Goal: Task Accomplishment & Management: Manage account settings

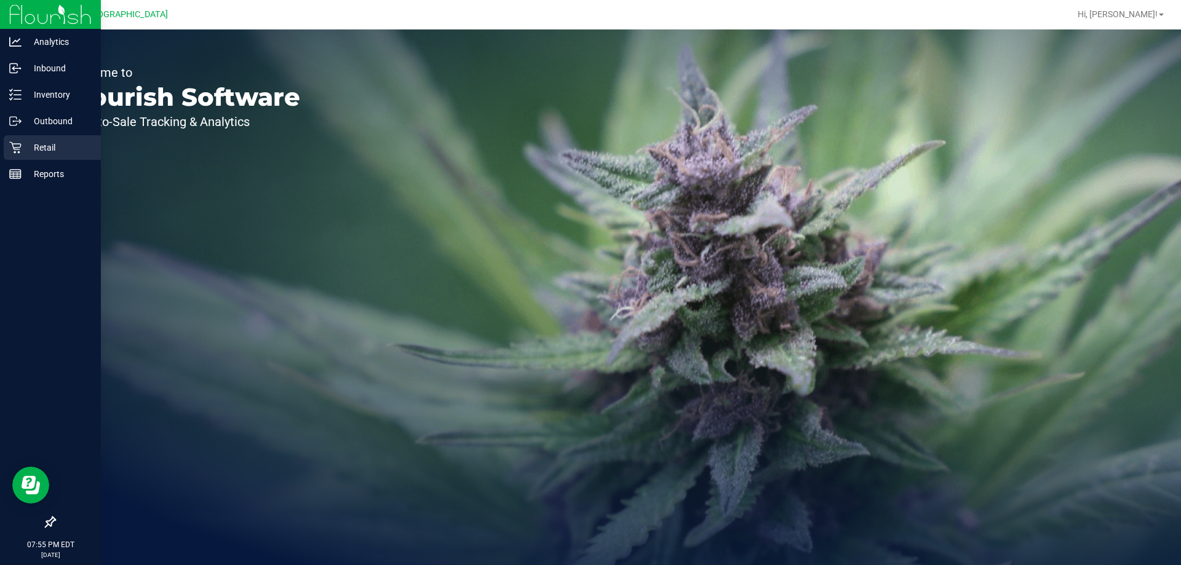
click at [42, 155] on div "Retail" at bounding box center [52, 147] width 97 height 25
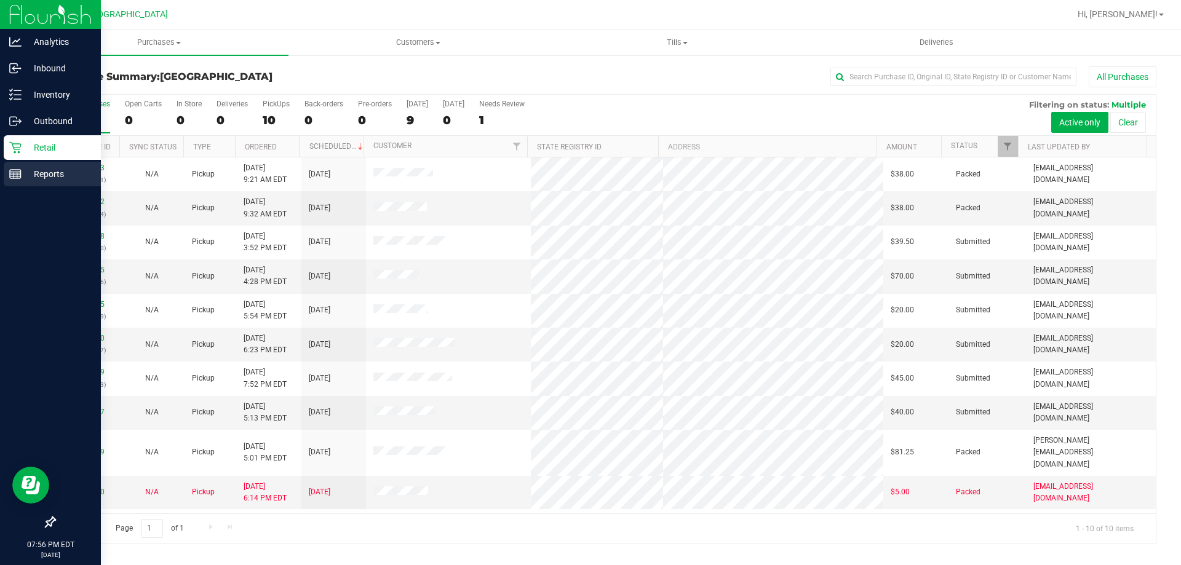
click at [41, 182] on div "Reports" at bounding box center [52, 174] width 97 height 25
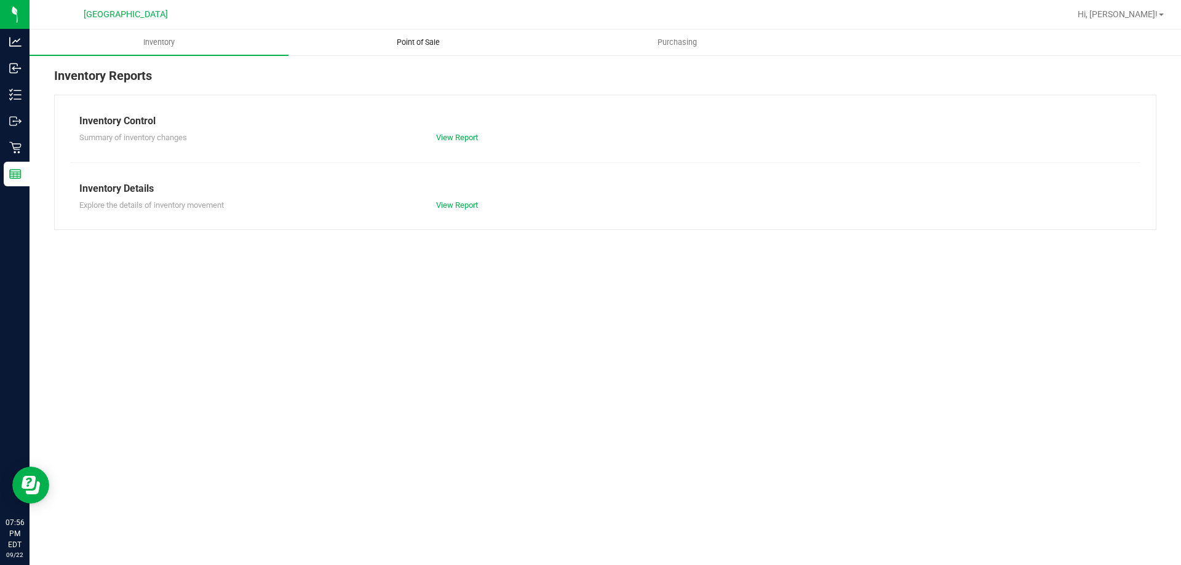
click at [421, 44] on span "Point of Sale" at bounding box center [418, 42] width 76 height 11
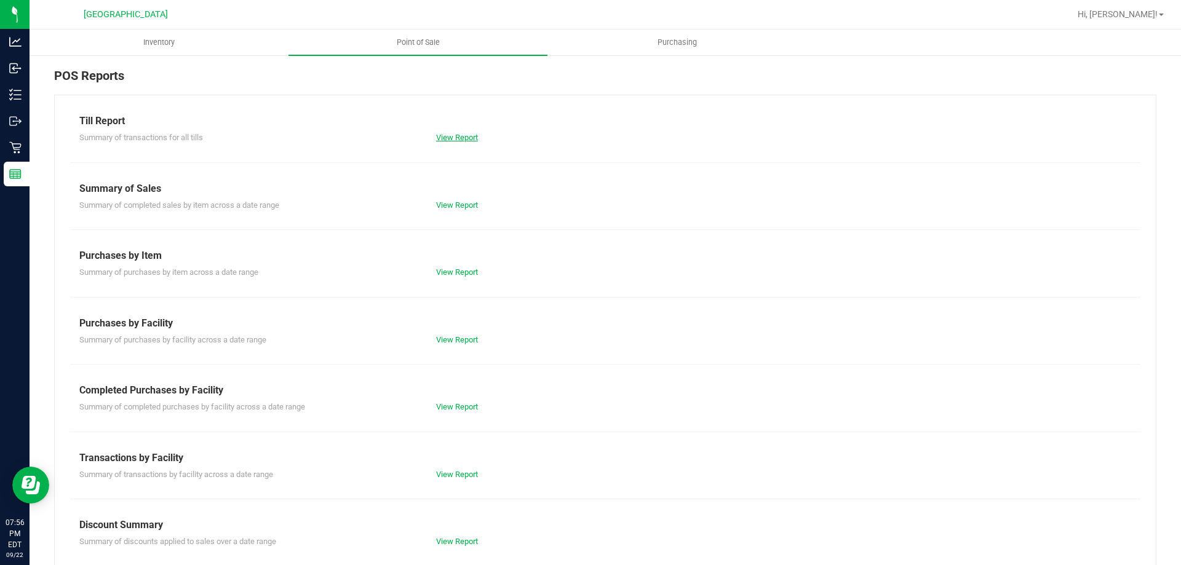
click at [454, 133] on link "View Report" at bounding box center [457, 137] width 42 height 9
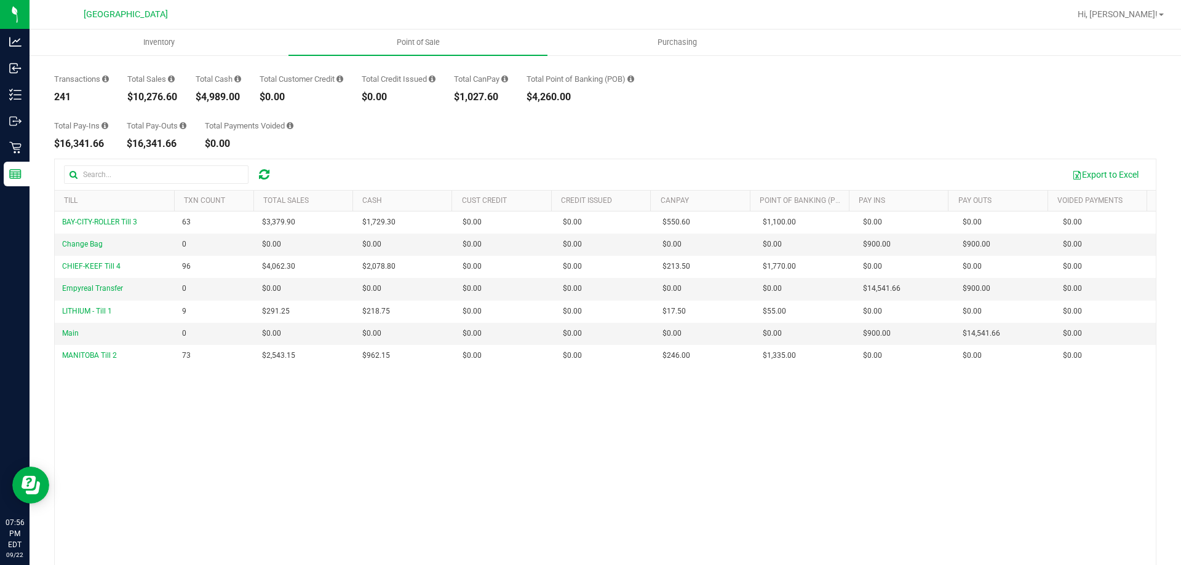
scroll to position [92, 0]
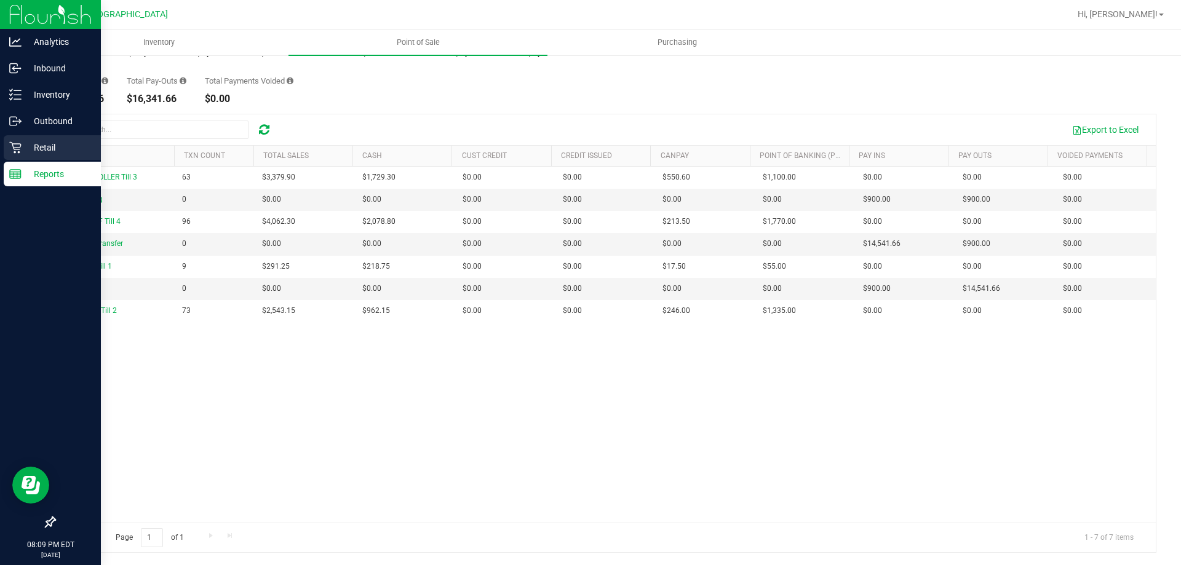
click at [23, 143] on p "Retail" at bounding box center [59, 147] width 74 height 15
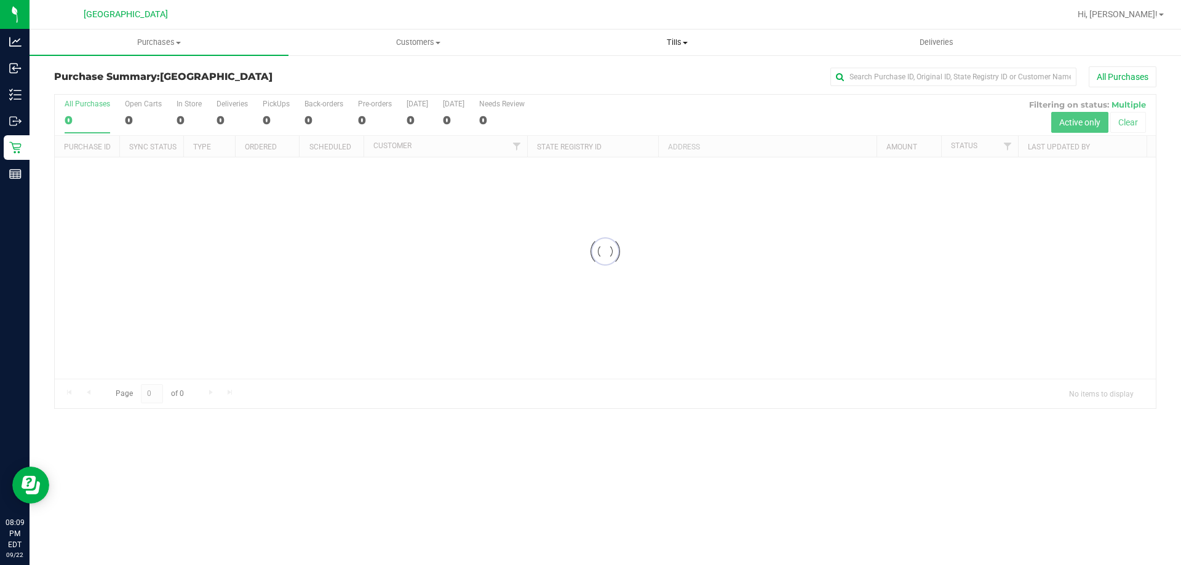
click at [643, 42] on span "Tills" at bounding box center [677, 42] width 258 height 11
click at [592, 72] on span "Manage tills" at bounding box center [588, 74] width 83 height 10
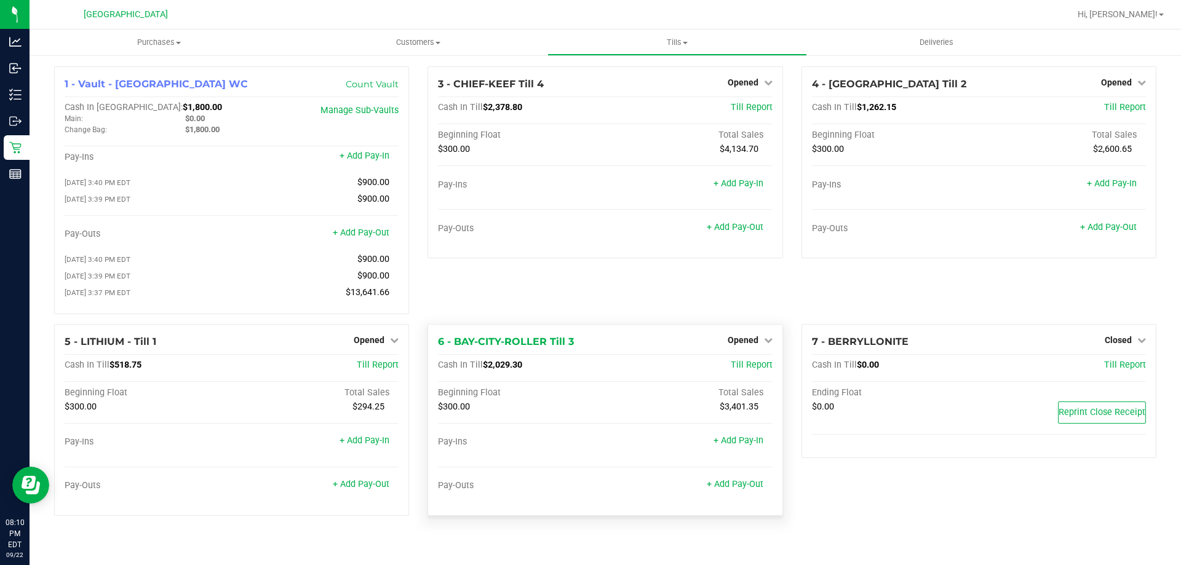
click at [755, 336] on div "Opened" at bounding box center [750, 340] width 45 height 15
click at [753, 341] on span "Opened" at bounding box center [743, 340] width 31 height 10
click at [747, 365] on link "Close Till" at bounding box center [744, 365] width 33 height 10
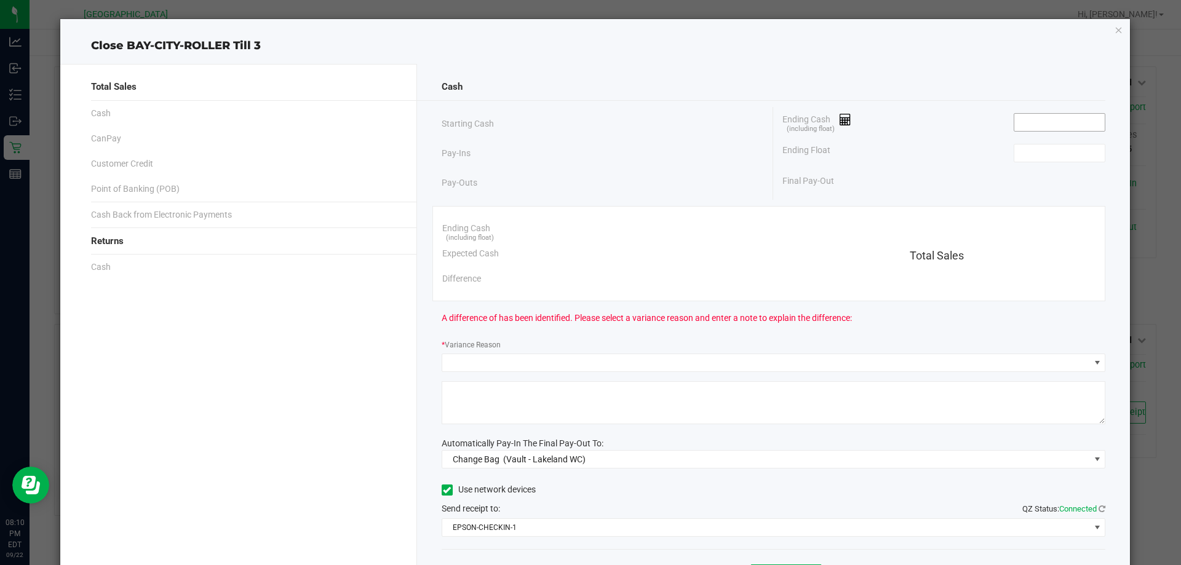
click at [1029, 118] on input at bounding box center [1059, 122] width 90 height 17
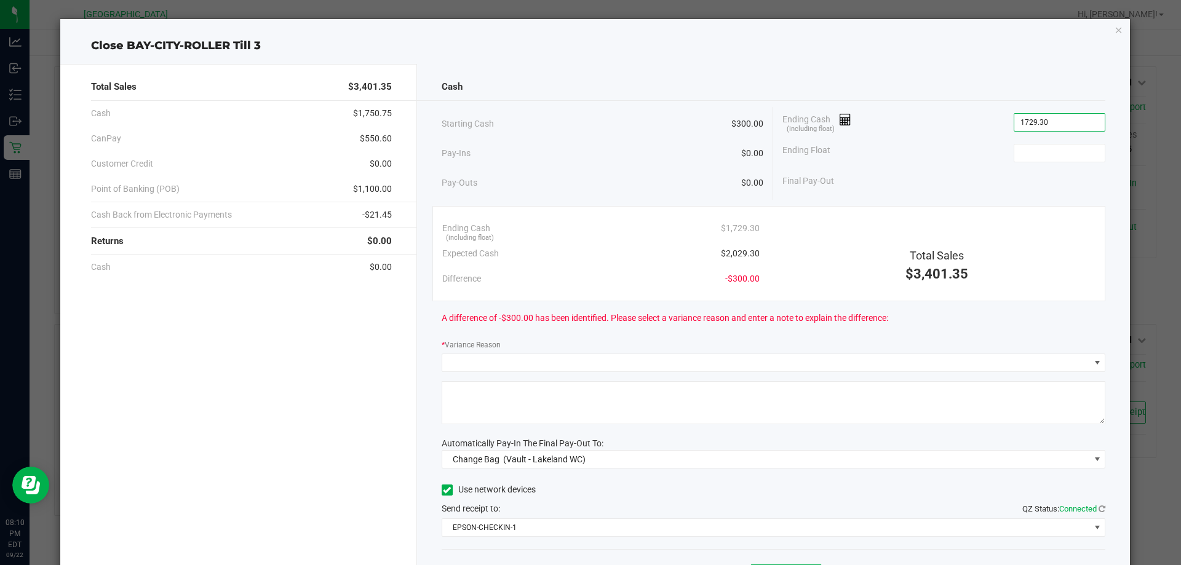
type input "$1,729.30"
type input "300.00"
type input "1729.3"
type input "$300.00"
click at [1026, 127] on input "1729.3" at bounding box center [1059, 122] width 90 height 17
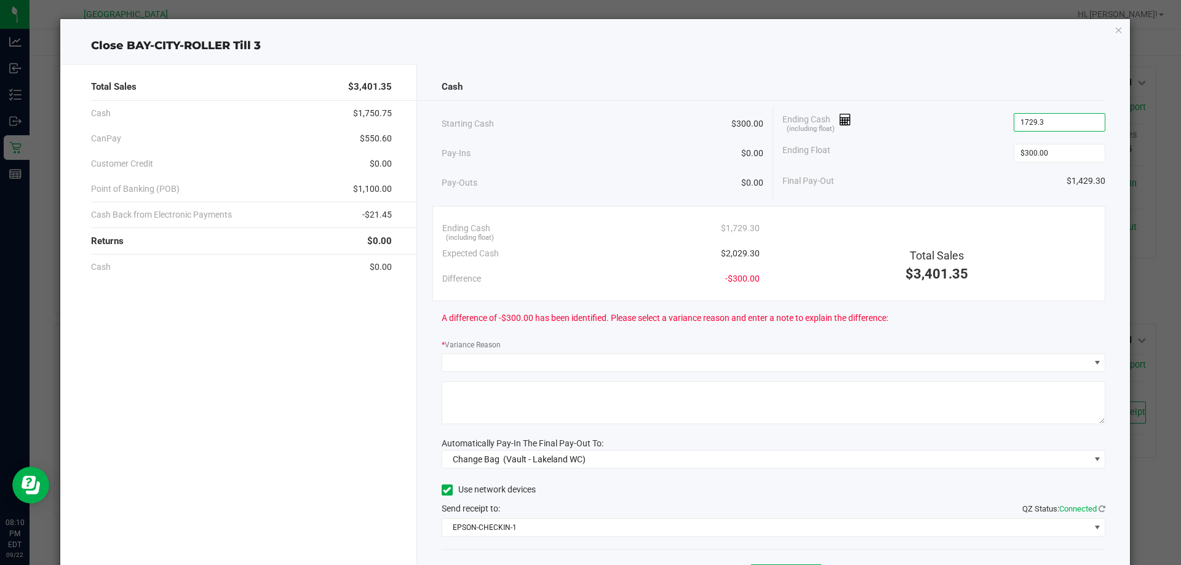
click at [1020, 122] on input "1729.3" at bounding box center [1059, 122] width 90 height 17
click at [1019, 121] on input "1729.3" at bounding box center [1059, 122] width 90 height 17
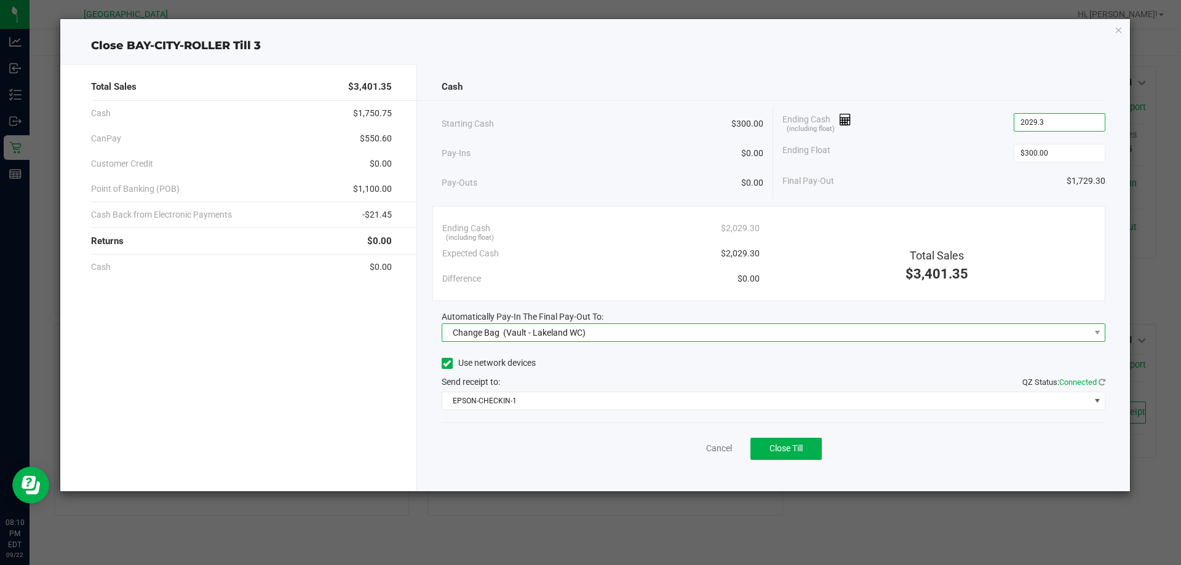
type input "$2,029.30"
click at [700, 335] on span "Change Bag (Vault - Lakeland WC)" at bounding box center [766, 332] width 648 height 17
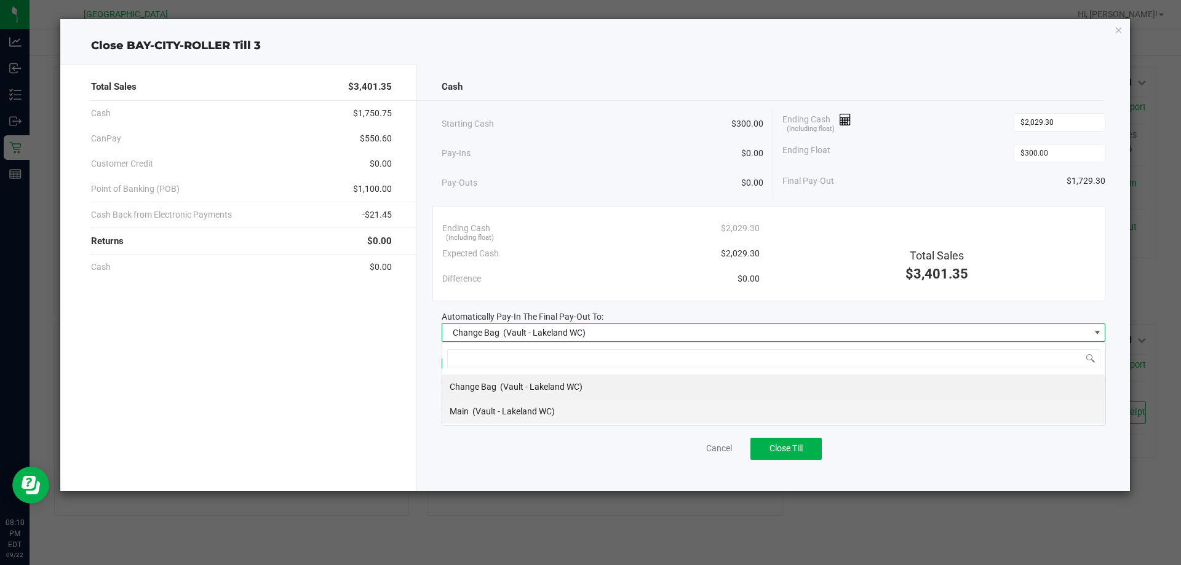
scroll to position [18, 664]
click at [524, 414] on span "(Vault - Lakeland WC)" at bounding box center [513, 411] width 82 height 10
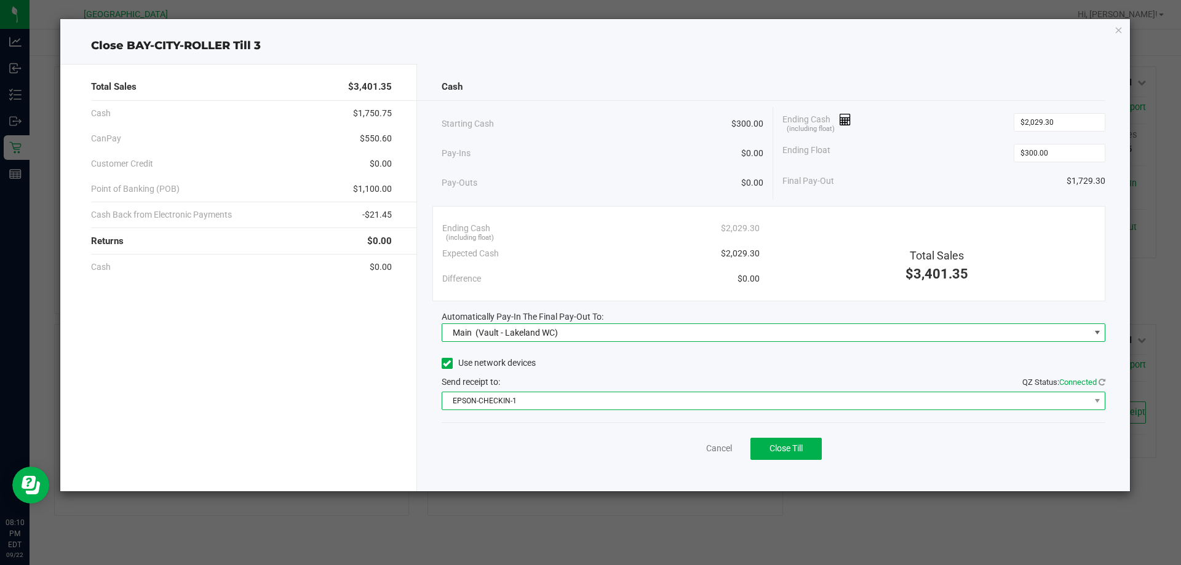
click at [554, 400] on span "EPSON-CHECKIN-1" at bounding box center [766, 400] width 648 height 17
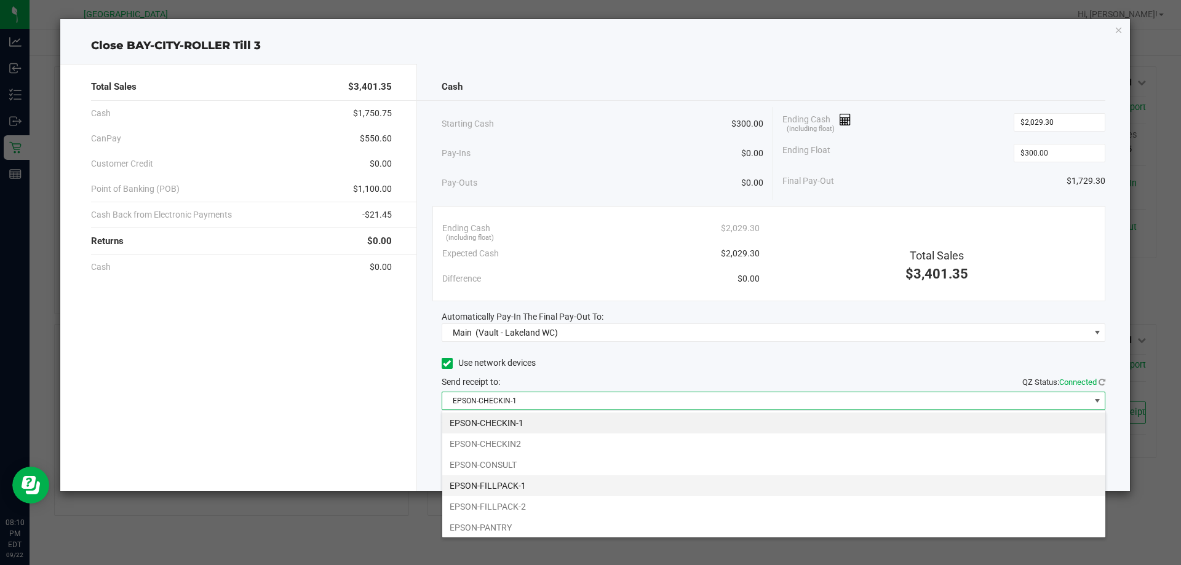
click at [544, 482] on li "EPSON-FILLPACK-1" at bounding box center [773, 485] width 663 height 21
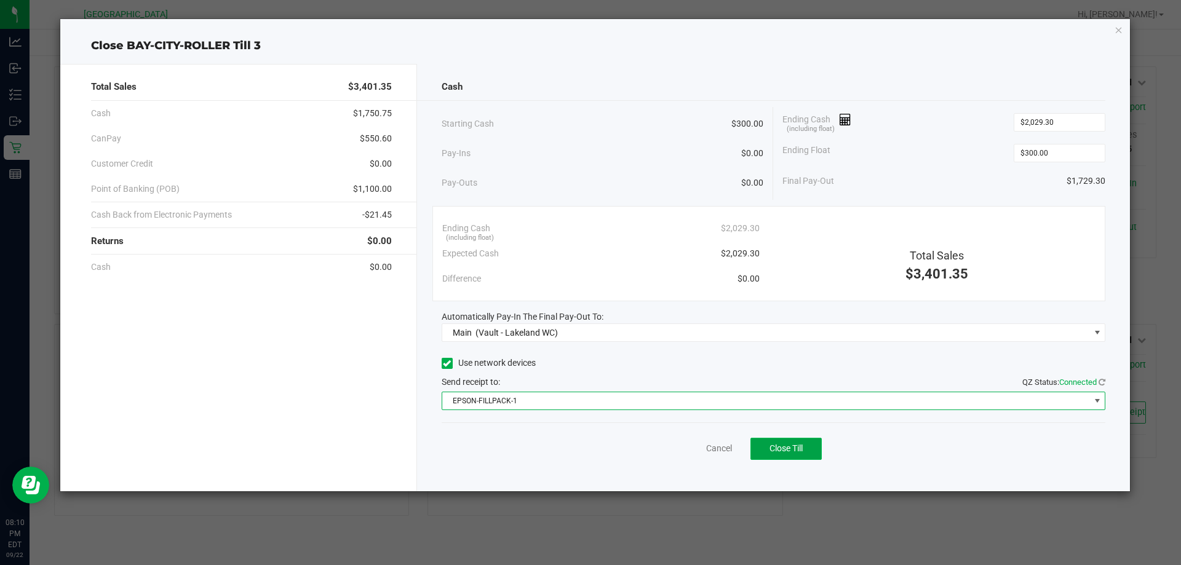
click at [800, 450] on span "Close Till" at bounding box center [785, 448] width 33 height 10
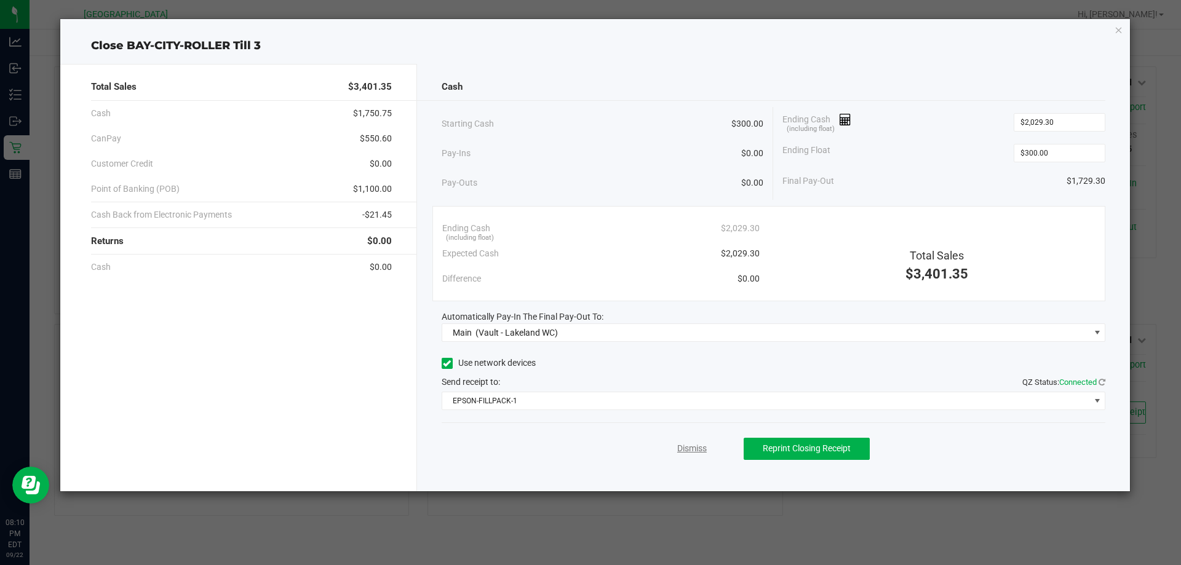
click at [693, 443] on link "Dismiss" at bounding box center [692, 448] width 30 height 13
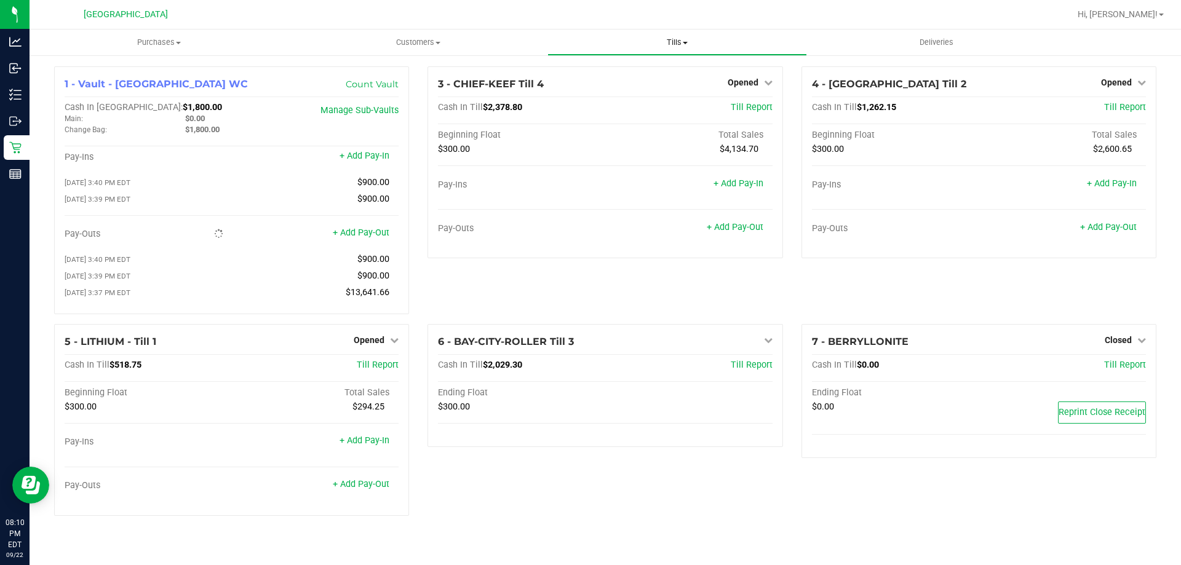
click at [686, 42] on span at bounding box center [685, 43] width 5 height 2
click at [614, 90] on span "Reconcile e-payments" at bounding box center [608, 89] width 122 height 10
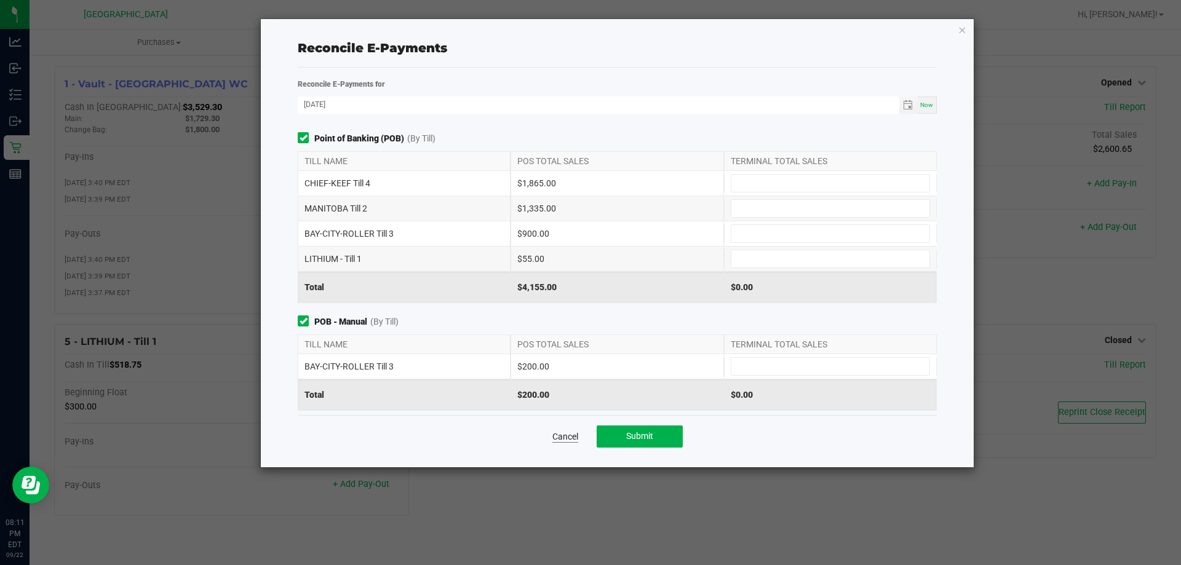
click at [563, 432] on link "Cancel" at bounding box center [565, 436] width 26 height 12
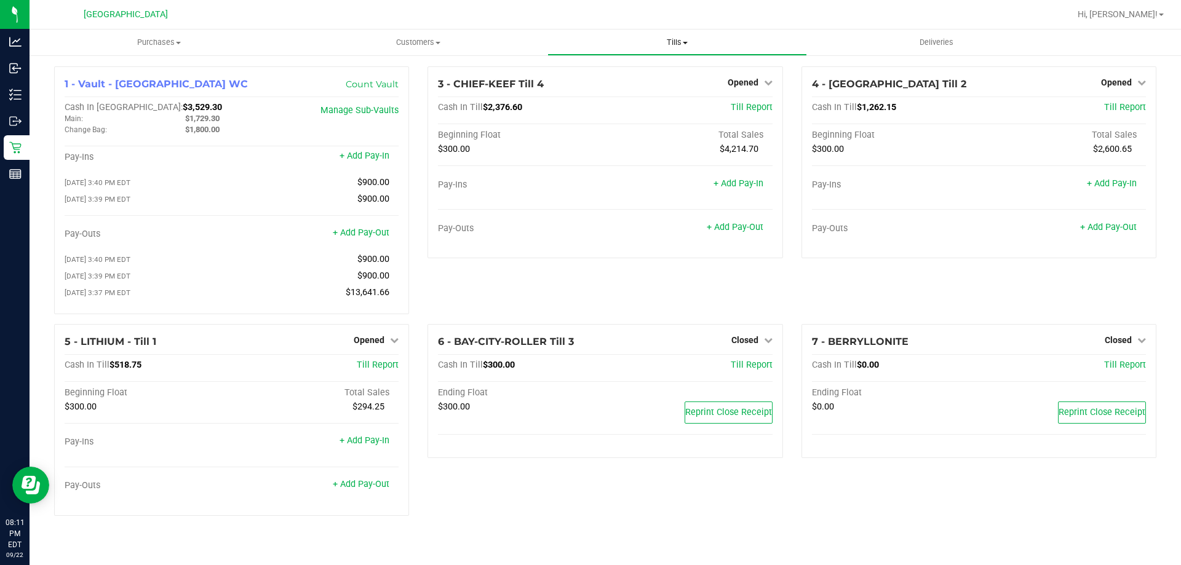
click at [679, 46] on span "Tills" at bounding box center [677, 42] width 258 height 11
click at [617, 70] on span "Manage tills" at bounding box center [588, 74] width 83 height 10
click at [373, 340] on span "Opened" at bounding box center [369, 340] width 31 height 10
click at [377, 367] on link "Close Till" at bounding box center [370, 365] width 33 height 10
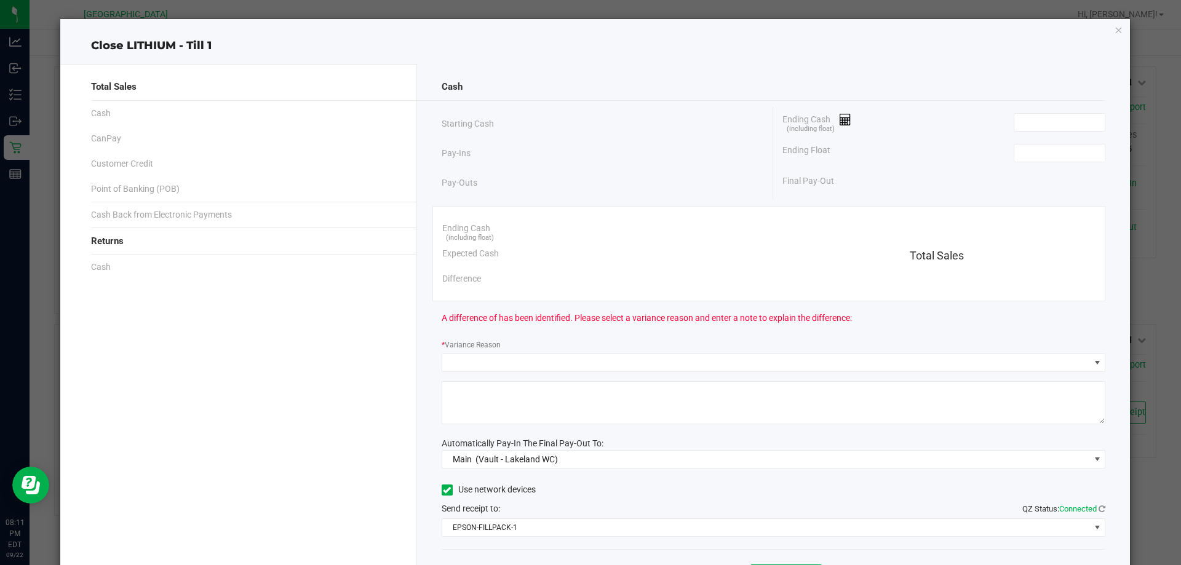
click at [1020, 135] on div "Ending Cash (including float)" at bounding box center [943, 122] width 323 height 31
click at [1022, 125] on input at bounding box center [1059, 122] width 90 height 17
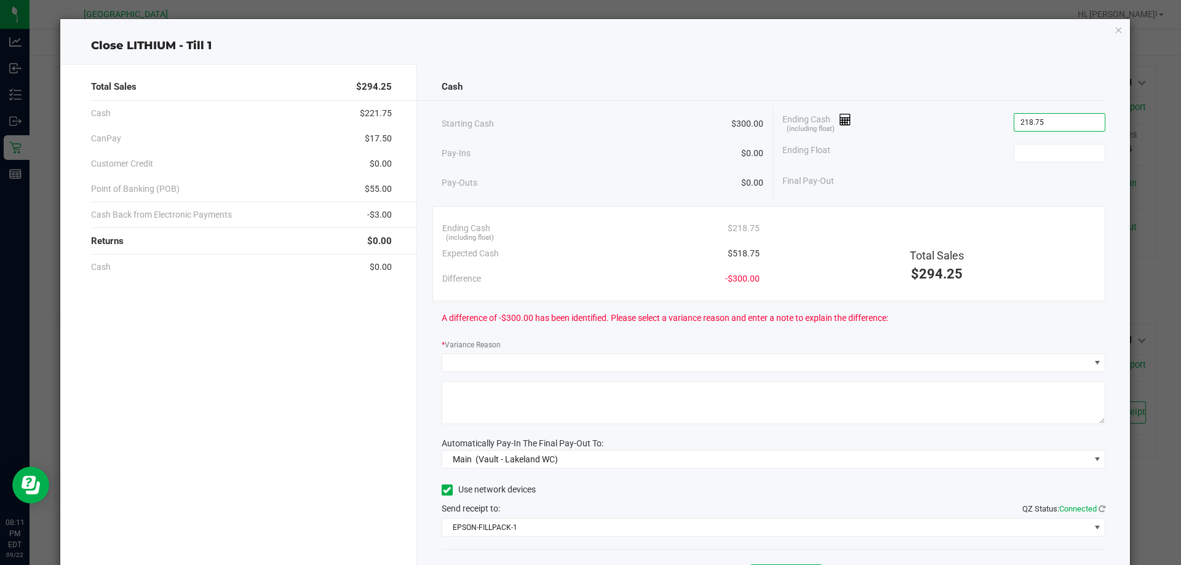
type input "$218.75"
type input "300.00"
type input "218.75"
type input "$300.00"
click at [1014, 121] on input "218.75" at bounding box center [1059, 122] width 90 height 17
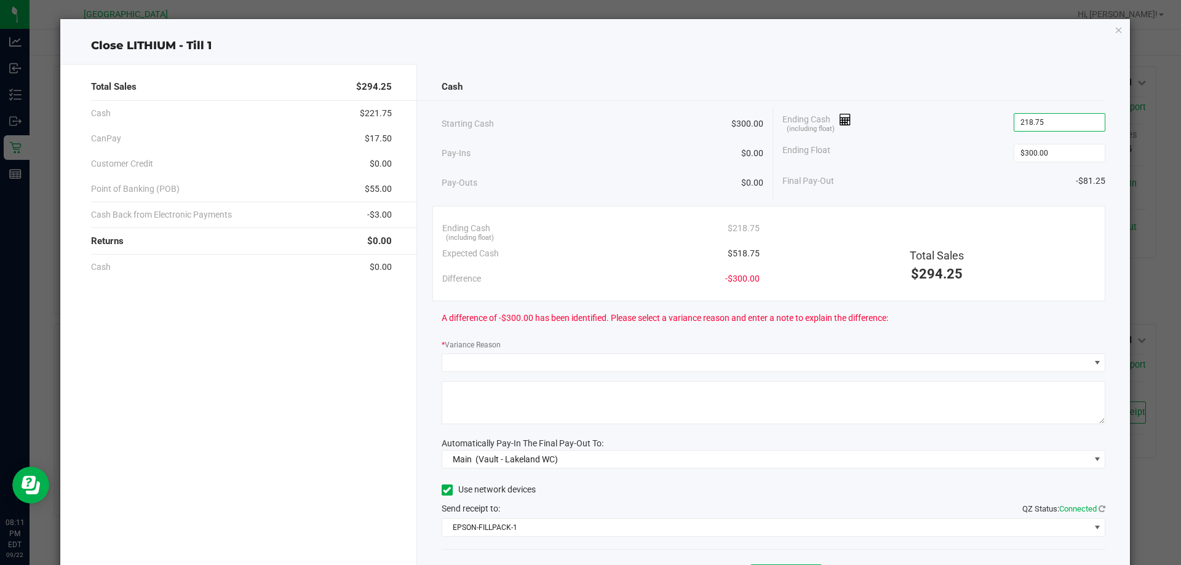
click at [1015, 125] on input "218.75" at bounding box center [1059, 122] width 90 height 17
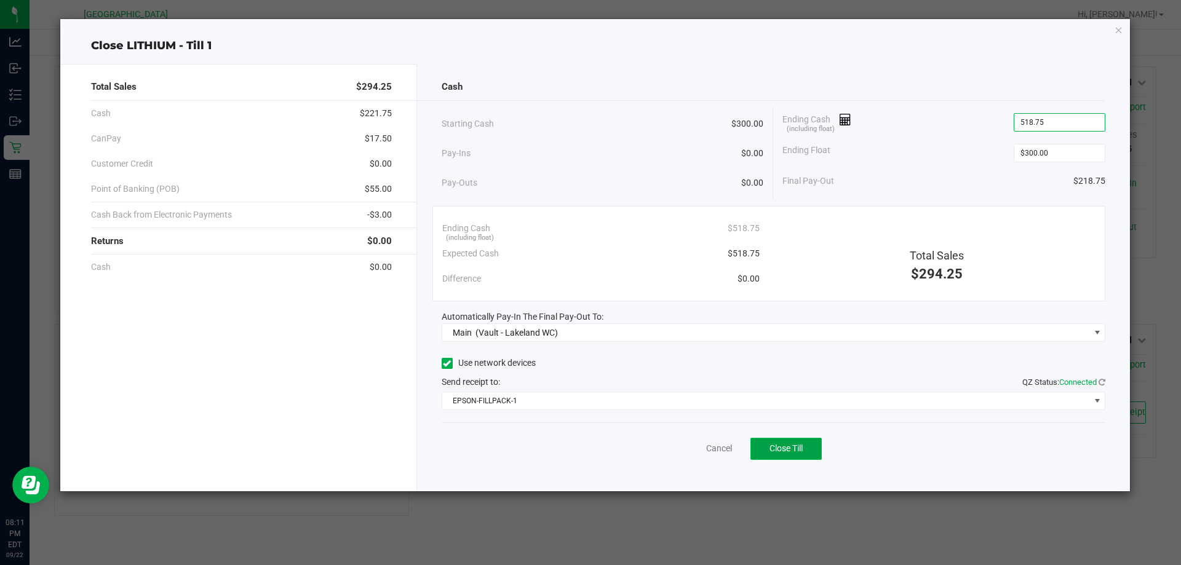
type input "$518.75"
click at [807, 450] on button "Close Till" at bounding box center [785, 449] width 71 height 22
click at [682, 445] on link "Dismiss" at bounding box center [692, 448] width 30 height 13
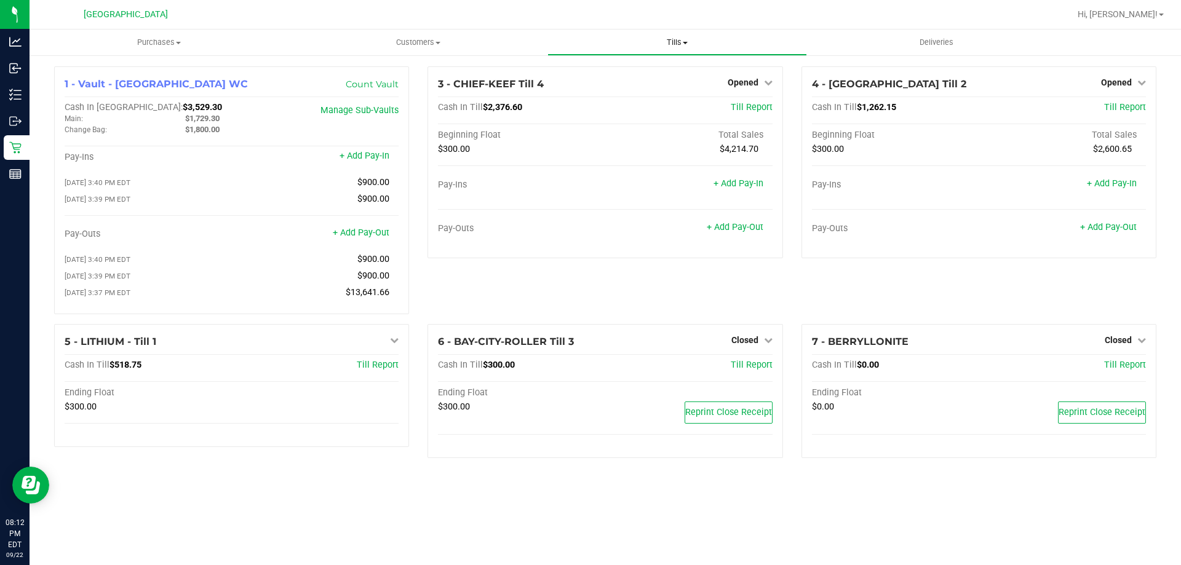
click at [686, 42] on span at bounding box center [685, 43] width 5 height 2
click at [636, 85] on span "Reconcile e-payments" at bounding box center [608, 89] width 122 height 10
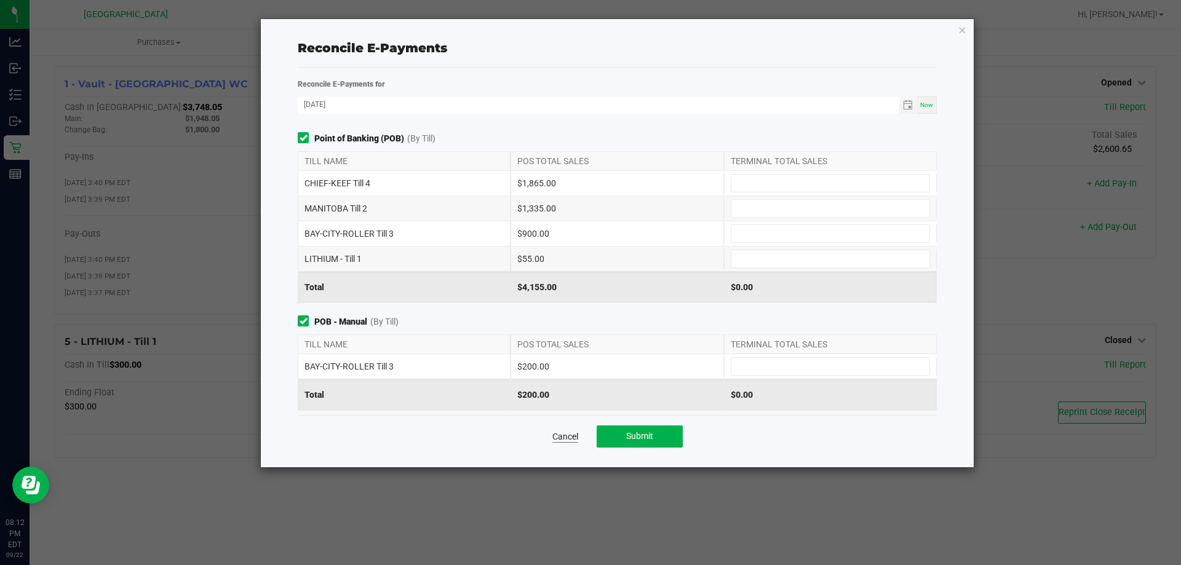
click at [552, 434] on link "Cancel" at bounding box center [565, 436] width 26 height 12
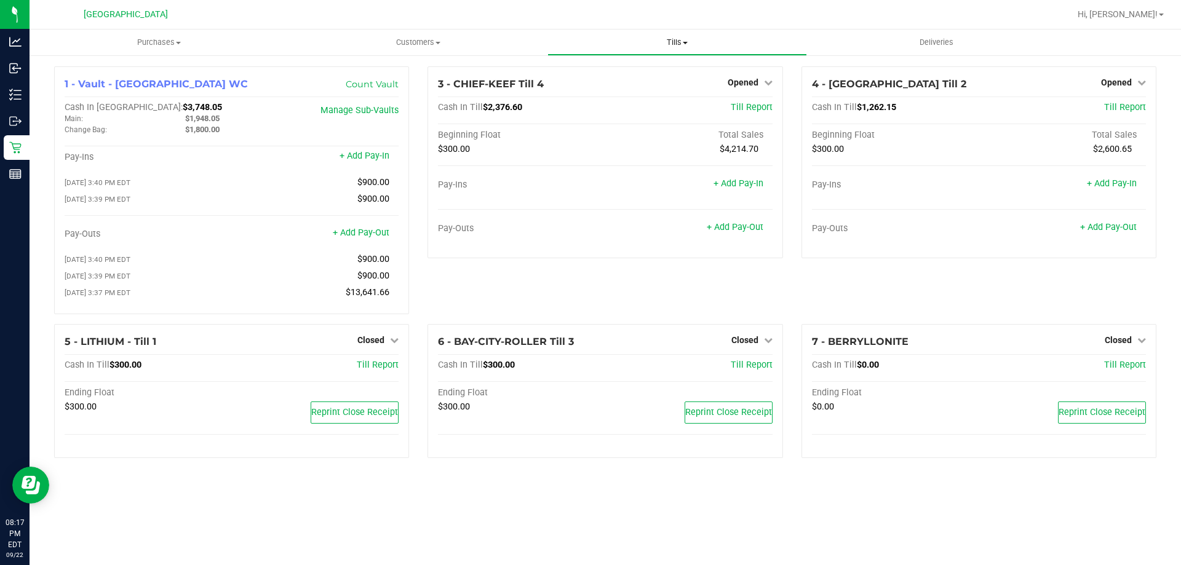
click at [692, 46] on span "Tills" at bounding box center [677, 42] width 258 height 11
click at [609, 85] on span "Reconcile e-payments" at bounding box center [608, 89] width 122 height 10
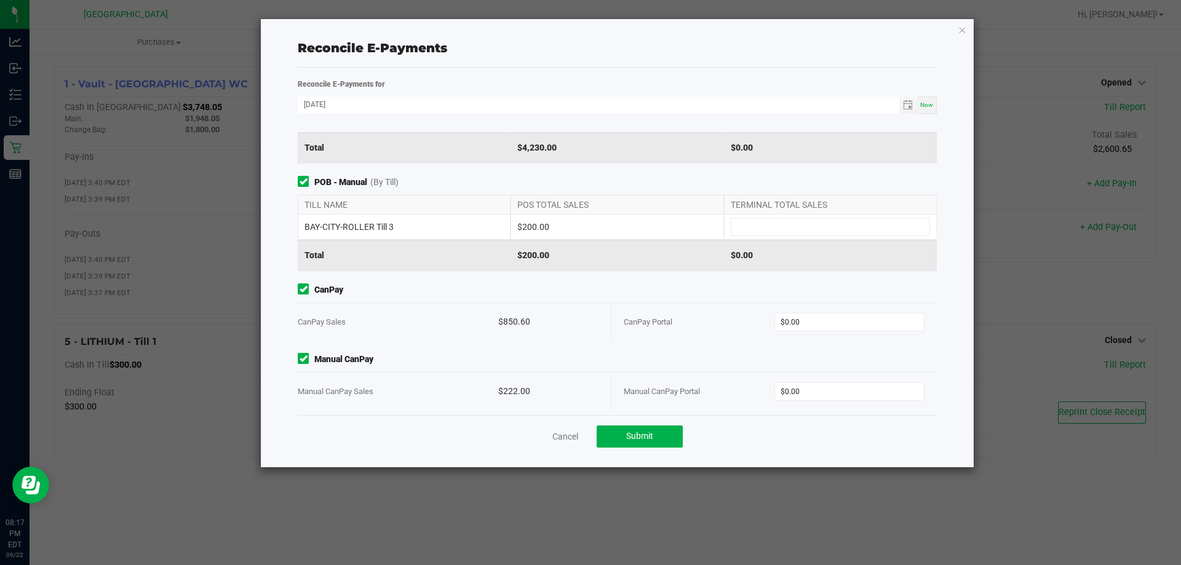
scroll to position [146, 0]
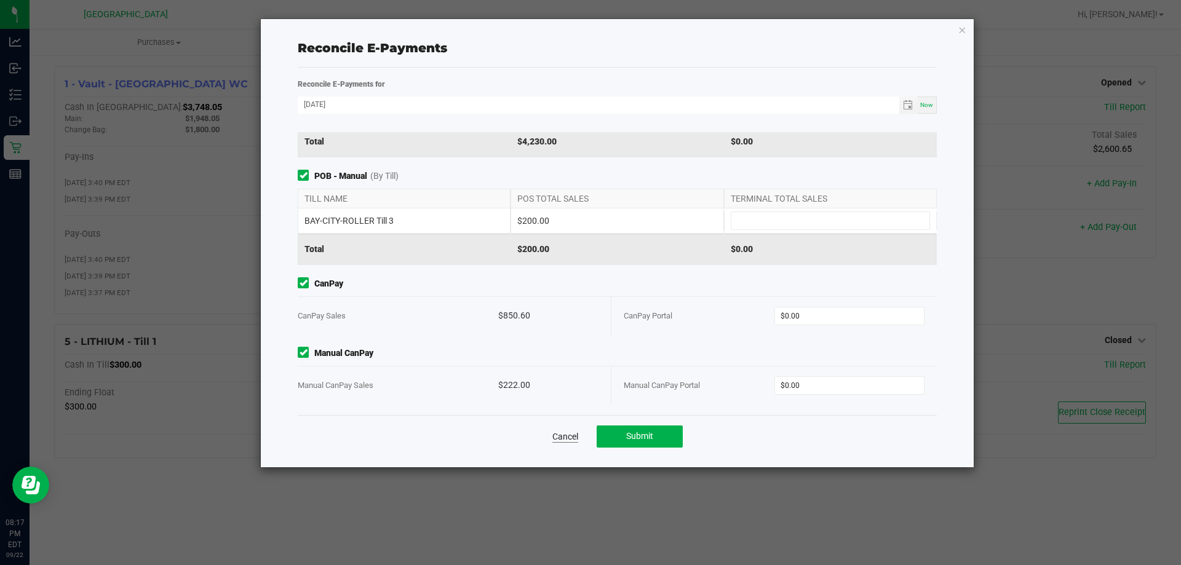
click at [572, 437] on link "Cancel" at bounding box center [565, 436] width 26 height 12
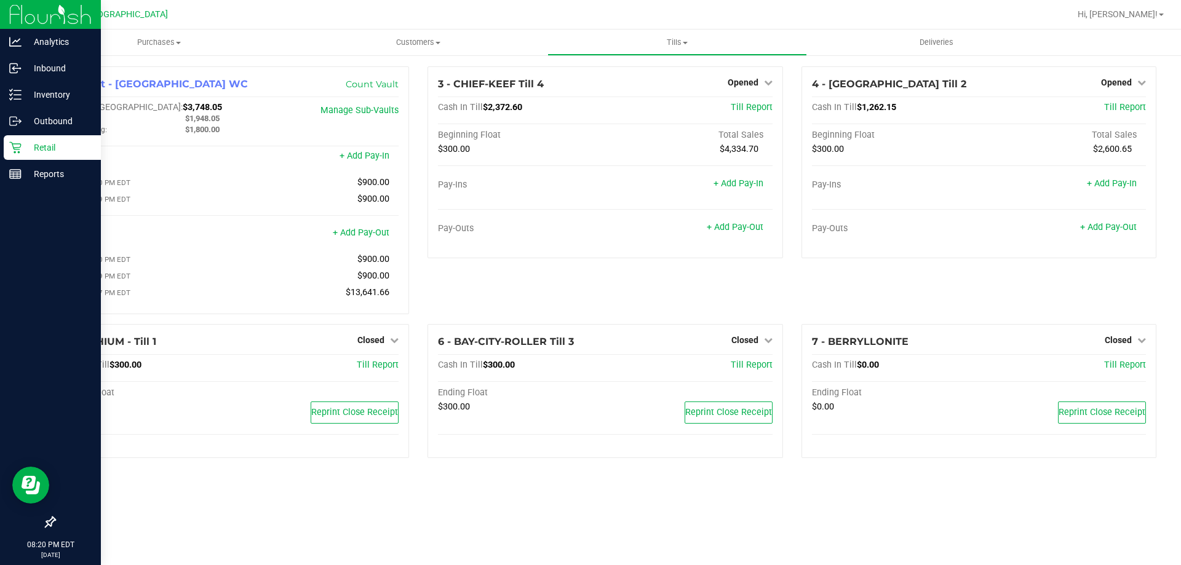
click at [19, 140] on div "Retail" at bounding box center [52, 147] width 97 height 25
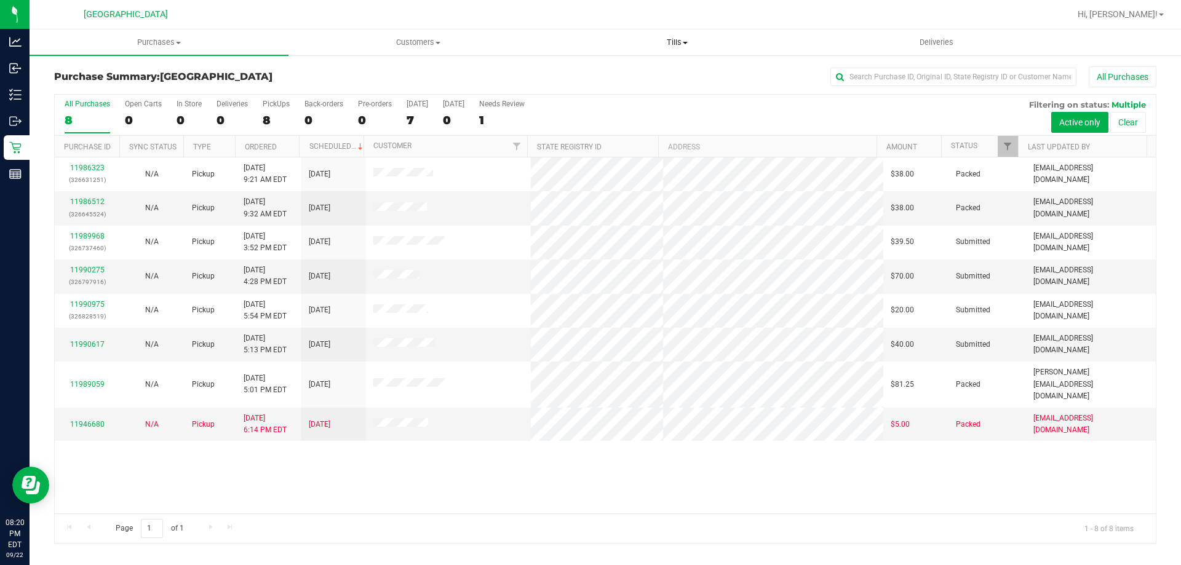
click at [676, 44] on span "Tills" at bounding box center [677, 42] width 258 height 11
click at [598, 73] on span "Manage tills" at bounding box center [588, 74] width 83 height 10
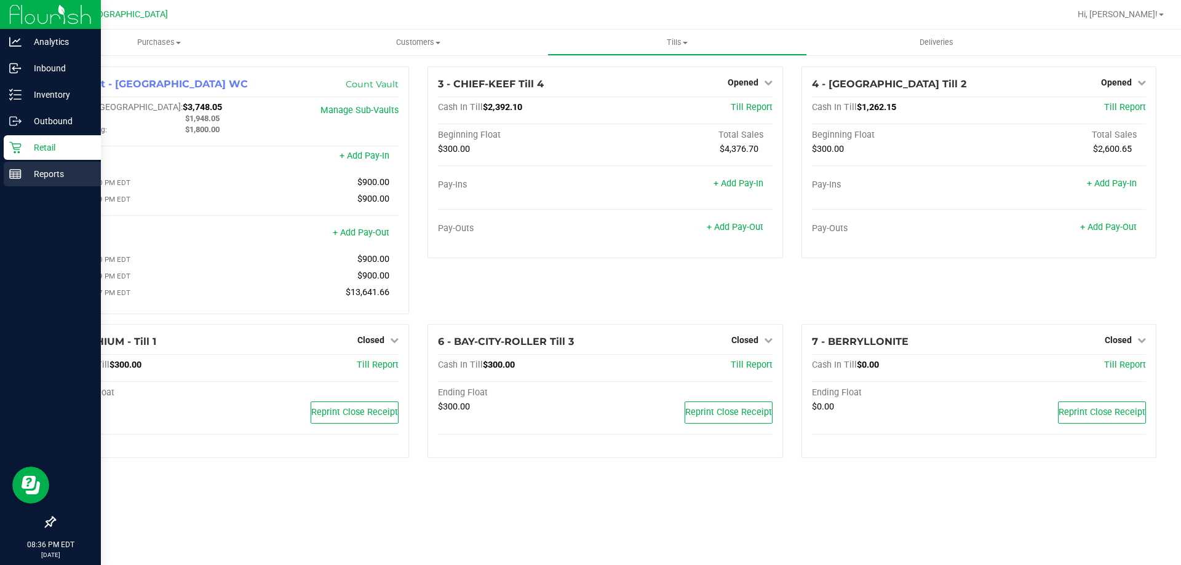
click at [12, 173] on icon at bounding box center [15, 174] width 12 height 12
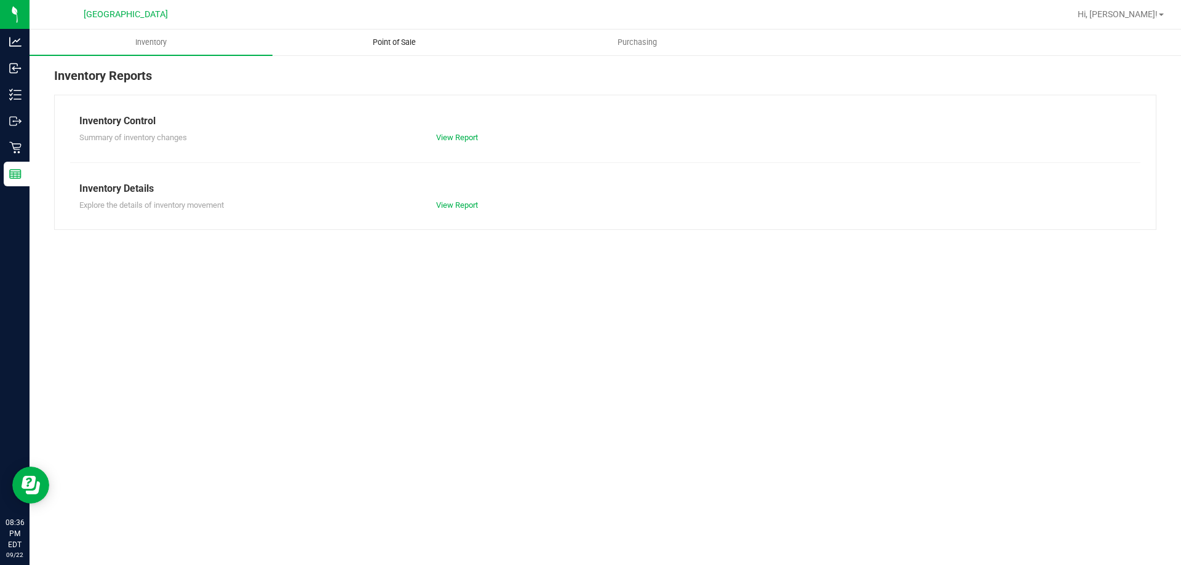
click at [402, 43] on span "Point of Sale" at bounding box center [394, 42] width 76 height 11
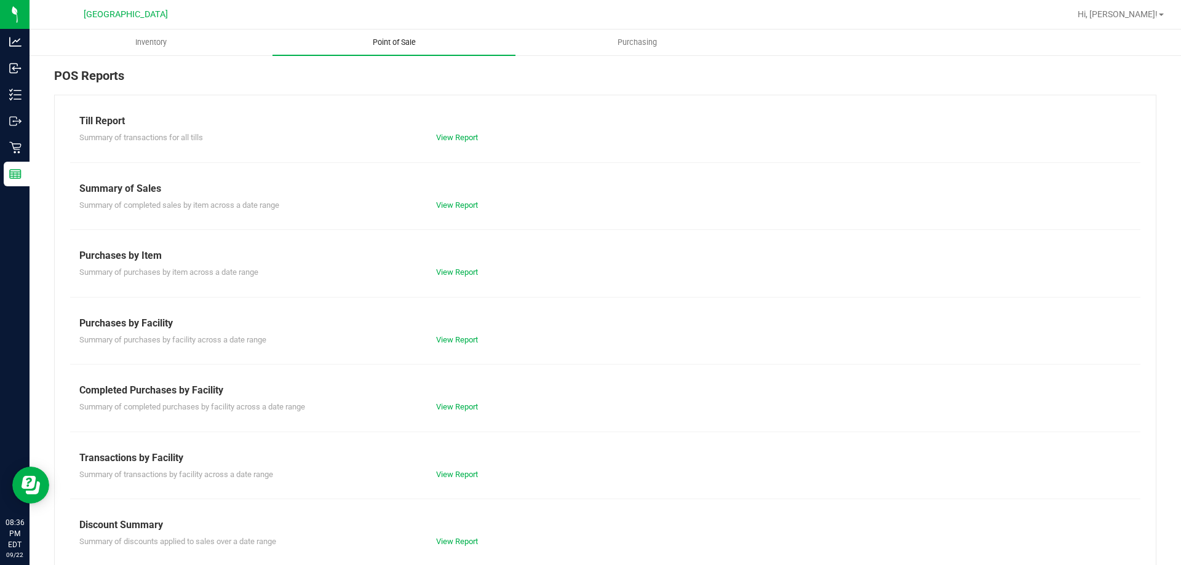
click at [459, 137] on link "View Report" at bounding box center [457, 137] width 42 height 9
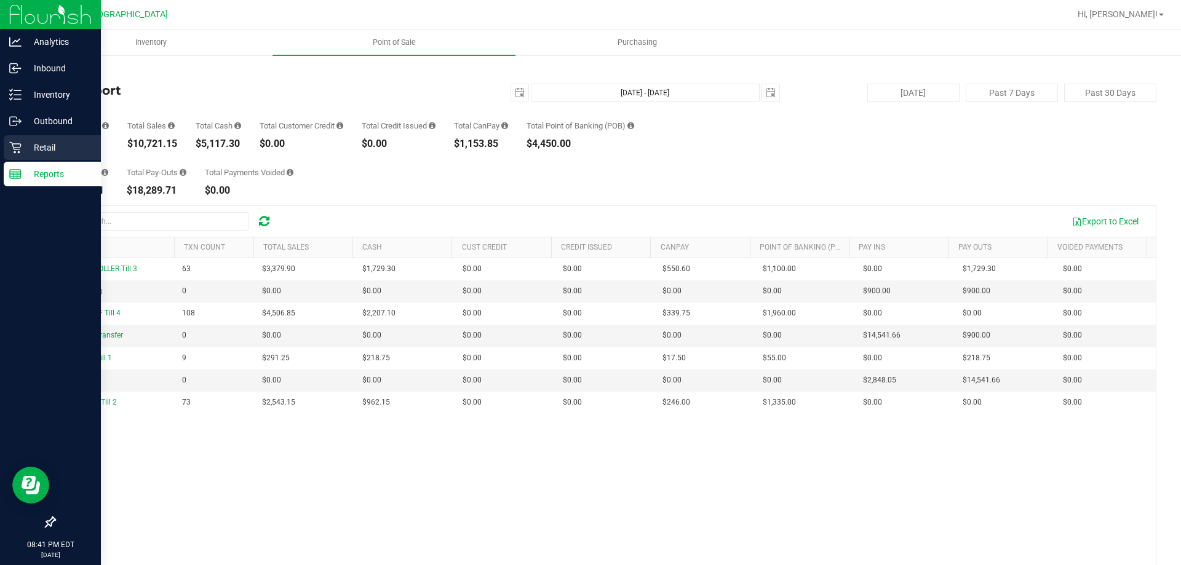
click at [26, 148] on p "Retail" at bounding box center [59, 147] width 74 height 15
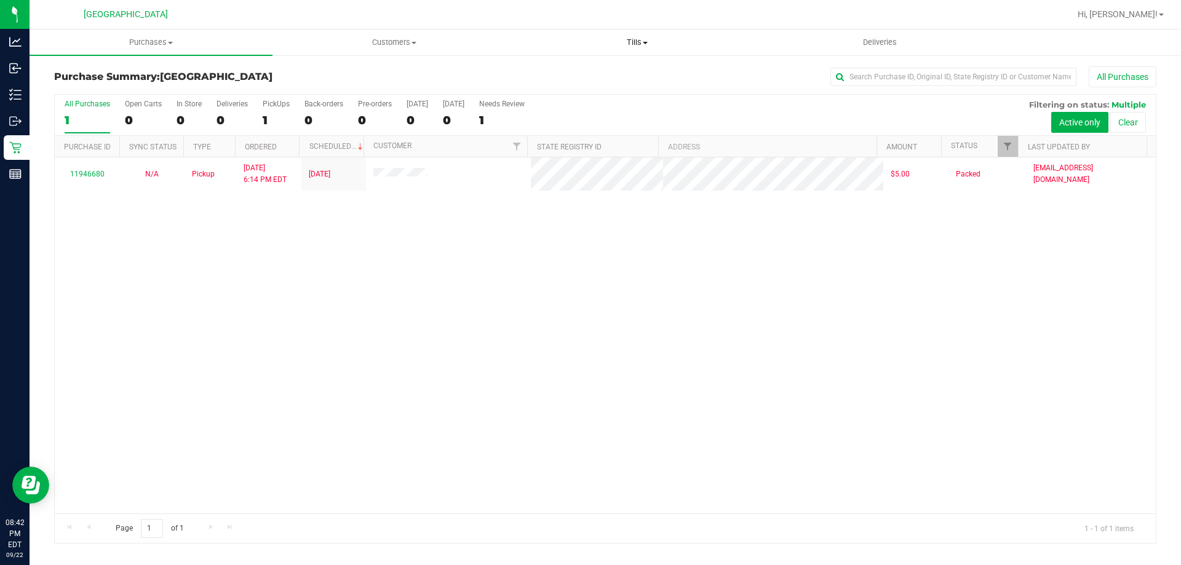
click at [646, 45] on span "Tills" at bounding box center [637, 42] width 242 height 11
click at [624, 72] on li "Manage tills" at bounding box center [636, 74] width 243 height 15
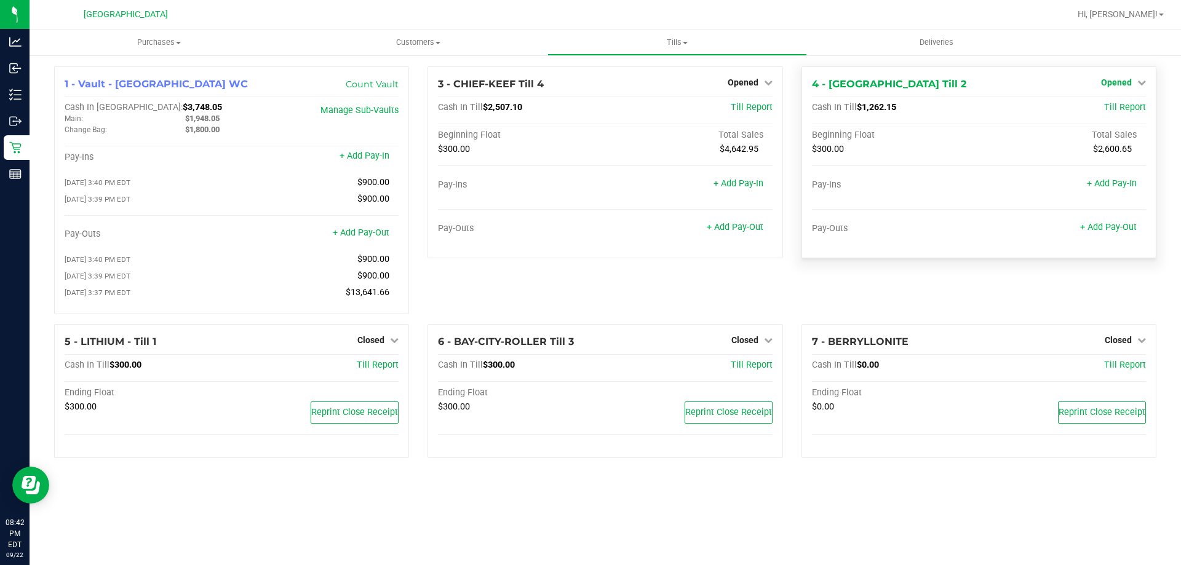
click at [1127, 82] on span "Opened" at bounding box center [1116, 82] width 31 height 10
click at [1116, 103] on link "Close Till" at bounding box center [1117, 108] width 33 height 10
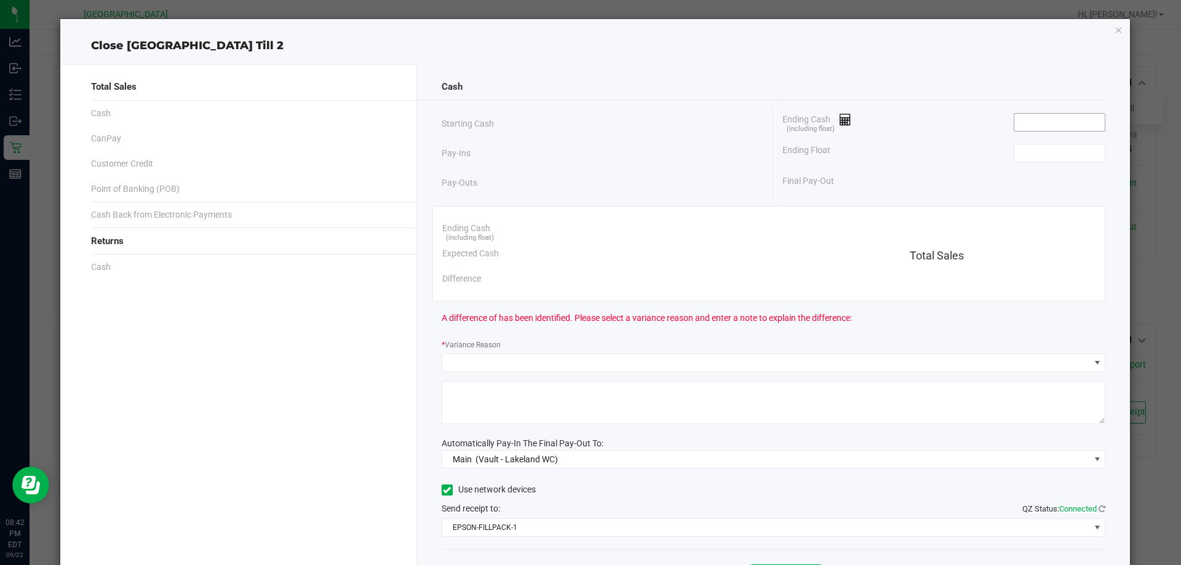
click at [1064, 113] on span at bounding box center [1059, 122] width 92 height 18
click at [1038, 120] on input at bounding box center [1059, 122] width 90 height 17
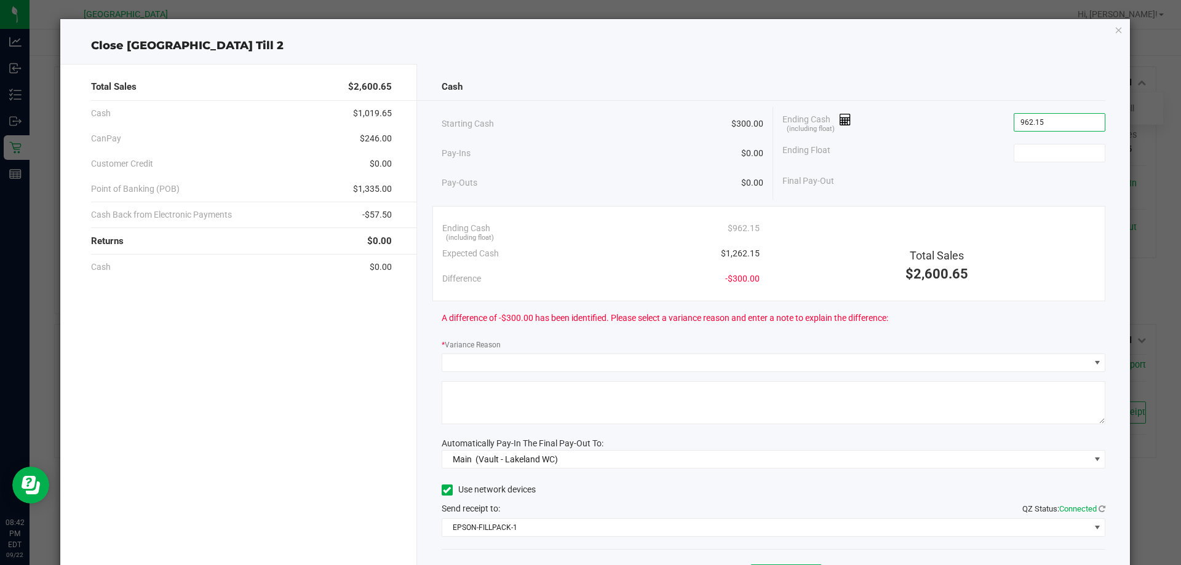
type input "$962.15"
type input "300.00"
type input "962.15"
type input "$300.00"
click at [1020, 117] on input "962.15" at bounding box center [1059, 122] width 90 height 17
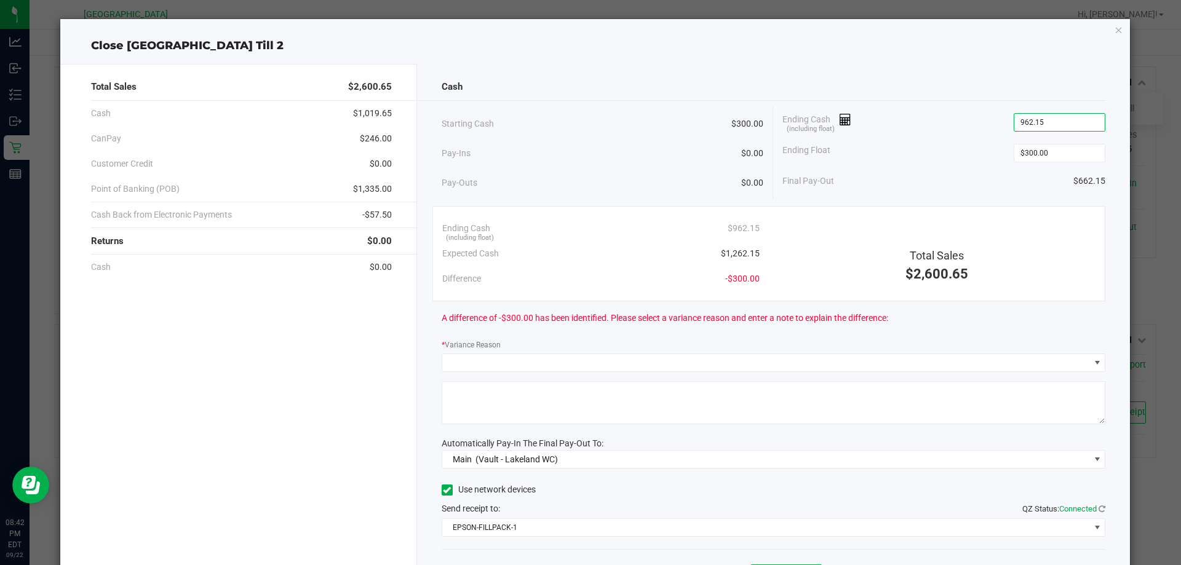
click at [1015, 120] on input "962.15" at bounding box center [1059, 122] width 90 height 17
click at [1017, 123] on input "962.15" at bounding box center [1059, 122] width 90 height 17
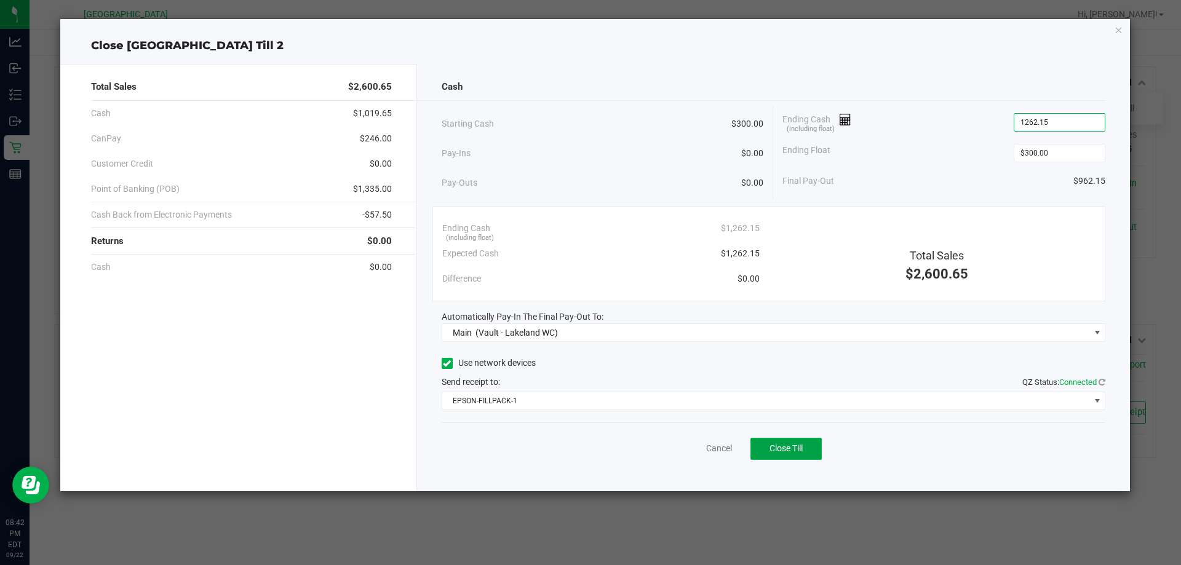
type input "$1,262.15"
click at [797, 446] on span "Close Till" at bounding box center [785, 448] width 33 height 10
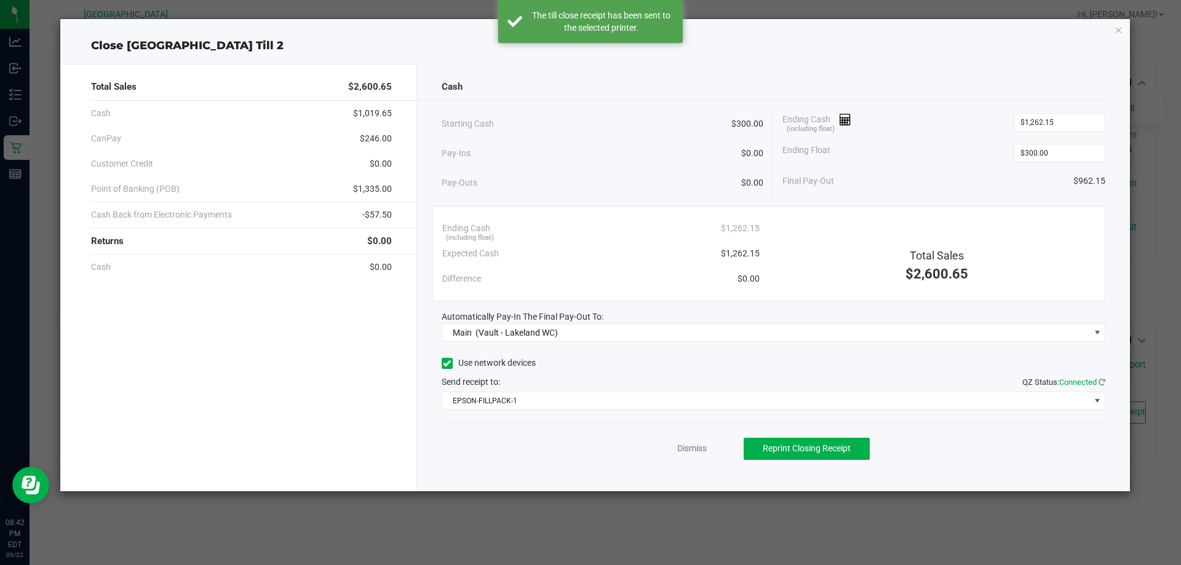
click at [718, 463] on div "Dismiss Reprint Closing Receipt" at bounding box center [774, 445] width 664 height 47
click at [699, 444] on link "Dismiss" at bounding box center [692, 448] width 30 height 13
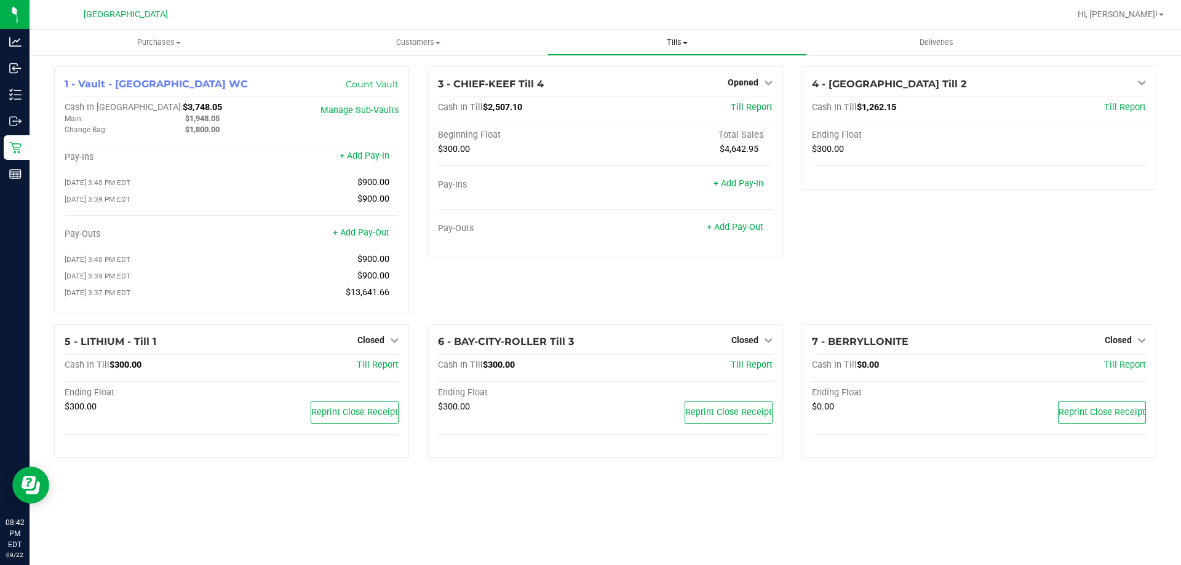
click at [693, 47] on span "Tills" at bounding box center [677, 42] width 258 height 11
click at [627, 85] on span "Reconcile e-payments" at bounding box center [608, 89] width 122 height 10
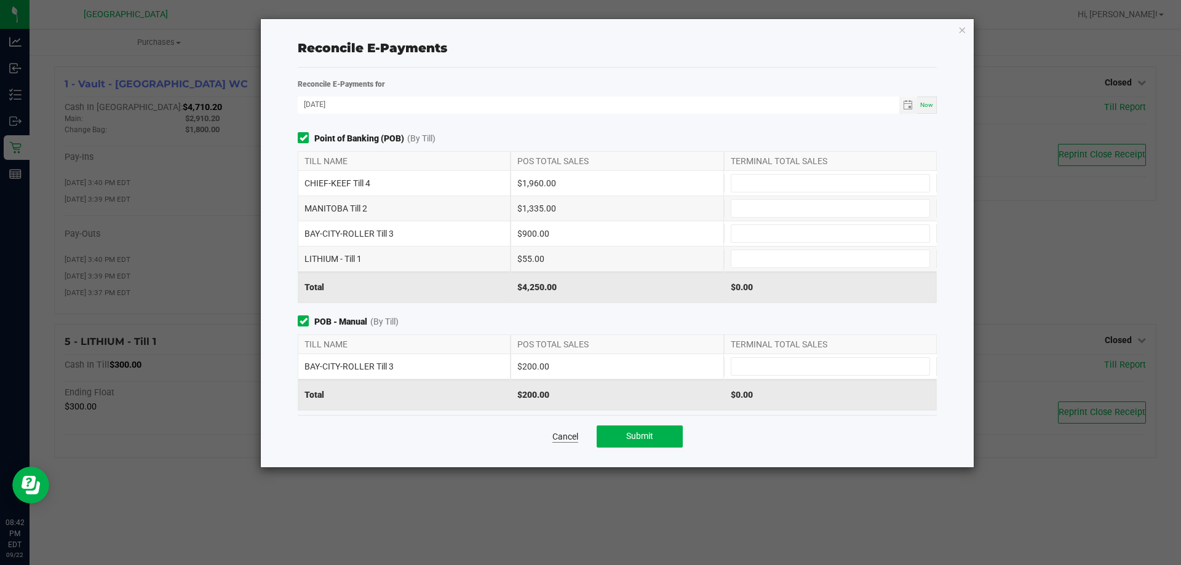
click at [566, 437] on link "Cancel" at bounding box center [565, 436] width 26 height 12
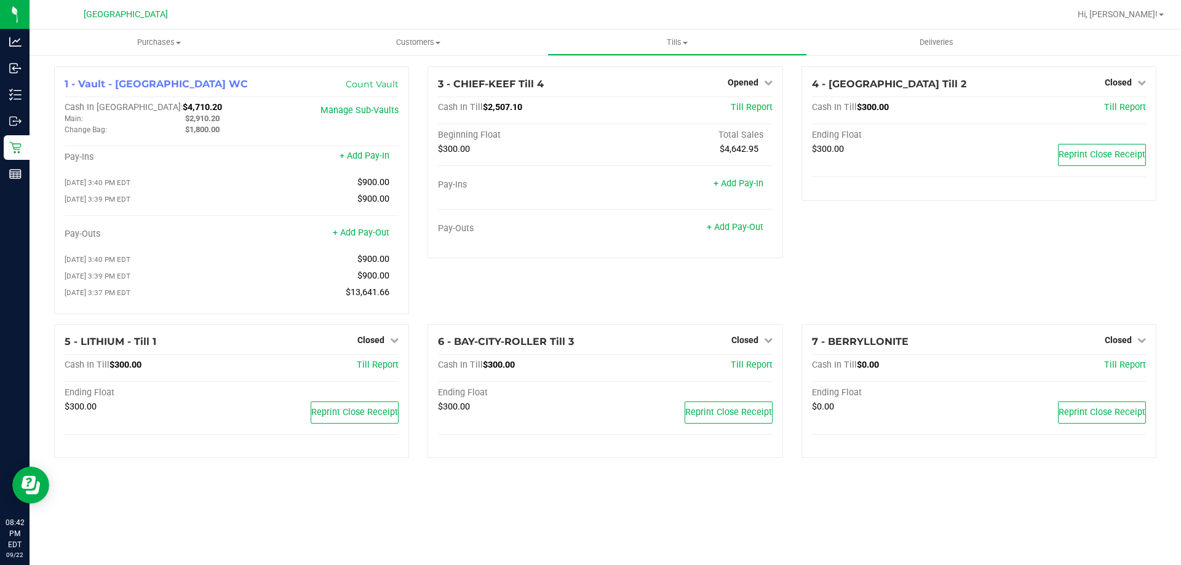
click at [10, 176] on line at bounding box center [15, 176] width 11 height 0
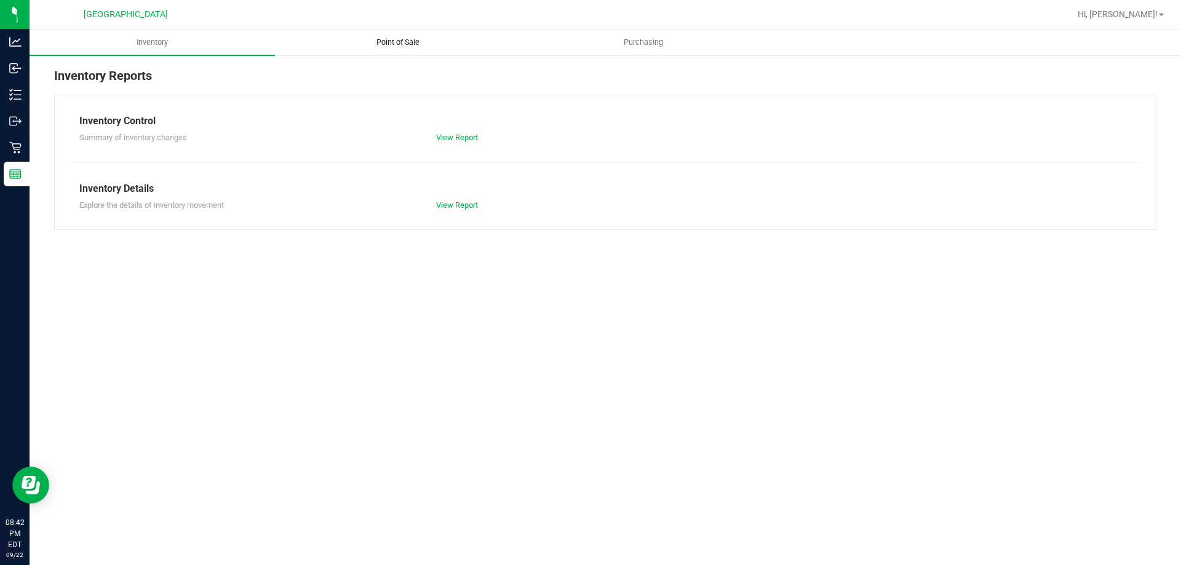
click at [386, 39] on span "Point of Sale" at bounding box center [398, 42] width 76 height 11
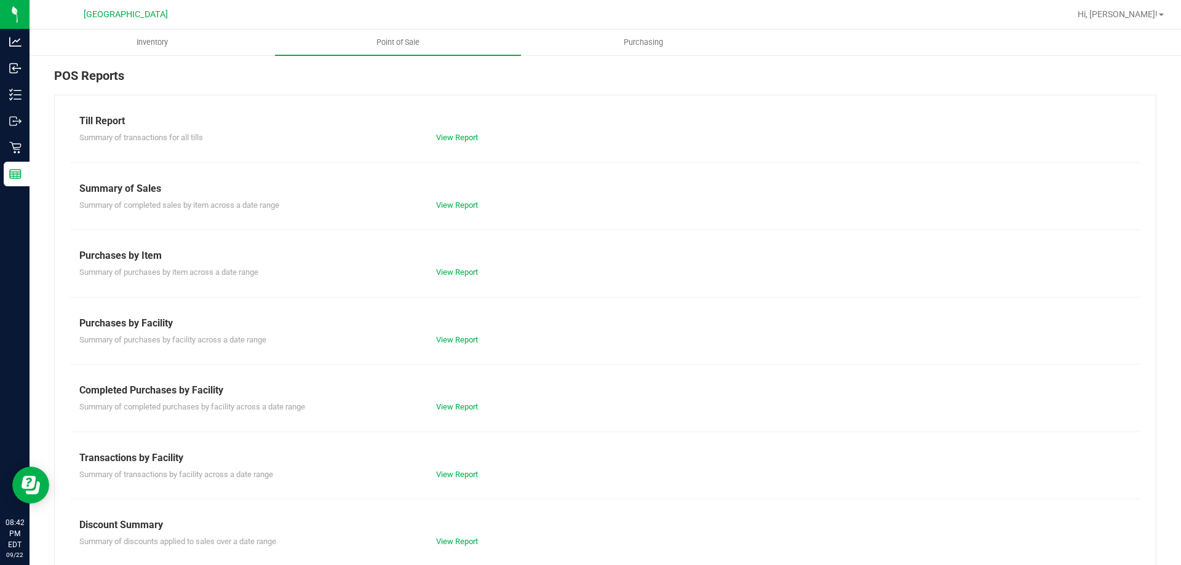
click at [456, 130] on div "Summary of transactions for all tills View Report" at bounding box center [605, 136] width 1070 height 15
click at [454, 132] on div "View Report" at bounding box center [605, 138] width 357 height 12
click at [452, 137] on link "View Report" at bounding box center [457, 137] width 42 height 9
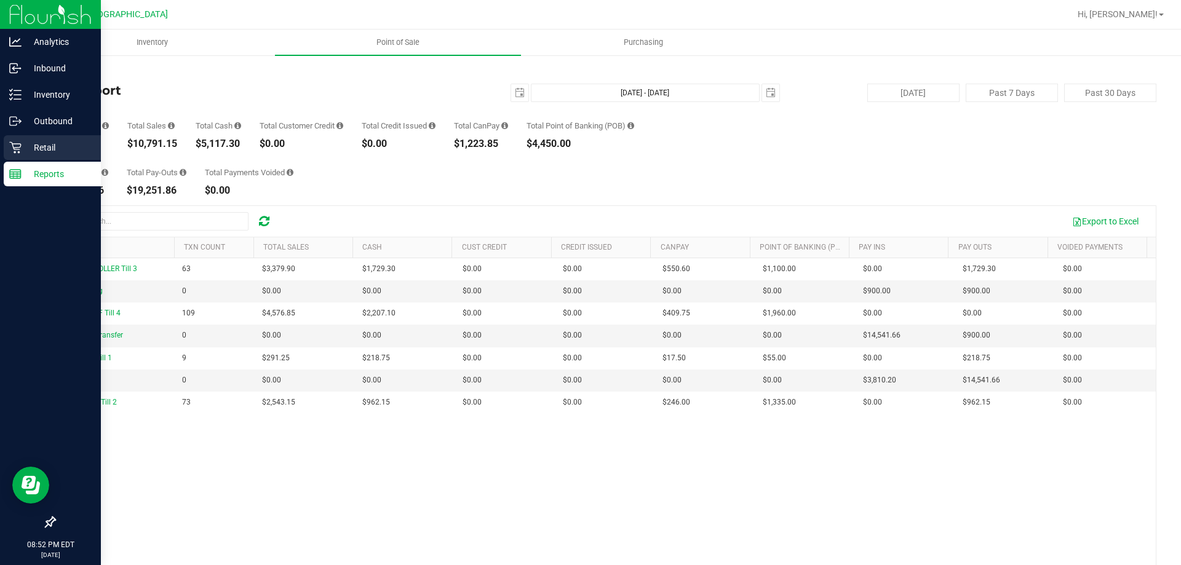
click at [63, 149] on p "Retail" at bounding box center [59, 147] width 74 height 15
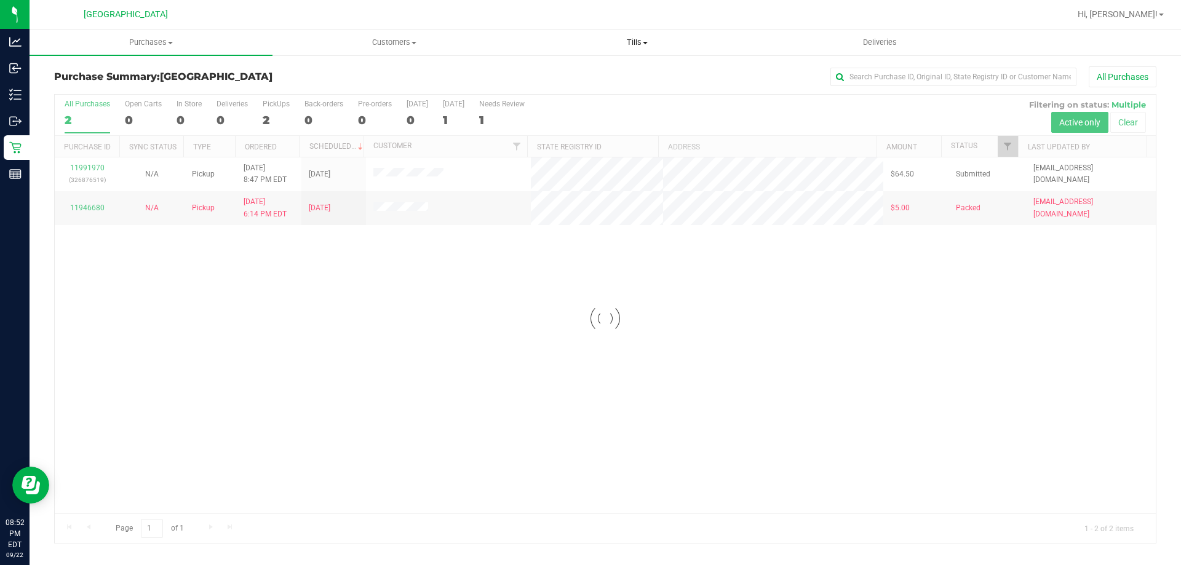
click at [664, 50] on uib-tab-heading "Tills Manage tills Reconcile e-payments" at bounding box center [637, 42] width 242 height 25
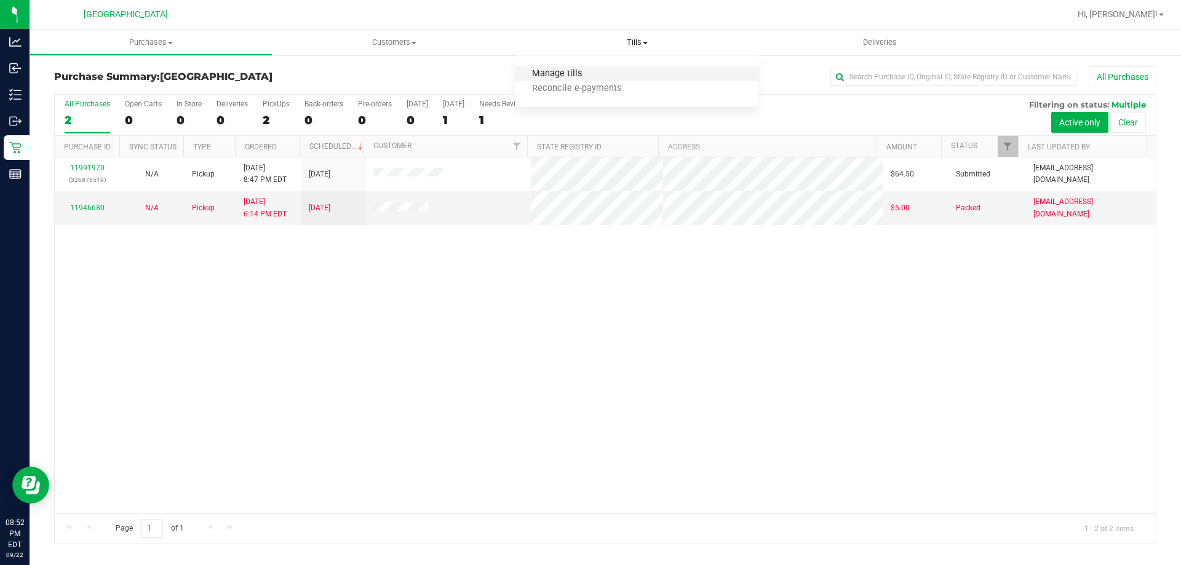
click at [584, 69] on span "Manage tills" at bounding box center [556, 74] width 83 height 10
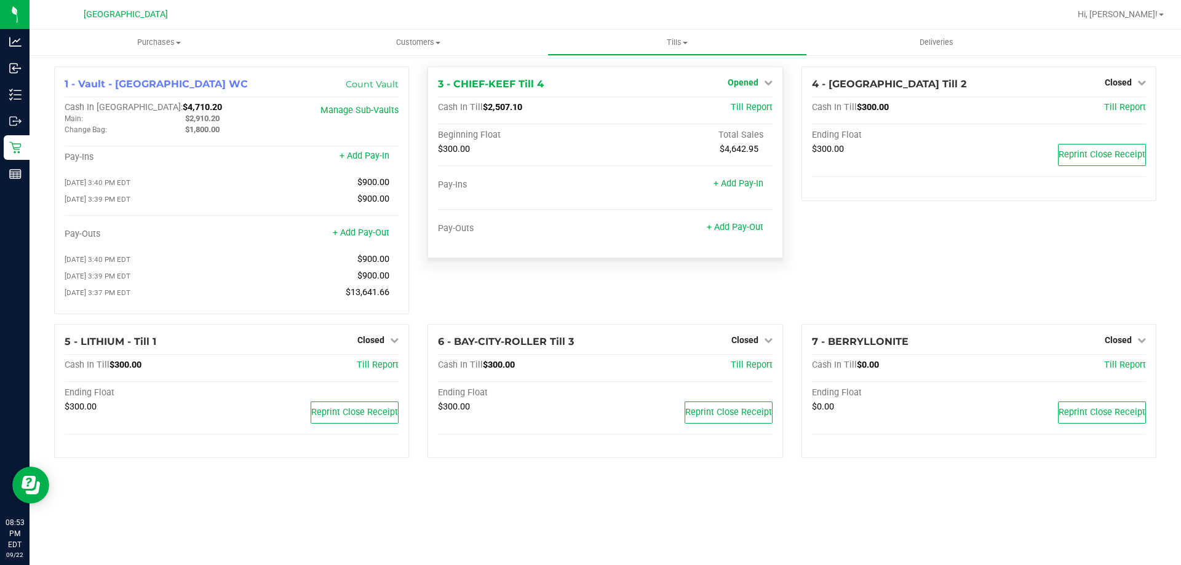
click at [763, 84] on link "Opened" at bounding box center [750, 82] width 45 height 10
click at [744, 105] on link "Close Till" at bounding box center [744, 108] width 33 height 10
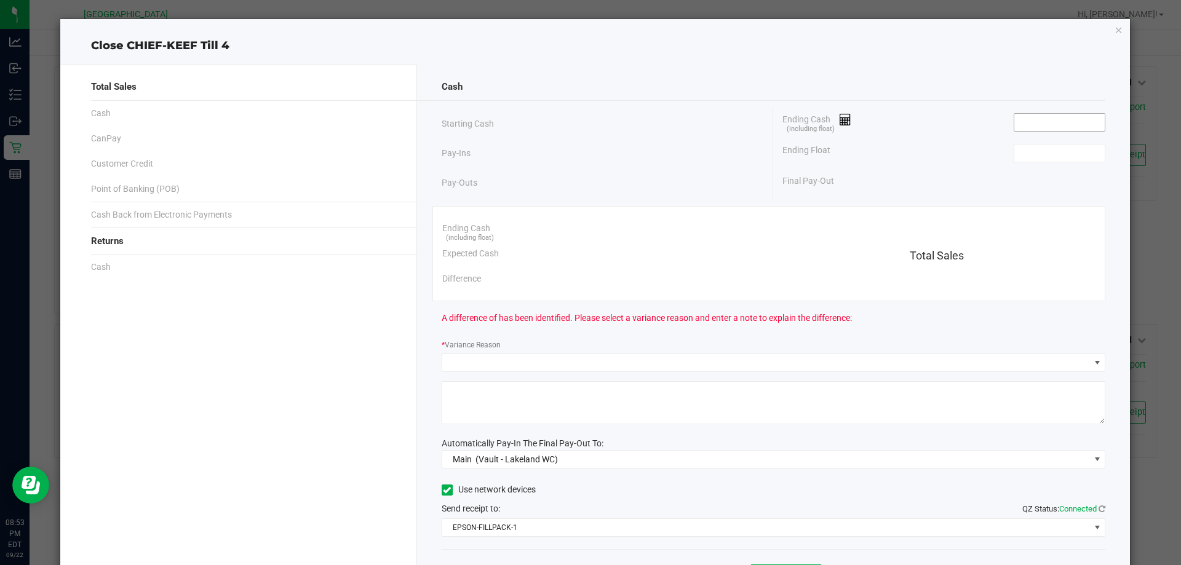
click at [1025, 124] on input at bounding box center [1059, 122] width 90 height 17
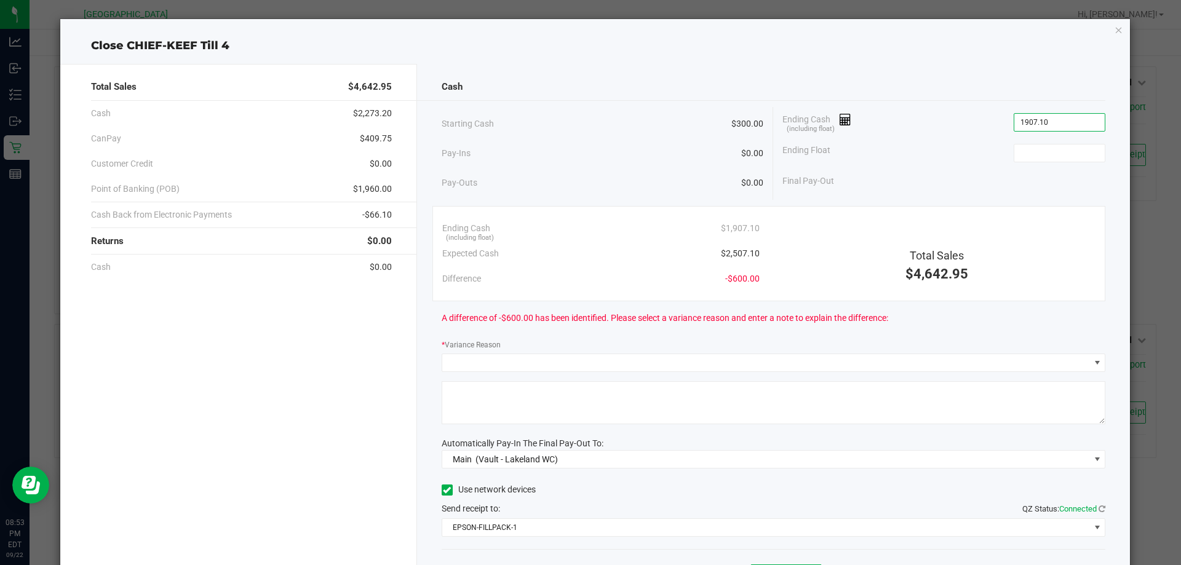
click at [1017, 122] on input "1907.10" at bounding box center [1059, 122] width 90 height 17
click at [1018, 122] on input "1907.10" at bounding box center [1059, 122] width 90 height 17
click at [1019, 122] on input "1907.10" at bounding box center [1059, 122] width 90 height 17
type input "$2,207.10"
click at [1036, 144] on span at bounding box center [1059, 153] width 92 height 18
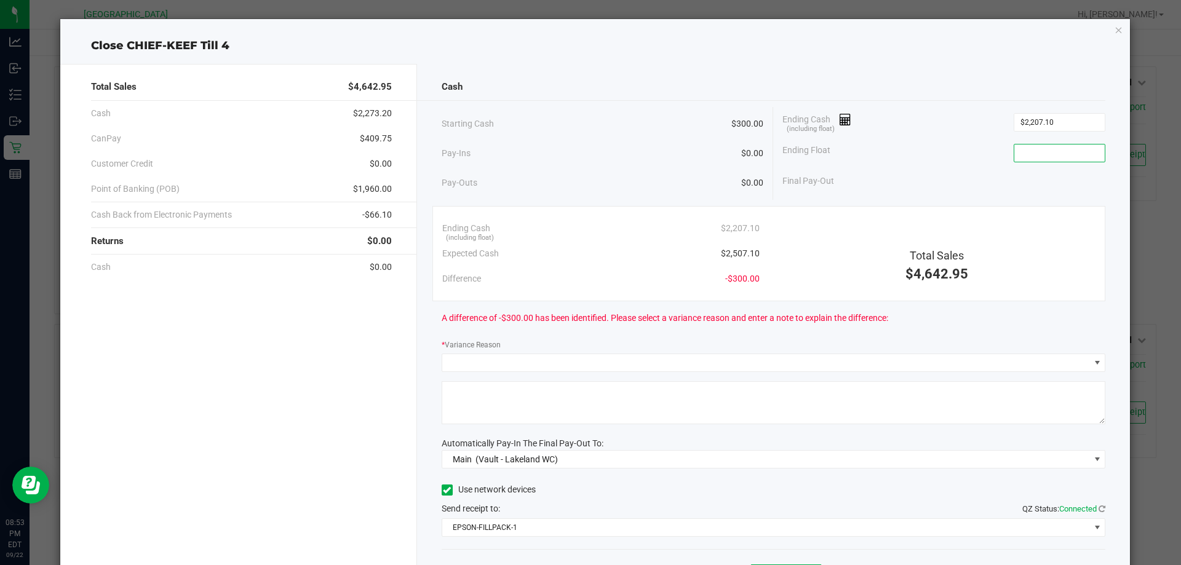
click at [1035, 146] on input at bounding box center [1059, 153] width 90 height 17
type input "$300.00"
click at [659, 344] on div "* Variance Reason" at bounding box center [774, 345] width 664 height 15
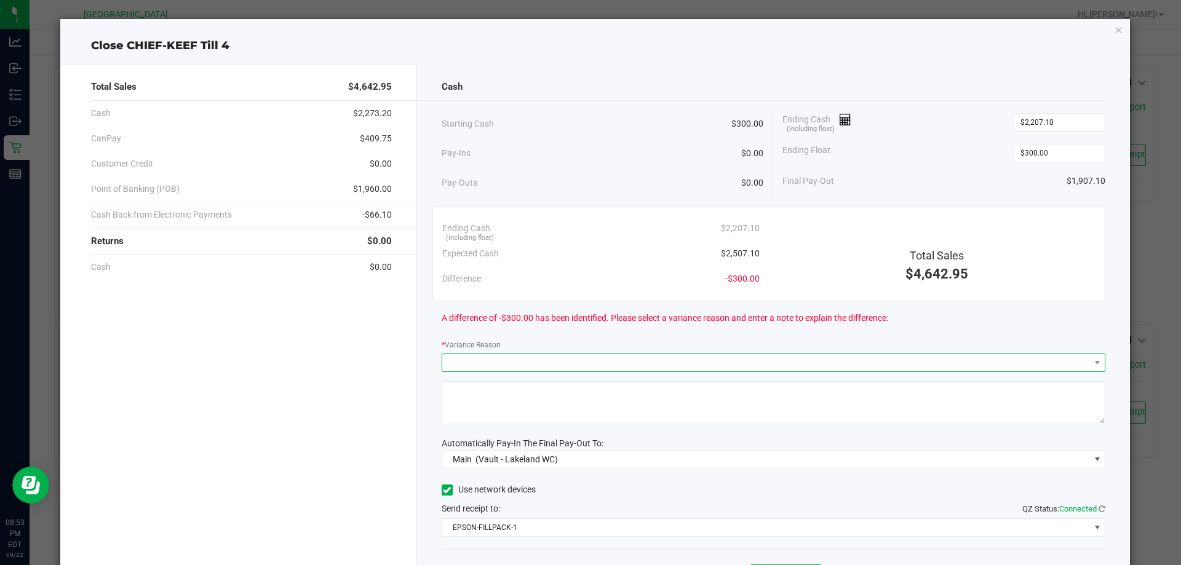
click at [652, 354] on span at bounding box center [774, 363] width 664 height 18
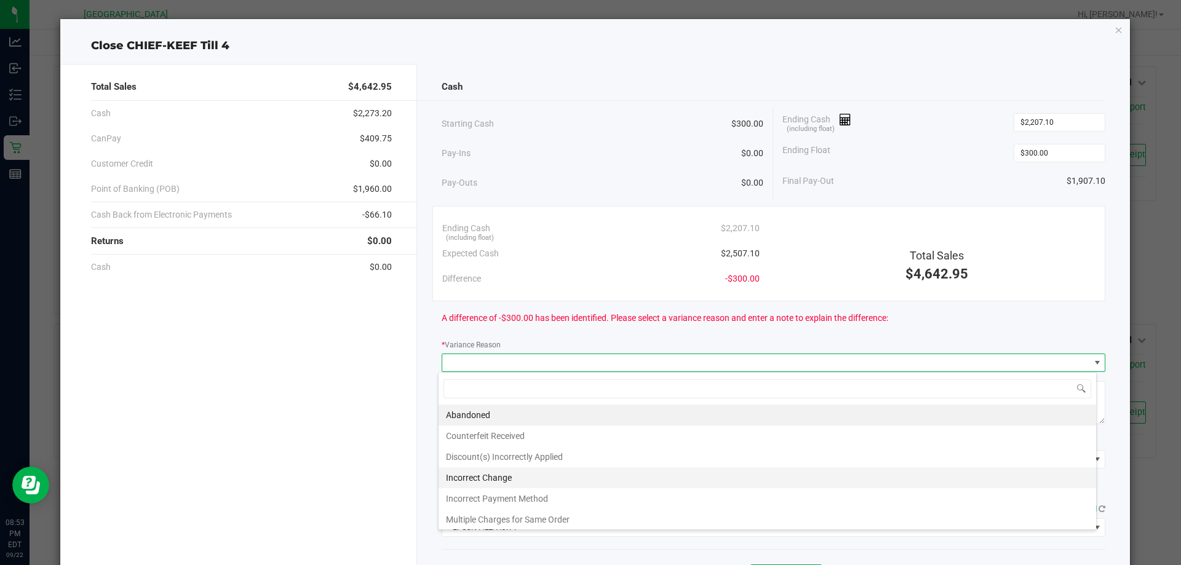
scroll to position [44, 0]
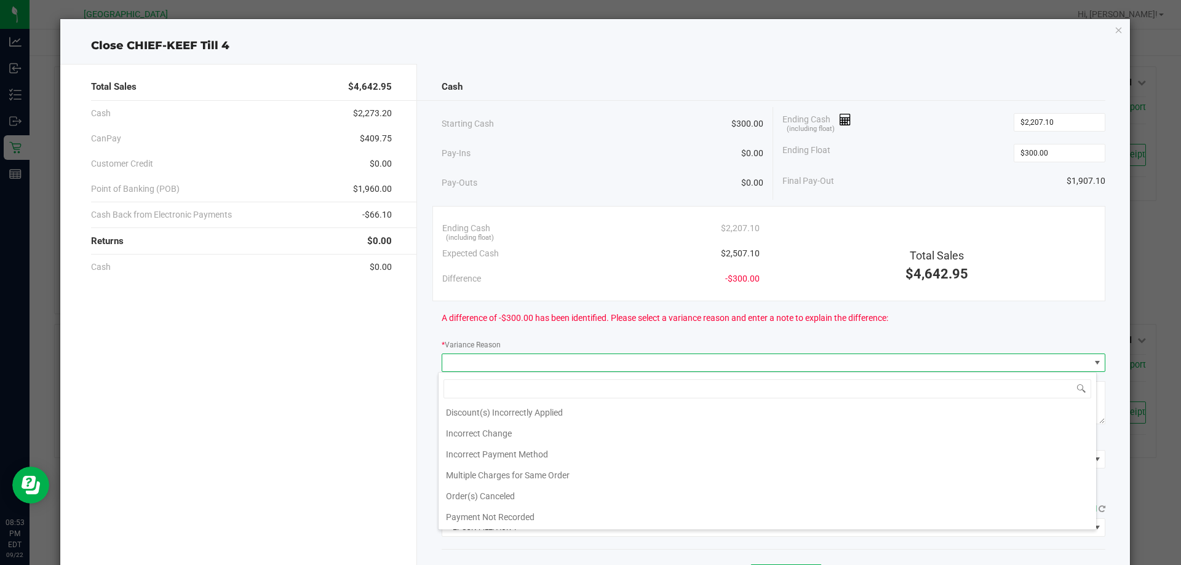
click at [513, 513] on li "Payment Not Recorded" at bounding box center [766, 517] width 657 height 21
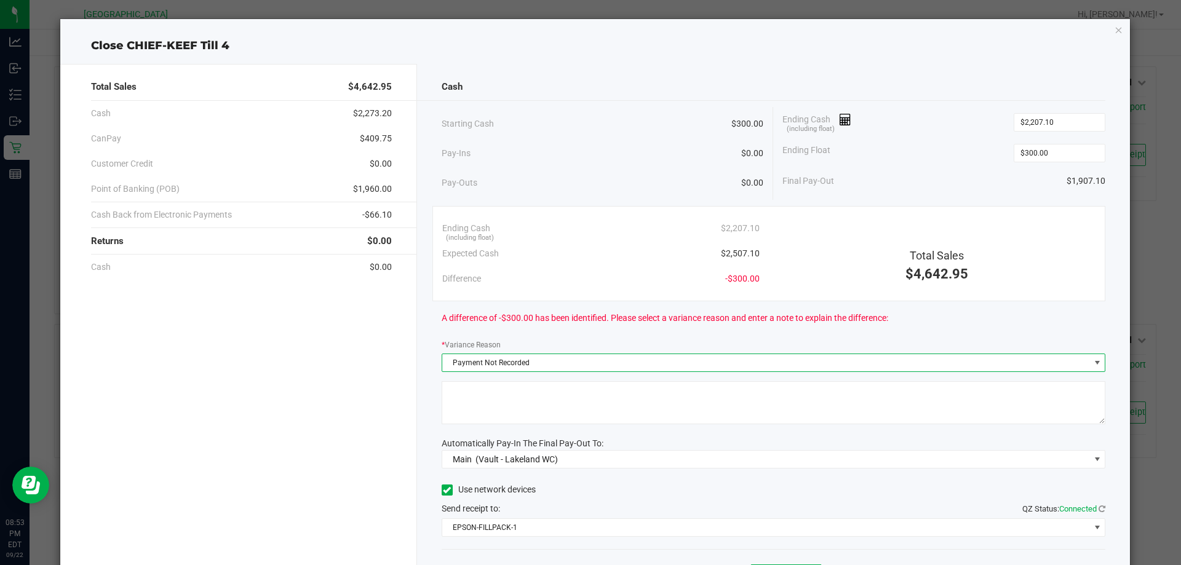
click at [490, 402] on textarea at bounding box center [774, 402] width 664 height 43
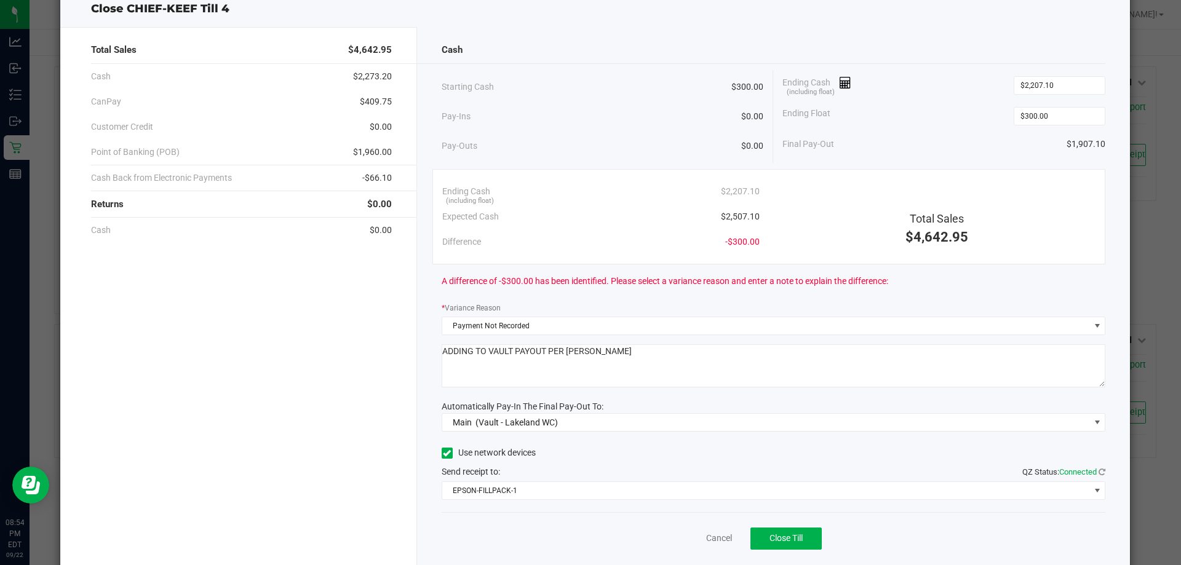
scroll to position [72, 0]
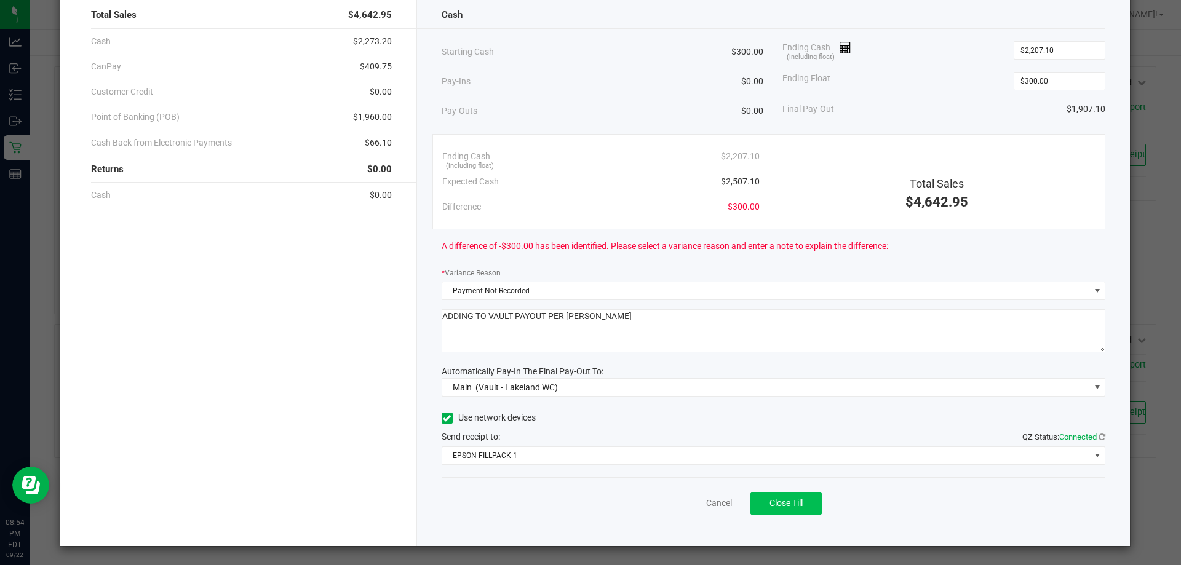
type textarea "ADDING TO VAULT PAYOUT PER [PERSON_NAME]"
click at [777, 501] on span "Close Till" at bounding box center [785, 503] width 33 height 10
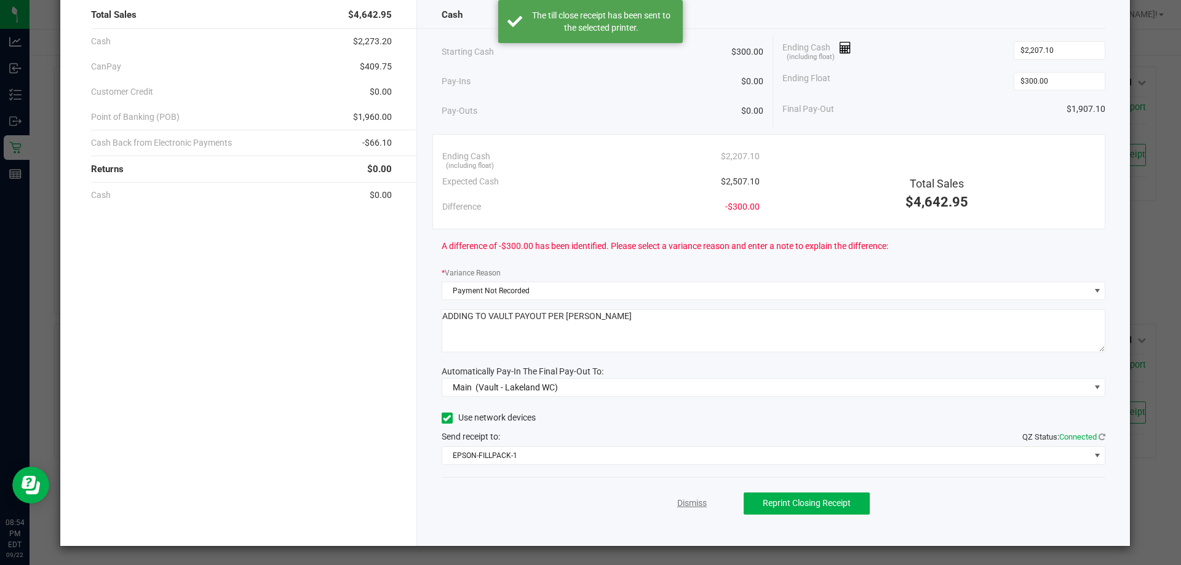
click at [679, 501] on link "Dismiss" at bounding box center [692, 503] width 30 height 13
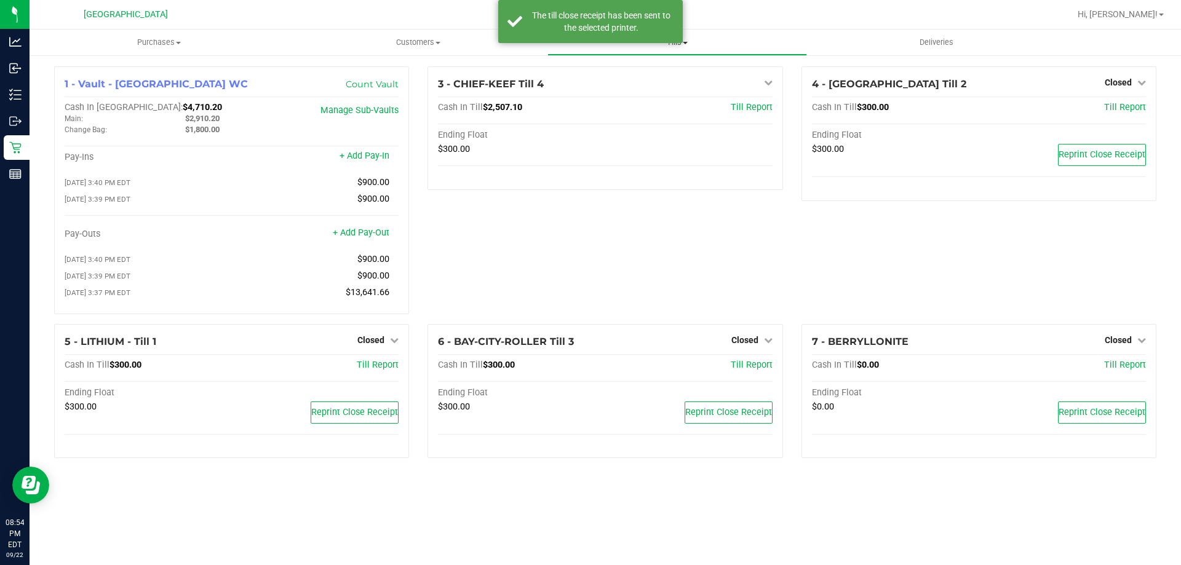
click at [704, 45] on span "Tills" at bounding box center [677, 42] width 258 height 11
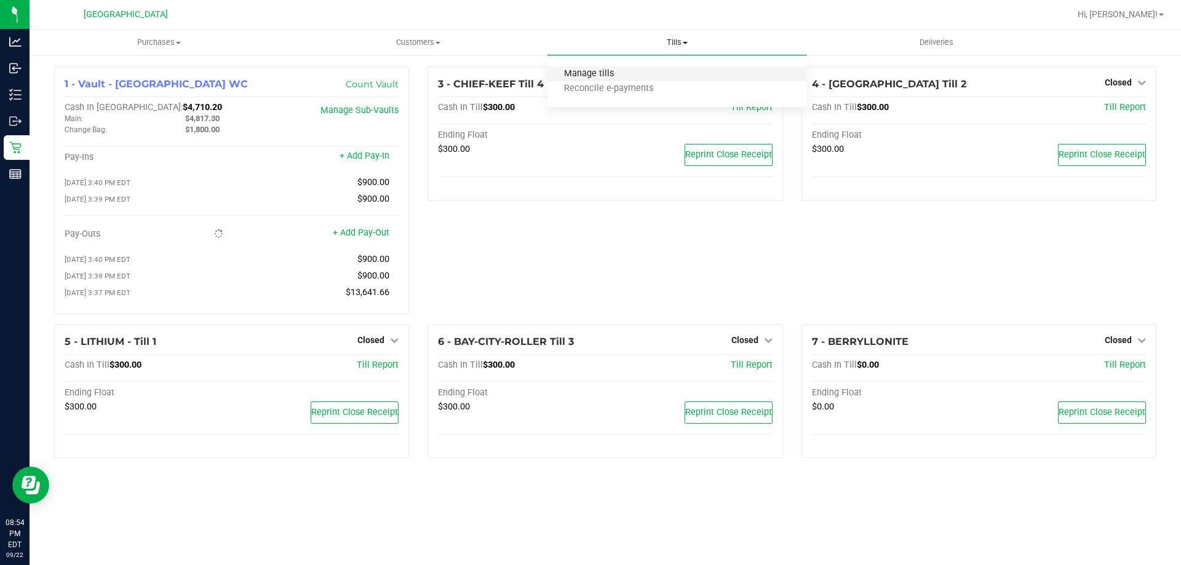
click at [611, 75] on span "Manage tills" at bounding box center [588, 74] width 83 height 10
click at [680, 44] on span "Tills" at bounding box center [677, 42] width 258 height 11
click at [645, 87] on span "Reconcile e-payments" at bounding box center [608, 89] width 122 height 10
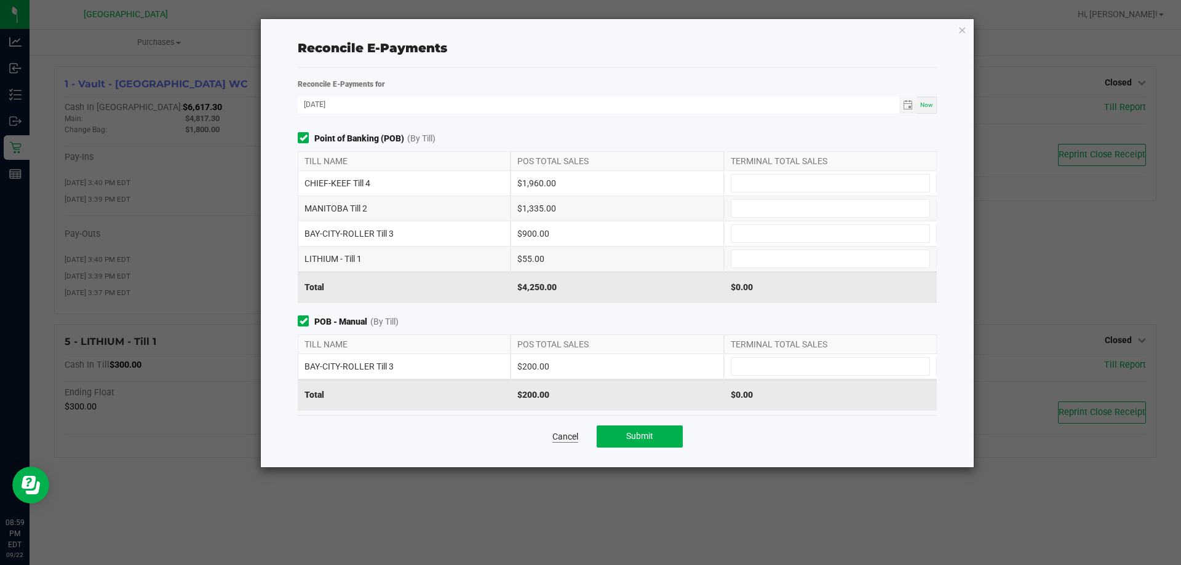
click at [566, 432] on link "Cancel" at bounding box center [565, 436] width 26 height 12
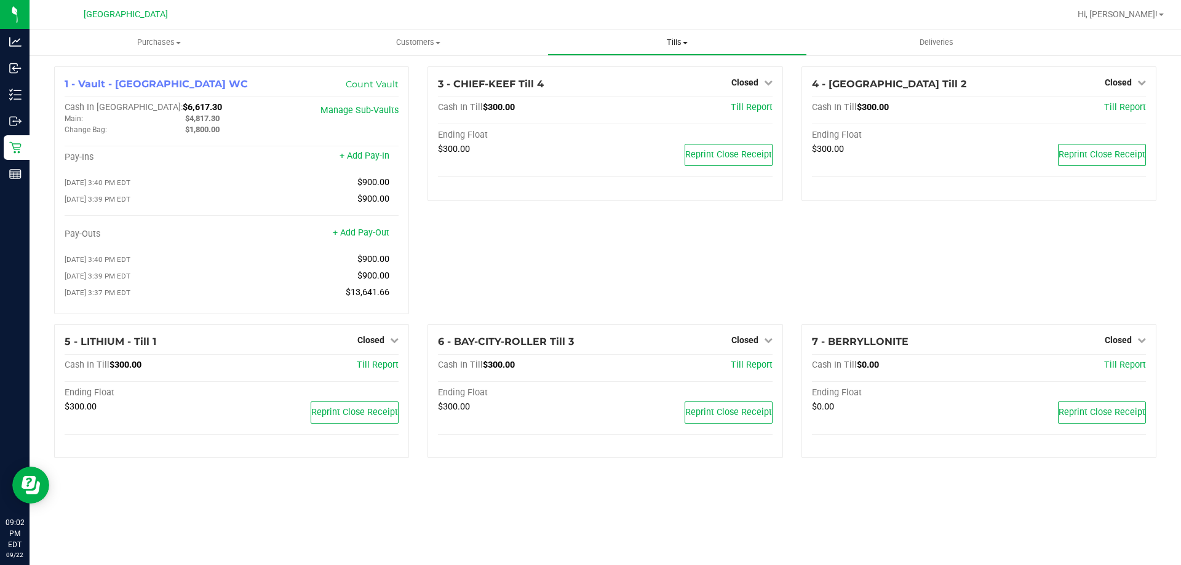
click at [683, 47] on span "Tills" at bounding box center [677, 42] width 258 height 11
click at [638, 90] on span "Reconcile e-payments" at bounding box center [608, 89] width 122 height 10
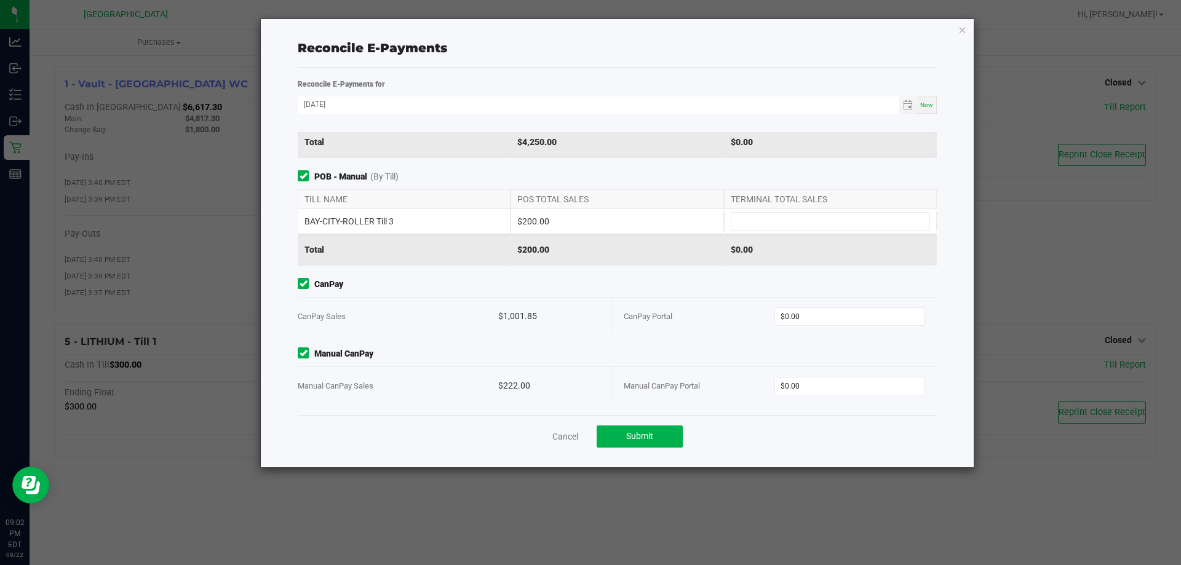
scroll to position [146, 0]
click at [809, 317] on input "0" at bounding box center [849, 315] width 149 height 17
click at [837, 391] on input "$0.00" at bounding box center [849, 385] width 149 height 17
type input "$1,001.85"
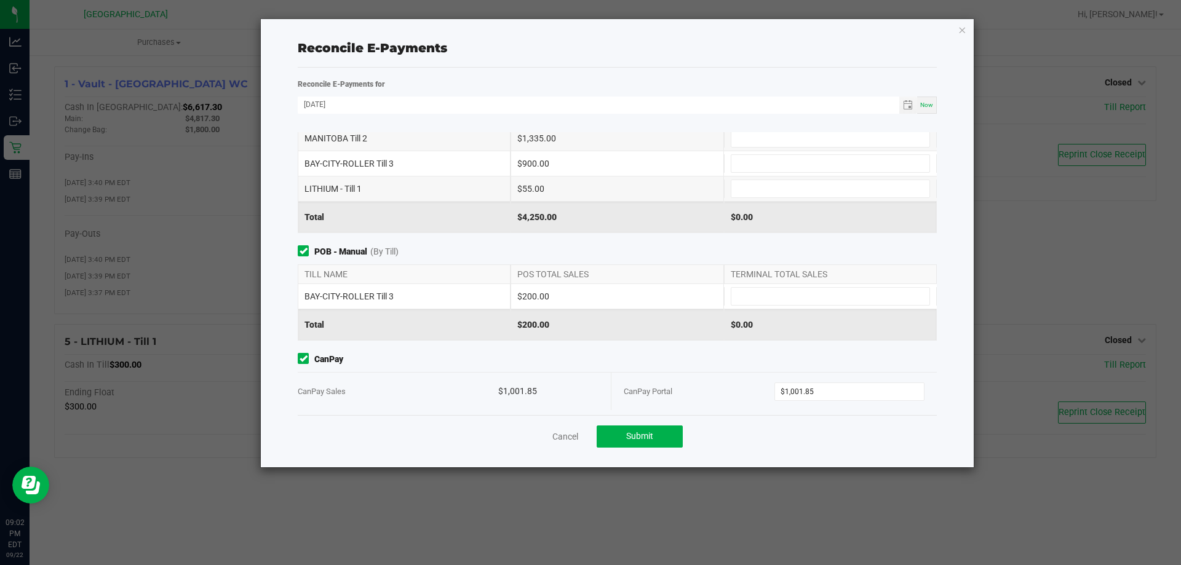
scroll to position [0, 0]
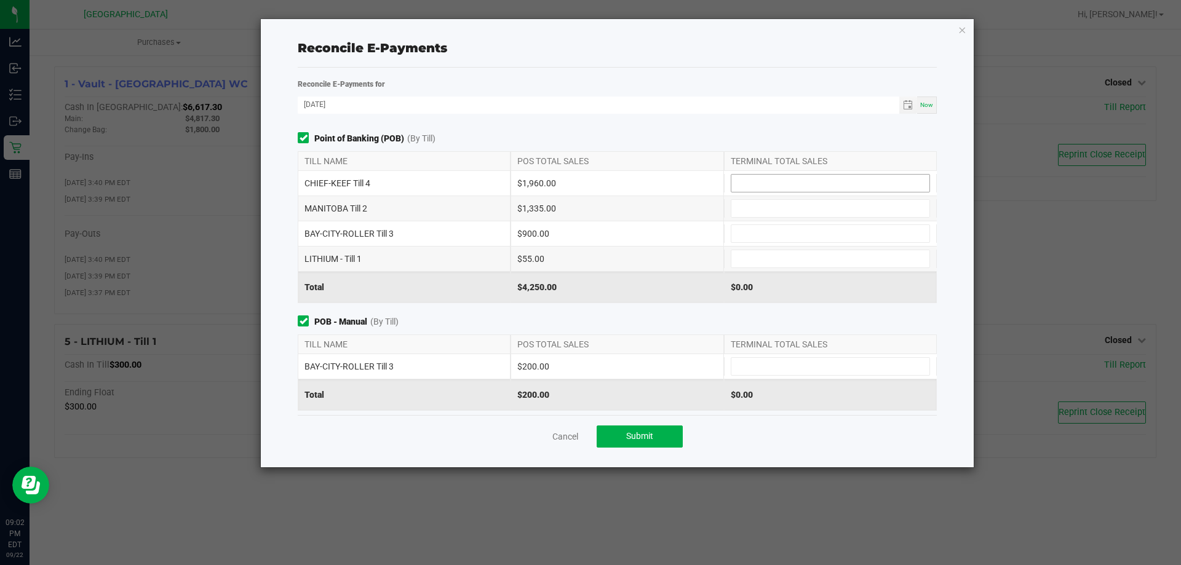
click at [751, 184] on input at bounding box center [830, 183] width 198 height 17
type input "$222.00"
click at [798, 258] on input at bounding box center [830, 258] width 198 height 17
type input "$1,960.00"
click at [742, 210] on input at bounding box center [830, 208] width 198 height 17
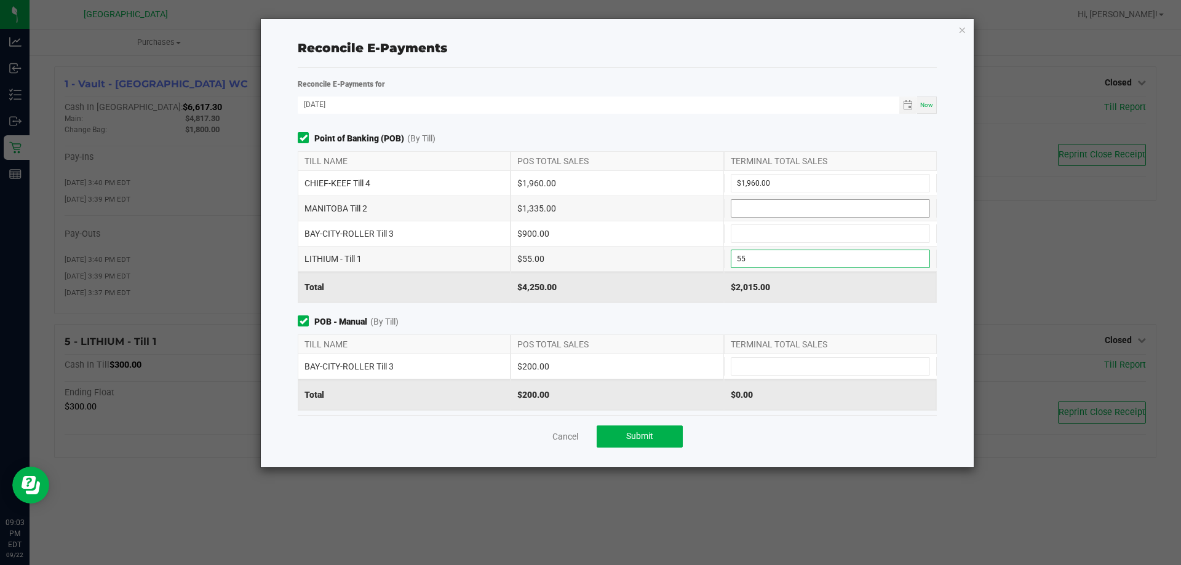
type input "$55.00"
click at [763, 236] on input at bounding box center [830, 233] width 198 height 17
type input "$1,335.00"
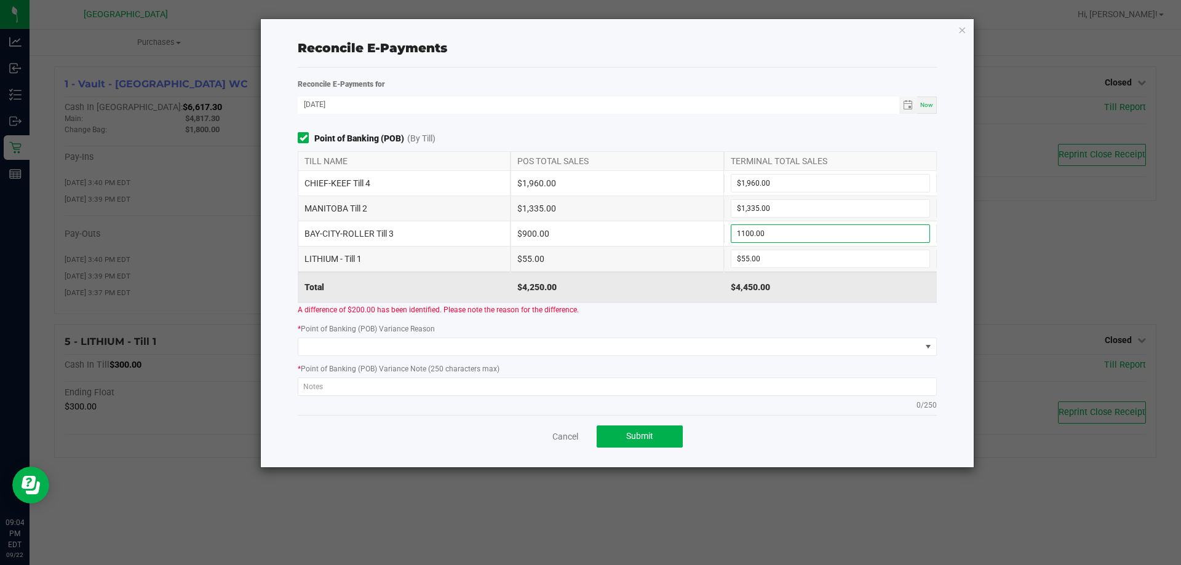
type input "$1,100.00"
click at [729, 322] on div "Point of Banking (POB) (By Till) TILL NAME POS TOTAL SALES TERMINAL TOTAL SALES…" at bounding box center [616, 274] width 657 height 285
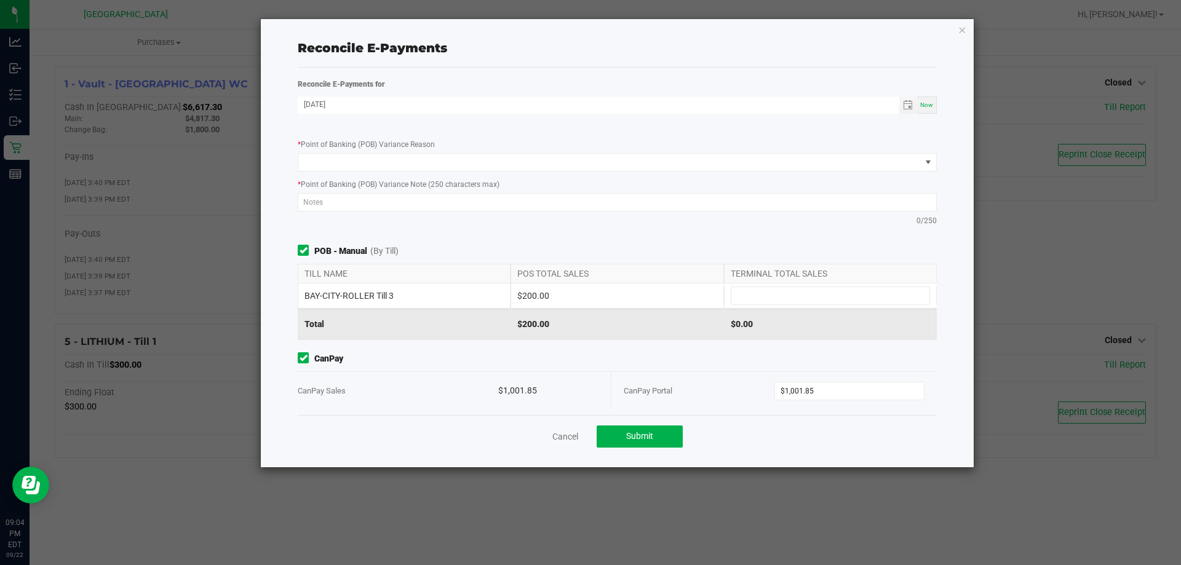
scroll to position [246, 0]
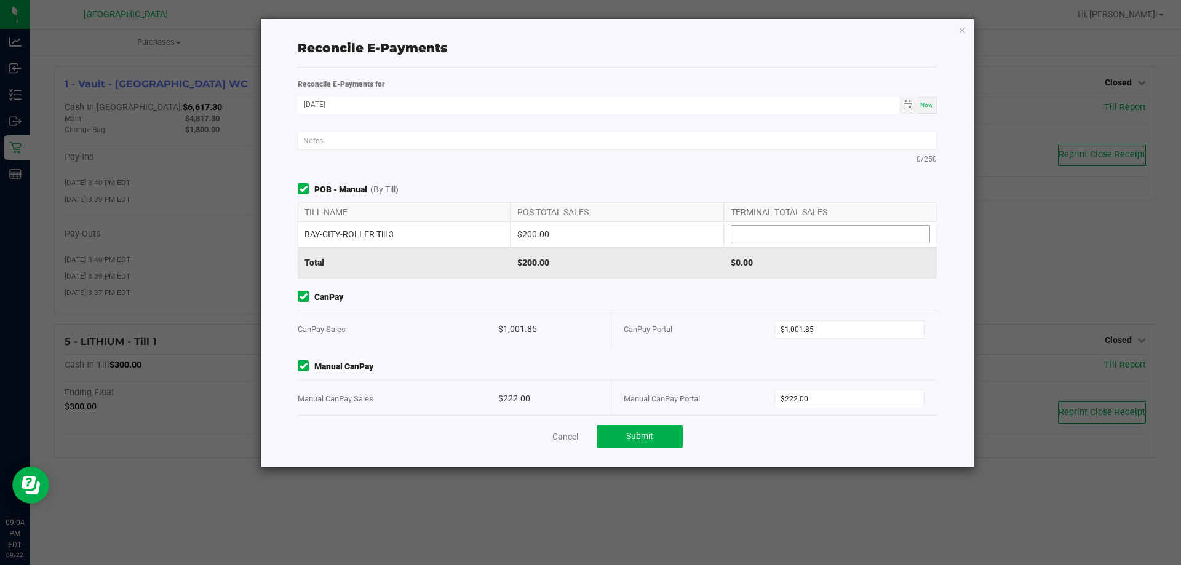
click at [751, 239] on input at bounding box center [830, 234] width 198 height 17
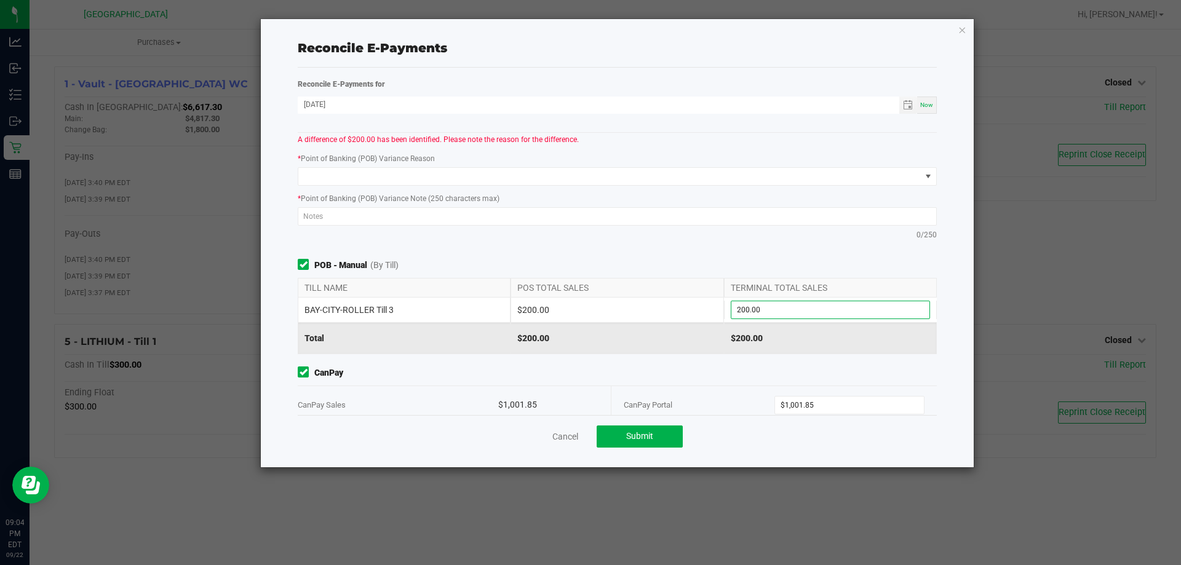
scroll to position [0, 0]
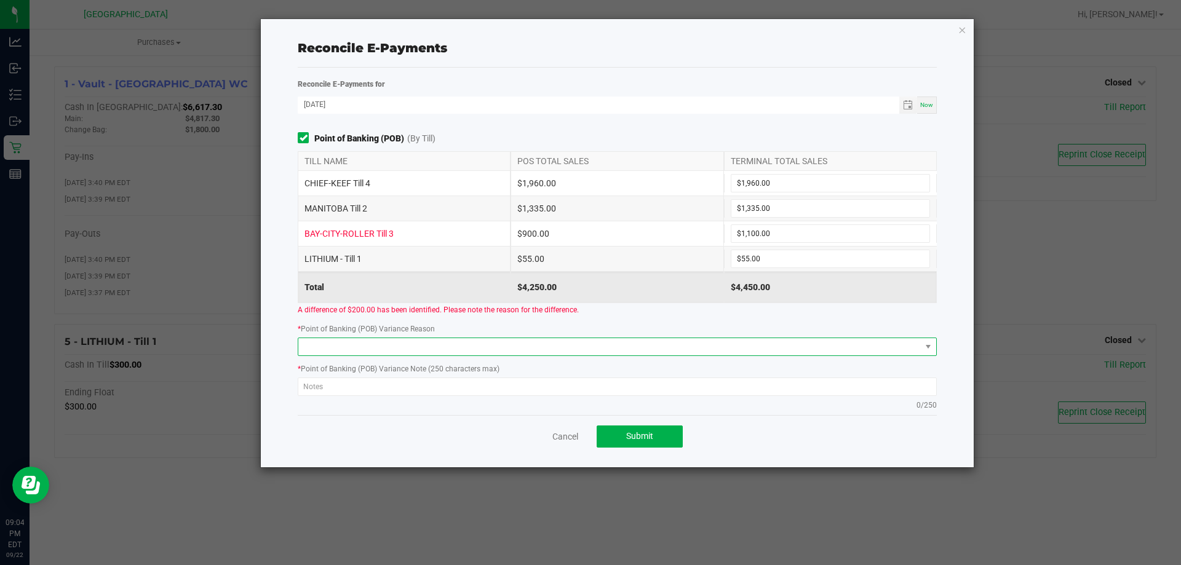
type input "$200.00"
click at [546, 349] on span at bounding box center [609, 346] width 622 height 17
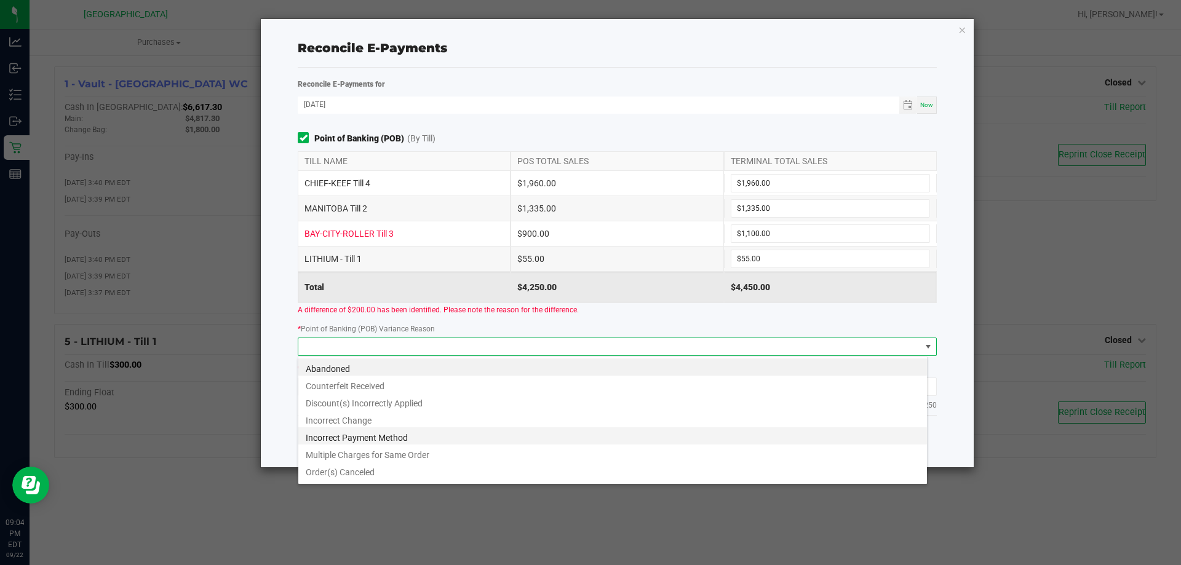
scroll to position [15, 0]
click at [395, 434] on li "Multiple Charges for Same Order" at bounding box center [612, 438] width 628 height 17
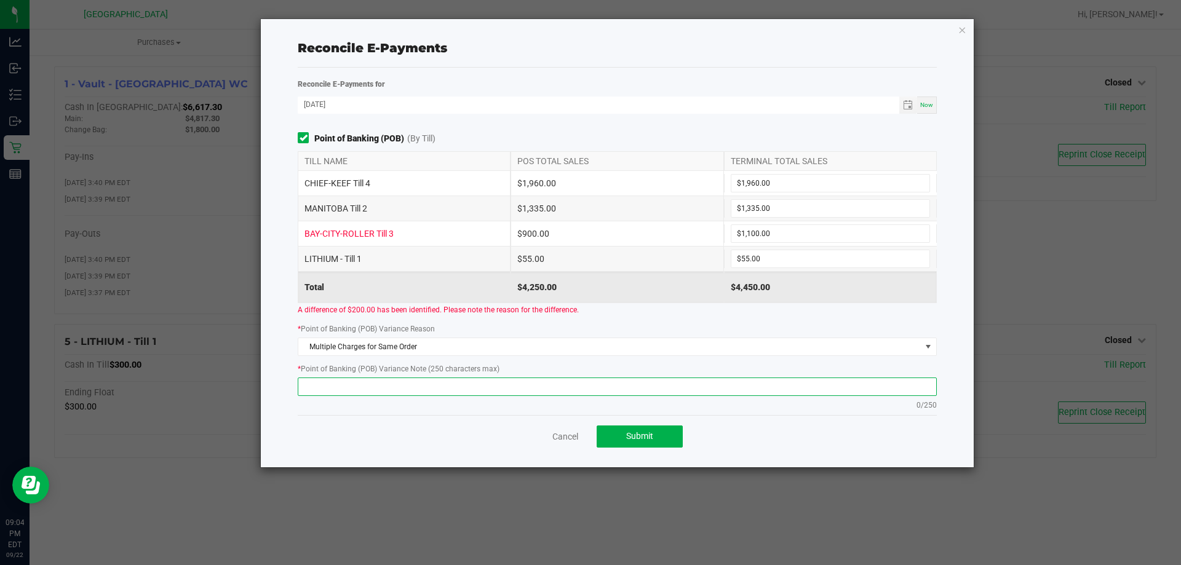
click at [398, 379] on textarea at bounding box center [617, 387] width 639 height 18
type textarea "MAN PAYMENT"
click at [627, 426] on button "Submit" at bounding box center [640, 437] width 86 height 22
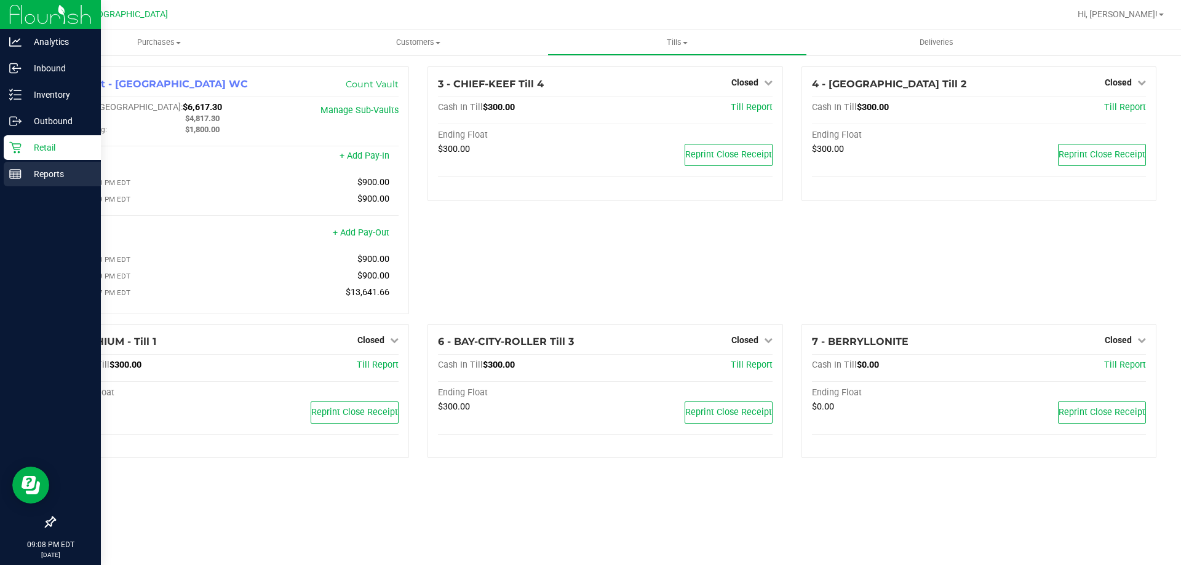
click at [23, 176] on p "Reports" at bounding box center [59, 174] width 74 height 15
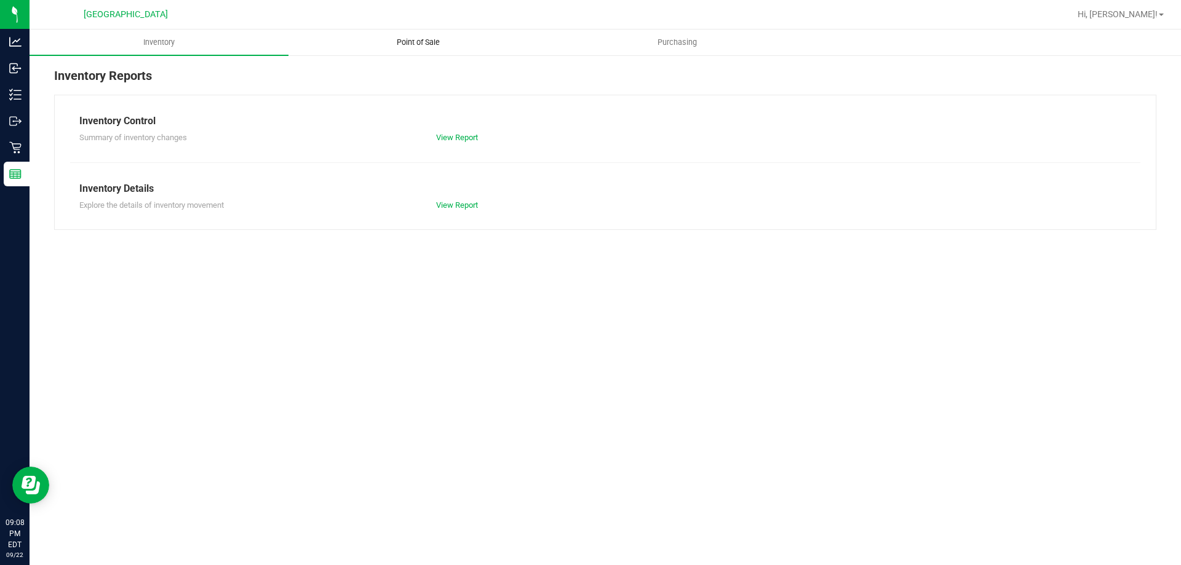
click at [440, 33] on uib-tab-heading "Point of Sale" at bounding box center [418, 42] width 258 height 25
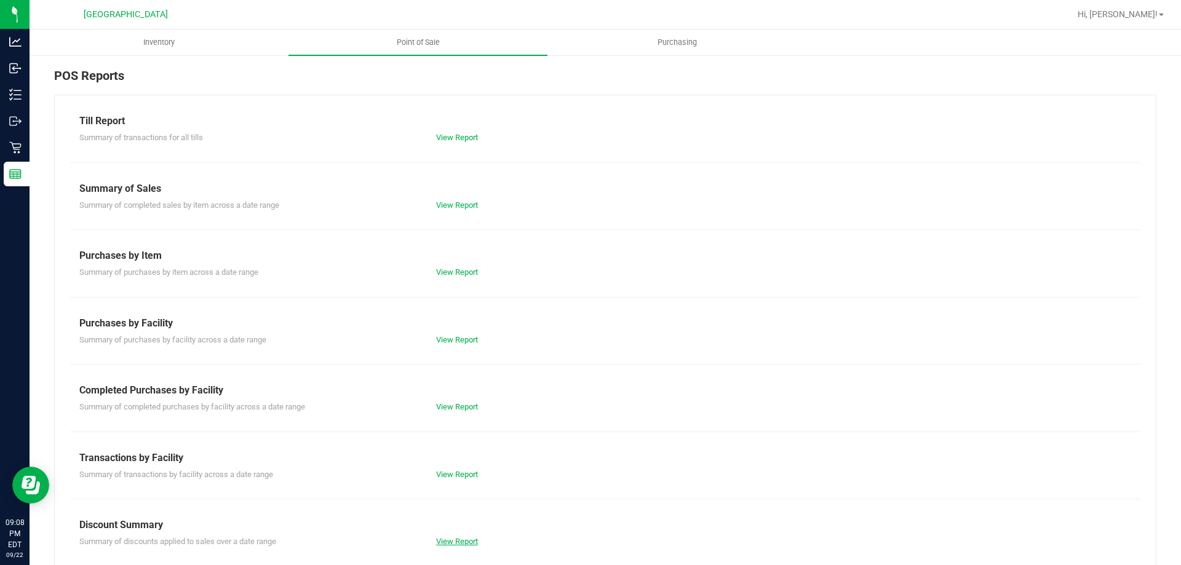
click at [450, 537] on link "View Report" at bounding box center [457, 541] width 42 height 9
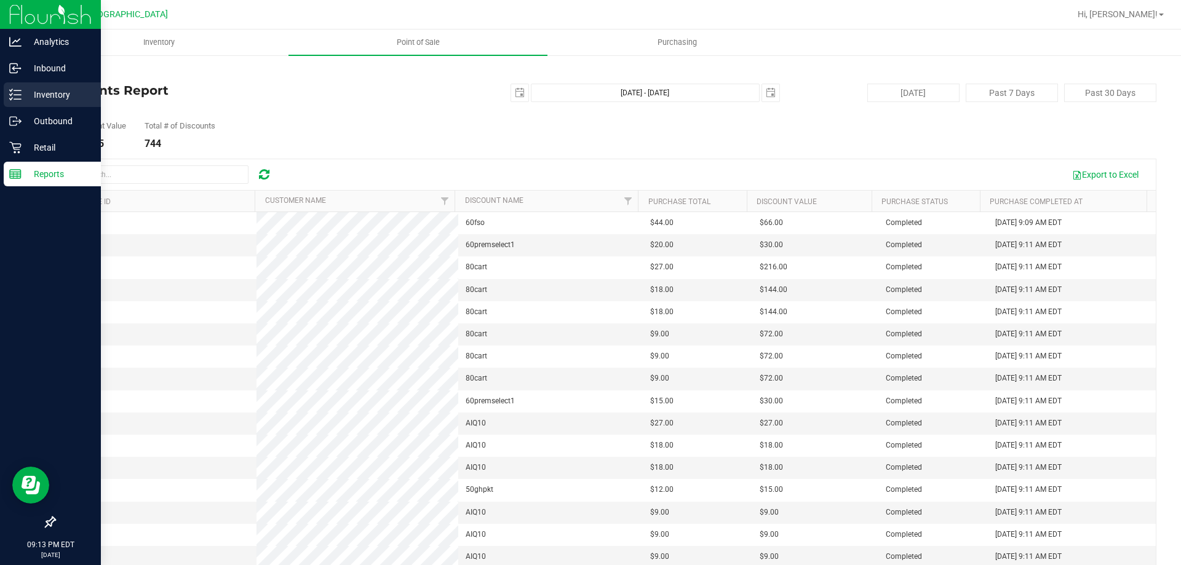
click at [49, 87] on div "Inventory" at bounding box center [52, 94] width 97 height 25
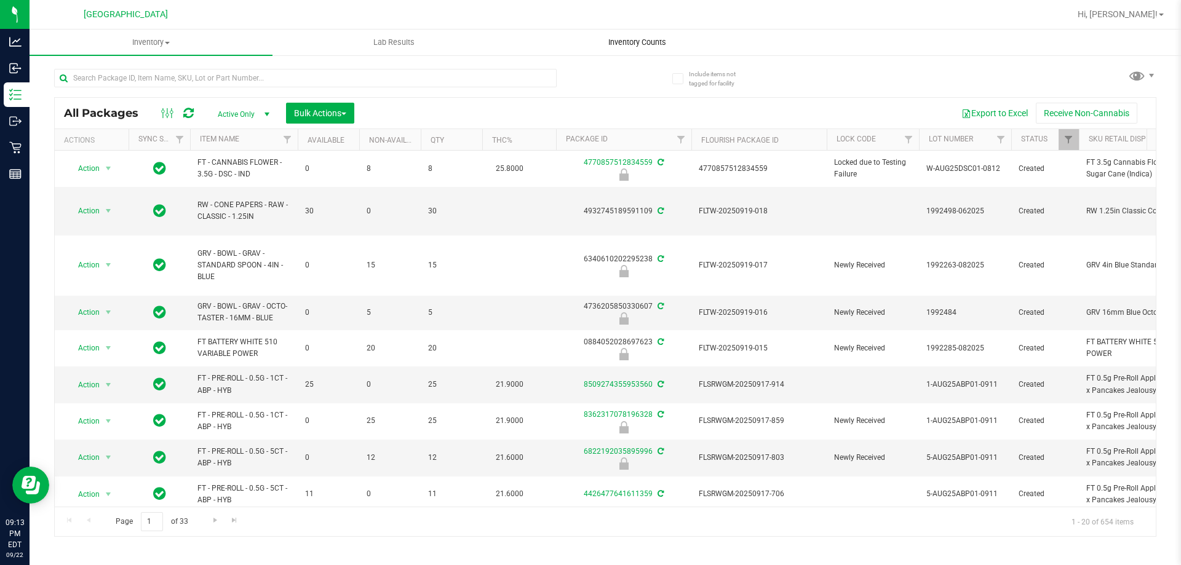
click at [637, 49] on uib-tab-heading "Inventory Counts" at bounding box center [637, 42] width 242 height 25
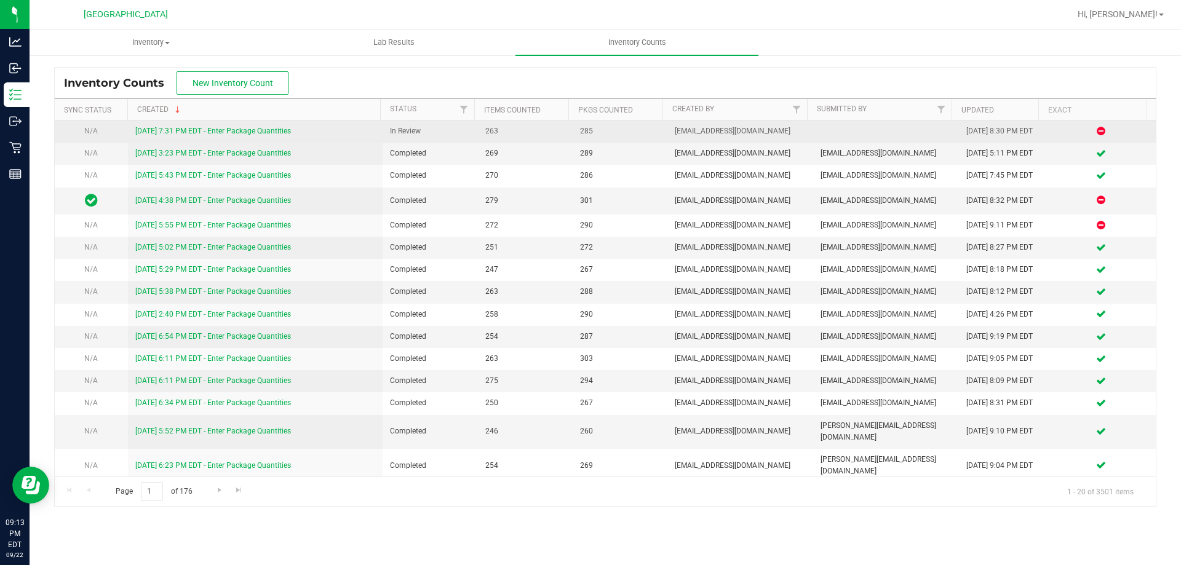
click at [248, 130] on link "[DATE] 7:31 PM EDT - Enter Package Quantities" at bounding box center [213, 131] width 156 height 9
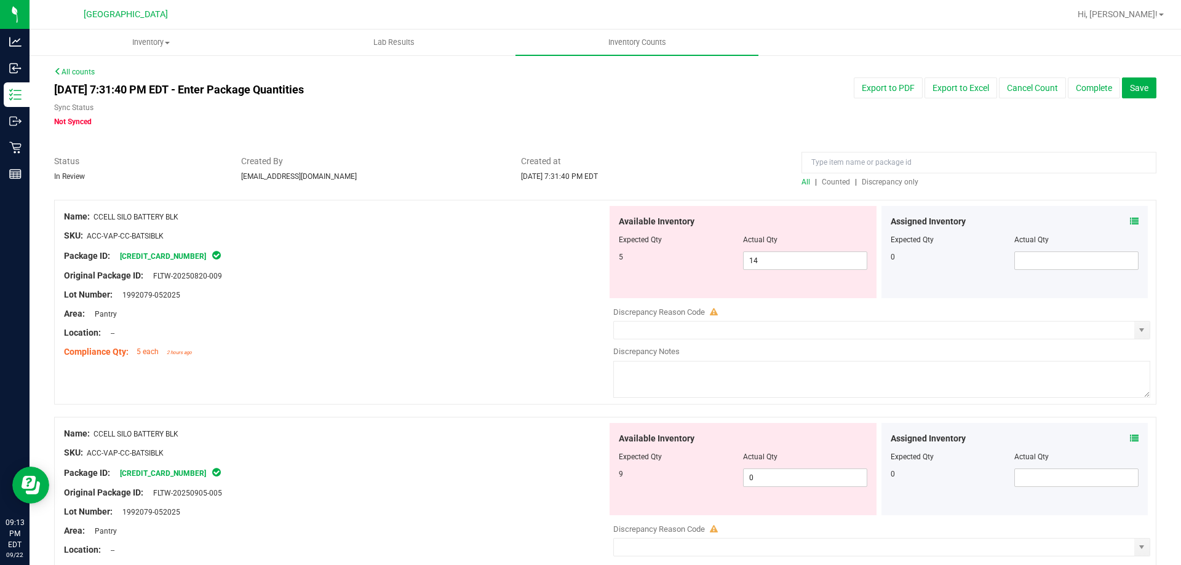
click at [882, 181] on span "Discrepancy only" at bounding box center [890, 182] width 57 height 9
click at [1130, 223] on icon at bounding box center [1134, 221] width 9 height 9
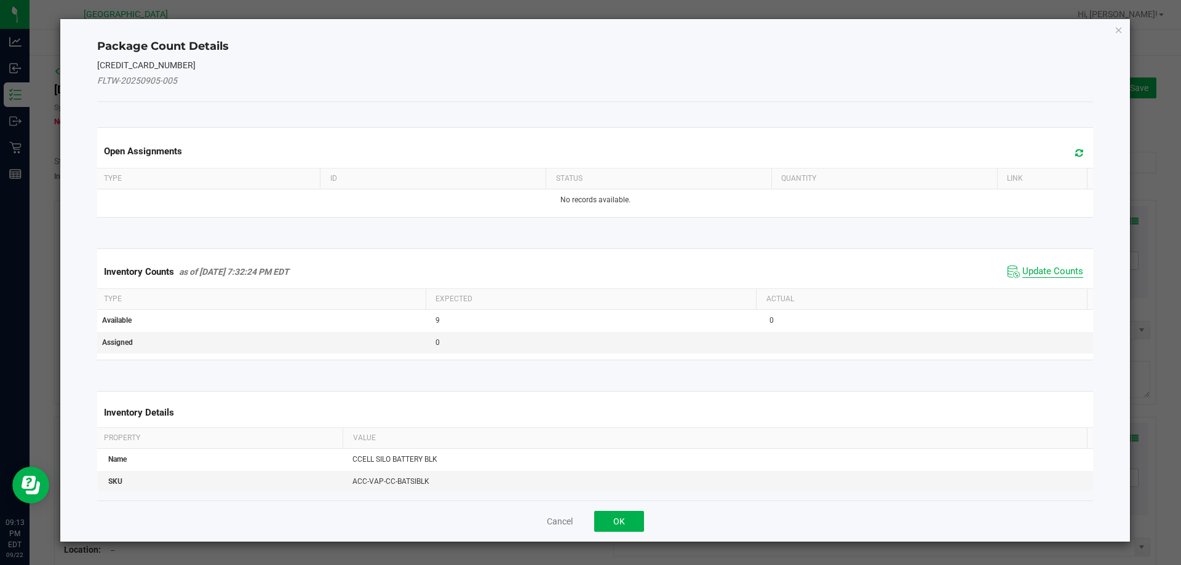
click at [1022, 275] on span "Update Counts" at bounding box center [1052, 272] width 61 height 12
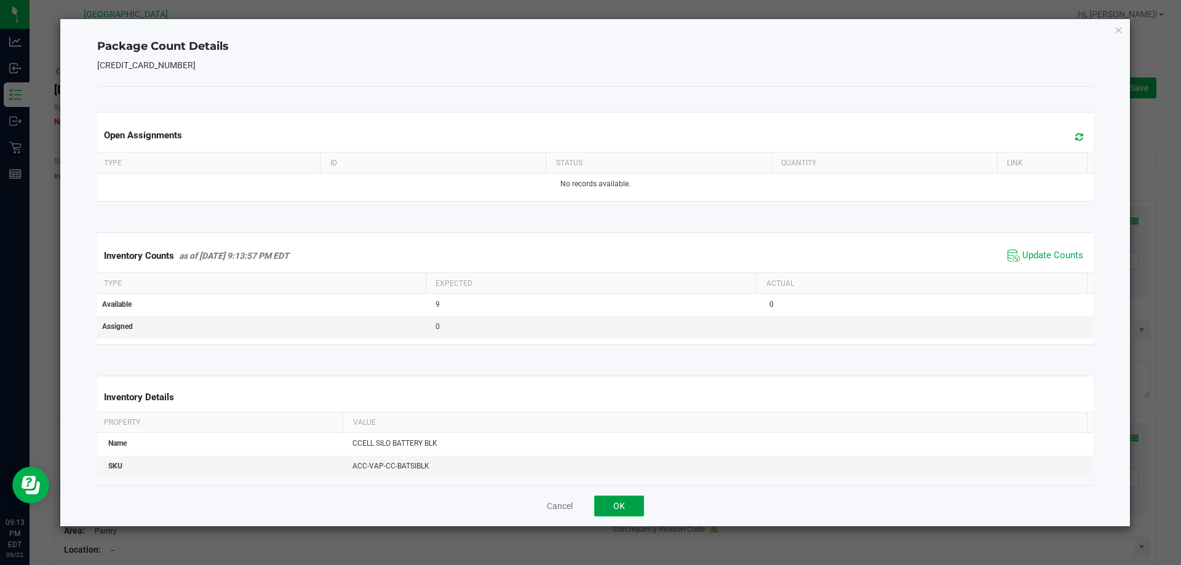
click at [618, 496] on button "OK" at bounding box center [619, 506] width 50 height 21
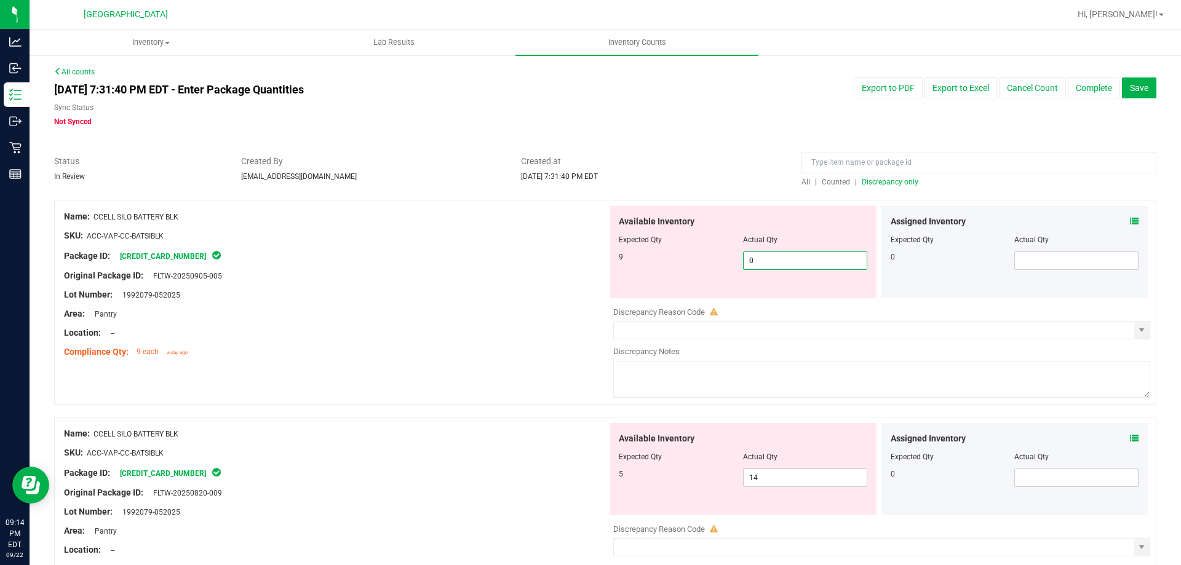
drag, startPoint x: 763, startPoint y: 258, endPoint x: 703, endPoint y: 256, distance: 59.7
click at [703, 256] on div "9 0 0" at bounding box center [743, 261] width 248 height 18
type input "9"
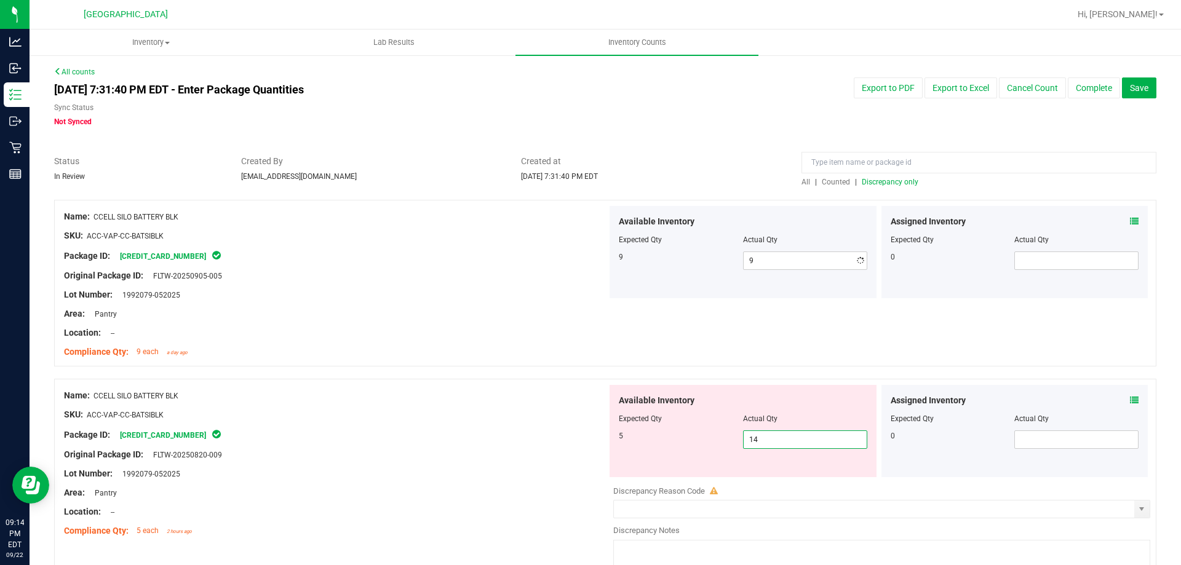
drag, startPoint x: 777, startPoint y: 475, endPoint x: 682, endPoint y: 474, distance: 95.3
click at [686, 474] on div "Available Inventory Expected Qty Actual Qty 5 14 14" at bounding box center [742, 431] width 267 height 92
type input "5"
drag, startPoint x: 516, startPoint y: 443, endPoint x: 565, endPoint y: 416, distance: 55.3
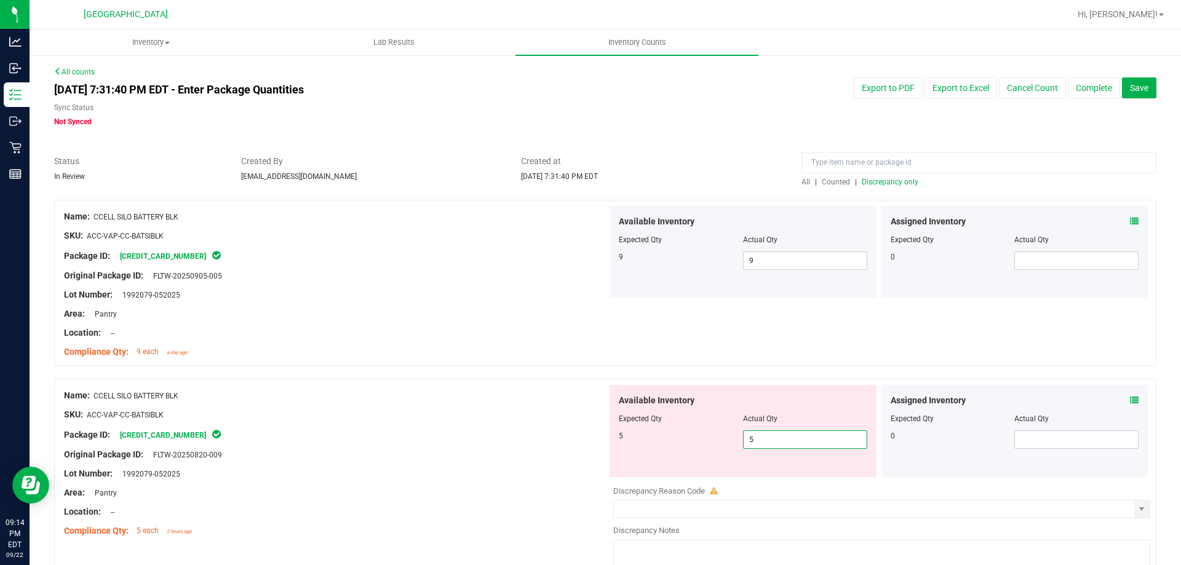
click at [516, 442] on div at bounding box center [335, 445] width 543 height 6
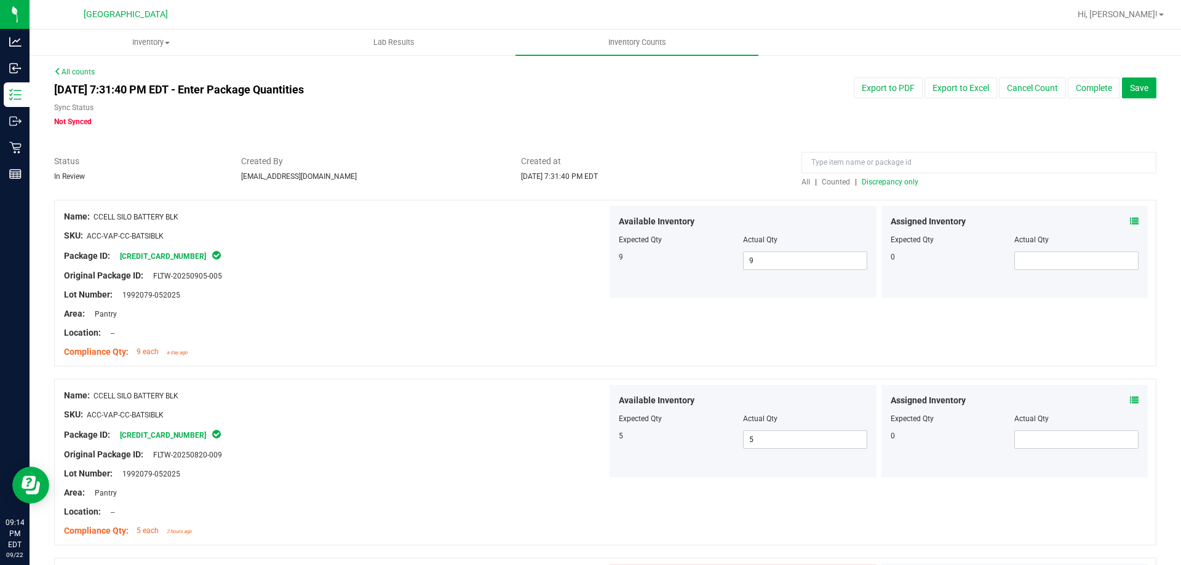
click at [901, 184] on span "Discrepancy only" at bounding box center [890, 182] width 57 height 9
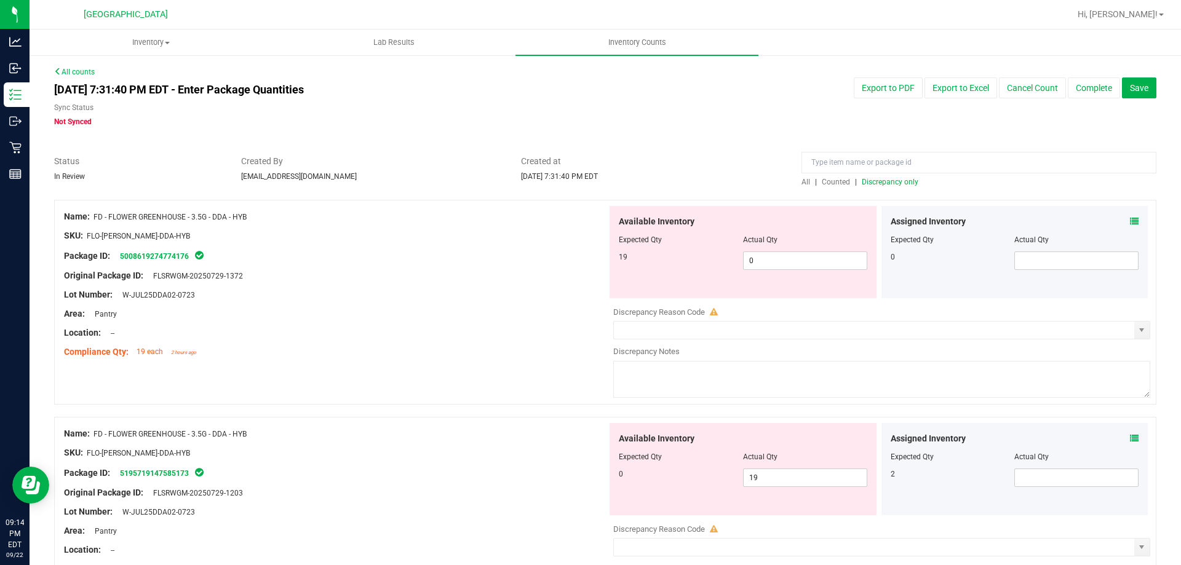
click at [1130, 438] on icon at bounding box center [1134, 438] width 9 height 9
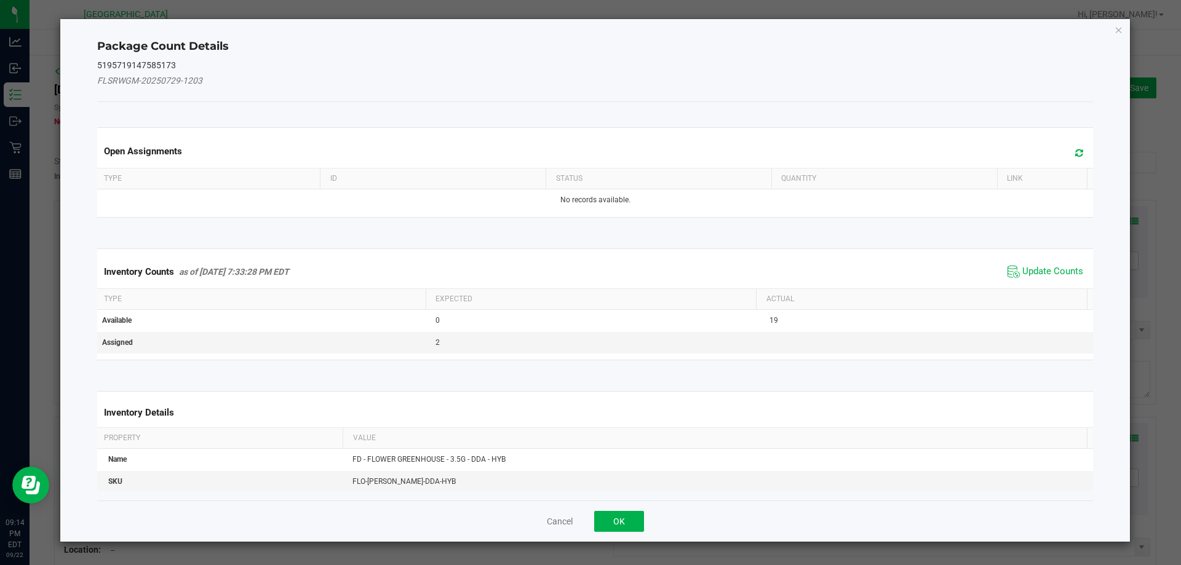
click at [1014, 263] on span "Update Counts" at bounding box center [1045, 272] width 82 height 18
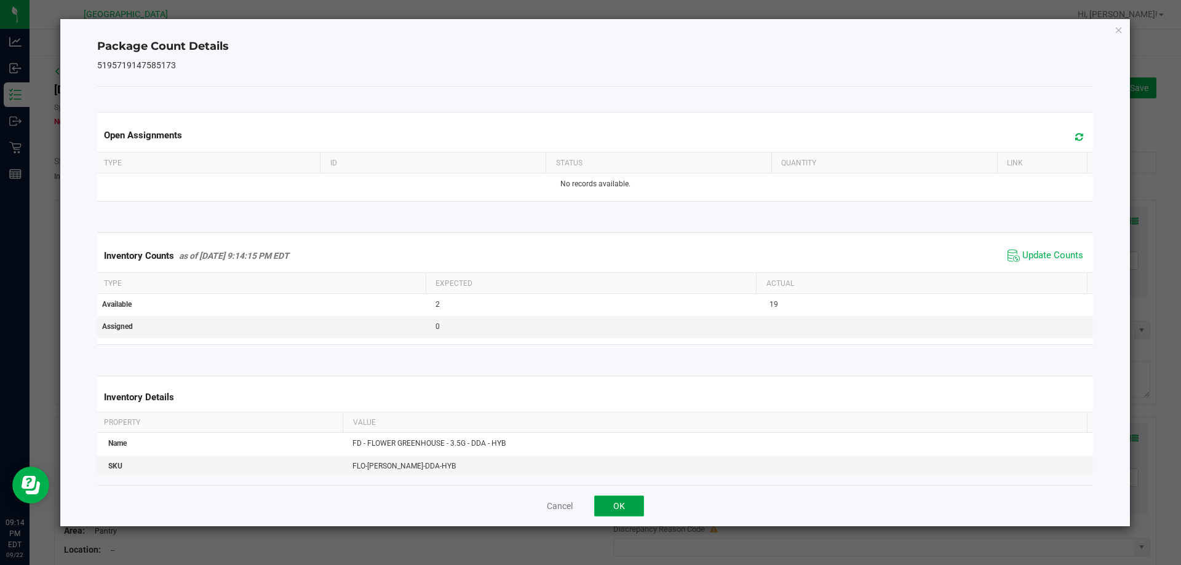
click at [629, 503] on button "OK" at bounding box center [619, 506] width 50 height 21
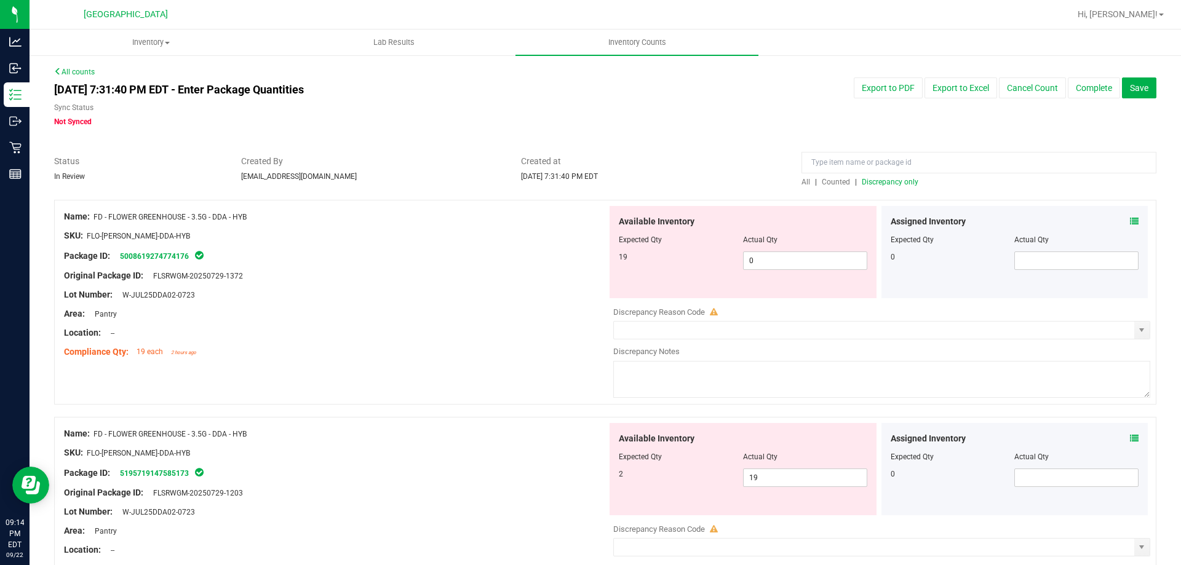
click at [1130, 220] on icon at bounding box center [1134, 221] width 9 height 9
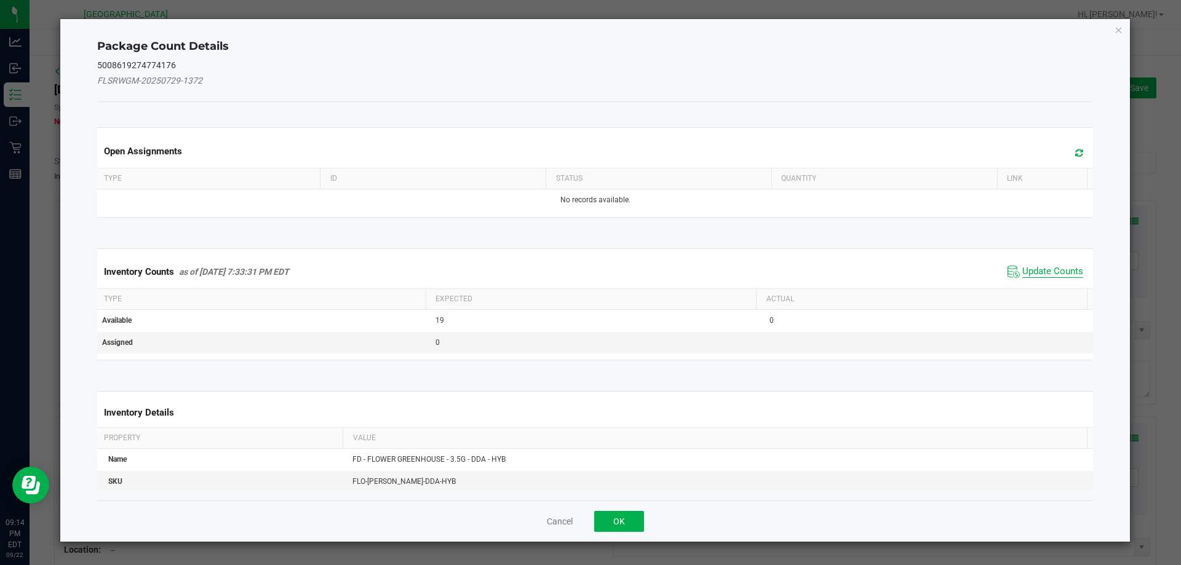
click at [1029, 276] on span "Update Counts" at bounding box center [1052, 272] width 61 height 12
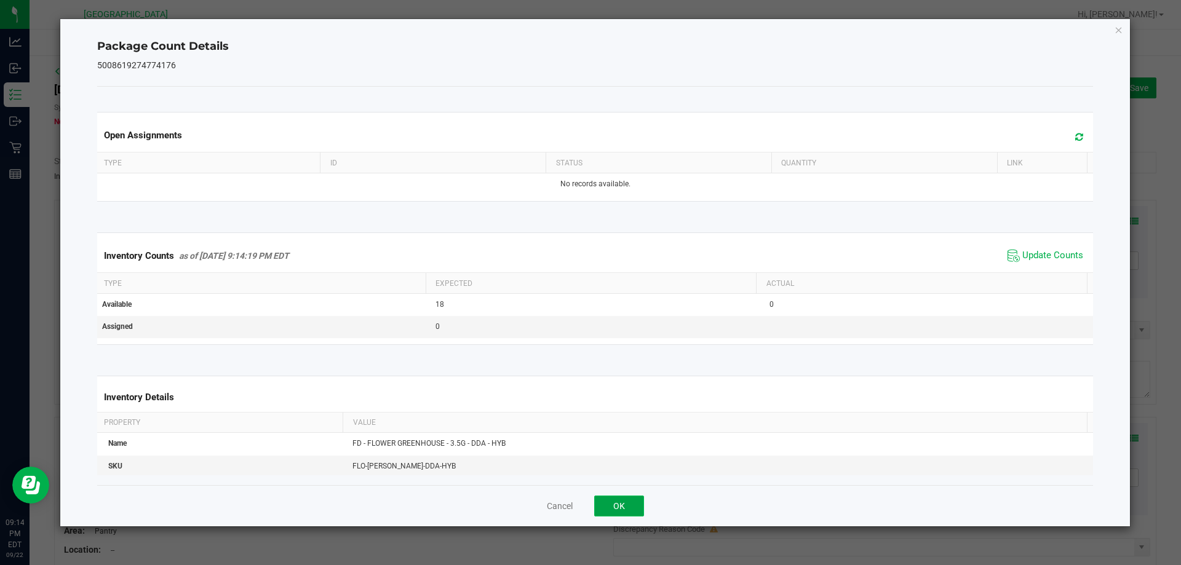
click at [625, 511] on button "OK" at bounding box center [619, 506] width 50 height 21
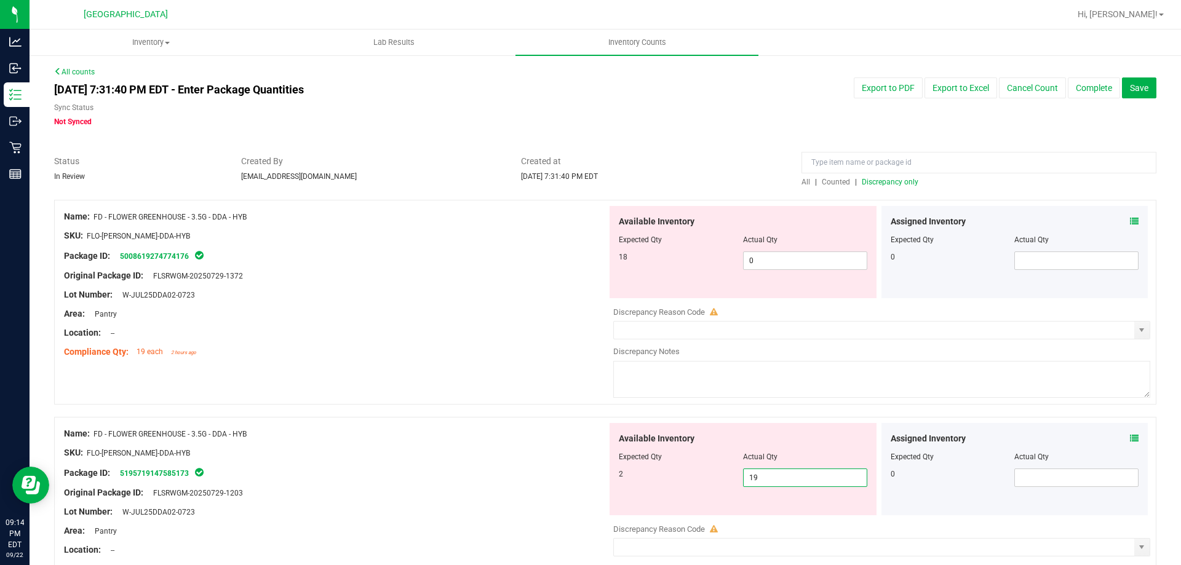
drag, startPoint x: 765, startPoint y: 474, endPoint x: 684, endPoint y: 474, distance: 80.6
click at [684, 474] on div "2 19 19" at bounding box center [743, 478] width 248 height 18
type input "0"
click at [485, 346] on div "Compliance Qty: 19 each 2 hours ago" at bounding box center [335, 352] width 543 height 13
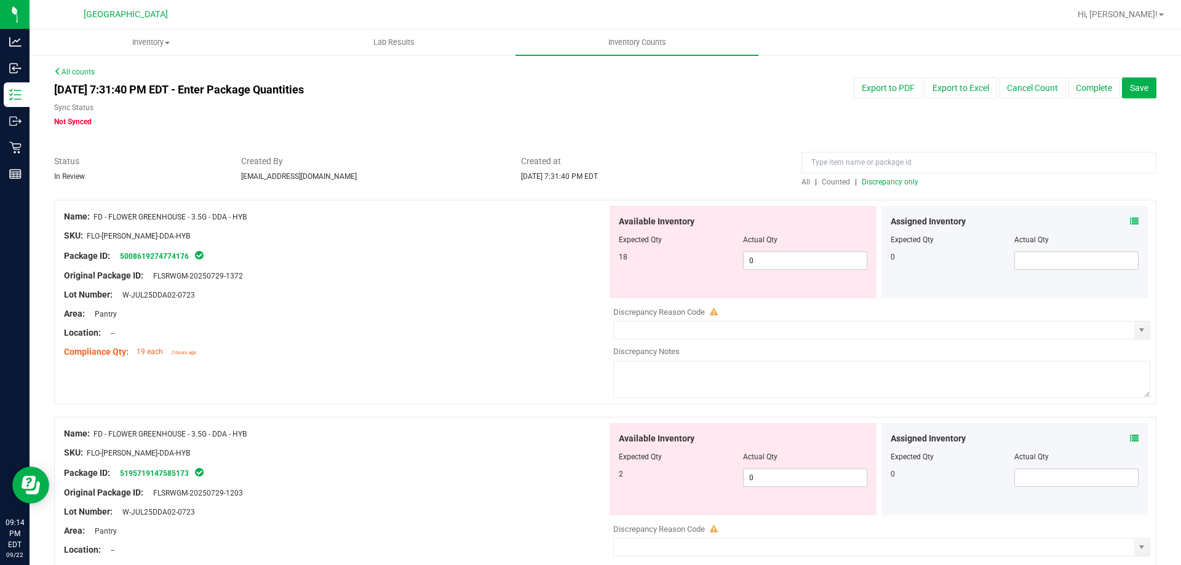
click at [890, 180] on span "Discrepancy only" at bounding box center [890, 182] width 57 height 9
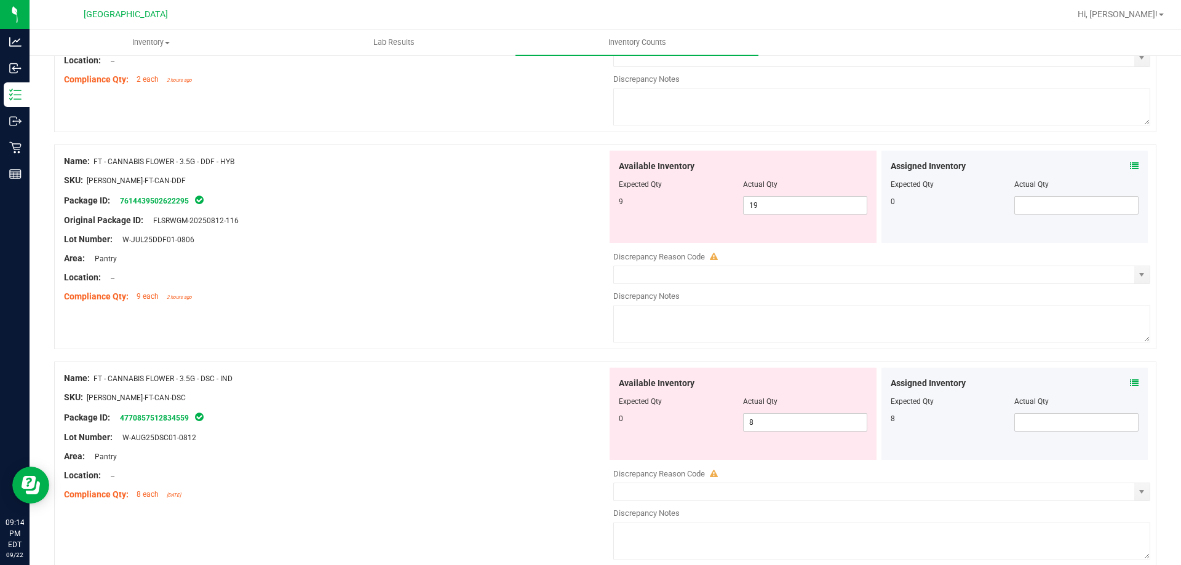
scroll to position [492, 0]
click at [1130, 378] on icon at bounding box center [1134, 380] width 9 height 9
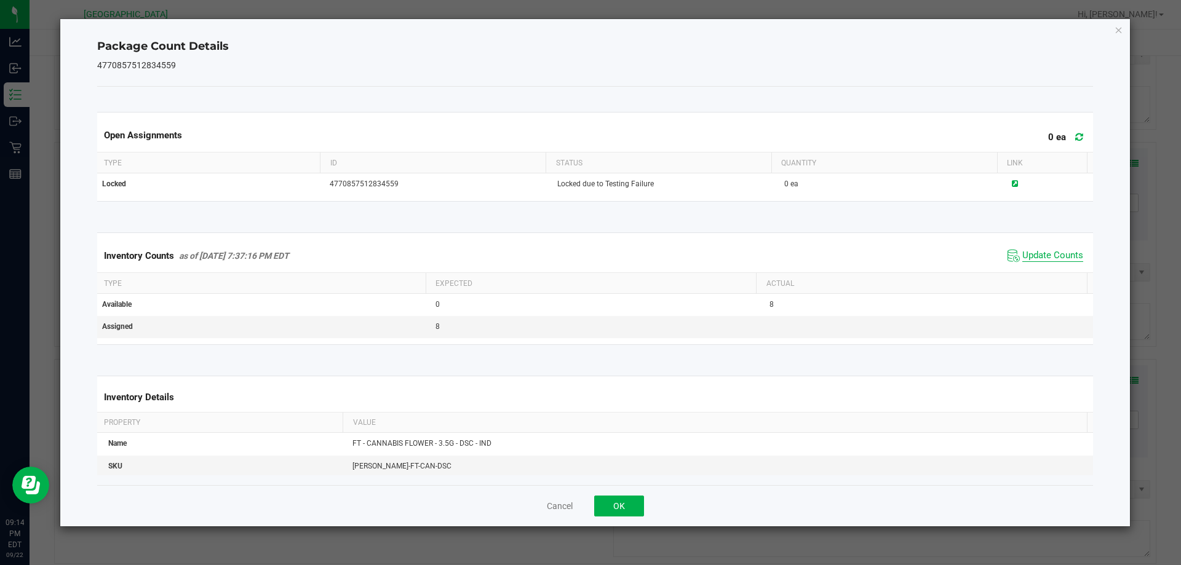
click at [1022, 256] on span "Update Counts" at bounding box center [1052, 256] width 61 height 12
click at [1022, 255] on span "Update Counts" at bounding box center [1052, 256] width 61 height 12
click at [630, 498] on button "OK" at bounding box center [619, 506] width 50 height 21
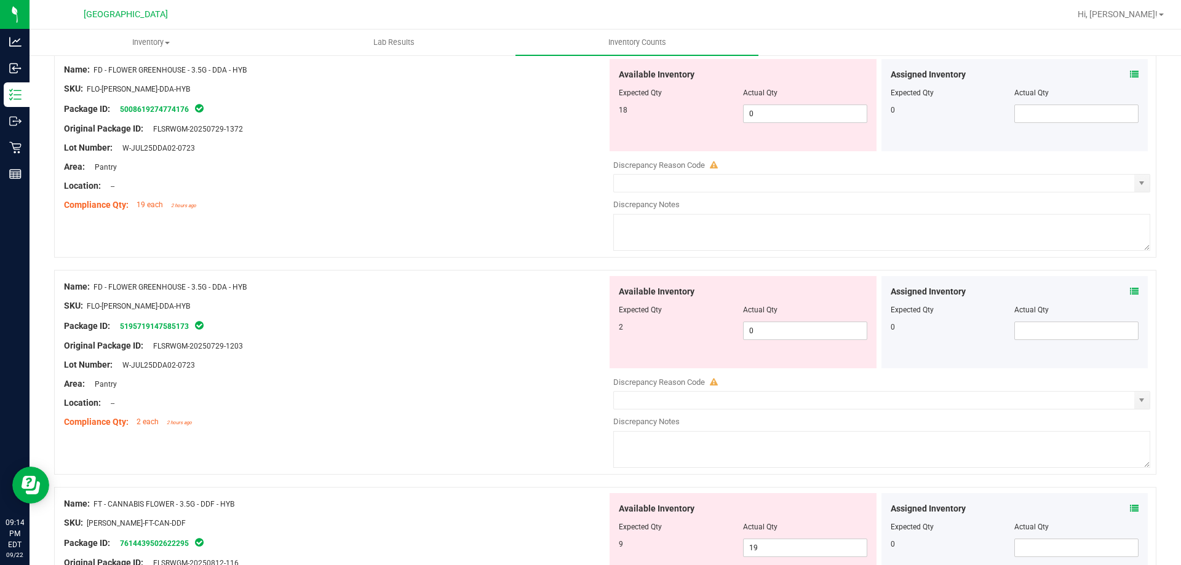
scroll to position [0, 0]
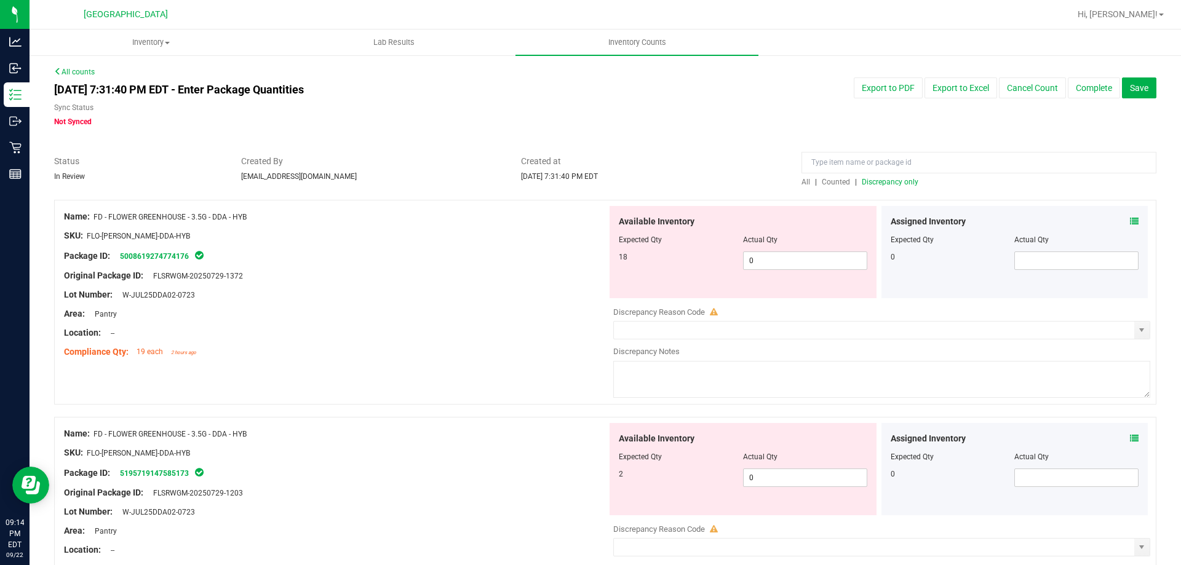
click at [888, 186] on span "Discrepancy only" at bounding box center [890, 182] width 57 height 9
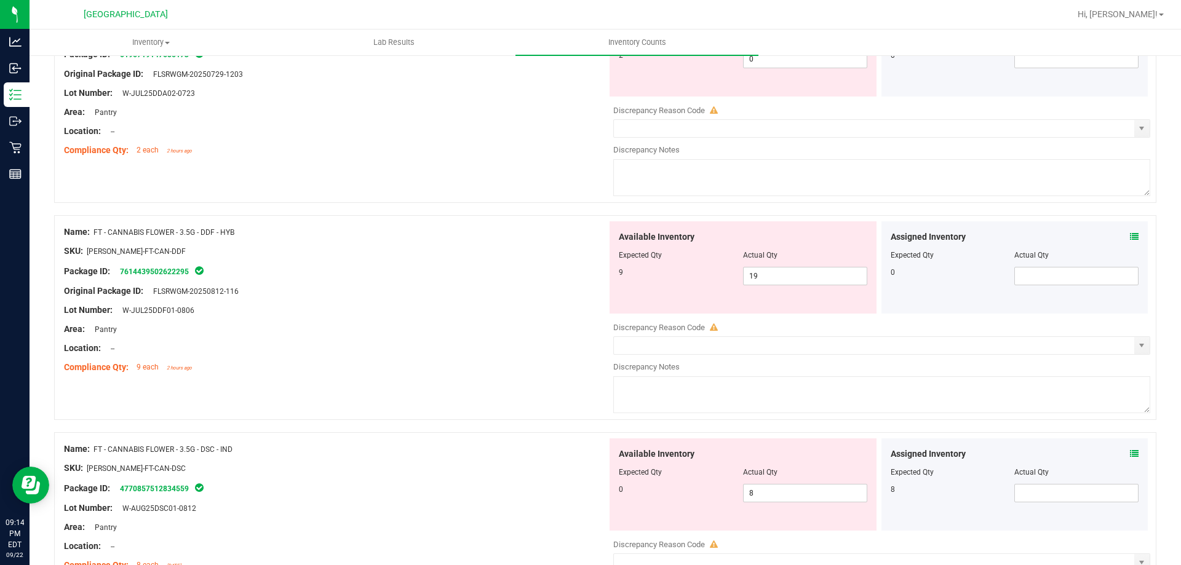
scroll to position [492, 0]
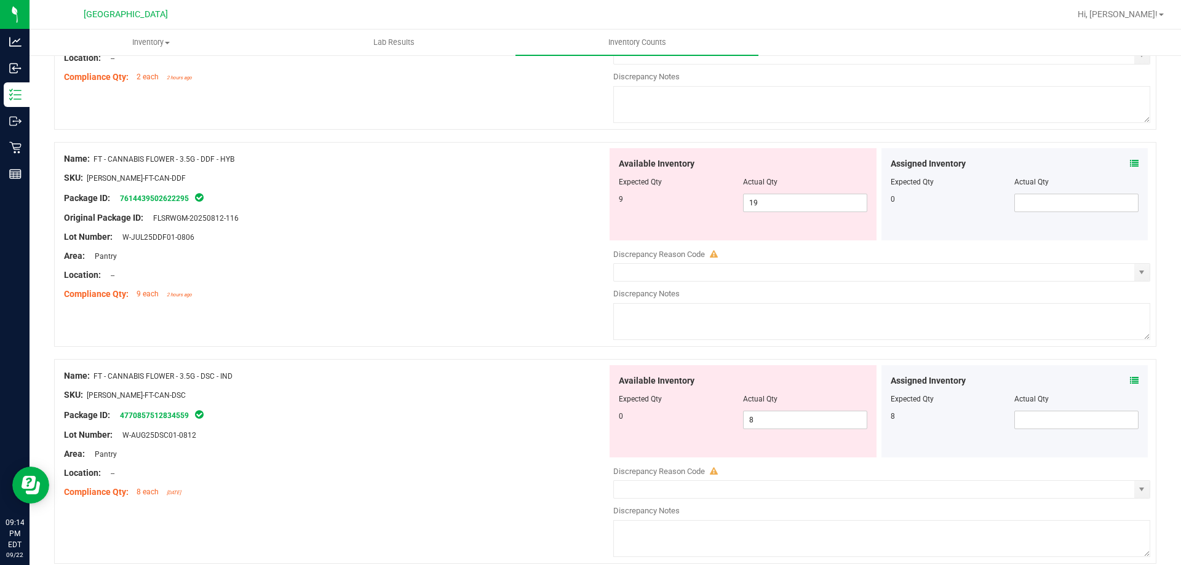
click at [1131, 378] on div "Assigned Inventory Expected Qty Actual Qty 8" at bounding box center [1014, 411] width 267 height 92
click at [1130, 379] on icon at bounding box center [1134, 380] width 9 height 9
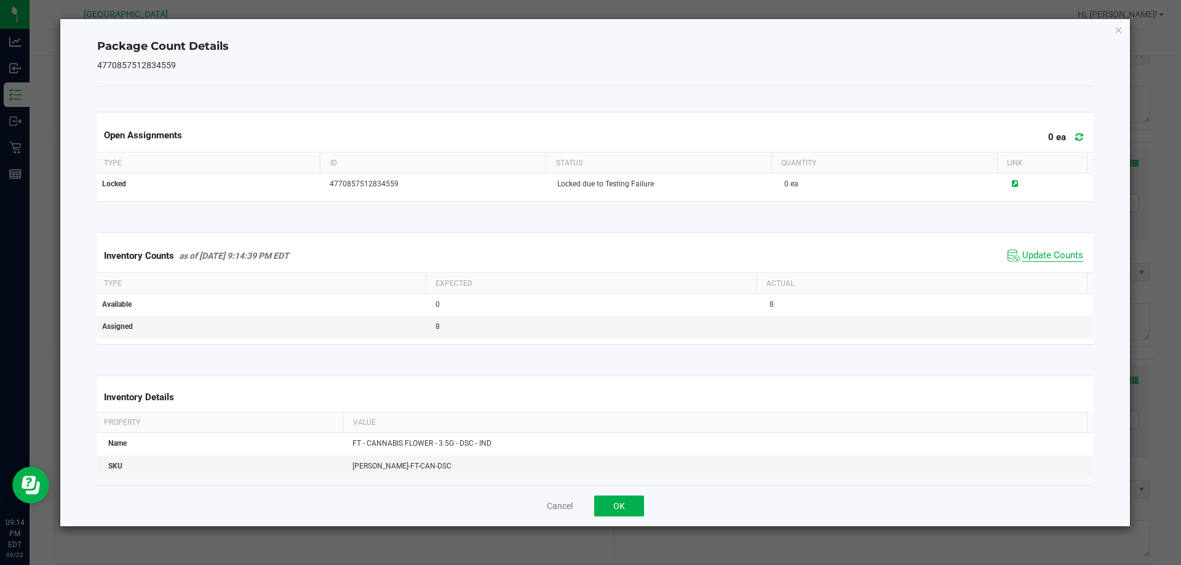
click at [1023, 253] on span "Update Counts" at bounding box center [1052, 256] width 61 height 12
click at [1025, 252] on span "Update Counts" at bounding box center [1052, 256] width 61 height 12
click at [621, 512] on button "OK" at bounding box center [619, 506] width 50 height 21
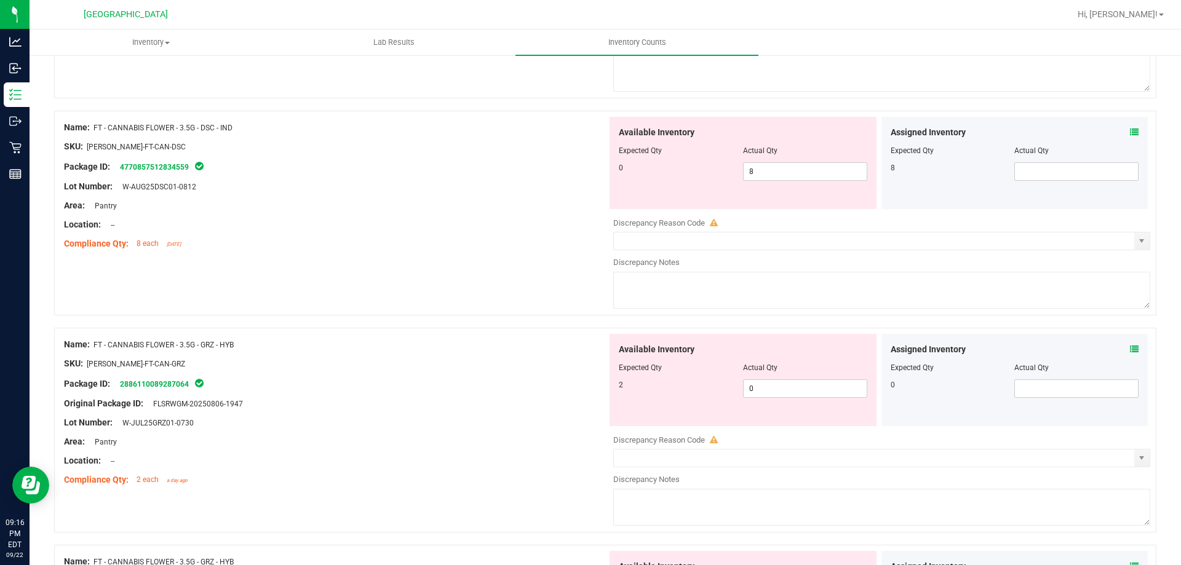
scroll to position [676, 0]
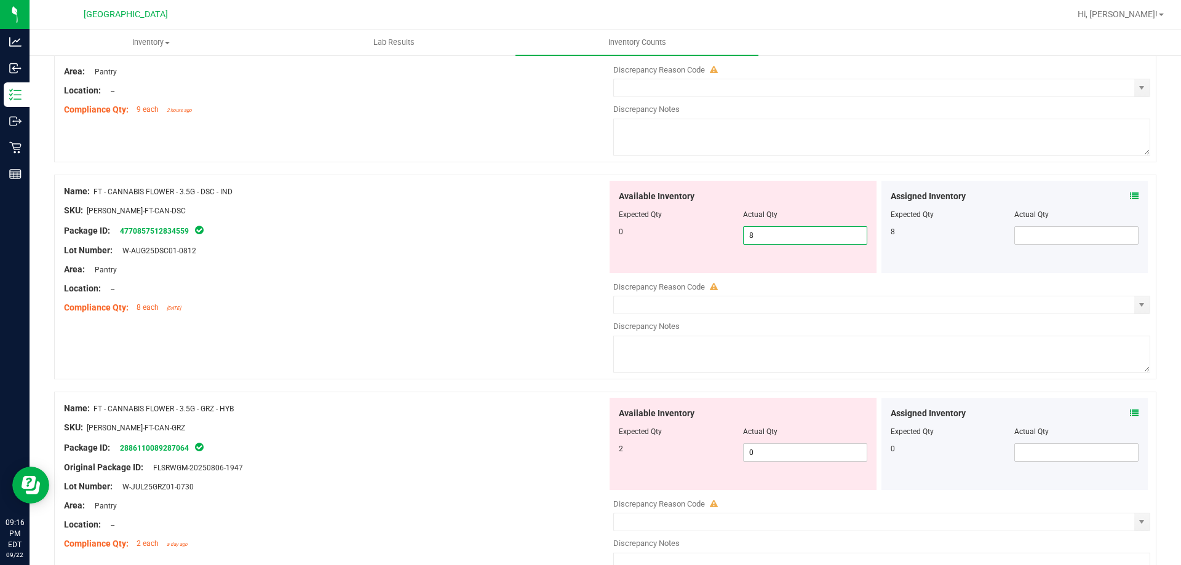
drag, startPoint x: 784, startPoint y: 237, endPoint x: 745, endPoint y: 237, distance: 39.4
click at [745, 237] on span "8 8" at bounding box center [805, 235] width 124 height 18
drag, startPoint x: 759, startPoint y: 235, endPoint x: 688, endPoint y: 230, distance: 71.5
click at [689, 230] on div "0 8 8" at bounding box center [743, 235] width 248 height 18
type input "0"
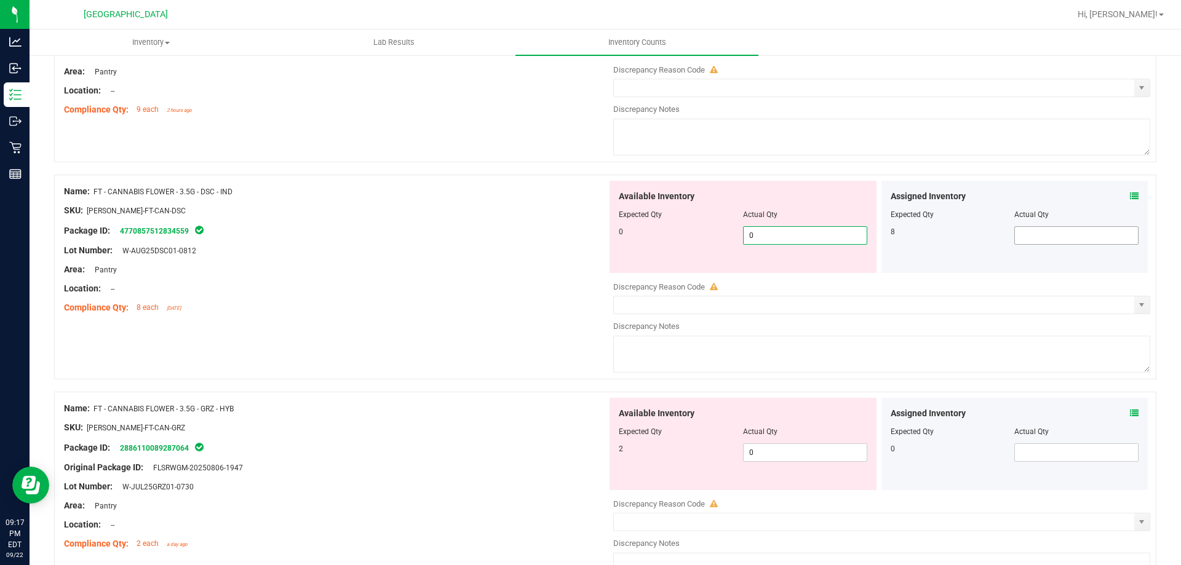
type input "0"
click at [1034, 230] on span at bounding box center [1076, 235] width 124 height 18
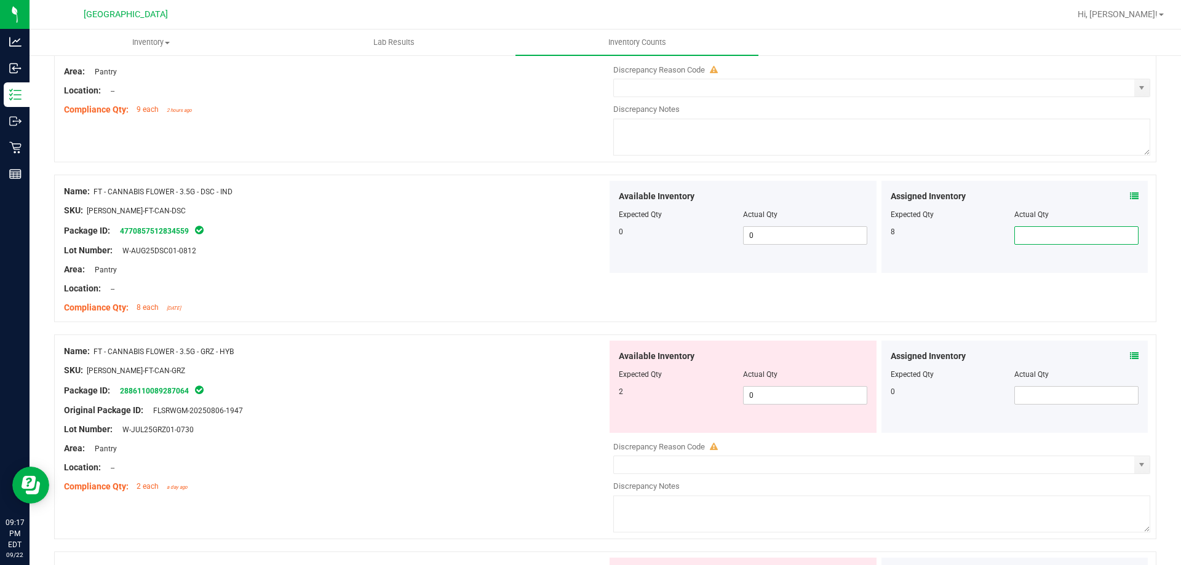
type input "8"
click at [454, 232] on div "Package ID: 4770857512834559" at bounding box center [335, 230] width 543 height 15
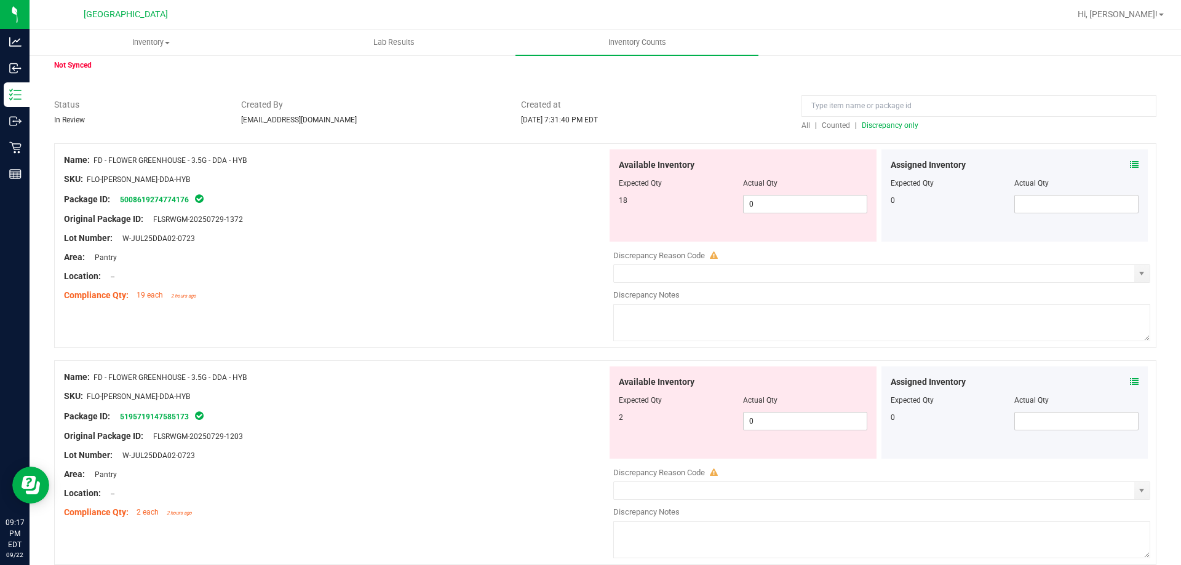
scroll to position [0, 0]
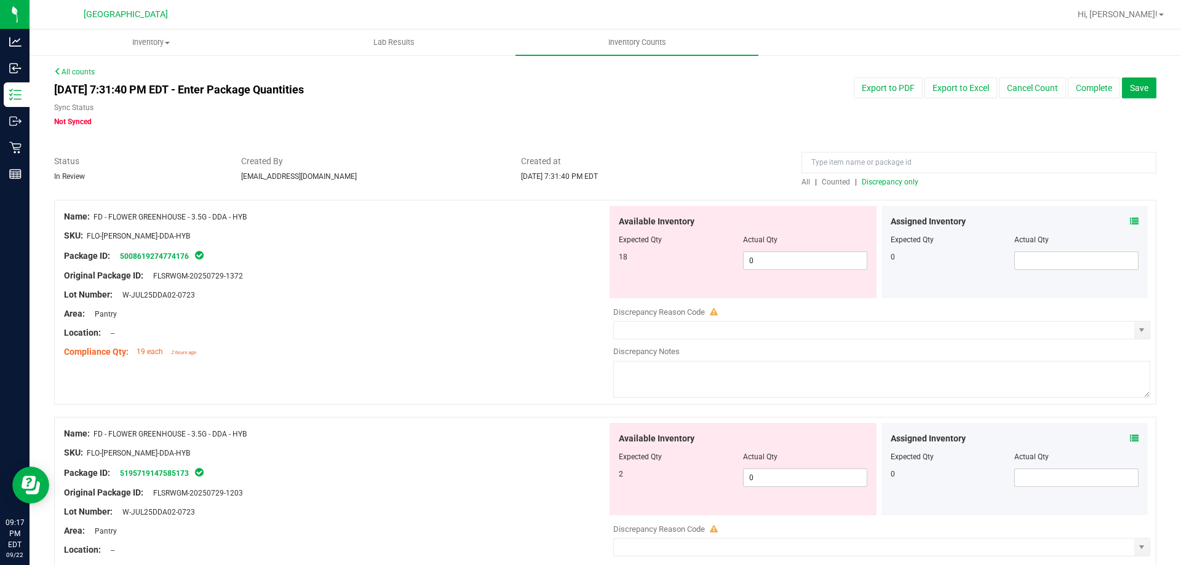
click at [862, 181] on span "Discrepancy only" at bounding box center [890, 182] width 57 height 9
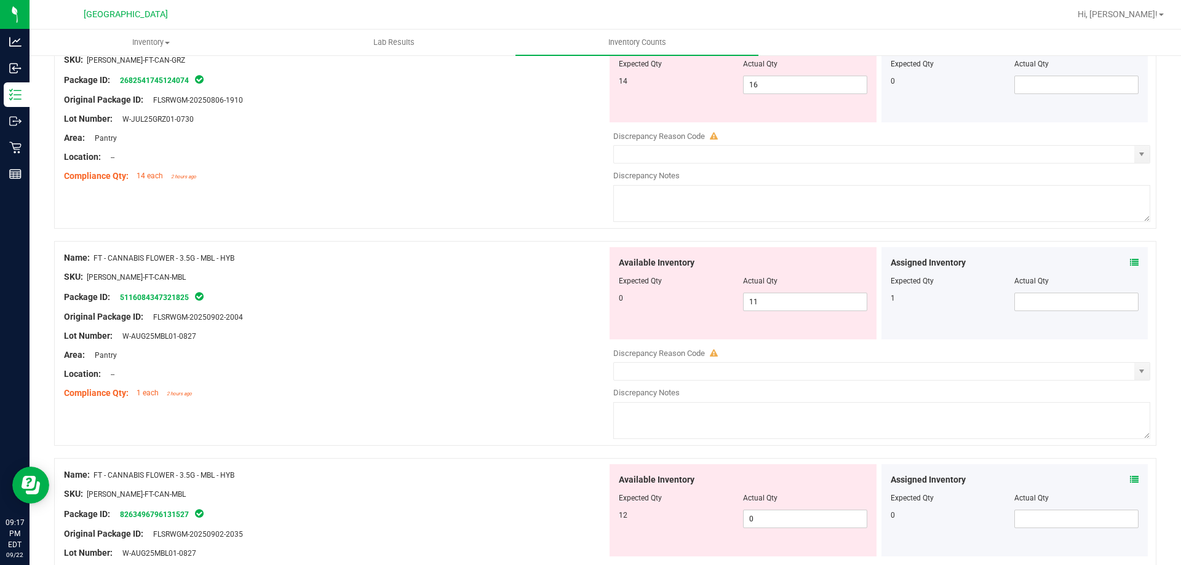
scroll to position [1045, 0]
click at [1130, 260] on icon at bounding box center [1134, 261] width 9 height 9
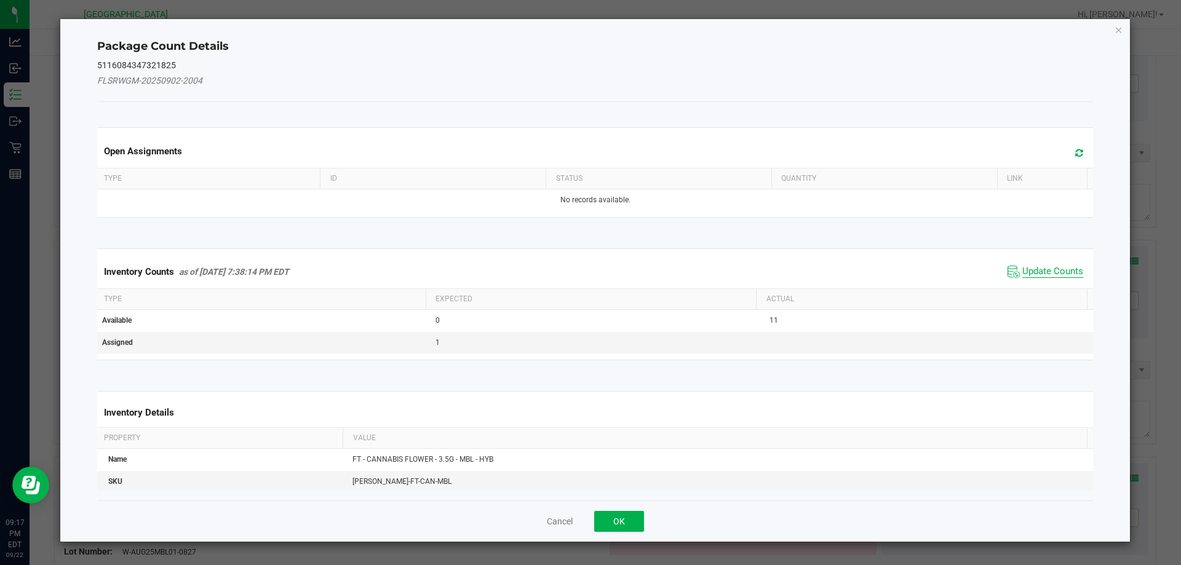
click at [1022, 270] on span "Update Counts" at bounding box center [1052, 272] width 61 height 12
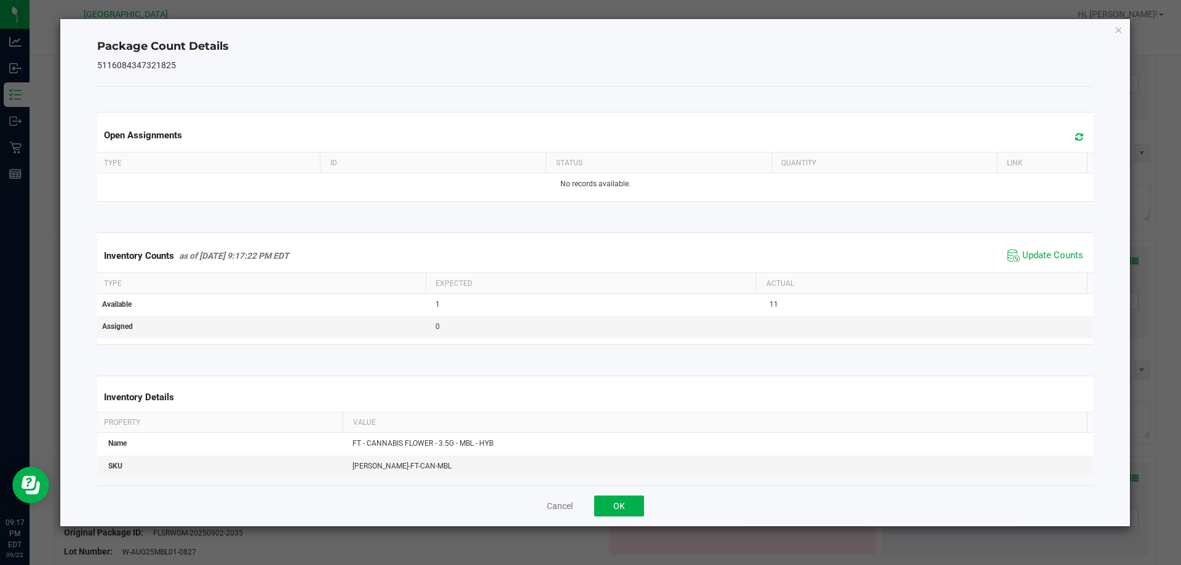
click at [644, 503] on div "Cancel OK" at bounding box center [595, 505] width 996 height 41
click at [621, 507] on button "OK" at bounding box center [619, 506] width 50 height 21
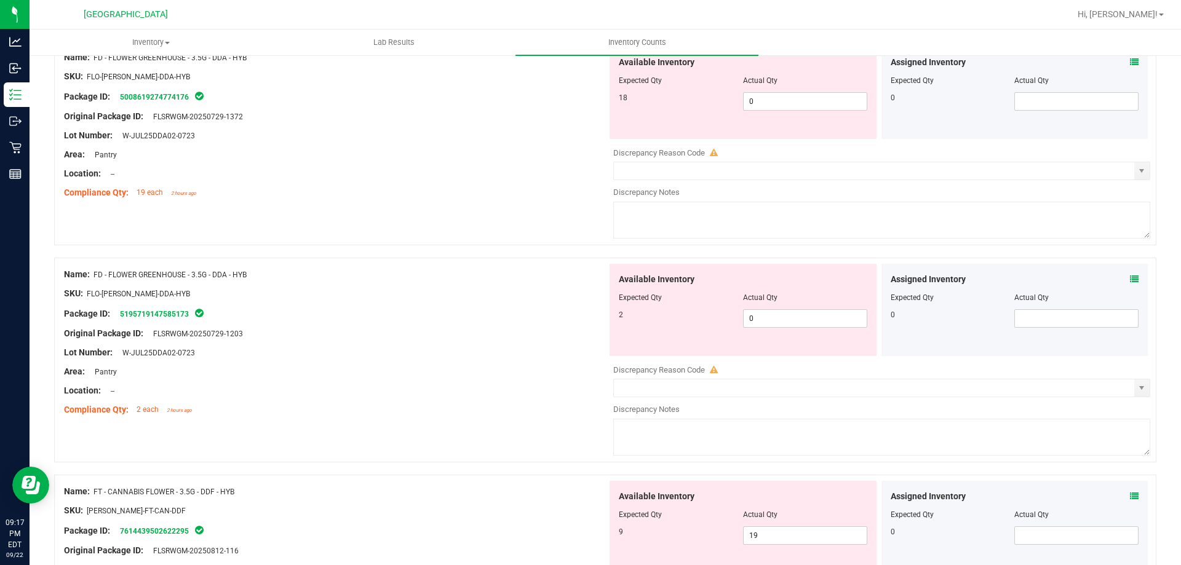
scroll to position [0, 0]
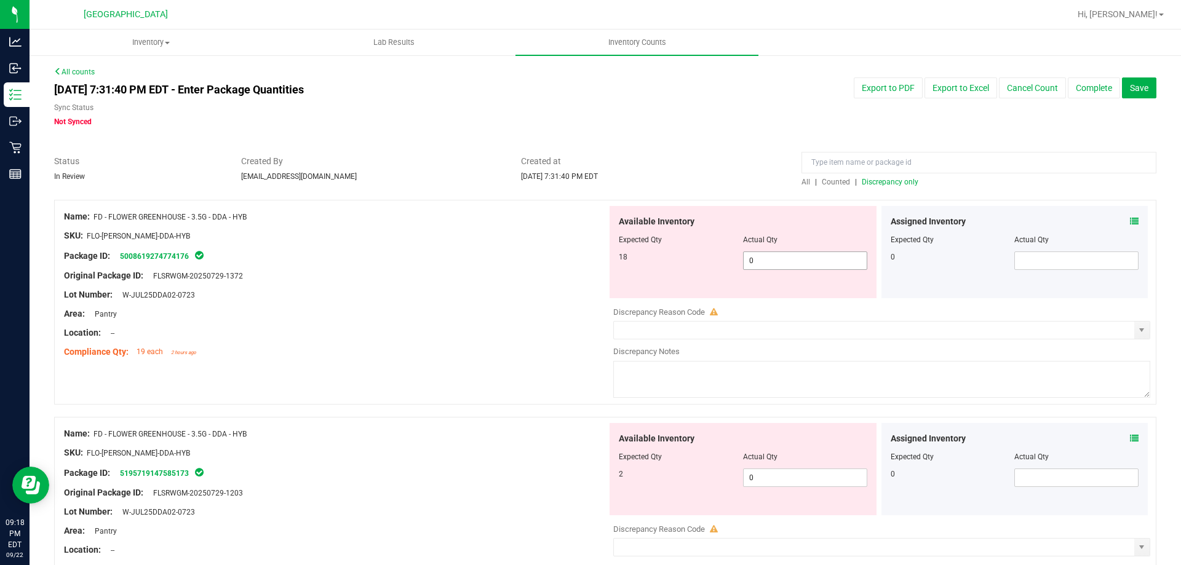
click at [777, 258] on span "0 0" at bounding box center [805, 261] width 124 height 18
type input "18"
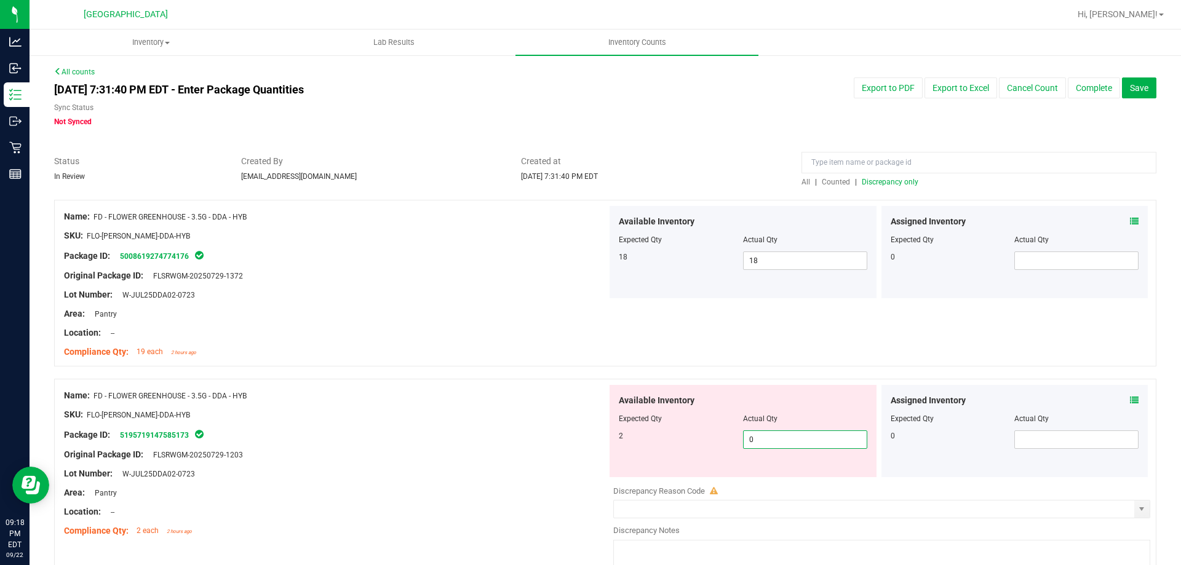
drag, startPoint x: 766, startPoint y: 471, endPoint x: 690, endPoint y: 446, distance: 80.3
click at [692, 446] on div "2 0 0" at bounding box center [743, 439] width 248 height 18
type input "2"
click at [553, 403] on div at bounding box center [335, 405] width 543 height 6
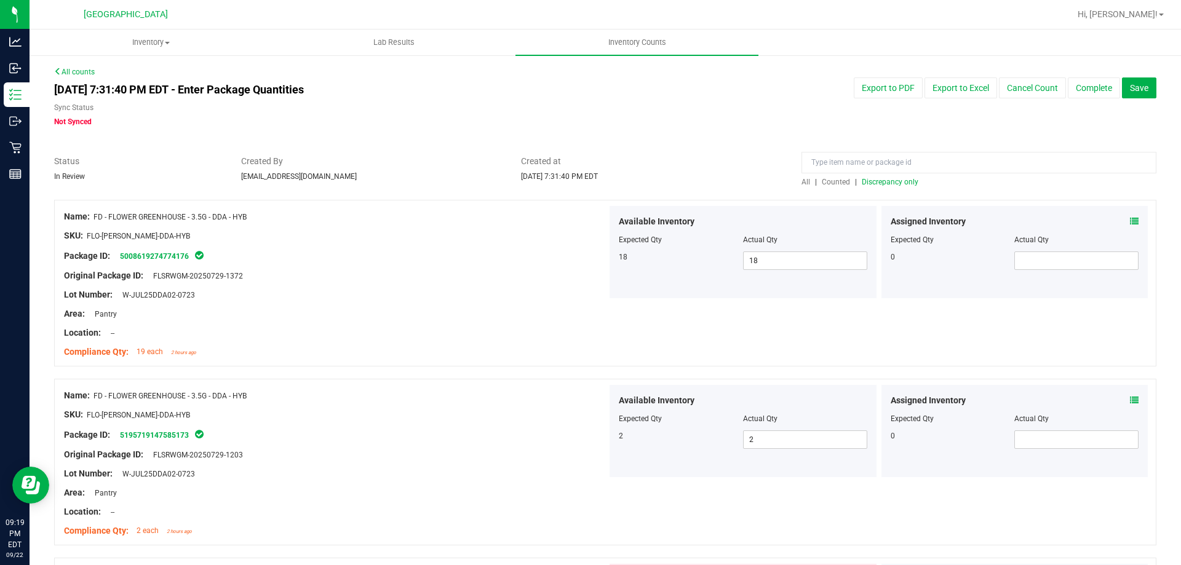
click at [863, 183] on span "Discrepancy only" at bounding box center [890, 182] width 57 height 9
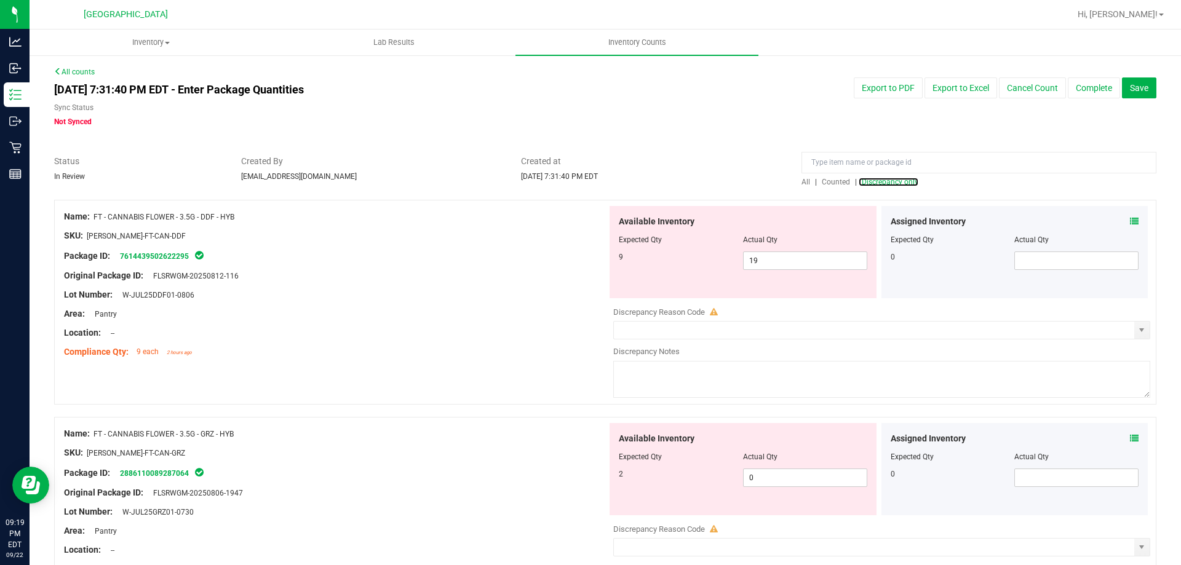
scroll to position [61, 0]
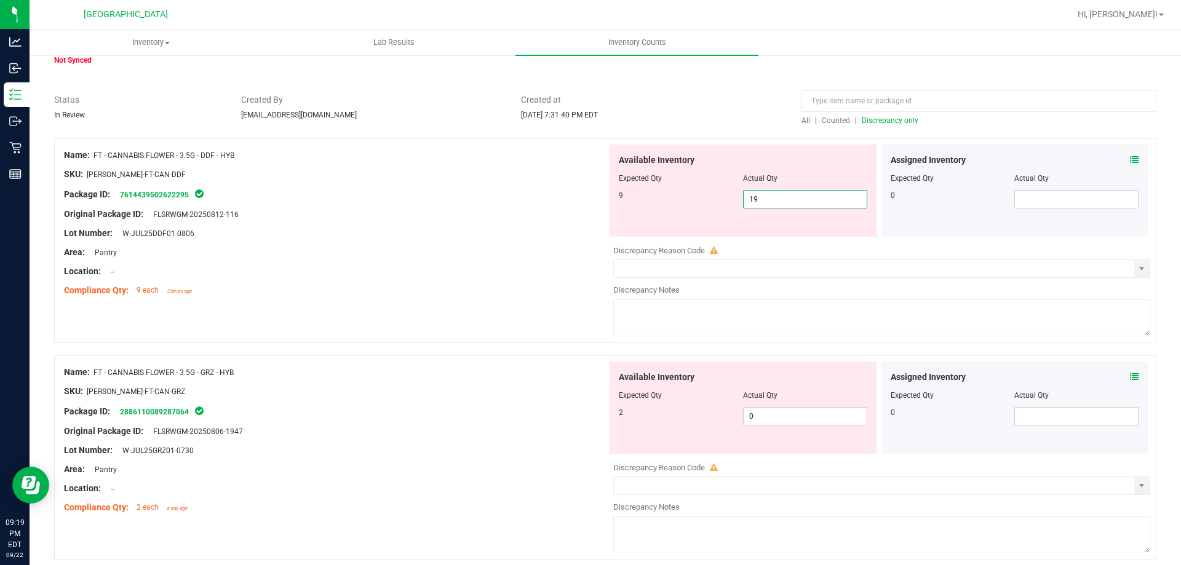
drag, startPoint x: 765, startPoint y: 197, endPoint x: 662, endPoint y: 189, distance: 103.1
click at [663, 194] on div "9 19 19" at bounding box center [743, 199] width 248 height 18
type input "1"
type input "9"
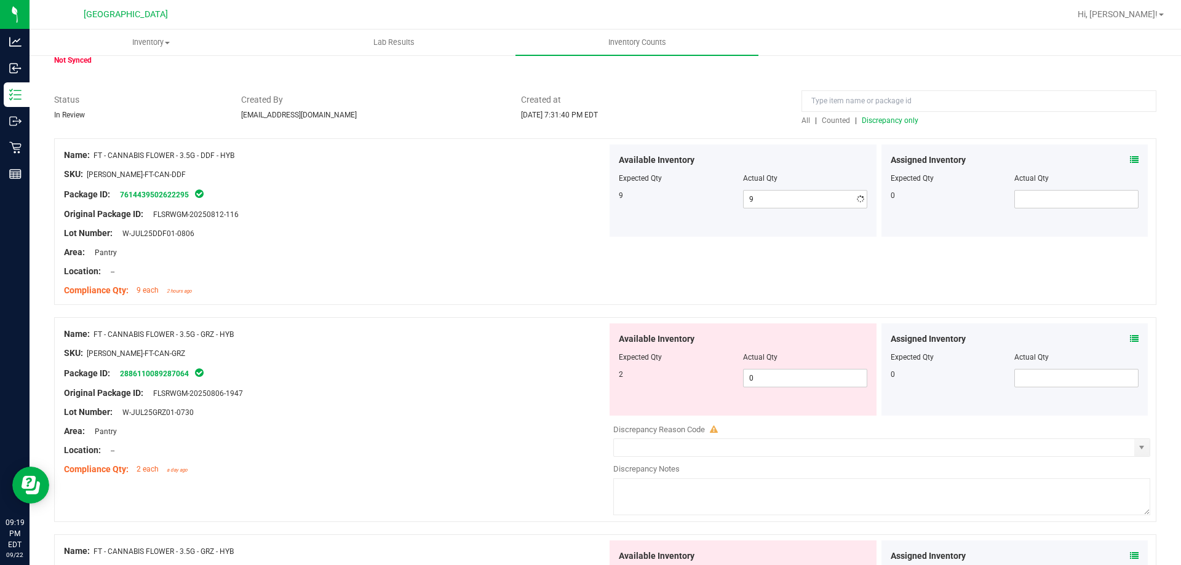
click at [523, 208] on div "Original Package ID: FLSRWGM-20250812-116" at bounding box center [335, 214] width 543 height 13
click at [864, 122] on span "Discrepancy only" at bounding box center [890, 120] width 57 height 9
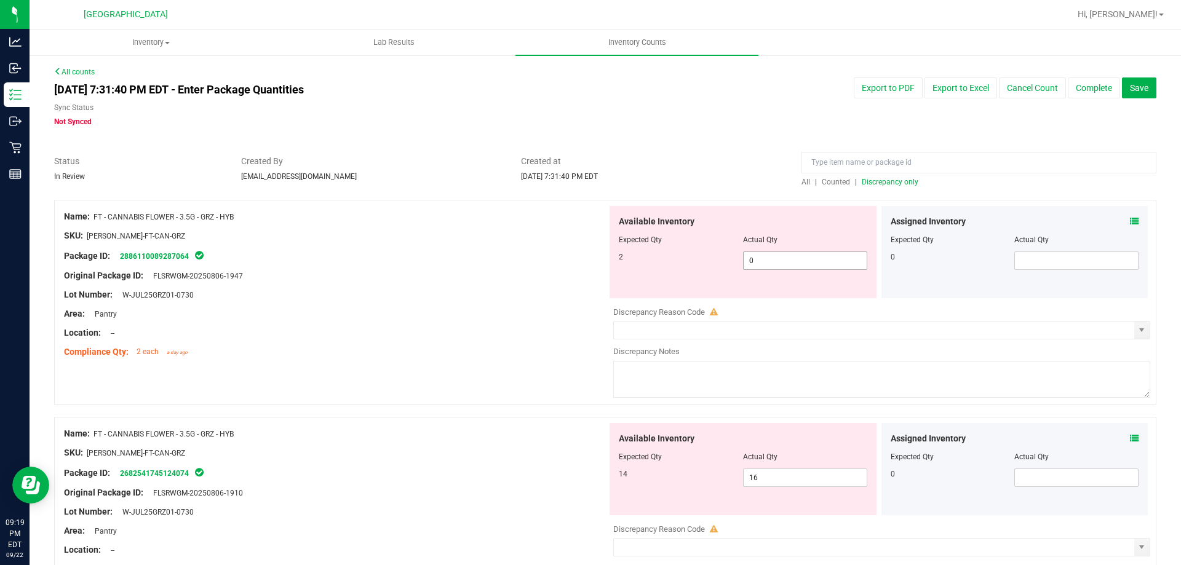
click at [816, 269] on span "0 0" at bounding box center [805, 261] width 124 height 18
drag, startPoint x: 815, startPoint y: 269, endPoint x: 668, endPoint y: 261, distance: 146.6
click at [670, 262] on div "2 0 0" at bounding box center [743, 261] width 248 height 18
type input "2"
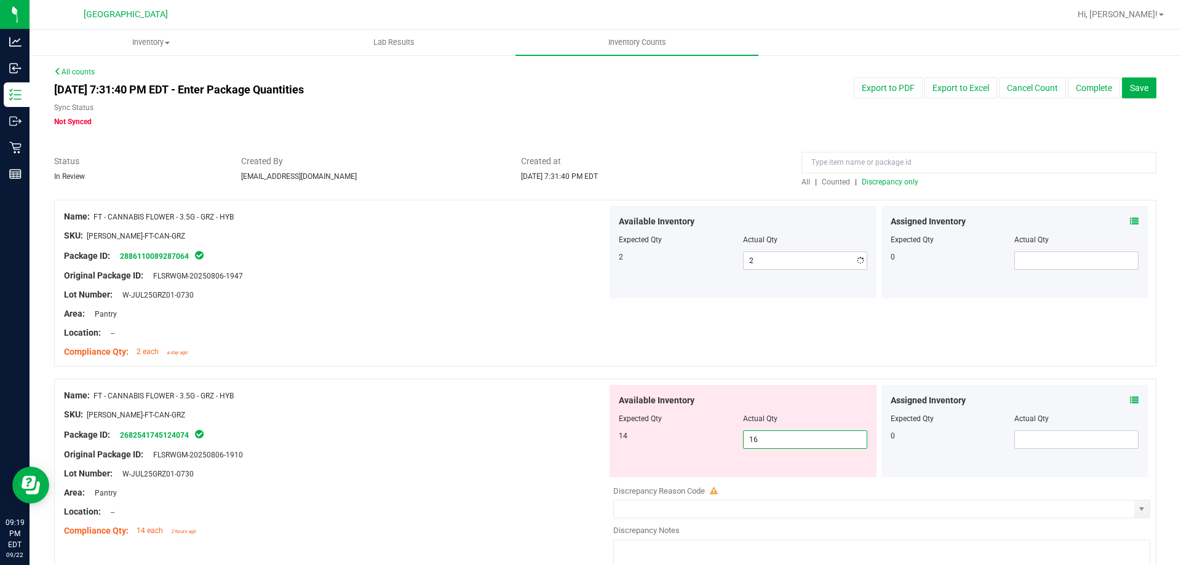
drag, startPoint x: 764, startPoint y: 481, endPoint x: 686, endPoint y: 469, distance: 79.0
click at [686, 469] on div "Available Inventory Expected Qty Actual Qty 14 16 16" at bounding box center [742, 431] width 267 height 92
type input "14"
click at [698, 362] on div "Name: FT - CANNABIS FLOWER - 3.5G - GRZ - HYB SKU: [PERSON_NAME]-FT-CAN-GRZ Pac…" at bounding box center [605, 283] width 1102 height 167
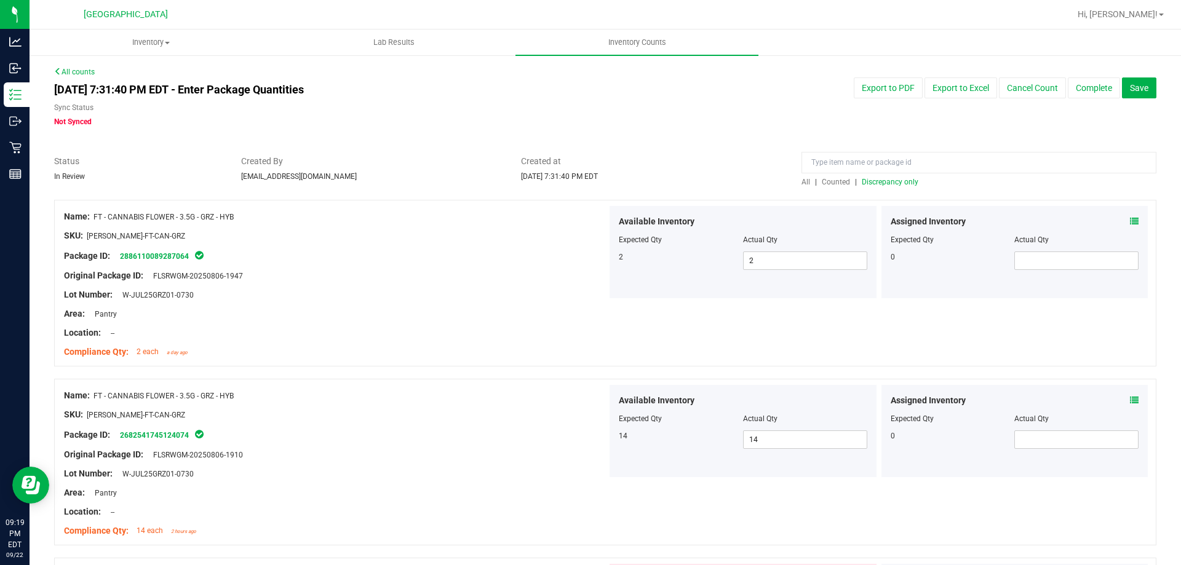
click at [875, 182] on span "Discrepancy only" at bounding box center [890, 182] width 57 height 9
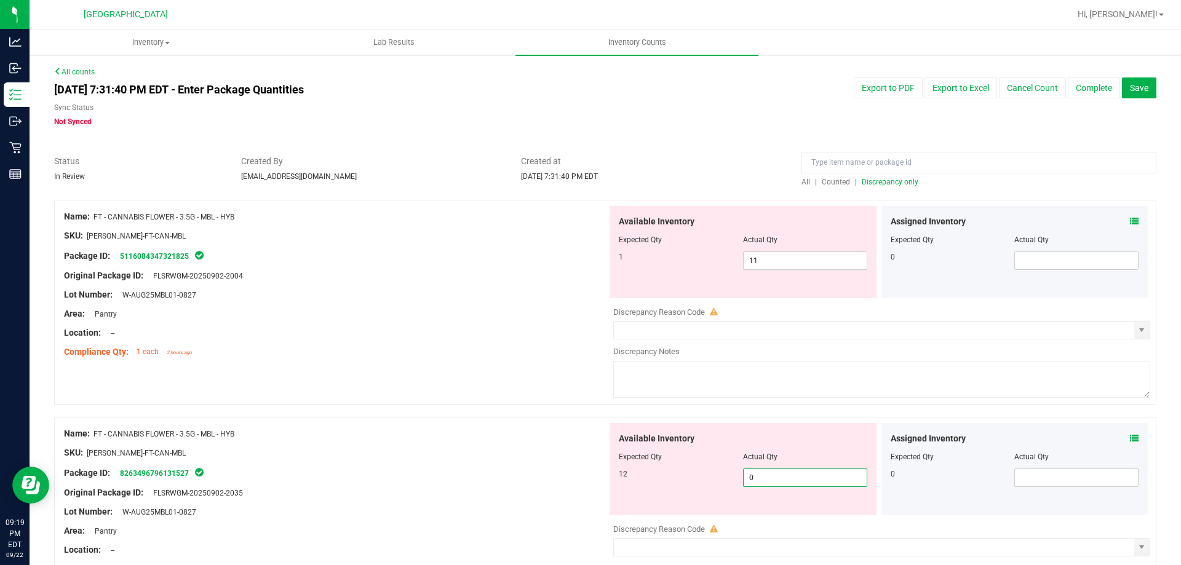
drag, startPoint x: 765, startPoint y: 480, endPoint x: 708, endPoint y: 468, distance: 57.8
click at [708, 469] on div "12 0 0" at bounding box center [743, 478] width 248 height 18
type input "12"
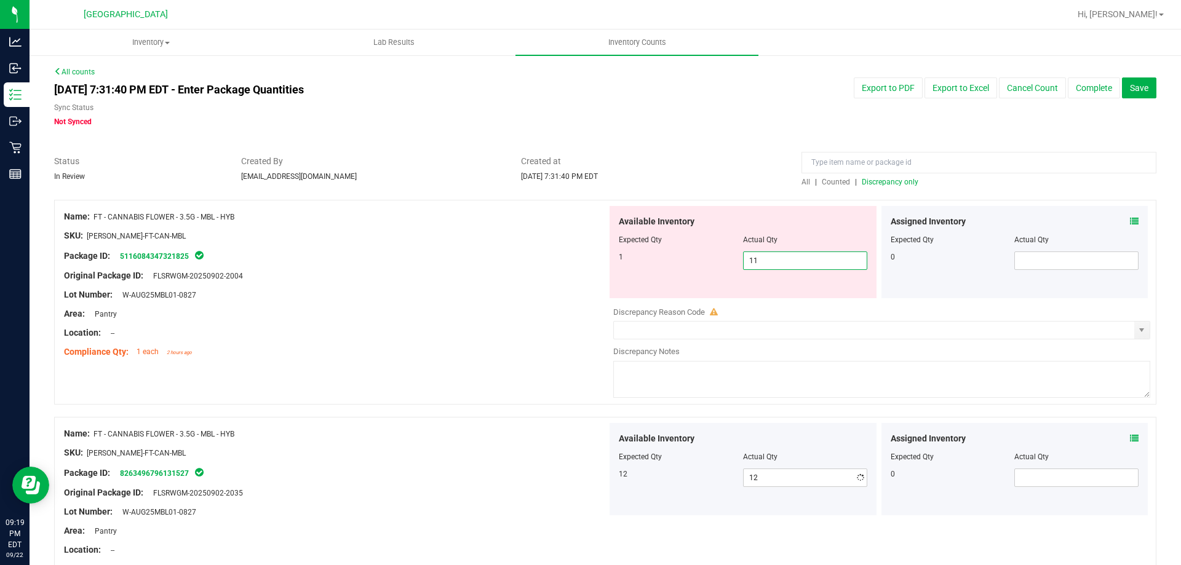
drag, startPoint x: 780, startPoint y: 259, endPoint x: 622, endPoint y: 231, distance: 160.5
click at [623, 231] on div "Available Inventory Expected Qty Actual Qty 1 11 11" at bounding box center [742, 252] width 267 height 92
type input "1"
type input "0"
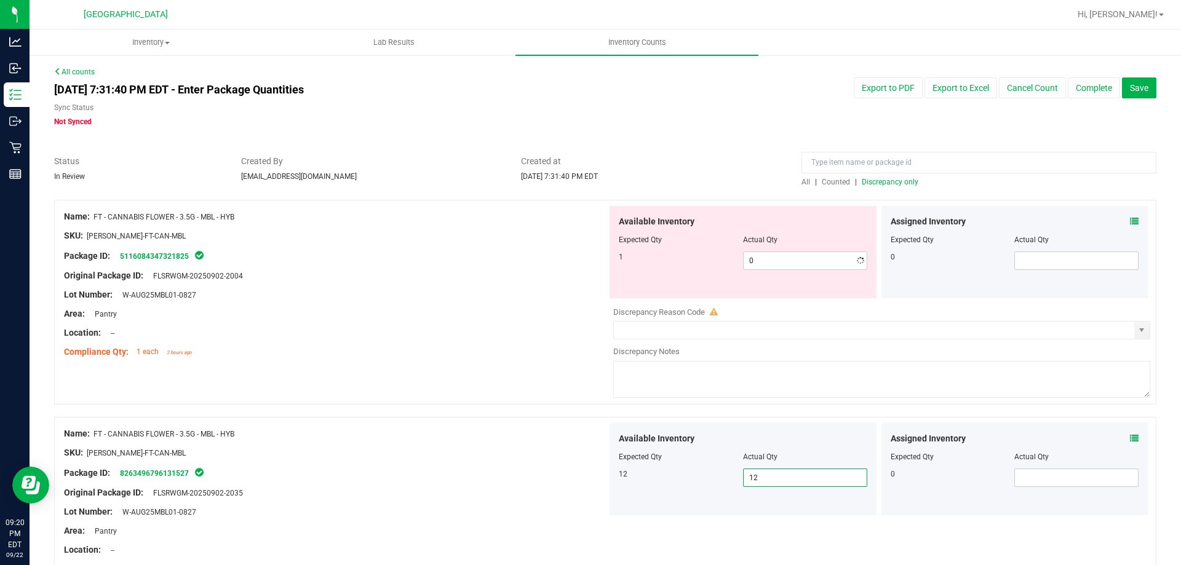
drag, startPoint x: 805, startPoint y: 475, endPoint x: 610, endPoint y: 462, distance: 195.4
click at [595, 463] on div "Name: FT - CANNABIS FLOWER - 3.5G - MBL - HYB SKU: [PERSON_NAME]-FT-CAN-MBL Pac…" at bounding box center [605, 500] width 1102 height 167
type input "0"
click at [533, 456] on div "SKU: [PERSON_NAME]-FT-CAN-MBL" at bounding box center [335, 452] width 543 height 13
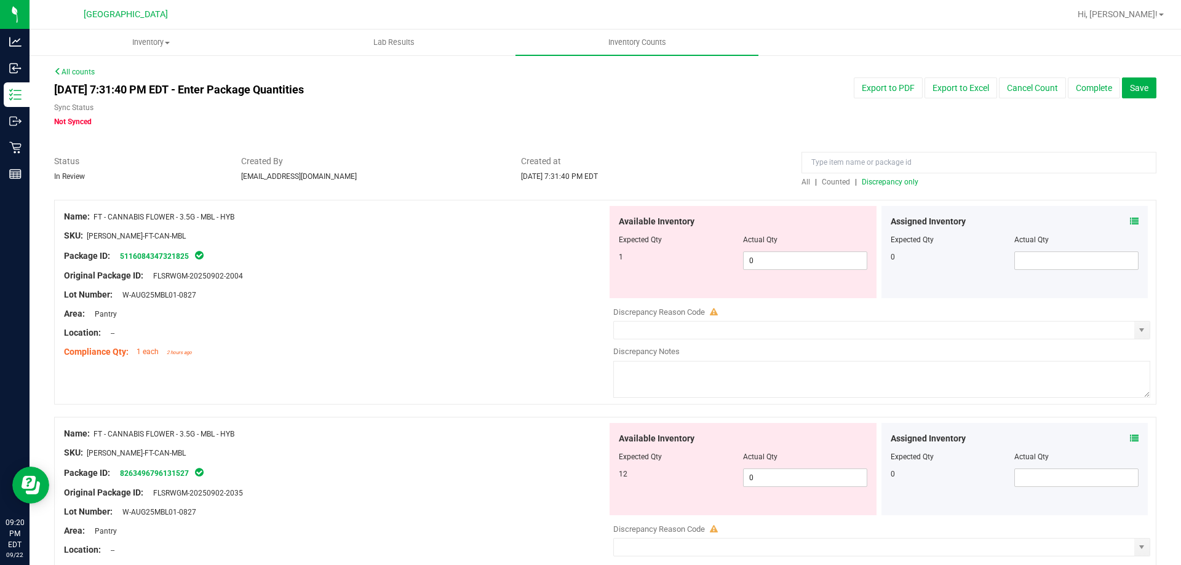
click at [1130, 439] on icon at bounding box center [1134, 438] width 9 height 9
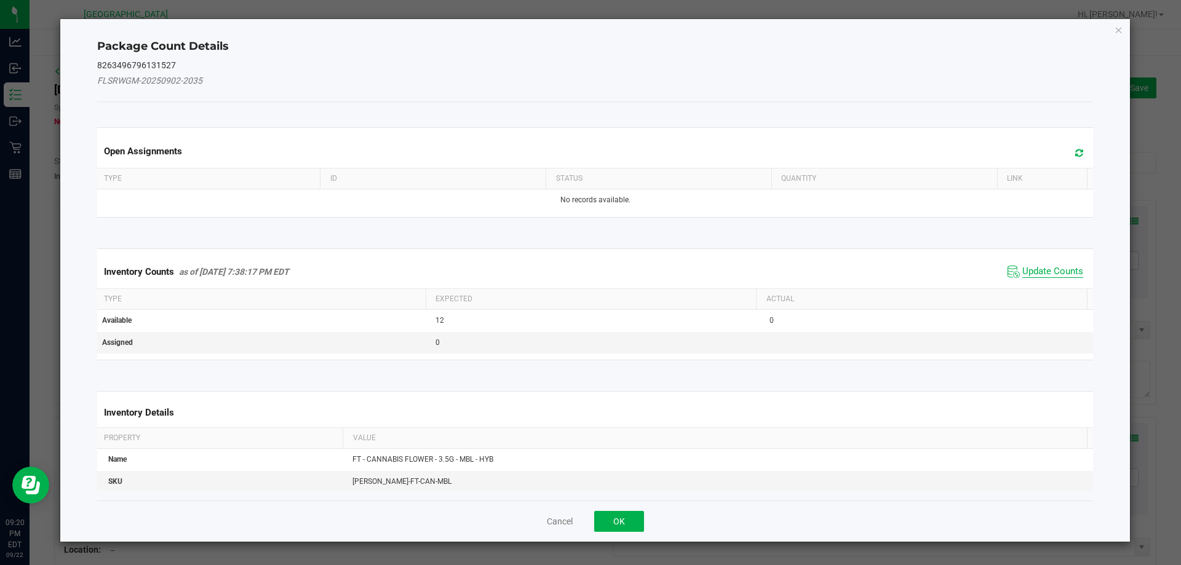
click at [1035, 274] on span "Update Counts" at bounding box center [1052, 272] width 61 height 12
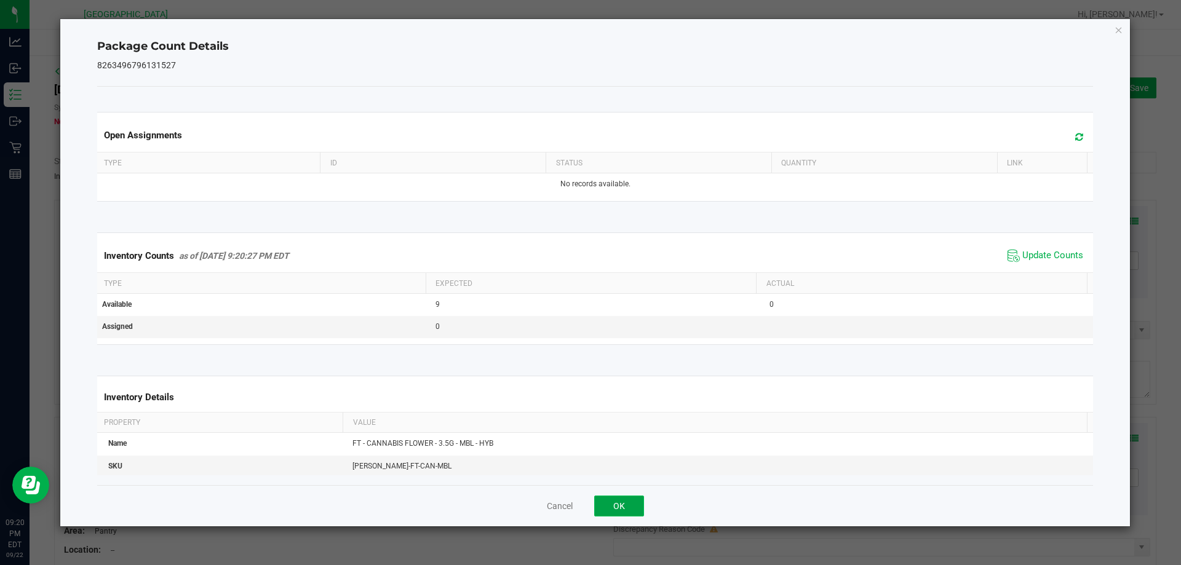
click at [601, 498] on button "OK" at bounding box center [619, 506] width 50 height 21
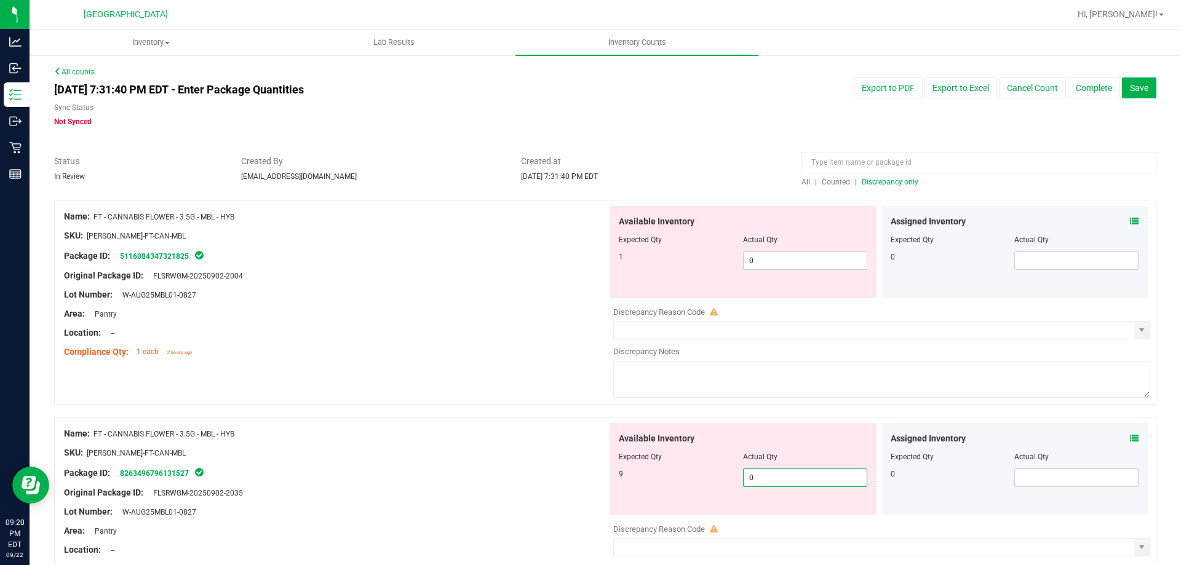
drag, startPoint x: 759, startPoint y: 479, endPoint x: 691, endPoint y: 477, distance: 68.3
click at [691, 477] on div "9 0 0" at bounding box center [743, 478] width 248 height 18
type input "9"
click at [456, 467] on div "Package ID: 8263496796131527" at bounding box center [335, 473] width 543 height 15
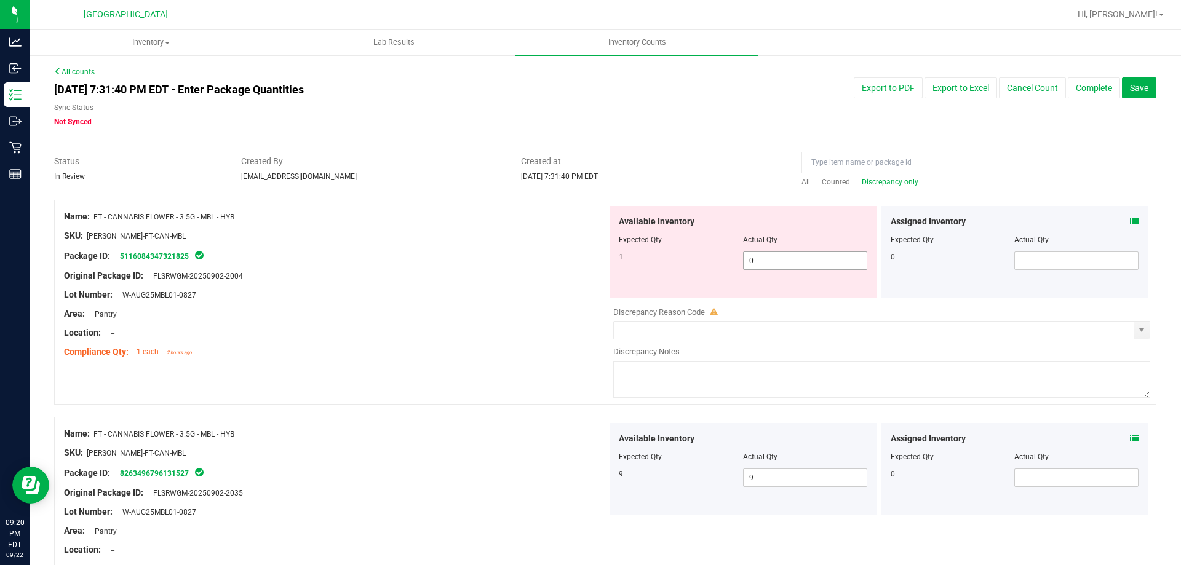
drag, startPoint x: 761, startPoint y: 263, endPoint x: 649, endPoint y: 261, distance: 111.9
click at [649, 261] on div "1 0 0" at bounding box center [743, 261] width 248 height 18
type input "1"
click at [546, 273] on div "Original Package ID: FLSRWGM-20250902-2004" at bounding box center [335, 275] width 543 height 13
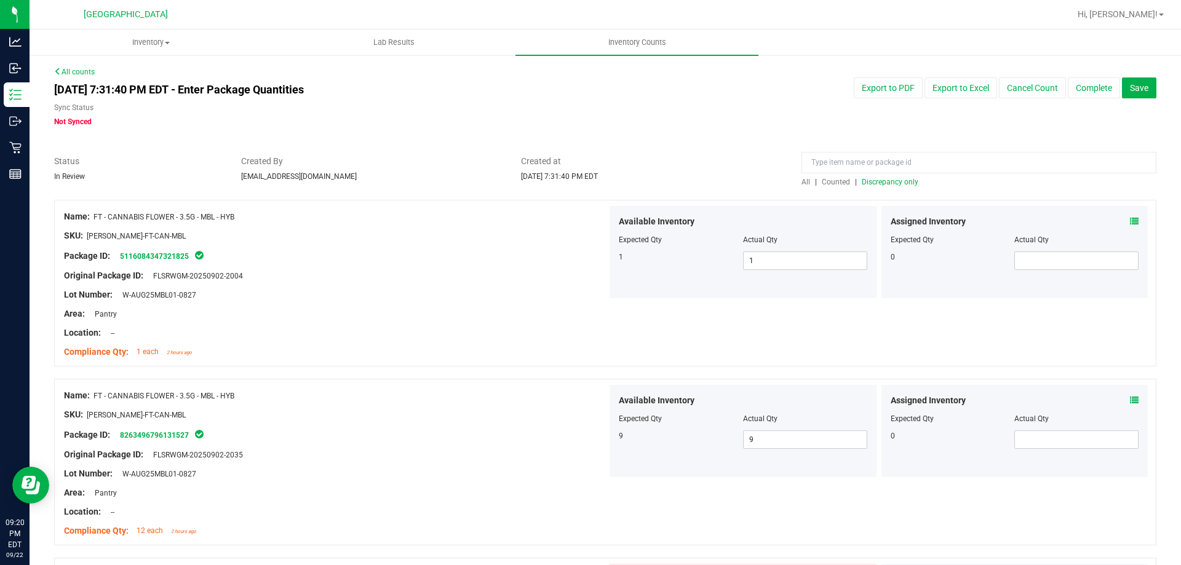
click at [884, 183] on span "Discrepancy only" at bounding box center [890, 182] width 57 height 9
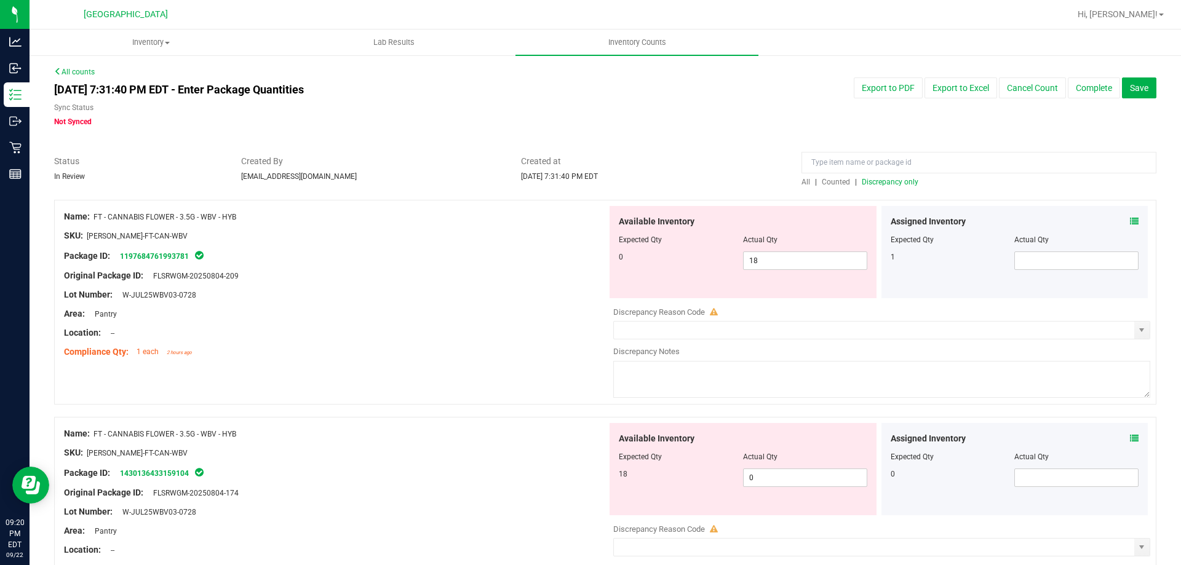
click at [1130, 222] on icon at bounding box center [1134, 221] width 9 height 9
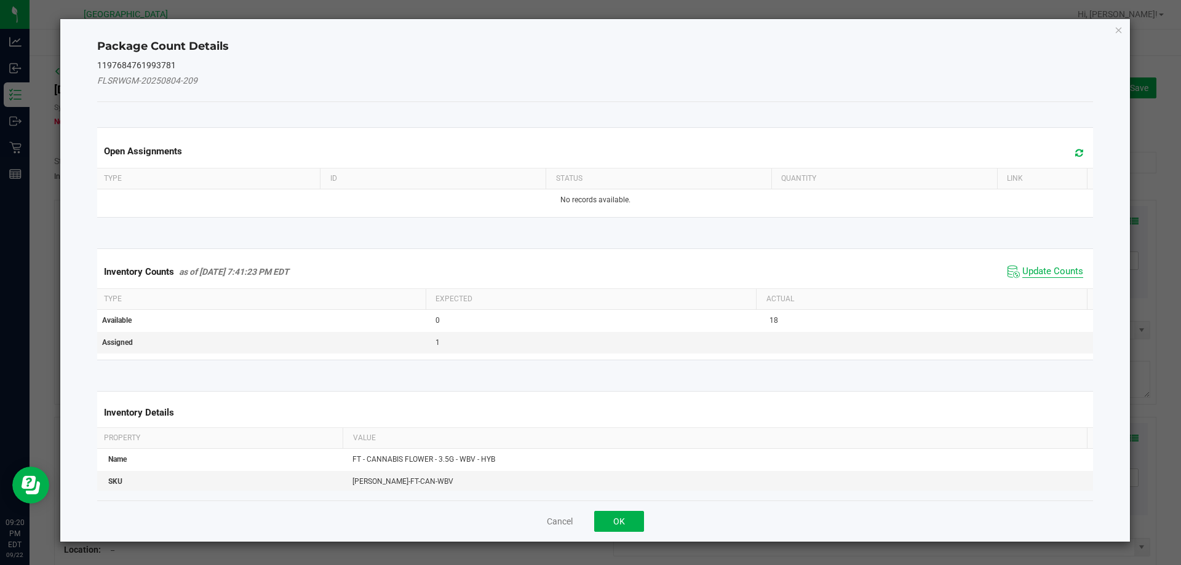
click at [1034, 272] on span "Update Counts" at bounding box center [1052, 272] width 61 height 12
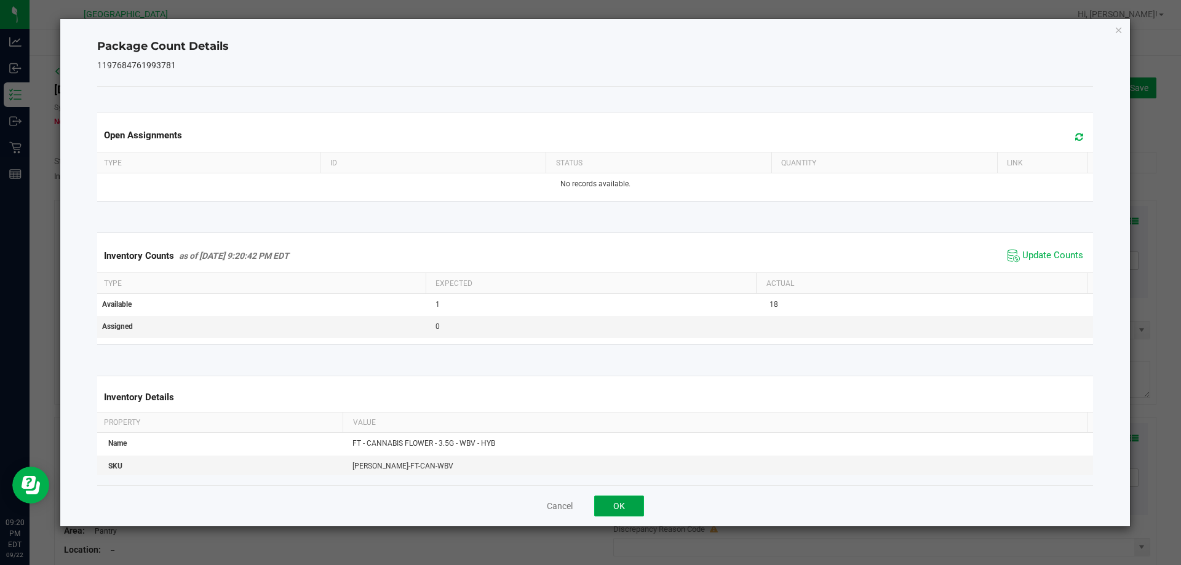
click at [625, 509] on button "OK" at bounding box center [619, 506] width 50 height 21
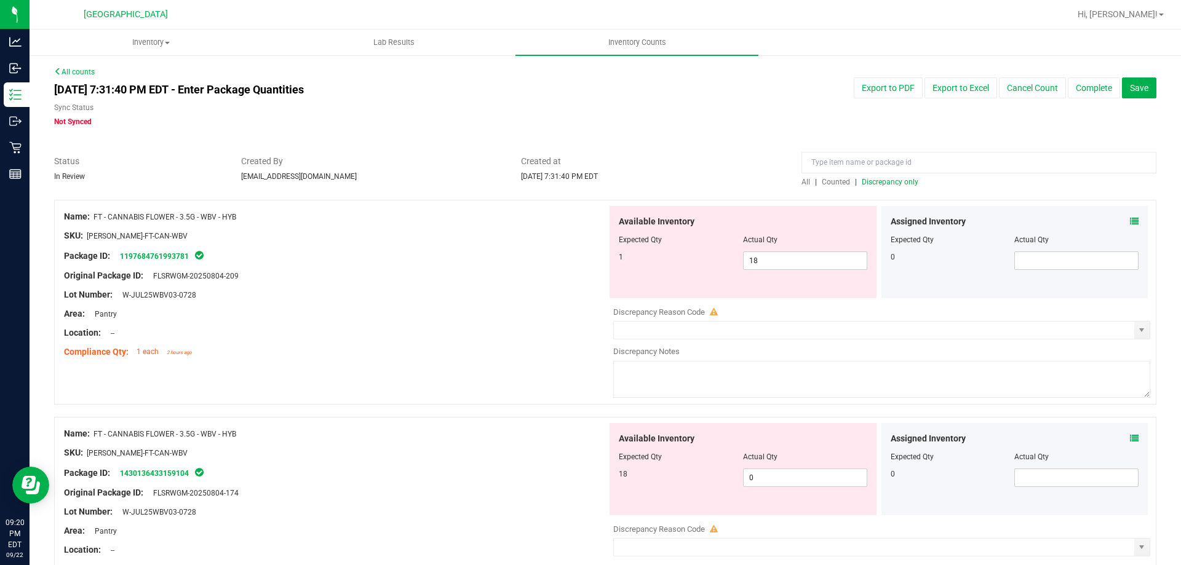
click at [1120, 427] on div "Assigned Inventory Expected Qty Actual Qty 0" at bounding box center [1014, 469] width 267 height 92
click at [1130, 437] on icon at bounding box center [1134, 438] width 9 height 9
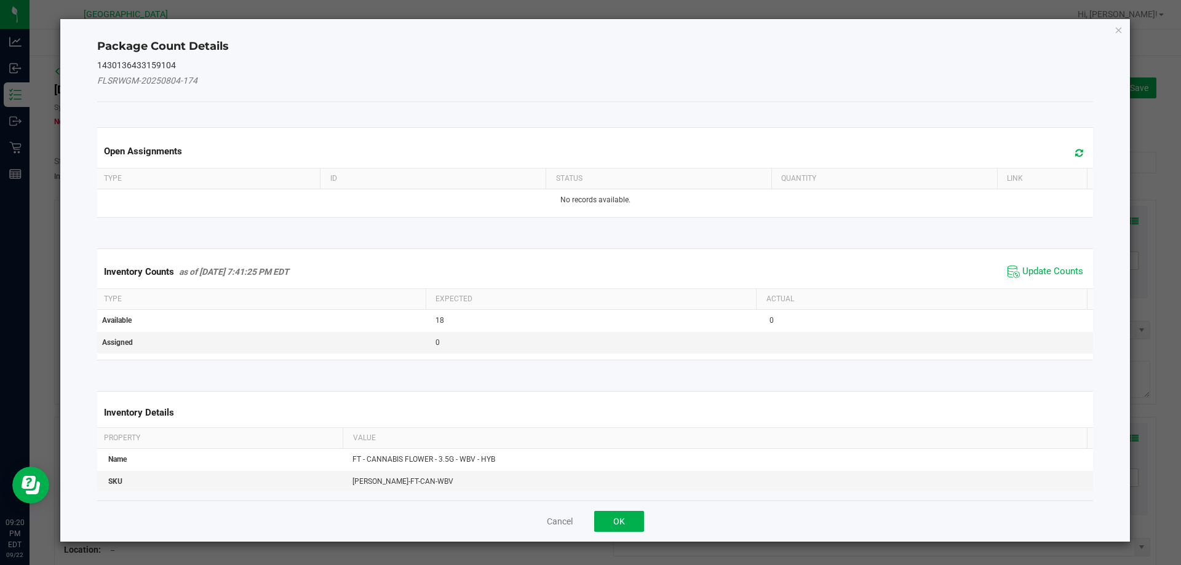
click at [993, 277] on div "Inventory Counts as of [DATE] 7:41:25 PM EDT Update Counts" at bounding box center [595, 271] width 1001 height 33
click at [1022, 268] on span "Update Counts" at bounding box center [1052, 272] width 61 height 12
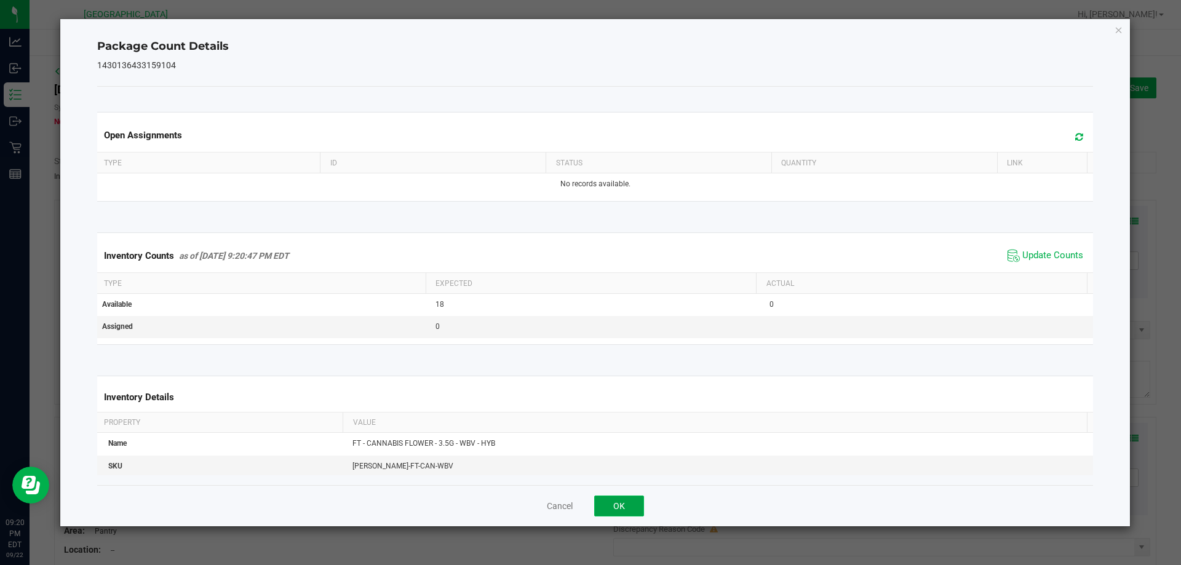
click at [630, 496] on button "OK" at bounding box center [619, 506] width 50 height 21
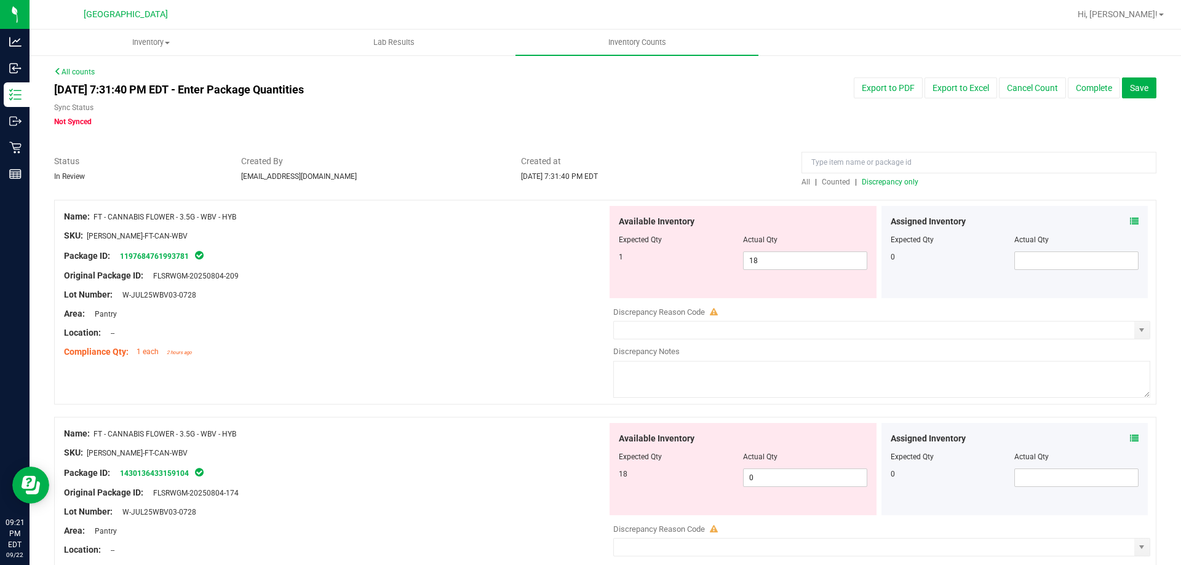
click at [780, 271] on div "Available Inventory Expected Qty Actual Qty 1 18 18" at bounding box center [742, 252] width 267 height 92
click at [781, 260] on span "18 18" at bounding box center [805, 261] width 124 height 18
type input "1"
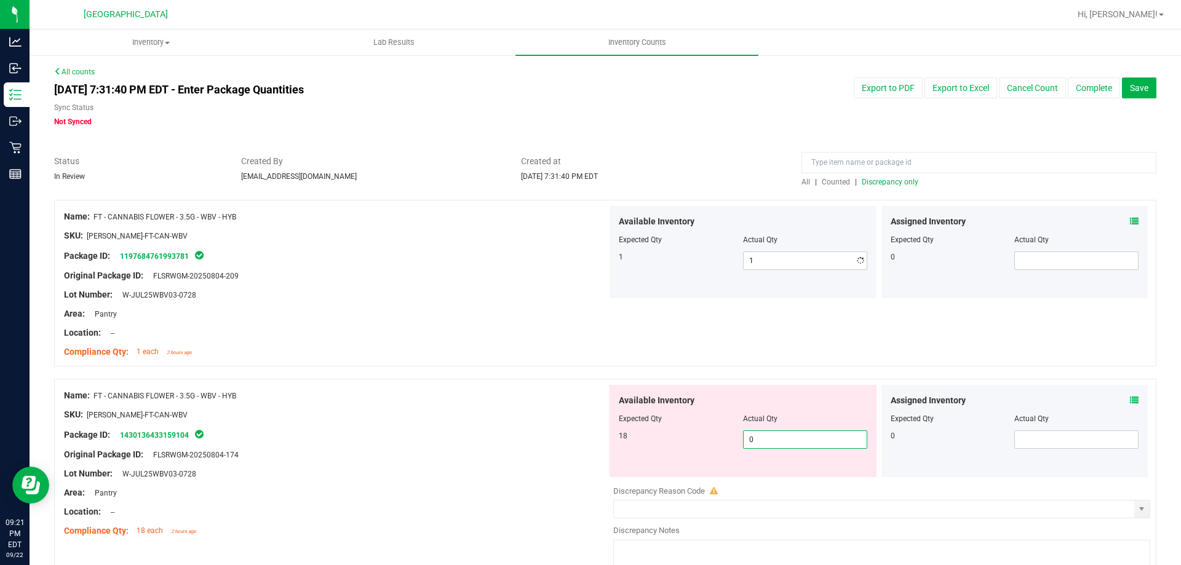
drag, startPoint x: 758, startPoint y: 474, endPoint x: 635, endPoint y: 478, distance: 123.7
click at [635, 478] on div "Available Inventory Expected Qty Actual Qty 18 0 0" at bounding box center [878, 482] width 543 height 195
type input "18"
click at [506, 468] on div "Lot Number: W-JUL25WBV03-0728" at bounding box center [335, 473] width 543 height 13
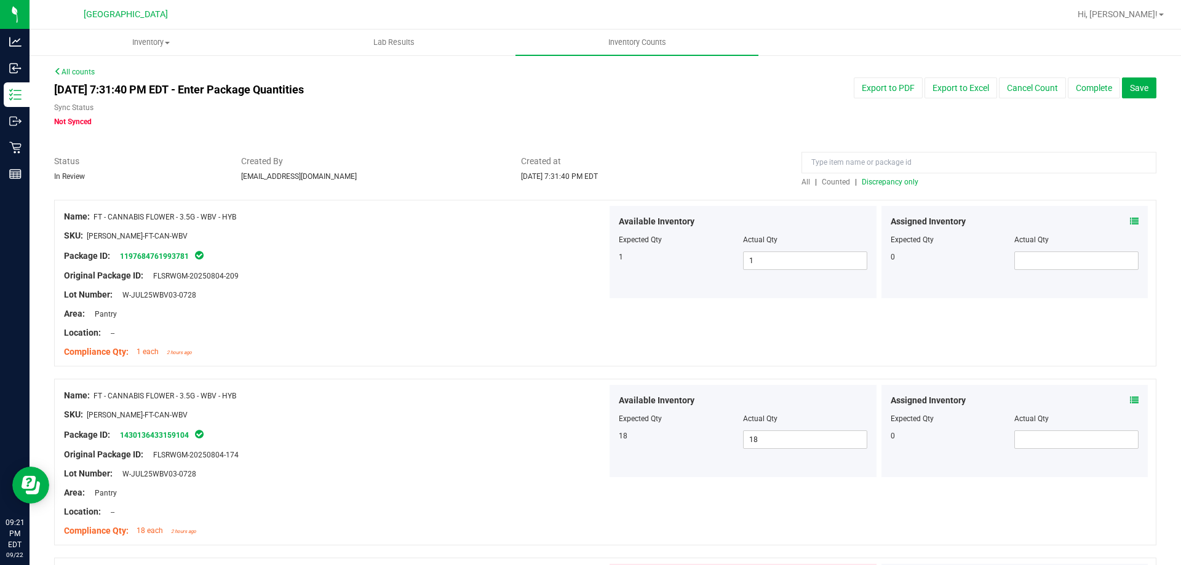
click at [863, 184] on span "Discrepancy only" at bounding box center [890, 182] width 57 height 9
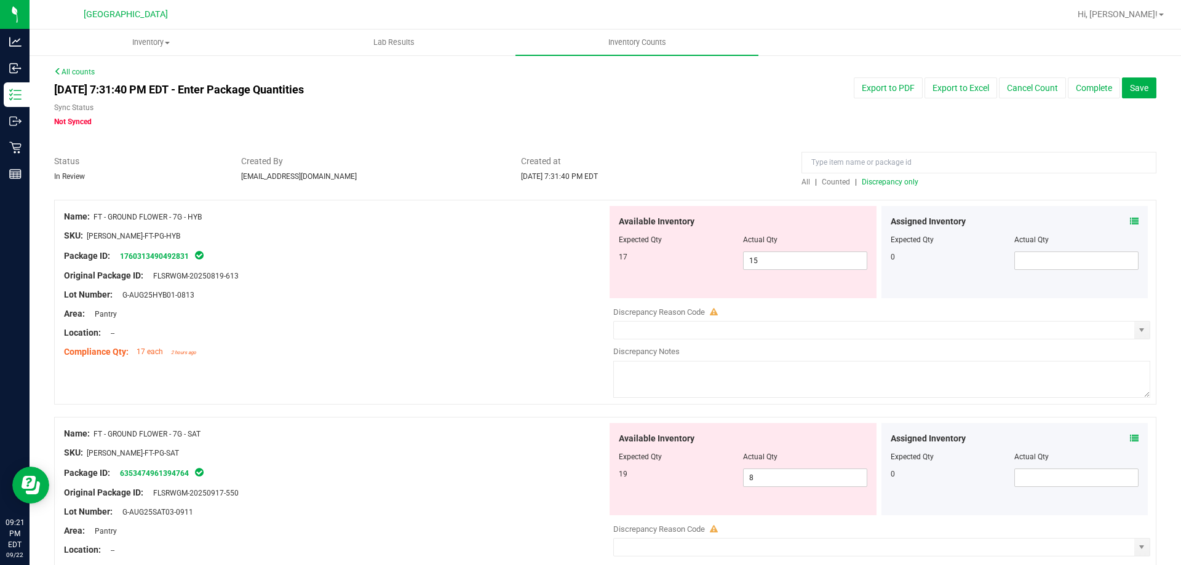
click at [1130, 220] on icon at bounding box center [1134, 221] width 9 height 9
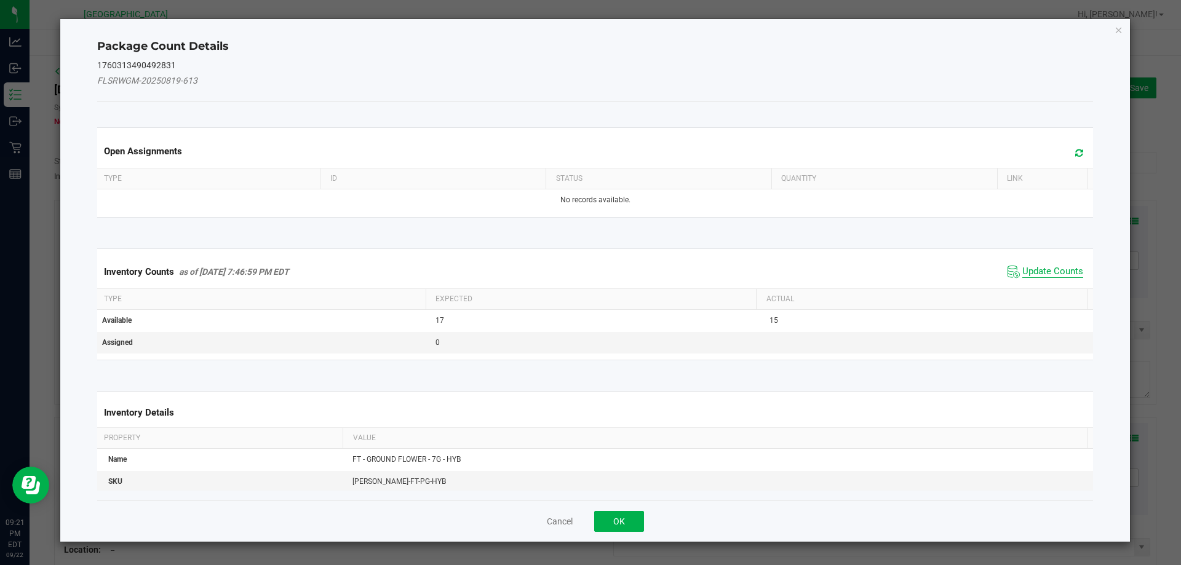
click at [1022, 266] on span "Update Counts" at bounding box center [1052, 272] width 61 height 12
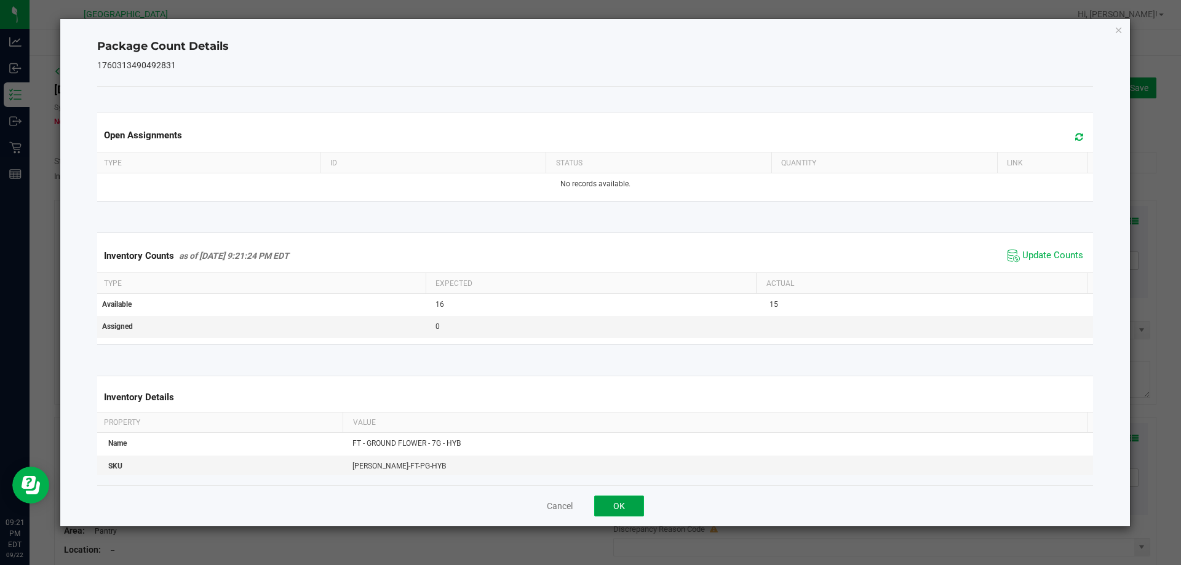
click at [615, 504] on button "OK" at bounding box center [619, 506] width 50 height 21
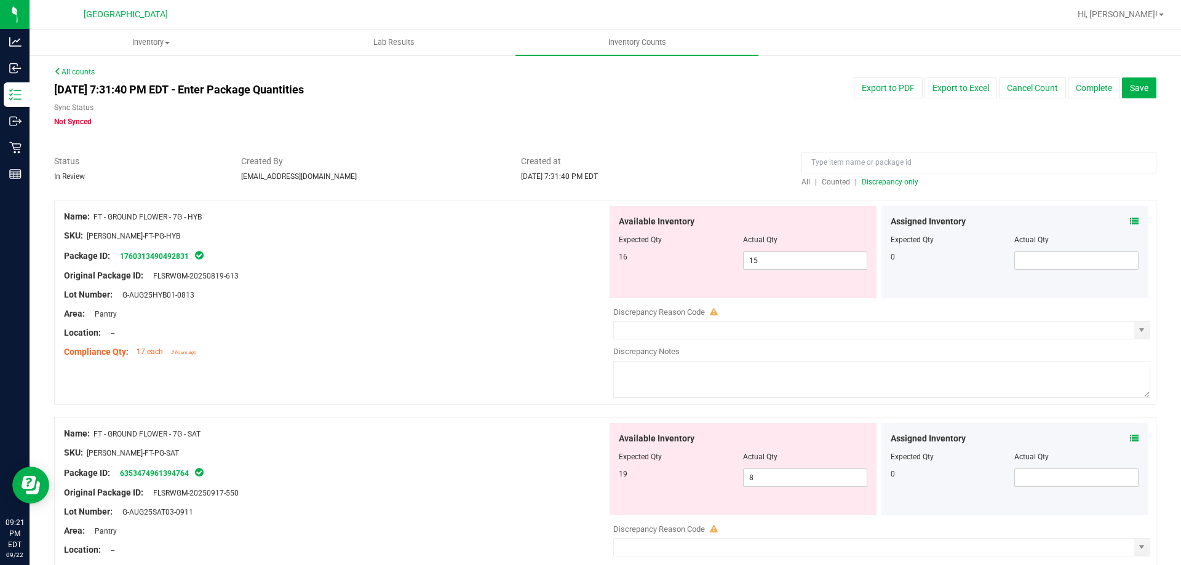
click at [1131, 441] on div "Assigned Inventory Expected Qty Actual Qty 0" at bounding box center [1014, 469] width 267 height 92
click at [1130, 439] on icon at bounding box center [1134, 438] width 9 height 9
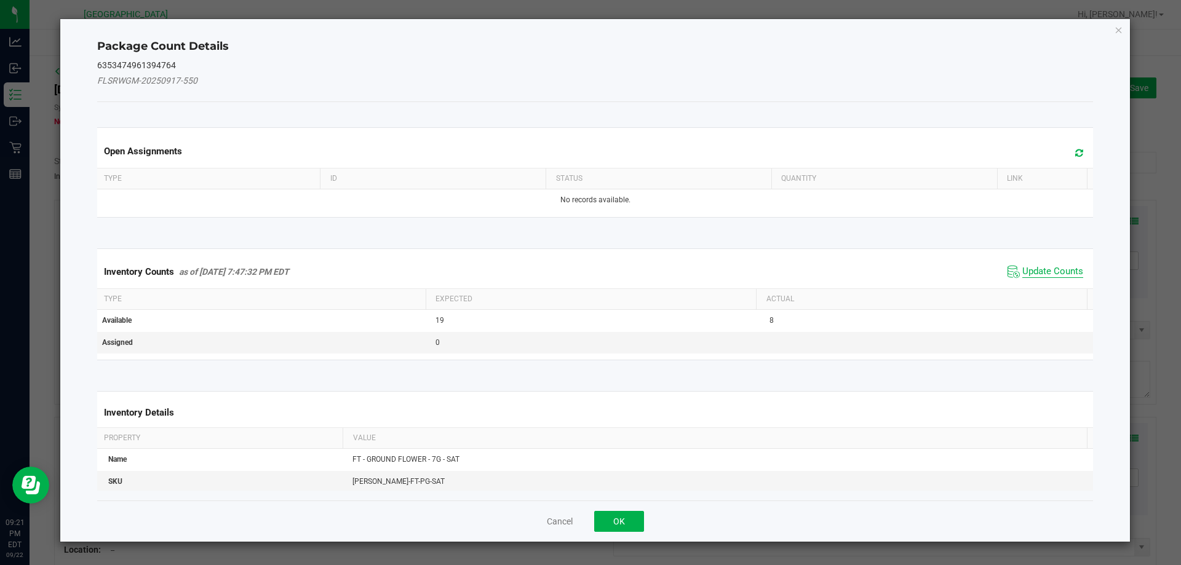
click at [1029, 267] on span "Update Counts" at bounding box center [1052, 272] width 61 height 12
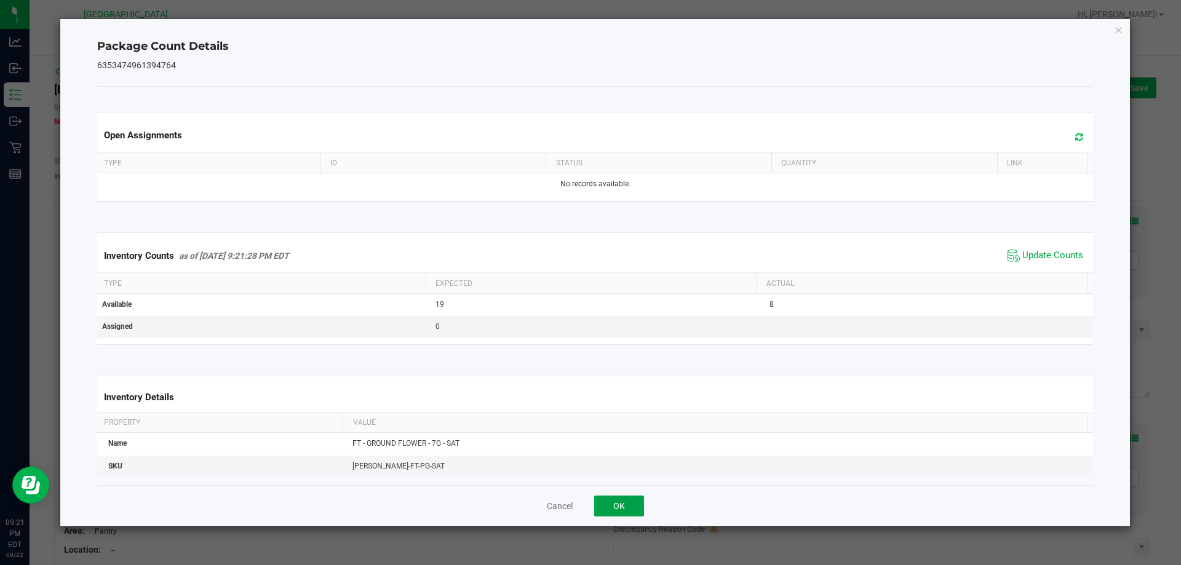
click at [623, 504] on button "OK" at bounding box center [619, 506] width 50 height 21
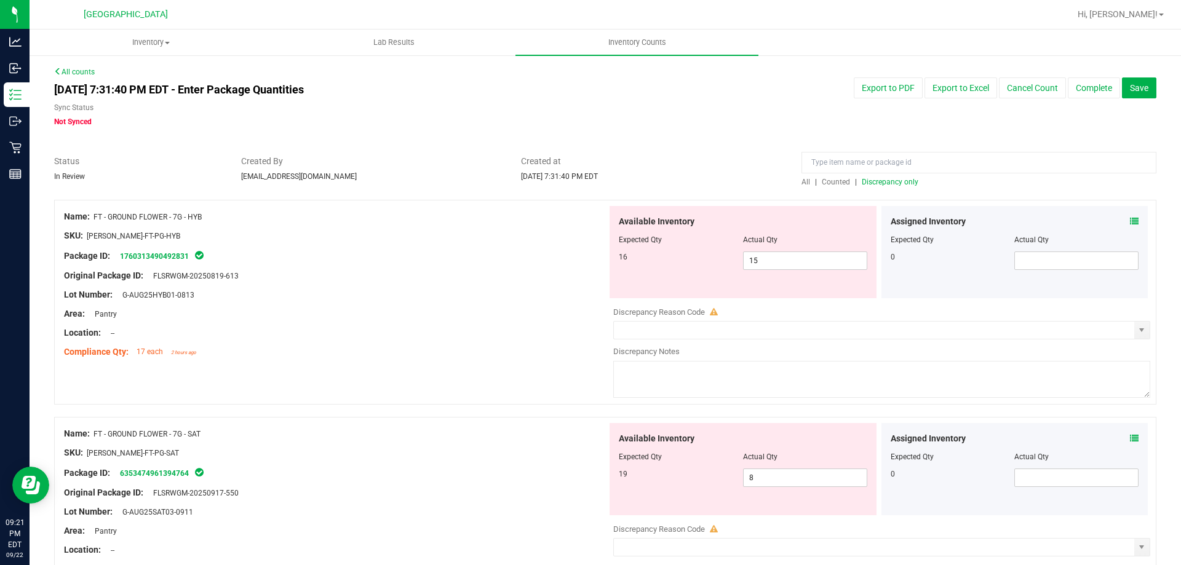
click at [1130, 218] on icon at bounding box center [1134, 221] width 9 height 9
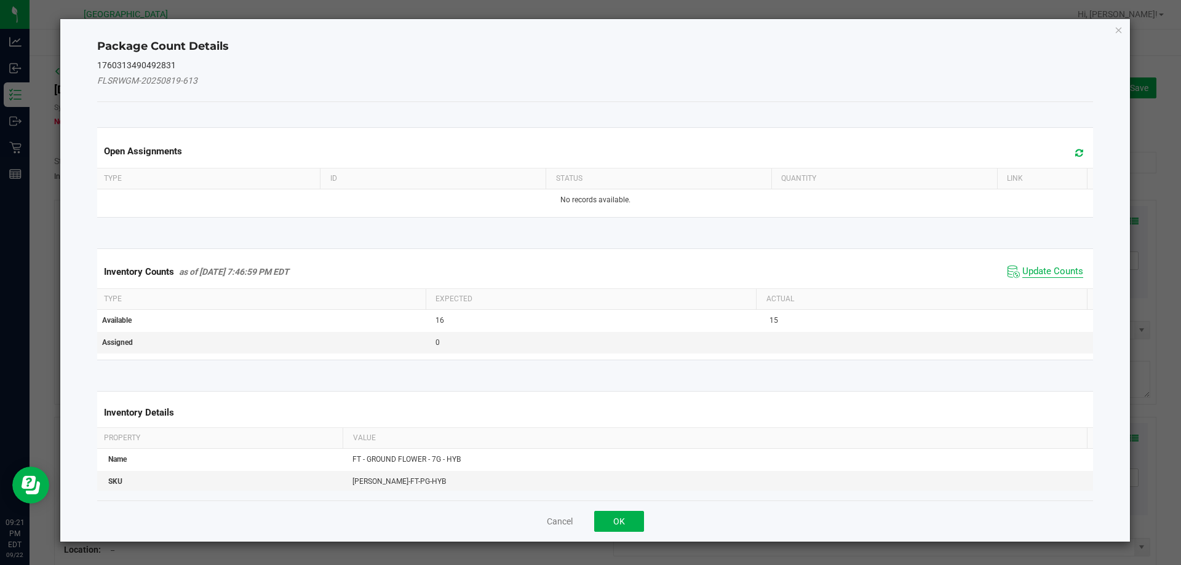
click at [1025, 266] on span "Update Counts" at bounding box center [1052, 272] width 61 height 12
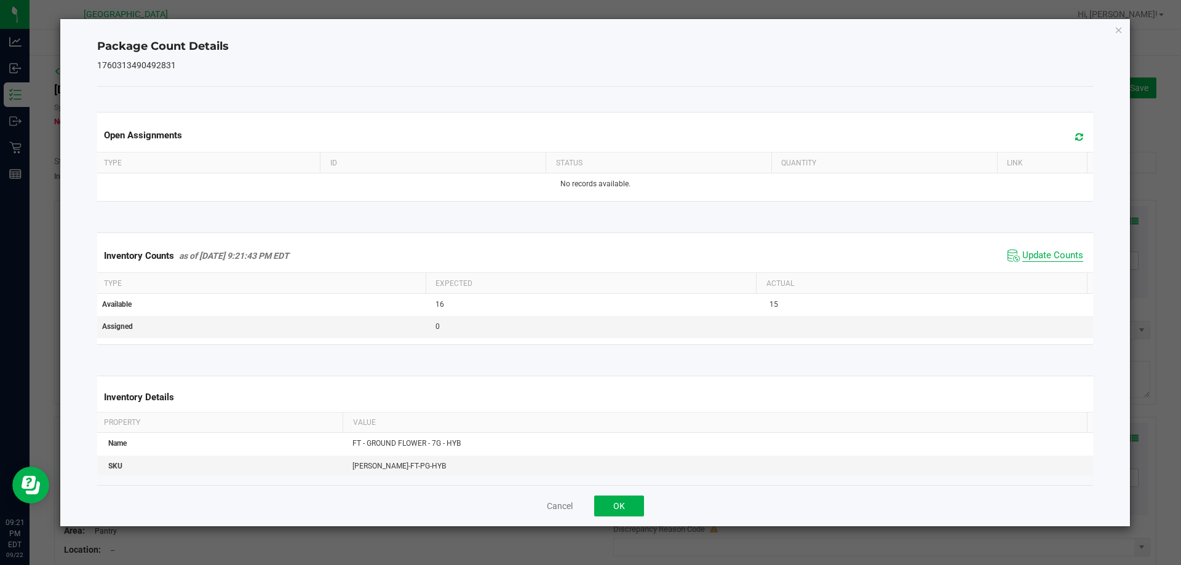
click at [1025, 265] on span "Update Counts" at bounding box center [1045, 256] width 82 height 18
click at [616, 498] on button "OK" at bounding box center [619, 506] width 50 height 21
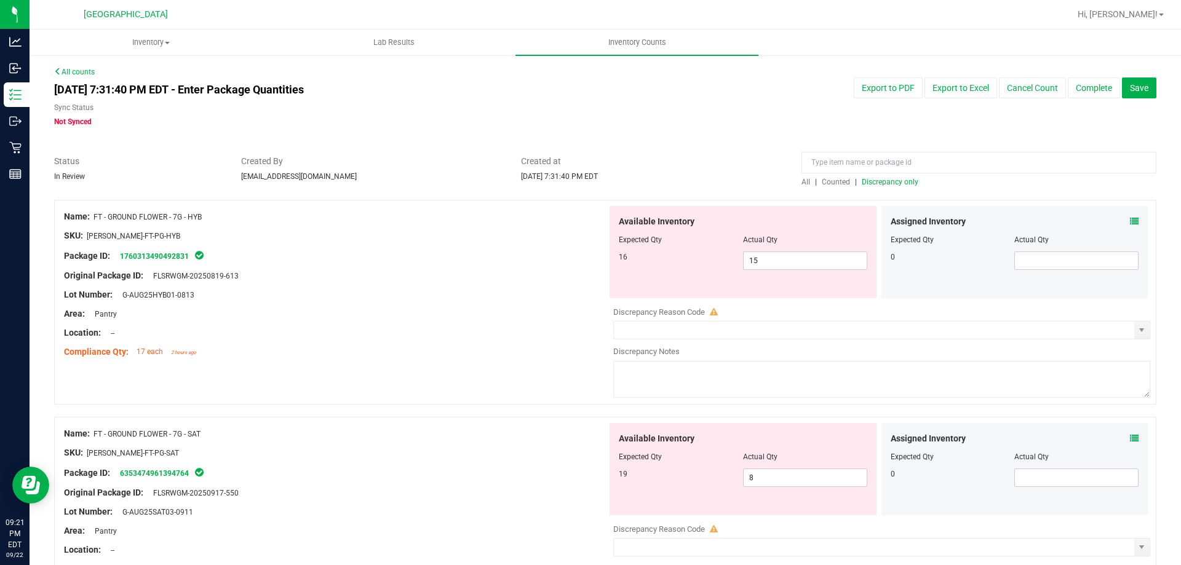
click at [1130, 440] on icon at bounding box center [1134, 438] width 9 height 9
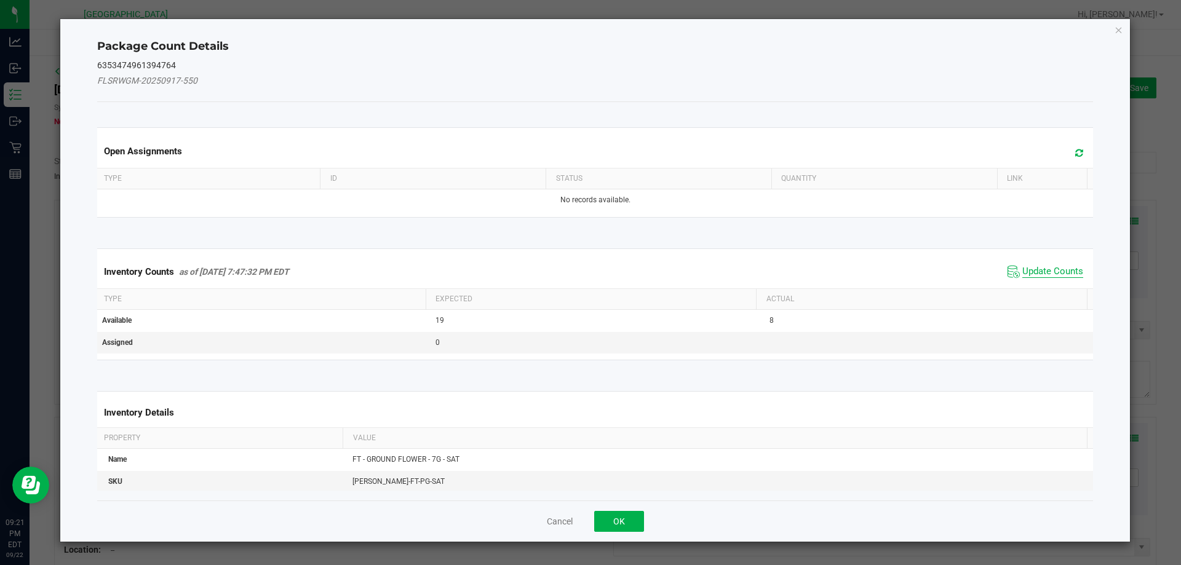
click at [1025, 272] on span "Update Counts" at bounding box center [1052, 272] width 61 height 12
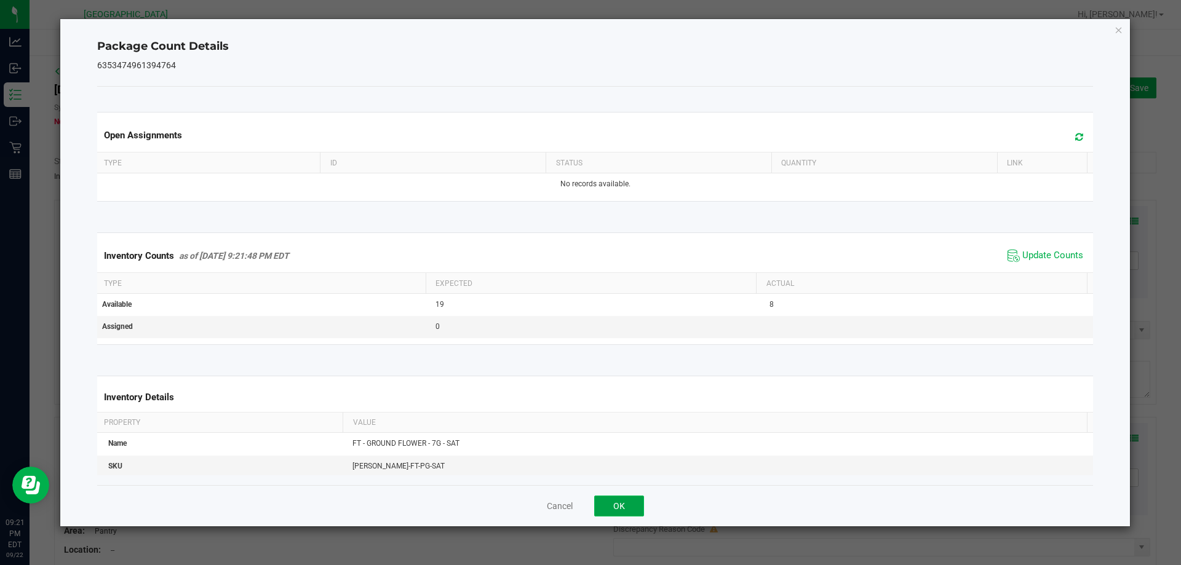
click at [634, 499] on button "OK" at bounding box center [619, 506] width 50 height 21
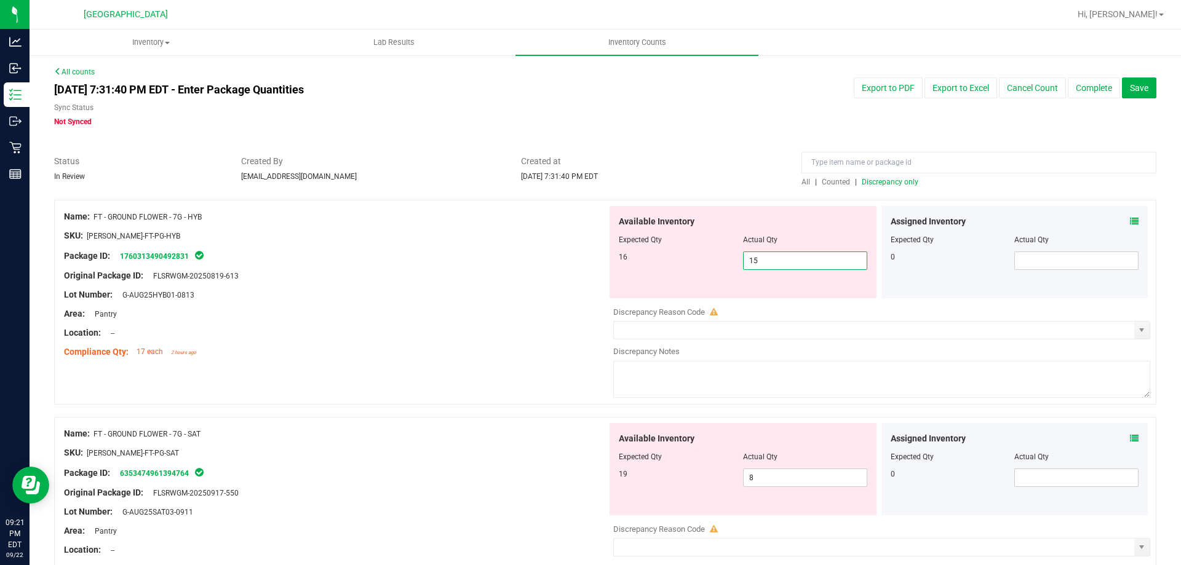
drag, startPoint x: 787, startPoint y: 264, endPoint x: 697, endPoint y: 264, distance: 89.8
click at [697, 264] on div "16 15 15" at bounding box center [743, 261] width 248 height 18
type input "16"
click at [502, 256] on div "Package ID: 1760313490492831" at bounding box center [335, 255] width 543 height 15
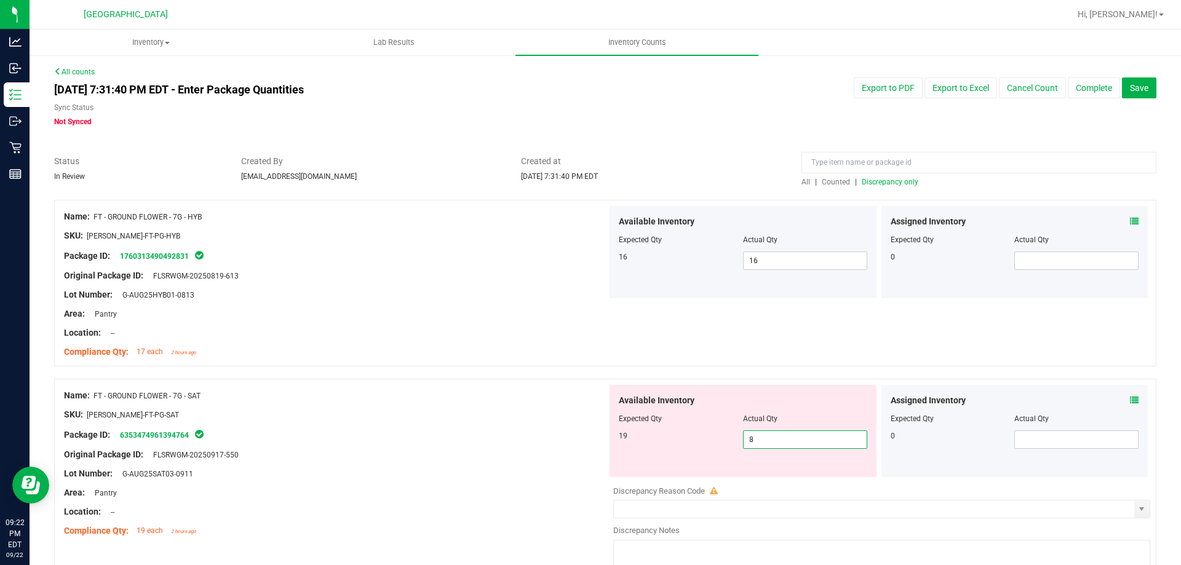
drag, startPoint x: 772, startPoint y: 440, endPoint x: 608, endPoint y: 409, distance: 167.7
click at [609, 409] on div "Available Inventory Expected Qty Actual Qty 19 8 8" at bounding box center [742, 431] width 267 height 92
type input "19"
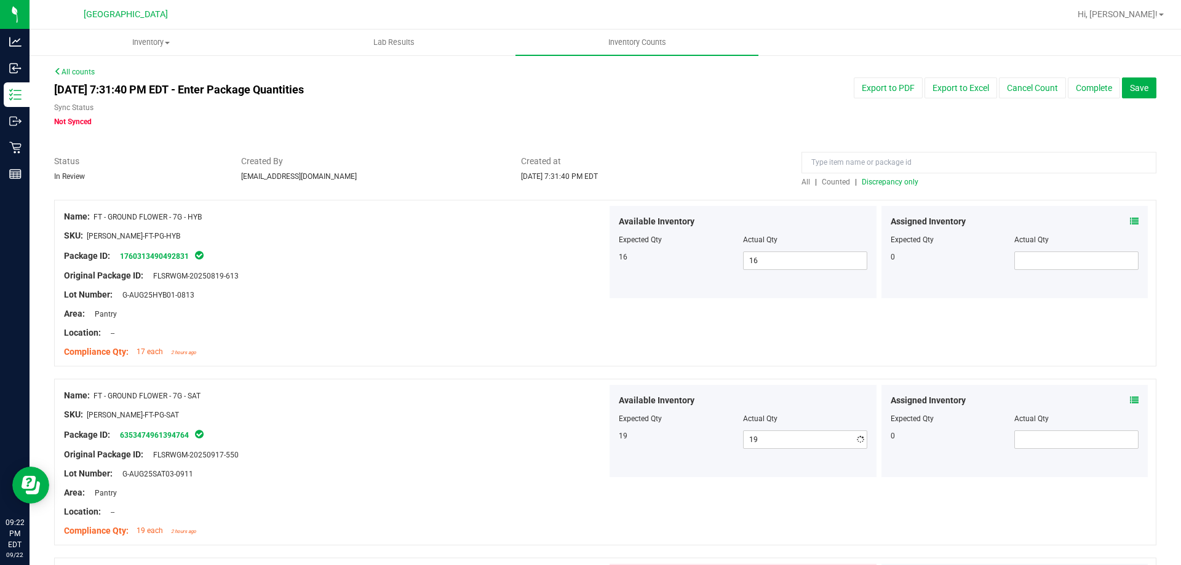
click at [480, 415] on div "SKU: [PERSON_NAME]-FT-PG-SAT" at bounding box center [335, 414] width 543 height 13
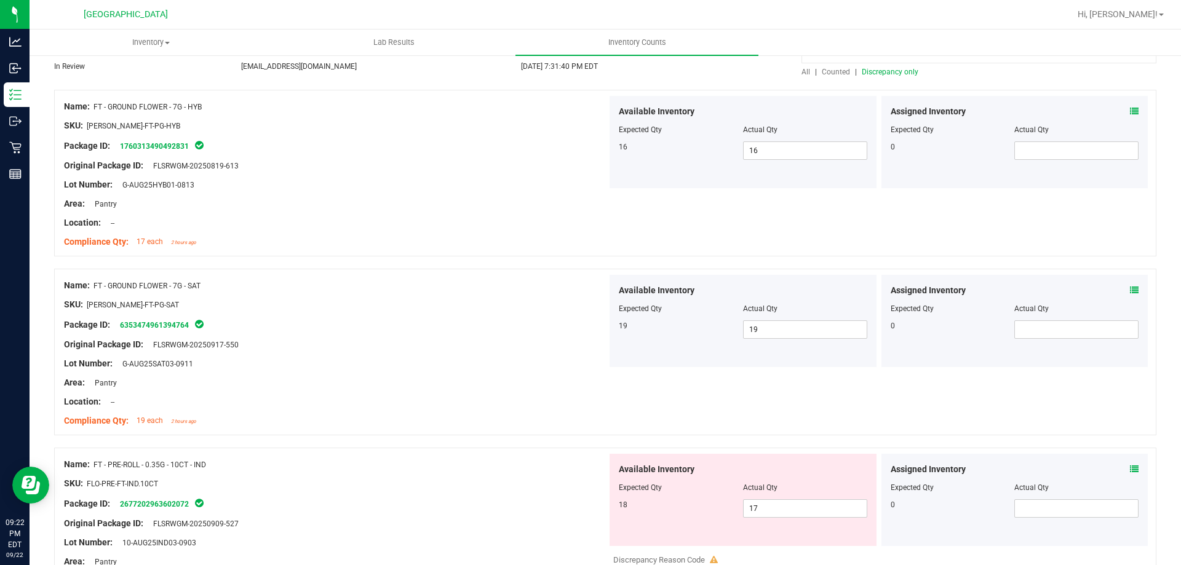
scroll to position [123, 0]
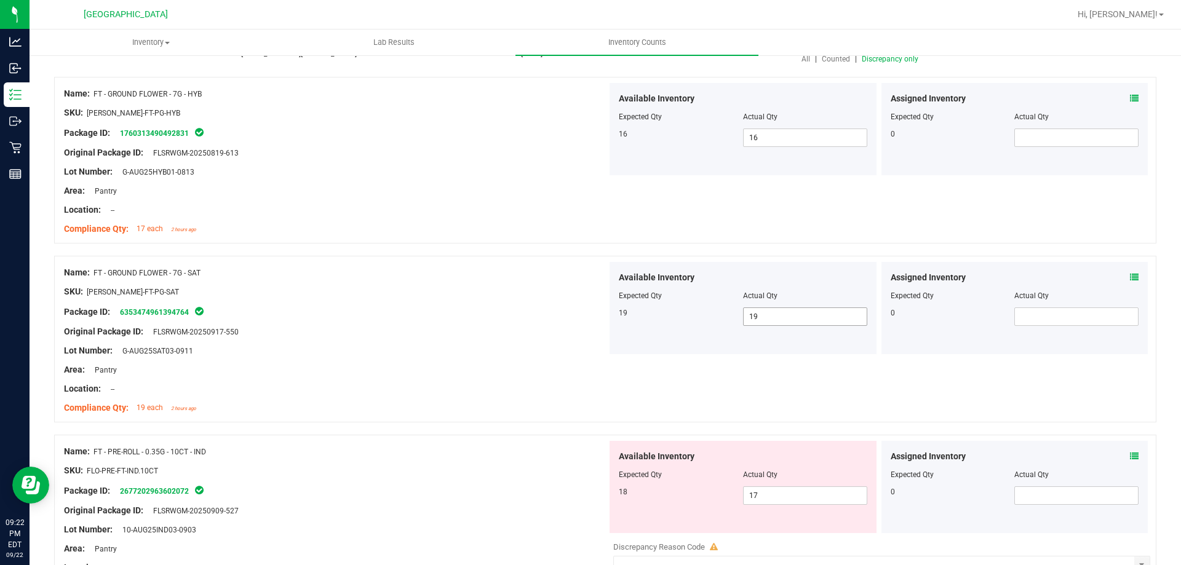
click at [775, 318] on span "19 19" at bounding box center [805, 316] width 124 height 18
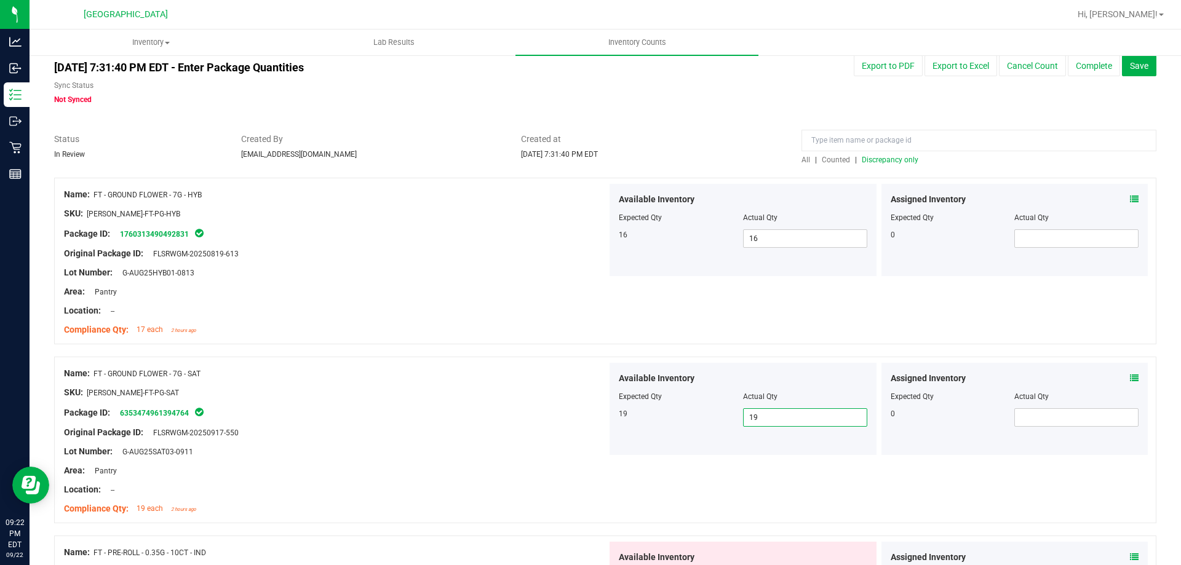
scroll to position [0, 0]
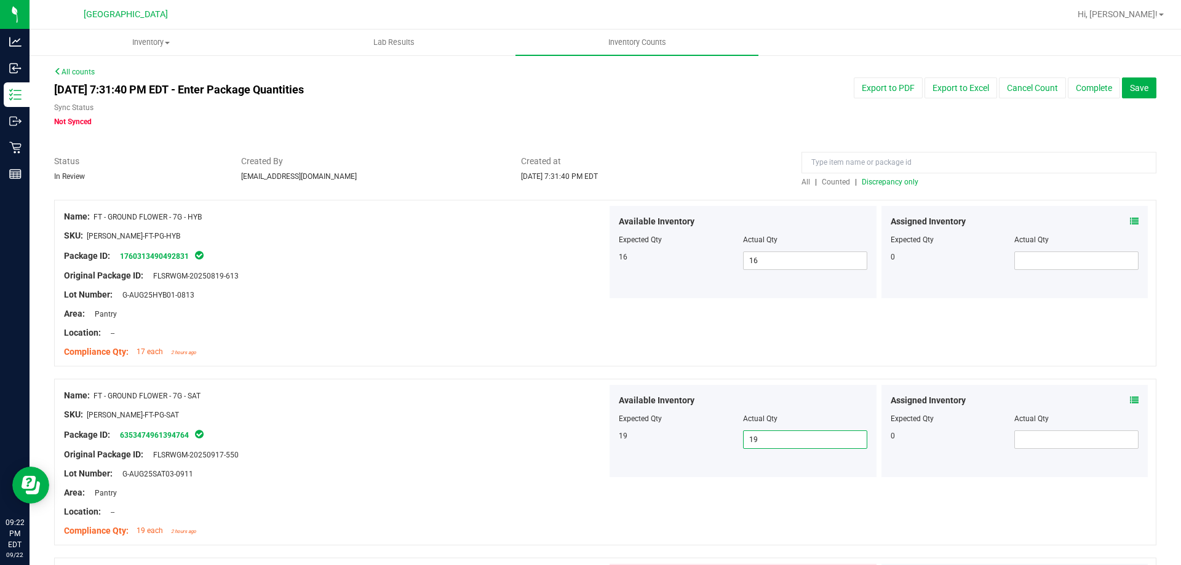
click at [881, 183] on span "Discrepancy only" at bounding box center [890, 182] width 57 height 9
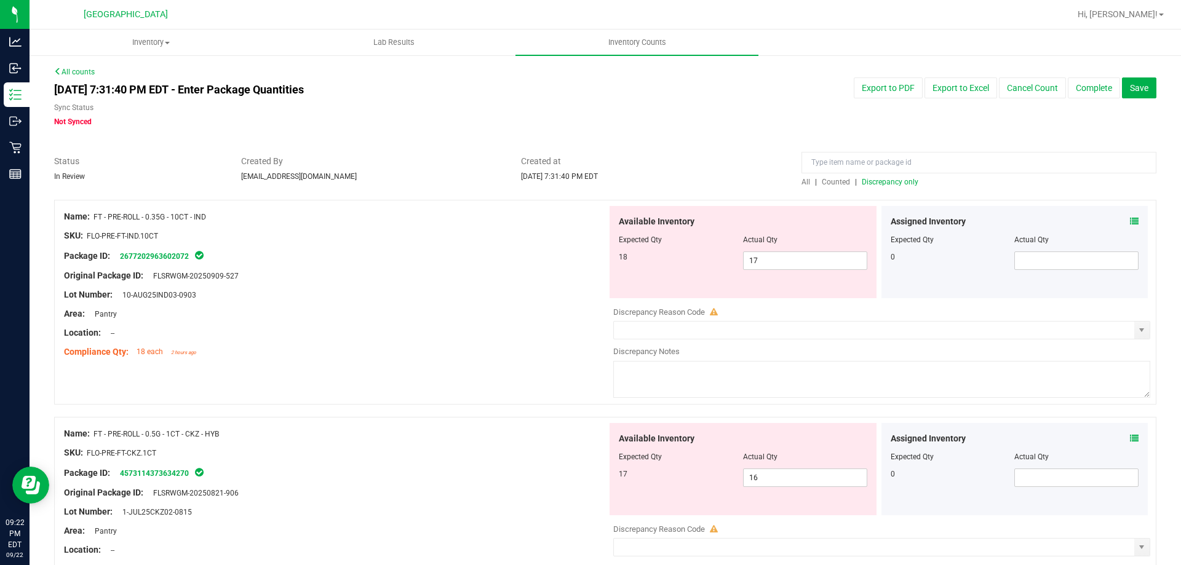
click at [1120, 221] on div "Assigned Inventory" at bounding box center [1014, 221] width 248 height 13
click at [1130, 221] on icon at bounding box center [1134, 221] width 9 height 9
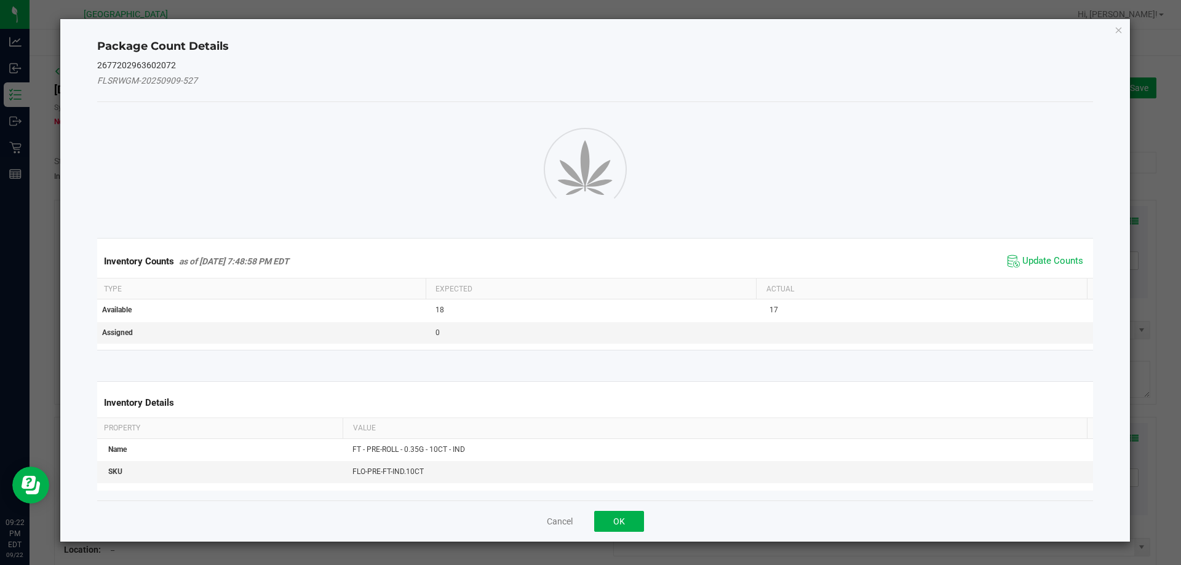
click at [1015, 260] on div "Inventory Counts as of [DATE] 7:48:58 PM EDT Update Counts" at bounding box center [595, 261] width 1001 height 33
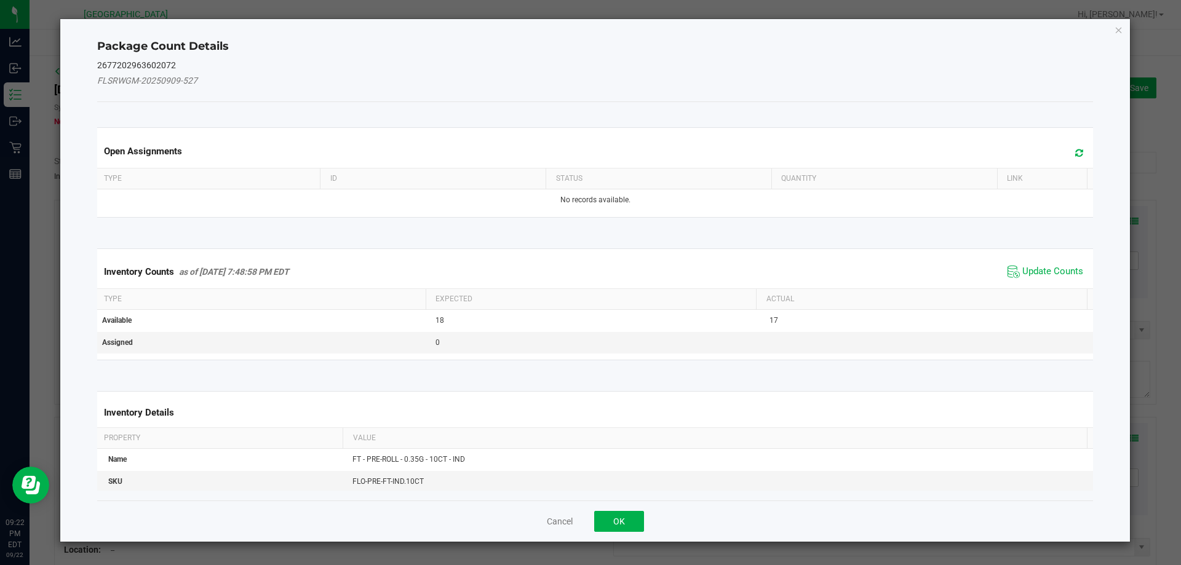
click at [1025, 260] on div "Inventory Counts as of [DATE] 7:48:58 PM EDT Update Counts" at bounding box center [595, 271] width 1001 height 33
click at [1022, 275] on span "Update Counts" at bounding box center [1052, 272] width 61 height 12
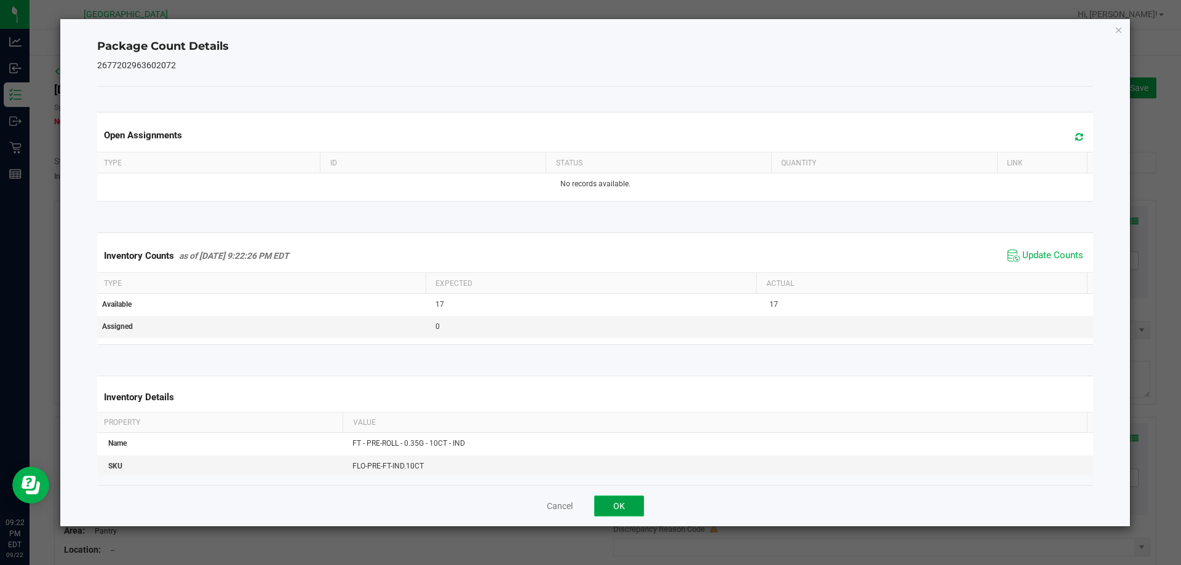
click at [636, 507] on button "OK" at bounding box center [619, 506] width 50 height 21
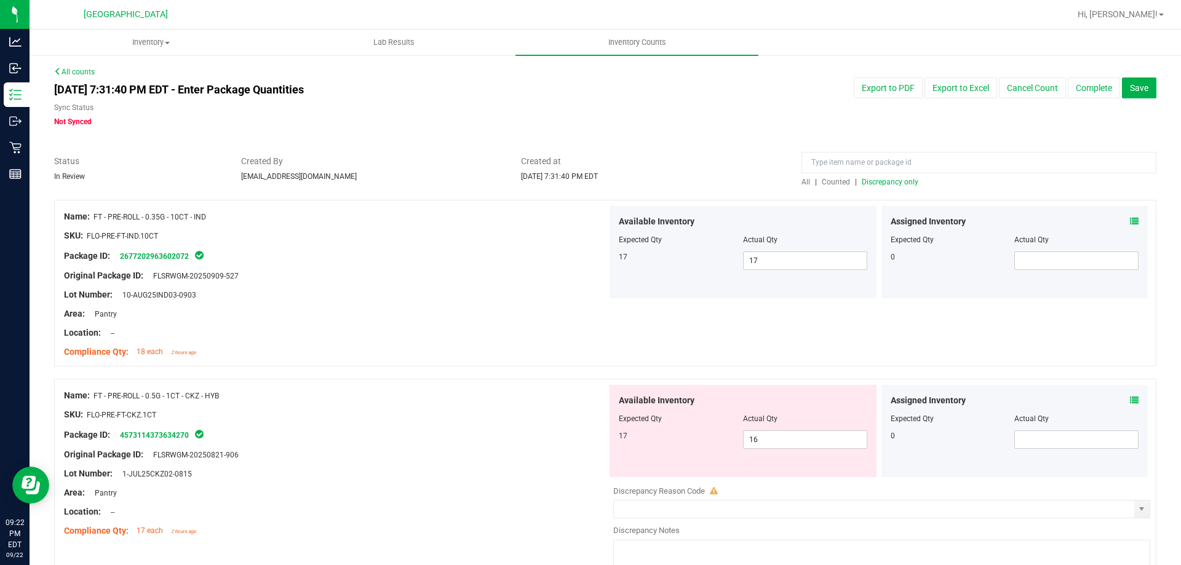
click at [1130, 402] on icon at bounding box center [1134, 400] width 9 height 9
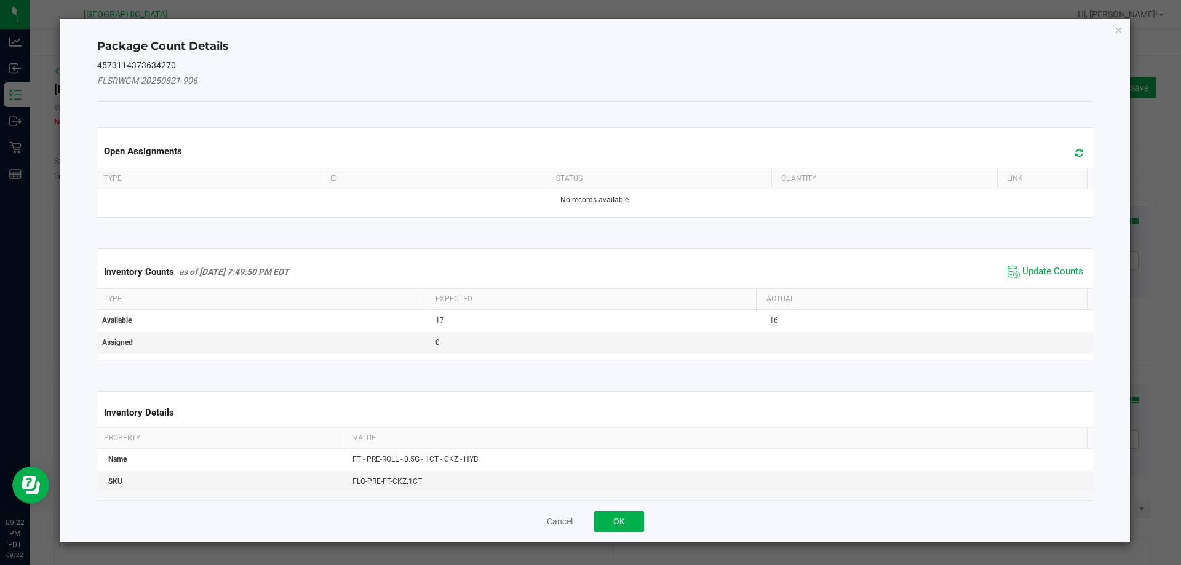
click at [1010, 275] on span "Update Counts" at bounding box center [1045, 272] width 82 height 18
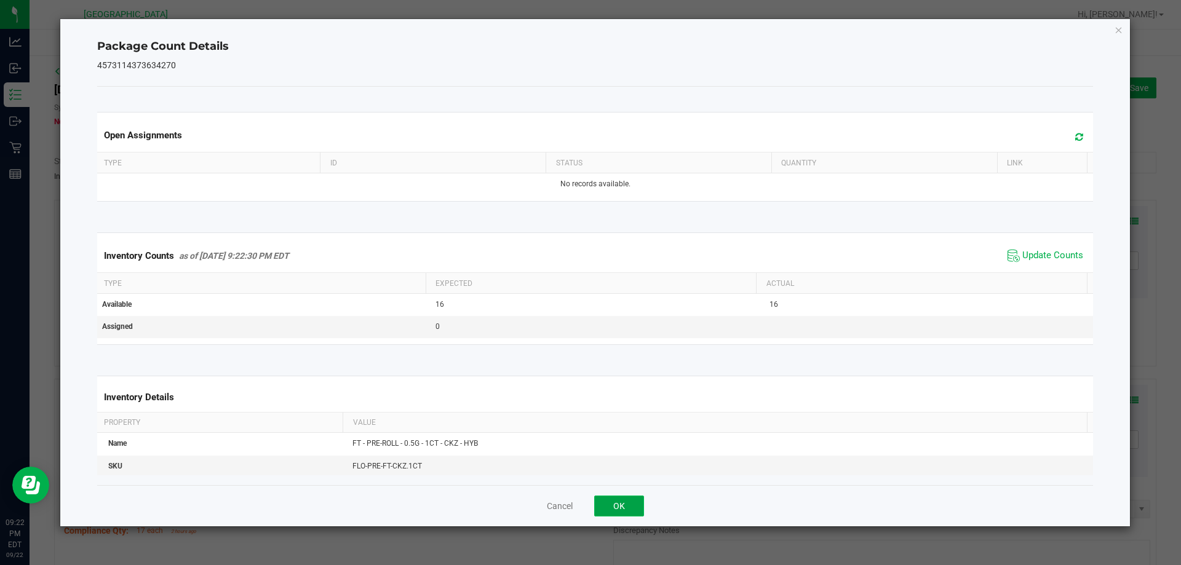
click at [627, 505] on button "OK" at bounding box center [619, 506] width 50 height 21
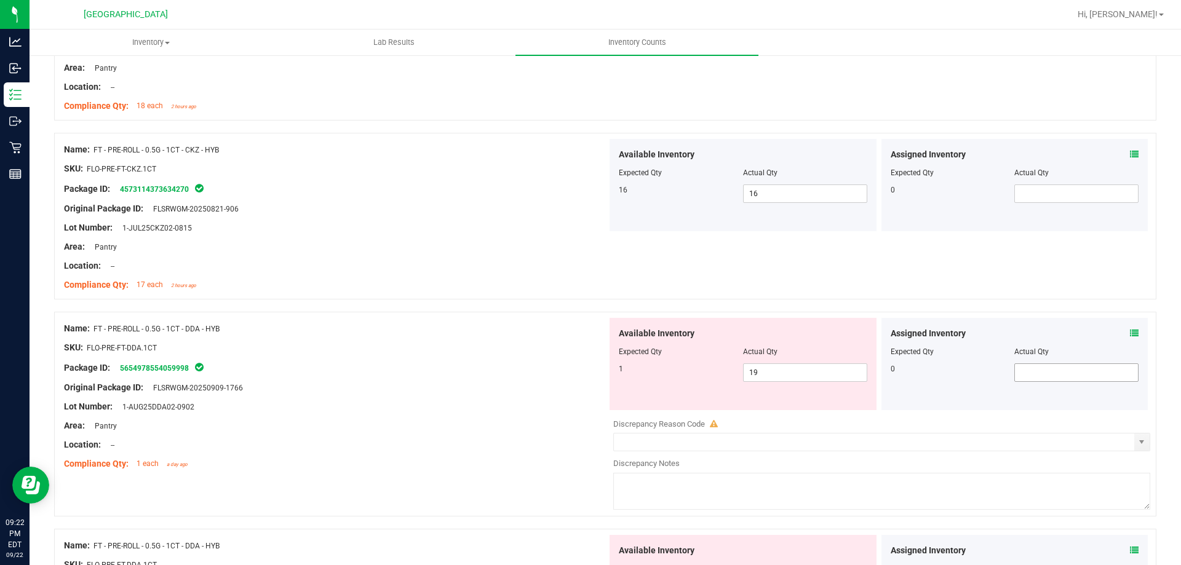
scroll to position [369, 0]
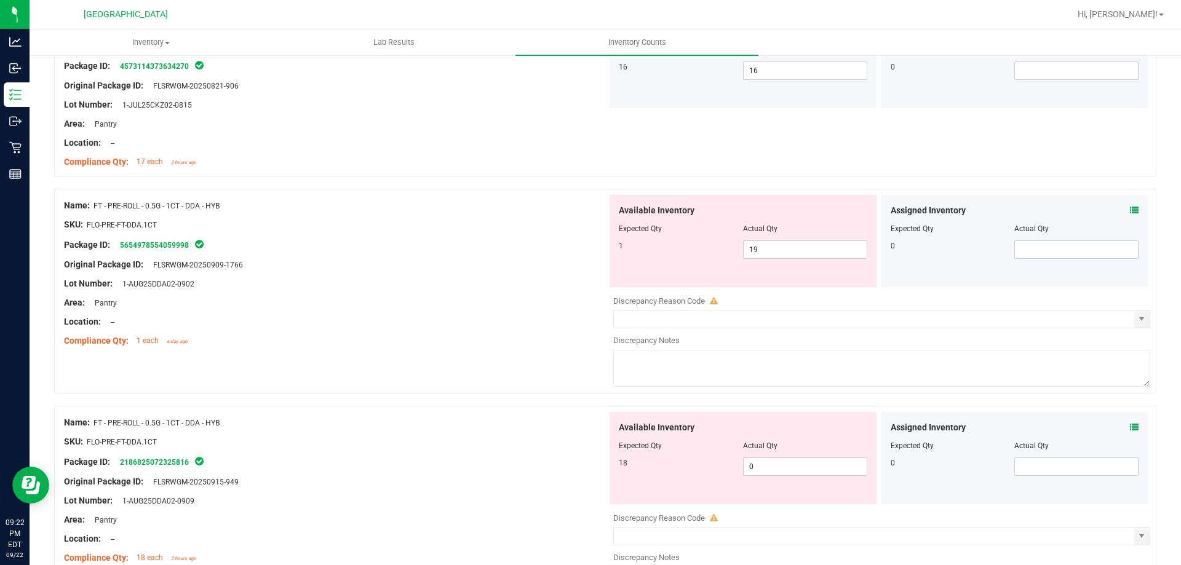
click at [1130, 209] on icon at bounding box center [1134, 210] width 9 height 9
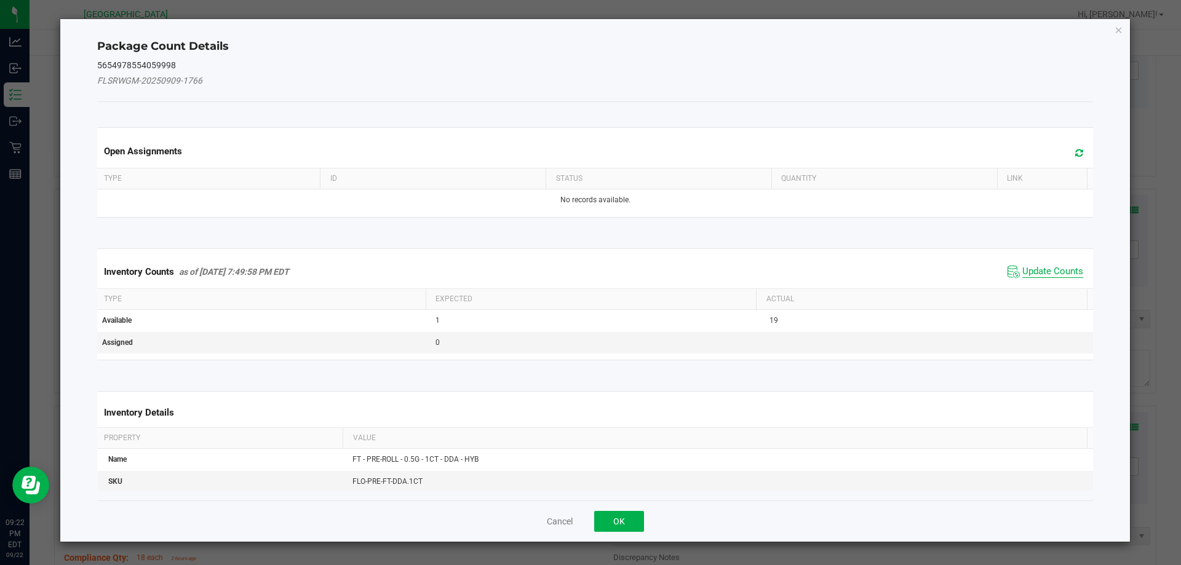
click at [1041, 269] on span "Update Counts" at bounding box center [1052, 272] width 61 height 12
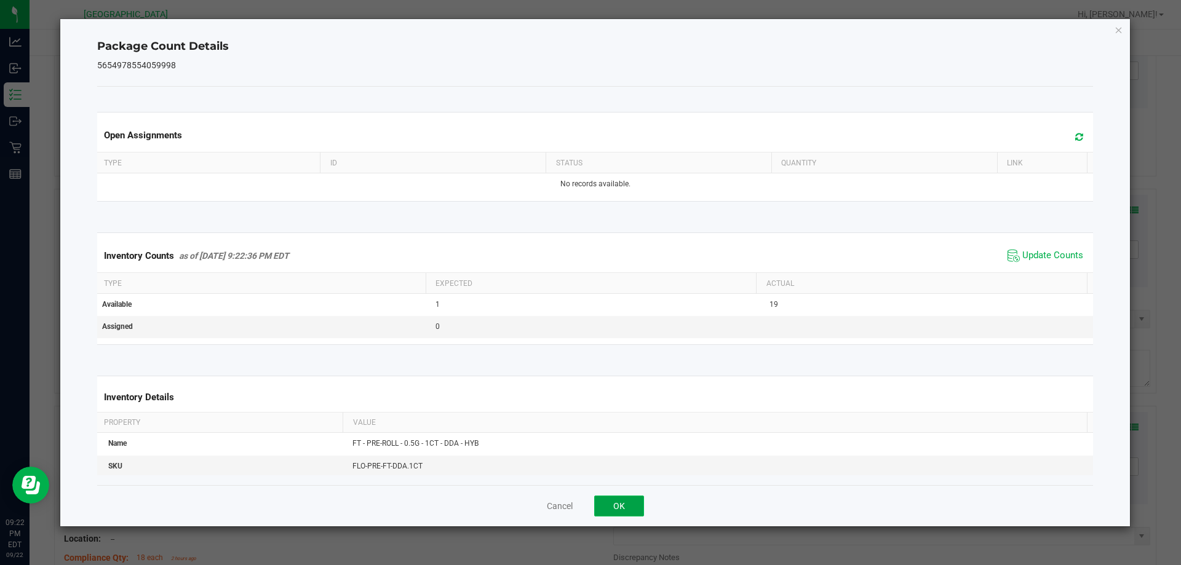
click at [628, 507] on button "OK" at bounding box center [619, 506] width 50 height 21
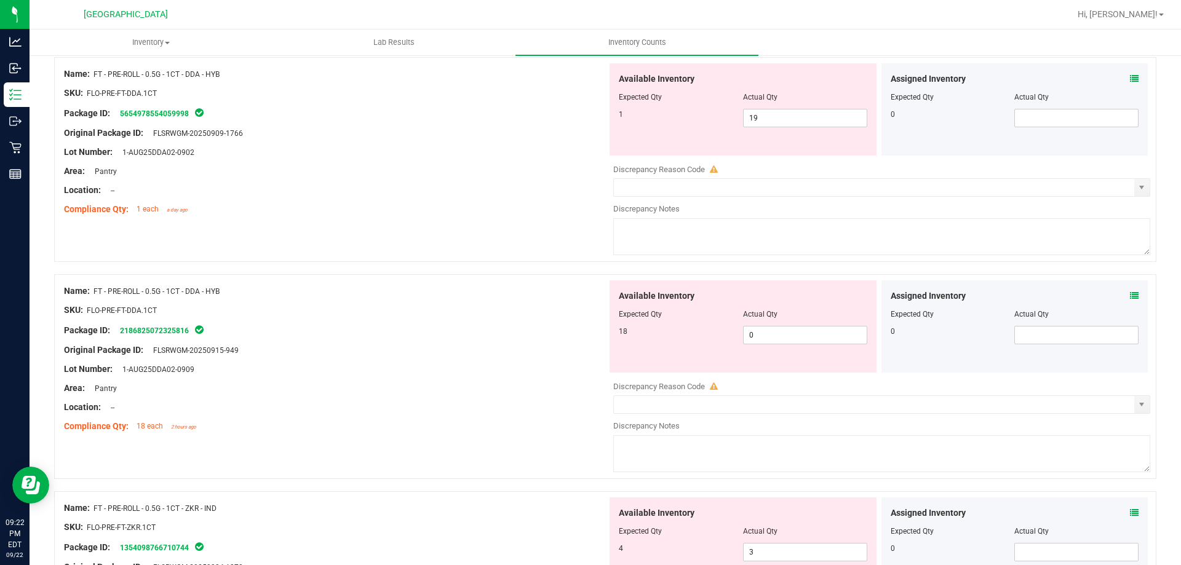
scroll to position [430, 0]
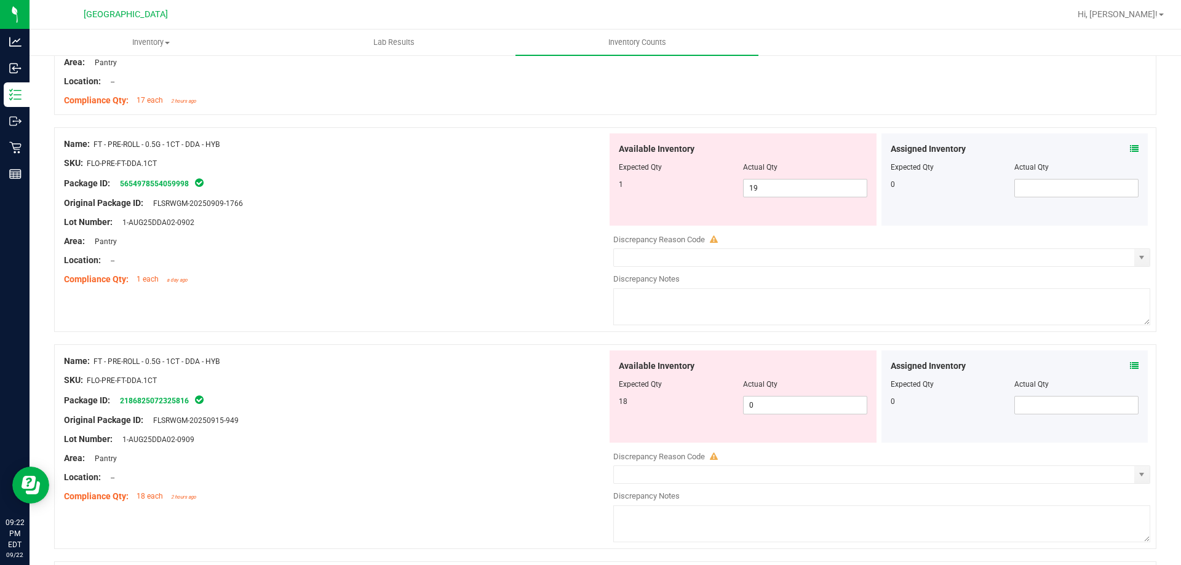
click at [1120, 362] on div "Assigned Inventory" at bounding box center [1014, 366] width 248 height 13
click at [1130, 365] on icon at bounding box center [1134, 366] width 9 height 9
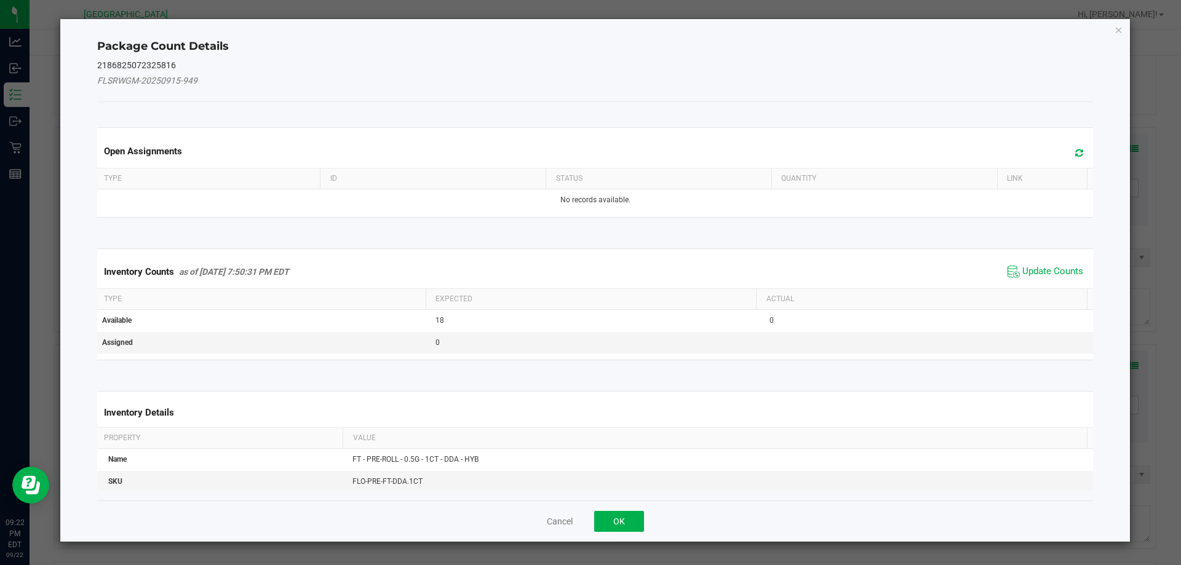
click at [1025, 263] on span "Update Counts" at bounding box center [1045, 272] width 82 height 18
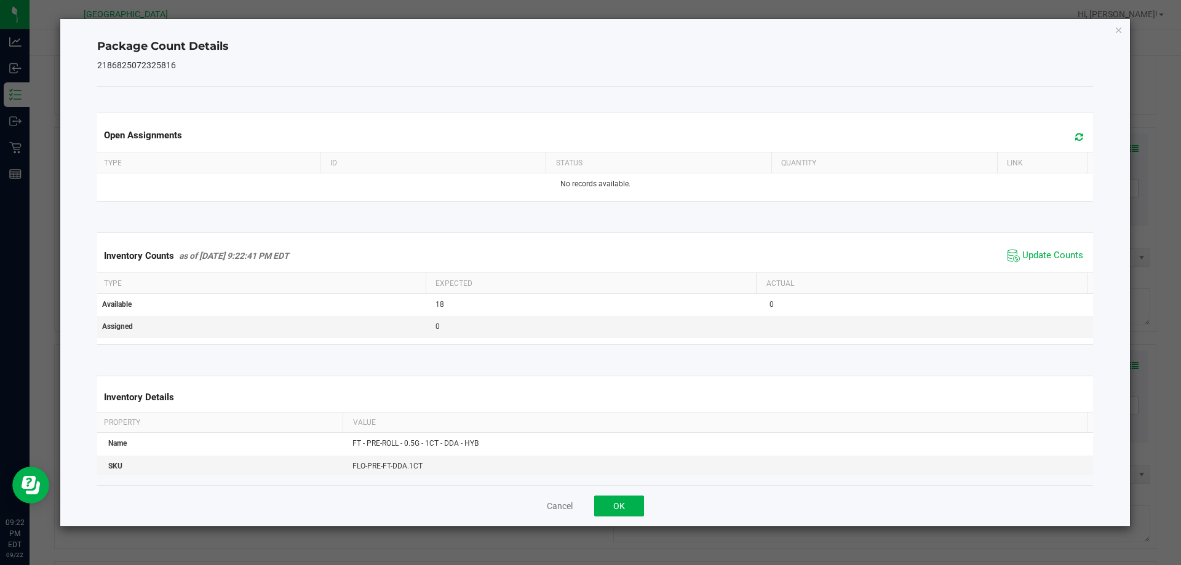
click at [644, 514] on div "Cancel OK" at bounding box center [595, 505] width 996 height 41
click at [644, 513] on div "Cancel OK" at bounding box center [595, 505] width 996 height 41
click at [629, 502] on button "OK" at bounding box center [619, 506] width 50 height 21
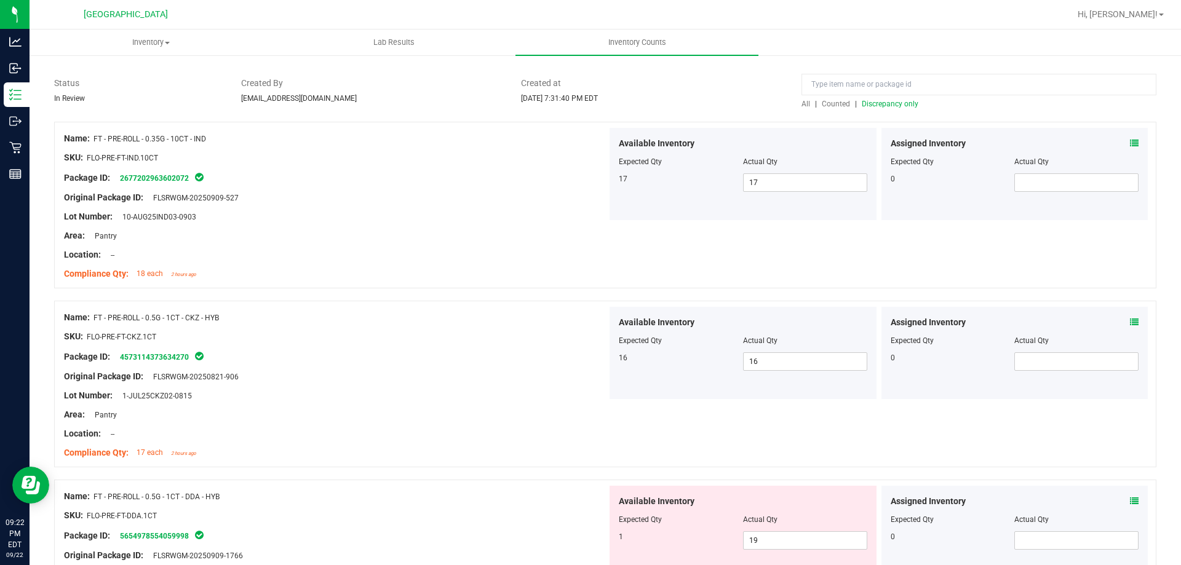
scroll to position [0, 0]
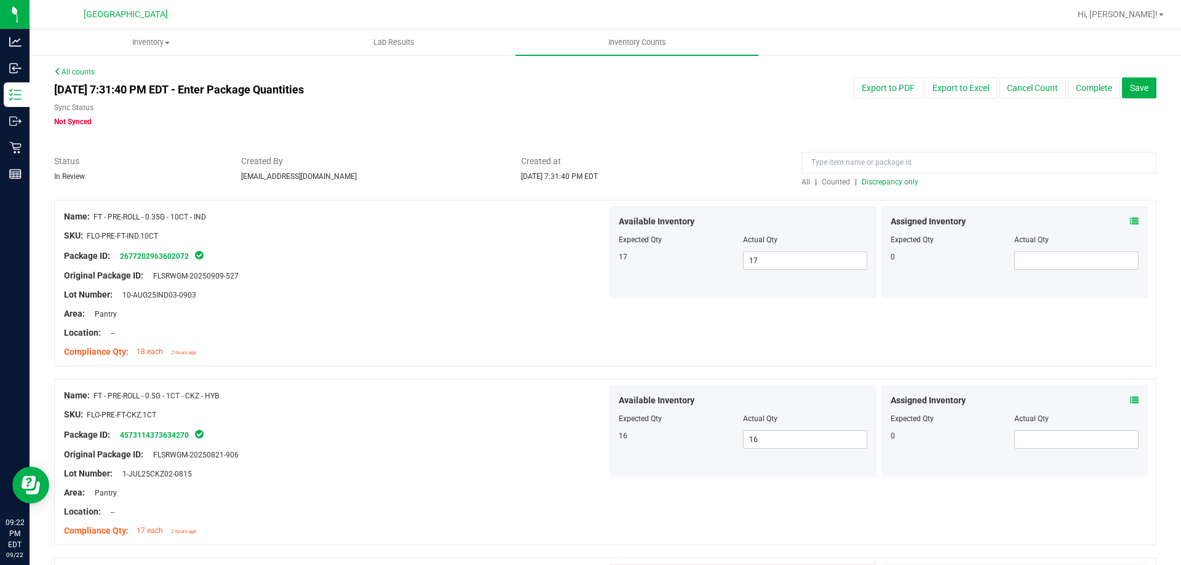
click at [891, 183] on span "Discrepancy only" at bounding box center [890, 182] width 57 height 9
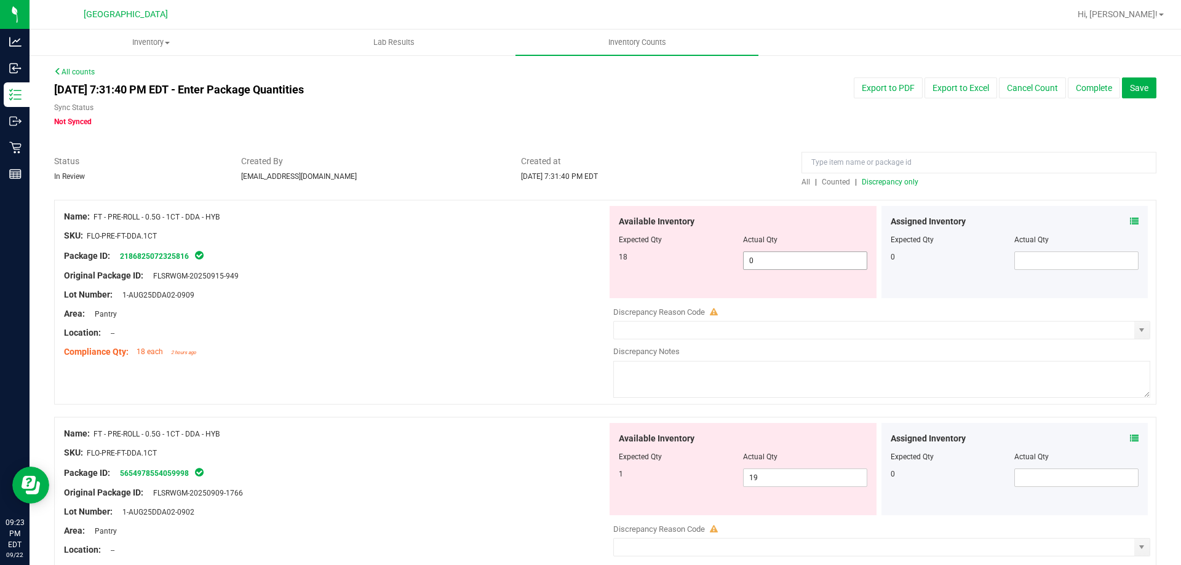
click at [785, 259] on input "0" at bounding box center [804, 260] width 123 height 17
type input "18"
click at [814, 473] on div "Available Inventory Expected Qty Actual Qty 1 19 19" at bounding box center [742, 469] width 267 height 92
type input "18"
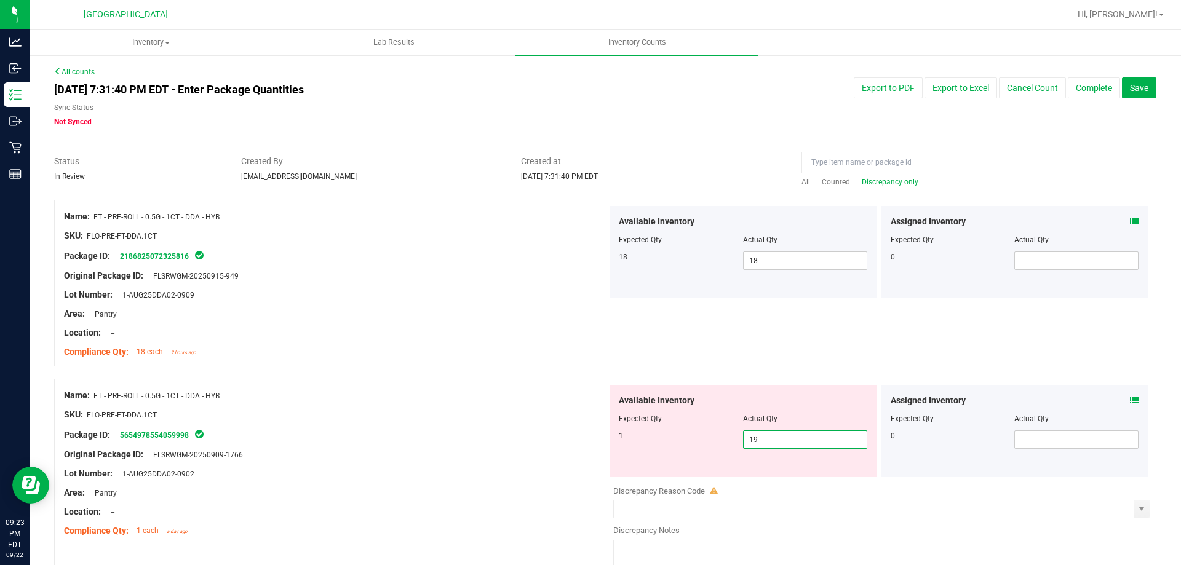
type input "1"
click at [473, 458] on div "Original Package ID: FLSRWGM-20250909-1766" at bounding box center [335, 454] width 543 height 13
type input "1"
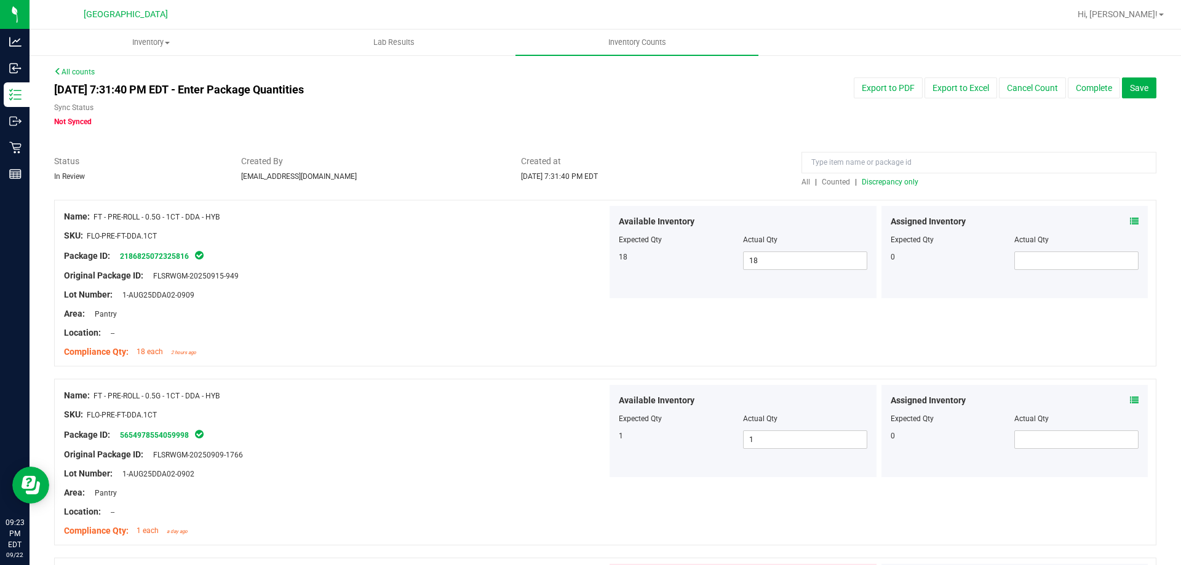
click at [874, 181] on span "Discrepancy only" at bounding box center [890, 182] width 57 height 9
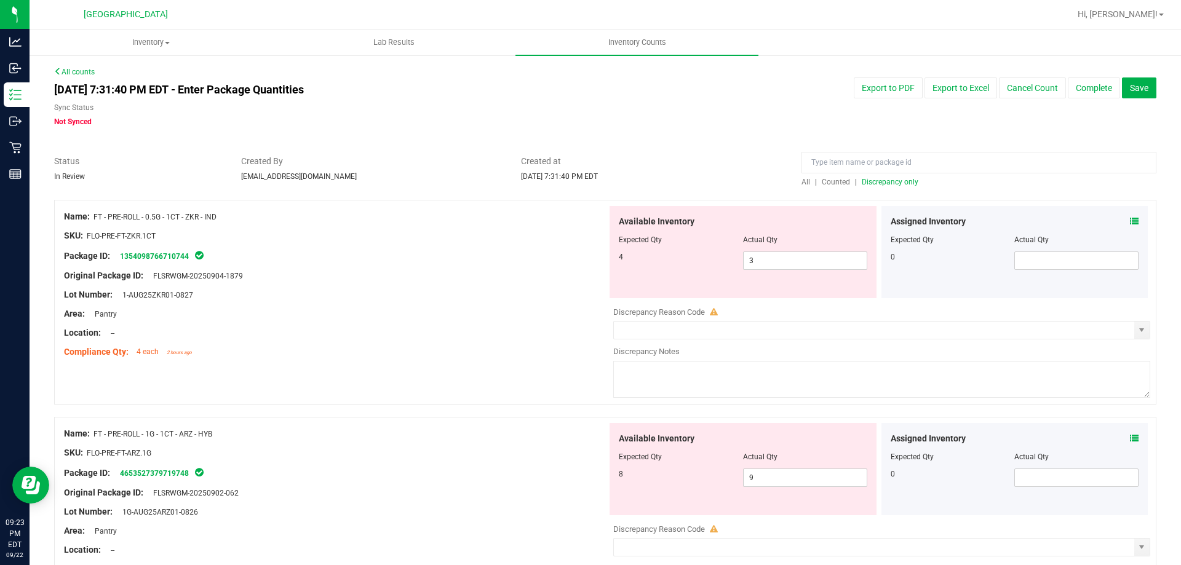
click at [1130, 221] on icon at bounding box center [1134, 221] width 9 height 9
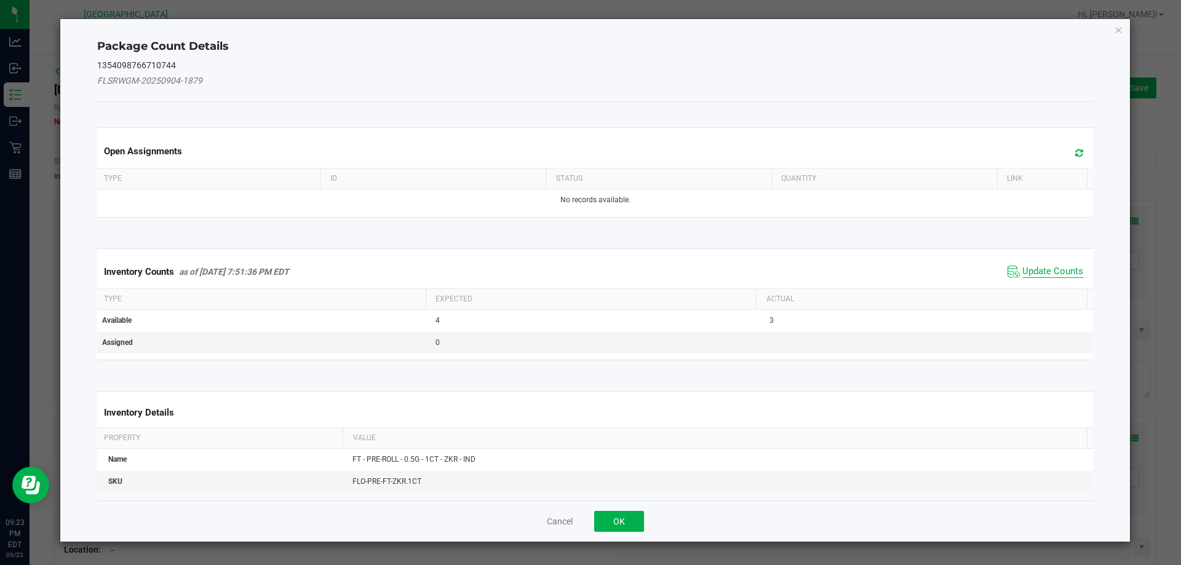
click at [1022, 268] on span "Update Counts" at bounding box center [1052, 272] width 61 height 12
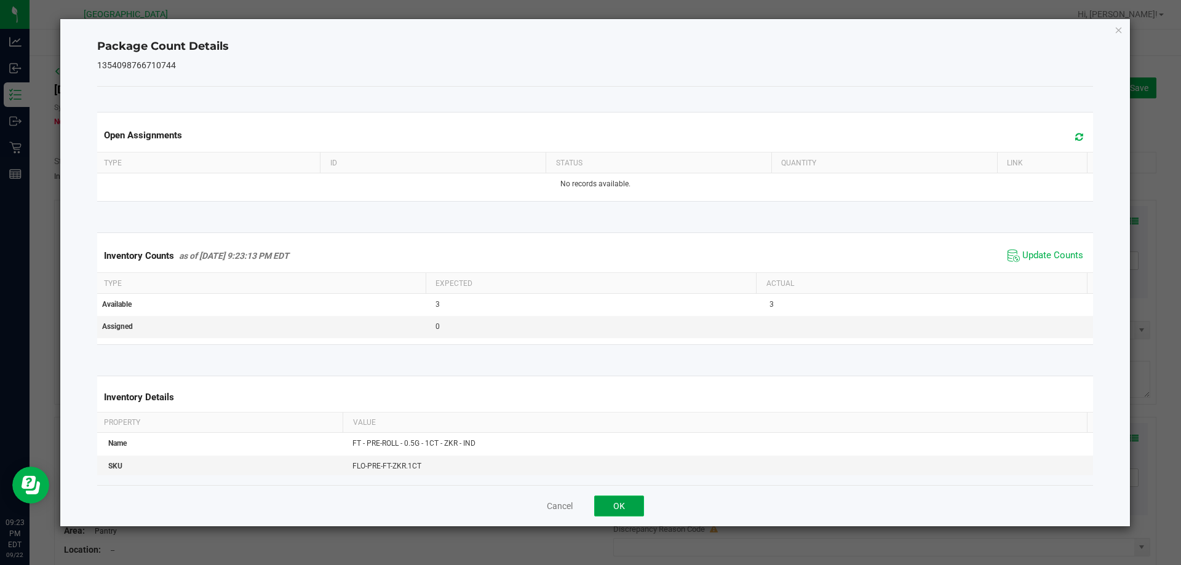
click at [627, 497] on button "OK" at bounding box center [619, 506] width 50 height 21
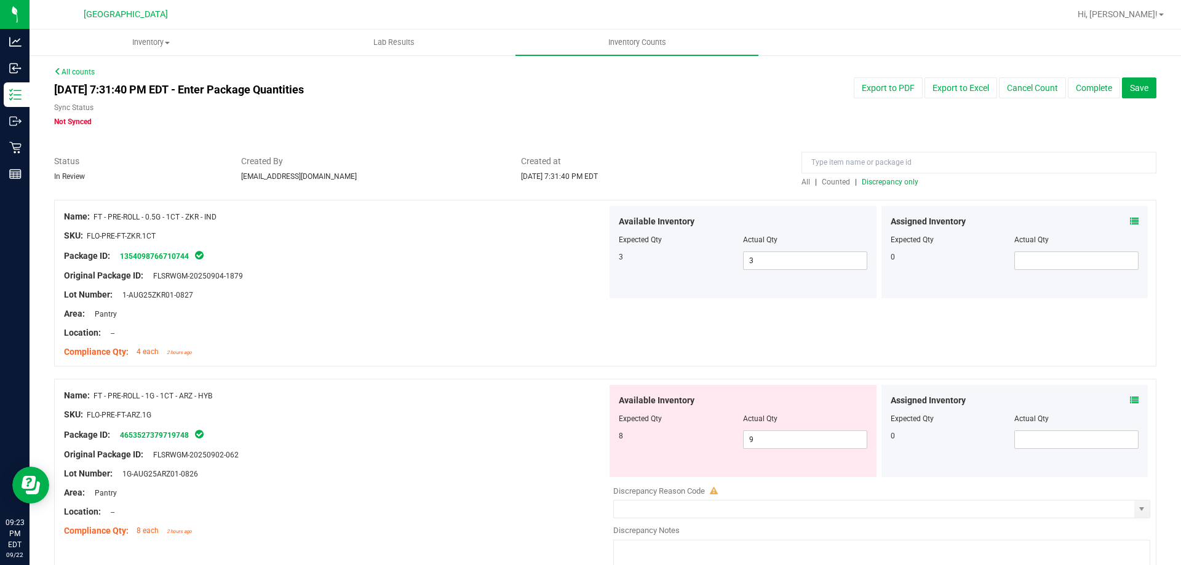
click at [1130, 400] on icon at bounding box center [1134, 400] width 9 height 9
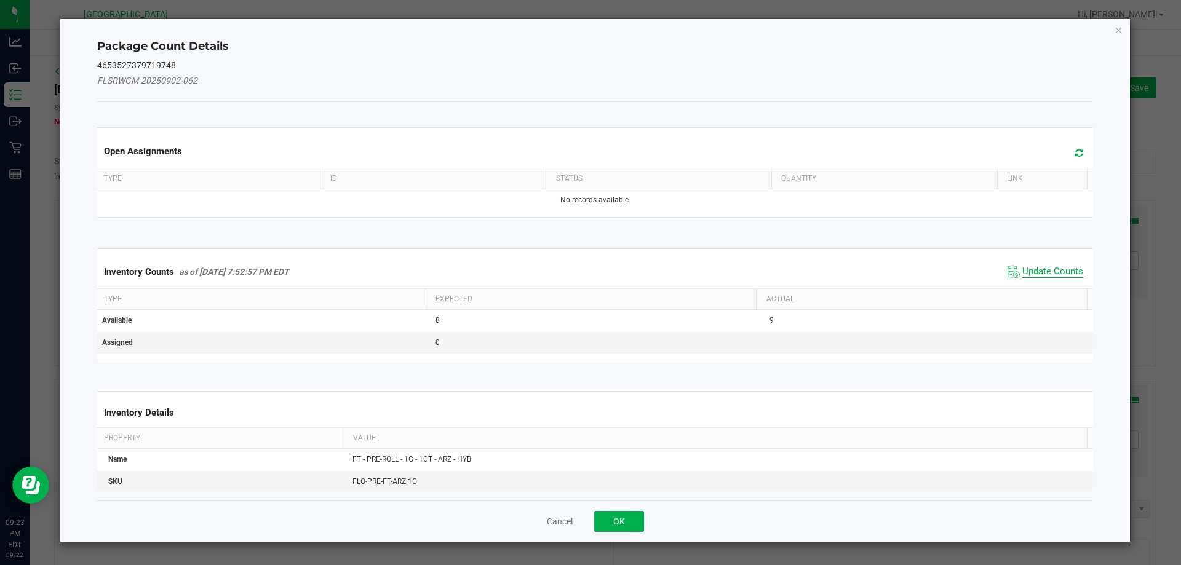
click at [1032, 266] on span "Update Counts" at bounding box center [1052, 272] width 61 height 12
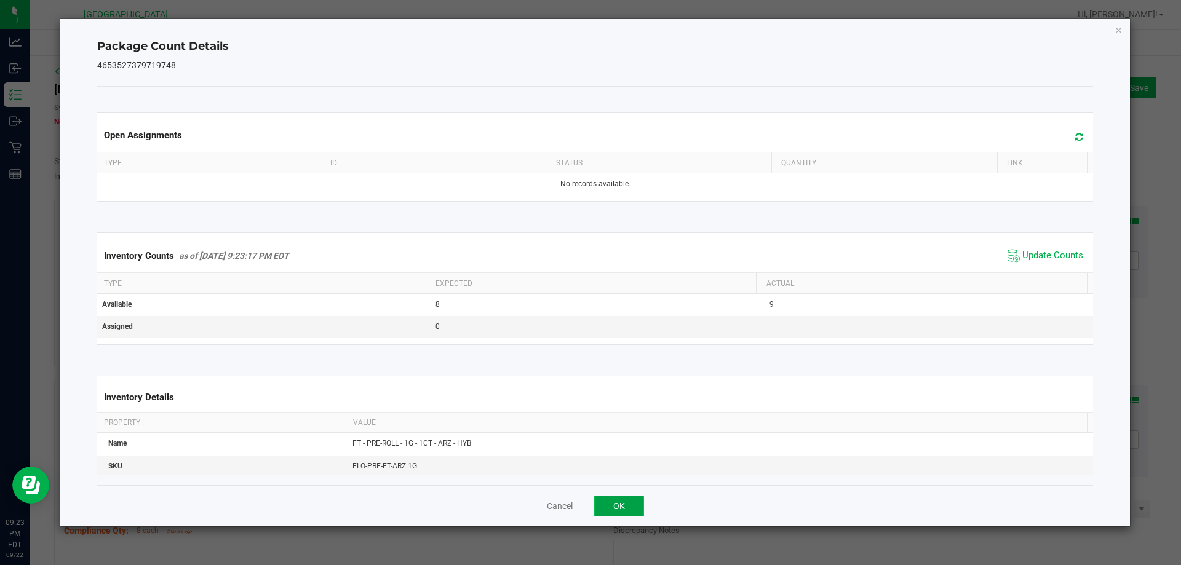
click at [616, 505] on button "OK" at bounding box center [619, 506] width 50 height 21
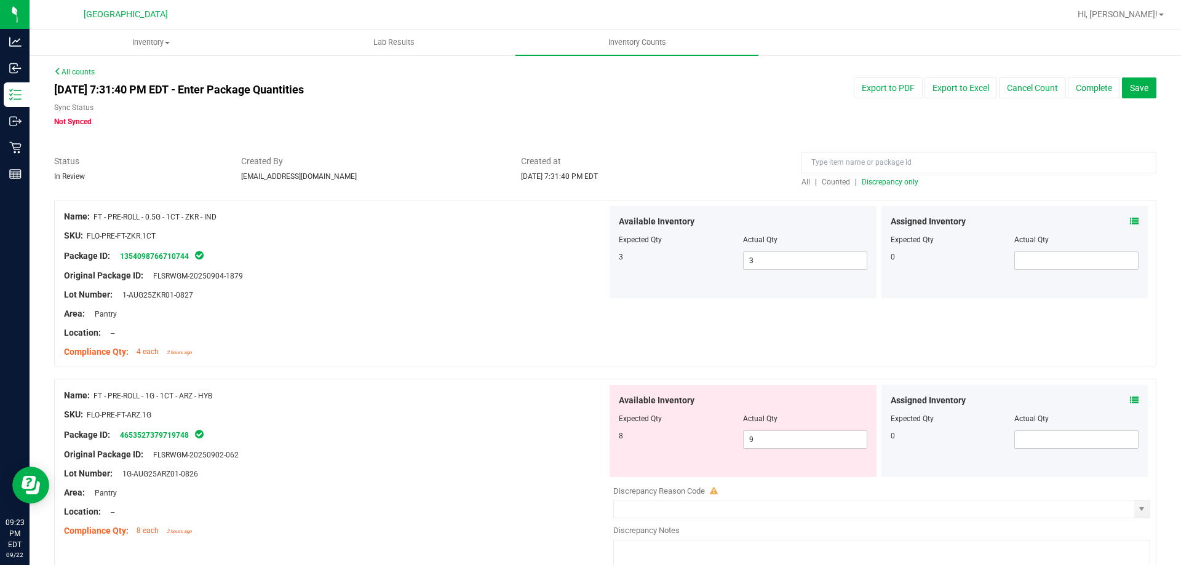
click at [882, 184] on span "Discrepancy only" at bounding box center [890, 182] width 57 height 9
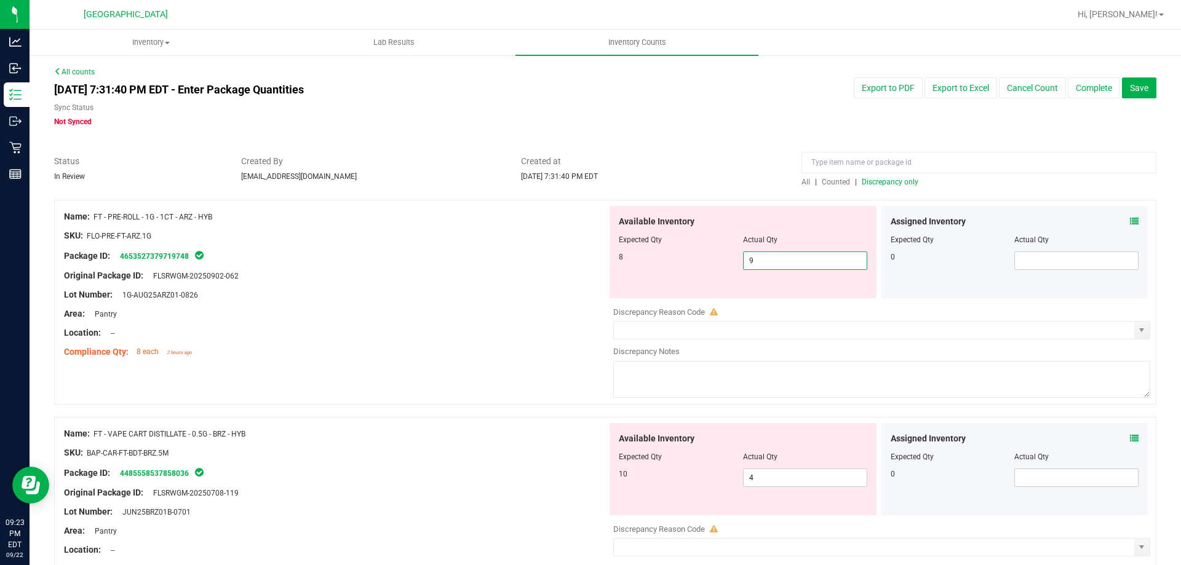
drag, startPoint x: 776, startPoint y: 263, endPoint x: 584, endPoint y: 253, distance: 192.1
click at [584, 254] on div "Name: FT - PRE-ROLL - 1G - 1CT - ARZ - HYB SKU: FLO-PRE-FT-ARZ.1G Package ID: 4…" at bounding box center [605, 302] width 1102 height 205
type input "8"
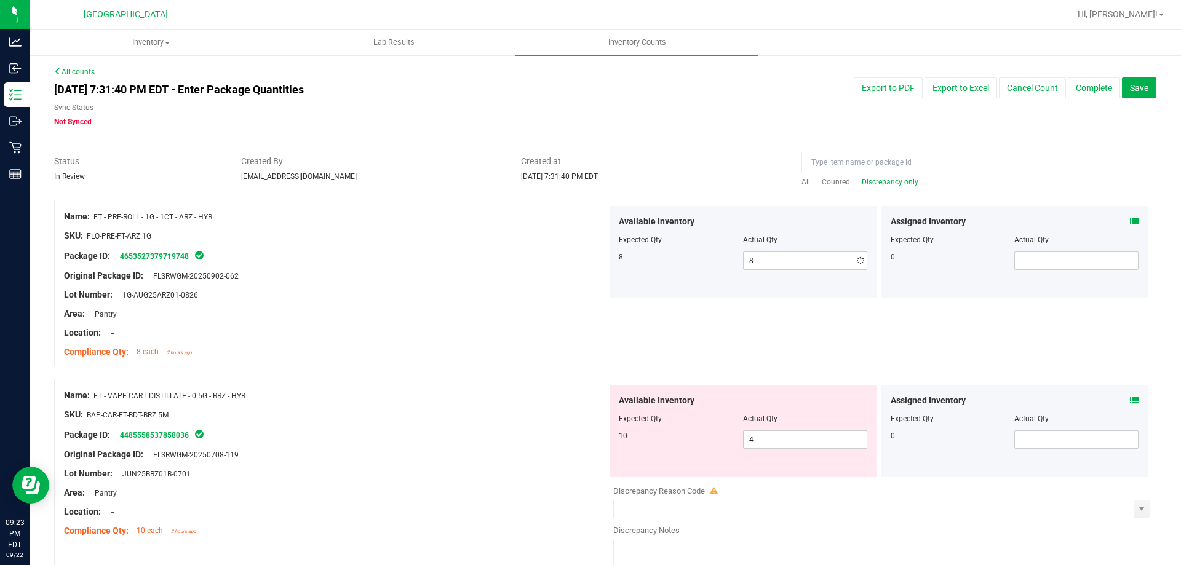
click at [487, 274] on div "Original Package ID: FLSRWGM-20250902-062" at bounding box center [335, 275] width 543 height 13
drag, startPoint x: 759, startPoint y: 259, endPoint x: 670, endPoint y: 259, distance: 89.2
click at [670, 259] on div "8 8 8" at bounding box center [743, 261] width 248 height 18
type input "0"
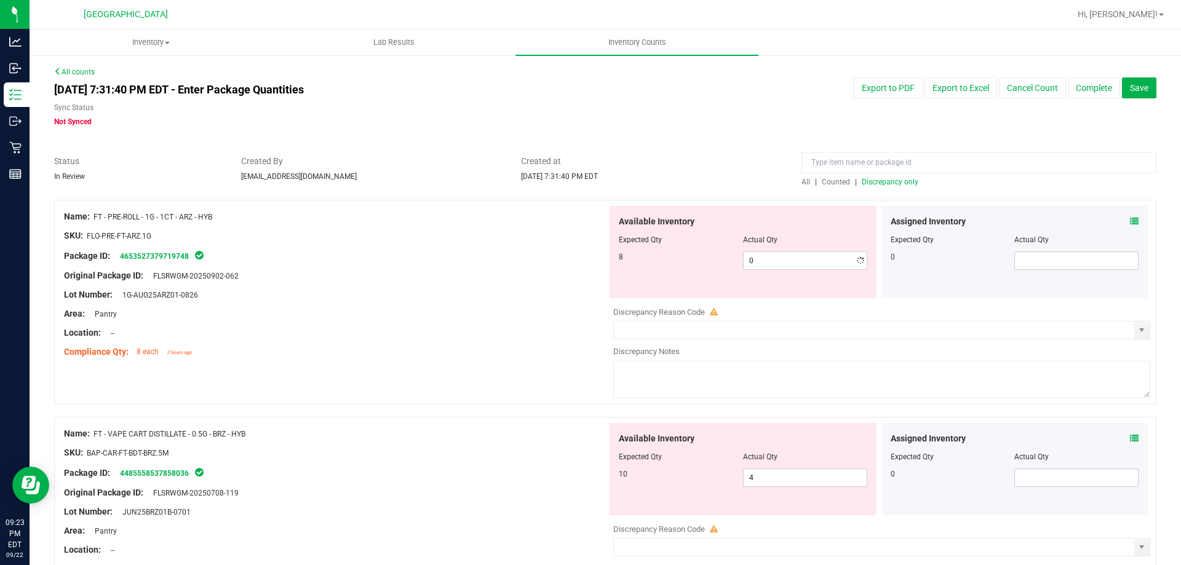
click at [507, 247] on div at bounding box center [335, 245] width 543 height 6
drag, startPoint x: 228, startPoint y: 217, endPoint x: 96, endPoint y: 218, distance: 131.6
click at [96, 218] on div "Name: FT - PRE-ROLL - 1G - 1CT - ARZ - HYB" at bounding box center [335, 216] width 543 height 13
copy span "FT - PRE-ROLL - 1G - 1CT - ARZ - HYB"
click at [833, 180] on span "Counted" at bounding box center [836, 182] width 28 height 9
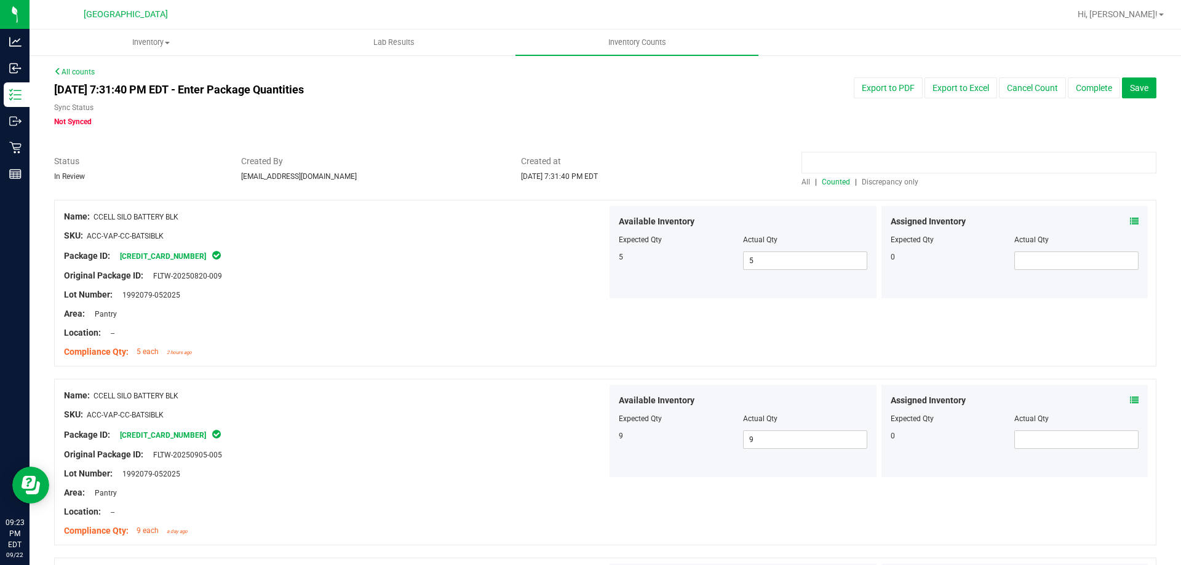
click at [837, 159] on input at bounding box center [978, 163] width 355 height 22
paste input "FT - PRE-ROLL - 1G - 1CT - ARZ - HYB"
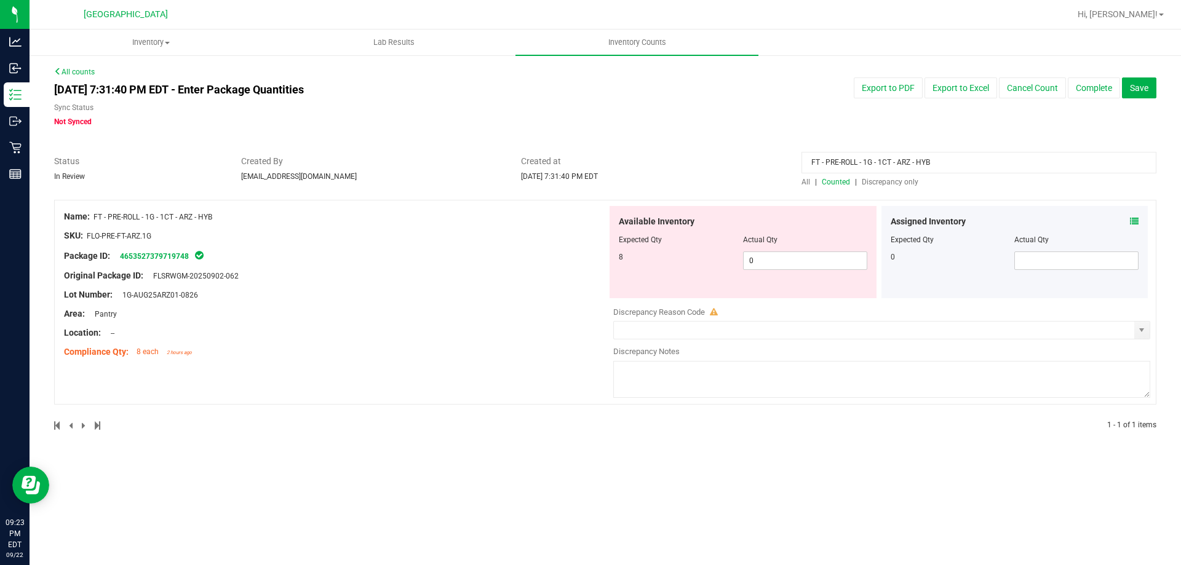
type input "FT - PRE-ROLL - 1G - 1CT - ARZ - HYB"
click at [1134, 223] on icon at bounding box center [1134, 221] width 9 height 9
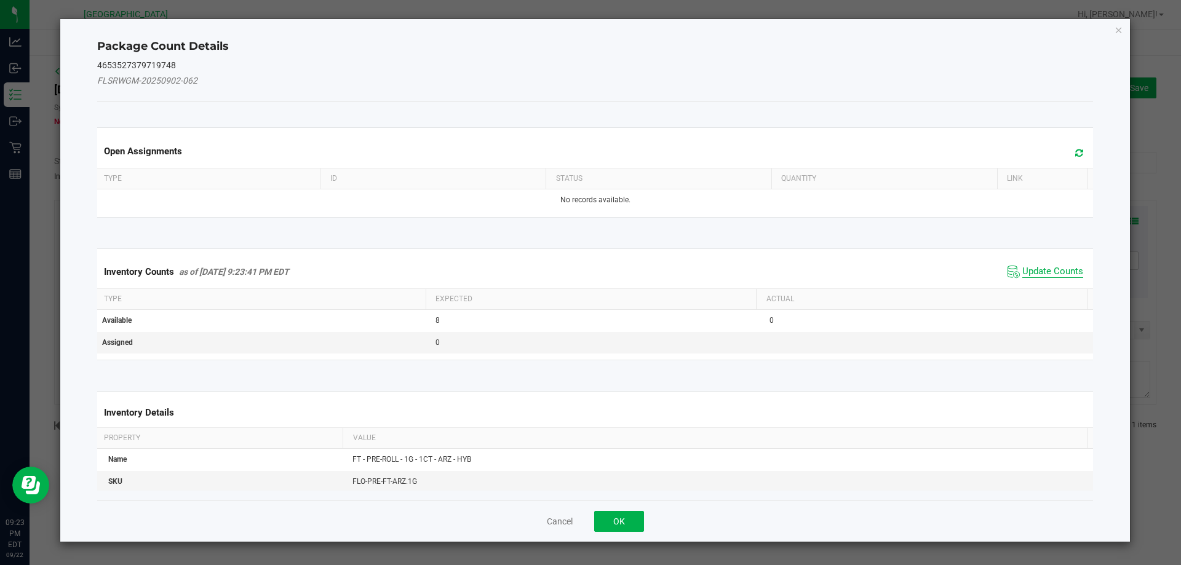
click at [1041, 268] on span "Update Counts" at bounding box center [1052, 272] width 61 height 12
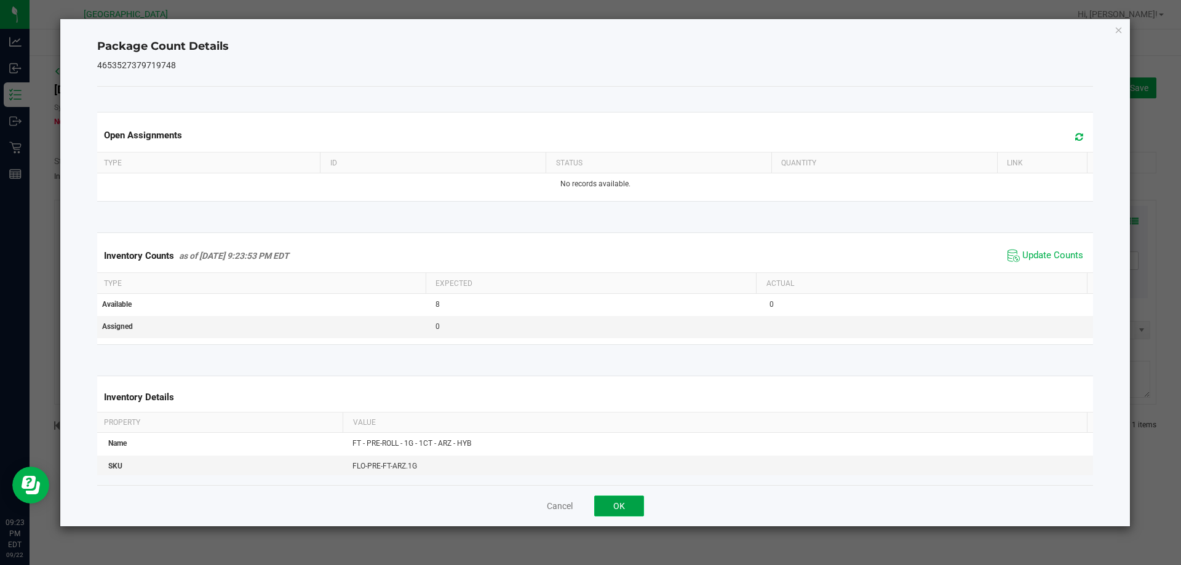
click at [617, 501] on button "OK" at bounding box center [619, 506] width 50 height 21
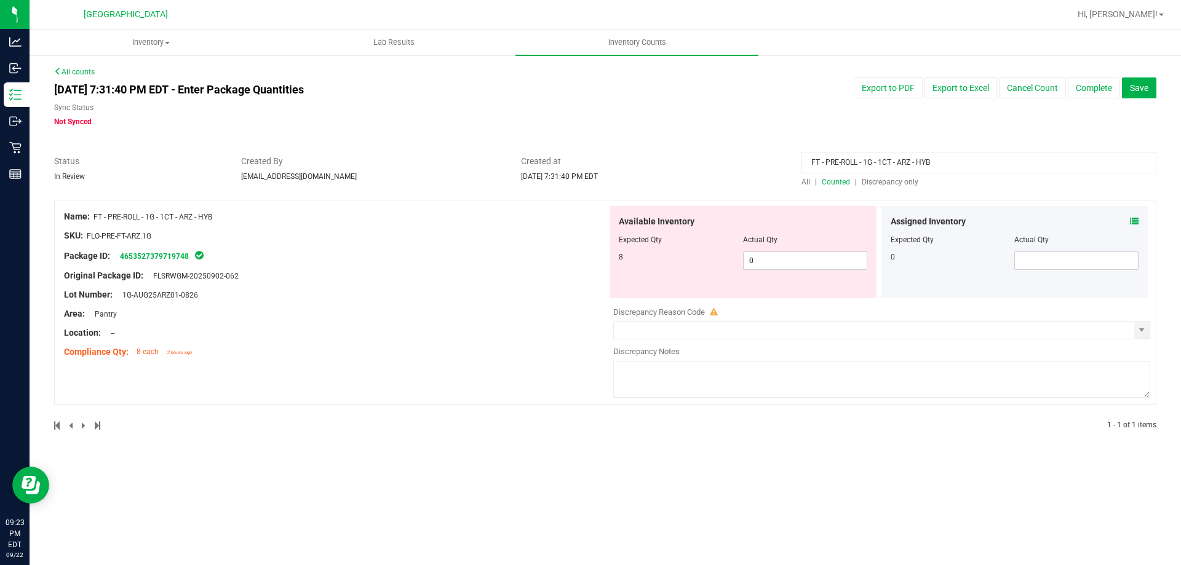
click at [807, 182] on span "All" at bounding box center [805, 182] width 9 height 9
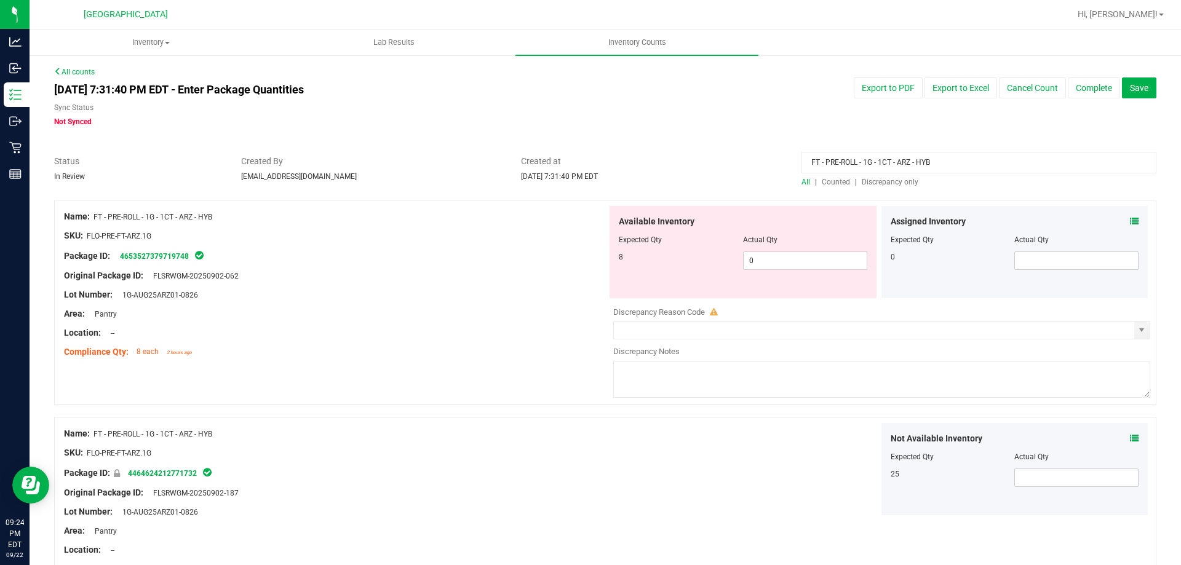
click at [837, 182] on span "Counted" at bounding box center [836, 182] width 28 height 9
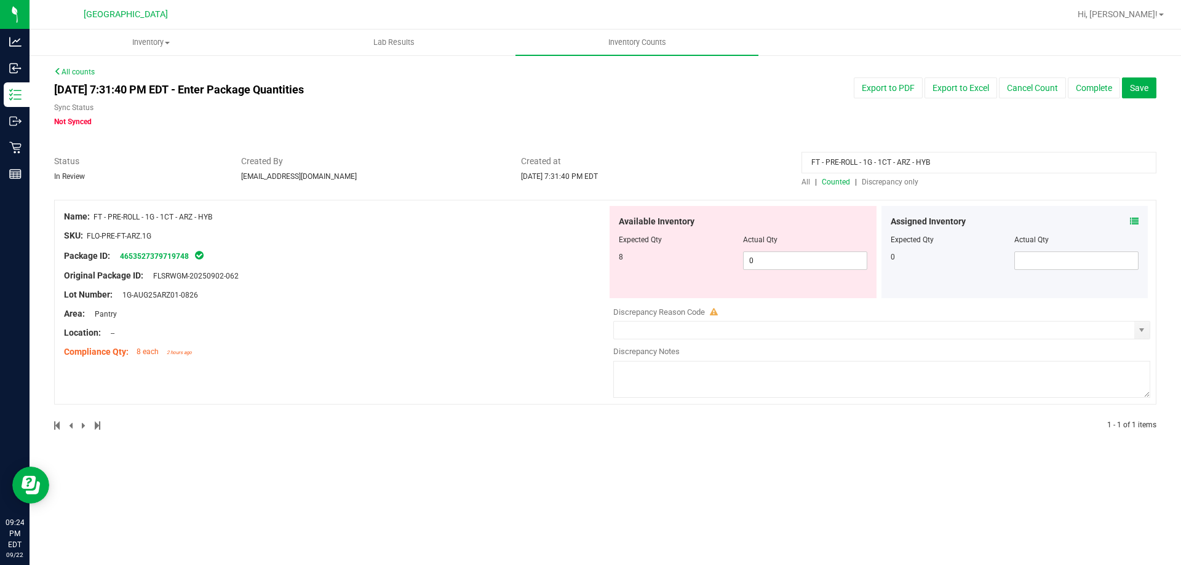
click at [887, 180] on span "Discrepancy only" at bounding box center [890, 182] width 57 height 9
click at [1130, 218] on icon at bounding box center [1134, 221] width 9 height 9
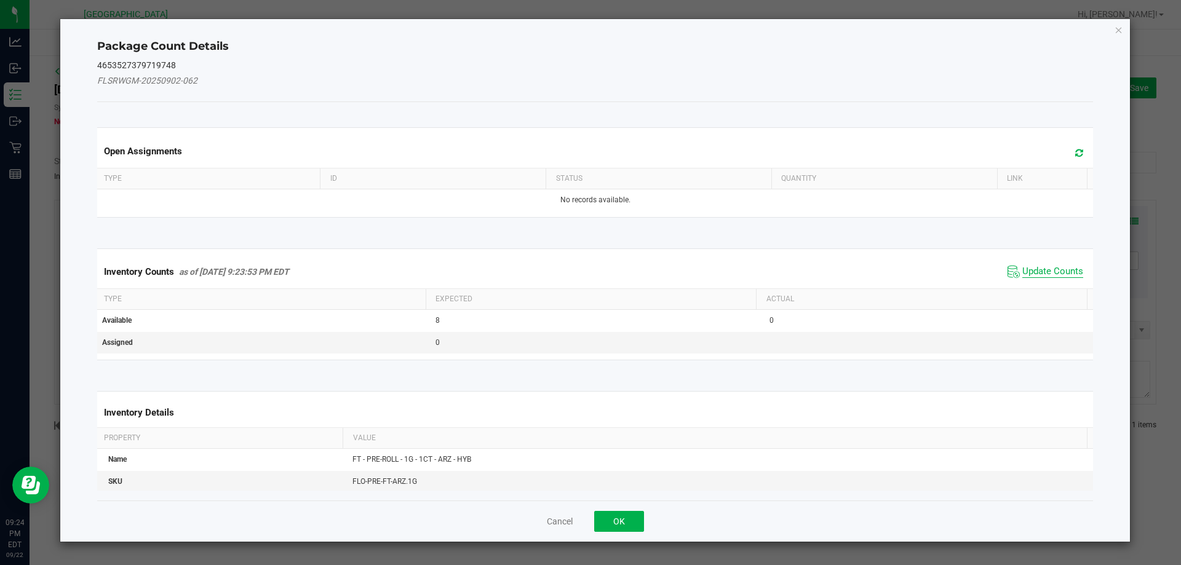
click at [1033, 269] on span "Update Counts" at bounding box center [1052, 272] width 61 height 12
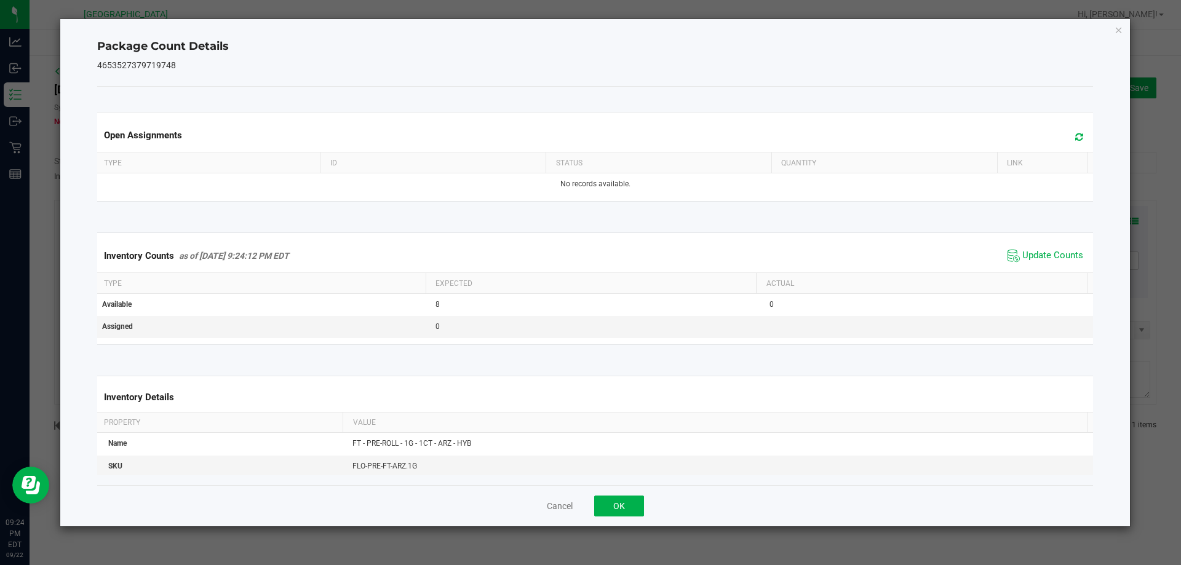
click at [615, 518] on div "Cancel OK" at bounding box center [595, 505] width 996 height 41
click at [616, 513] on button "OK" at bounding box center [619, 506] width 50 height 21
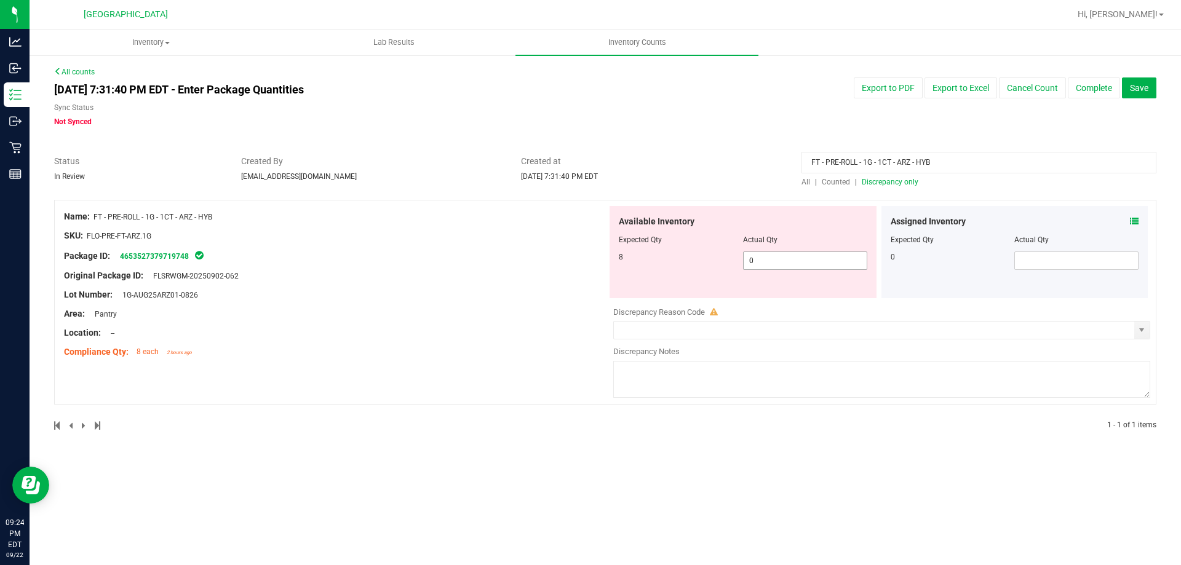
click at [784, 264] on span "0 0" at bounding box center [805, 261] width 124 height 18
drag, startPoint x: 780, startPoint y: 264, endPoint x: 709, endPoint y: 257, distance: 71.7
click at [709, 257] on div "8 0 0" at bounding box center [743, 261] width 248 height 18
type input "8"
type input "9"
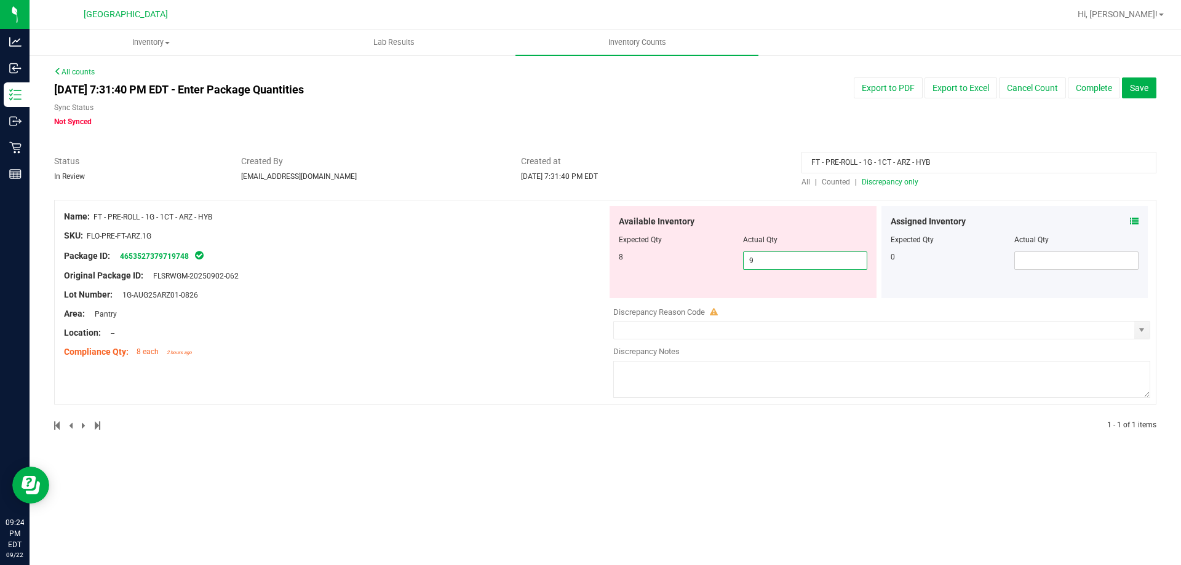
type input "9"
click at [576, 265] on div at bounding box center [335, 266] width 543 height 6
click at [903, 183] on span "Discrepancy only" at bounding box center [890, 182] width 57 height 9
drag, startPoint x: 948, startPoint y: 157, endPoint x: 774, endPoint y: 139, distance: 174.4
click at [774, 139] on div "All counts [DATE] 7:31:40 PM EDT - Enter Package Quantities Sync Status Not Syn…" at bounding box center [605, 256] width 1102 height 380
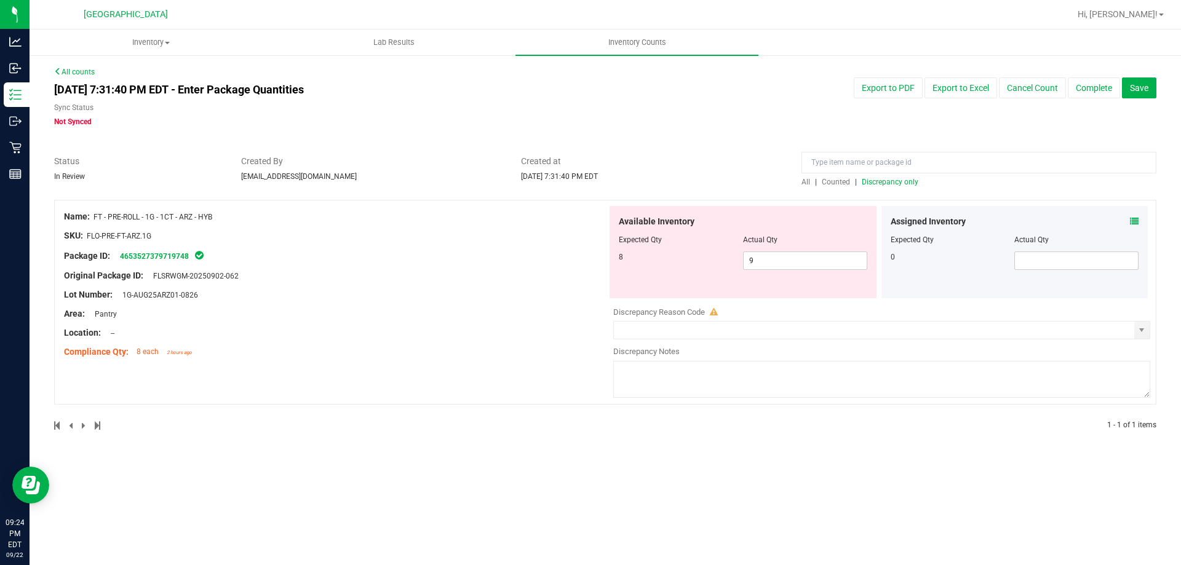
click at [911, 184] on span "Discrepancy only" at bounding box center [890, 182] width 57 height 9
click at [900, 176] on div "All | Counted | Discrepancy only" at bounding box center [978, 181] width 355 height 11
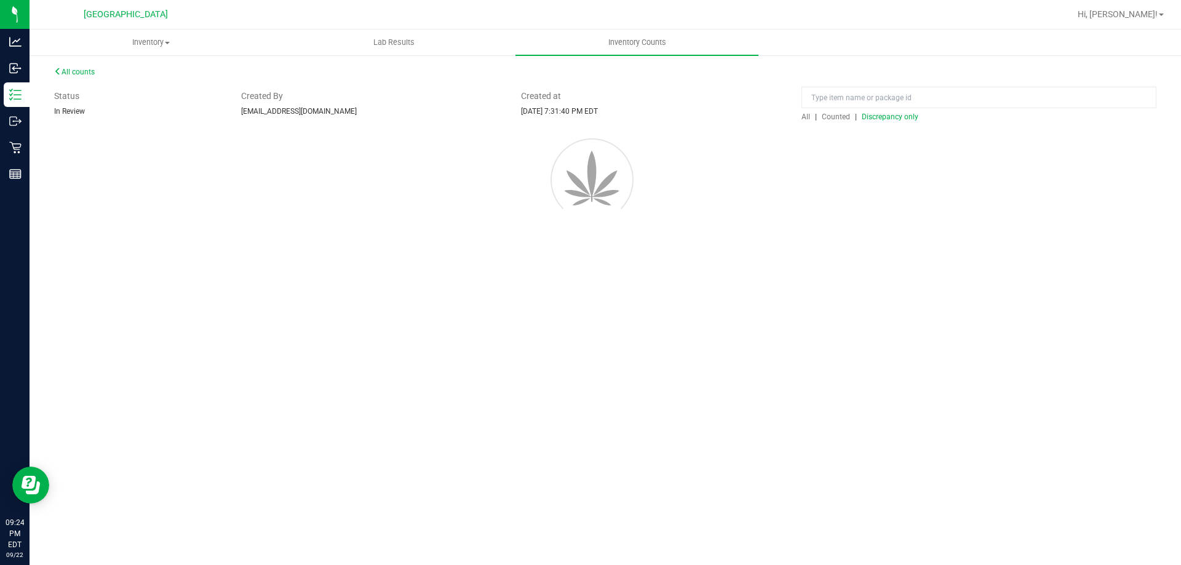
click at [883, 121] on span "Discrepancy only" at bounding box center [890, 117] width 57 height 9
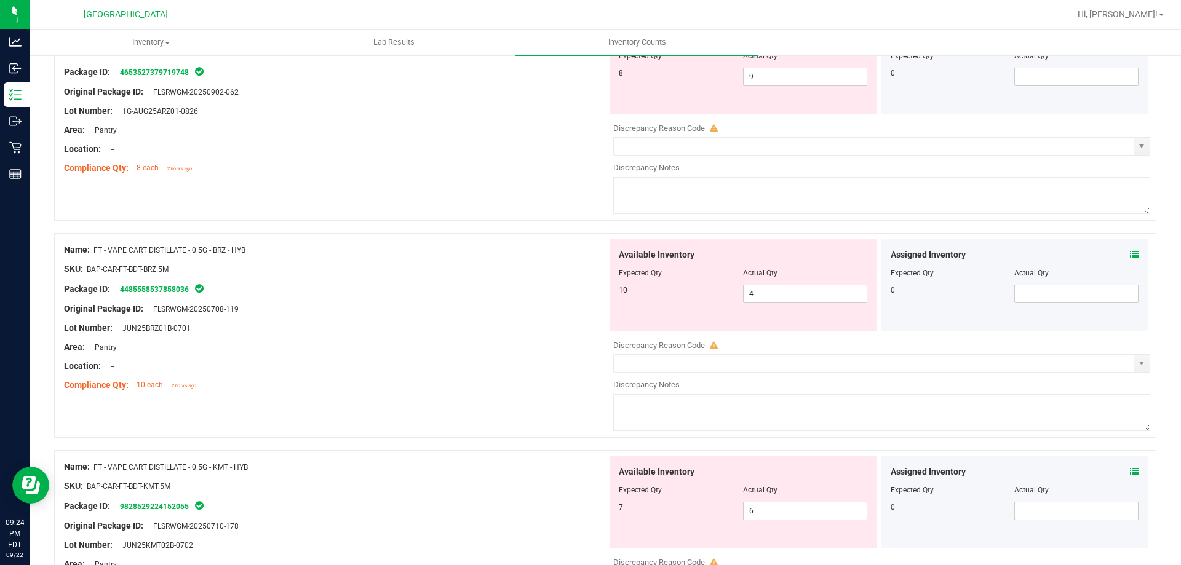
scroll to position [184, 0]
click at [1131, 250] on div "Assigned Inventory Expected Qty Actual Qty 0" at bounding box center [1014, 285] width 267 height 92
click at [1130, 252] on icon at bounding box center [1134, 254] width 9 height 9
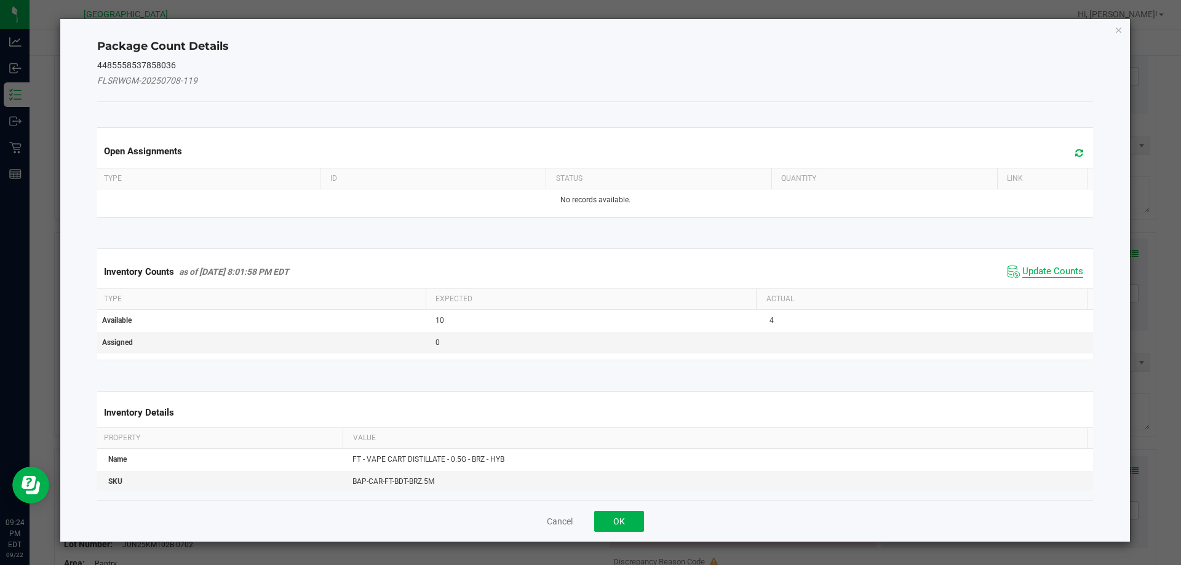
click at [1022, 273] on span "Update Counts" at bounding box center [1052, 272] width 61 height 12
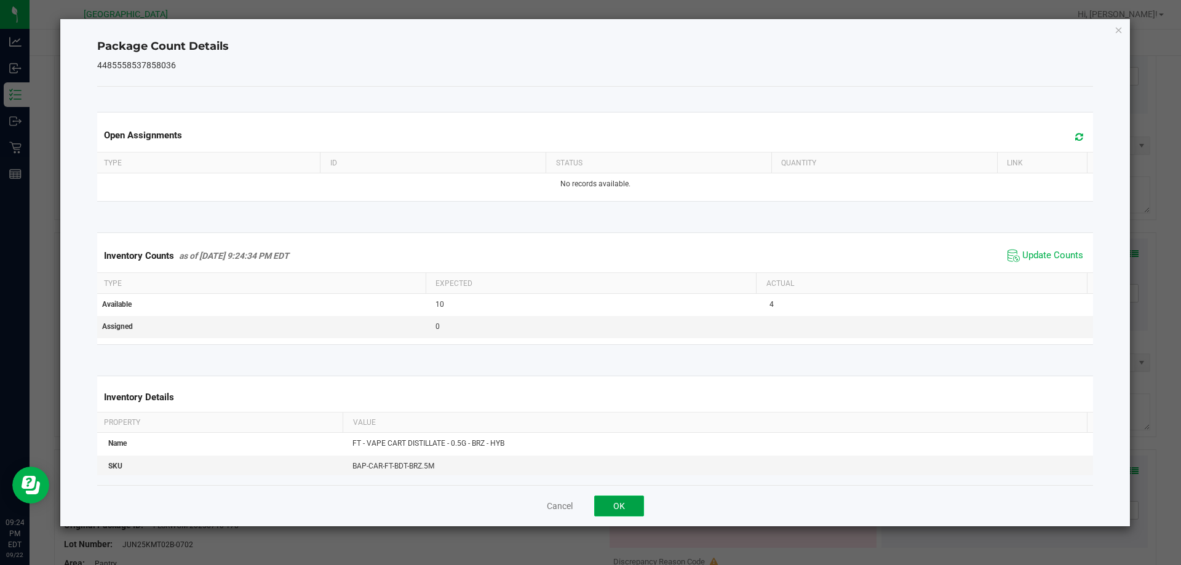
click at [622, 507] on button "OK" at bounding box center [619, 506] width 50 height 21
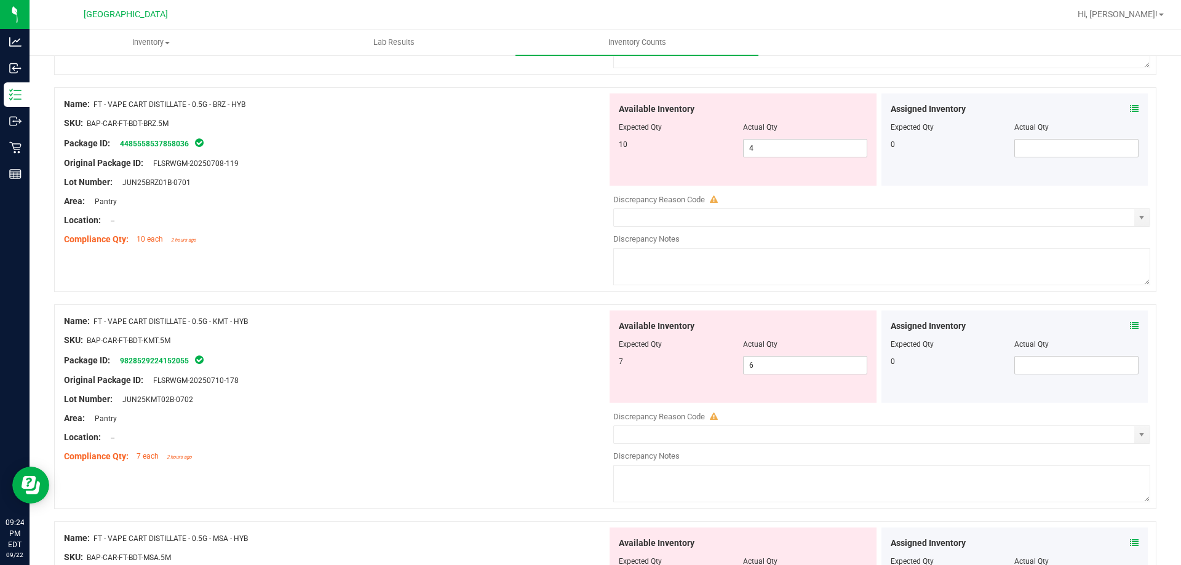
scroll to position [307, 0]
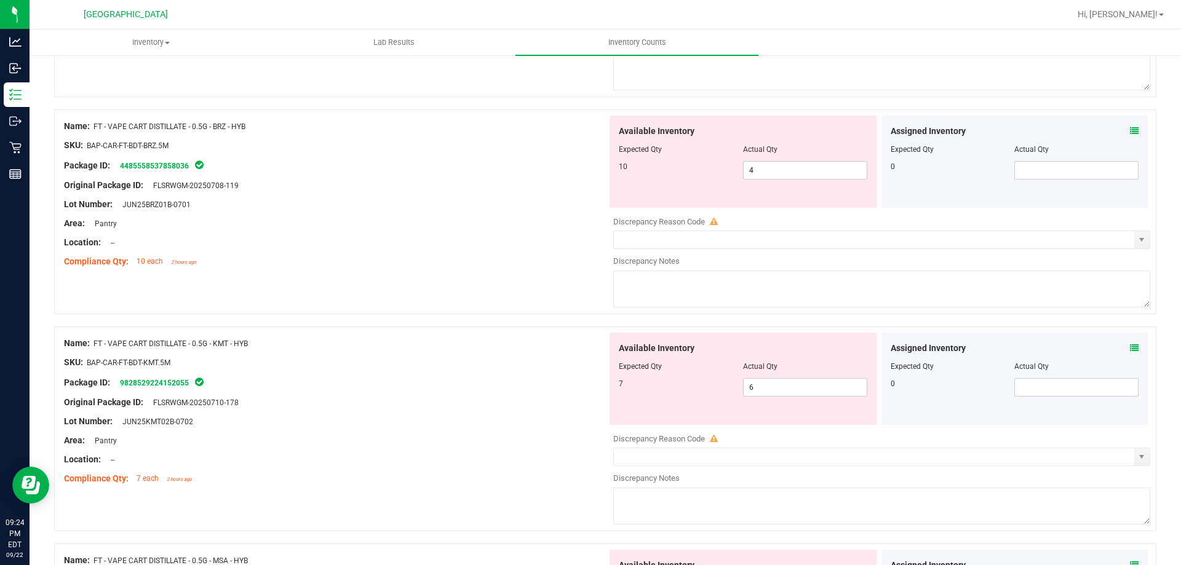
click at [1119, 349] on div "Assigned Inventory" at bounding box center [1014, 348] width 248 height 13
click at [1112, 342] on div "Assigned Inventory" at bounding box center [1014, 348] width 248 height 13
click at [1130, 345] on icon at bounding box center [1134, 348] width 9 height 9
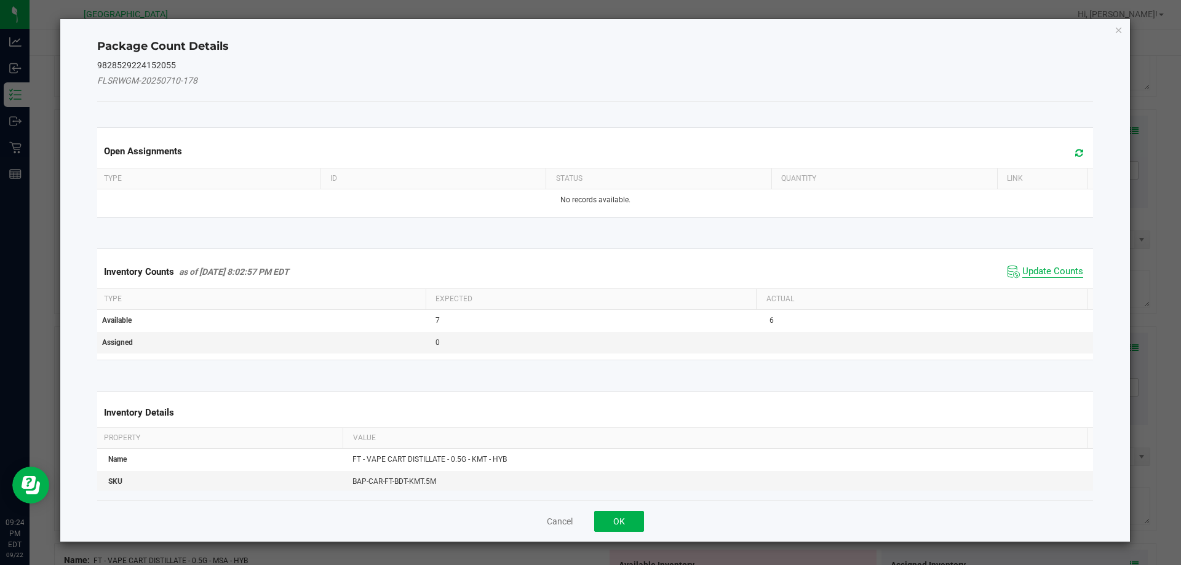
click at [1029, 274] on span "Update Counts" at bounding box center [1052, 272] width 61 height 12
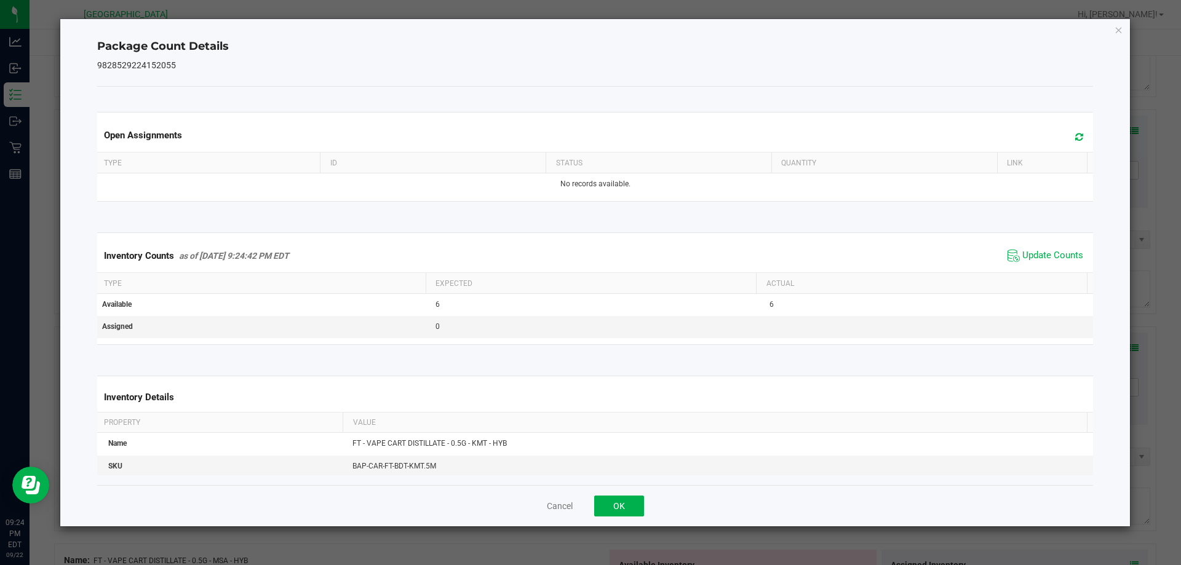
click at [621, 518] on div "Cancel OK" at bounding box center [595, 505] width 996 height 41
click at [619, 512] on button "OK" at bounding box center [619, 506] width 50 height 21
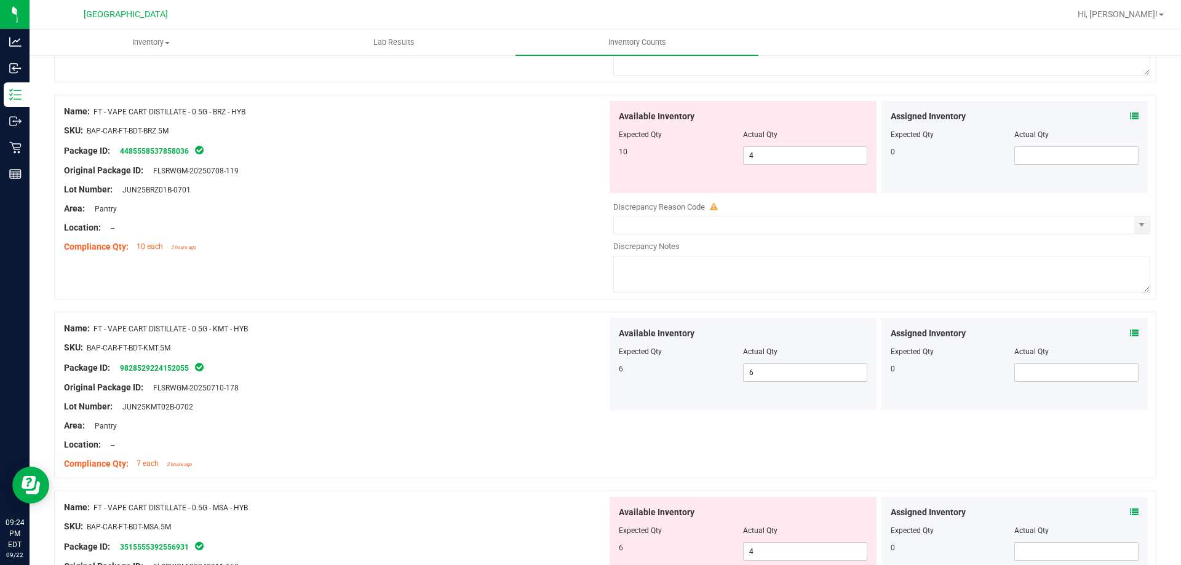
scroll to position [430, 0]
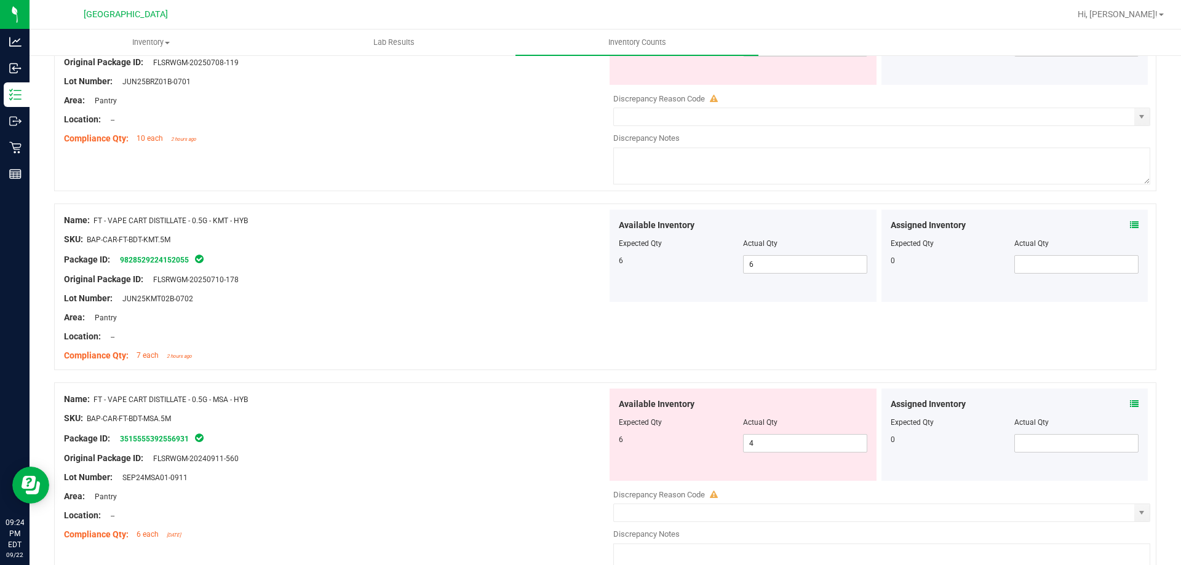
click at [1130, 403] on icon at bounding box center [1134, 404] width 9 height 9
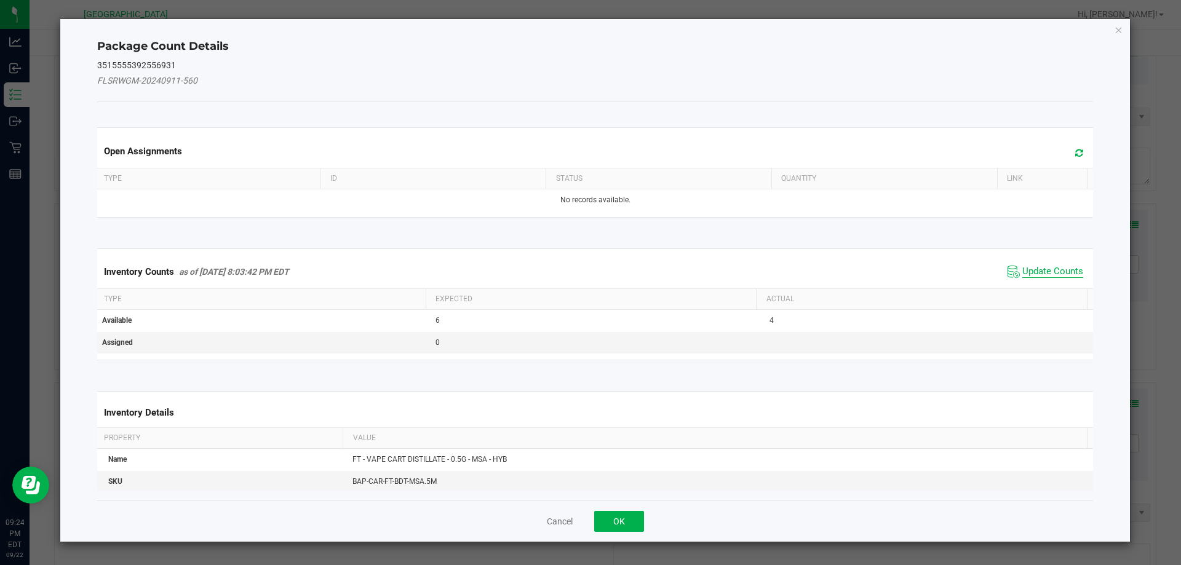
click at [1036, 268] on span "Update Counts" at bounding box center [1052, 272] width 61 height 12
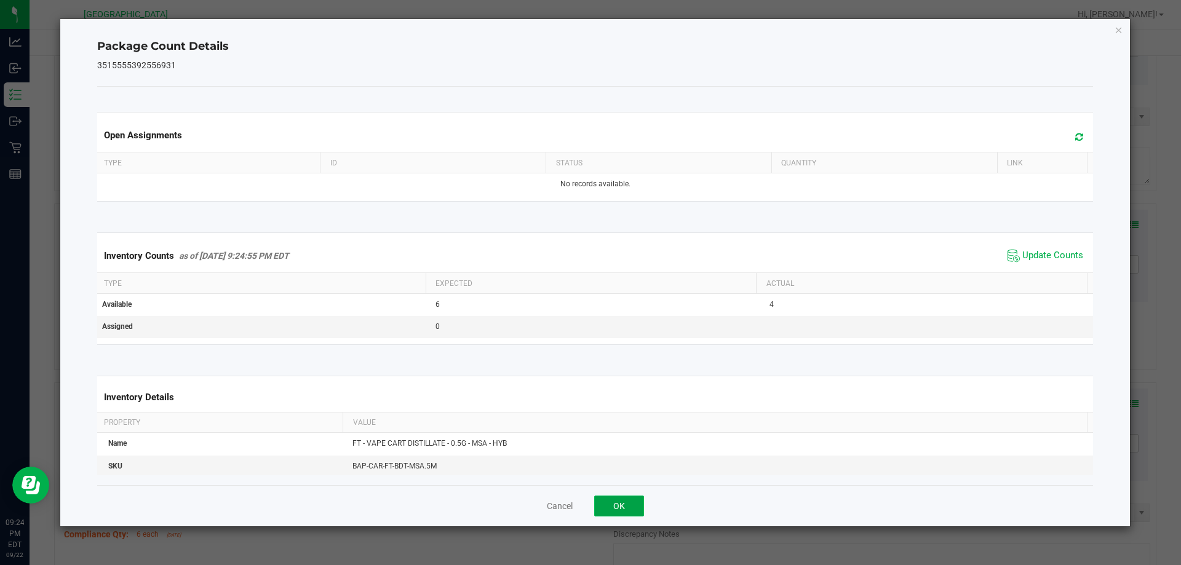
click at [637, 498] on button "OK" at bounding box center [619, 506] width 50 height 21
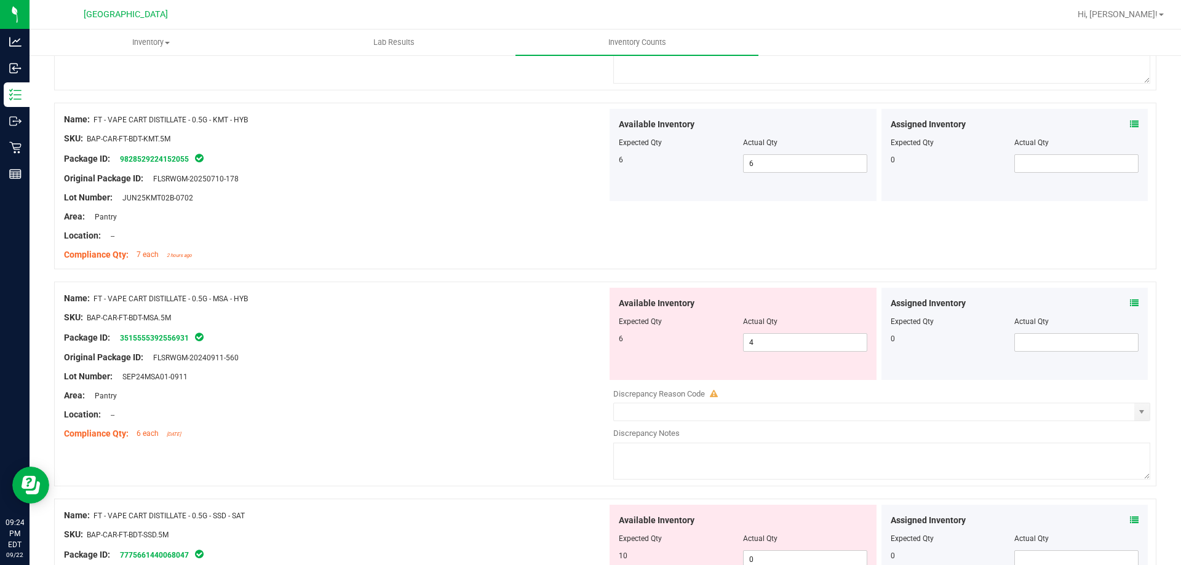
scroll to position [553, 0]
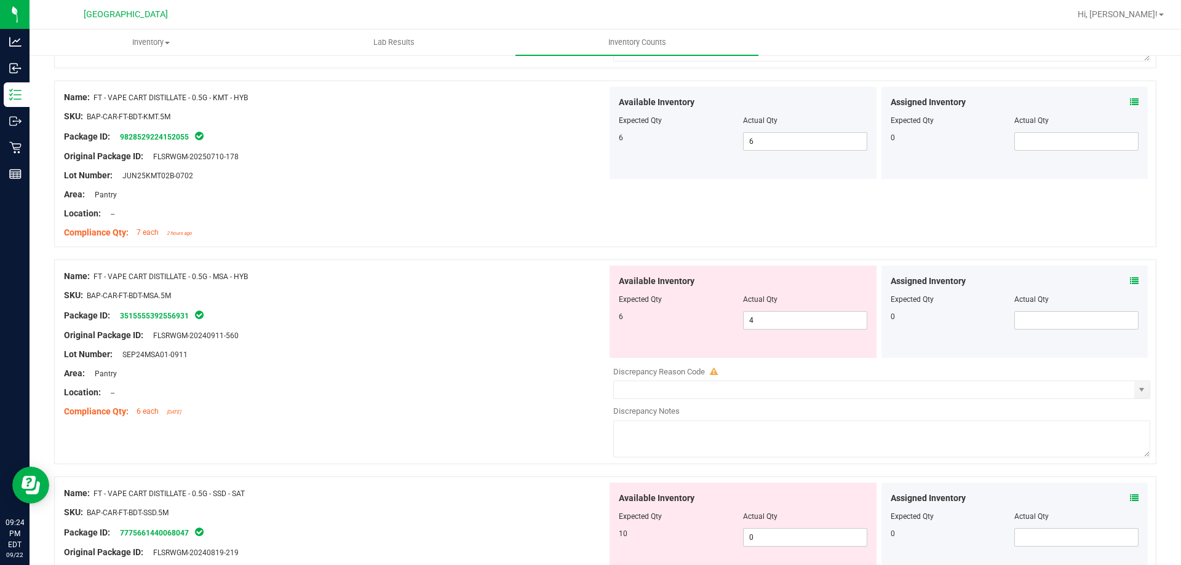
click at [1130, 497] on icon at bounding box center [1134, 498] width 9 height 9
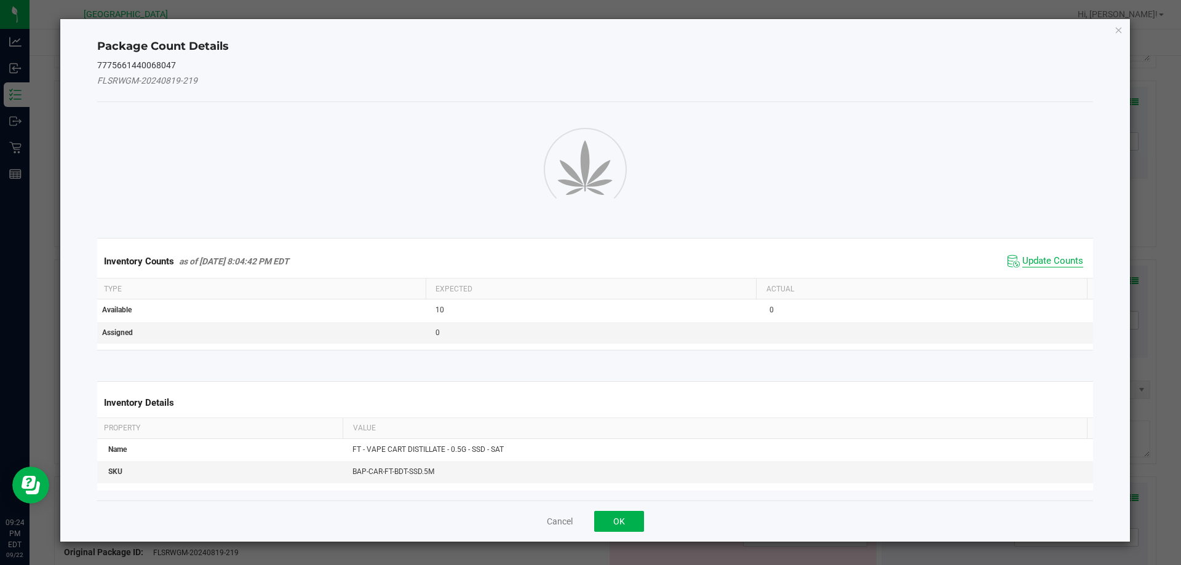
click at [1025, 266] on span "Update Counts" at bounding box center [1052, 261] width 61 height 12
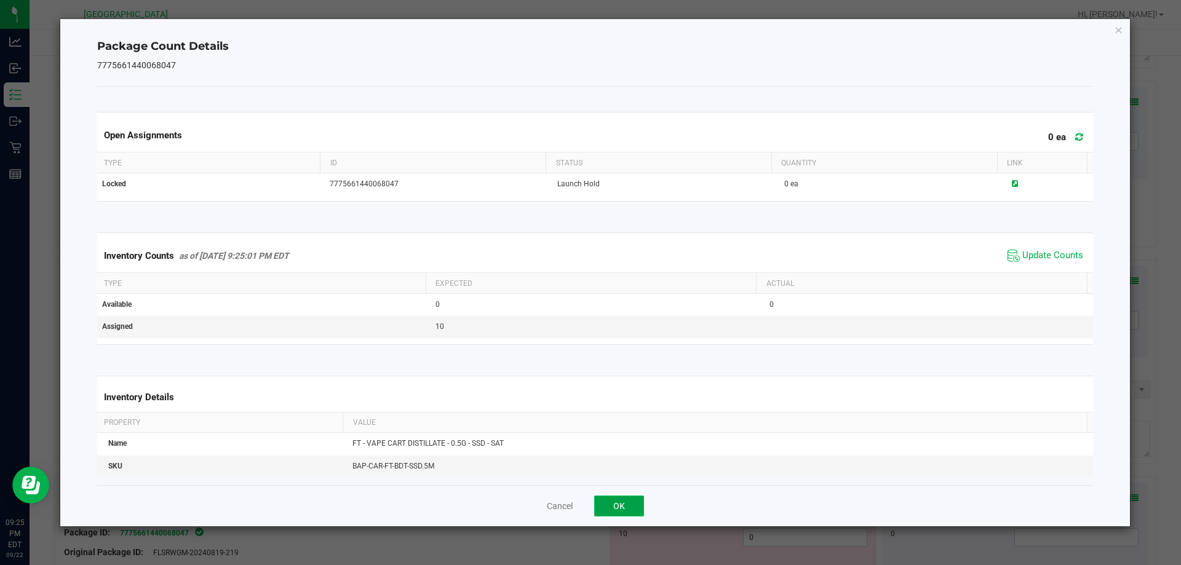
click at [641, 508] on button "OK" at bounding box center [619, 506] width 50 height 21
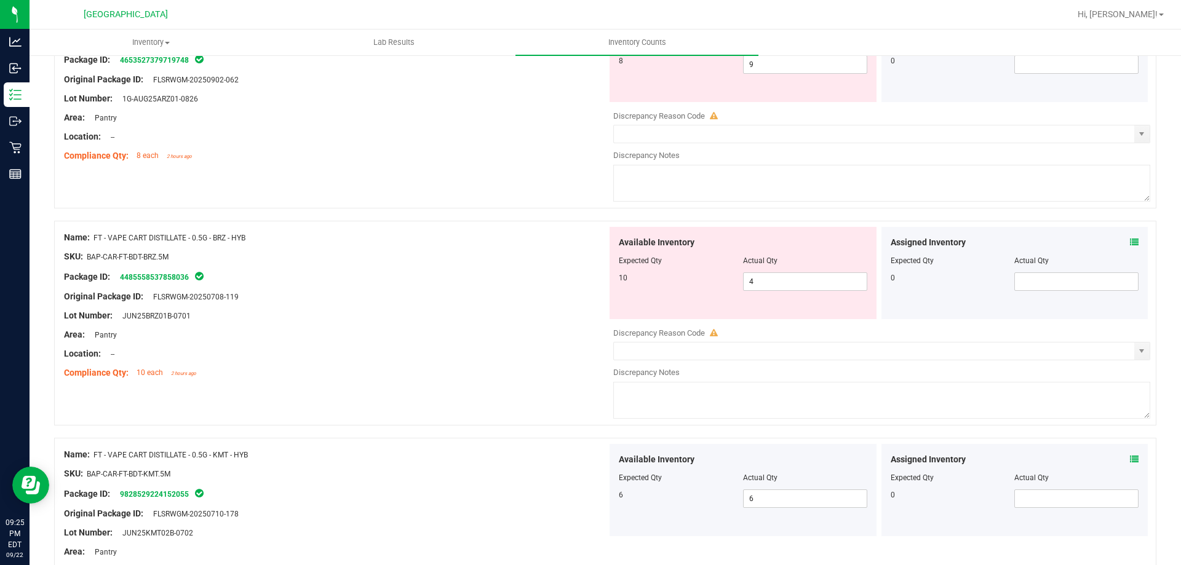
scroll to position [184, 0]
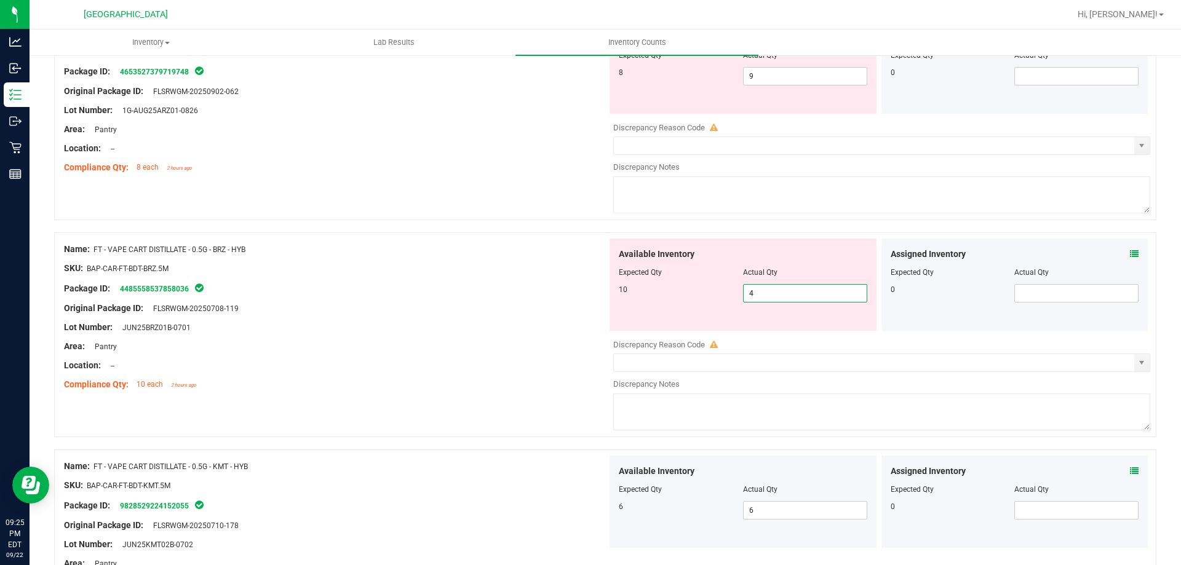
drag, startPoint x: 766, startPoint y: 294, endPoint x: 687, endPoint y: 285, distance: 79.2
click at [687, 285] on div "10 4 4" at bounding box center [743, 293] width 248 height 18
type input "10"
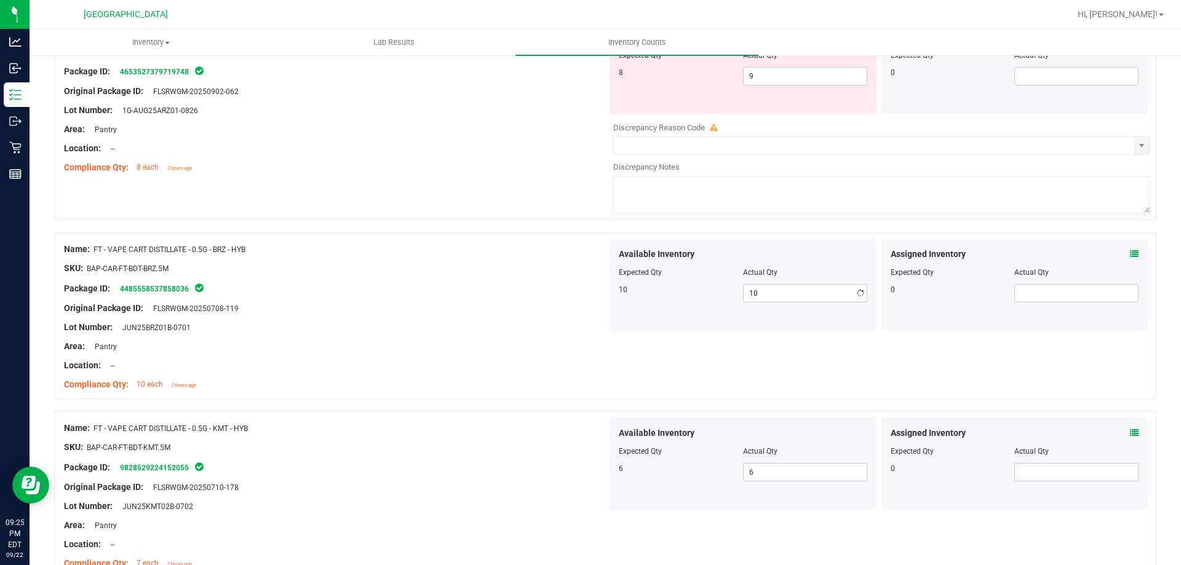
click at [504, 284] on div "Package ID: 4485558537858036" at bounding box center [335, 288] width 543 height 15
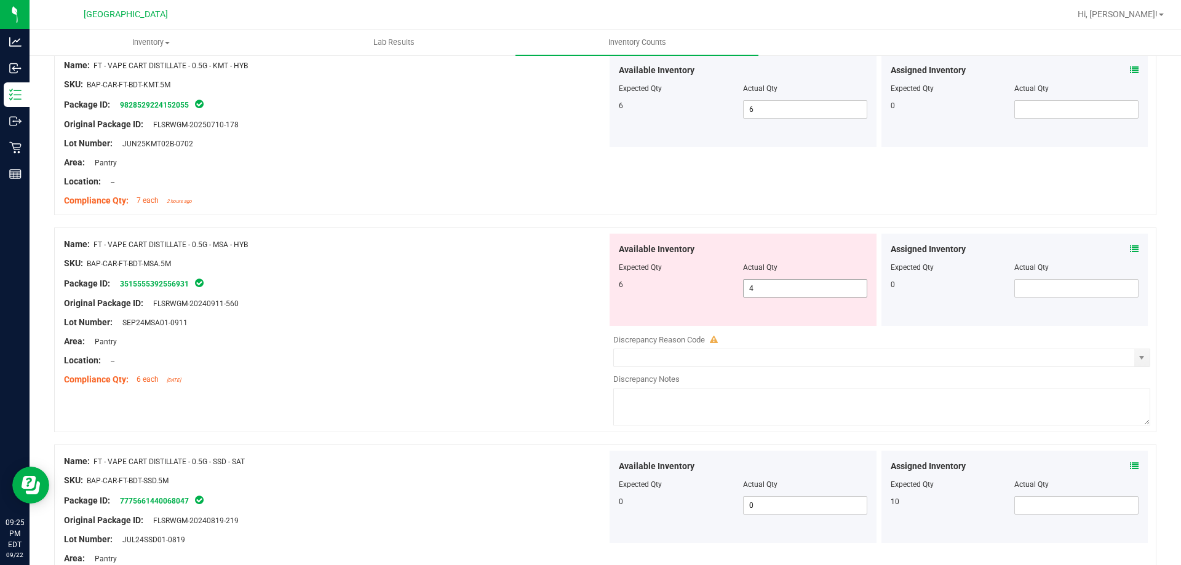
scroll to position [553, 0]
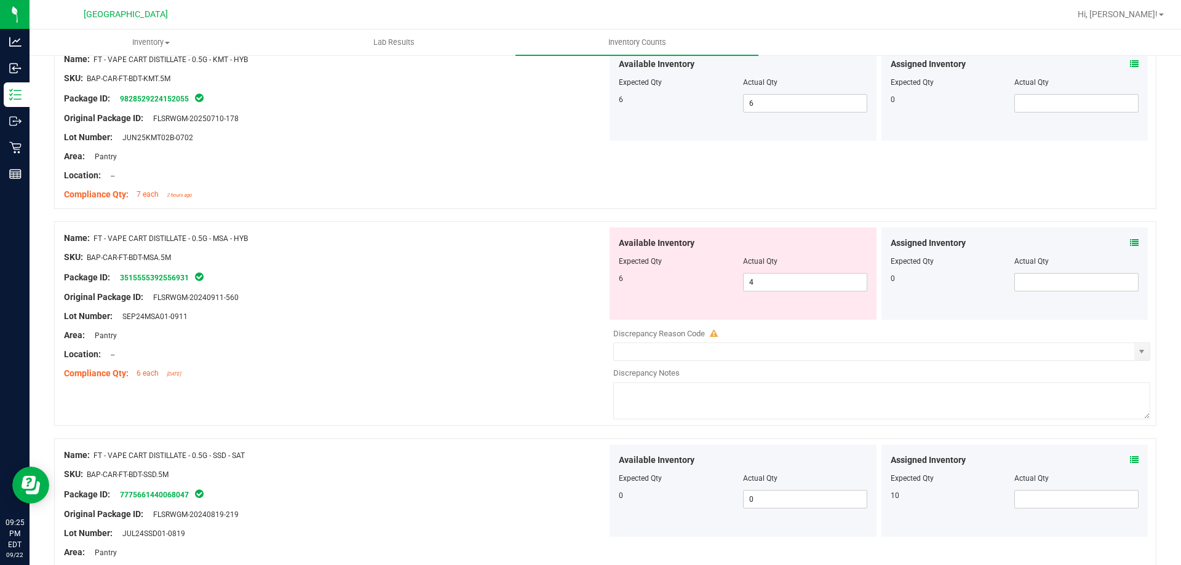
click at [1130, 458] on icon at bounding box center [1134, 460] width 9 height 9
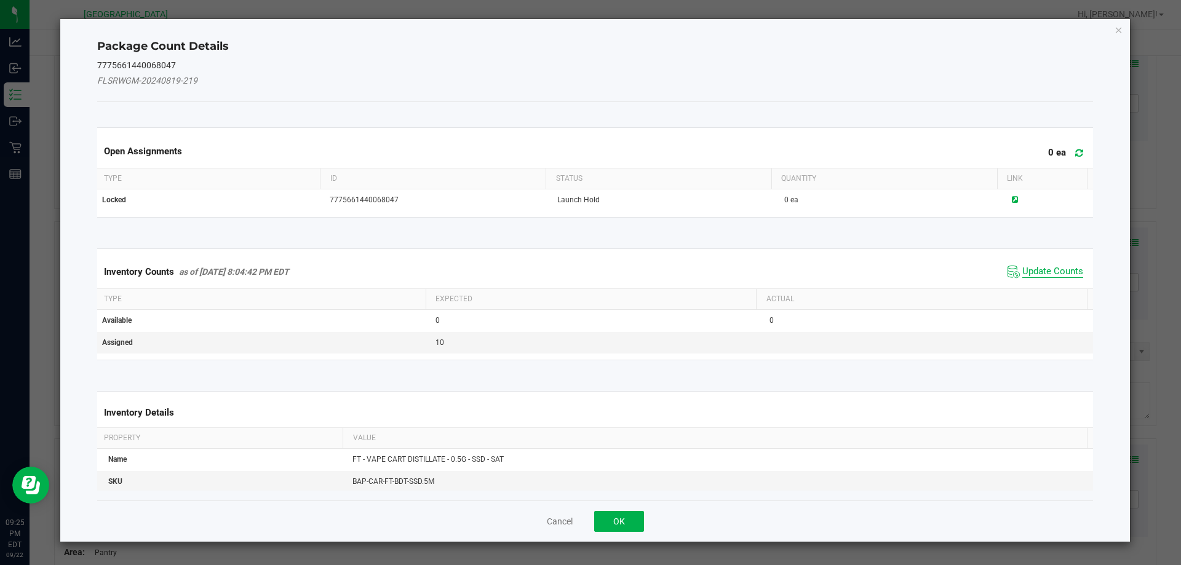
click at [1022, 266] on span "Update Counts" at bounding box center [1052, 272] width 61 height 12
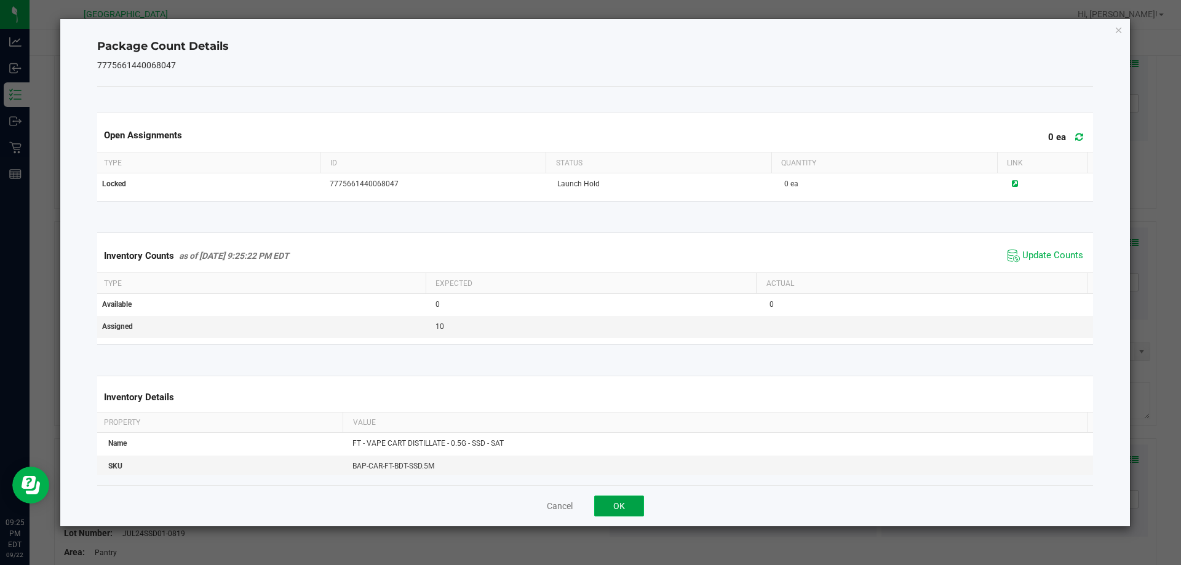
click at [622, 505] on button "OK" at bounding box center [619, 506] width 50 height 21
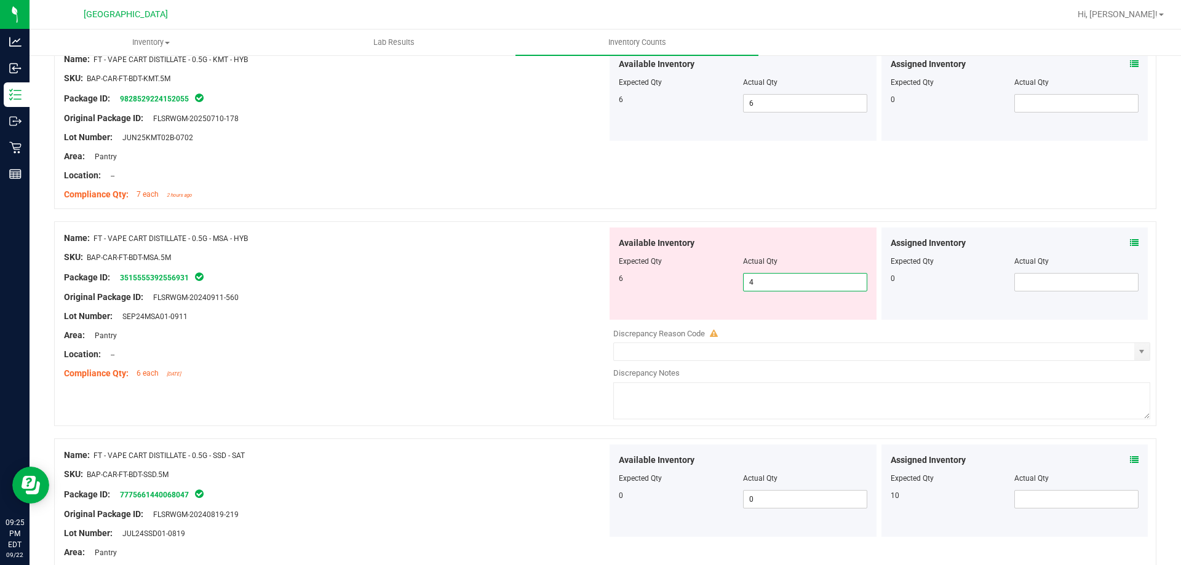
click at [757, 285] on span "4 4" at bounding box center [805, 282] width 124 height 18
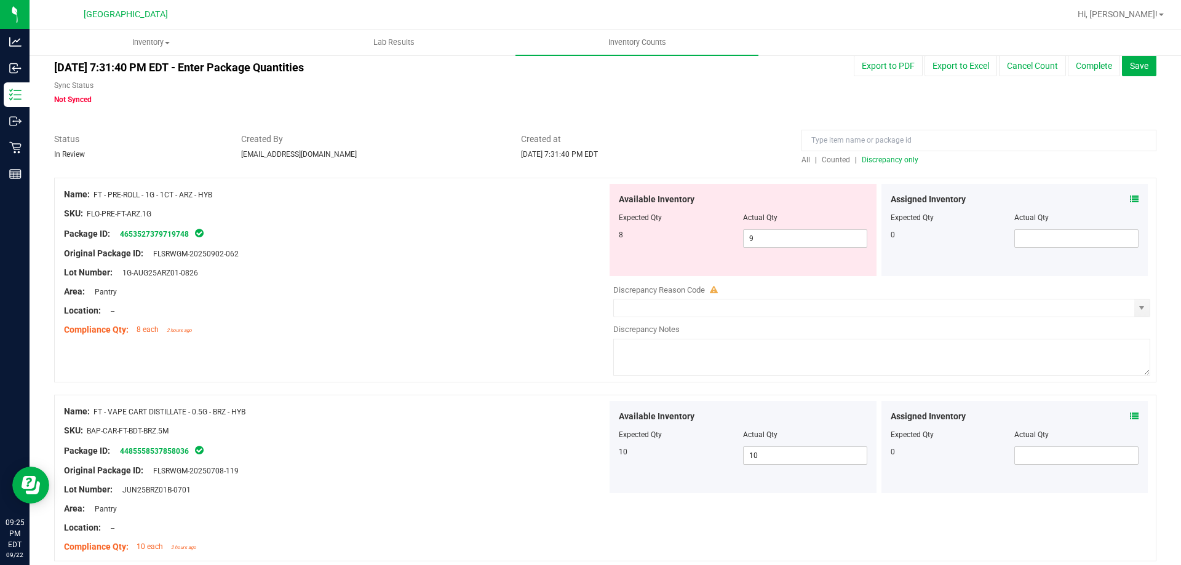
scroll to position [0, 0]
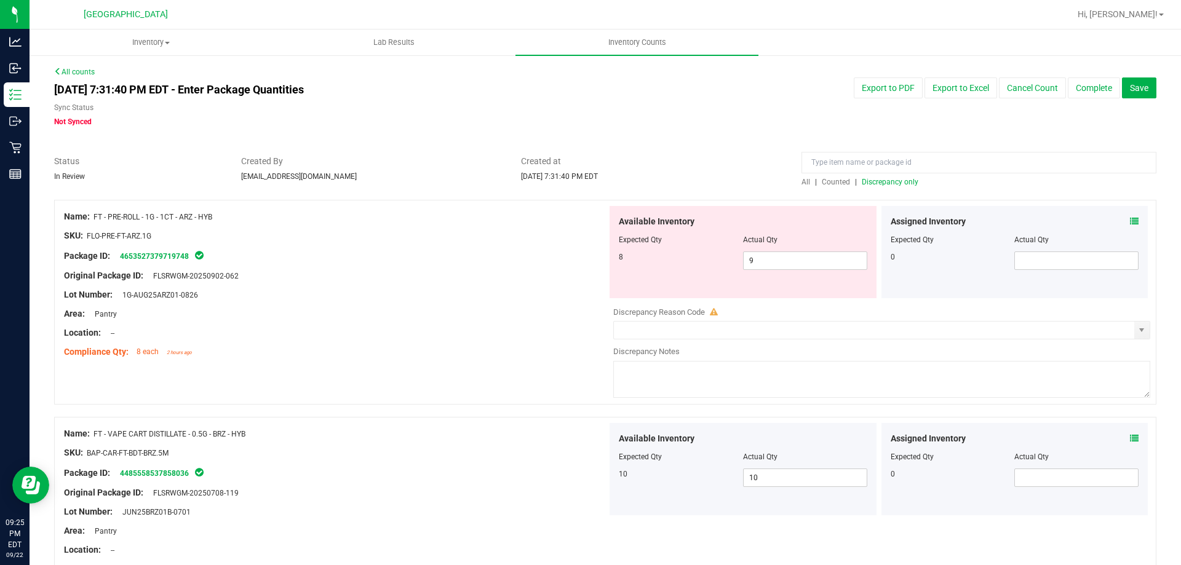
click at [880, 189] on div at bounding box center [605, 194] width 1102 height 12
click at [879, 186] on div "All | Counted | Discrepancy only" at bounding box center [978, 181] width 355 height 11
click at [879, 184] on span "Discrepancy only" at bounding box center [890, 182] width 57 height 9
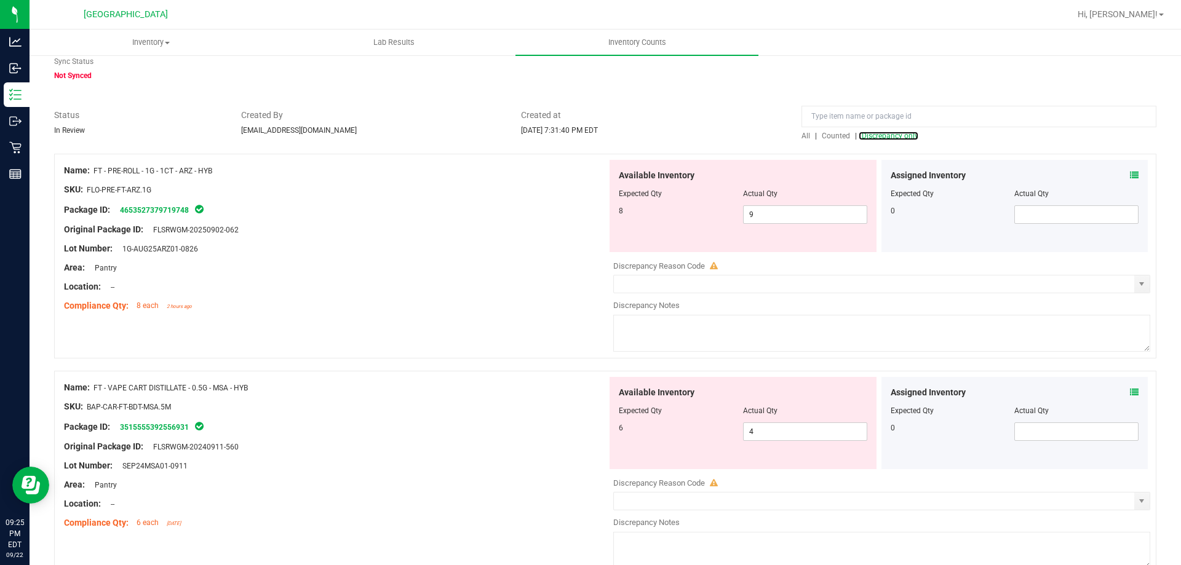
scroll to position [123, 0]
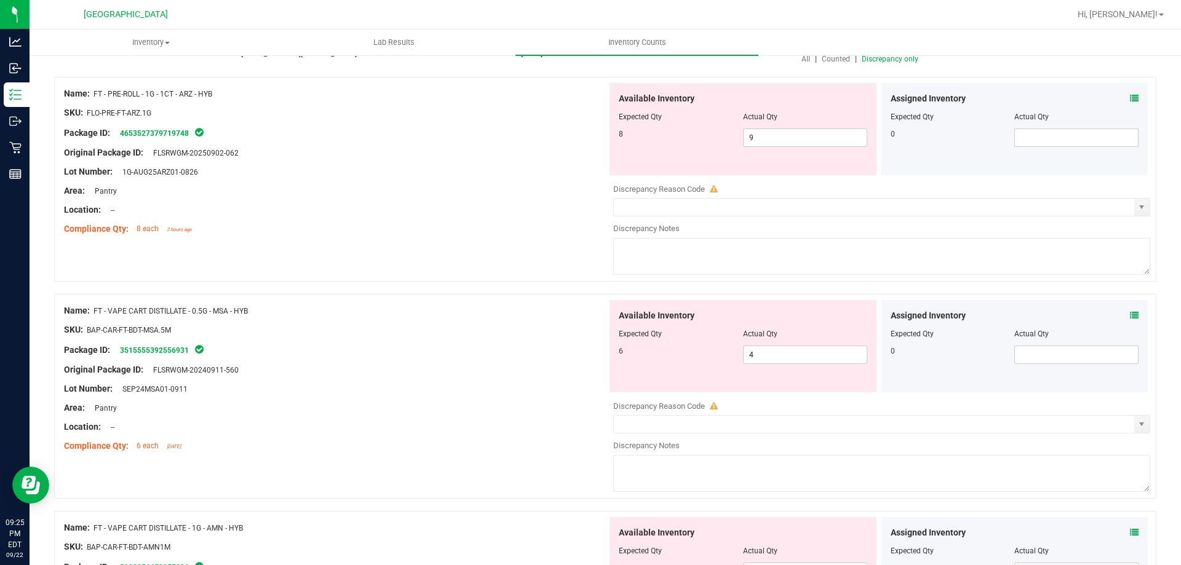
click at [1117, 315] on div "Assigned Inventory" at bounding box center [1014, 315] width 248 height 13
click at [1120, 314] on div "Assigned Inventory" at bounding box center [1014, 315] width 248 height 13
click at [1130, 314] on icon at bounding box center [1134, 315] width 9 height 9
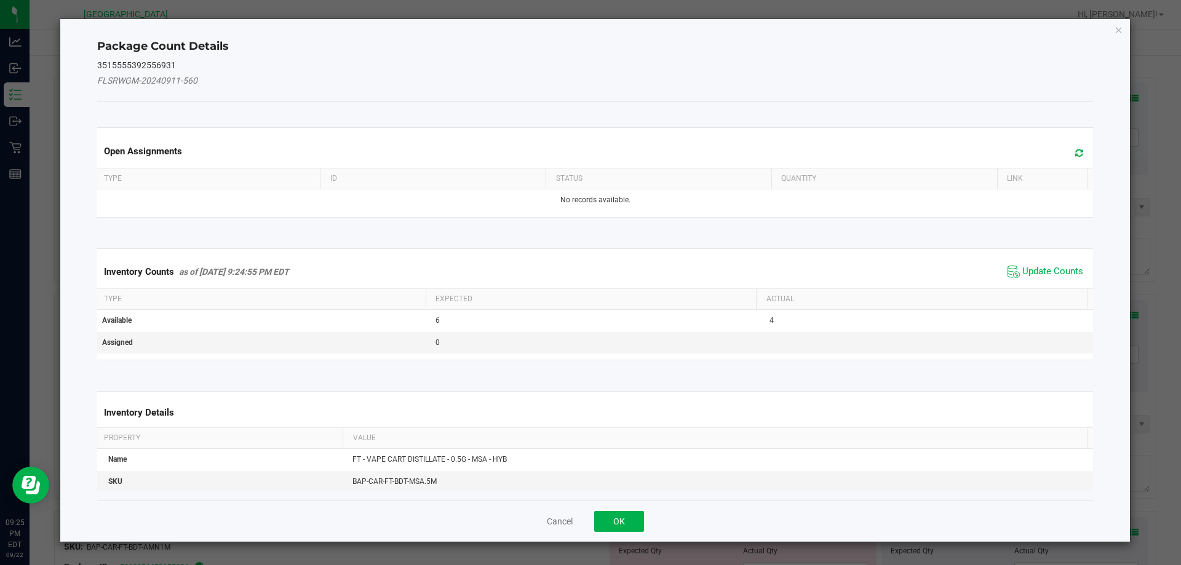
click at [1012, 274] on span "Update Counts" at bounding box center [1045, 272] width 82 height 18
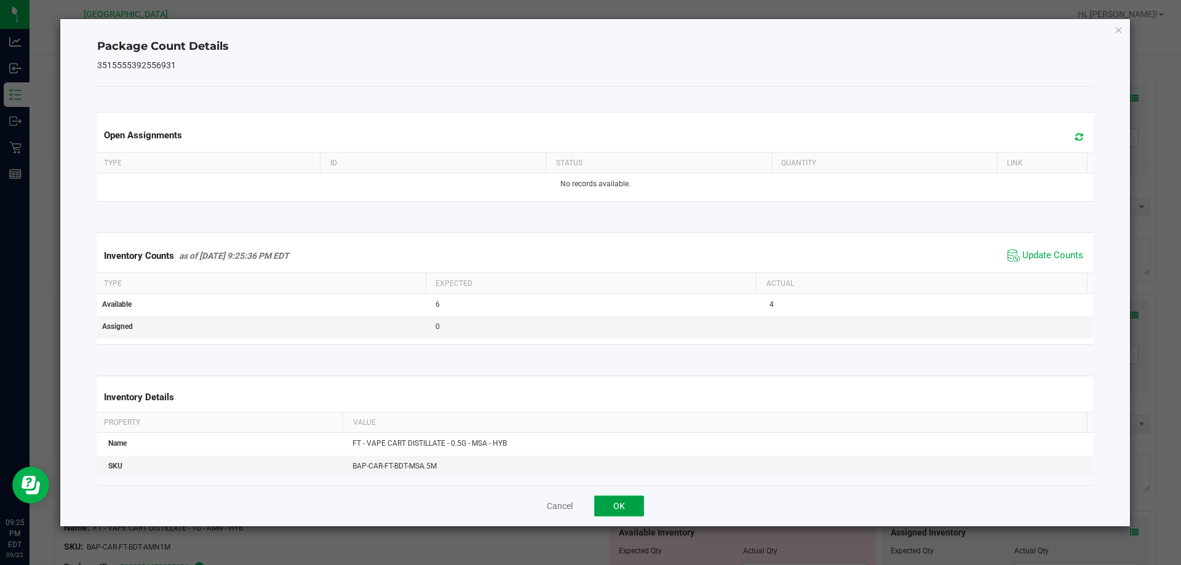
click at [614, 516] on button "OK" at bounding box center [619, 506] width 50 height 21
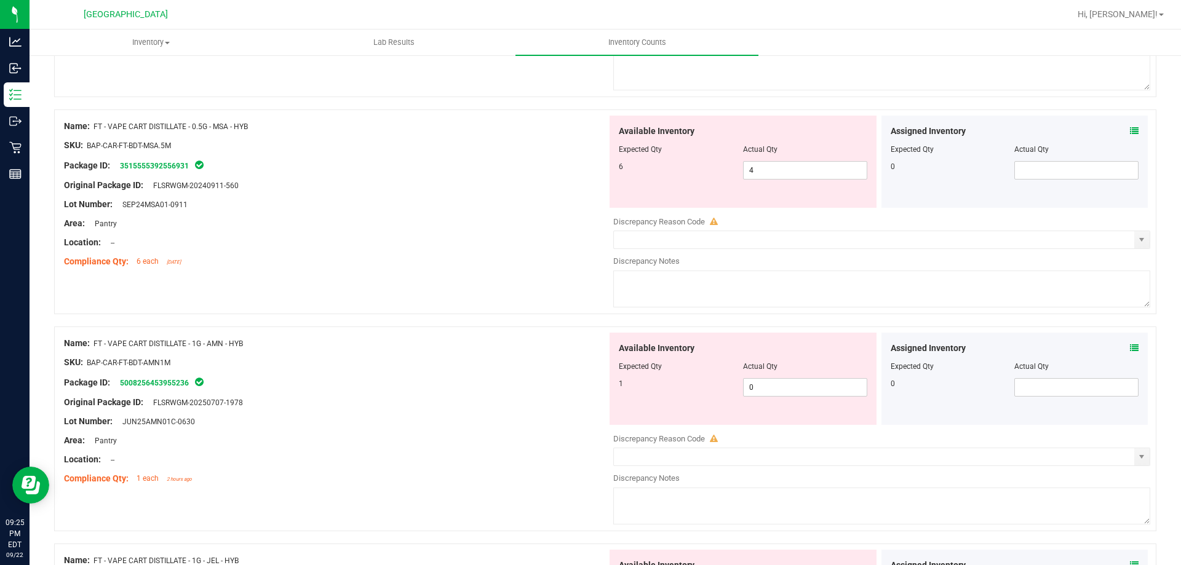
scroll to position [369, 0]
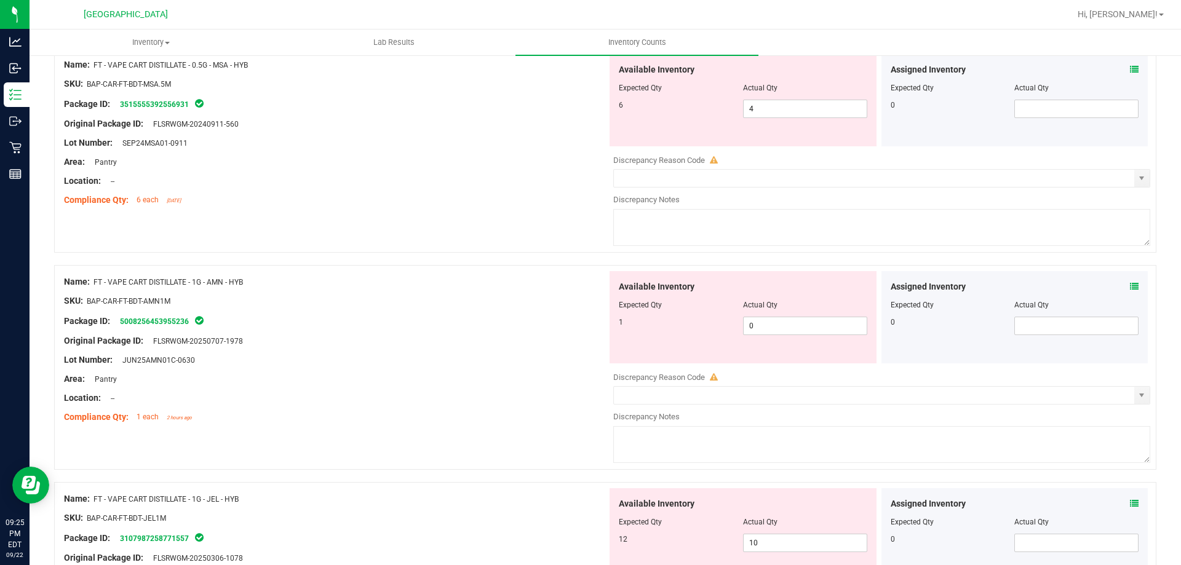
click at [1130, 287] on icon at bounding box center [1134, 286] width 9 height 9
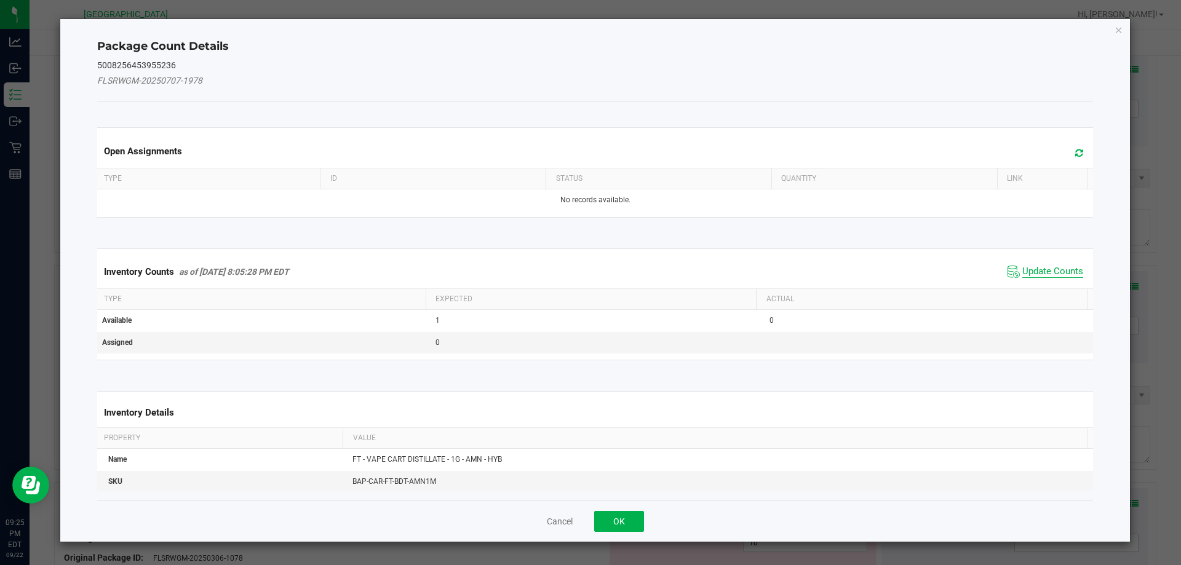
click at [1022, 277] on span "Update Counts" at bounding box center [1052, 272] width 61 height 12
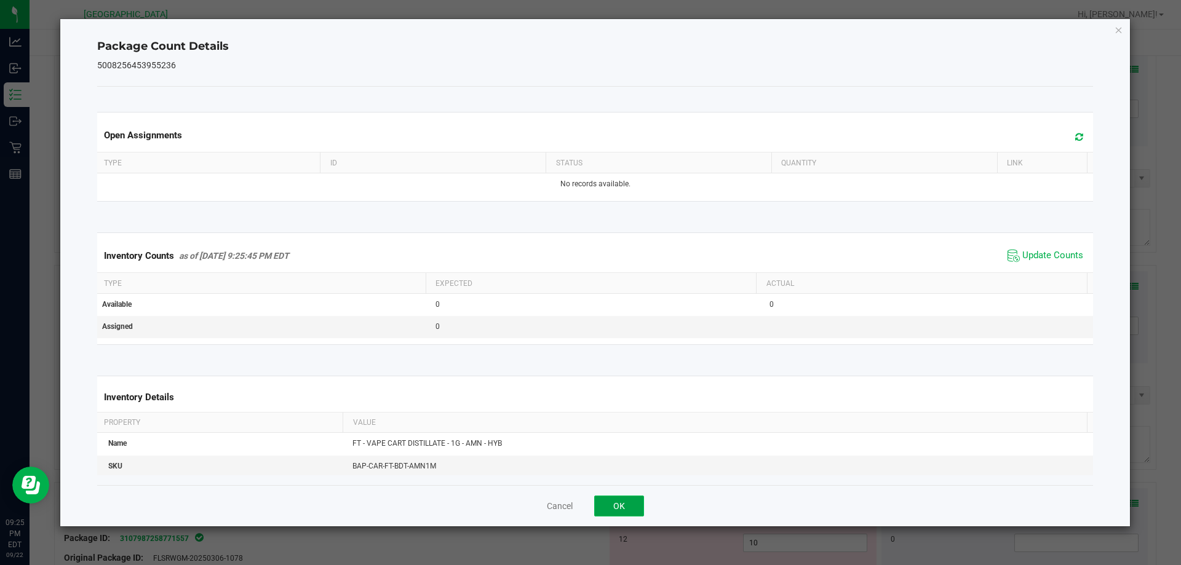
click at [627, 507] on button "OK" at bounding box center [619, 506] width 50 height 21
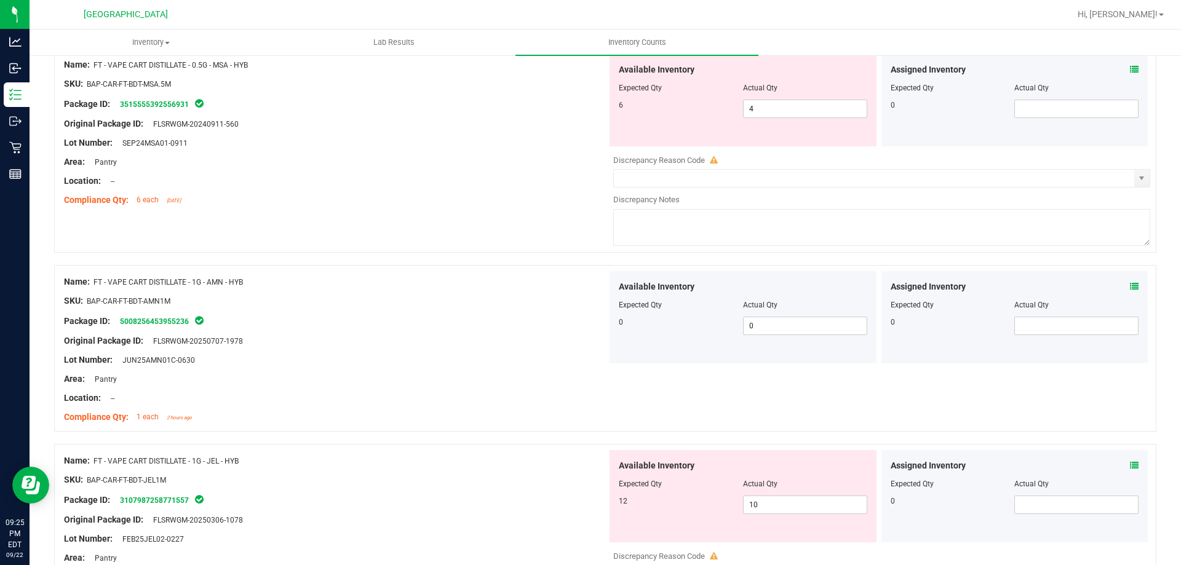
click at [1130, 460] on span at bounding box center [1134, 465] width 9 height 13
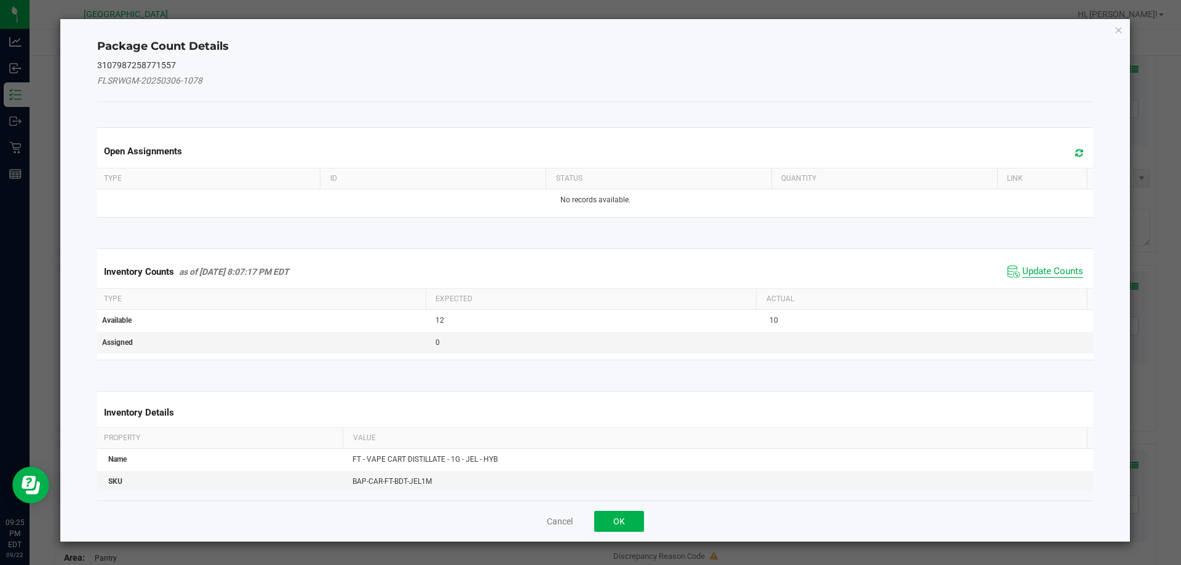
click at [1022, 266] on span "Update Counts" at bounding box center [1052, 272] width 61 height 12
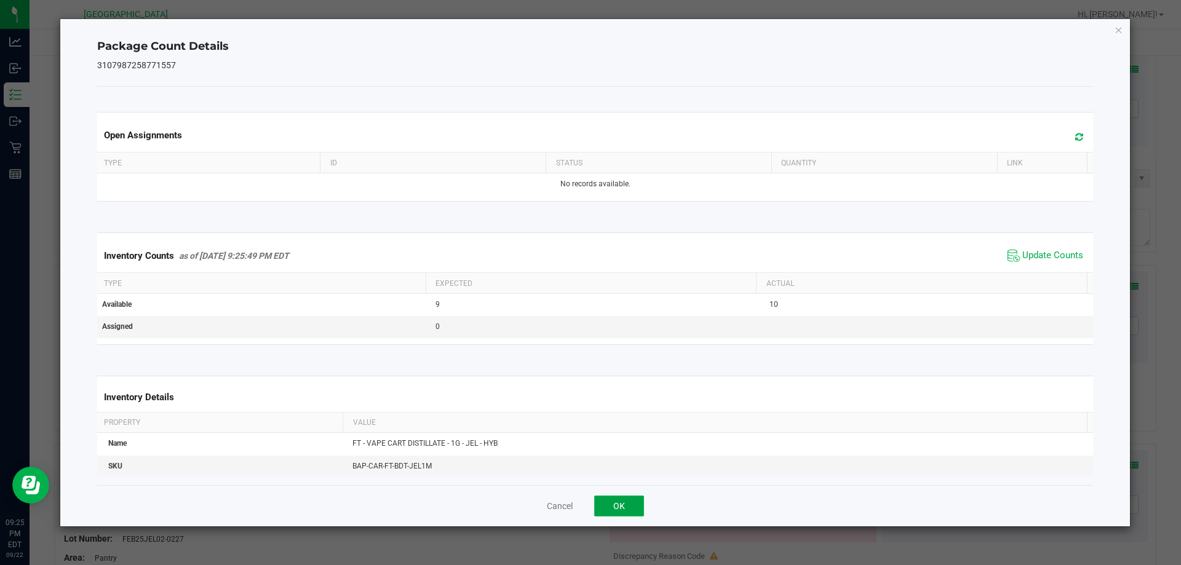
click at [609, 511] on button "OK" at bounding box center [619, 506] width 50 height 21
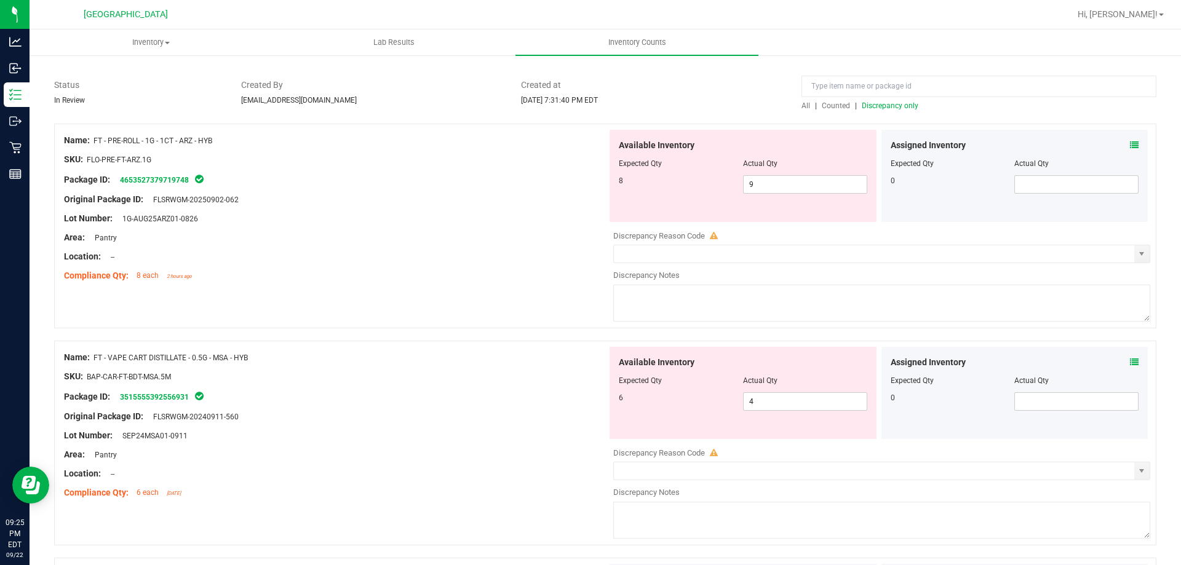
scroll to position [61, 0]
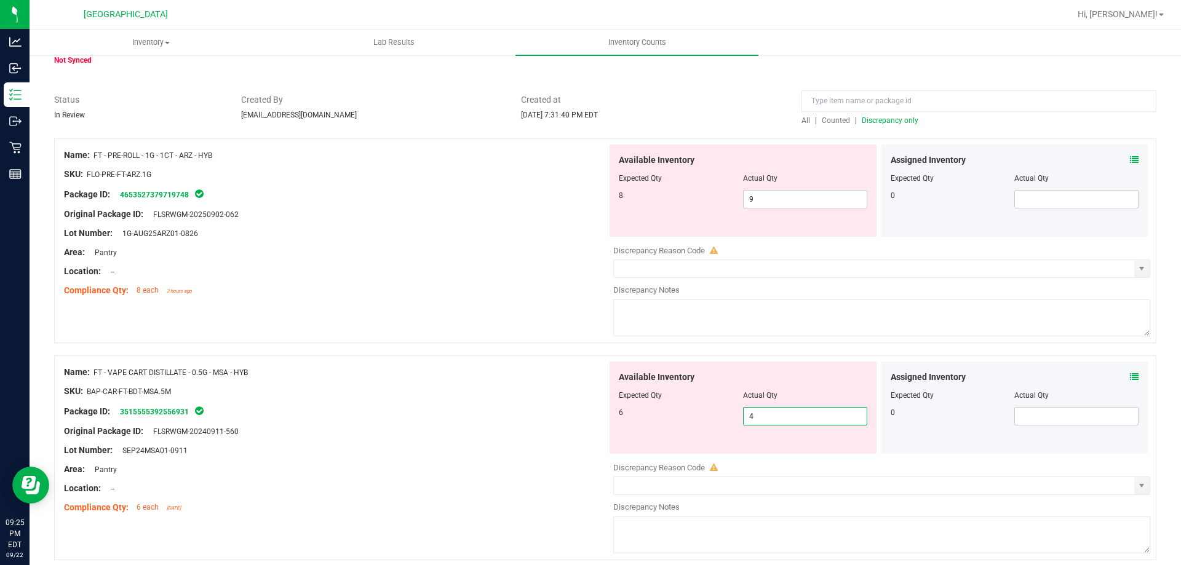
drag, startPoint x: 753, startPoint y: 421, endPoint x: 699, endPoint y: 418, distance: 54.2
click at [699, 418] on div "6 4 4" at bounding box center [743, 416] width 248 height 18
drag, startPoint x: 788, startPoint y: 410, endPoint x: 686, endPoint y: 410, distance: 102.7
click at [688, 408] on div "6 4 4" at bounding box center [743, 416] width 248 height 18
type input "6"
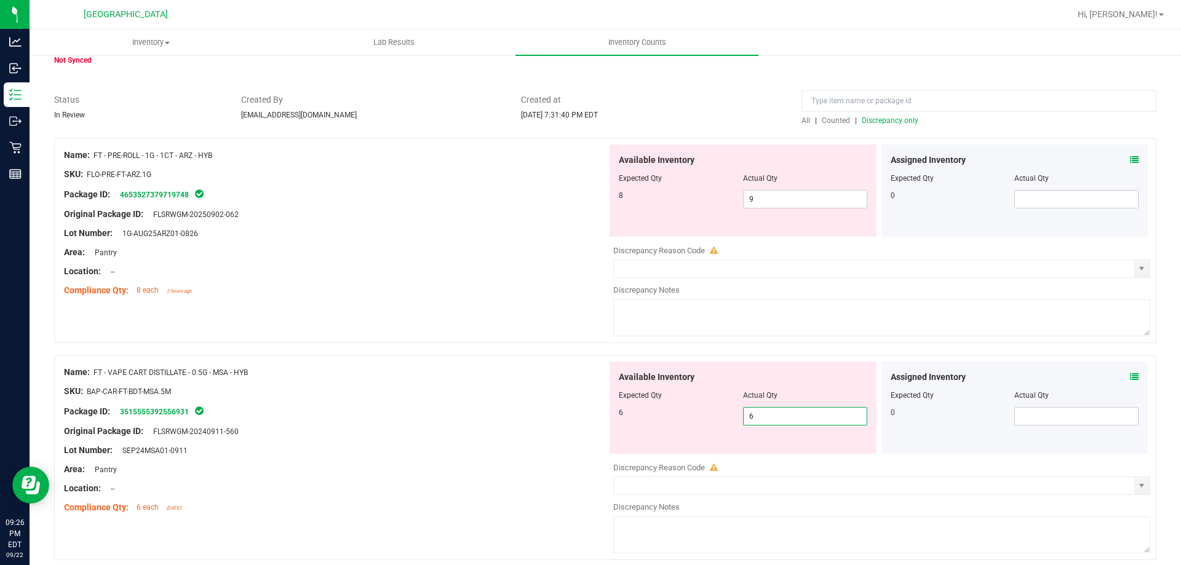
type input "6"
click at [453, 413] on div "Package ID: 3515555392556931" at bounding box center [335, 411] width 543 height 15
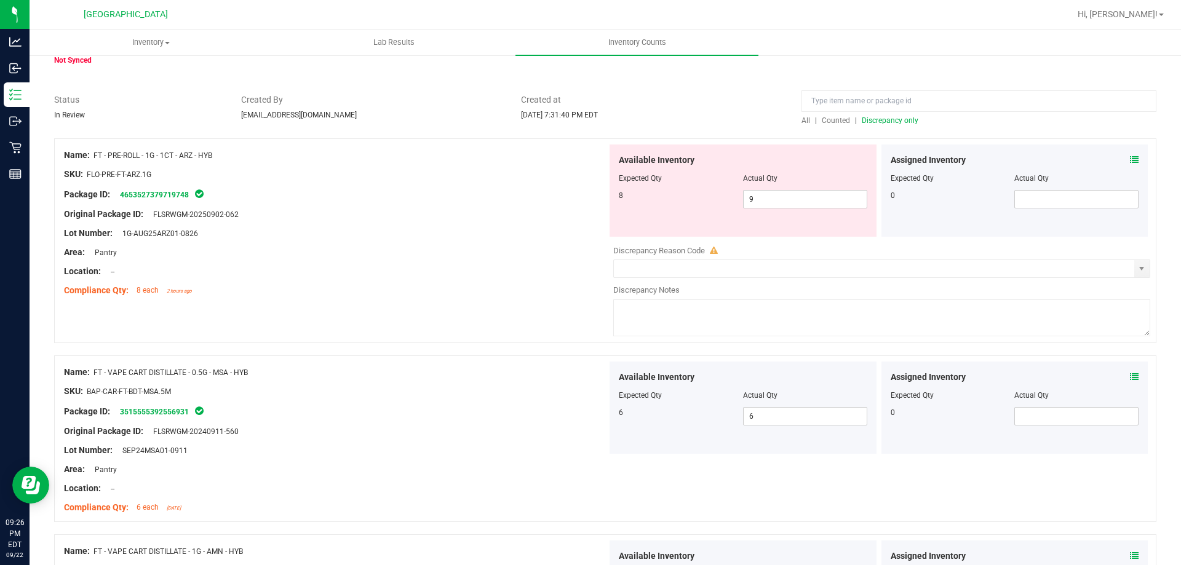
click at [871, 121] on span "Discrepancy only" at bounding box center [890, 120] width 57 height 9
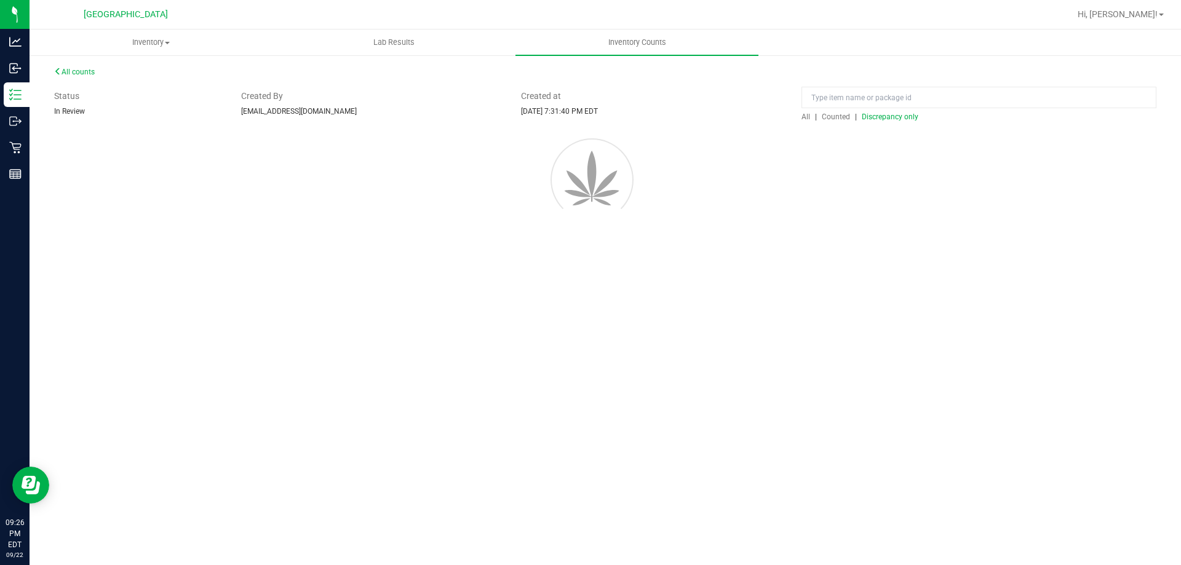
scroll to position [0, 0]
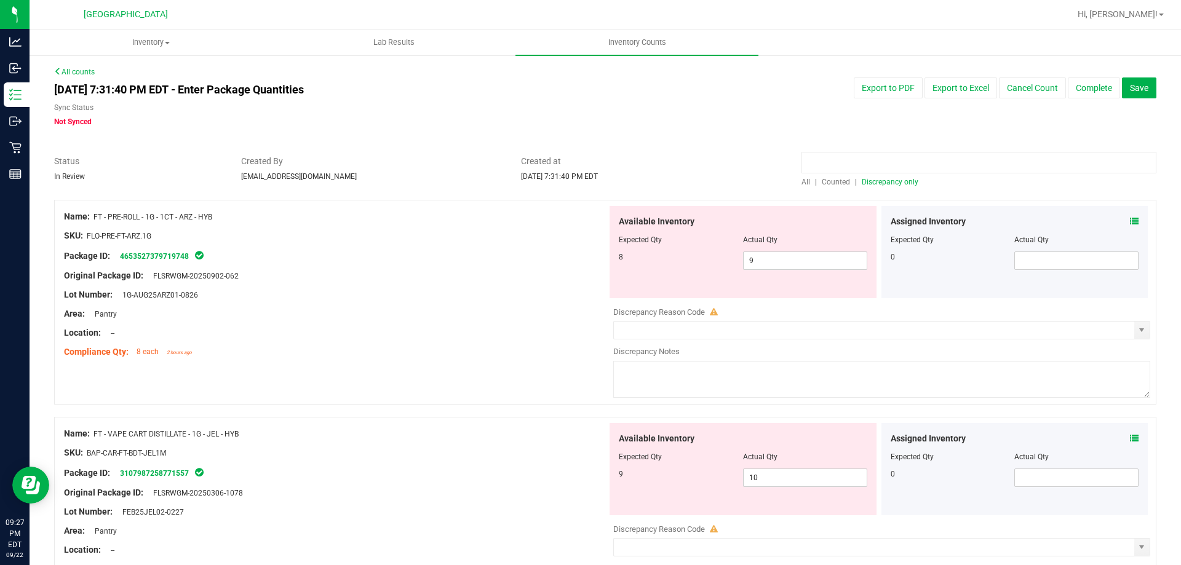
click at [835, 160] on input at bounding box center [978, 163] width 355 height 22
type input "MSA"
click at [828, 181] on span "Counted" at bounding box center [836, 182] width 28 height 9
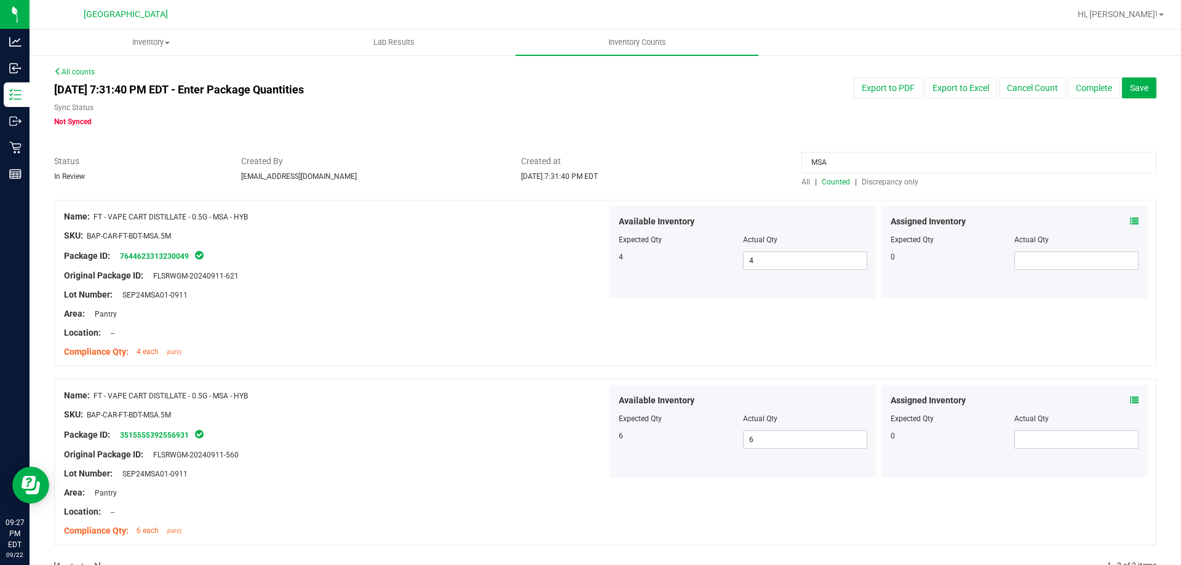
drag, startPoint x: 843, startPoint y: 161, endPoint x: 689, endPoint y: 156, distance: 153.8
click at [696, 157] on div "Status In Review Created By [EMAIL_ADDRESS][DOMAIN_NAME] Created at [DATE] 7:31…" at bounding box center [605, 171] width 1120 height 33
click at [896, 180] on span "Discrepancy only" at bounding box center [890, 182] width 57 height 9
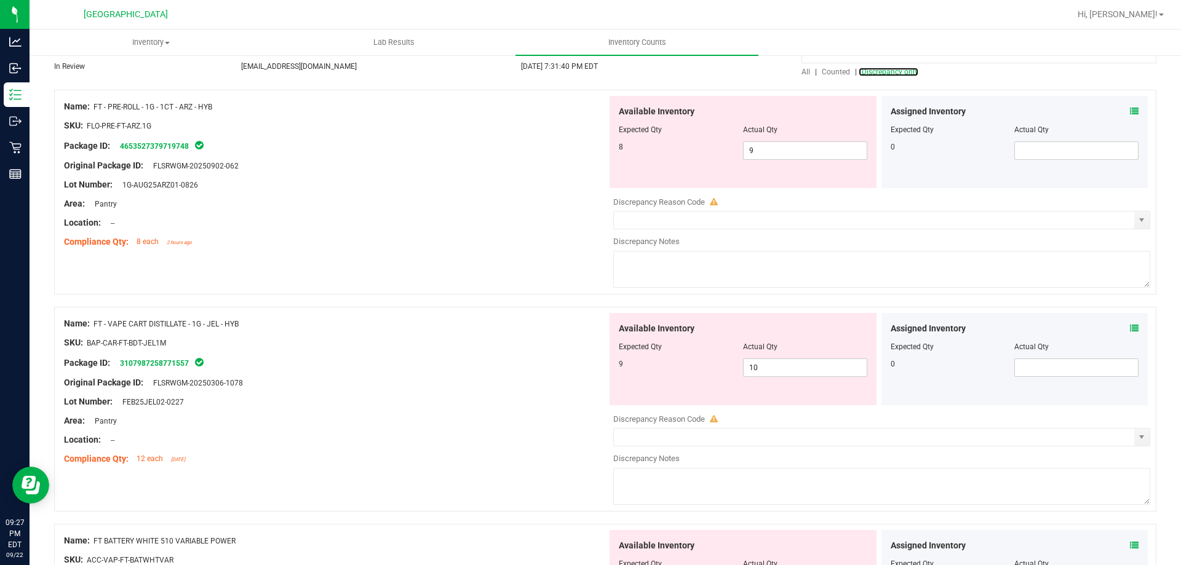
scroll to position [123, 0]
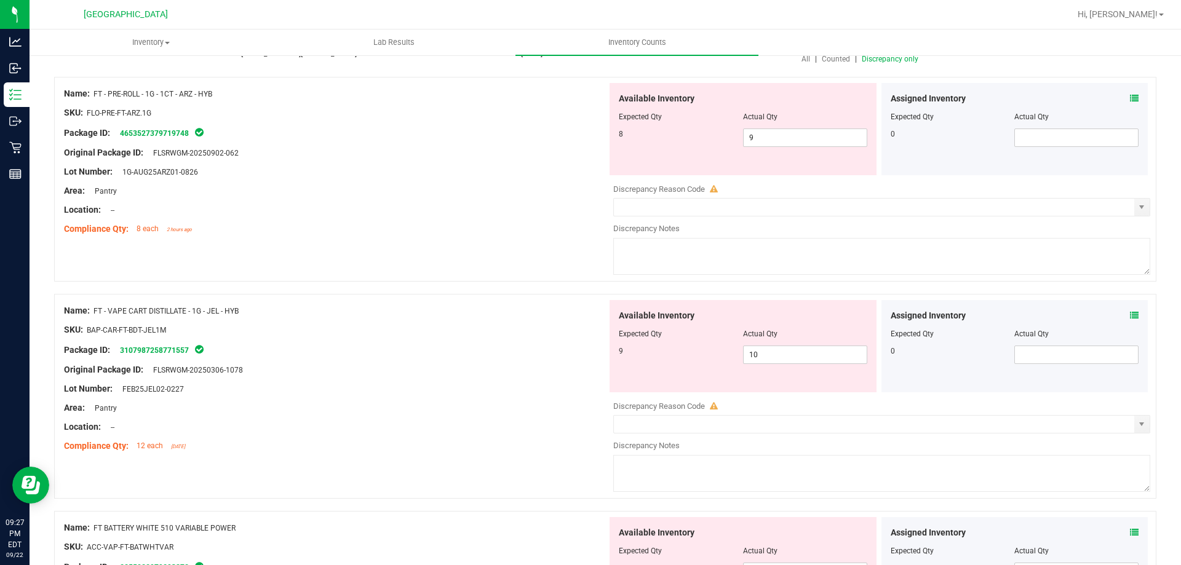
click at [1130, 315] on icon at bounding box center [1134, 315] width 9 height 9
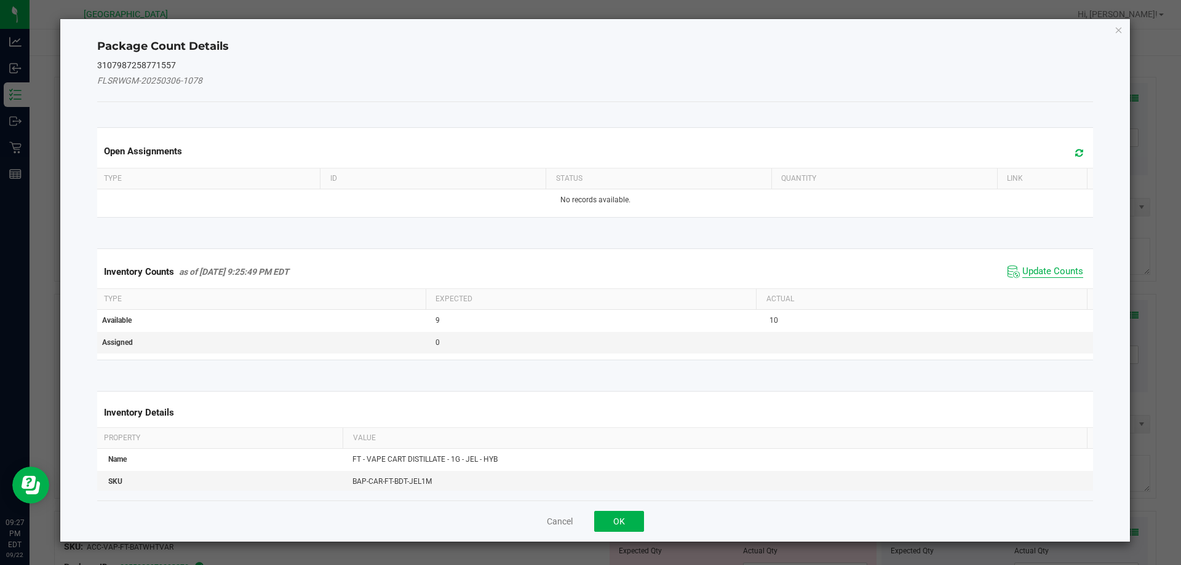
click at [1035, 268] on span "Update Counts" at bounding box center [1052, 272] width 61 height 12
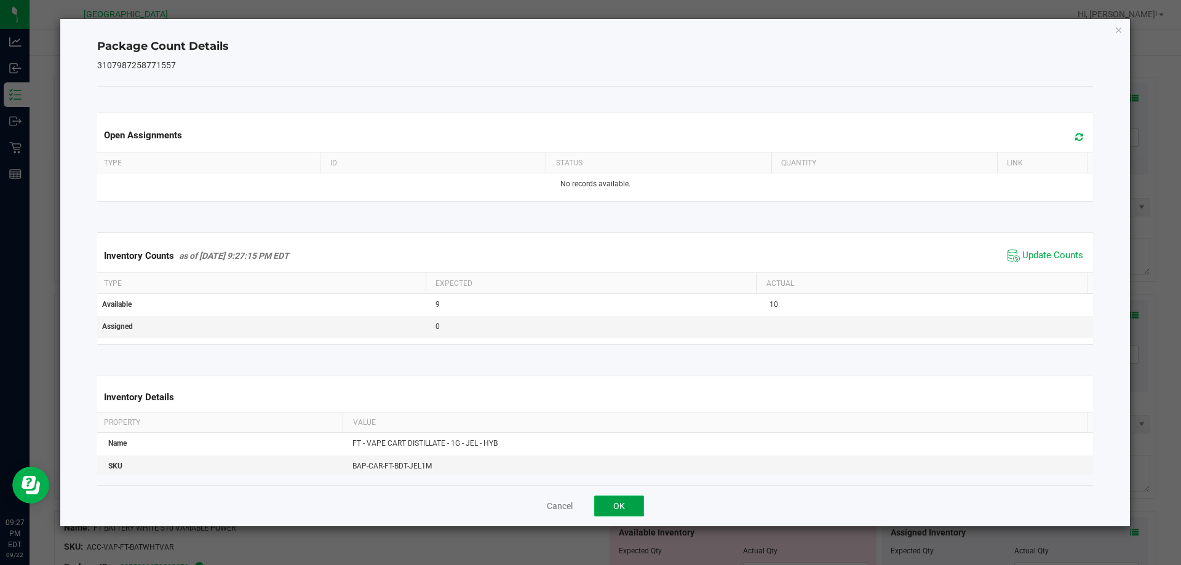
click at [638, 508] on button "OK" at bounding box center [619, 506] width 50 height 21
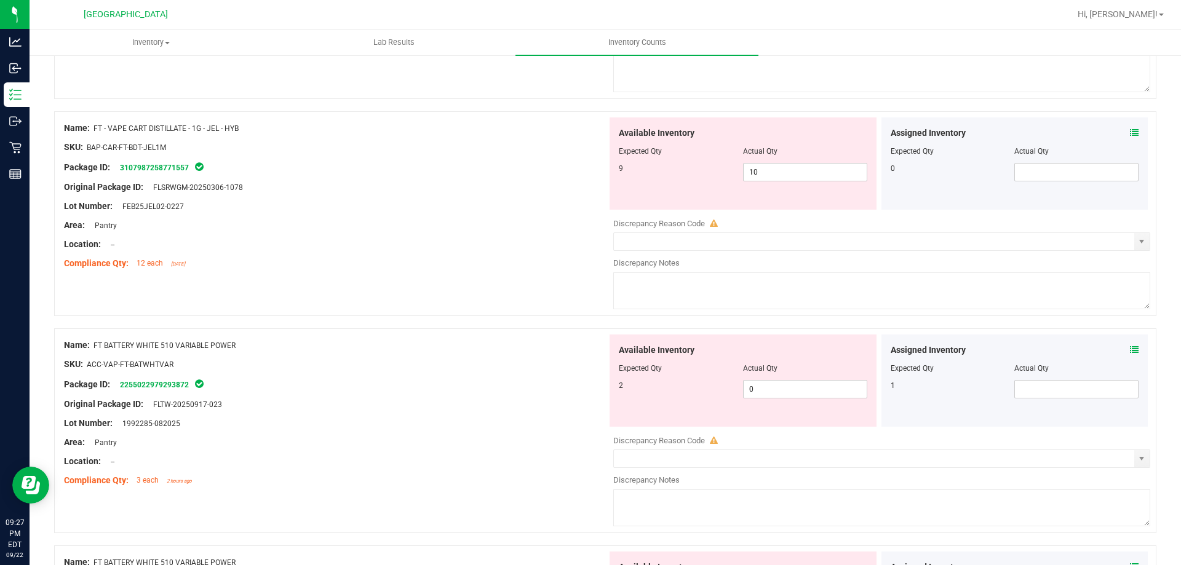
scroll to position [307, 0]
click at [1130, 348] on icon at bounding box center [1134, 348] width 9 height 9
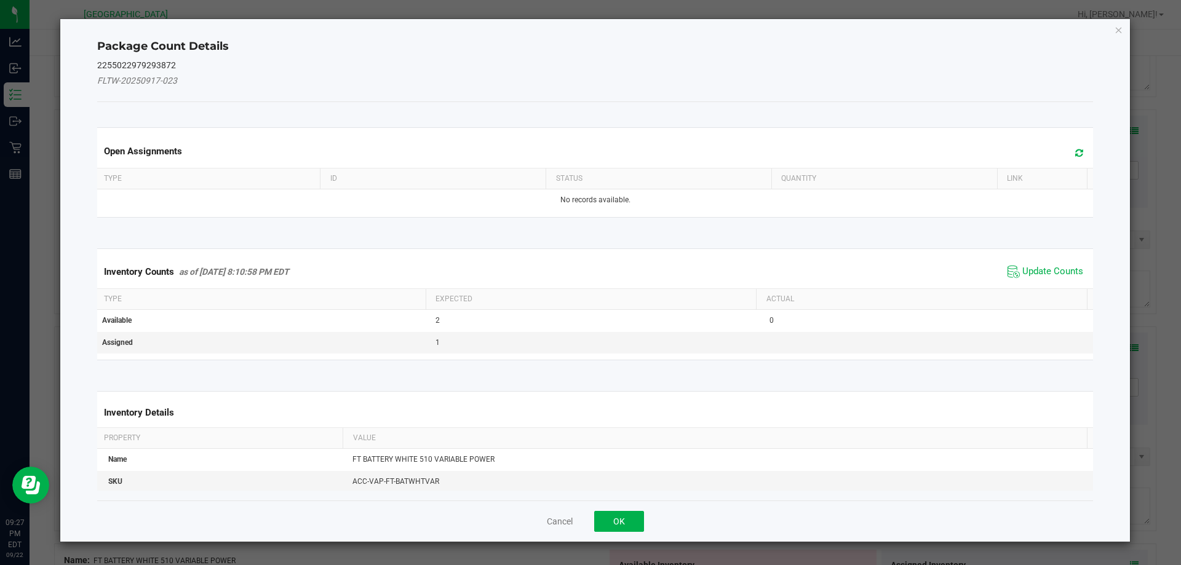
click at [1030, 263] on span "Update Counts" at bounding box center [1045, 272] width 82 height 18
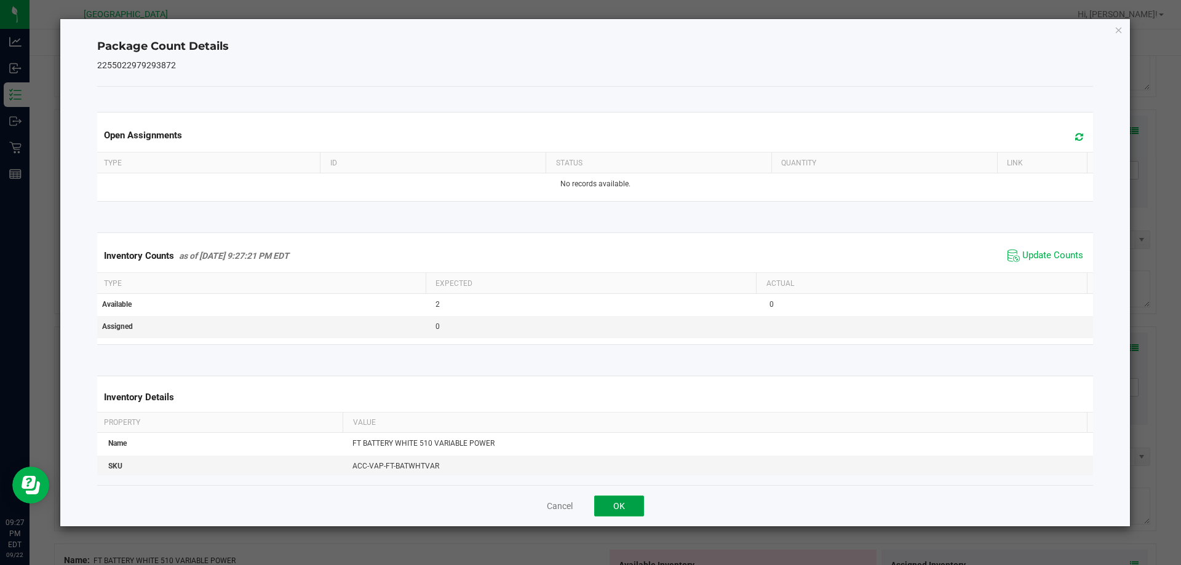
click at [623, 505] on button "OK" at bounding box center [619, 506] width 50 height 21
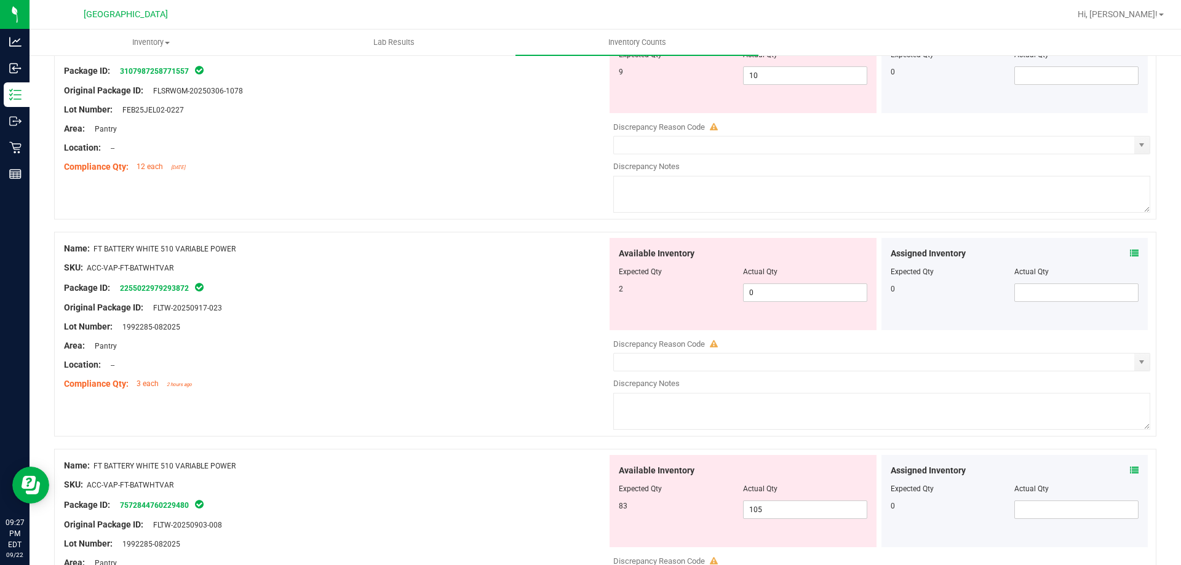
scroll to position [430, 0]
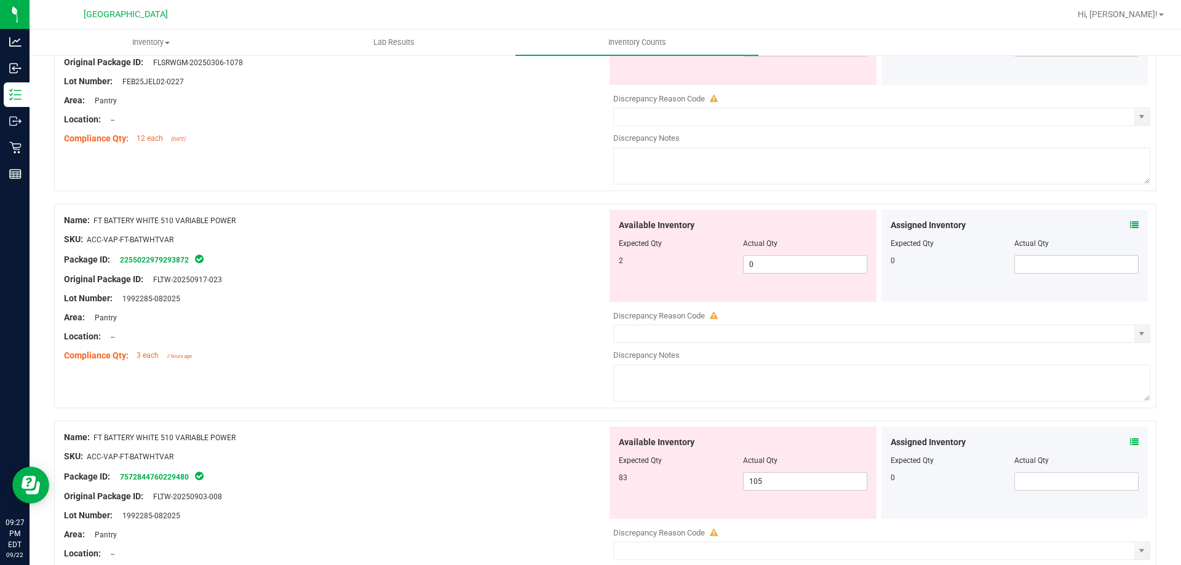
click at [1120, 442] on div "Assigned Inventory" at bounding box center [1014, 442] width 248 height 13
click at [1130, 442] on icon at bounding box center [1134, 442] width 9 height 9
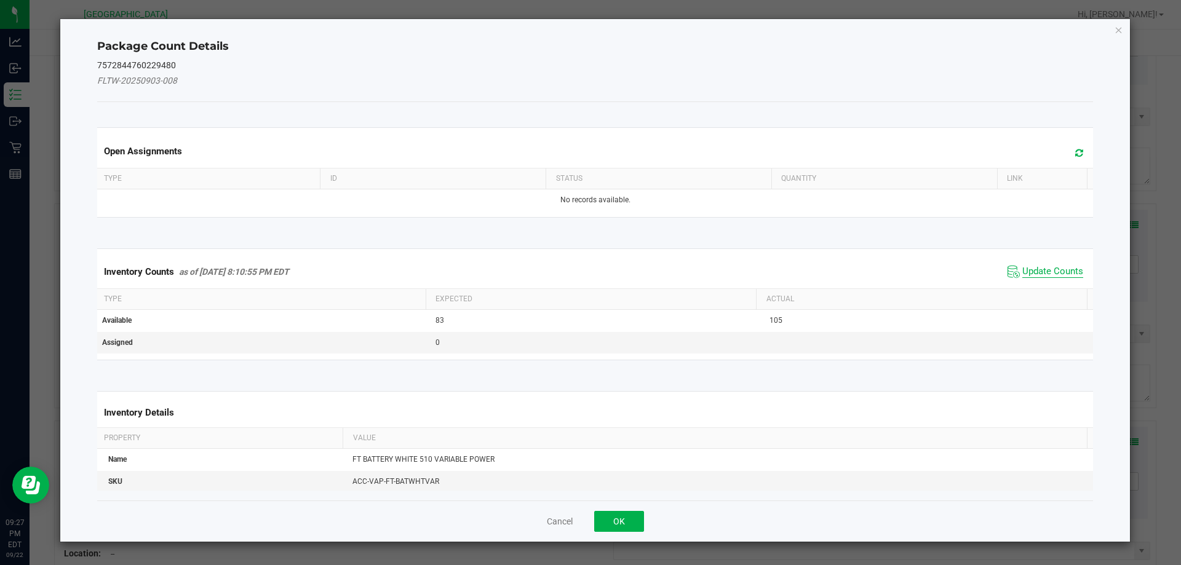
click at [1022, 276] on span "Update Counts" at bounding box center [1052, 272] width 61 height 12
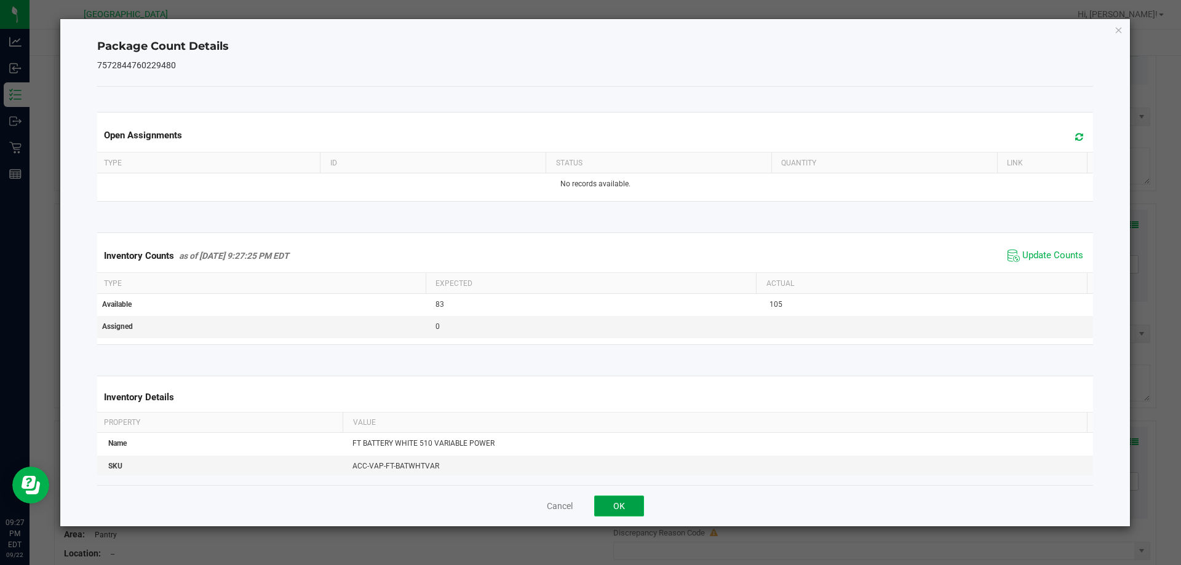
click at [638, 501] on button "OK" at bounding box center [619, 506] width 50 height 21
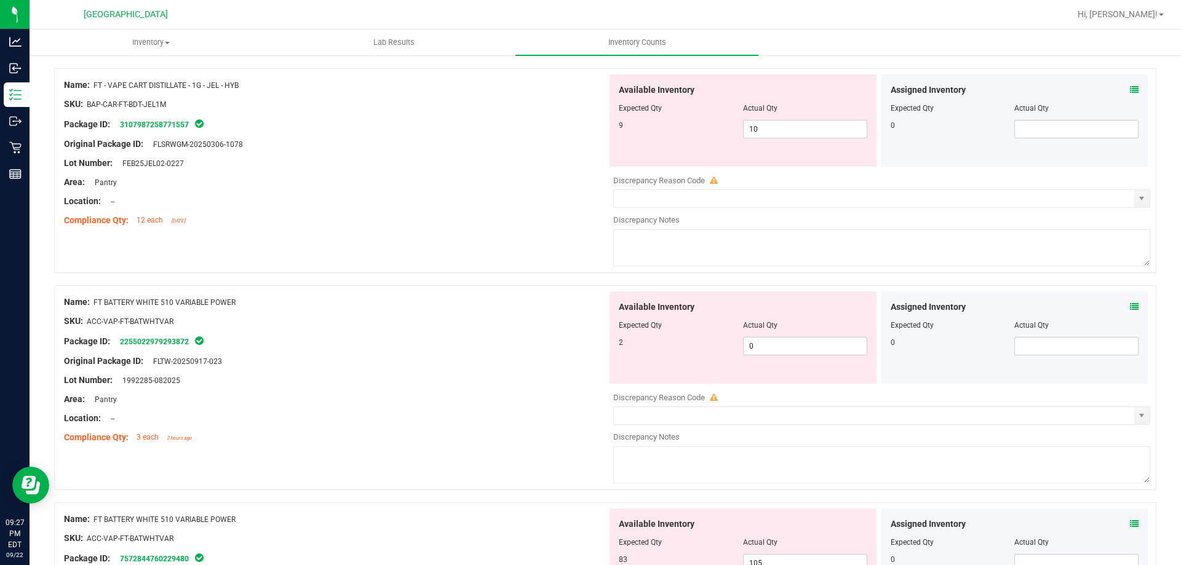
scroll to position [307, 0]
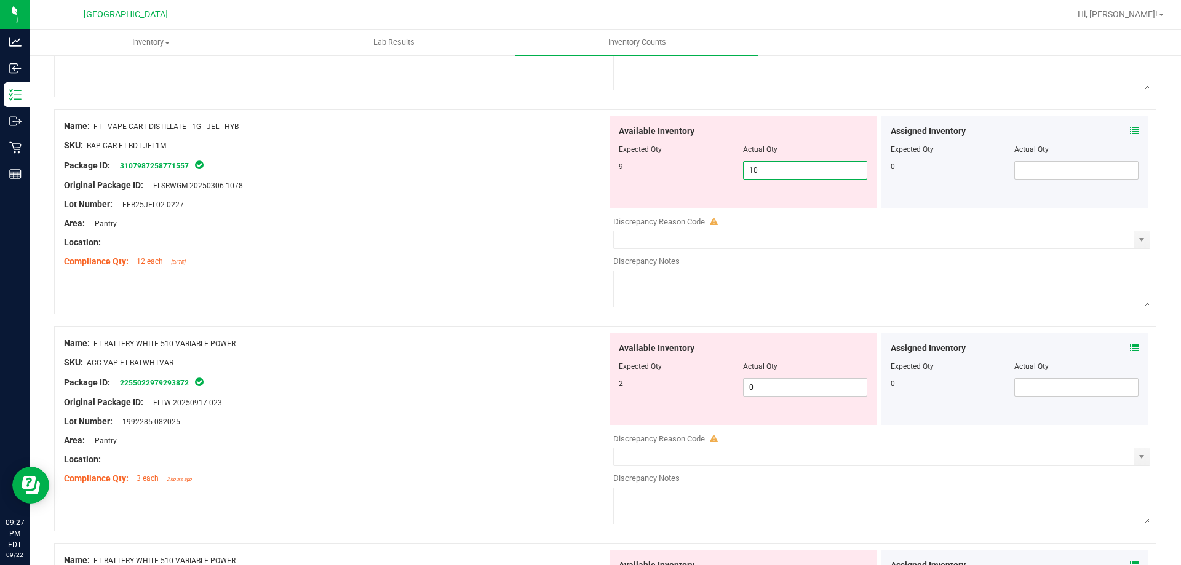
drag, startPoint x: 762, startPoint y: 173, endPoint x: 670, endPoint y: 172, distance: 91.6
click at [670, 172] on div "9 10 10" at bounding box center [743, 170] width 248 height 18
type input "9"
click at [514, 199] on div "Lot Number: FEB25JEL02-0227" at bounding box center [335, 204] width 543 height 13
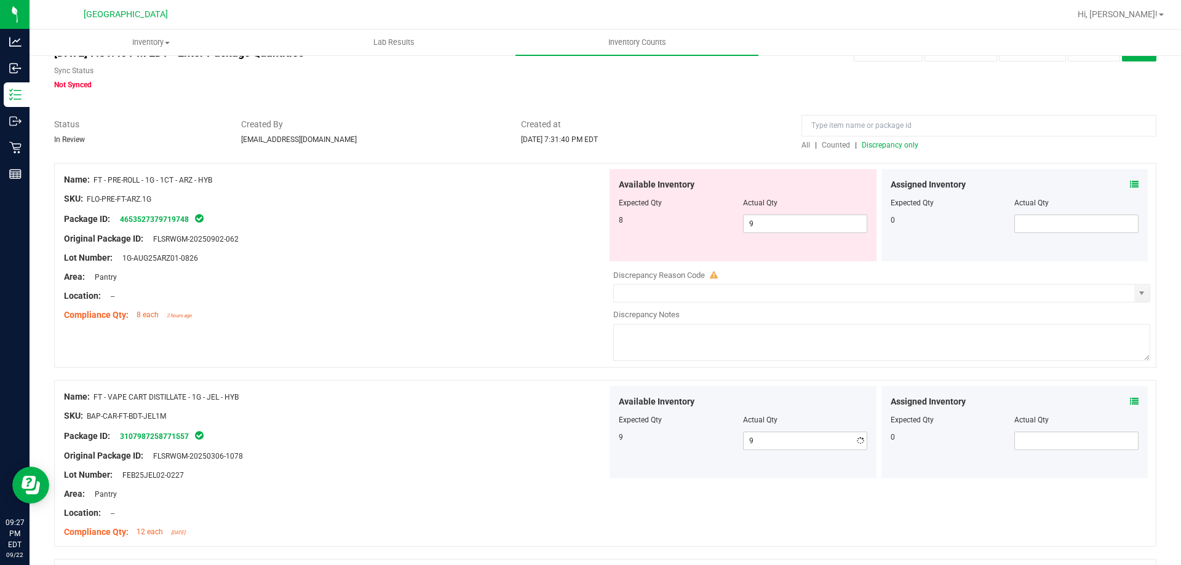
scroll to position [0, 0]
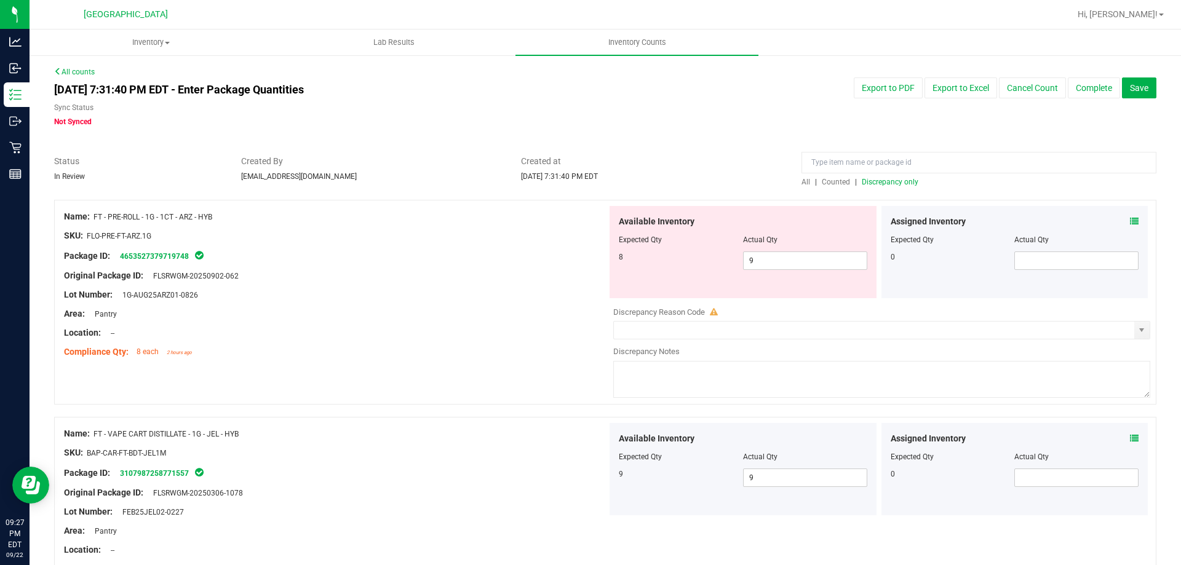
click at [886, 174] on div at bounding box center [978, 166] width 355 height 22
click at [880, 182] on span "Discrepancy only" at bounding box center [890, 182] width 57 height 9
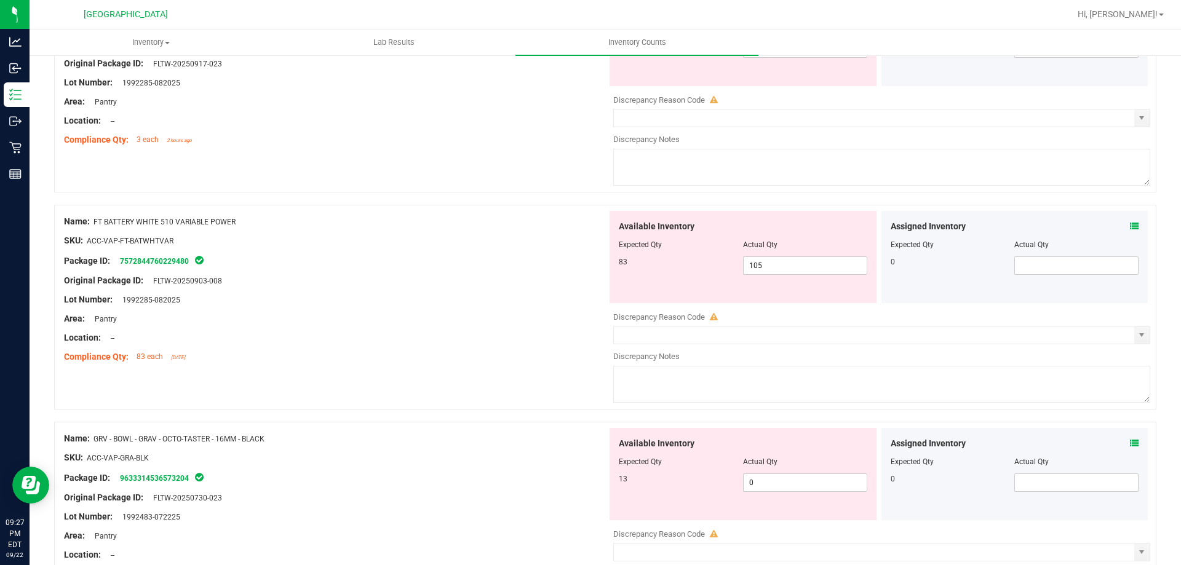
scroll to position [430, 0]
click at [533, 288] on div at bounding box center [335, 289] width 543 height 6
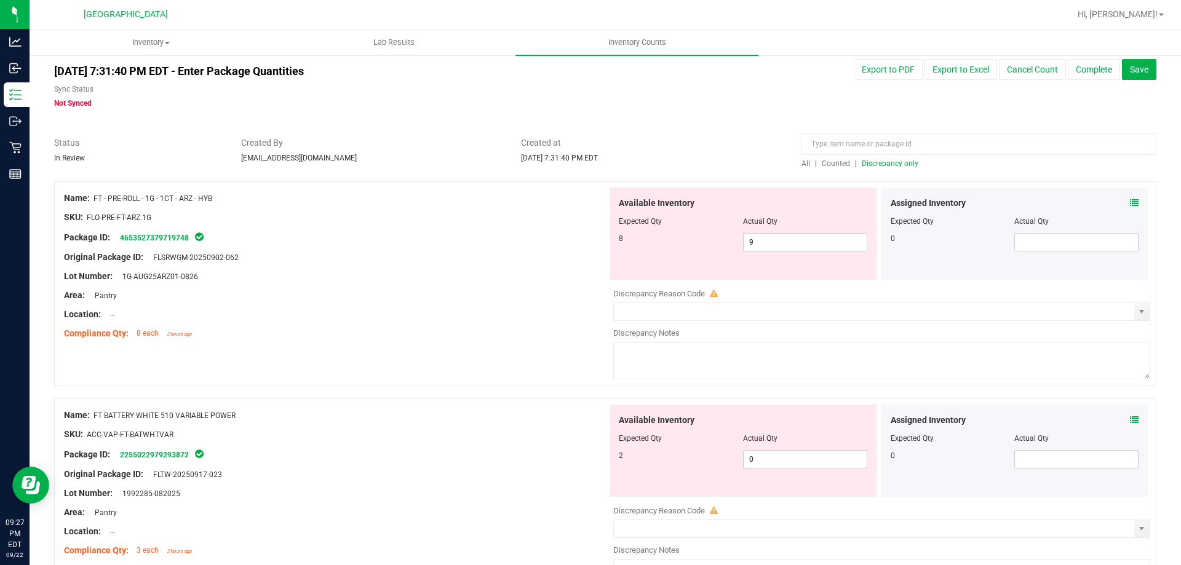
scroll to position [0, 0]
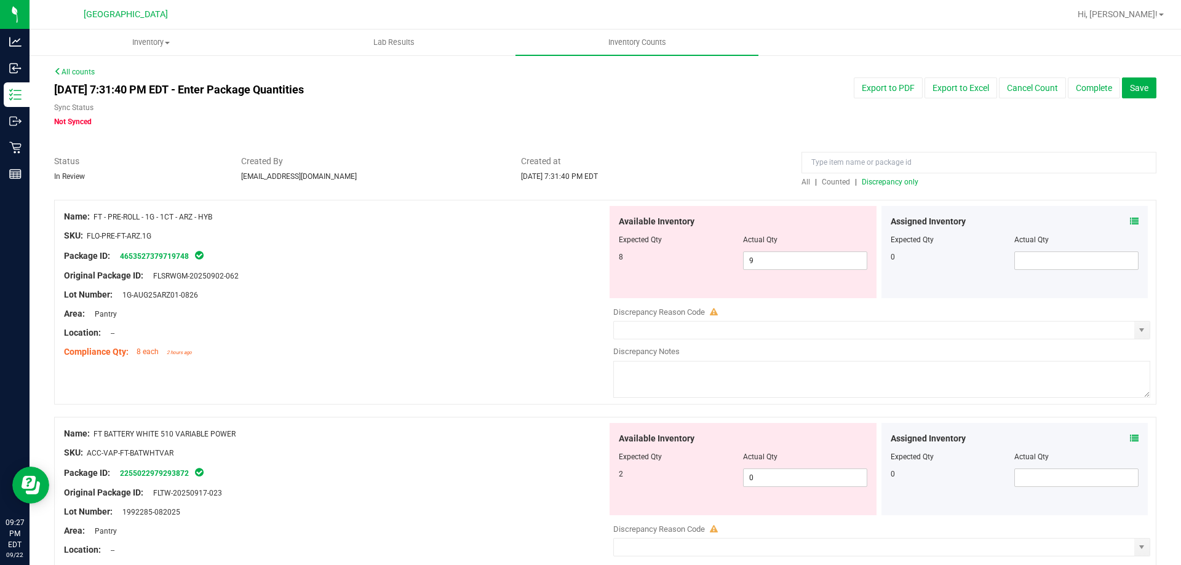
click at [871, 186] on span "Discrepancy only" at bounding box center [890, 182] width 57 height 9
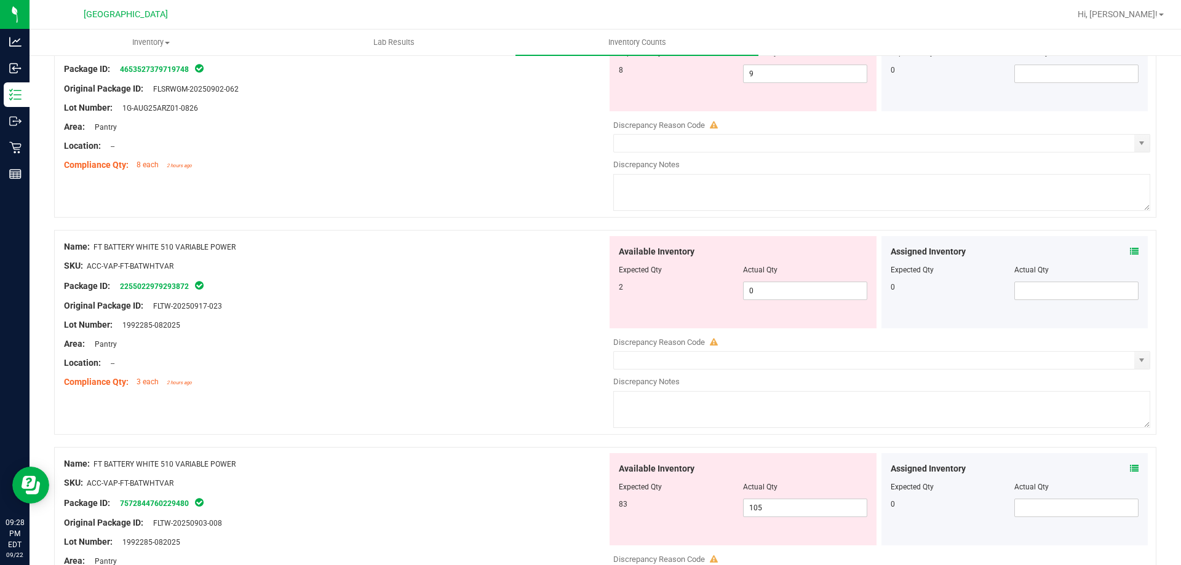
scroll to position [184, 0]
drag, startPoint x: 245, startPoint y: 463, endPoint x: 92, endPoint y: 464, distance: 153.7
click at [92, 464] on div "Name: FT BATTERY WHITE 510 VARIABLE POWER" at bounding box center [335, 466] width 543 height 13
copy div "FT BATTERY WHITE 510 VARIABLE POWER"
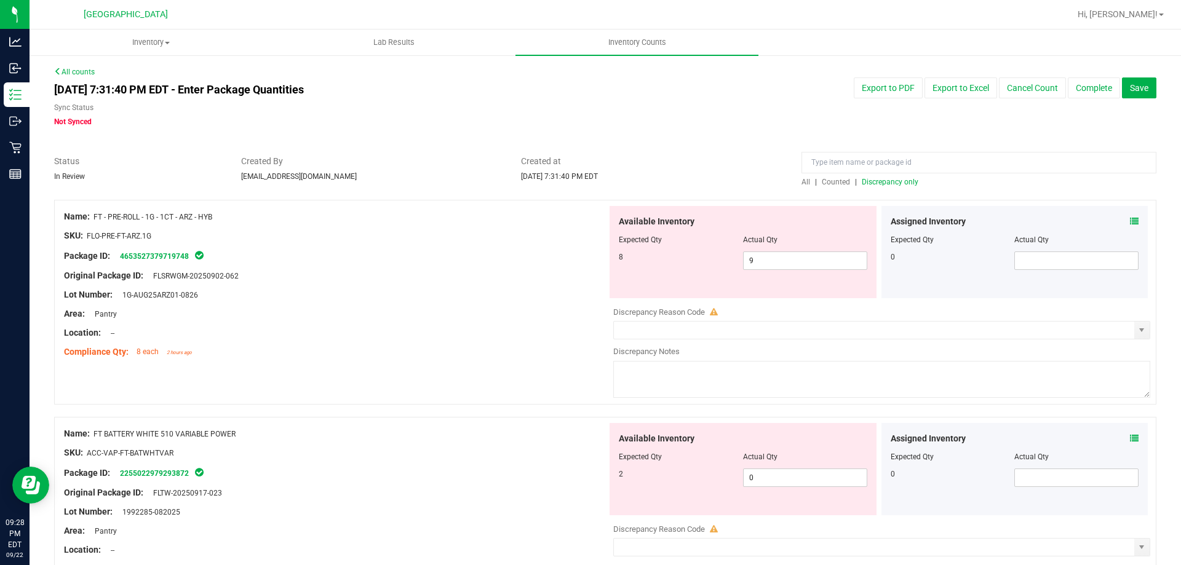
click at [822, 182] on span "Counted" at bounding box center [836, 182] width 28 height 9
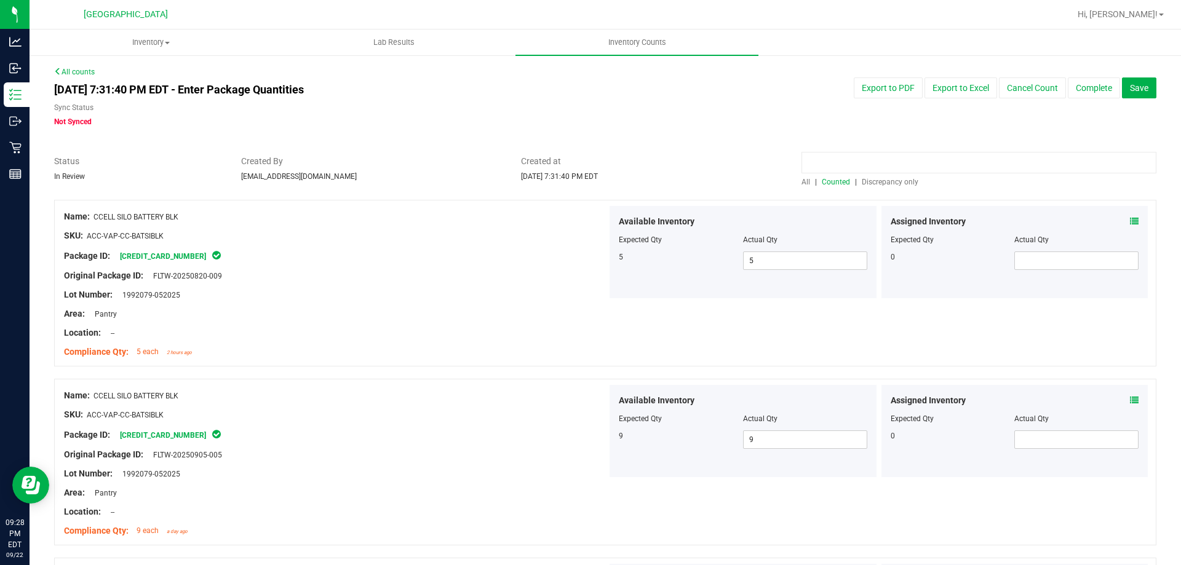
click at [820, 160] on input at bounding box center [978, 163] width 355 height 22
paste input "FT BATTERY WHITE 510 VARIABLE POWER"
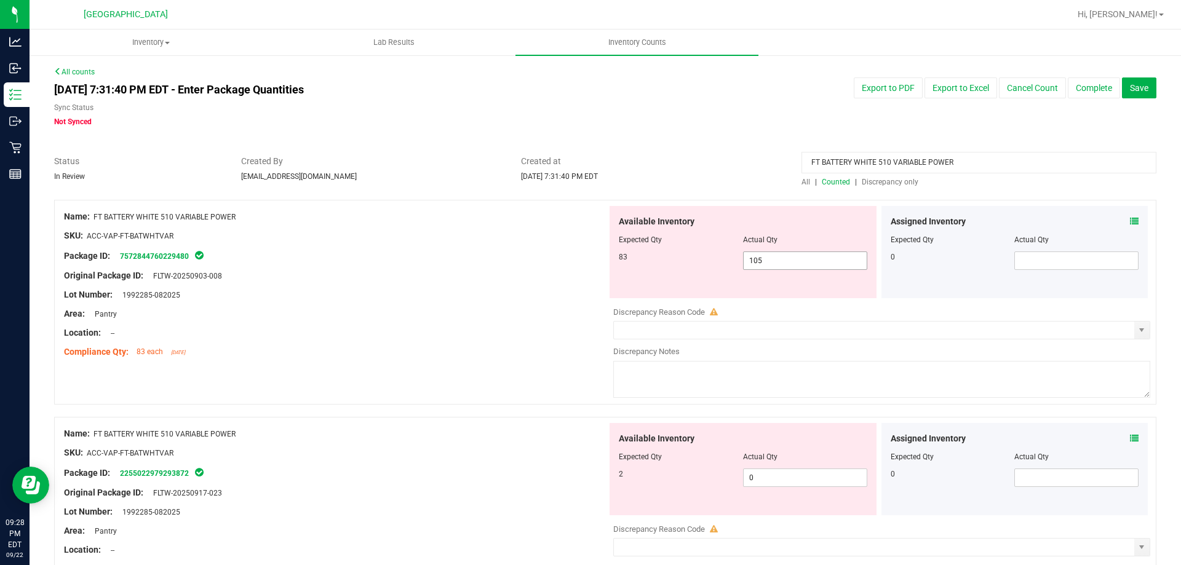
scroll to position [111, 0]
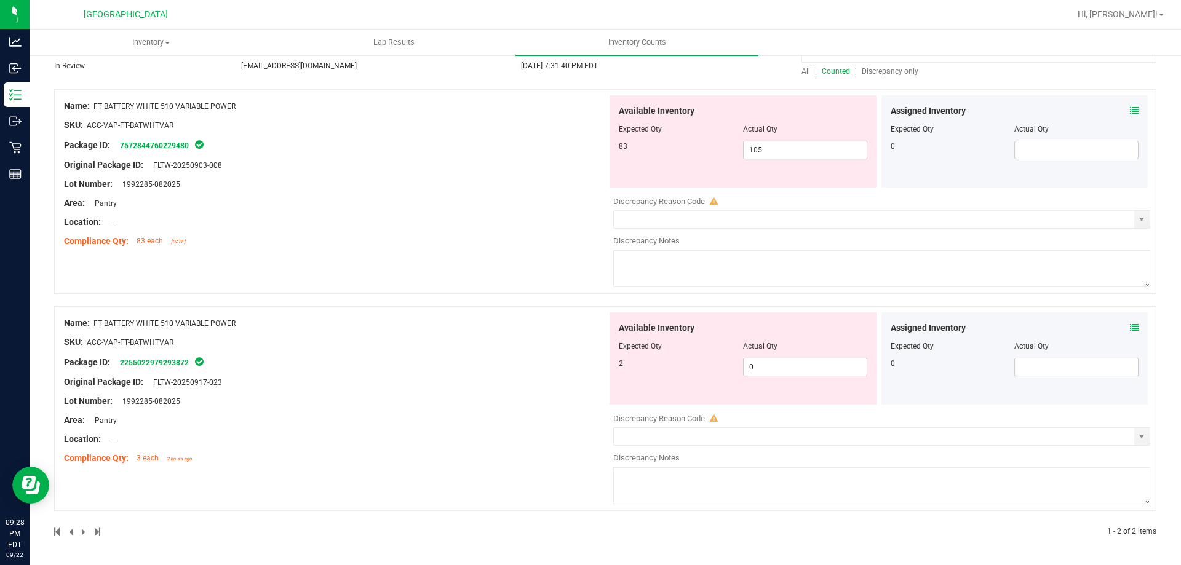
type input "FT BATTERY WHITE 510 VARIABLE POWER"
click at [1130, 112] on icon at bounding box center [1134, 110] width 9 height 9
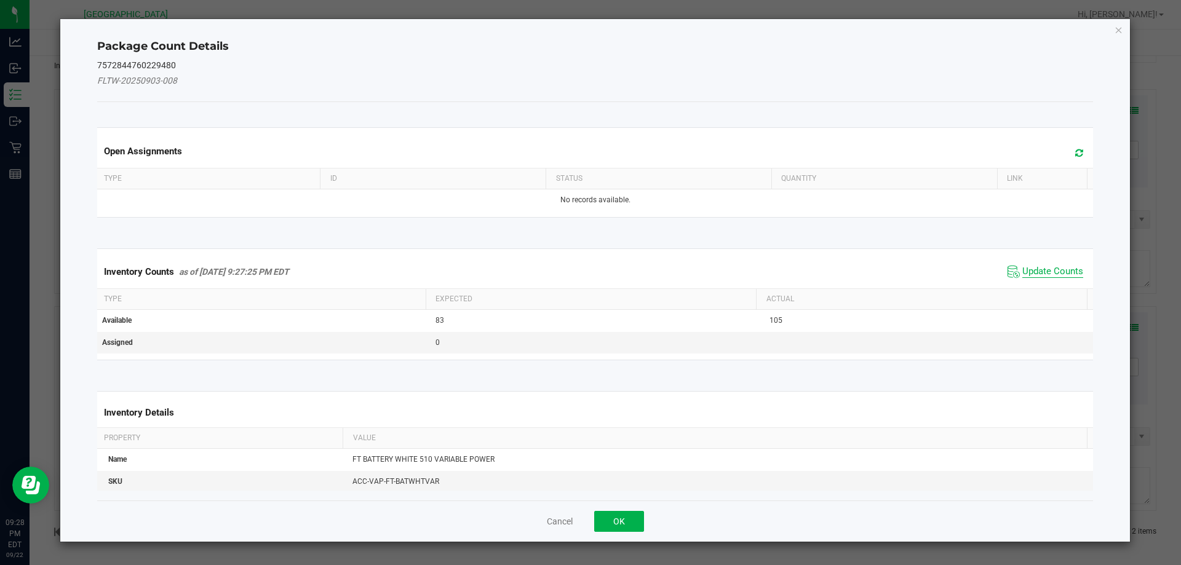
click at [1024, 269] on span "Update Counts" at bounding box center [1052, 272] width 61 height 12
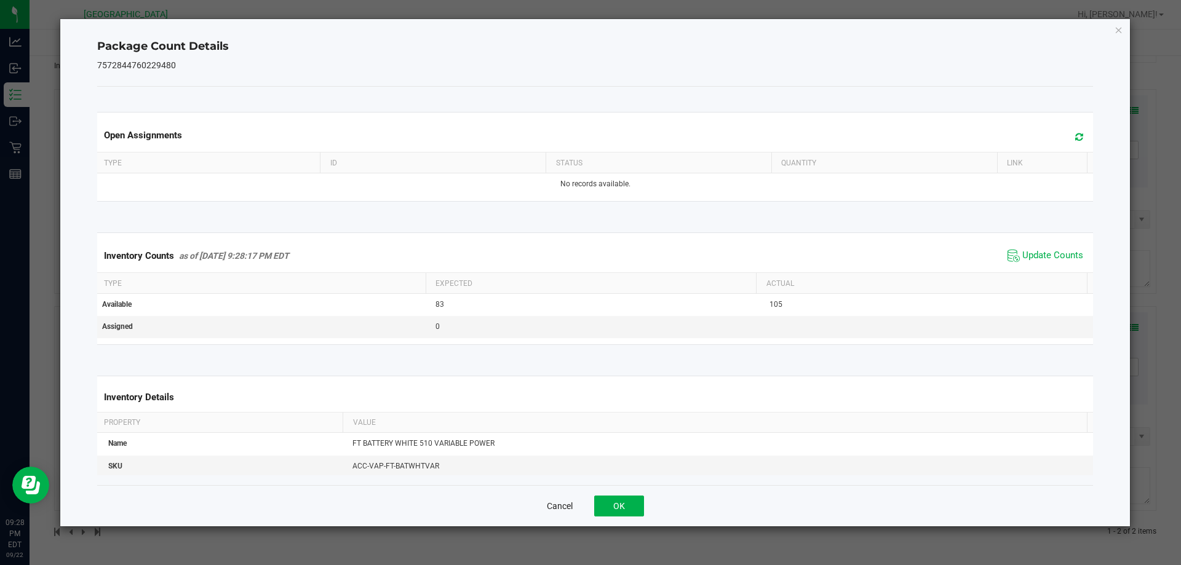
click at [569, 509] on button "Cancel" at bounding box center [560, 506] width 26 height 12
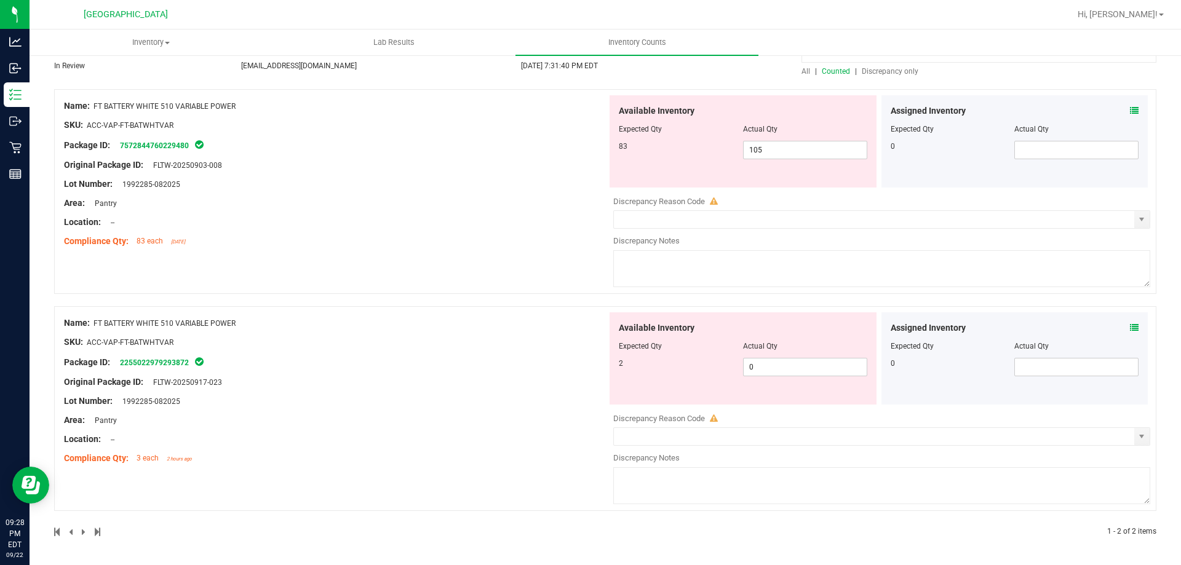
click at [566, 506] on div "Name: FT BATTERY WHITE 510 VARIABLE POWER SKU: ACC-VAP-FT-BATWHTVAR Package ID:…" at bounding box center [605, 408] width 1102 height 205
click at [1117, 325] on div "Assigned Inventory" at bounding box center [1014, 328] width 248 height 13
click at [1130, 325] on icon at bounding box center [1134, 327] width 9 height 9
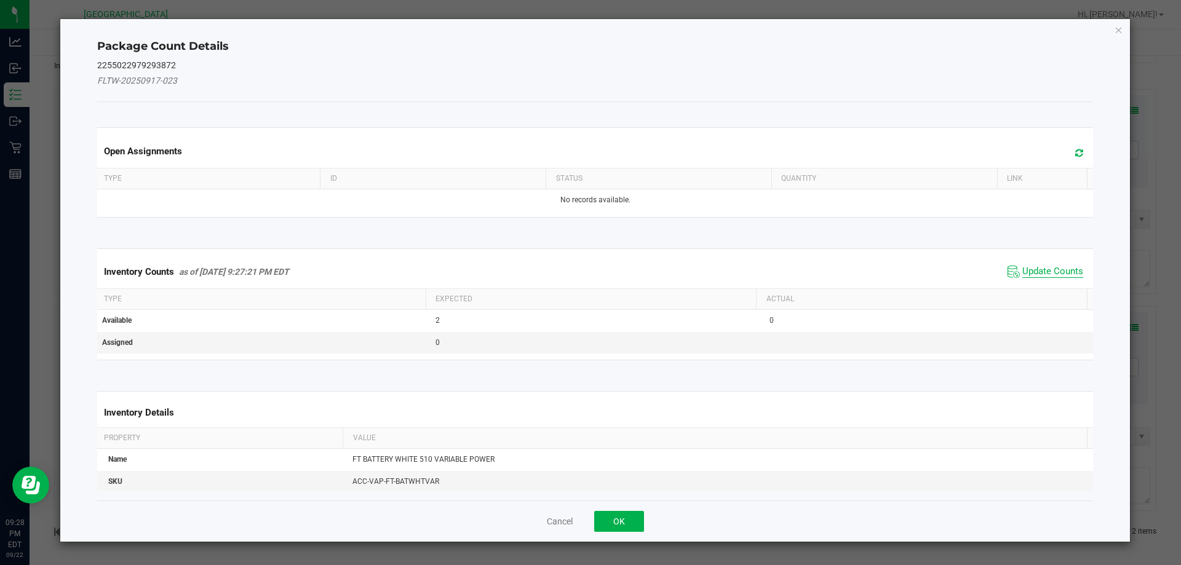
click at [1026, 272] on span "Update Counts" at bounding box center [1052, 272] width 61 height 12
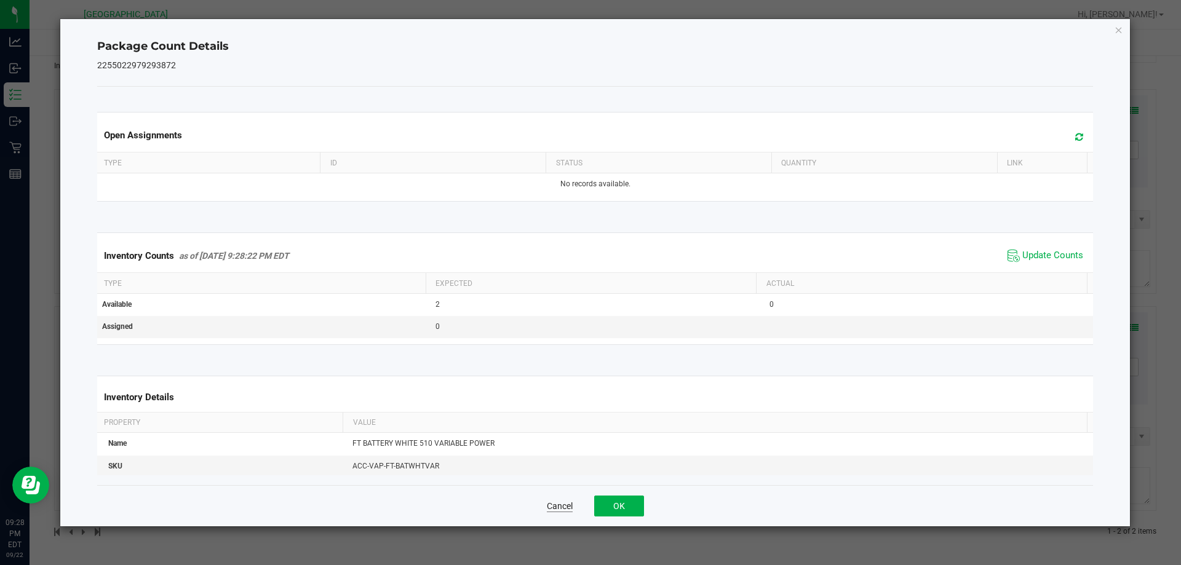
click at [570, 504] on button "Cancel" at bounding box center [560, 506] width 26 height 12
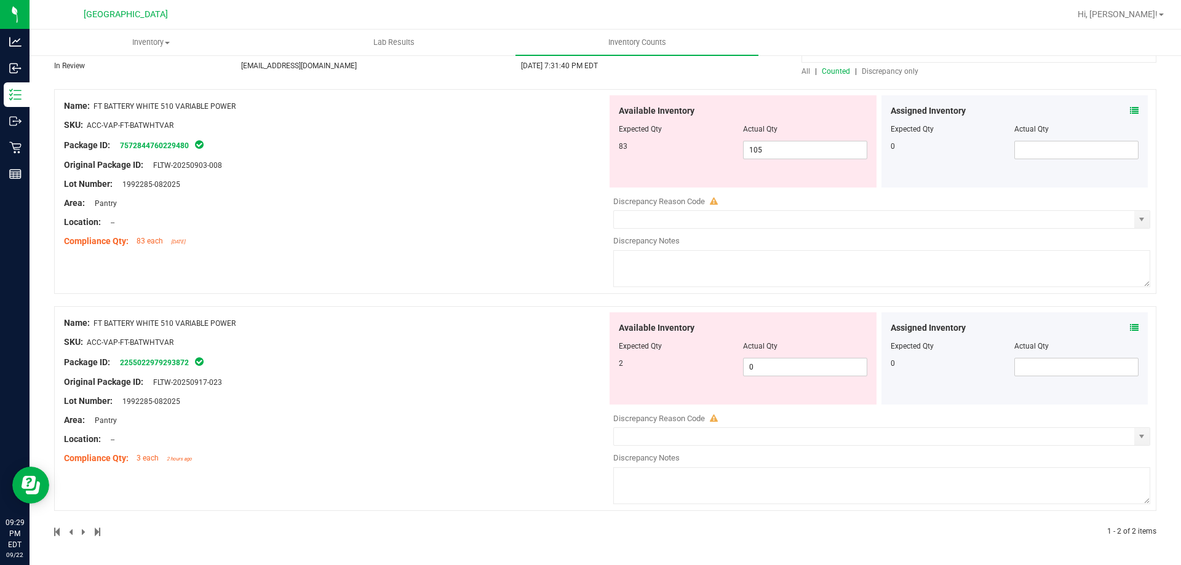
click at [1130, 109] on icon at bounding box center [1134, 110] width 9 height 9
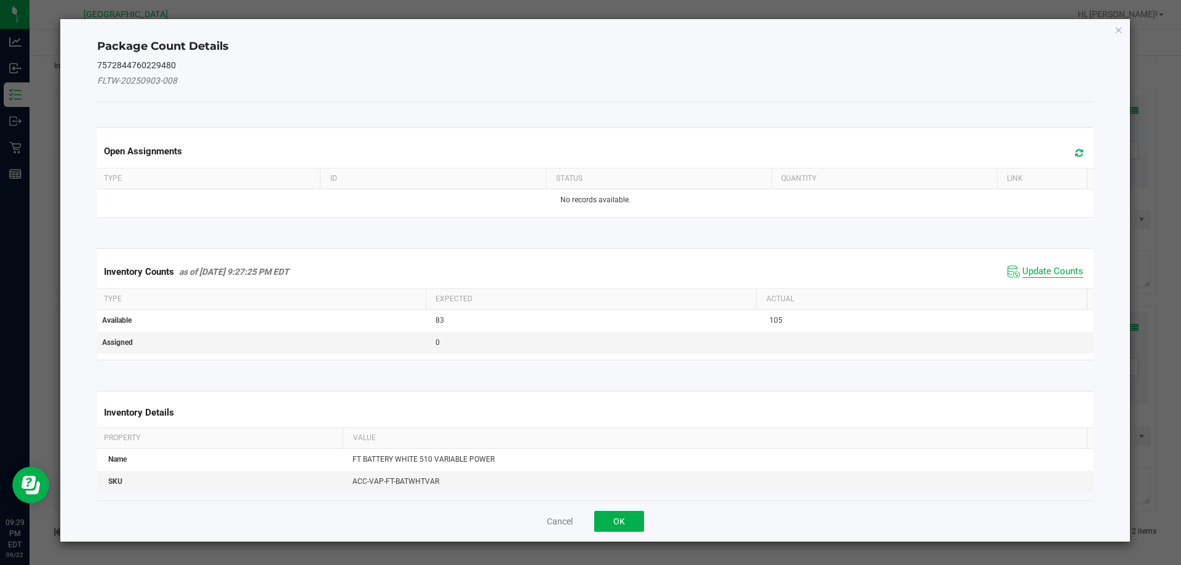
click at [1026, 273] on span "Update Counts" at bounding box center [1052, 272] width 61 height 12
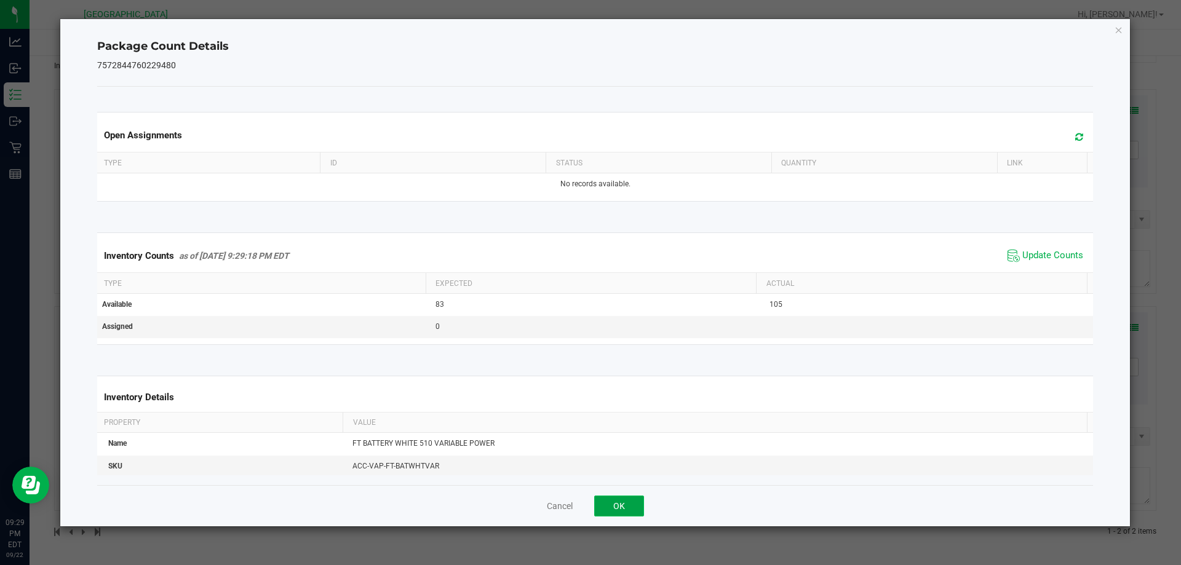
click at [629, 508] on button "OK" at bounding box center [619, 506] width 50 height 21
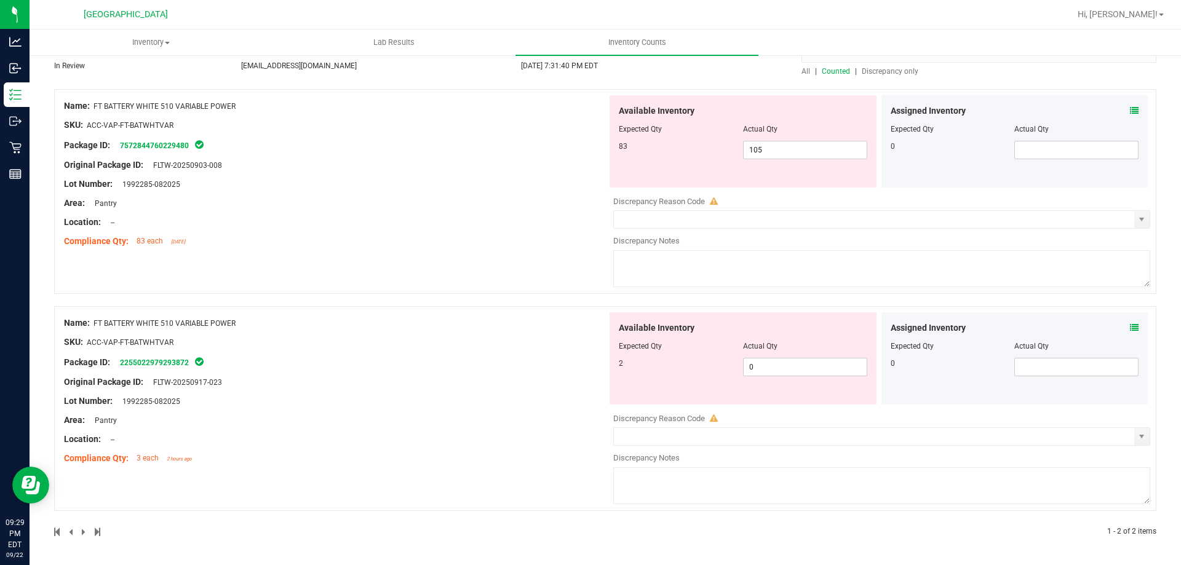
click at [1130, 331] on icon at bounding box center [1134, 327] width 9 height 9
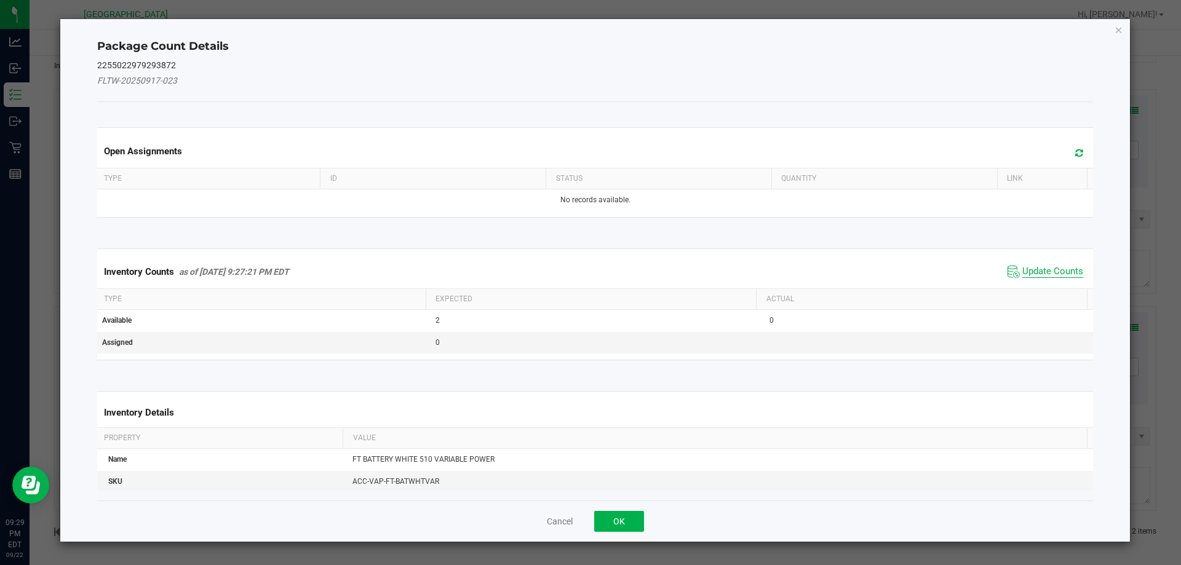
click at [1034, 272] on span "Update Counts" at bounding box center [1052, 272] width 61 height 12
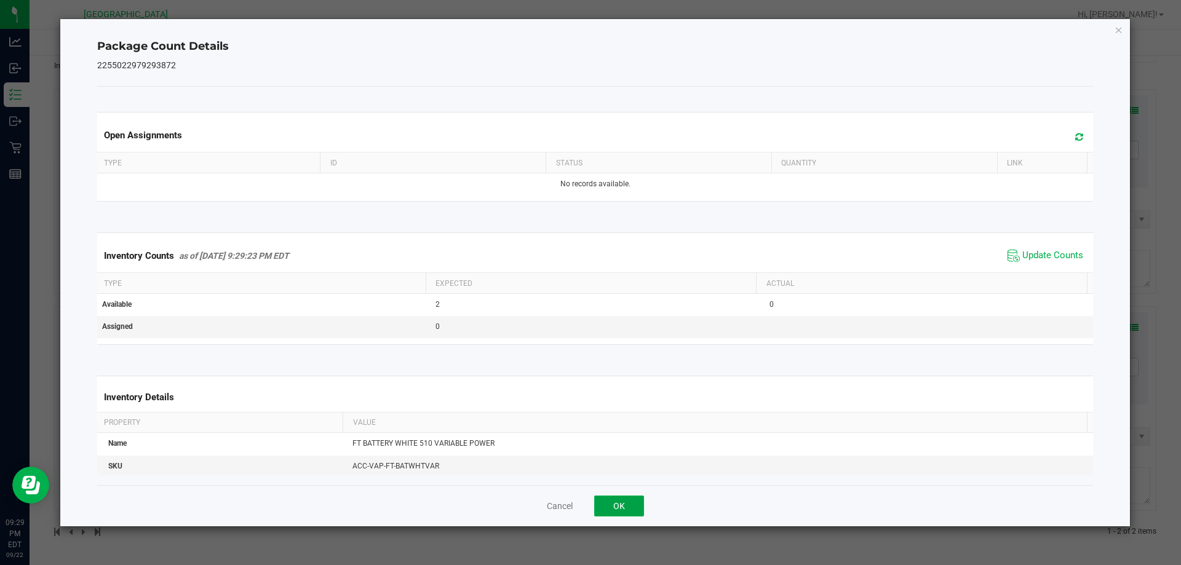
click at [606, 510] on button "OK" at bounding box center [619, 506] width 50 height 21
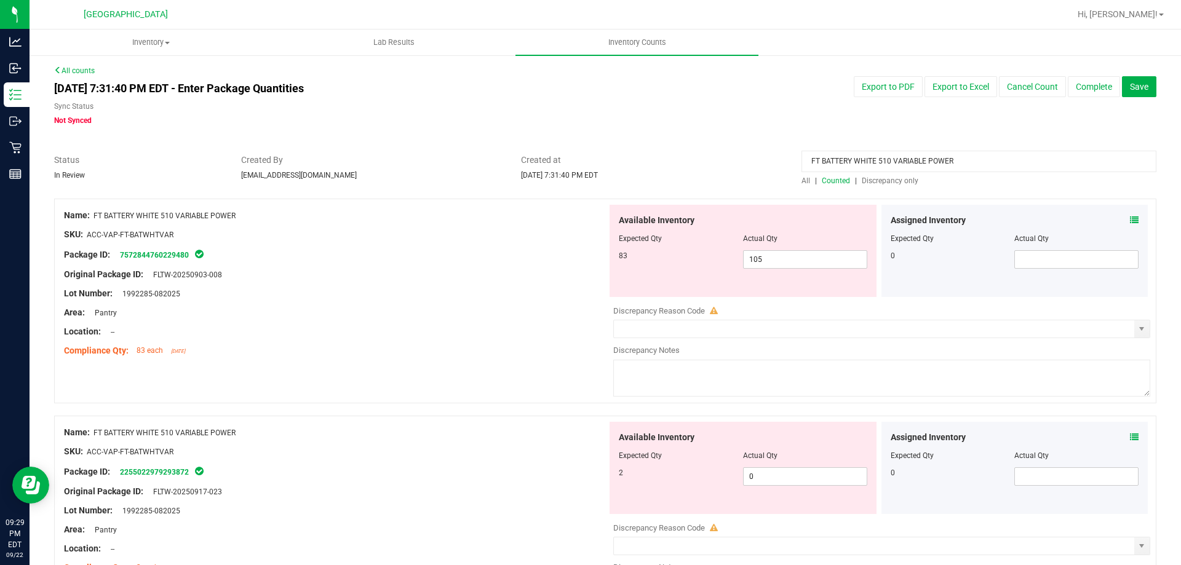
scroll to position [0, 0]
click at [883, 184] on span "Discrepancy only" at bounding box center [890, 182] width 57 height 9
click at [801, 185] on span "All" at bounding box center [805, 182] width 9 height 9
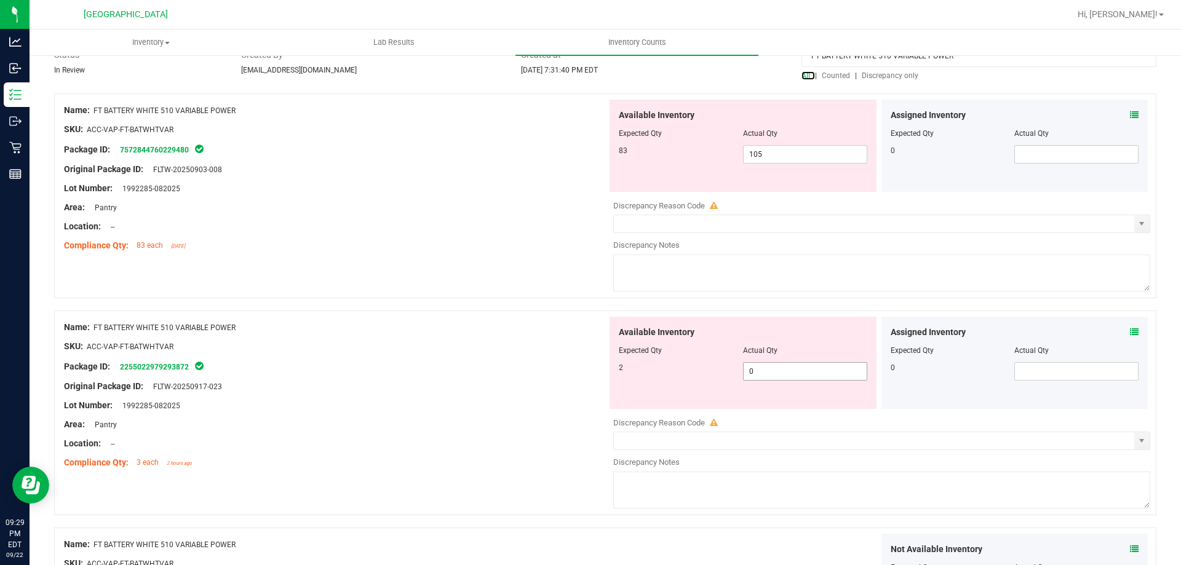
scroll to position [290, 0]
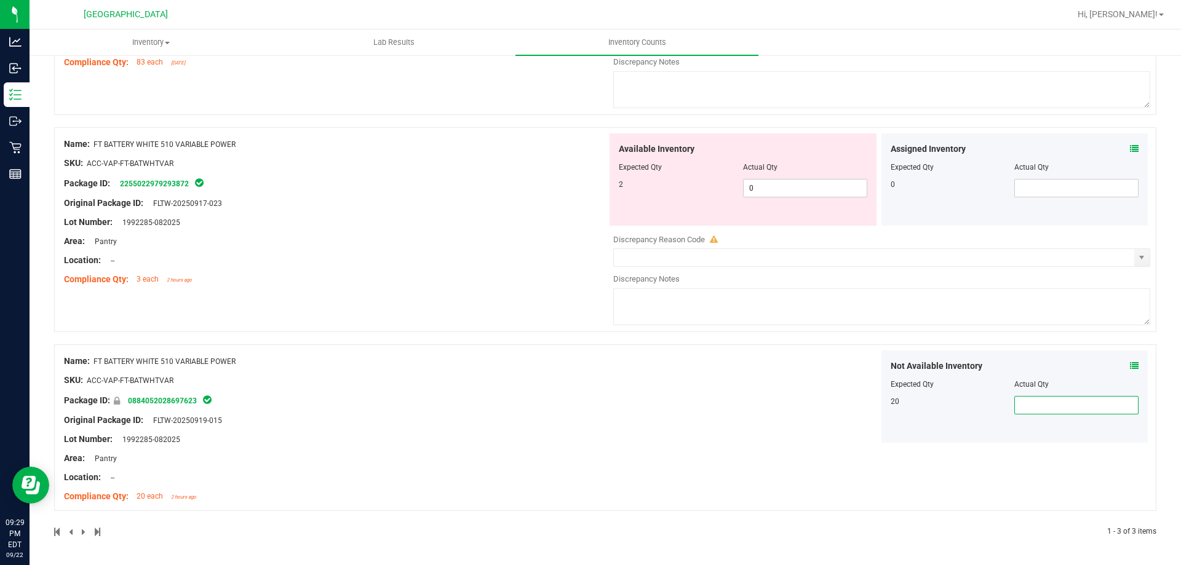
click at [1026, 404] on span at bounding box center [1076, 405] width 124 height 18
type input "20"
drag, startPoint x: 713, startPoint y: 417, endPoint x: 759, endPoint y: 420, distance: 46.8
click at [712, 417] on div "Not Available Inventory Expected Qty Actual Qty 20 20 20" at bounding box center [878, 397] width 543 height 92
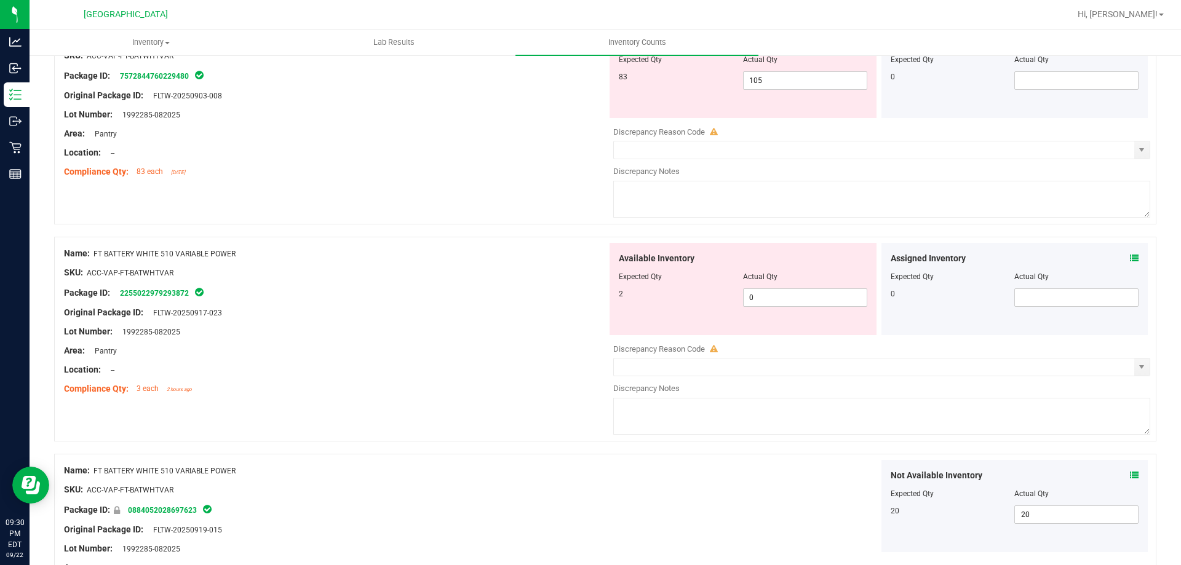
scroll to position [0, 0]
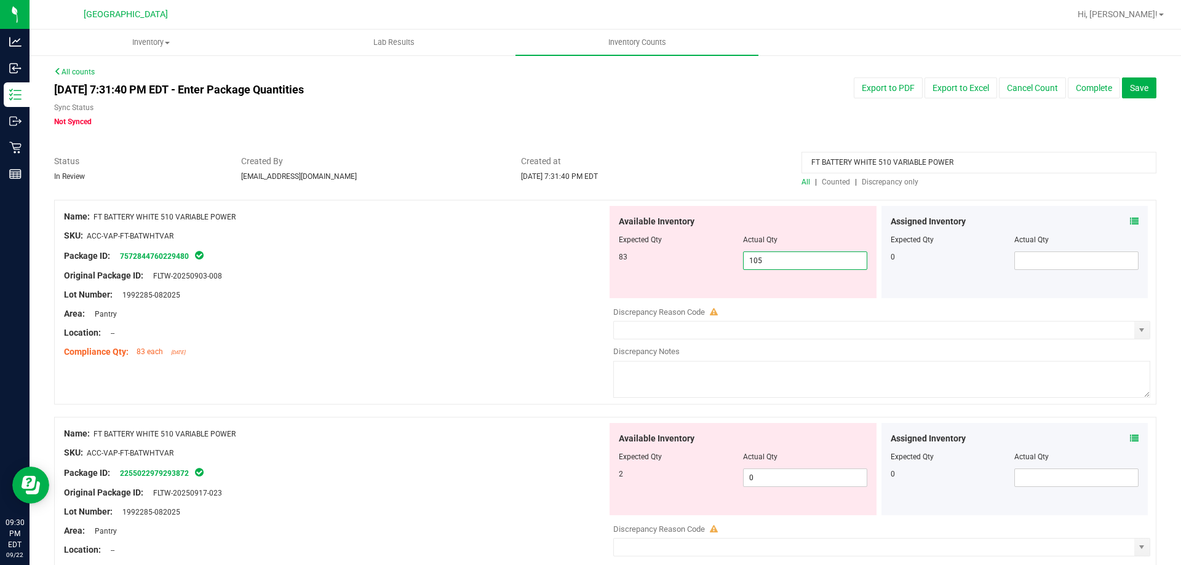
drag, startPoint x: 780, startPoint y: 260, endPoint x: 621, endPoint y: 246, distance: 160.5
click at [622, 247] on div "Available Inventory Expected Qty Actual Qty 83 105 105" at bounding box center [742, 252] width 267 height 92
type input "83"
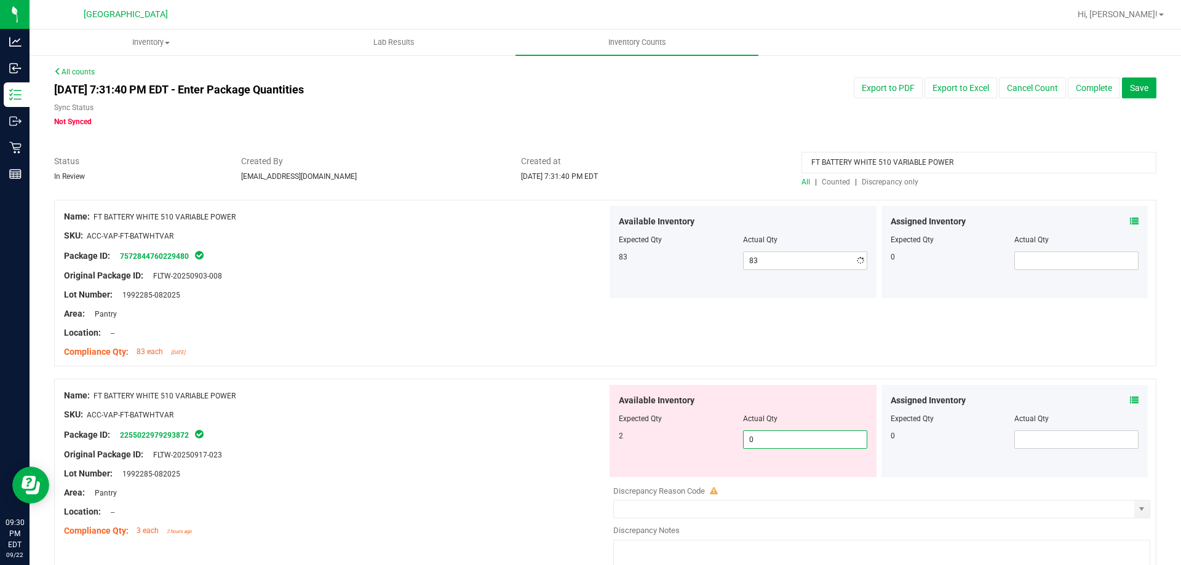
drag, startPoint x: 760, startPoint y: 480, endPoint x: 664, endPoint y: 459, distance: 98.2
click at [668, 465] on div "Available Inventory Expected Qty Actual Qty 2 0 0" at bounding box center [742, 431] width 267 height 92
type input "2"
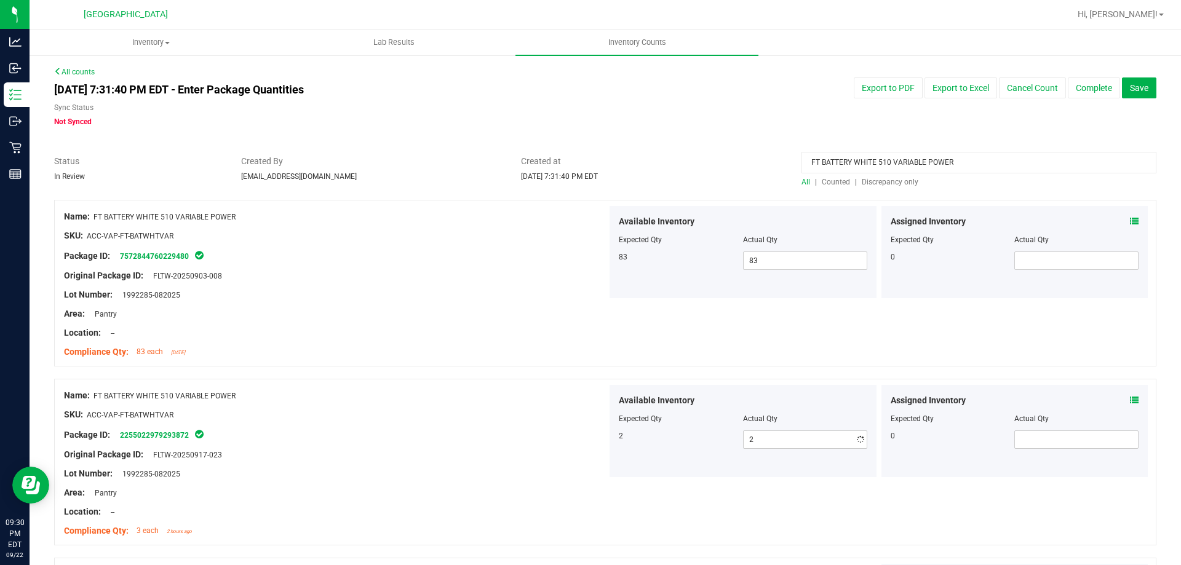
click at [534, 443] on div at bounding box center [335, 445] width 543 height 6
click at [835, 178] on span "Counted" at bounding box center [836, 182] width 28 height 9
drag, startPoint x: 964, startPoint y: 167, endPoint x: 621, endPoint y: 165, distance: 343.2
click at [621, 165] on div "Status In Review Created By [EMAIL_ADDRESS][DOMAIN_NAME] Created at [DATE] 7:31…" at bounding box center [605, 171] width 1120 height 33
click at [827, 180] on span "Counted" at bounding box center [836, 182] width 28 height 9
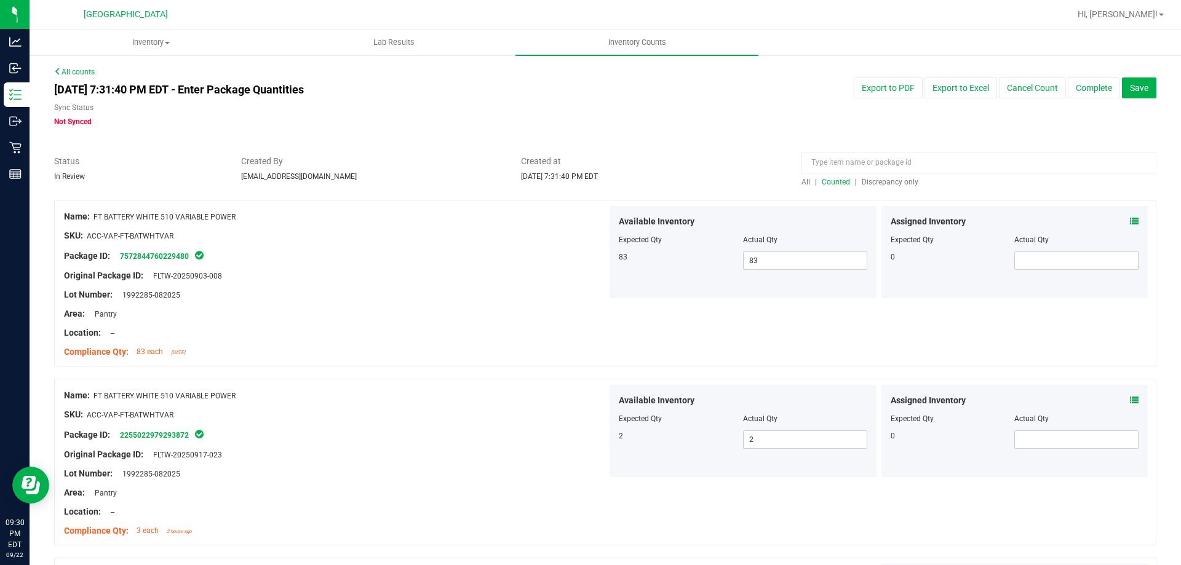
click at [865, 186] on span "Discrepancy only" at bounding box center [890, 182] width 57 height 9
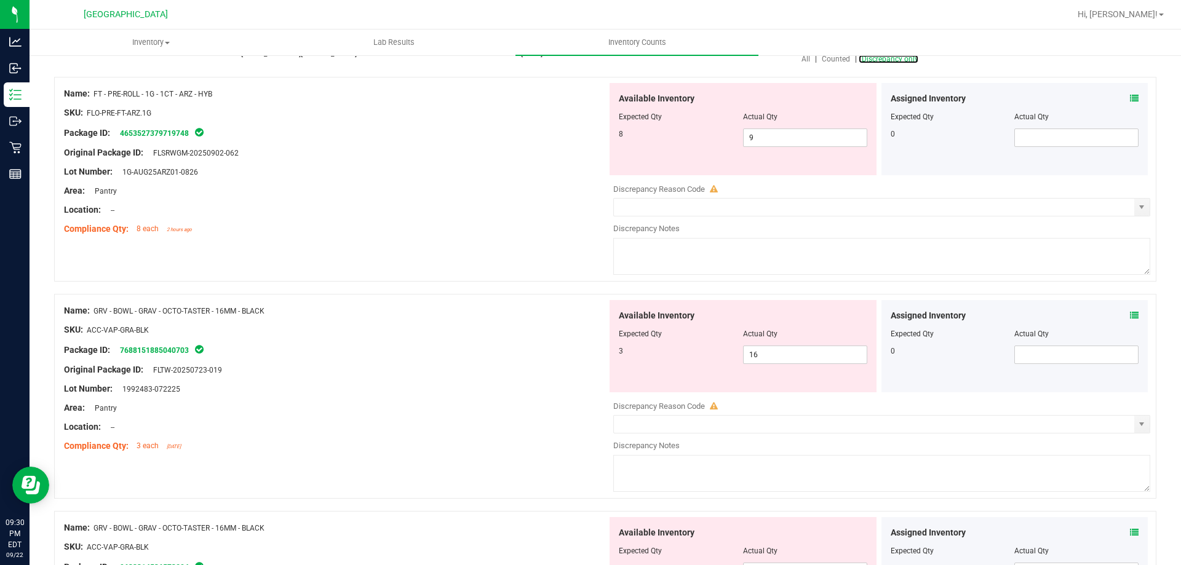
scroll to position [184, 0]
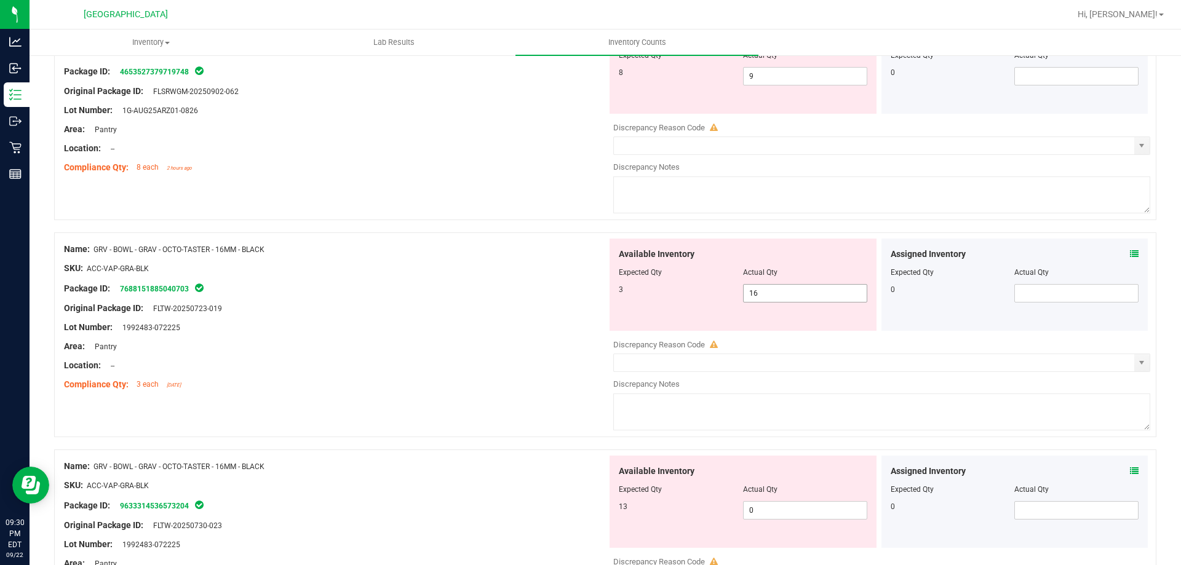
drag, startPoint x: 756, startPoint y: 293, endPoint x: 649, endPoint y: 292, distance: 107.6
click at [651, 292] on div "3 16 16" at bounding box center [743, 293] width 248 height 18
type input "3"
drag, startPoint x: 790, startPoint y: 503, endPoint x: 683, endPoint y: 493, distance: 106.8
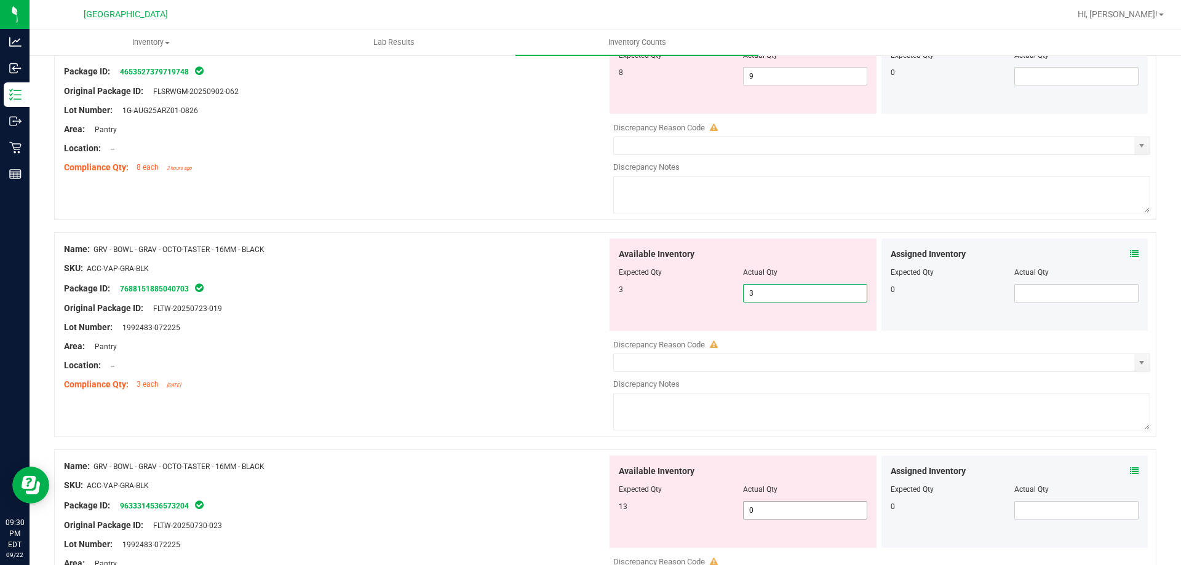
click at [685, 494] on div "Available Inventory Expected Qty Actual Qty 13 0 0" at bounding box center [742, 502] width 267 height 92
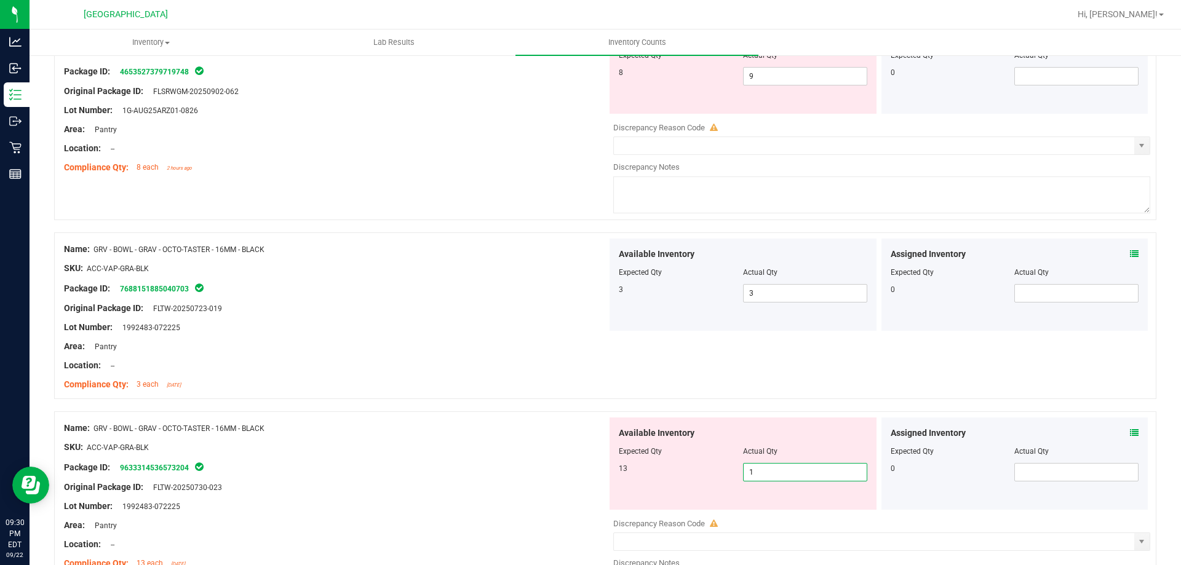
type input "13"
click at [510, 432] on div "Name: GRV - BOWL - GRAV - OCTO-TASTER - 16MM - BLACK" at bounding box center [335, 428] width 543 height 13
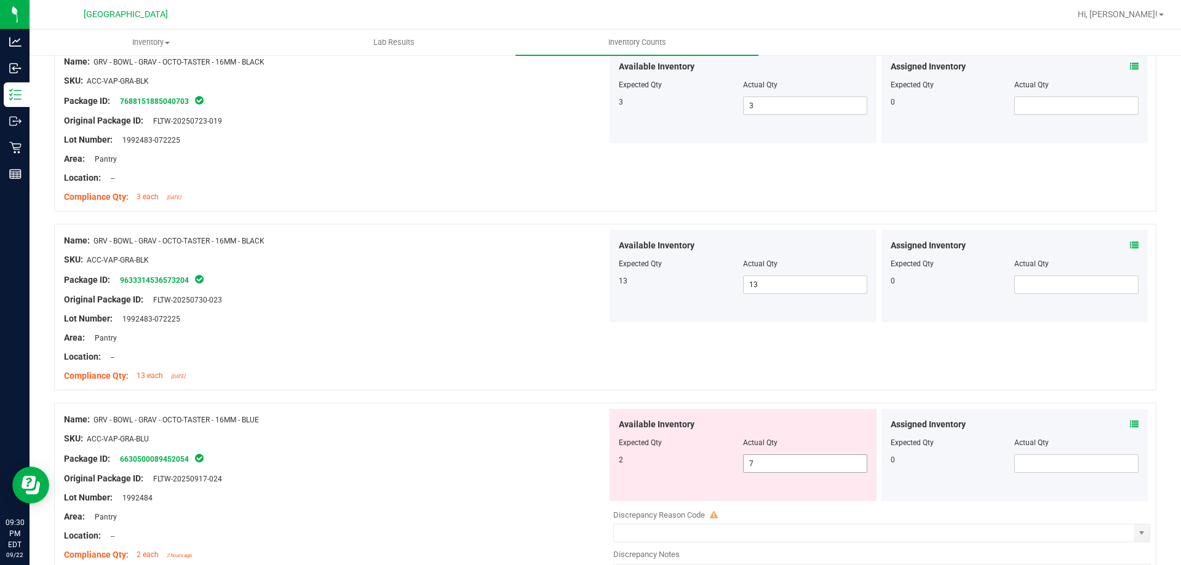
scroll to position [369, 0]
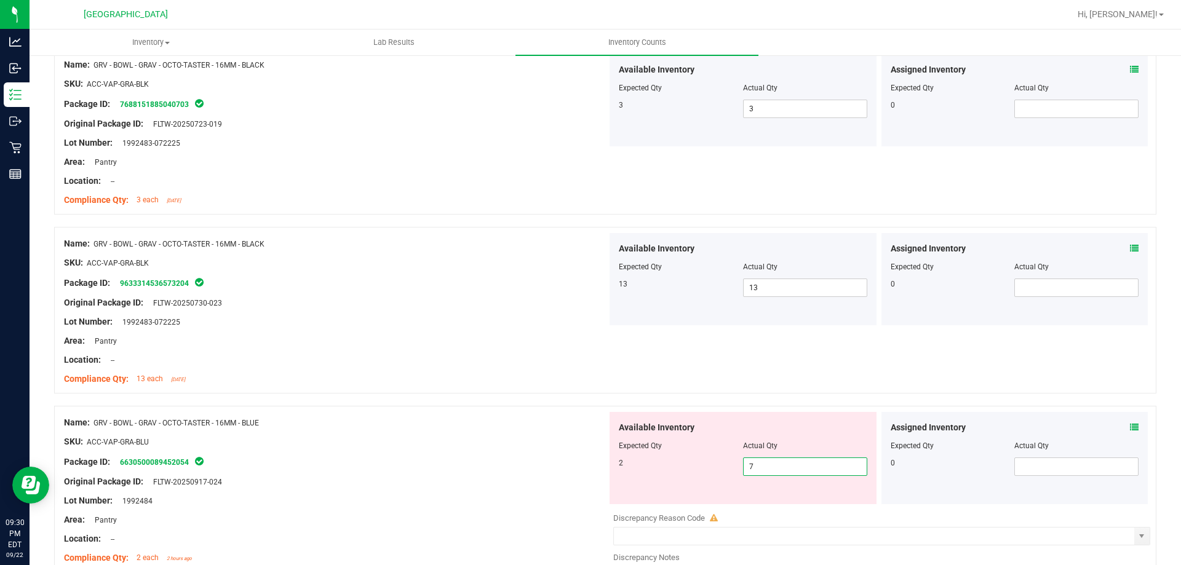
drag, startPoint x: 773, startPoint y: 466, endPoint x: 729, endPoint y: 469, distance: 44.4
click at [729, 469] on div "2 7 7" at bounding box center [743, 467] width 248 height 18
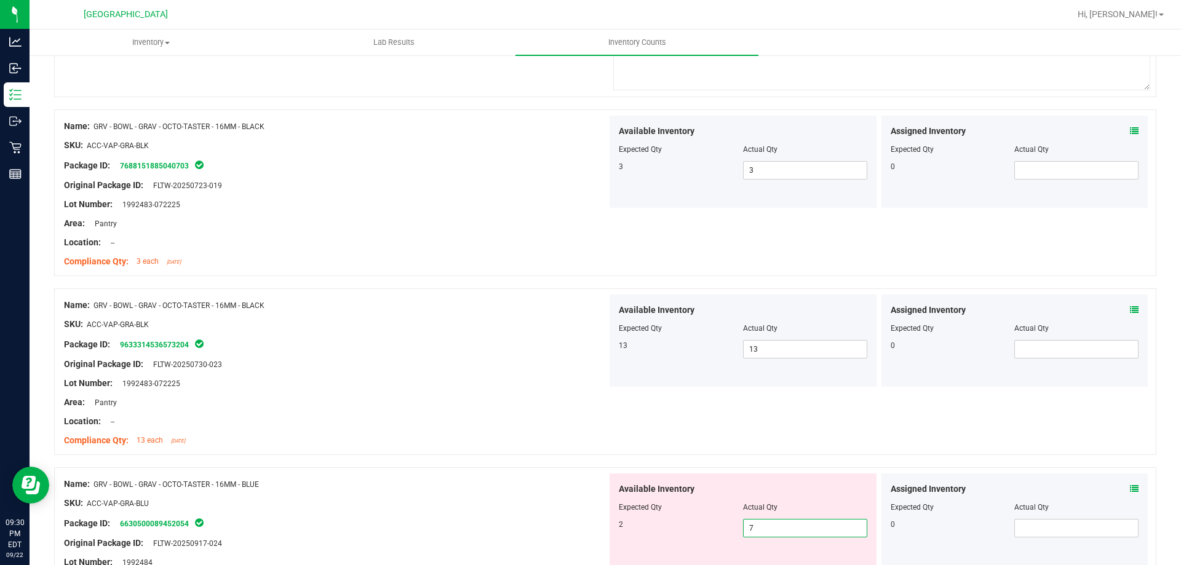
click at [453, 493] on div at bounding box center [335, 494] width 543 height 6
drag, startPoint x: 271, startPoint y: 481, endPoint x: 97, endPoint y: 483, distance: 173.4
click at [97, 483] on div "Name: GRV - BOWL - GRAV - OCTO-TASTER - 16MM - BLUE" at bounding box center [335, 484] width 543 height 13
copy span "GRV - BOWL - GRAV - OCTO-TASTER - 16MM - BLUE"
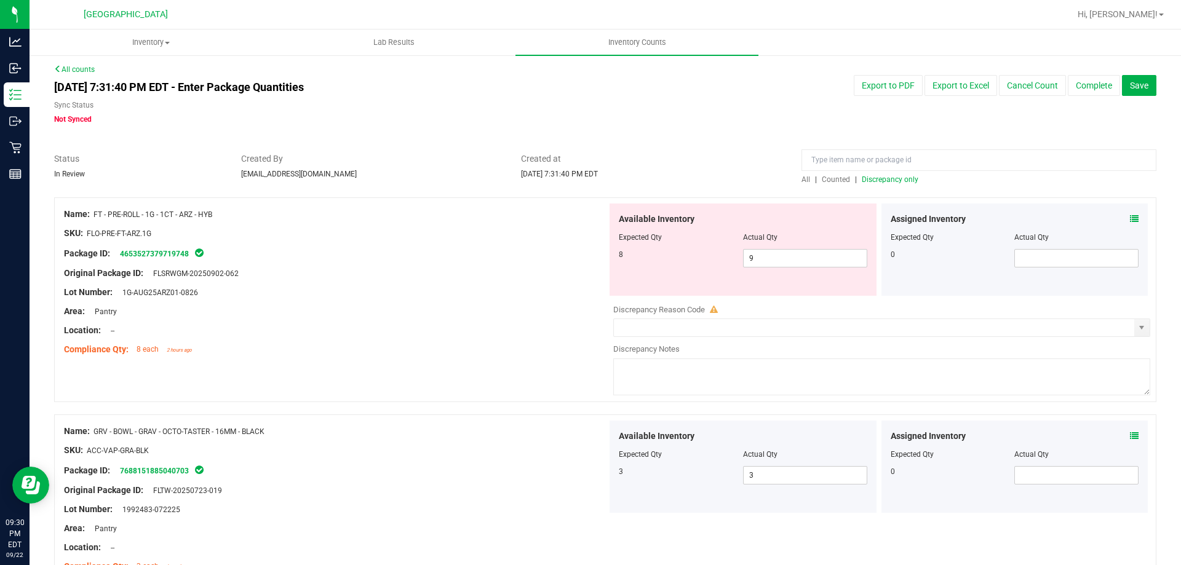
scroll to position [0, 0]
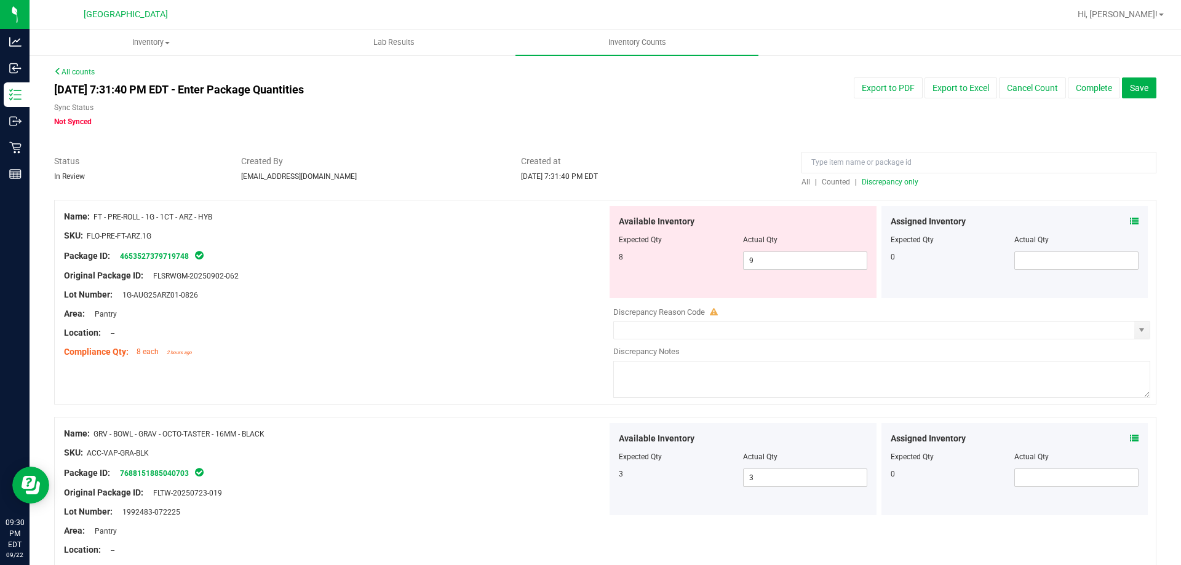
click at [831, 188] on div at bounding box center [605, 194] width 1102 height 12
click at [829, 183] on span "Counted" at bounding box center [836, 182] width 28 height 9
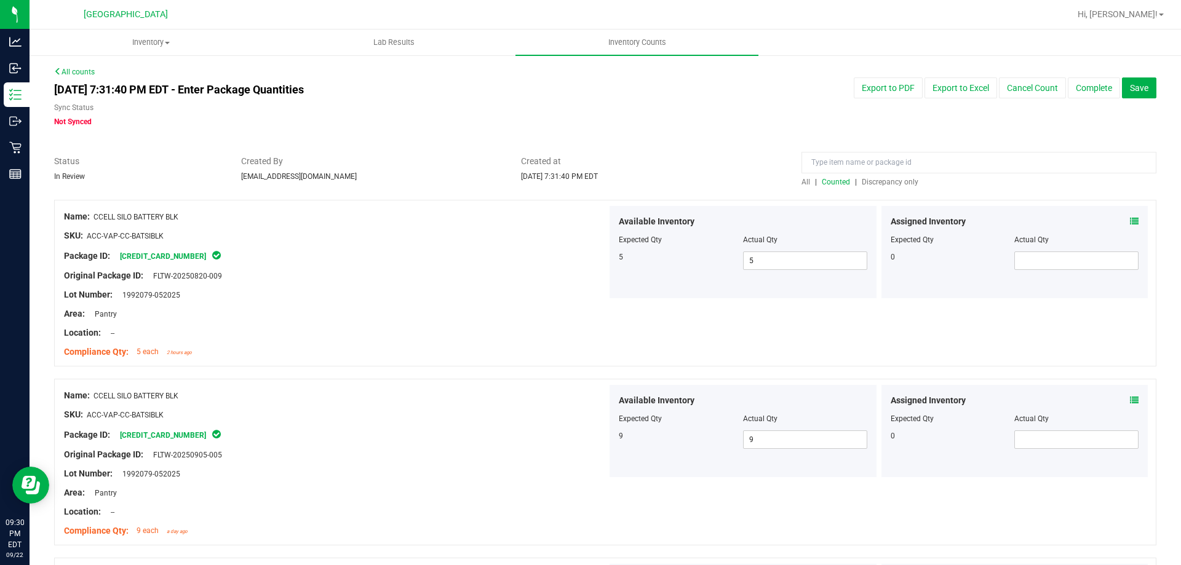
click at [801, 178] on span "All" at bounding box center [805, 182] width 9 height 9
click at [824, 157] on input at bounding box center [978, 163] width 355 height 22
paste input "GRV - BOWL - GRAV - OCTO-TASTER - 16MM - BLUE"
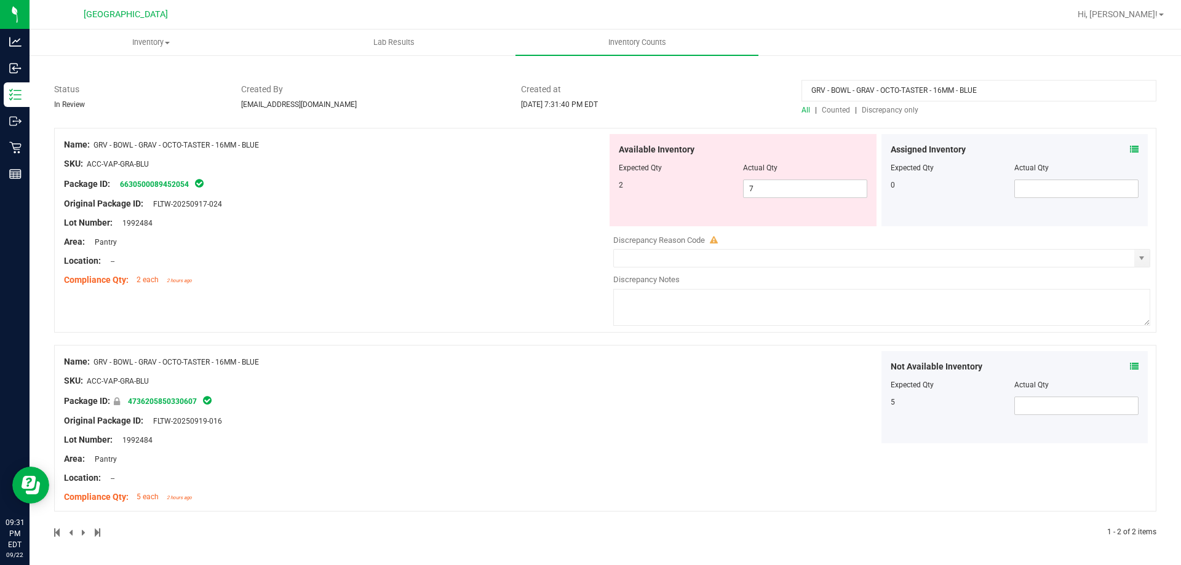
scroll to position [73, 0]
type input "GRV - BOWL - GRAV - OCTO-TASTER - 16MM - BLUE"
drag, startPoint x: 763, startPoint y: 191, endPoint x: 590, endPoint y: 189, distance: 172.8
click at [592, 191] on div "Name: GRV - BOWL - GRAV - OCTO-TASTER - 16MM - BLUE SKU: ACC-VAP-GRA-BLU Packag…" at bounding box center [605, 229] width 1102 height 205
type input "2"
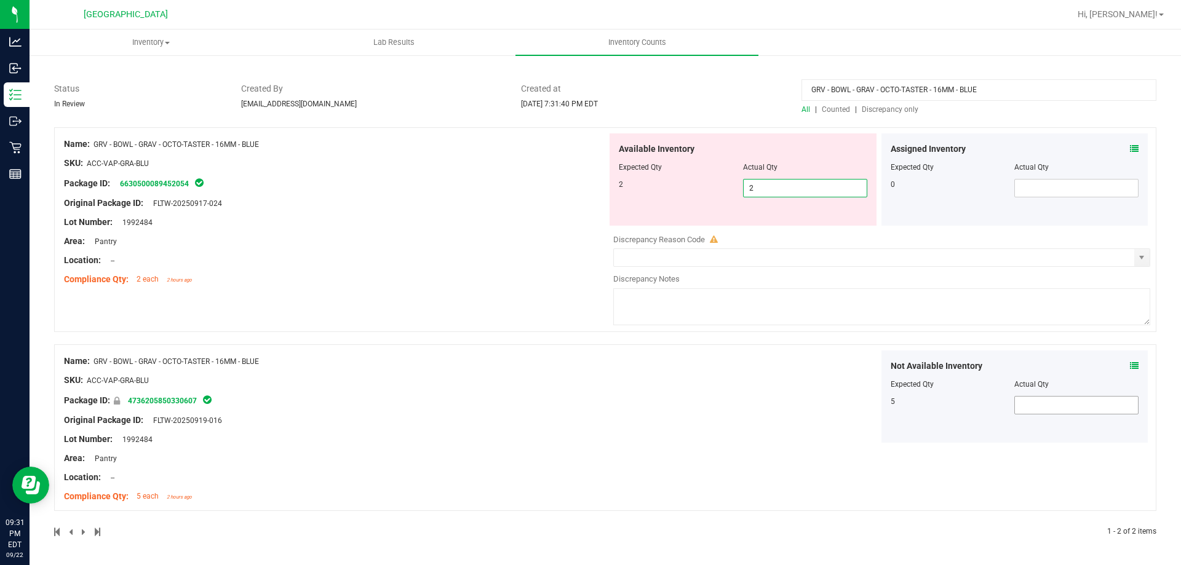
type input "2"
click at [1045, 411] on span at bounding box center [1076, 405] width 124 height 18
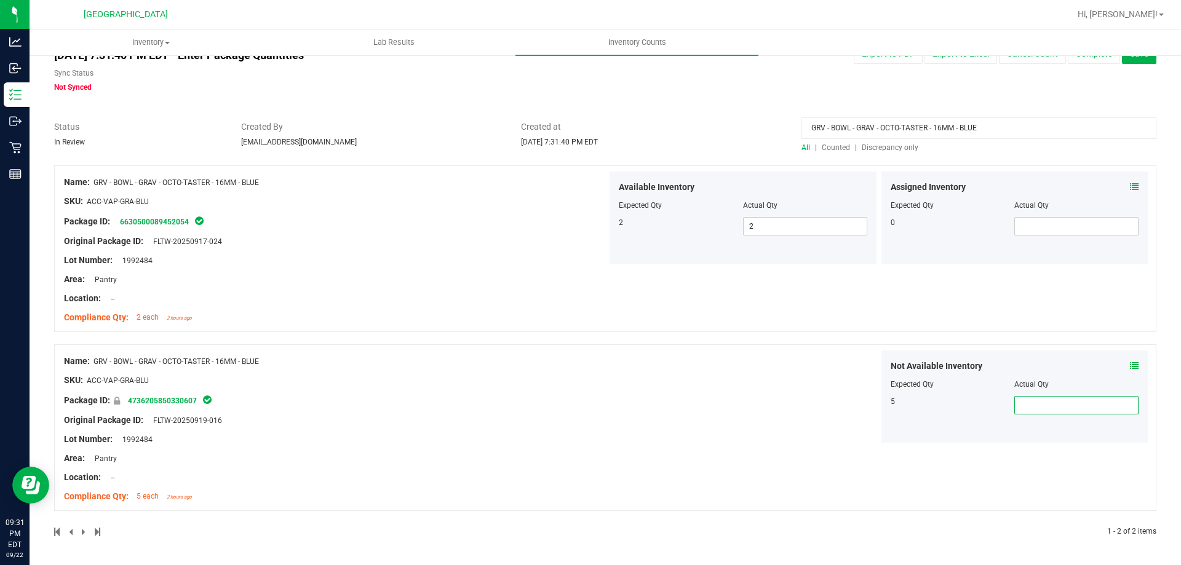
type input "5"
click at [720, 409] on div "Not Available Inventory Expected Qty Actual Qty 5 5 5" at bounding box center [878, 397] width 543 height 92
click at [891, 149] on span "Discrepancy only" at bounding box center [890, 147] width 57 height 9
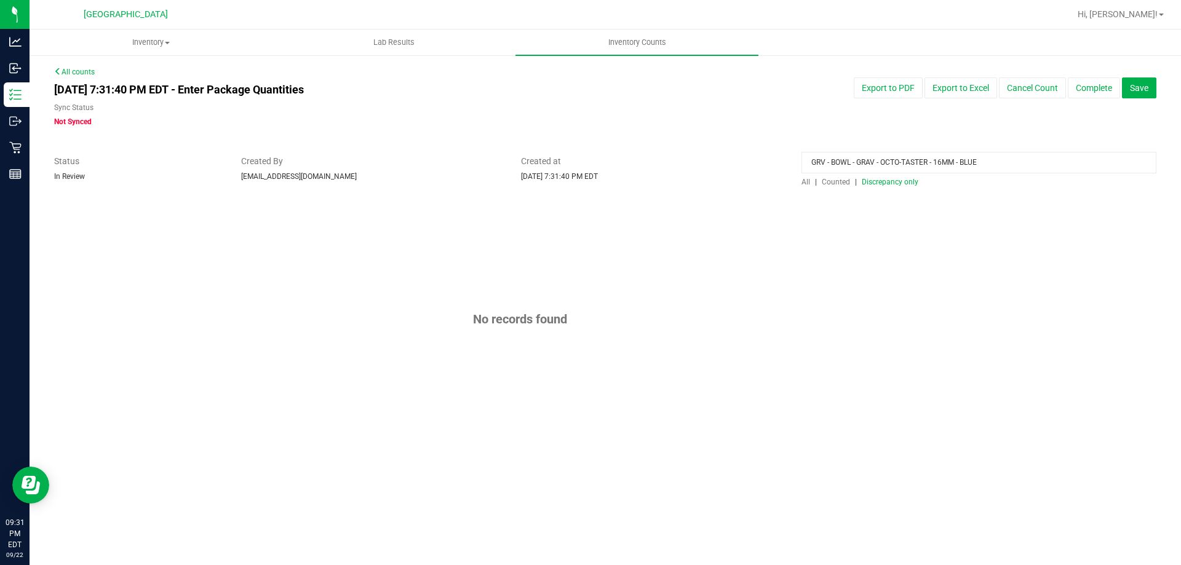
click at [840, 188] on div at bounding box center [605, 194] width 1102 height 12
click at [840, 183] on span "Counted" at bounding box center [836, 182] width 28 height 9
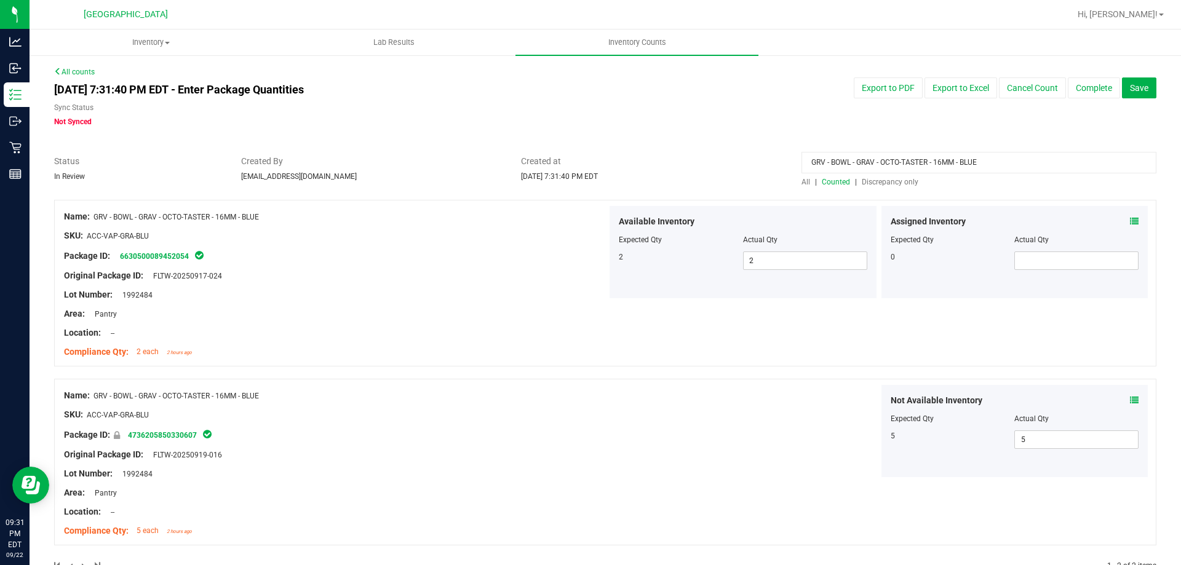
drag, startPoint x: 991, startPoint y: 153, endPoint x: 791, endPoint y: 152, distance: 199.3
click at [791, 152] on div "All counts [DATE] 7:31:40 PM EDT - Enter Package Quantities Sync Status Not Syn…" at bounding box center [605, 326] width 1102 height 521
click at [882, 180] on span "Discrepancy only" at bounding box center [890, 182] width 57 height 9
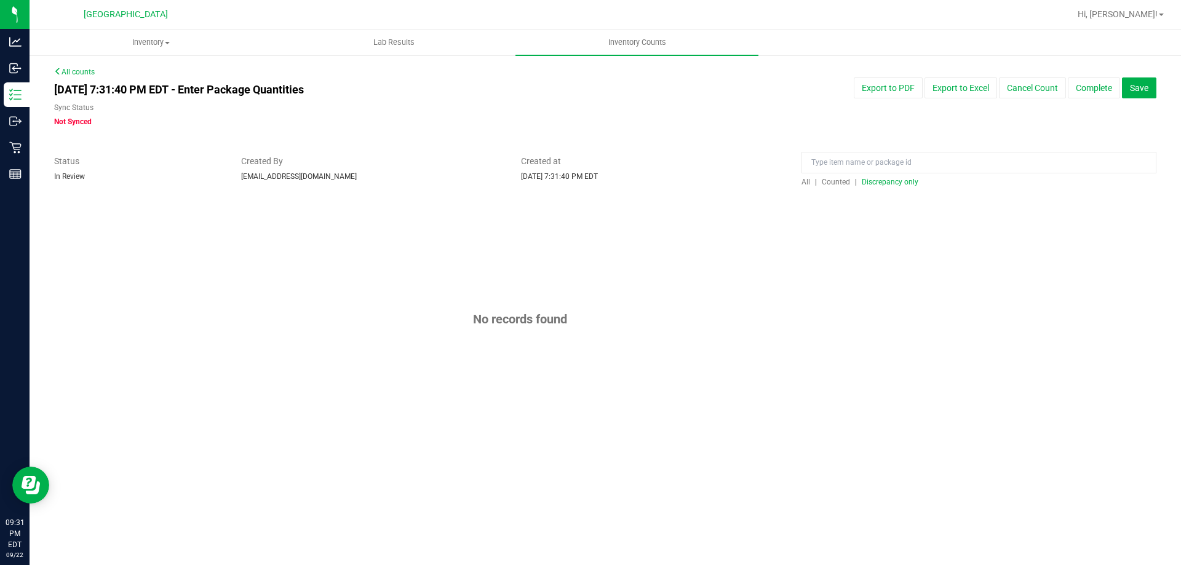
click at [882, 180] on span "Discrepancy only" at bounding box center [890, 182] width 57 height 9
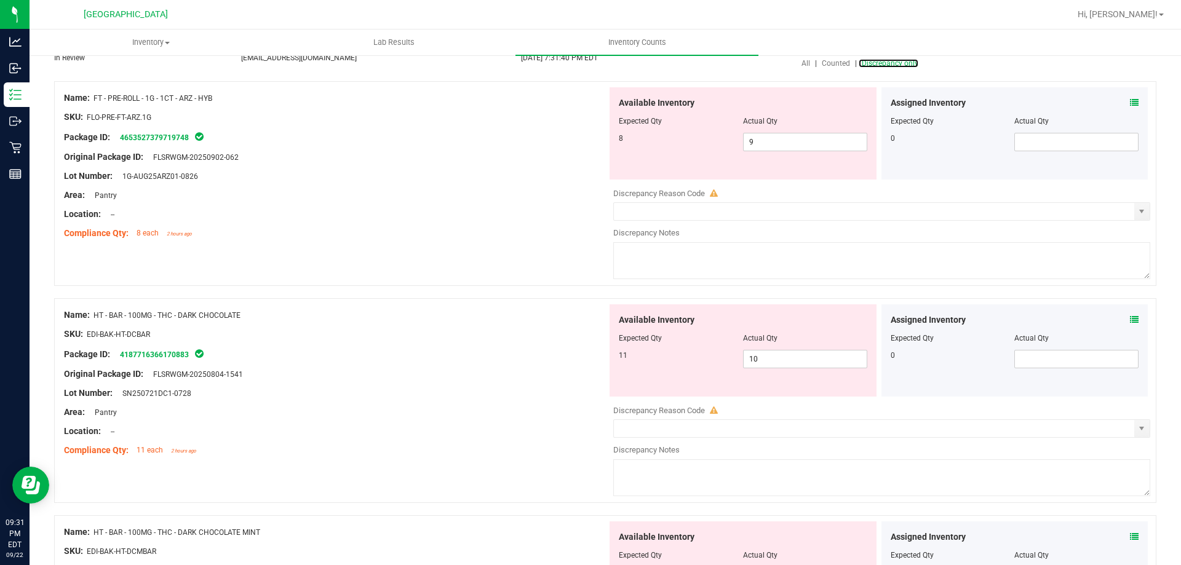
scroll to position [123, 0]
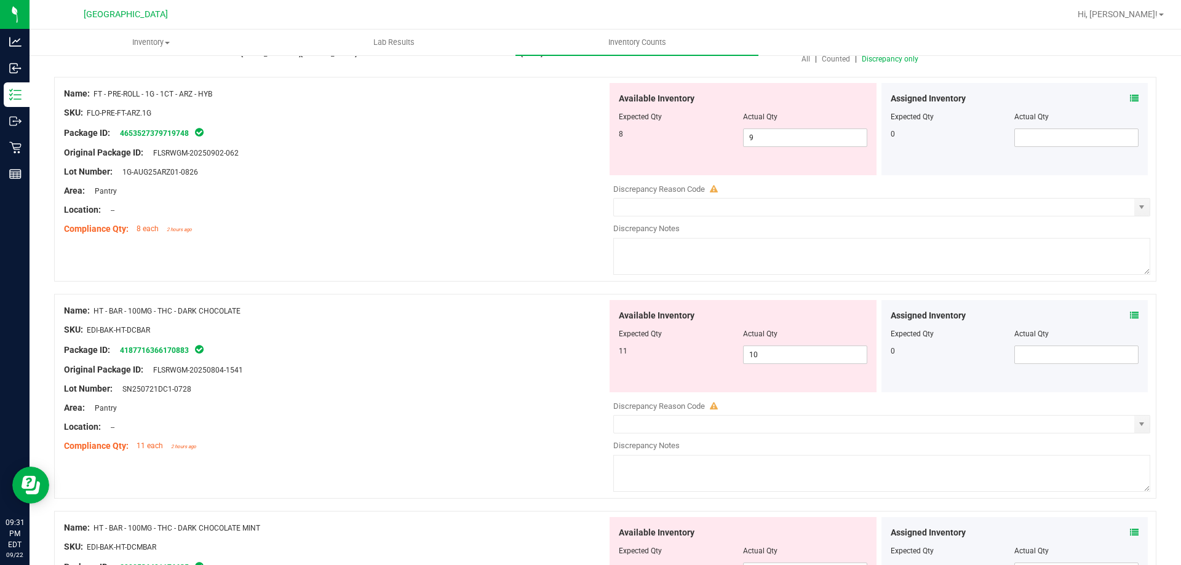
click at [1129, 314] on div "Assigned Inventory Expected Qty Actual Qty 0" at bounding box center [1014, 346] width 267 height 92
click at [1130, 314] on icon at bounding box center [1134, 315] width 9 height 9
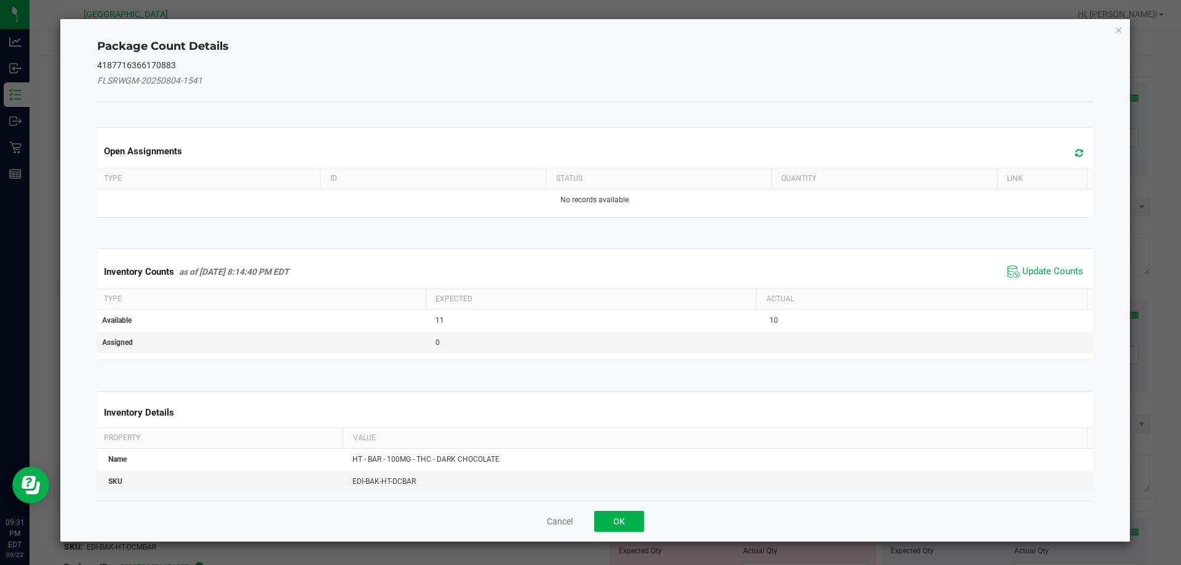
click at [1010, 263] on span "Update Counts" at bounding box center [1045, 272] width 82 height 18
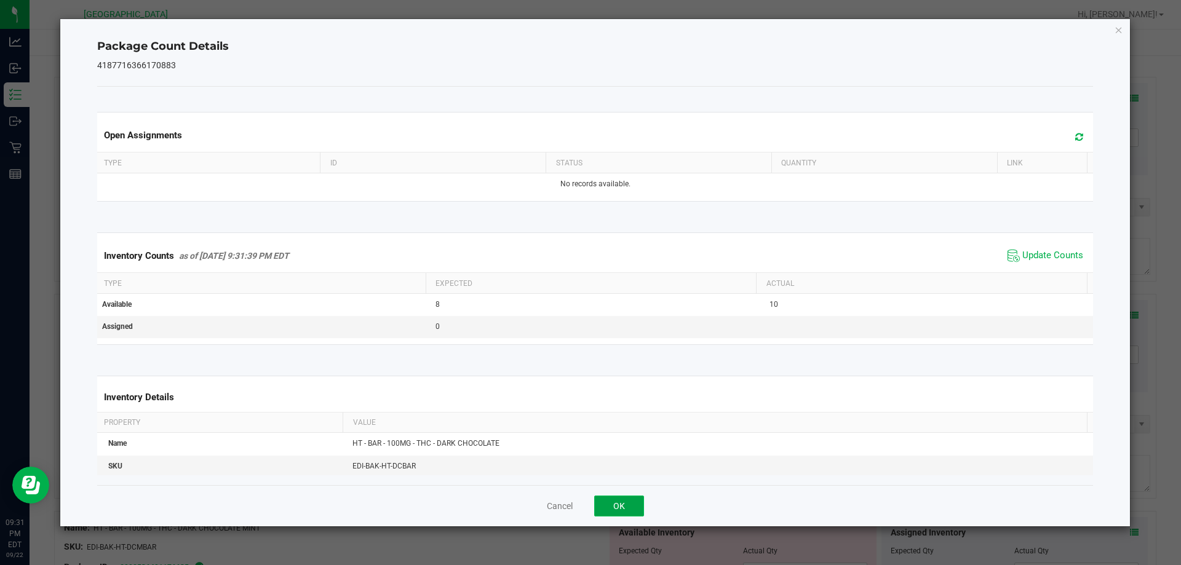
click at [622, 504] on button "OK" at bounding box center [619, 506] width 50 height 21
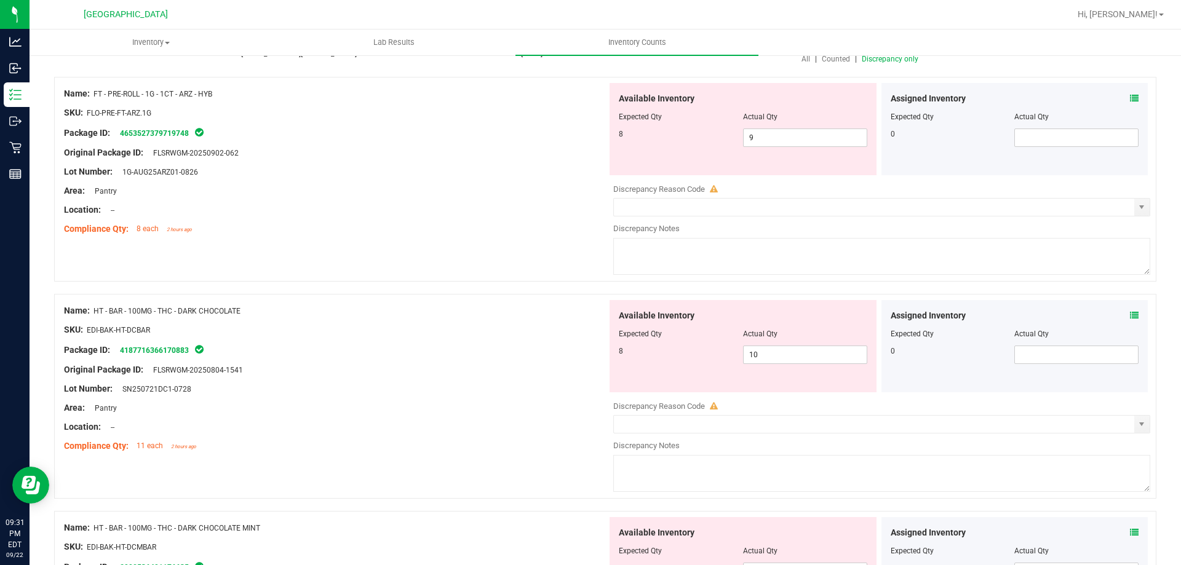
scroll to position [184, 0]
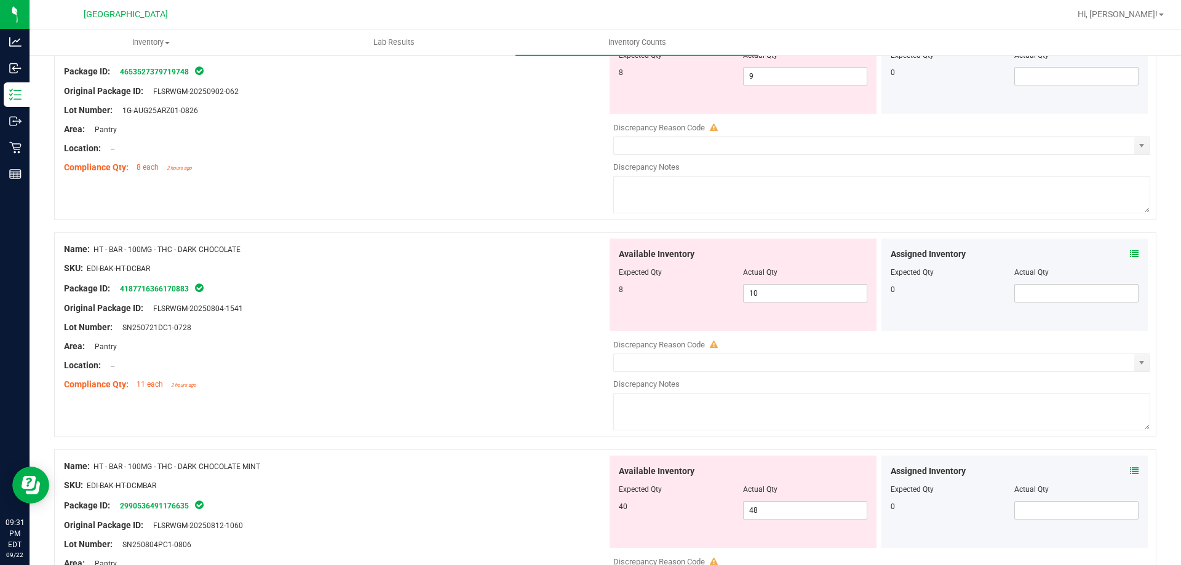
click at [1130, 474] on icon at bounding box center [1134, 471] width 9 height 9
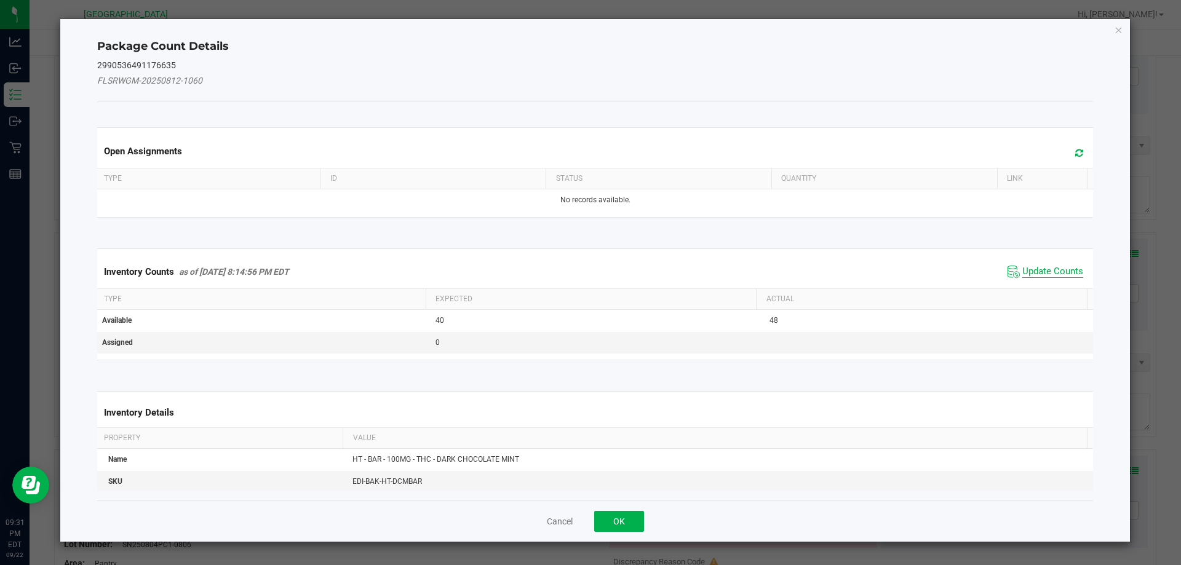
click at [1022, 269] on span "Update Counts" at bounding box center [1052, 272] width 61 height 12
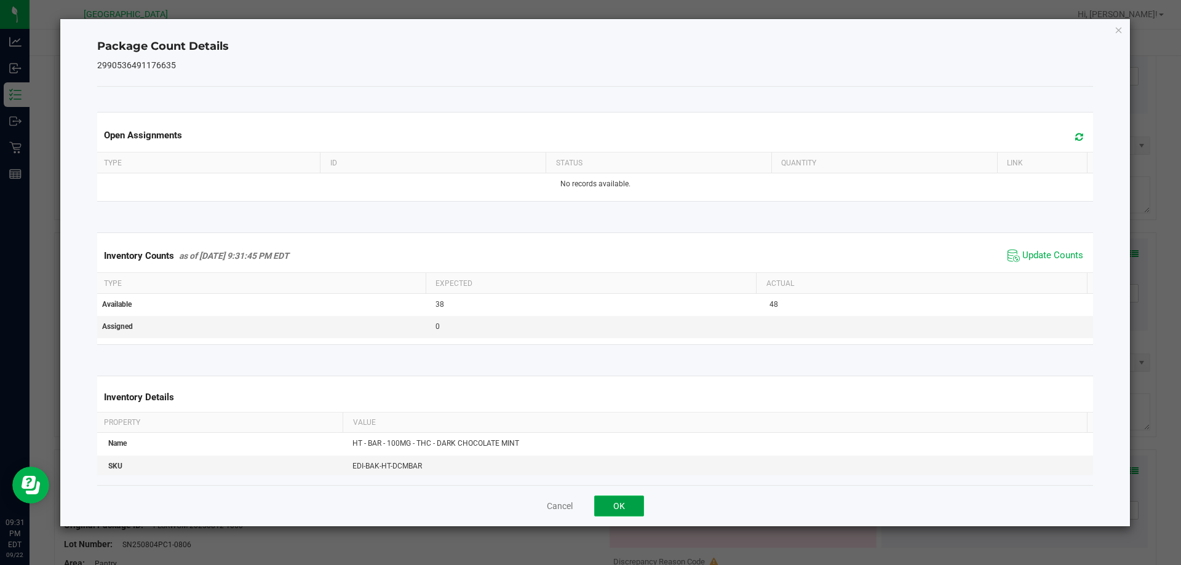
click at [627, 507] on button "OK" at bounding box center [619, 506] width 50 height 21
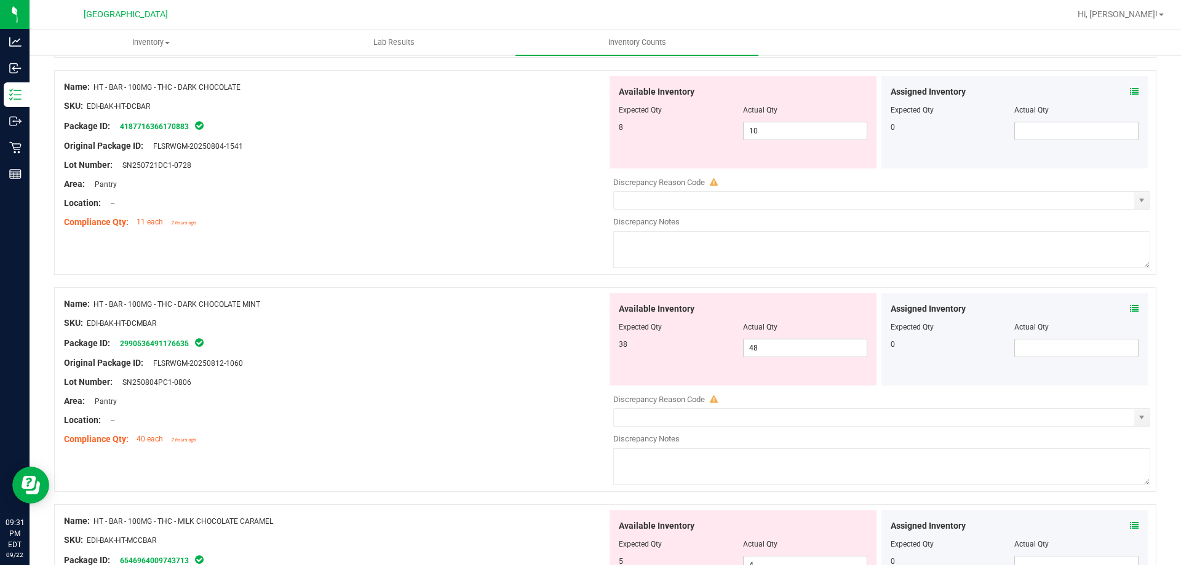
scroll to position [369, 0]
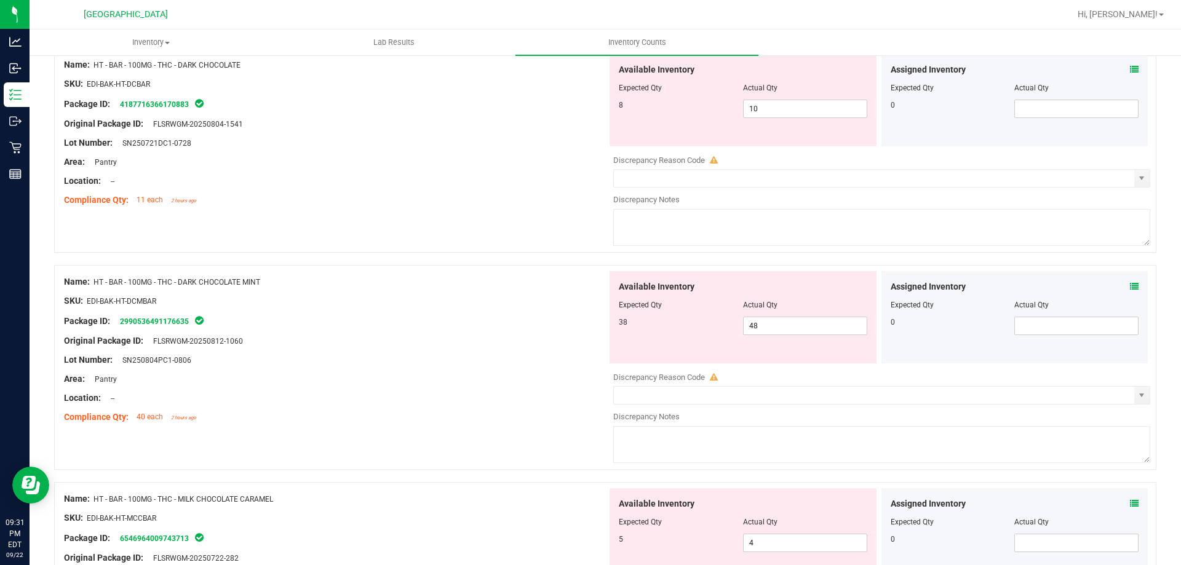
click at [1130, 501] on icon at bounding box center [1134, 503] width 9 height 9
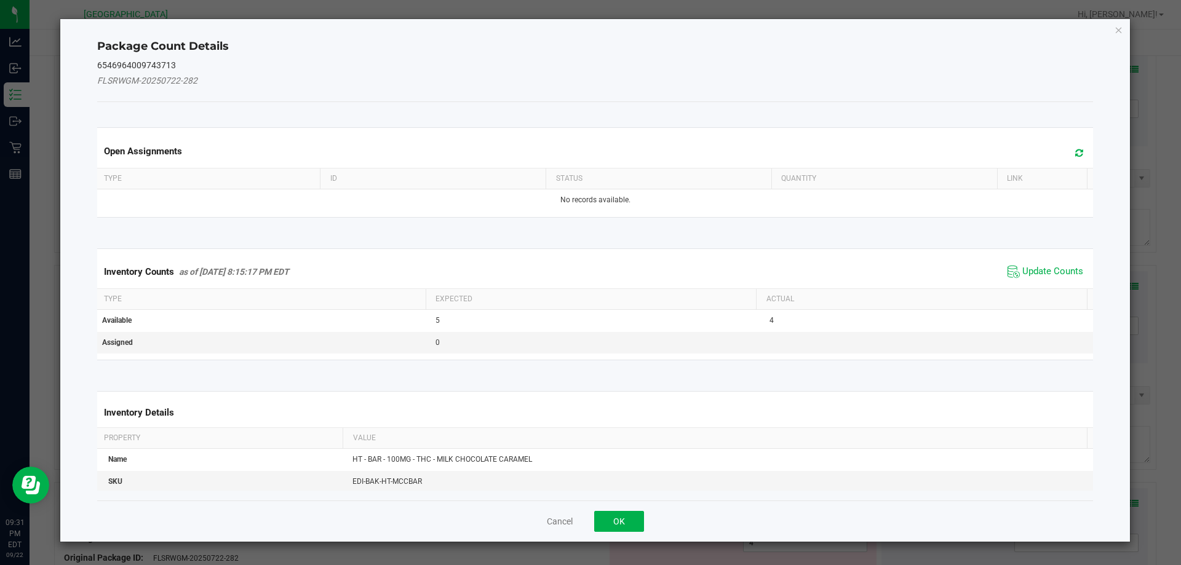
click at [1005, 263] on span "Update Counts" at bounding box center [1045, 272] width 82 height 18
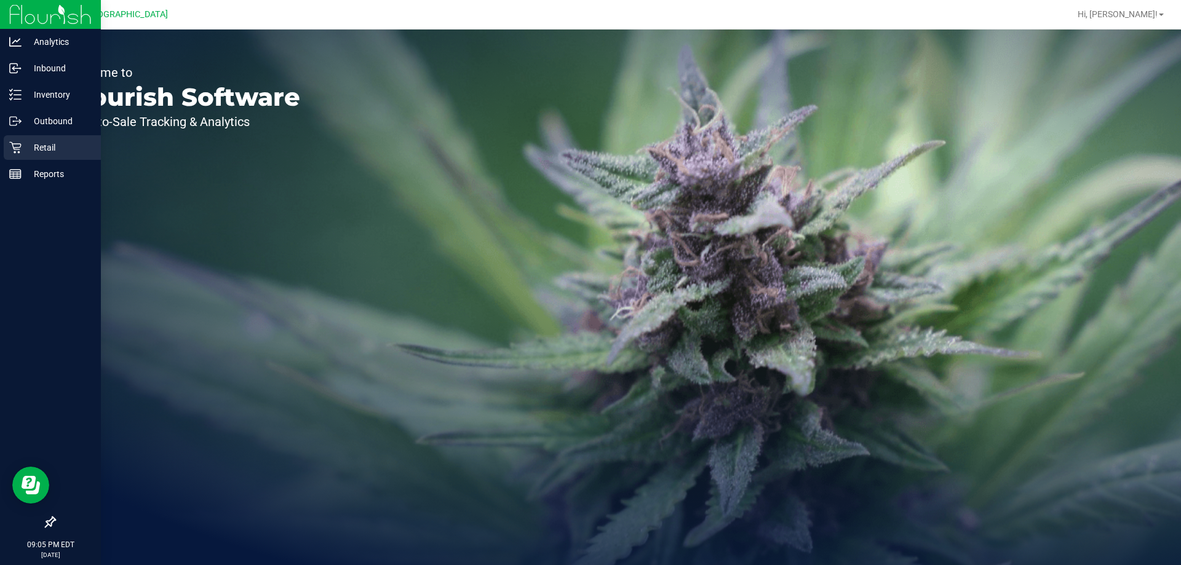
click at [40, 143] on p "Retail" at bounding box center [59, 147] width 74 height 15
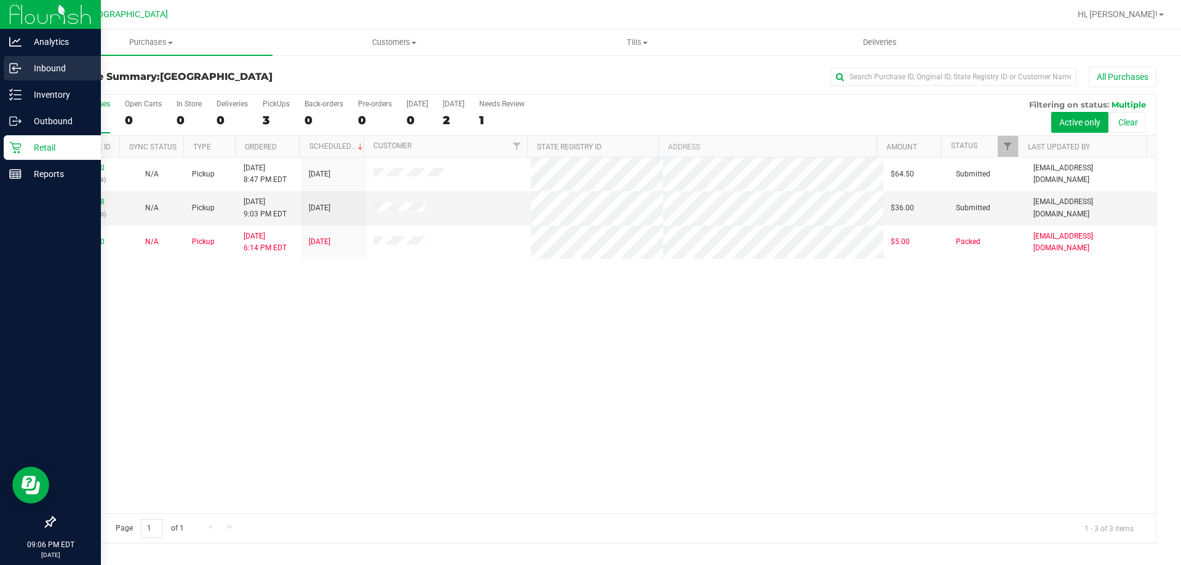
click at [52, 71] on p "Inbound" at bounding box center [59, 68] width 74 height 15
click at [52, 85] on div "Inventory" at bounding box center [52, 94] width 97 height 25
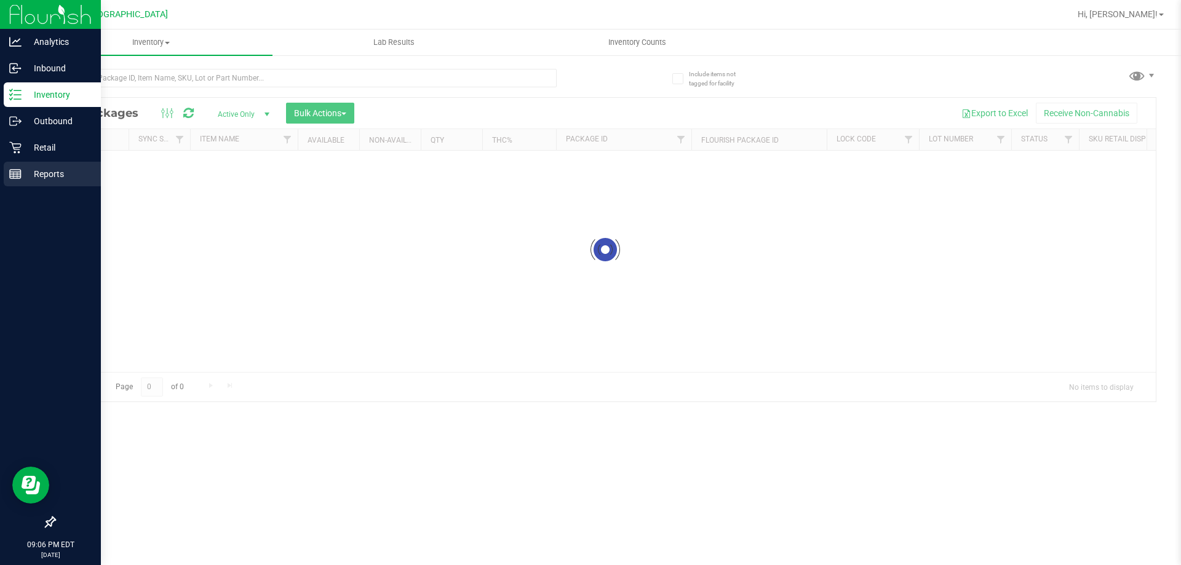
click at [57, 164] on div "Reports" at bounding box center [52, 174] width 97 height 25
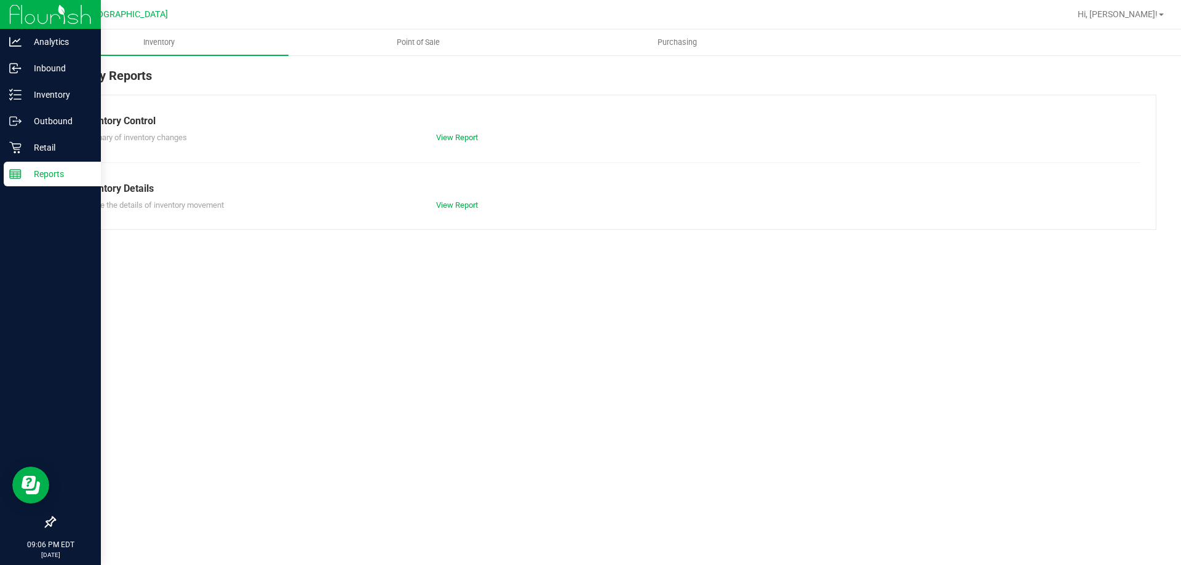
click at [26, 170] on p "Reports" at bounding box center [59, 174] width 74 height 15
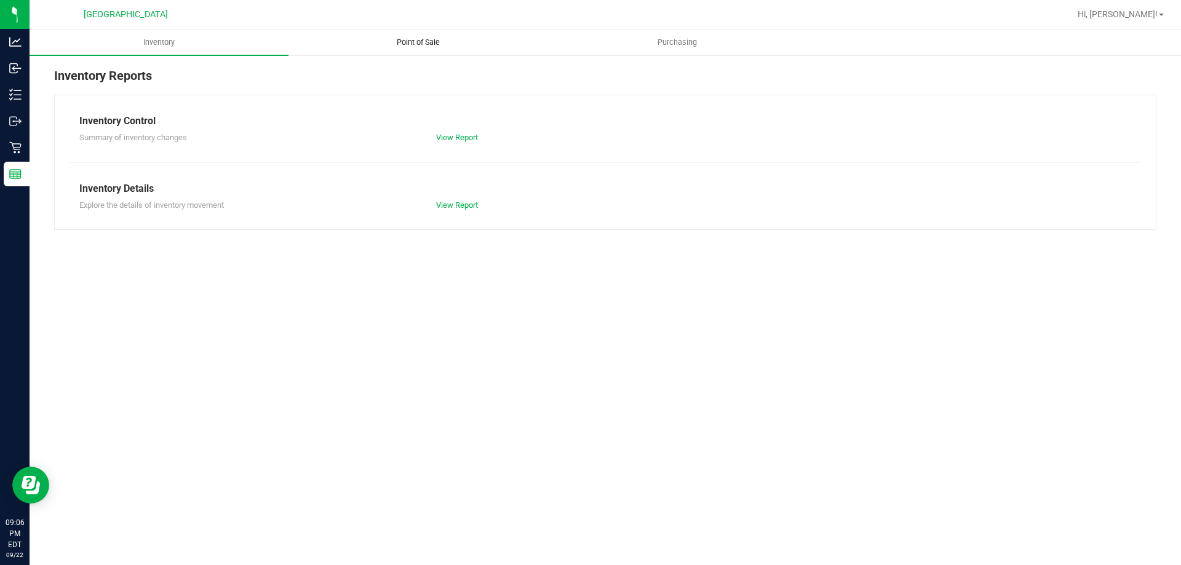
click at [438, 33] on uib-tab-heading "Point of Sale" at bounding box center [418, 42] width 258 height 25
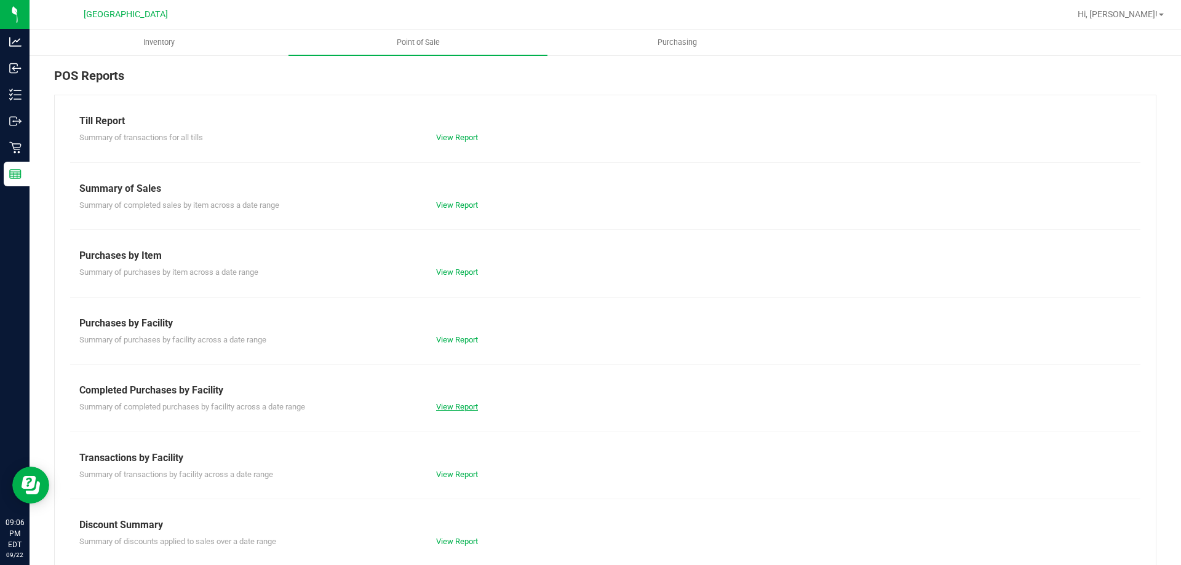
click at [462, 404] on link "View Report" at bounding box center [457, 406] width 42 height 9
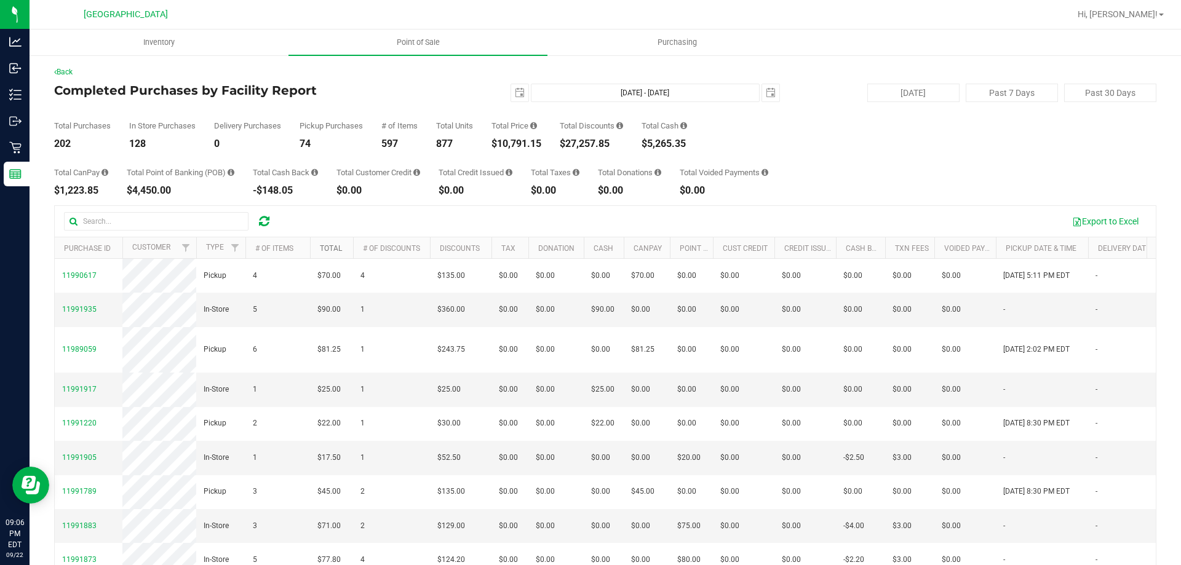
click at [336, 247] on link "Total" at bounding box center [331, 248] width 22 height 9
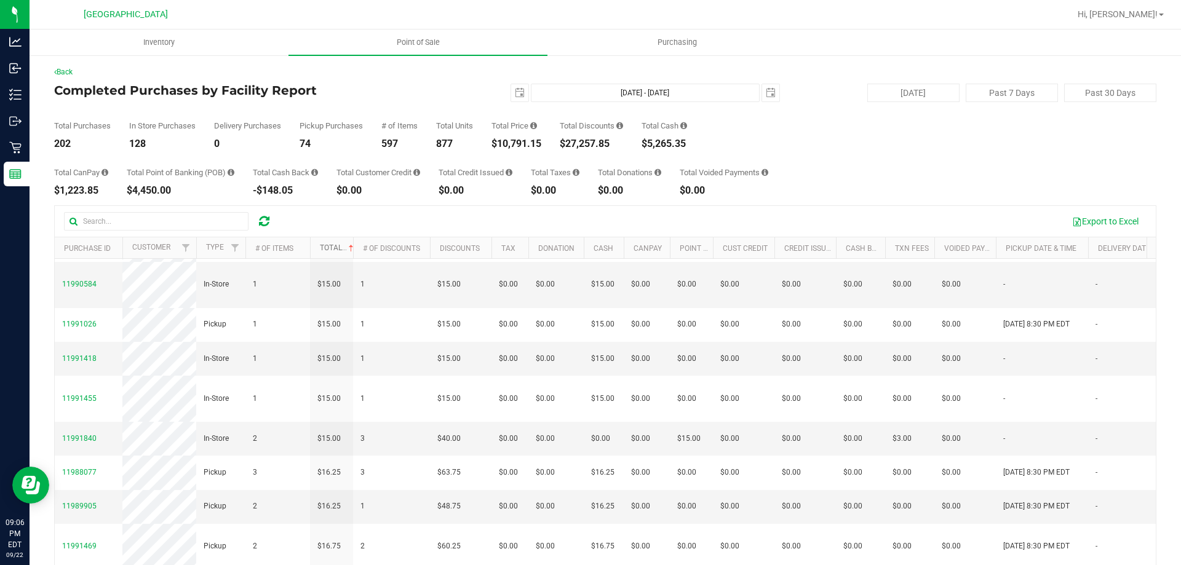
scroll to position [92, 0]
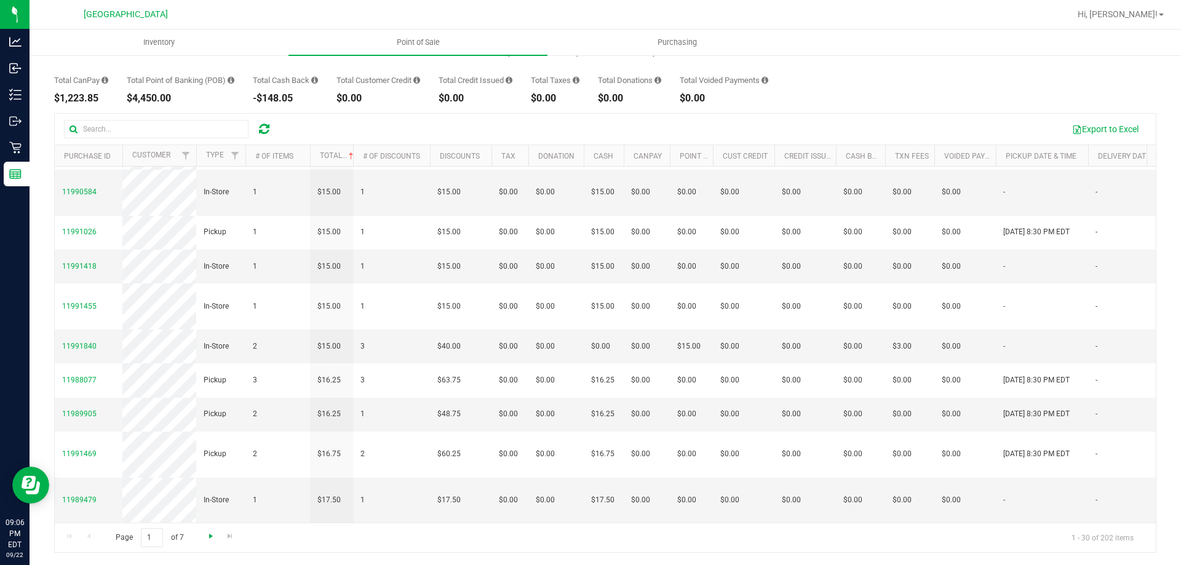
click at [207, 536] on span "Go to the next page" at bounding box center [211, 536] width 10 height 10
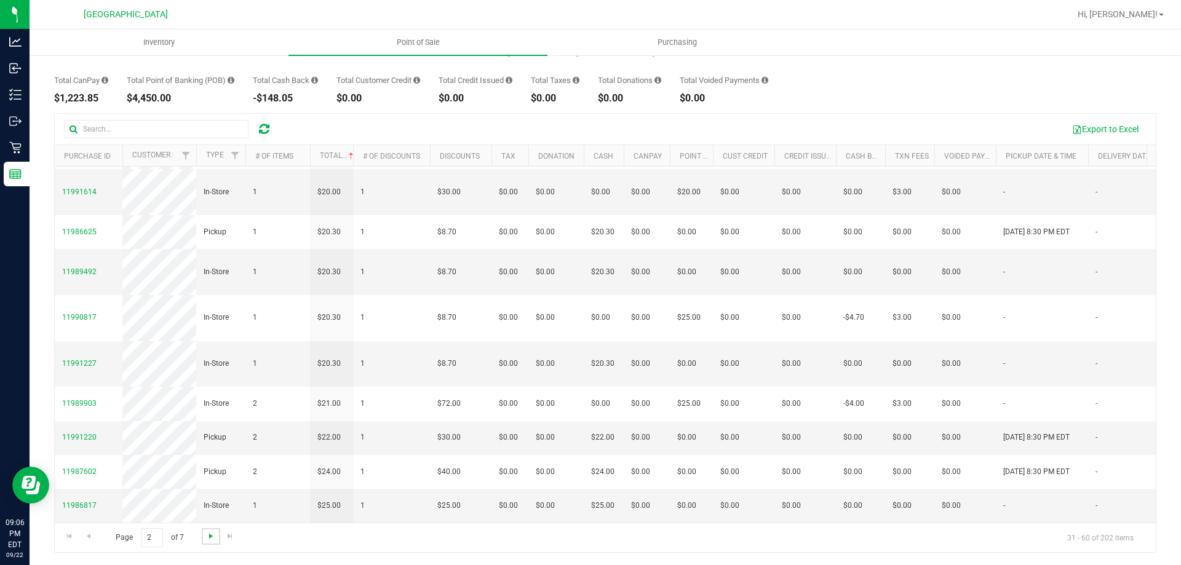
scroll to position [898, 0]
click at [210, 539] on span "Go to the next page" at bounding box center [211, 536] width 10 height 10
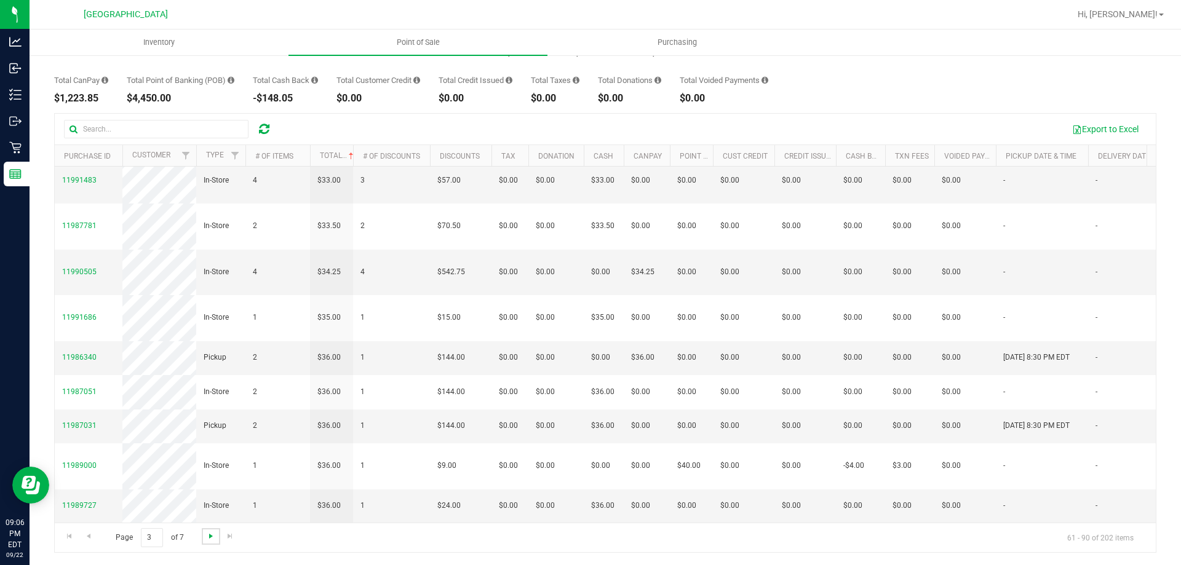
scroll to position [0, 0]
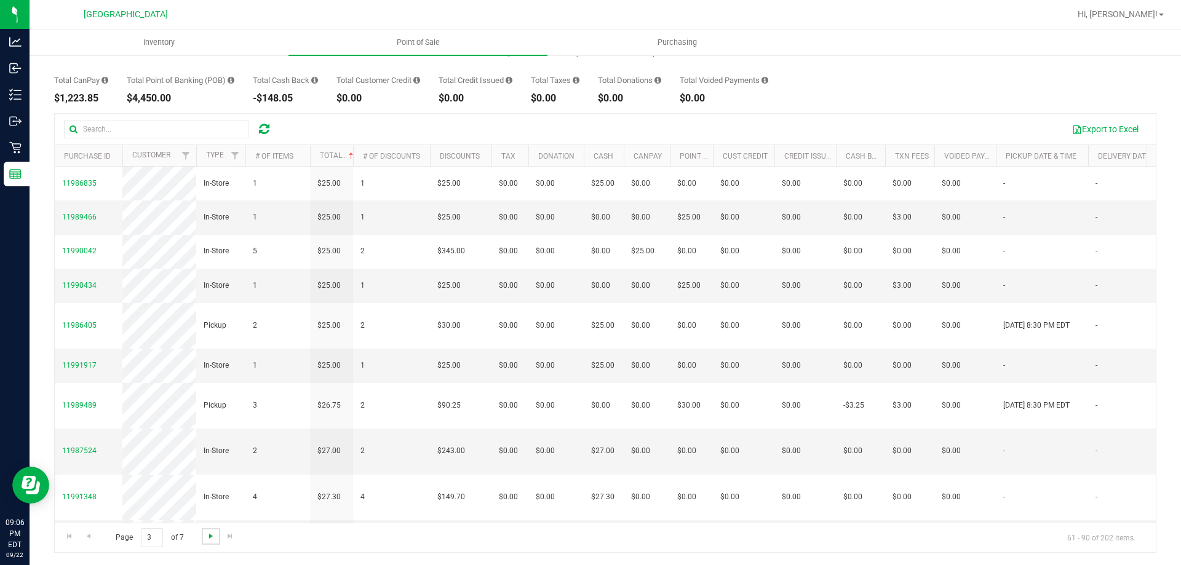
click at [207, 538] on span "Go to the next page" at bounding box center [211, 536] width 10 height 10
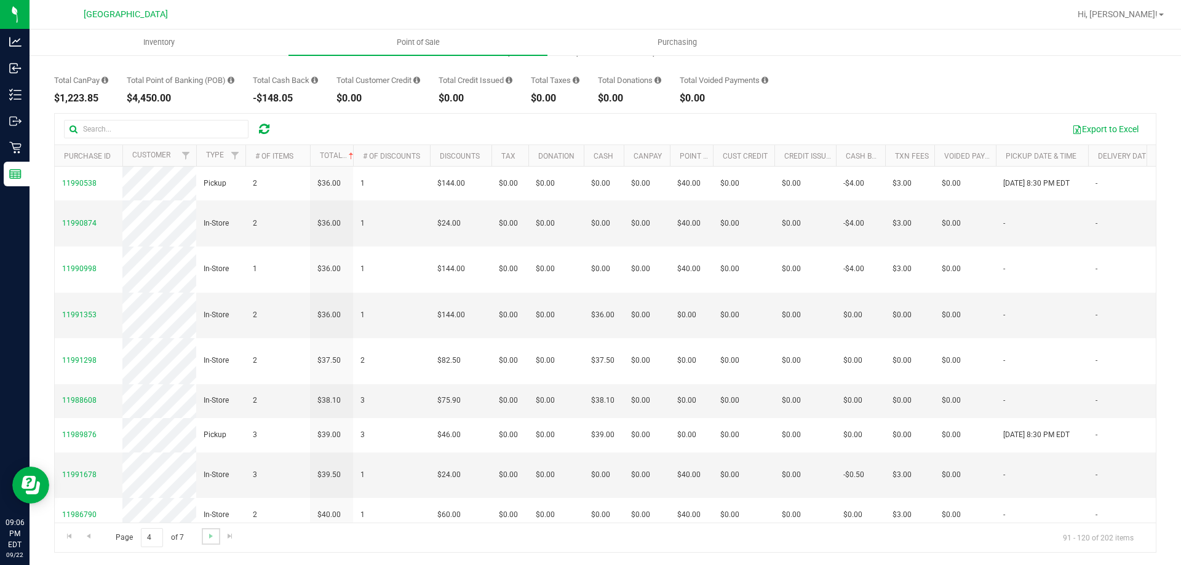
click at [210, 528] on link "Go to the next page" at bounding box center [211, 536] width 18 height 17
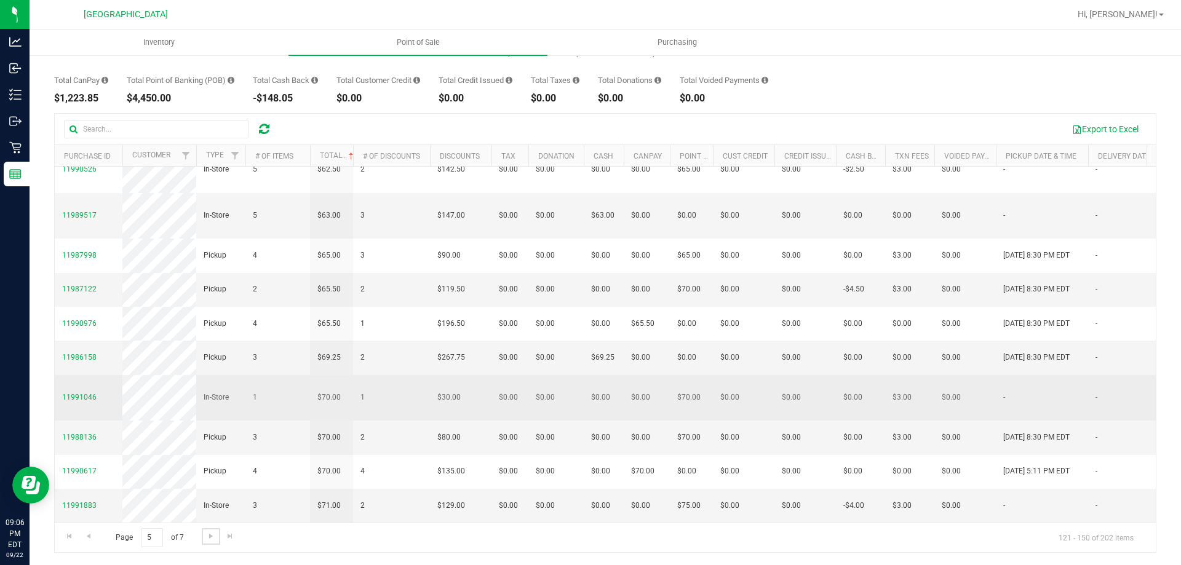
scroll to position [899, 0]
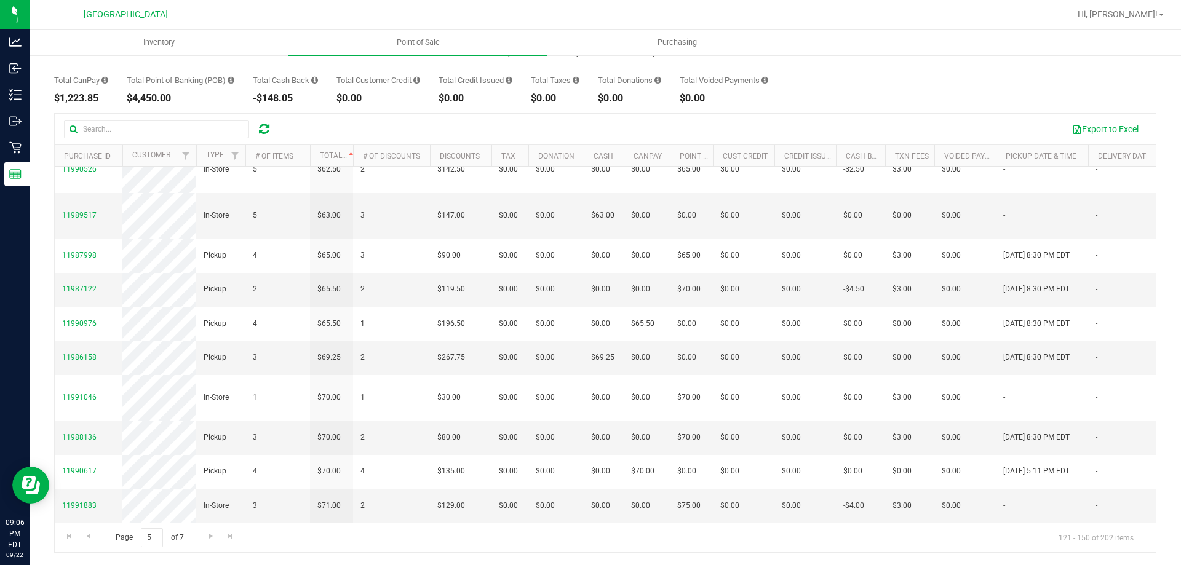
click at [220, 536] on div "Page 5 of 7 121 - 150 of 202 items" at bounding box center [605, 538] width 1101 height 30
click at [216, 536] on link "Go to the next page" at bounding box center [211, 536] width 18 height 17
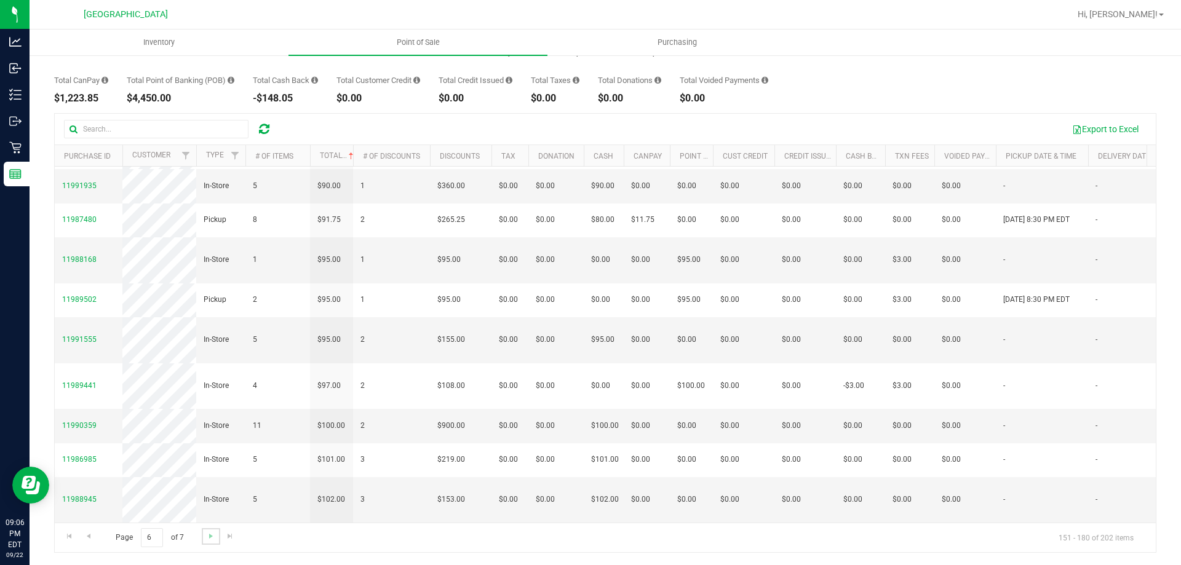
click at [204, 541] on link "Go to the next page" at bounding box center [211, 536] width 18 height 17
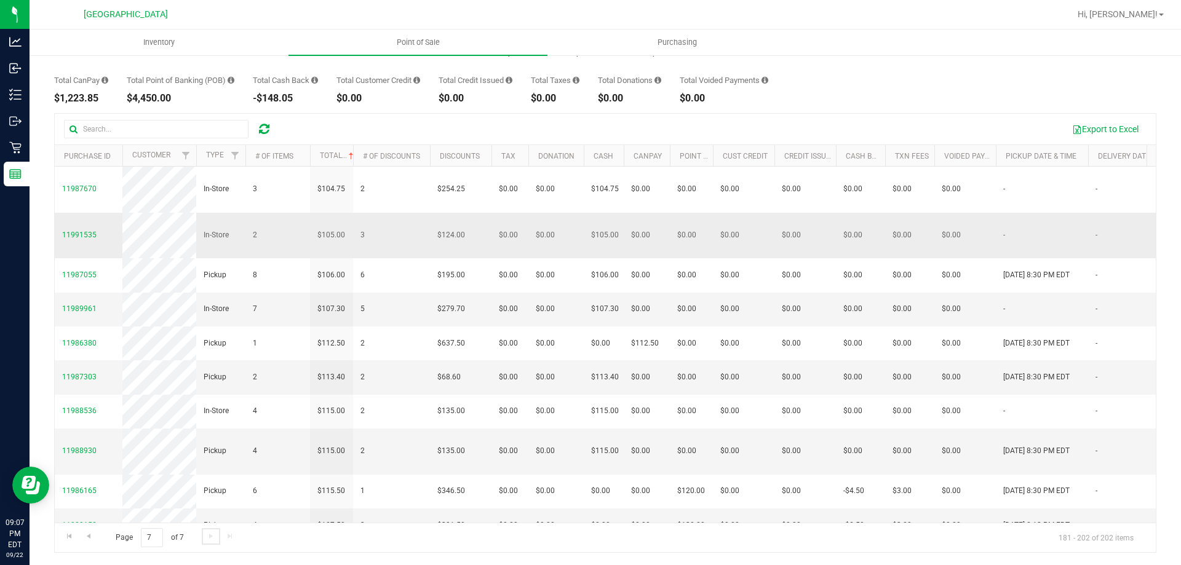
scroll to position [0, 0]
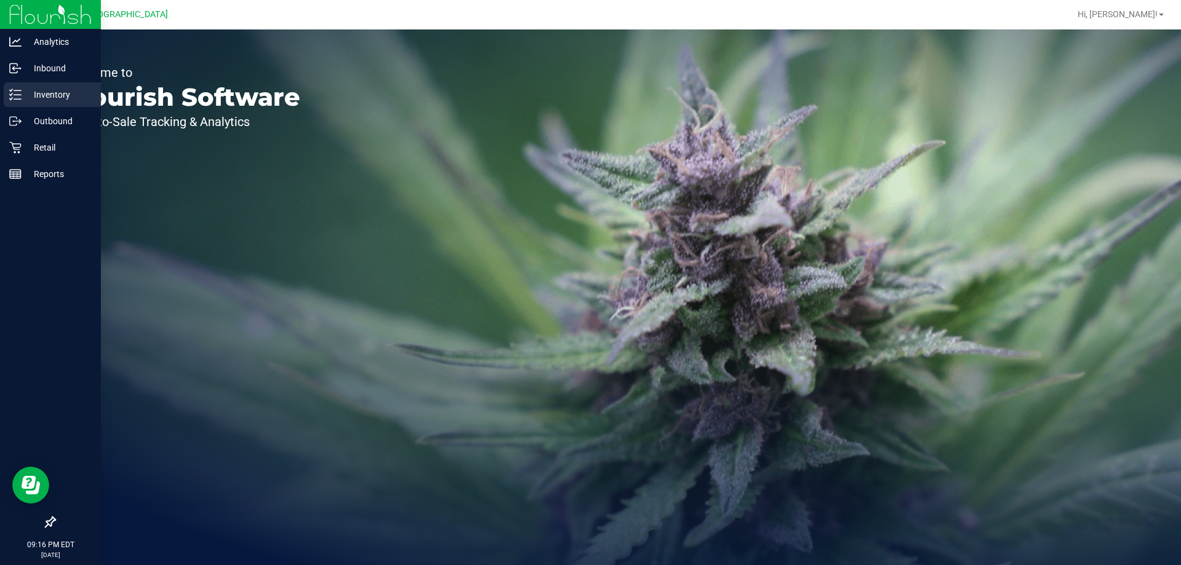
click at [10, 98] on icon at bounding box center [15, 95] width 12 height 12
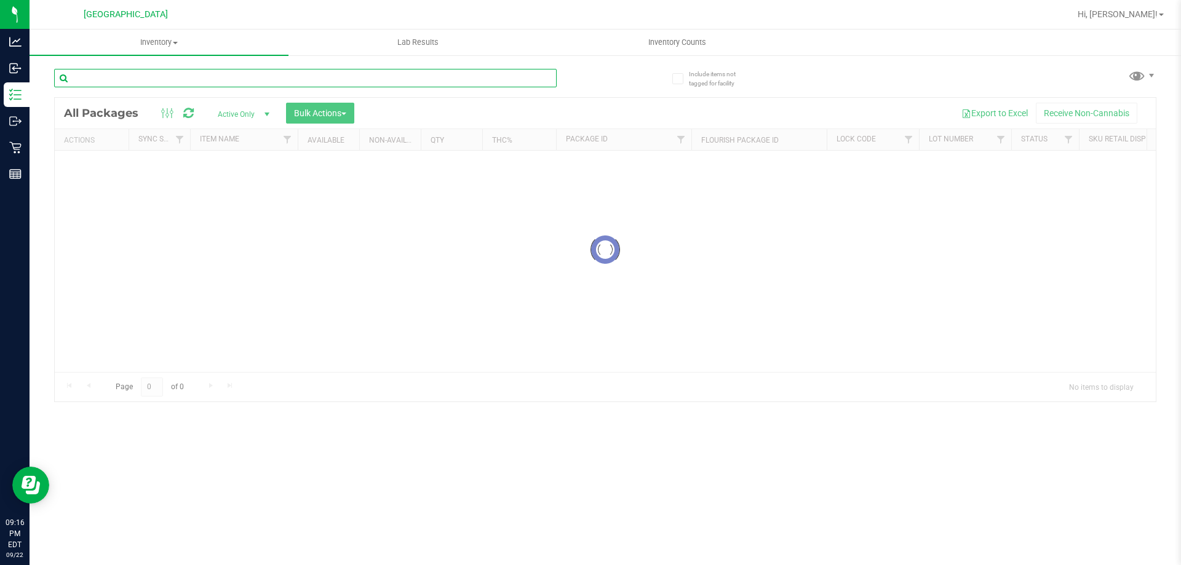
click at [108, 76] on input "text" at bounding box center [305, 78] width 502 height 18
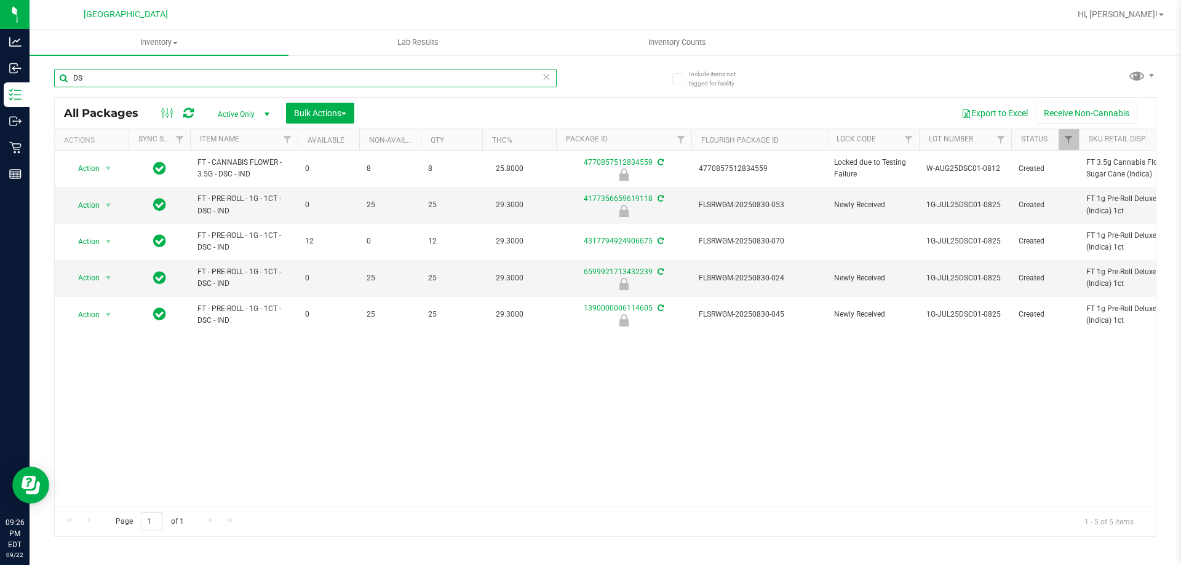
type input "D"
type input "3515555392556931"
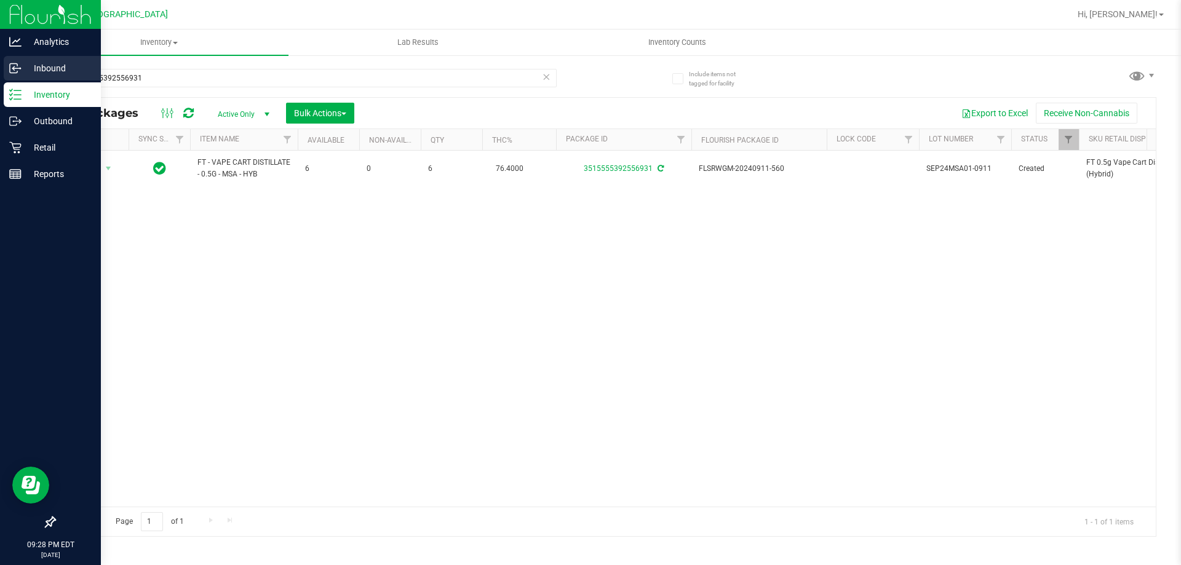
click at [40, 62] on p "Inbound" at bounding box center [59, 68] width 74 height 15
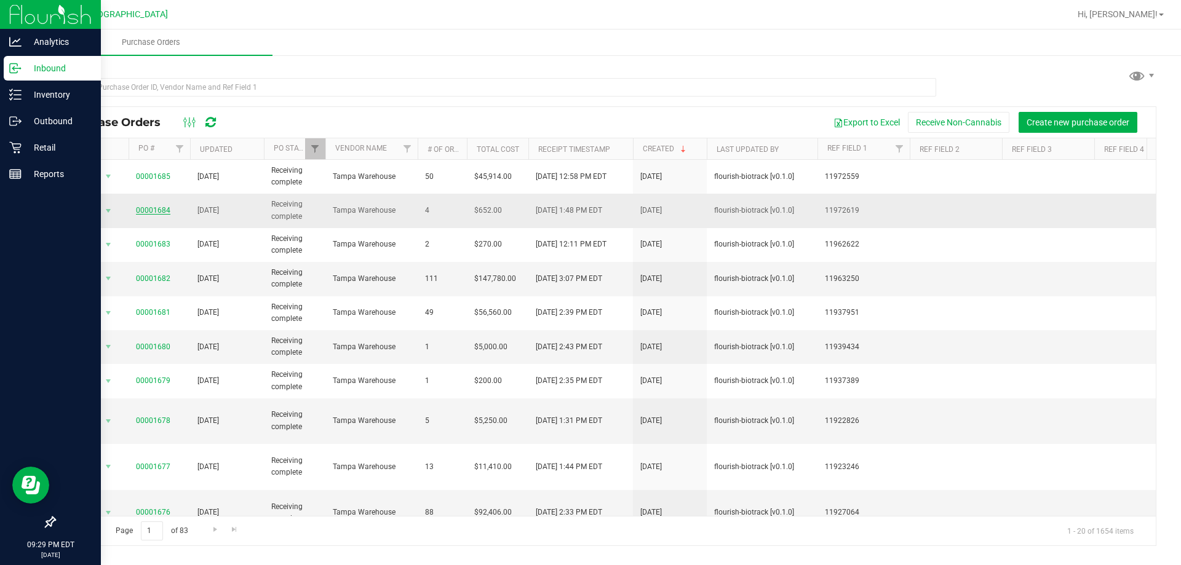
click at [148, 213] on link "00001684" at bounding box center [153, 210] width 34 height 9
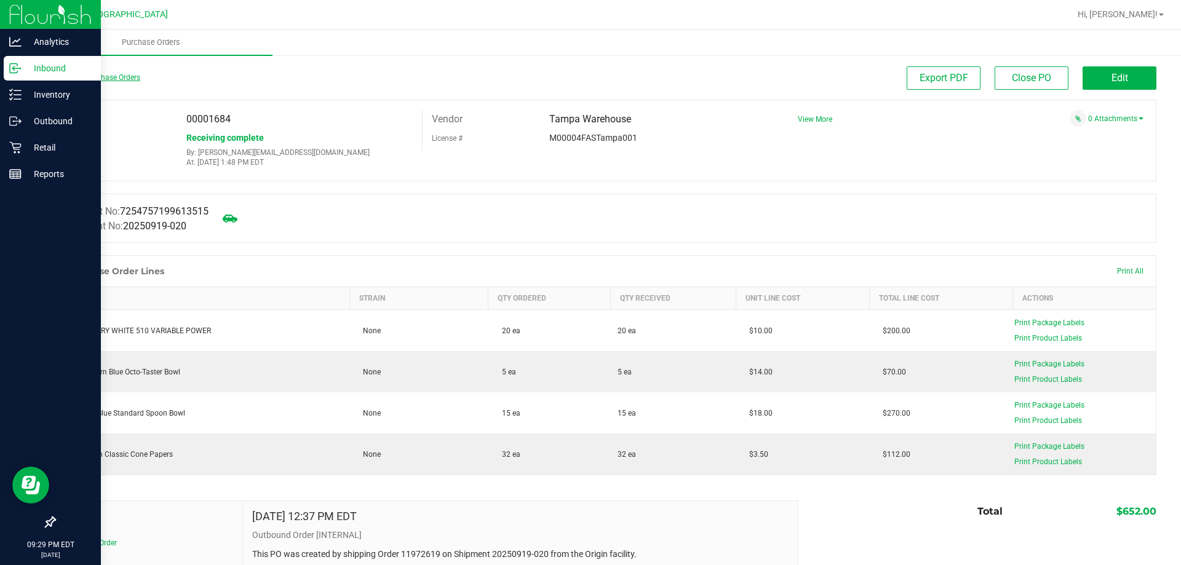
click at [110, 81] on link "Back to Purchase Orders" at bounding box center [97, 77] width 86 height 9
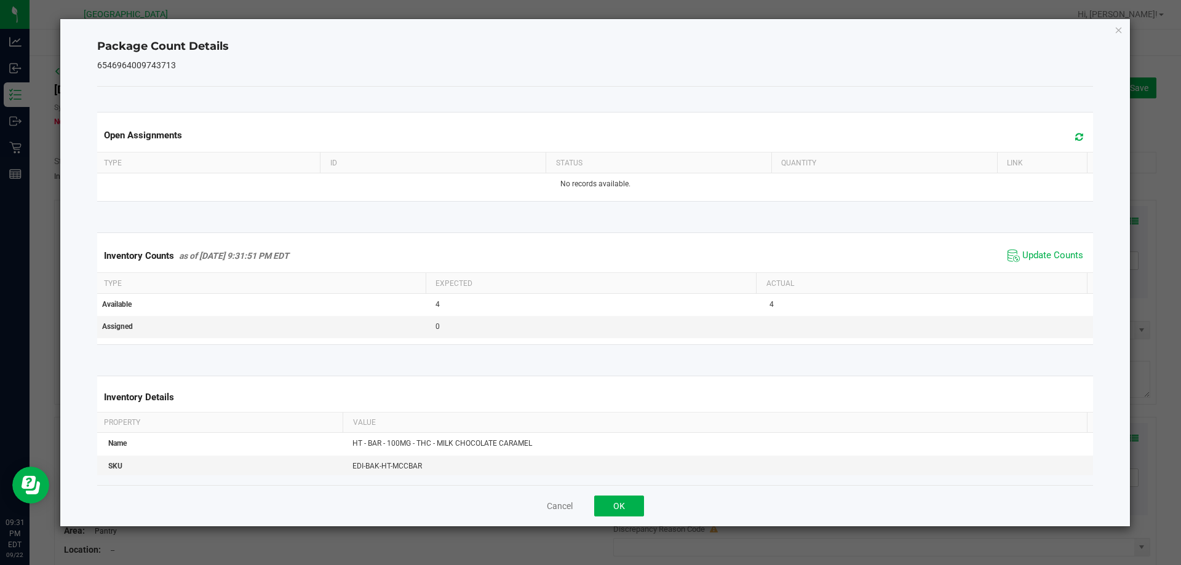
click at [619, 491] on div "Cancel OK" at bounding box center [595, 505] width 996 height 41
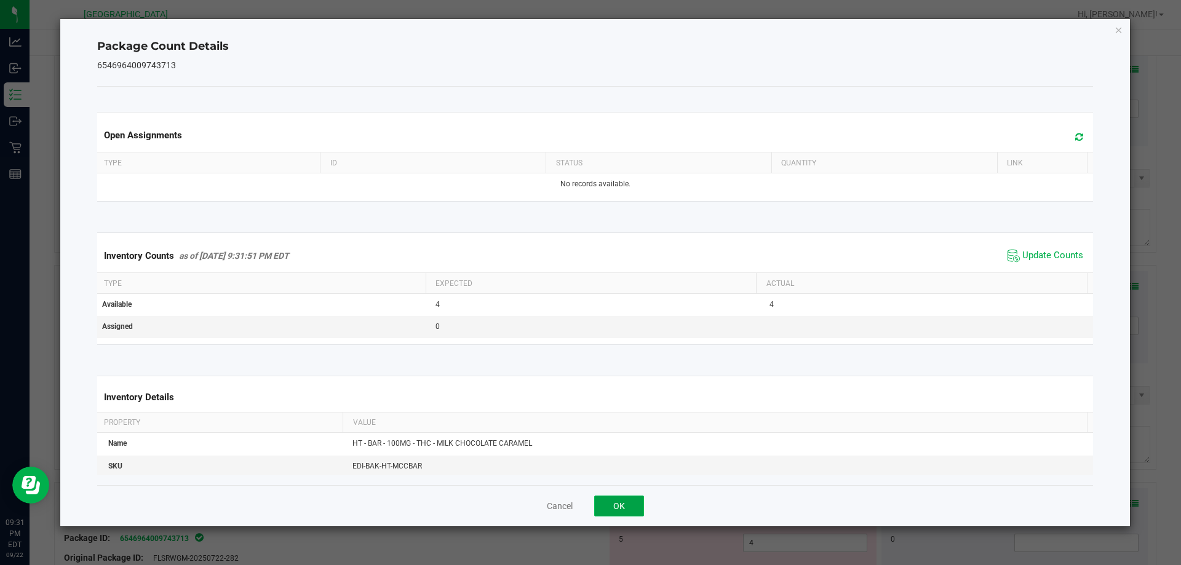
click at [619, 498] on button "OK" at bounding box center [619, 506] width 50 height 21
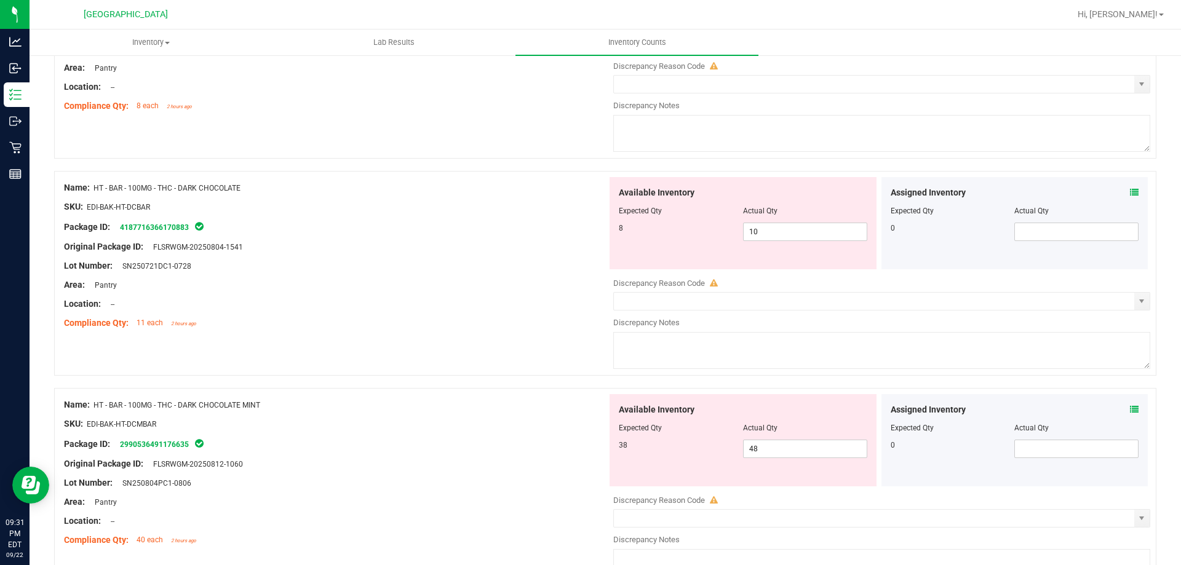
scroll to position [184, 0]
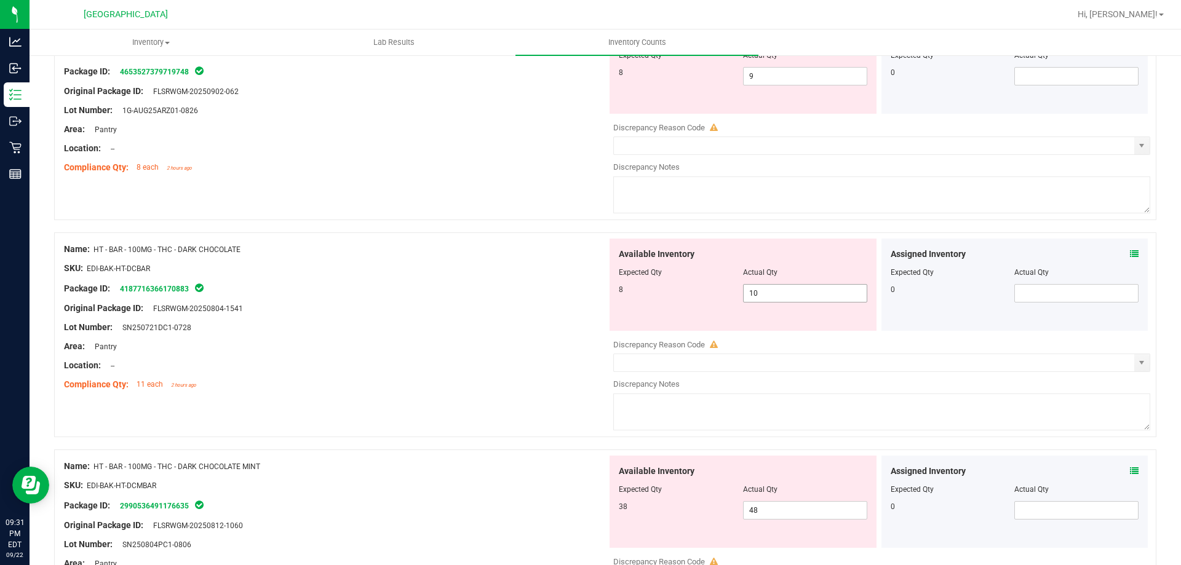
drag, startPoint x: 796, startPoint y: 296, endPoint x: 707, endPoint y: 295, distance: 88.6
click at [708, 295] on div "8 10 10" at bounding box center [743, 293] width 248 height 18
type input "8"
click at [456, 313] on div "Original Package ID: FLSRWGM-20250804-1541" at bounding box center [335, 308] width 543 height 13
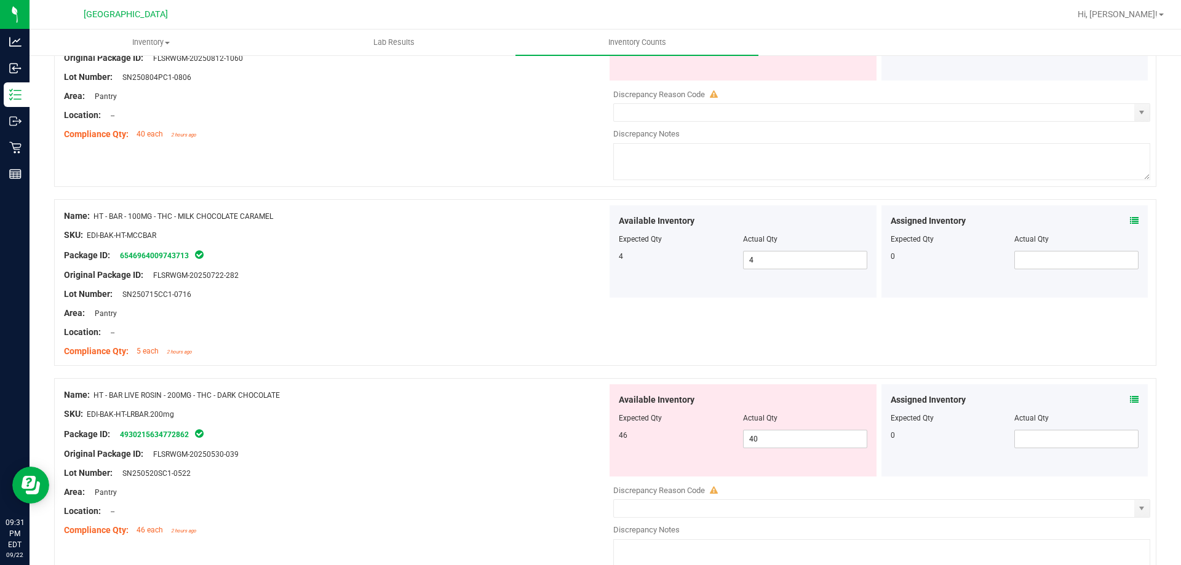
scroll to position [615, 0]
click at [1130, 400] on icon at bounding box center [1134, 398] width 9 height 9
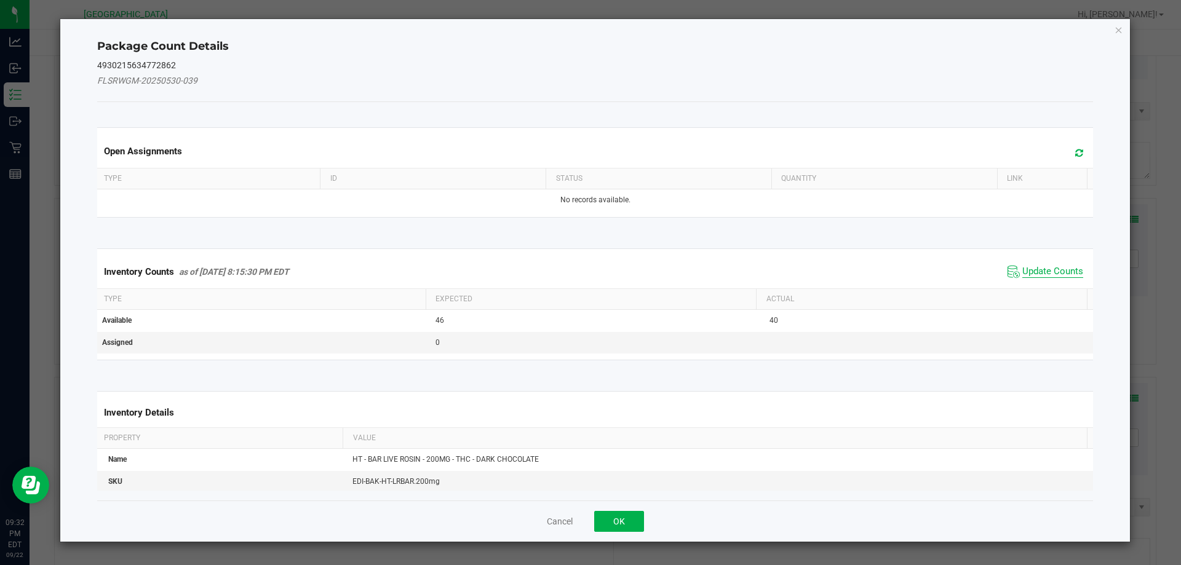
click at [1043, 270] on span "Update Counts" at bounding box center [1052, 272] width 61 height 12
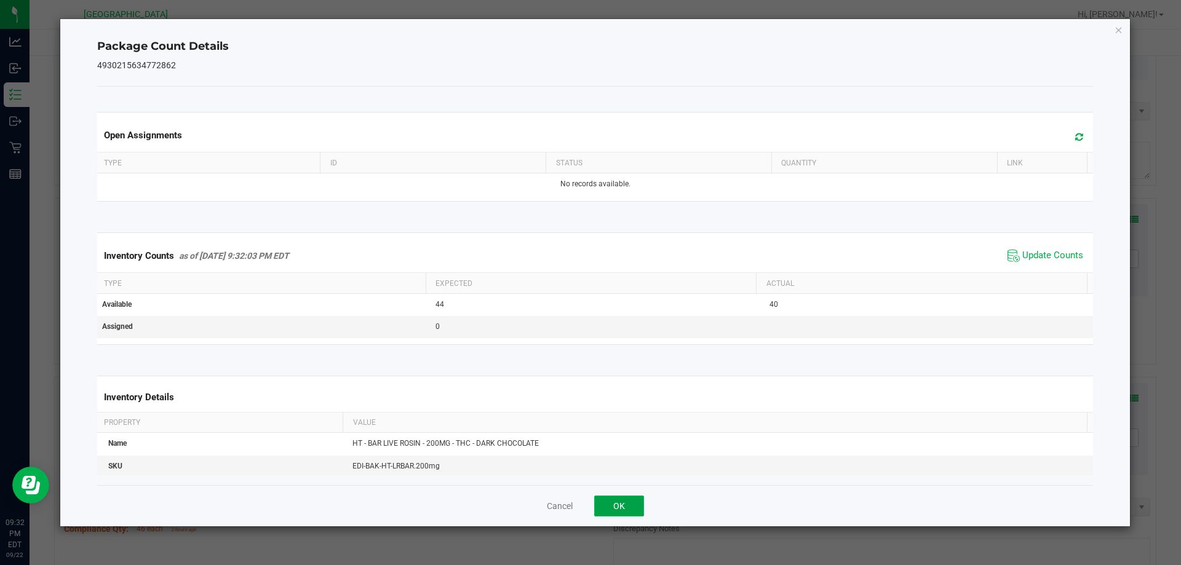
click at [625, 506] on button "OK" at bounding box center [619, 506] width 50 height 21
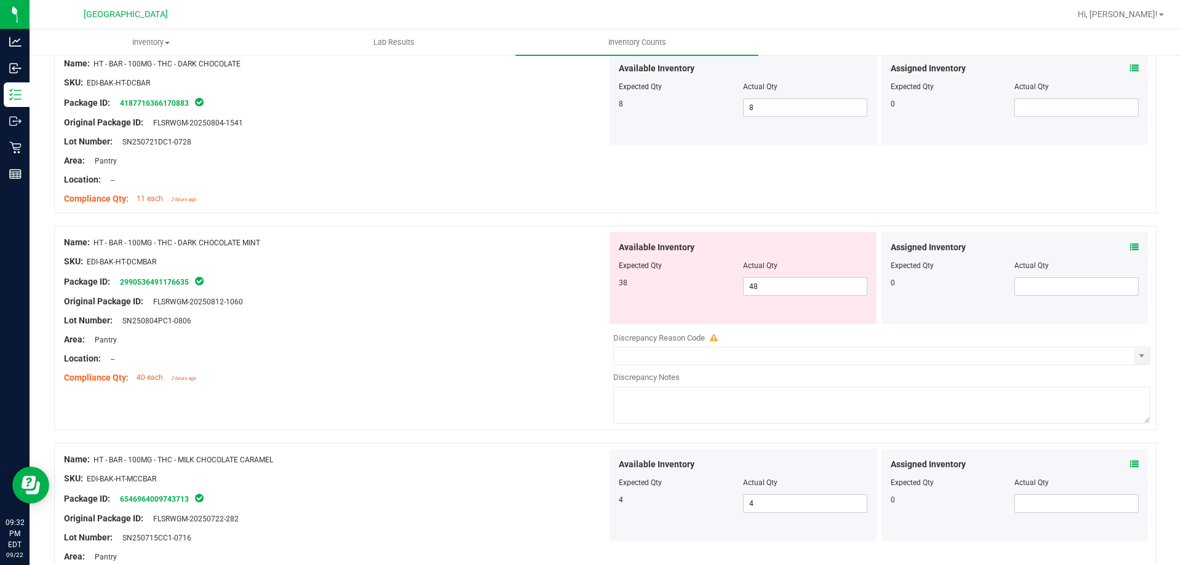
scroll to position [369, 0]
click at [748, 288] on span "48 48" at bounding box center [805, 288] width 124 height 18
type input "38"
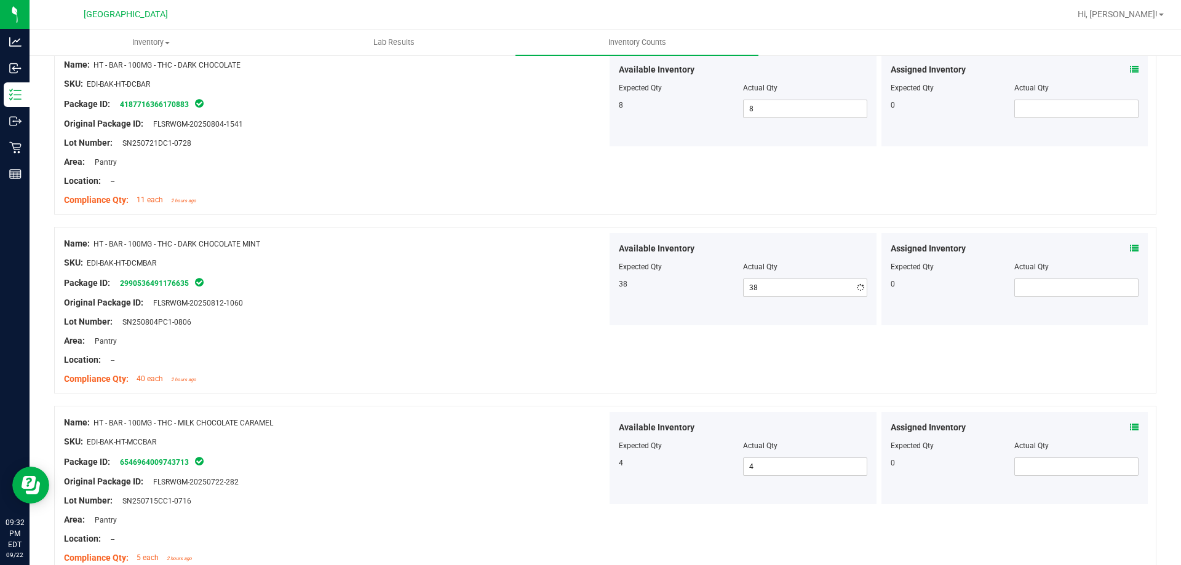
click at [502, 295] on div at bounding box center [335, 293] width 543 height 6
drag, startPoint x: 758, startPoint y: 291, endPoint x: 657, endPoint y: 293, distance: 100.9
click at [657, 293] on div "38 38 38" at bounding box center [743, 288] width 248 height 18
type input "0"
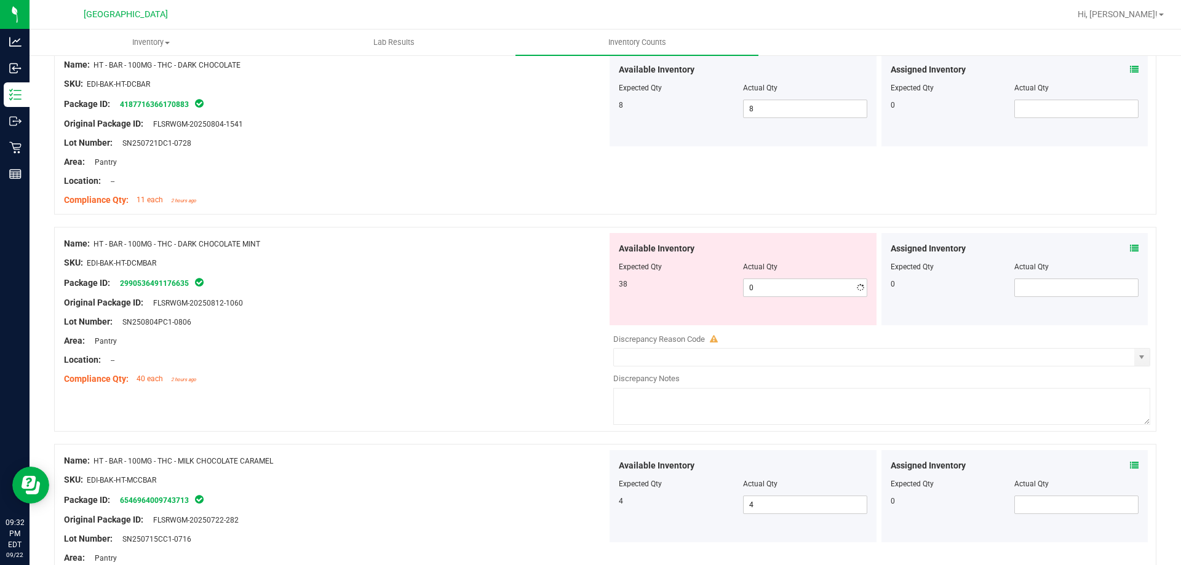
click at [493, 299] on div "Original Package ID: FLSRWGM-20250812-1060" at bounding box center [335, 302] width 543 height 13
drag, startPoint x: 285, startPoint y: 239, endPoint x: 94, endPoint y: 228, distance: 191.5
click at [94, 228] on div "Name: HT - BAR - 100MG - THC - DARK CHOCOLATE MINT SKU: EDI-BAK-HT-DCMBAR Packa…" at bounding box center [605, 329] width 1102 height 205
copy span "HT - BAR - 100MG - THC - DARK CHOCOLATE MINT"
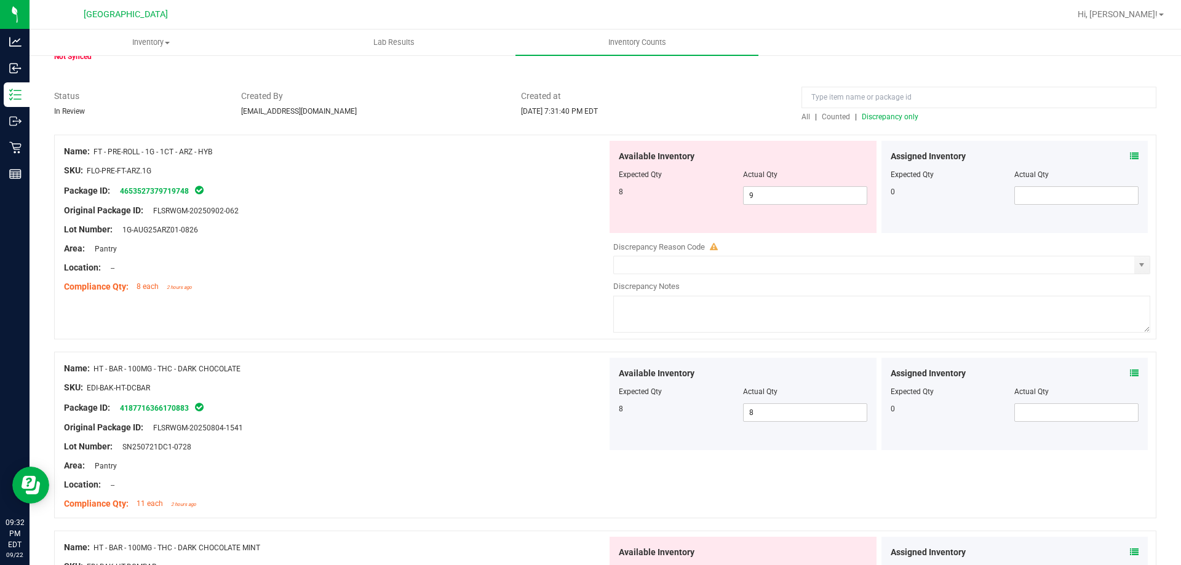
scroll to position [0, 0]
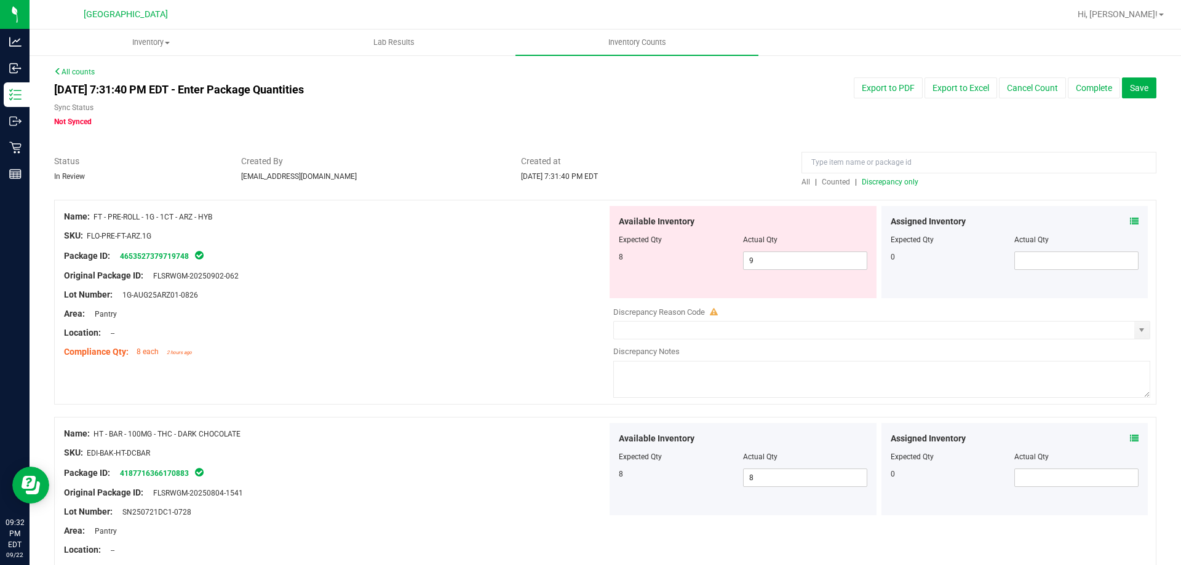
click at [830, 182] on span "Counted" at bounding box center [836, 182] width 28 height 9
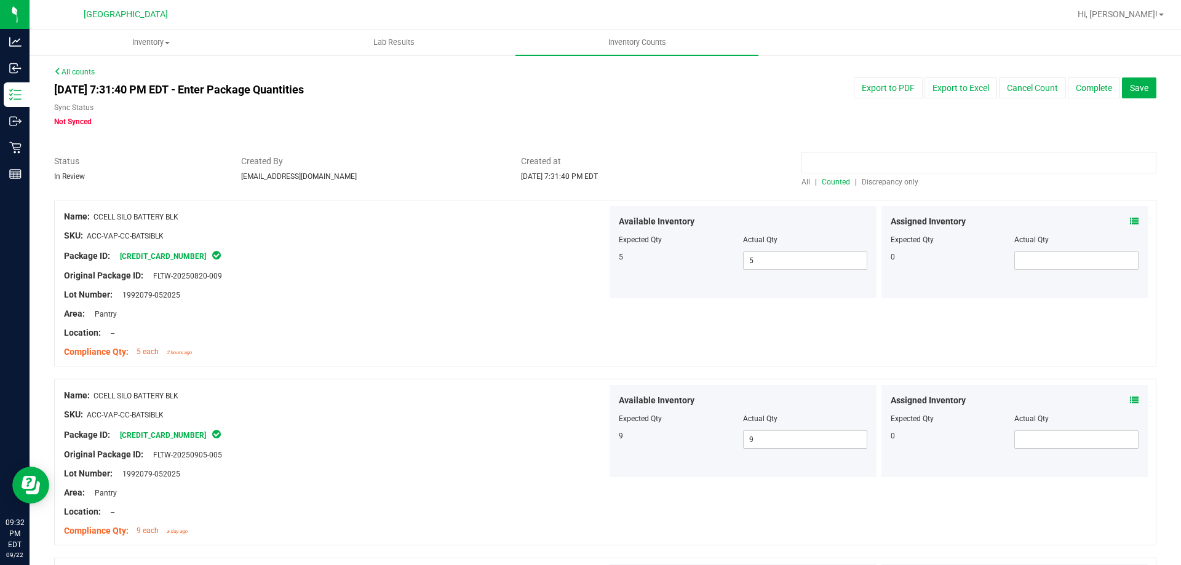
click at [829, 166] on input at bounding box center [978, 163] width 355 height 22
paste input "HT - BAR - 100MG - THC - DARK CHOCOLATE MINT"
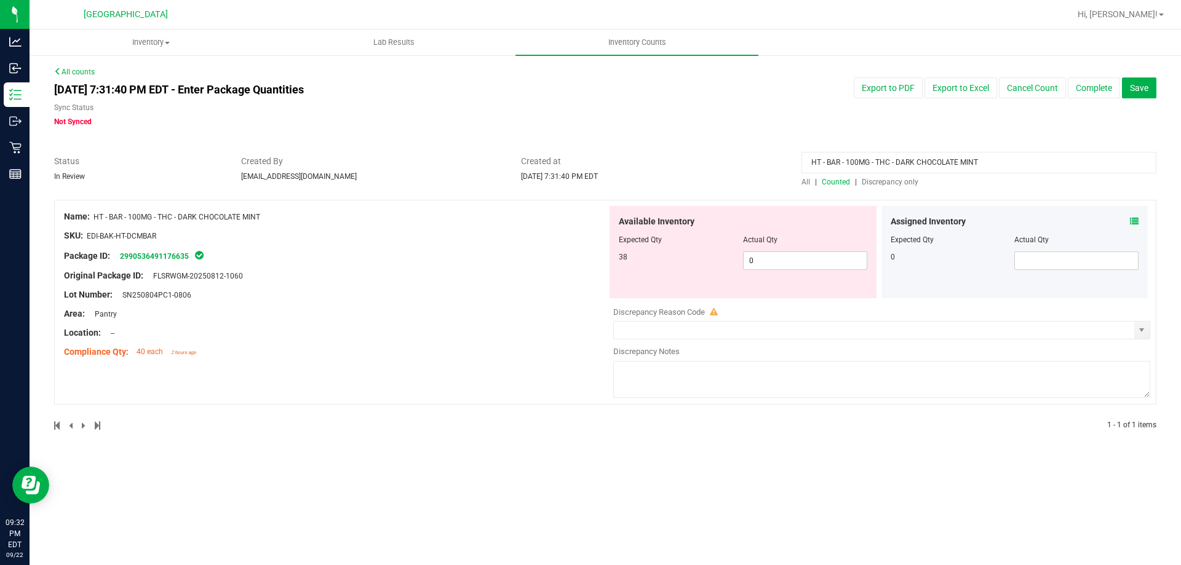
type input "HT - BAR - 100MG - THC - DARK CHOCOLATE MINT"
click at [863, 183] on span "Discrepancy only" at bounding box center [890, 182] width 57 height 9
click at [805, 179] on span "All" at bounding box center [805, 182] width 9 height 9
click at [1132, 218] on icon at bounding box center [1134, 221] width 9 height 9
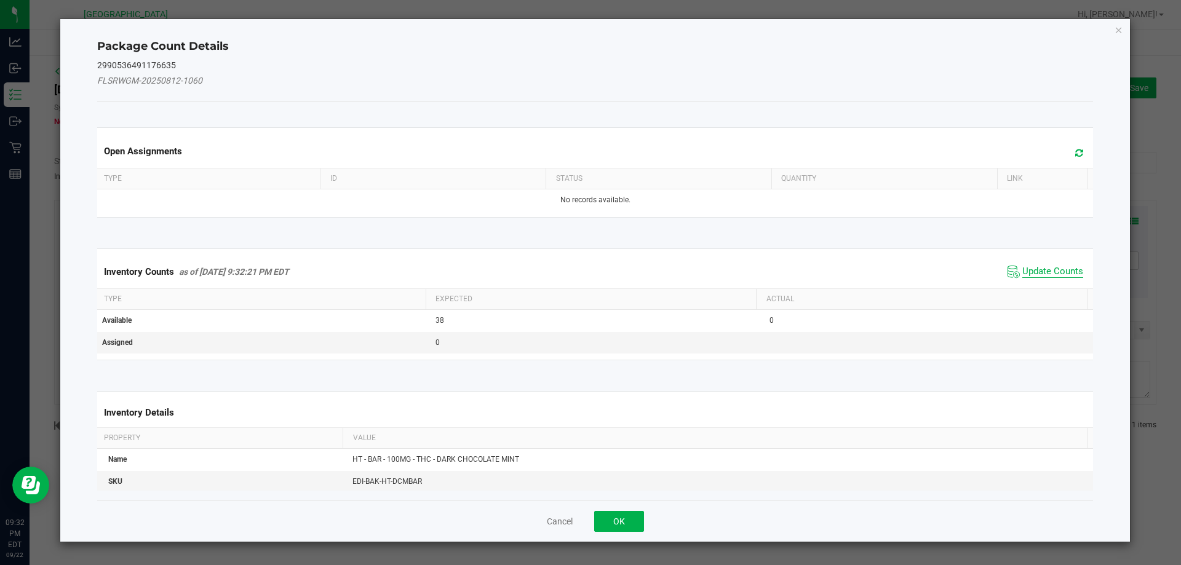
click at [1048, 269] on span "Update Counts" at bounding box center [1052, 272] width 61 height 12
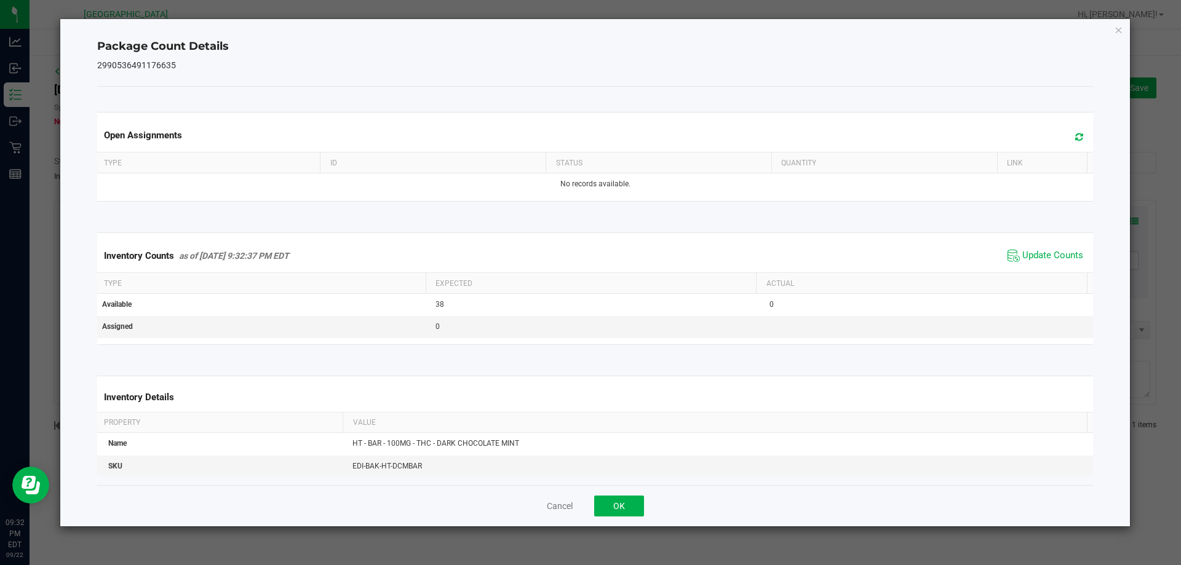
click at [632, 518] on div "Cancel OK" at bounding box center [595, 505] width 996 height 41
click at [632, 516] on button "OK" at bounding box center [619, 506] width 50 height 21
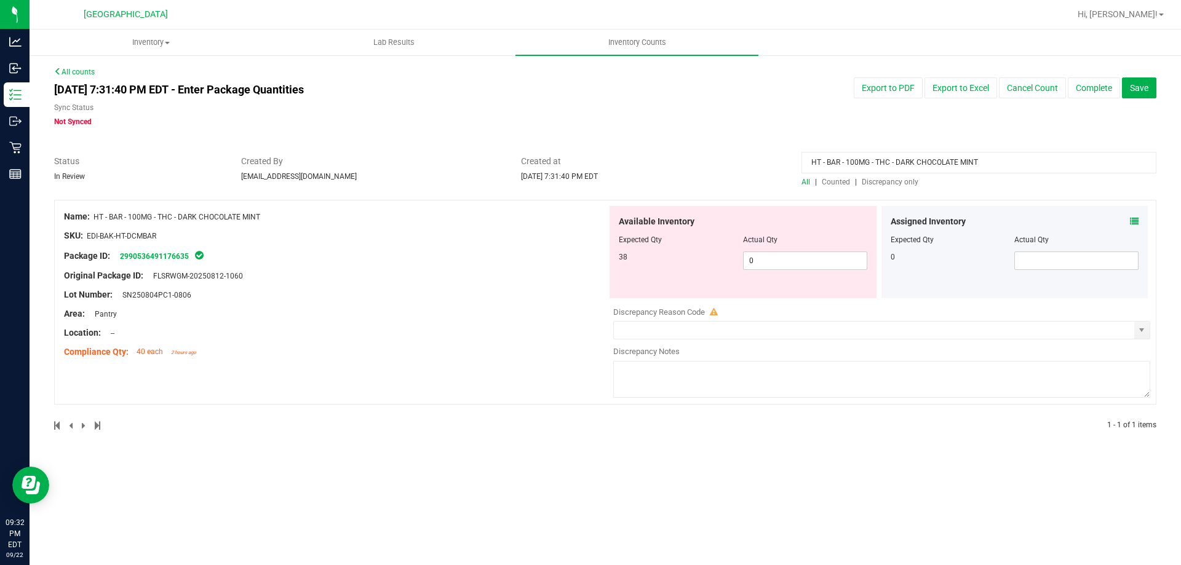
click at [840, 183] on span "Counted" at bounding box center [836, 182] width 28 height 9
drag, startPoint x: 989, startPoint y: 164, endPoint x: 784, endPoint y: 164, distance: 205.4
click at [784, 164] on div "Status In Review Created By rfortier@liveparallel.com Created at Sep 22, 2025 7…" at bounding box center [605, 171] width 1120 height 33
click at [890, 180] on div "All counts Sep 22, 2025 7:31:40 PM EDT - Enter Package Quantities Sync Status N…" at bounding box center [605, 256] width 1102 height 380
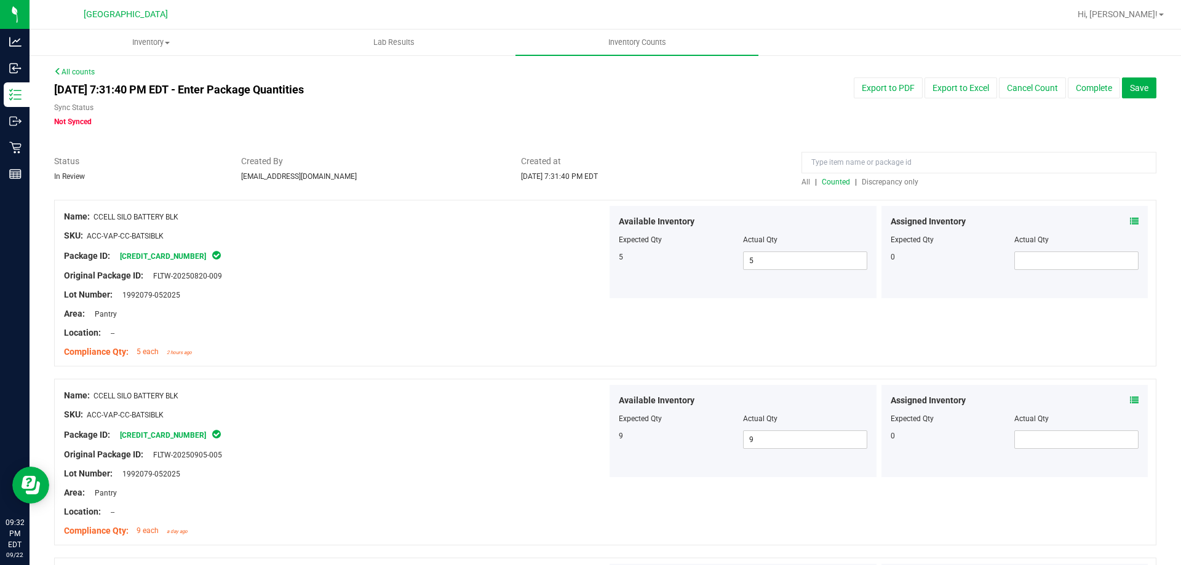
click at [889, 188] on div at bounding box center [605, 194] width 1102 height 12
click at [889, 185] on span "Discrepancy only" at bounding box center [890, 182] width 57 height 9
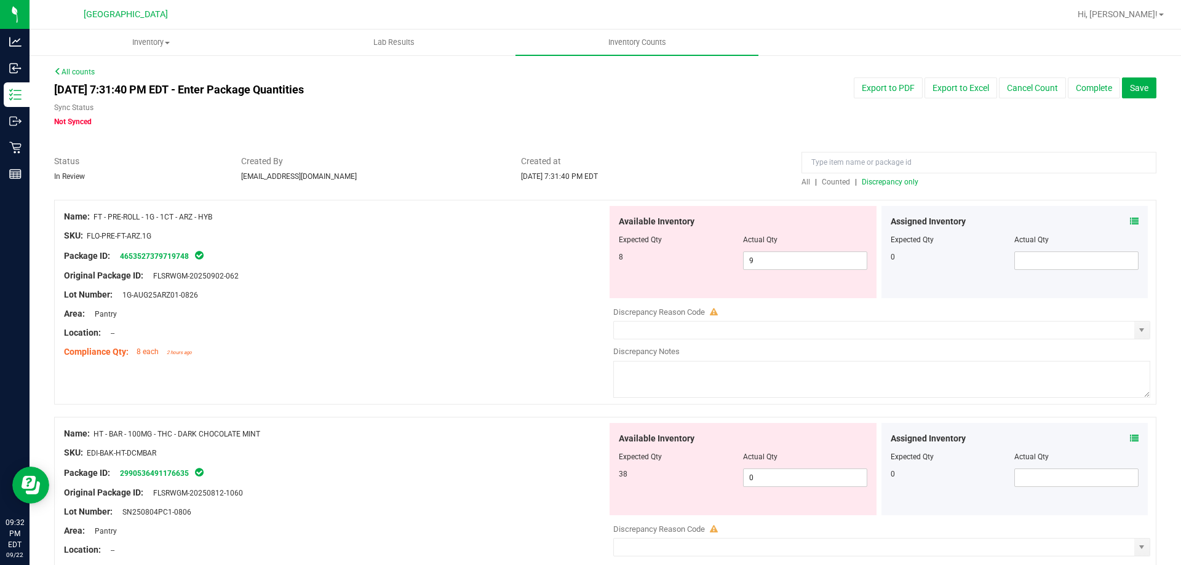
click at [1130, 219] on icon at bounding box center [1134, 221] width 9 height 9
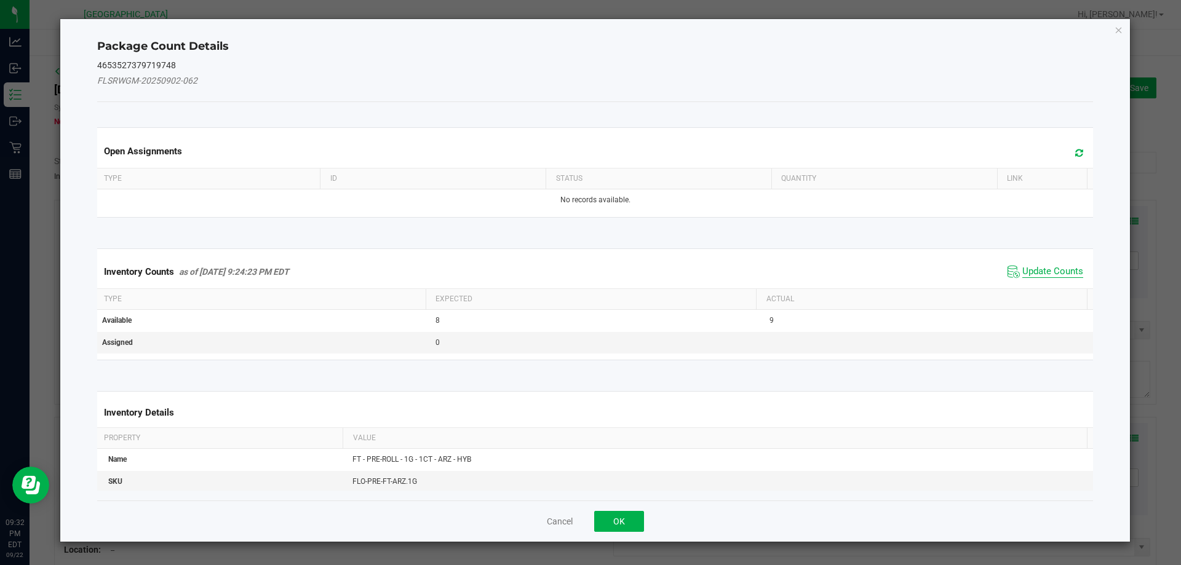
click at [1027, 276] on span "Update Counts" at bounding box center [1052, 272] width 61 height 12
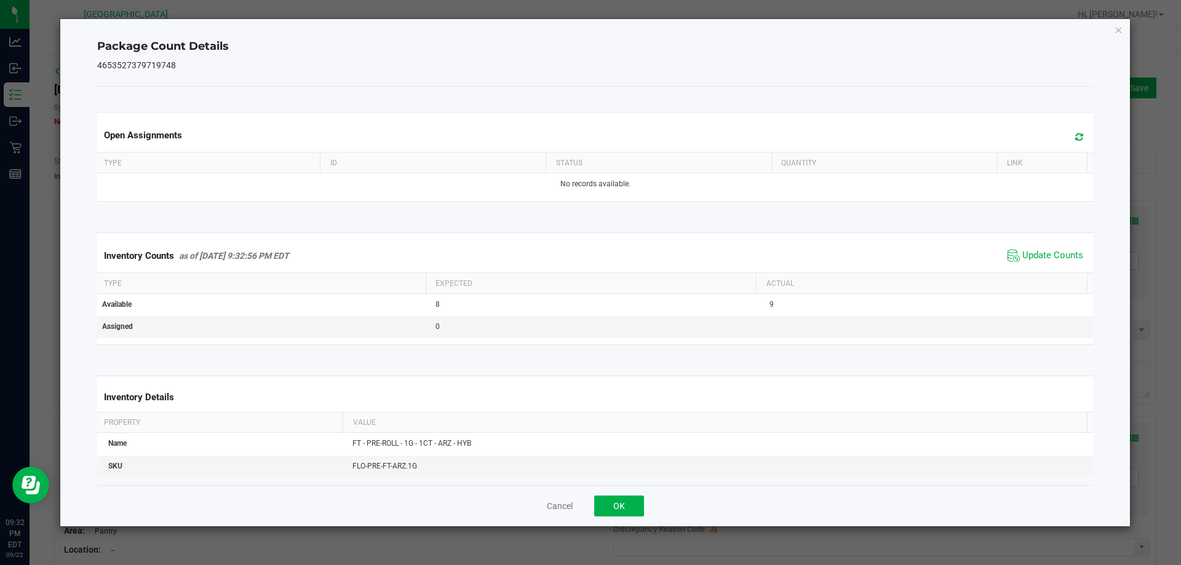
click at [1025, 271] on div "Inventory Counts as of Sep 22, 2025 9:32:56 PM EDT Update Counts" at bounding box center [595, 255] width 1001 height 33
click at [1022, 258] on span "Update Counts" at bounding box center [1052, 256] width 61 height 12
click at [618, 507] on button "OK" at bounding box center [619, 506] width 50 height 21
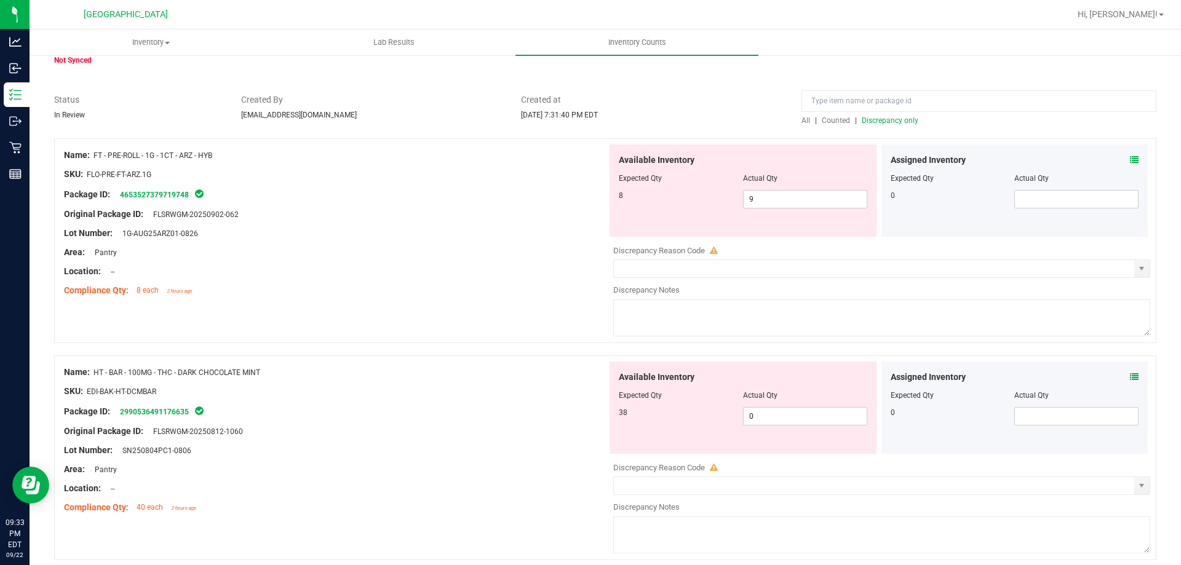
scroll to position [123, 0]
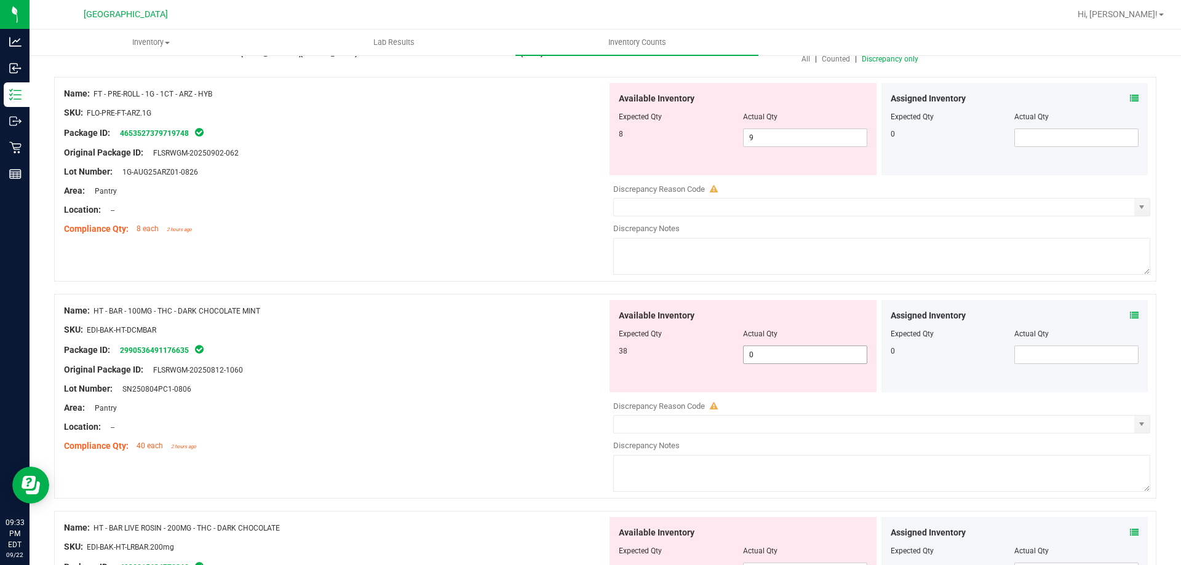
drag, startPoint x: 795, startPoint y: 359, endPoint x: 629, endPoint y: 338, distance: 167.4
click at [651, 336] on div "Available Inventory Expected Qty Actual Qty 38 0 0" at bounding box center [742, 346] width 267 height 92
type input "38"
click at [448, 359] on div at bounding box center [335, 360] width 543 height 6
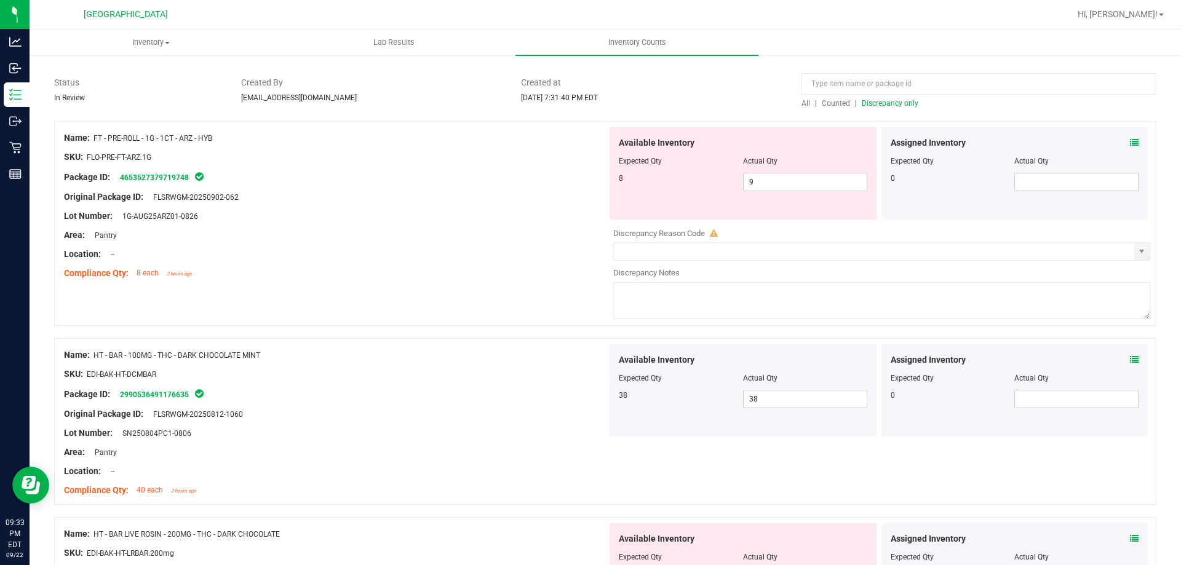
scroll to position [0, 0]
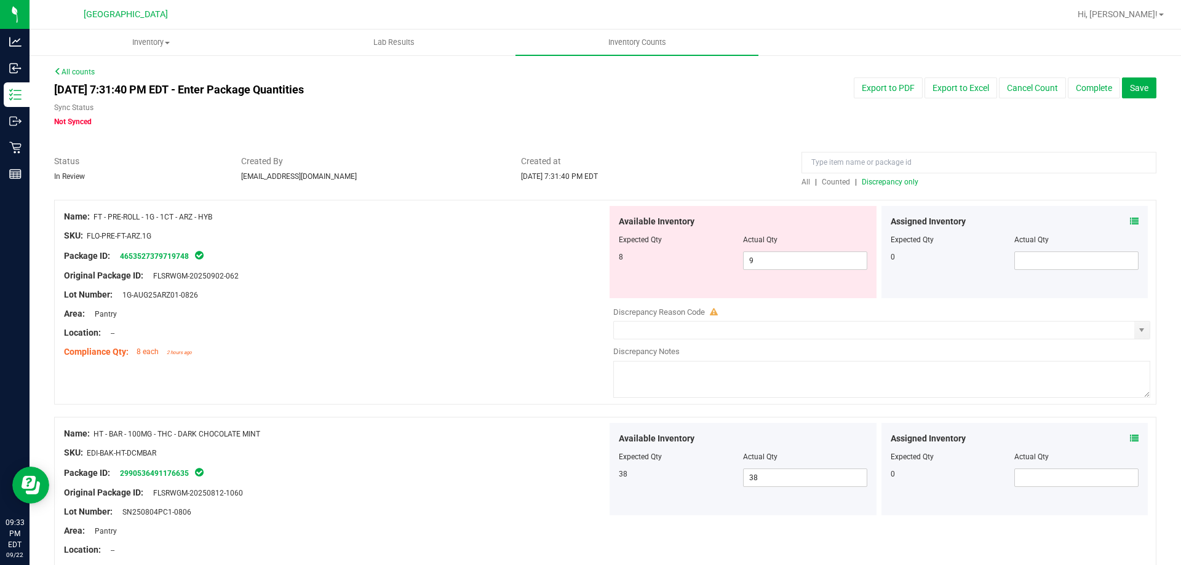
click at [878, 183] on span "Discrepancy only" at bounding box center [890, 182] width 57 height 9
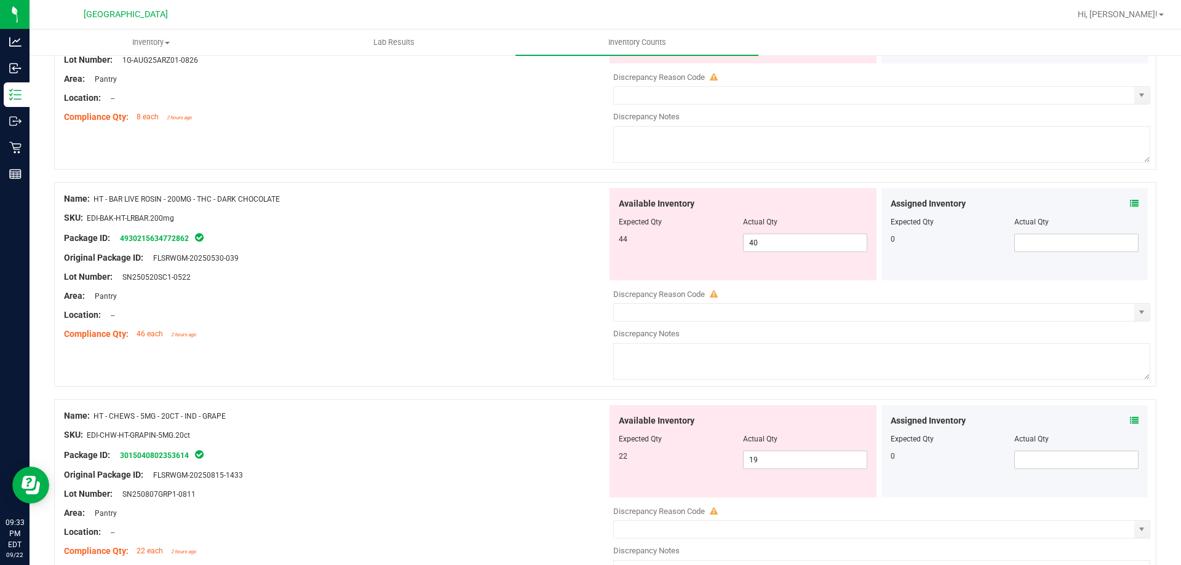
scroll to position [246, 0]
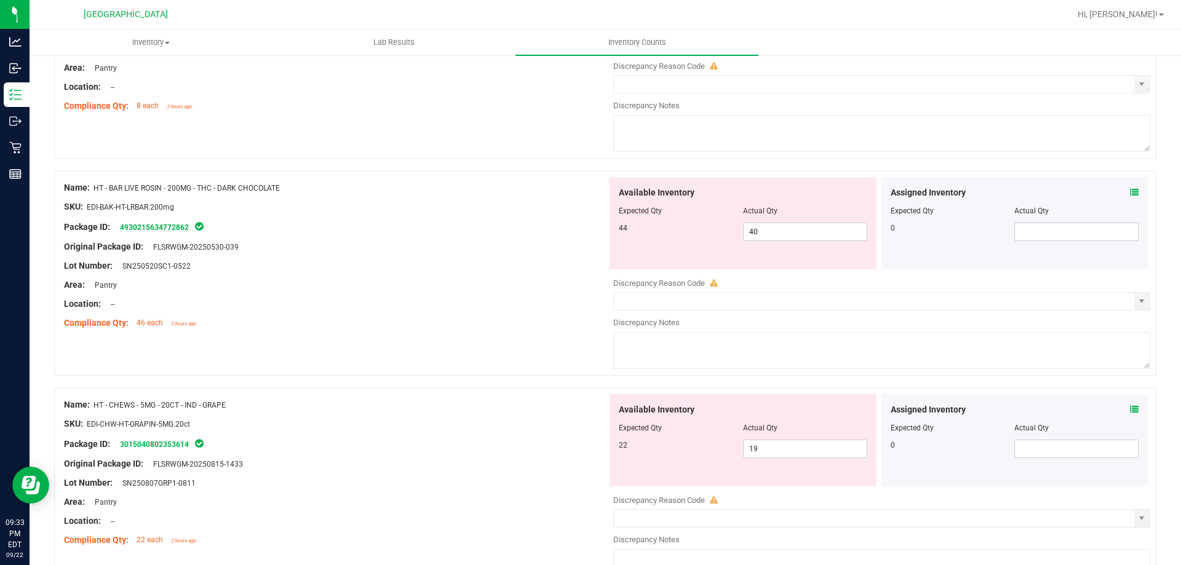
click at [1130, 410] on icon at bounding box center [1134, 409] width 9 height 9
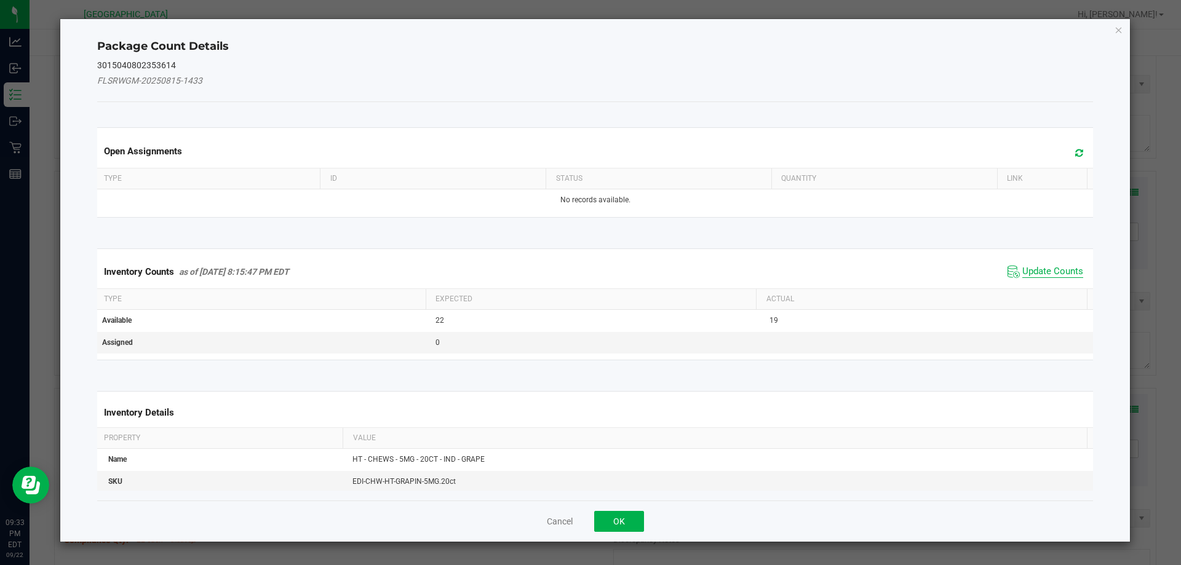
click at [1024, 274] on span "Update Counts" at bounding box center [1052, 272] width 61 height 12
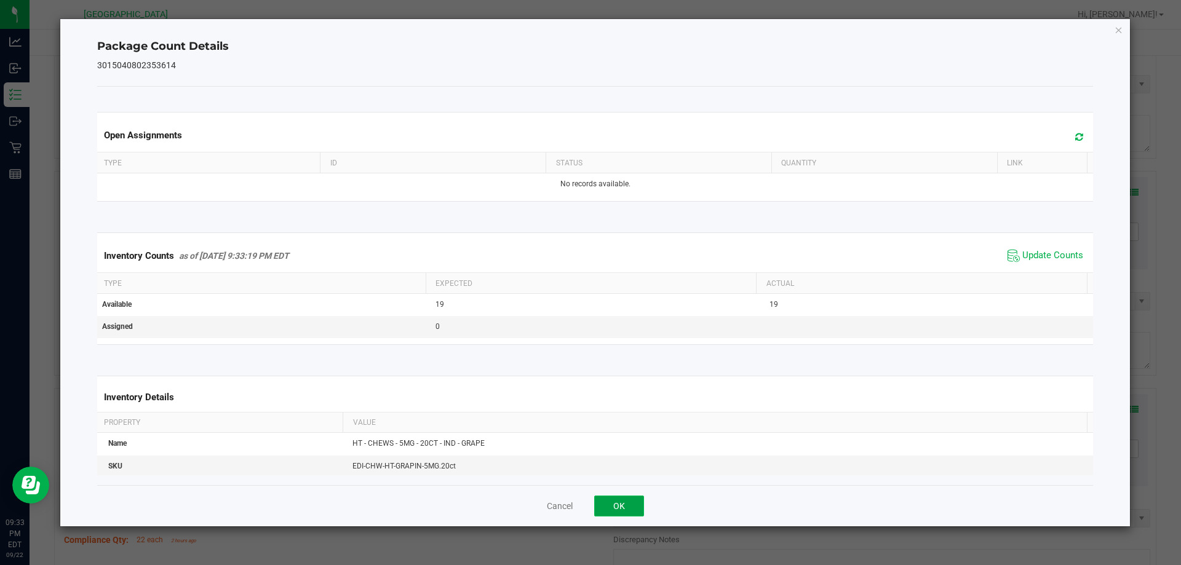
click at [614, 498] on button "OK" at bounding box center [619, 506] width 50 height 21
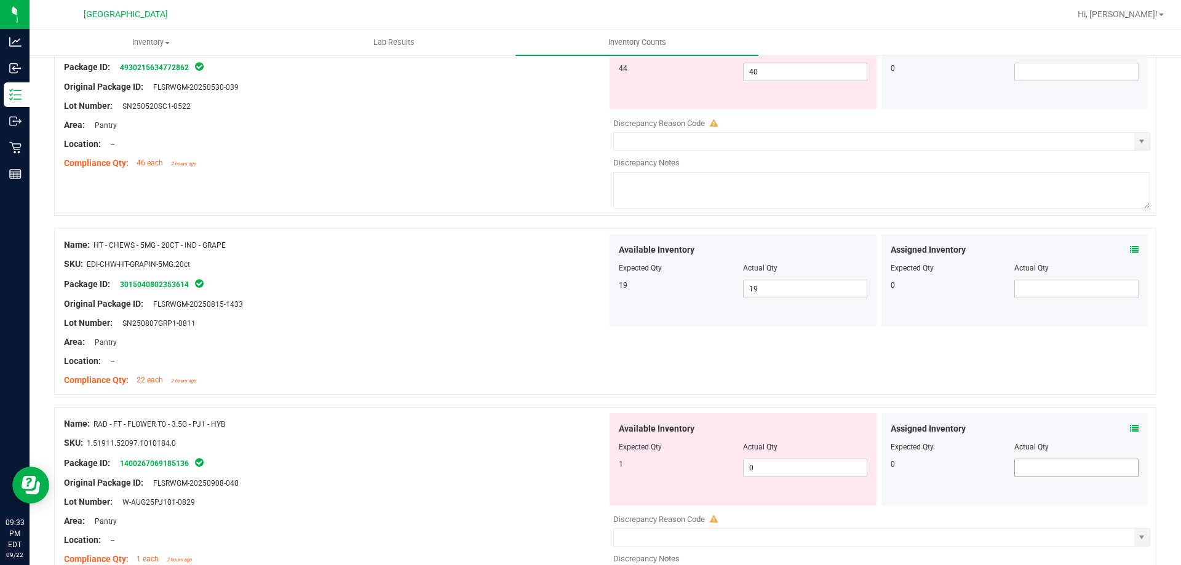
scroll to position [430, 0]
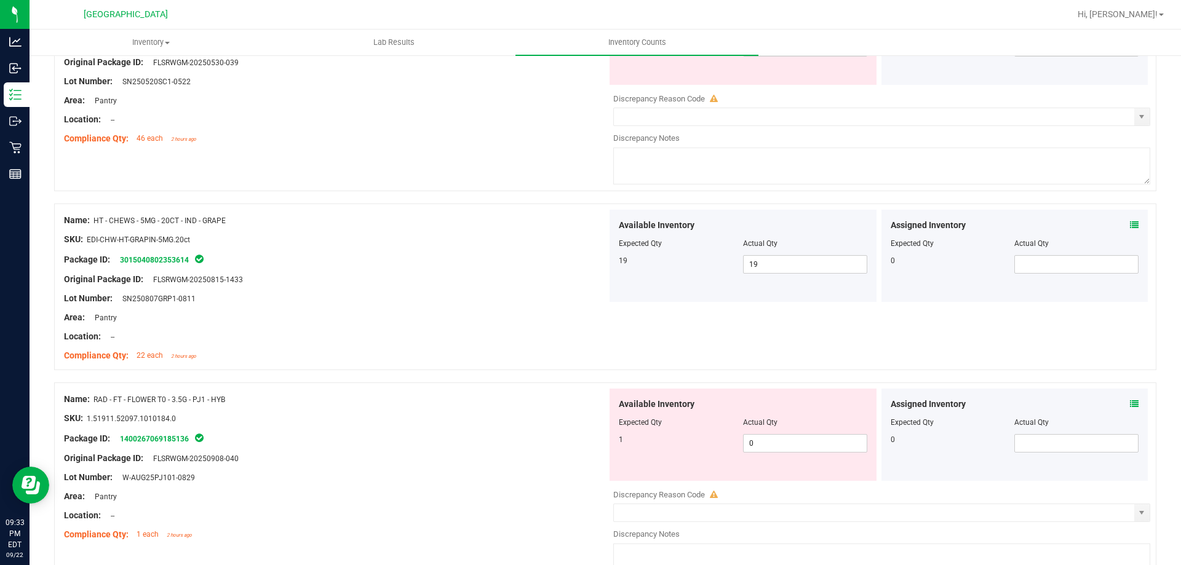
click at [1130, 402] on icon at bounding box center [1134, 404] width 9 height 9
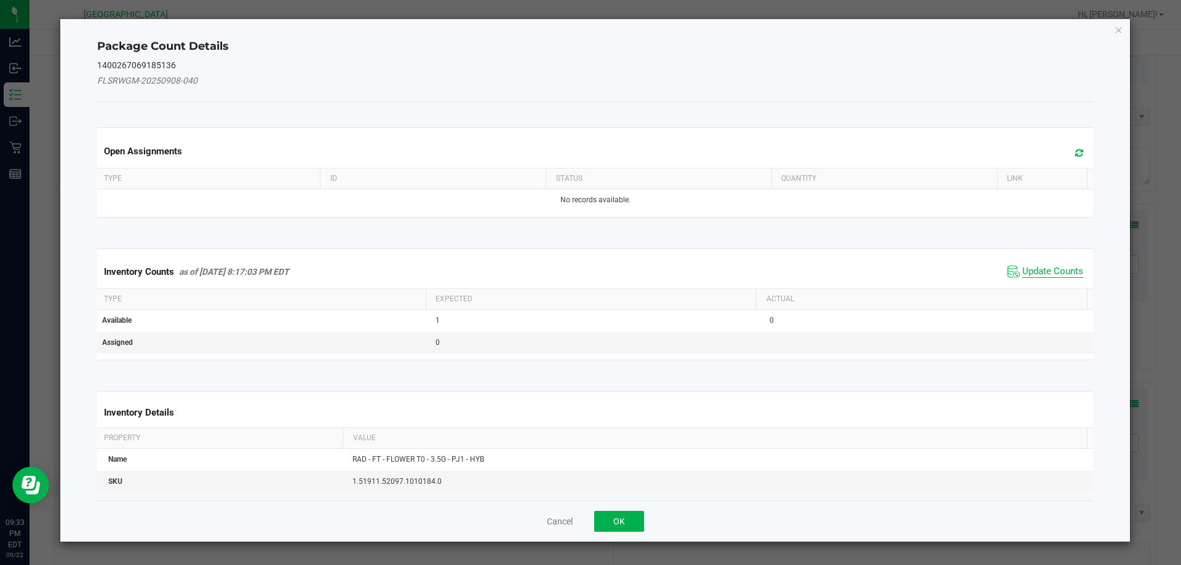
click at [1022, 271] on span "Update Counts" at bounding box center [1052, 272] width 61 height 12
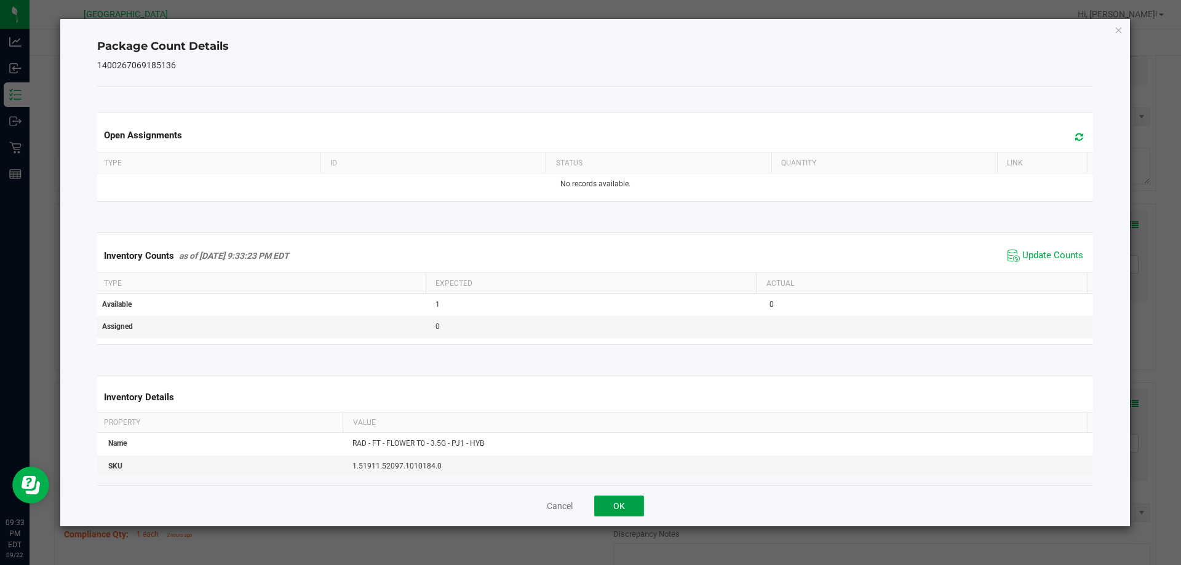
click at [601, 510] on button "OK" at bounding box center [619, 506] width 50 height 21
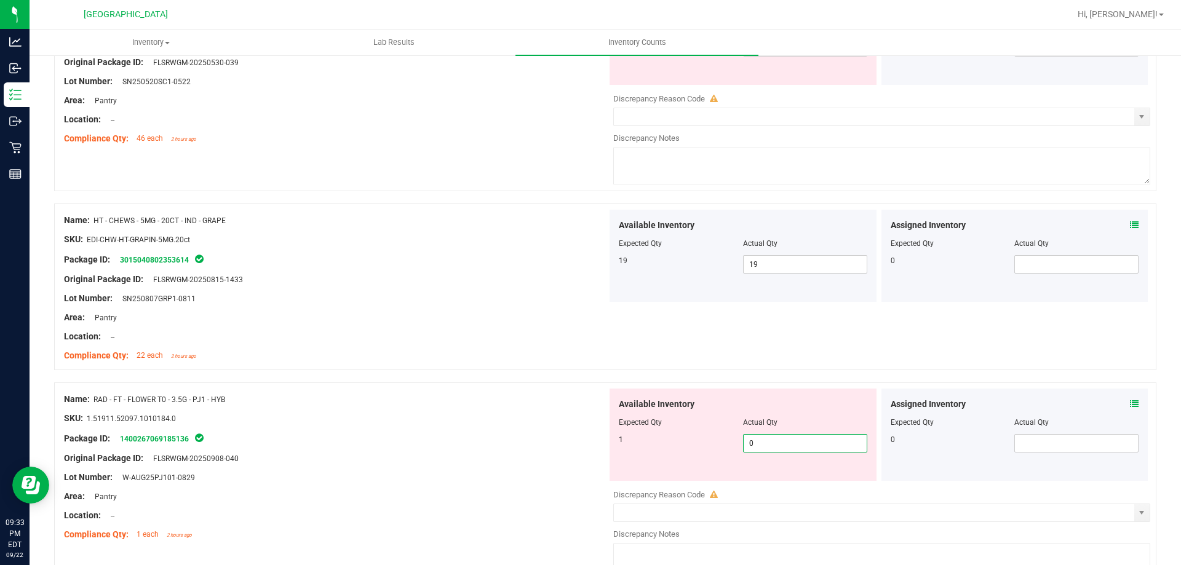
drag, startPoint x: 777, startPoint y: 450, endPoint x: 680, endPoint y: 450, distance: 97.2
click at [680, 450] on div "1 0 0" at bounding box center [743, 443] width 248 height 18
type input "1"
click at [535, 429] on div at bounding box center [335, 428] width 543 height 6
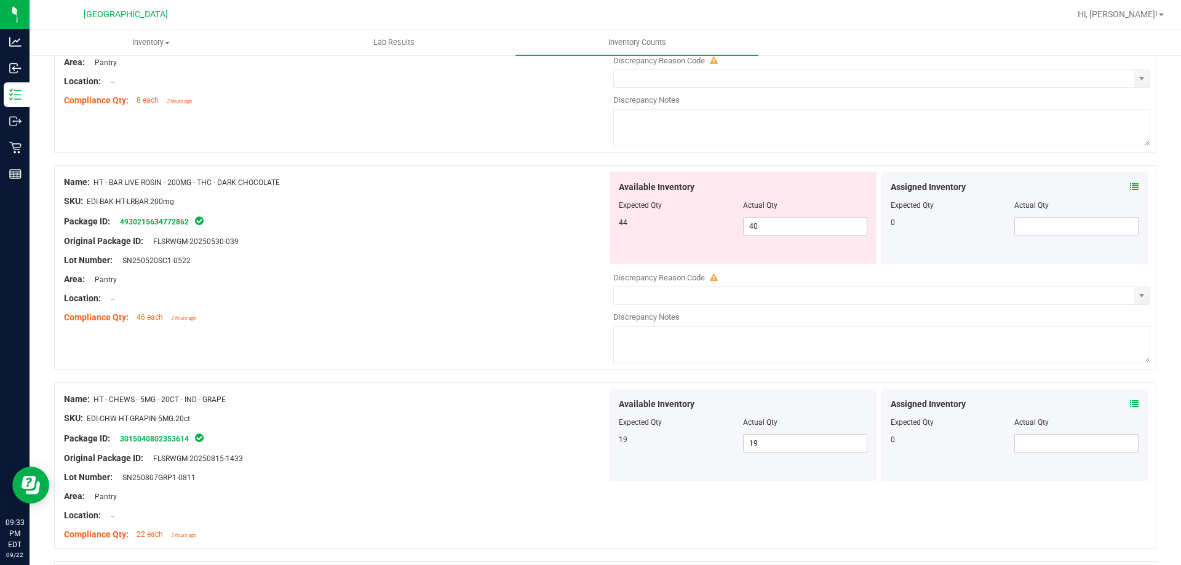
scroll to position [246, 0]
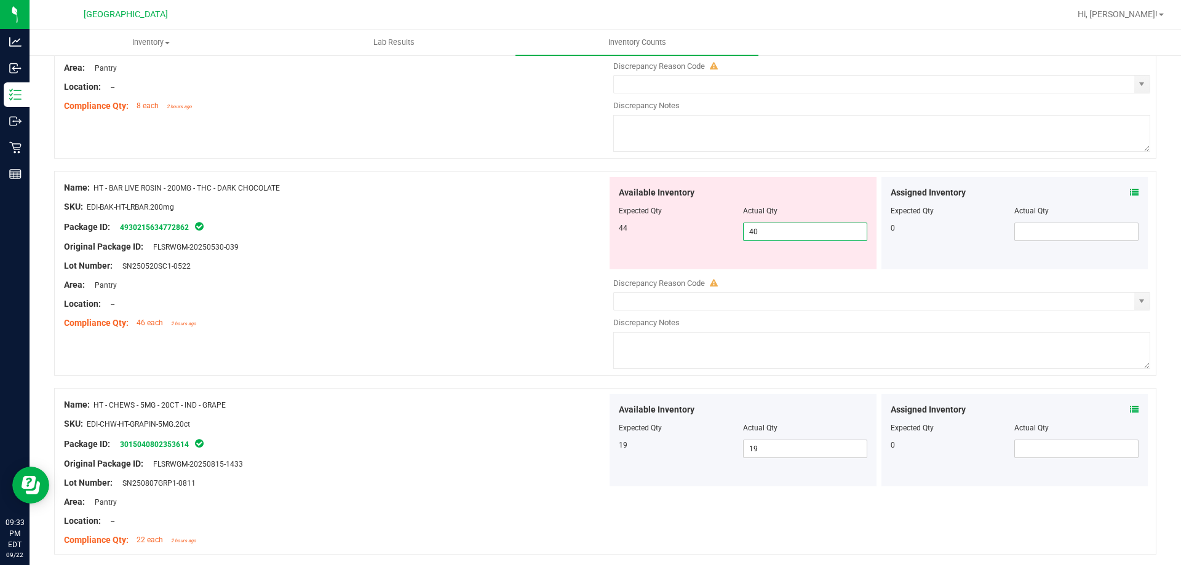
drag, startPoint x: 787, startPoint y: 231, endPoint x: 713, endPoint y: 240, distance: 74.4
click at [713, 240] on div "44 40 40" at bounding box center [743, 232] width 248 height 18
type input "44"
click at [500, 253] on div at bounding box center [335, 256] width 543 height 6
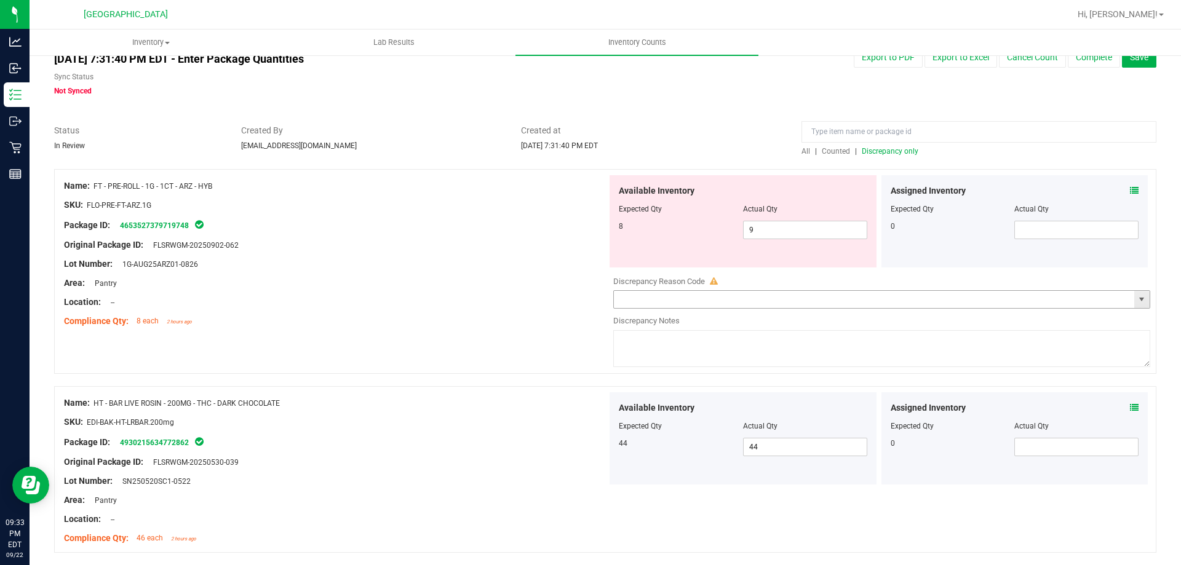
scroll to position [0, 0]
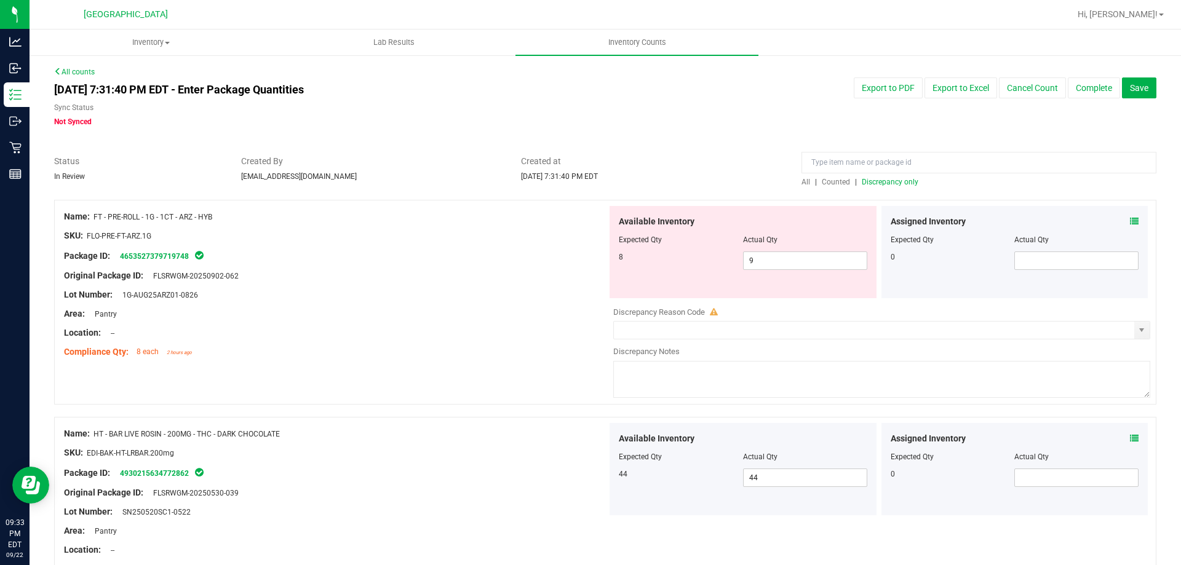
click at [864, 182] on span "Discrepancy only" at bounding box center [890, 182] width 57 height 9
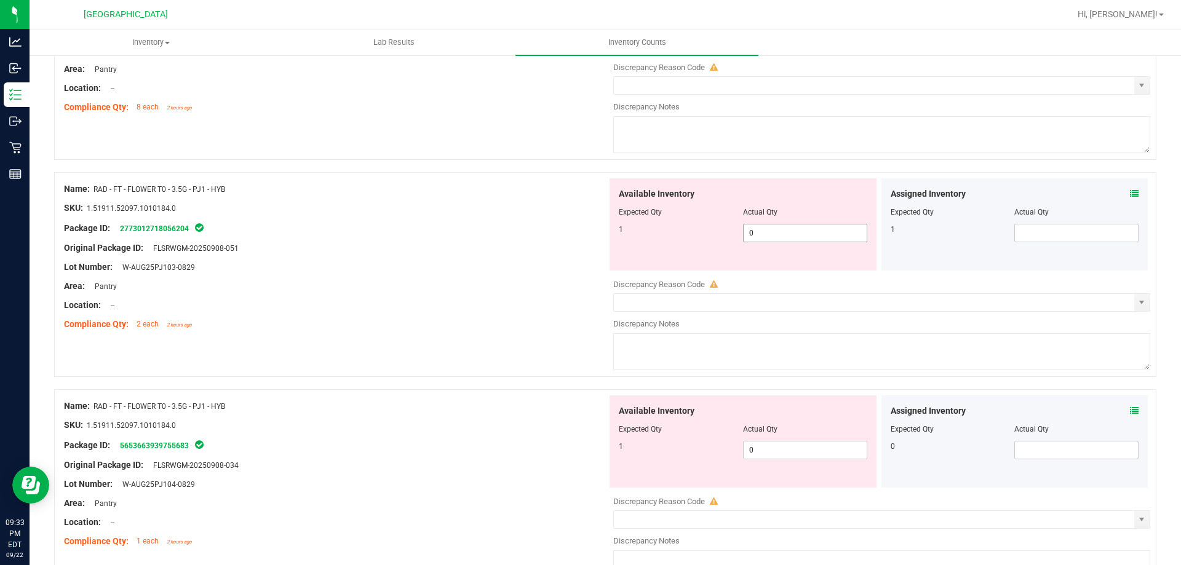
scroll to position [246, 0]
drag, startPoint x: 787, startPoint y: 231, endPoint x: 632, endPoint y: 234, distance: 155.6
click at [632, 234] on div "1 0 0" at bounding box center [743, 232] width 248 height 18
type input "1"
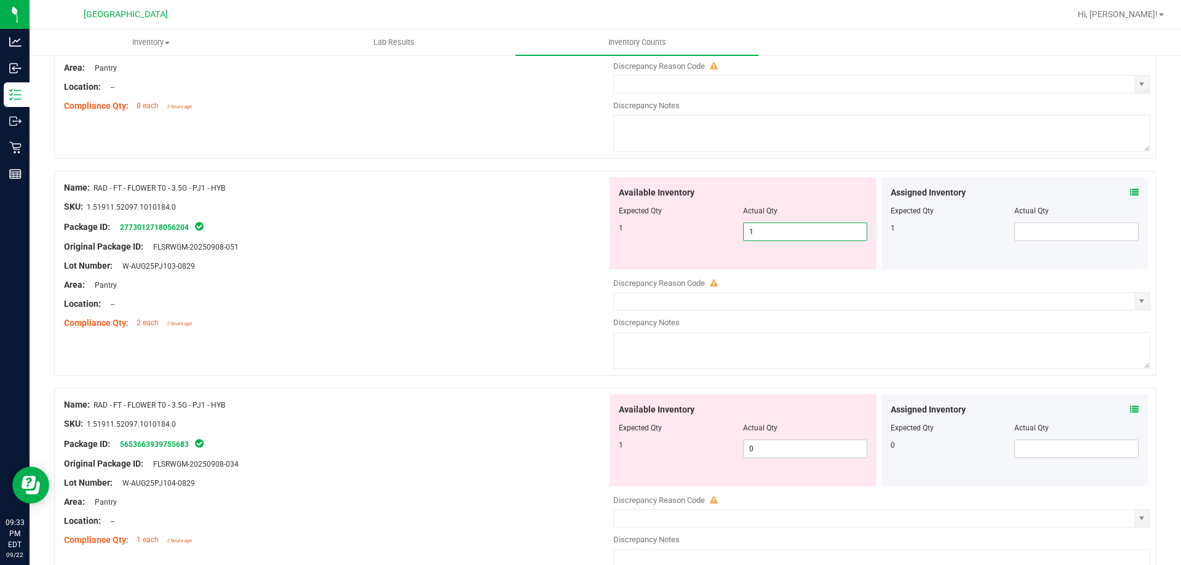
click at [523, 242] on div "Original Package ID: FLSRWGM-20250908-051" at bounding box center [335, 246] width 543 height 13
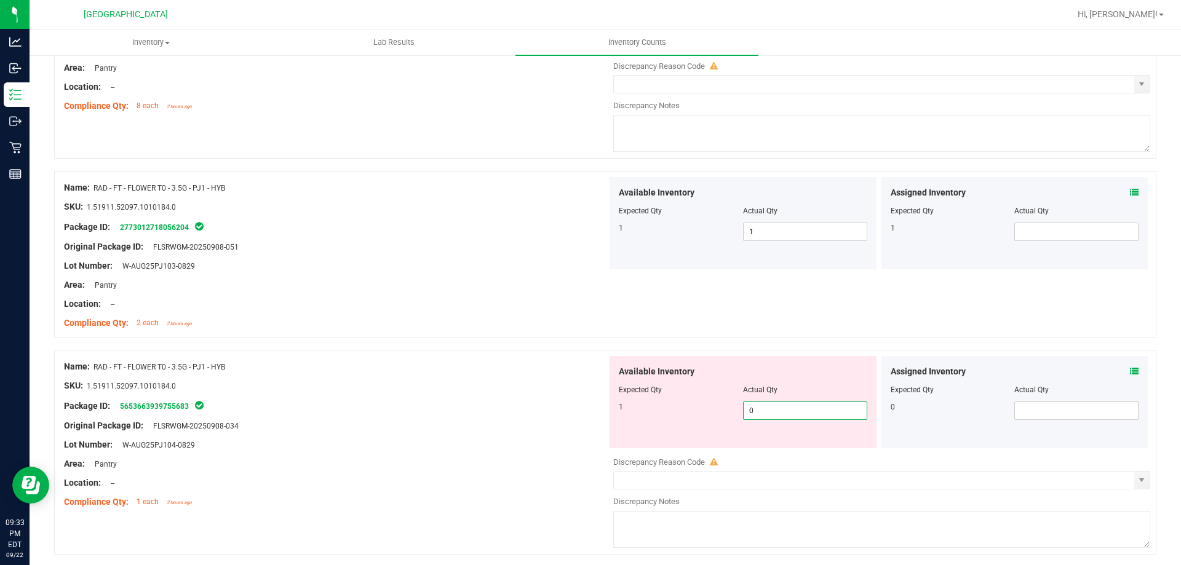
drag, startPoint x: 772, startPoint y: 402, endPoint x: 494, endPoint y: 395, distance: 277.4
click at [497, 396] on div "Name: RAD - FT - FLOWER T0 - 3.5G - PJ1 - HYB SKU: 1.51911.52097.1010184.0 Pack…" at bounding box center [605, 452] width 1102 height 205
type input "1"
click at [409, 391] on div "SKU: 1.51911.52097.1010184.0" at bounding box center [335, 385] width 543 height 13
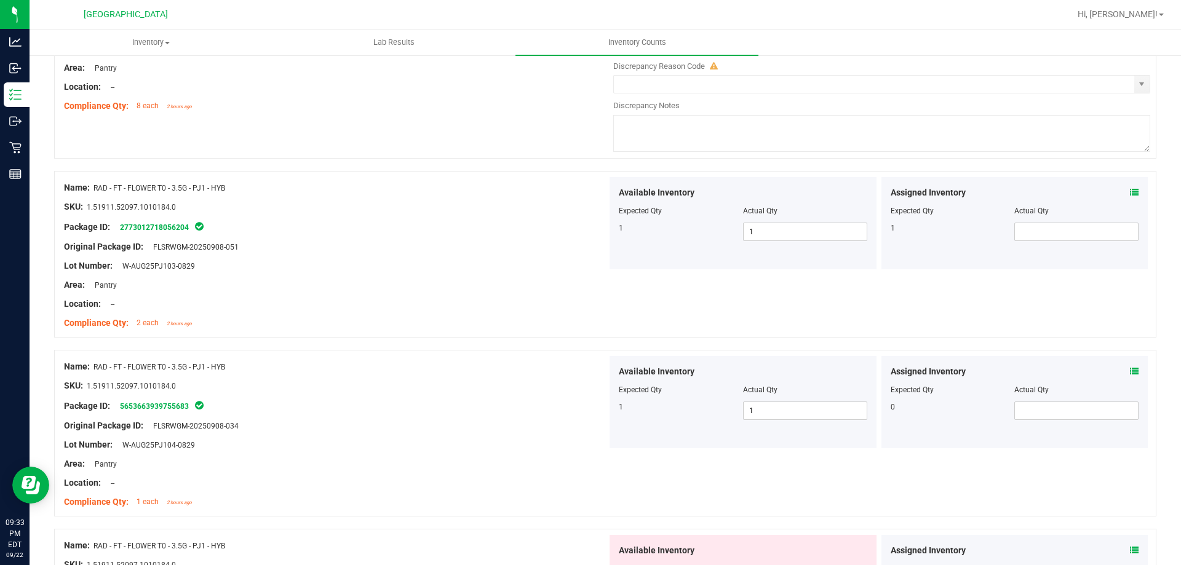
scroll to position [369, 0]
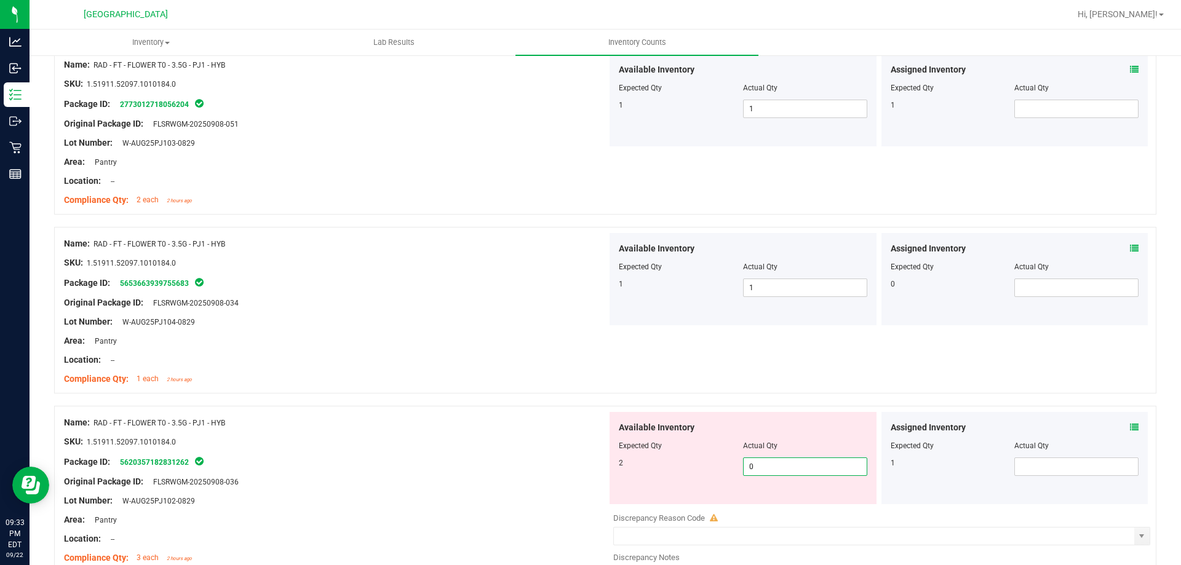
drag, startPoint x: 772, startPoint y: 464, endPoint x: 568, endPoint y: 458, distance: 204.3
click at [568, 459] on div "Name: RAD - FT - FLOWER T0 - 3.5G - PJ1 - HYB SKU: 1.51911.52097.1010184.0 Pack…" at bounding box center [605, 508] width 1102 height 205
type input "2"
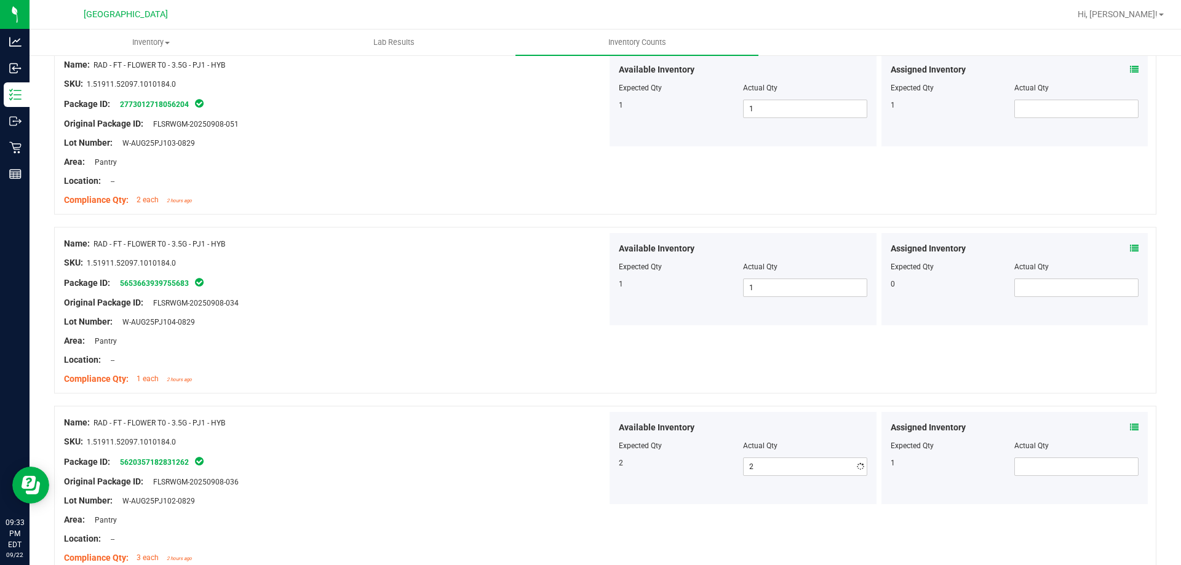
drag, startPoint x: 331, startPoint y: 451, endPoint x: 453, endPoint y: 440, distance: 122.2
click at [339, 451] on div at bounding box center [335, 451] width 543 height 6
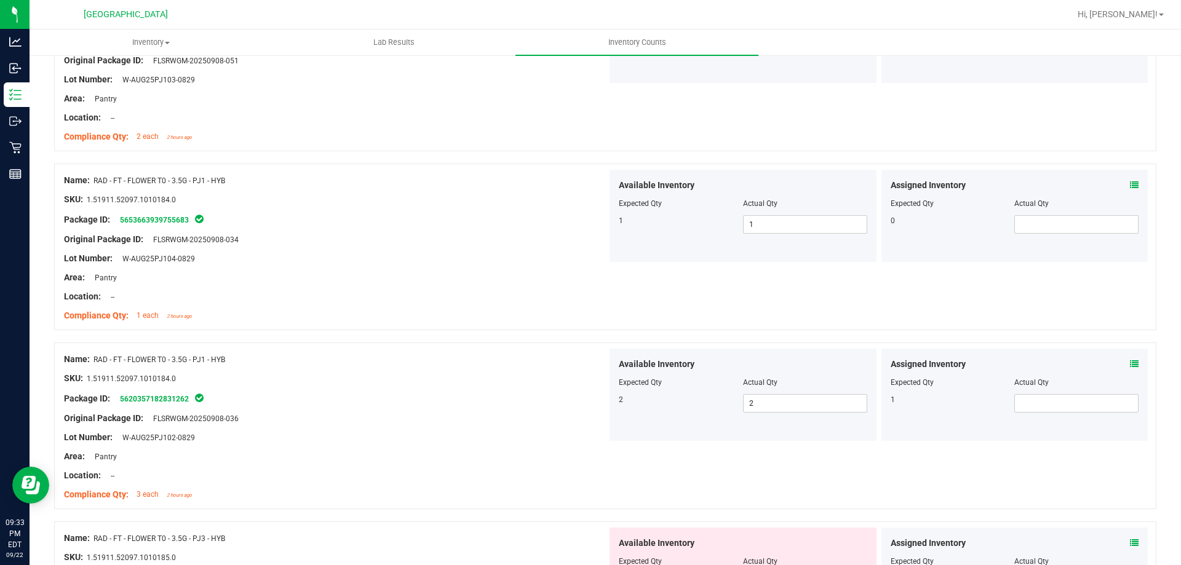
scroll to position [492, 0]
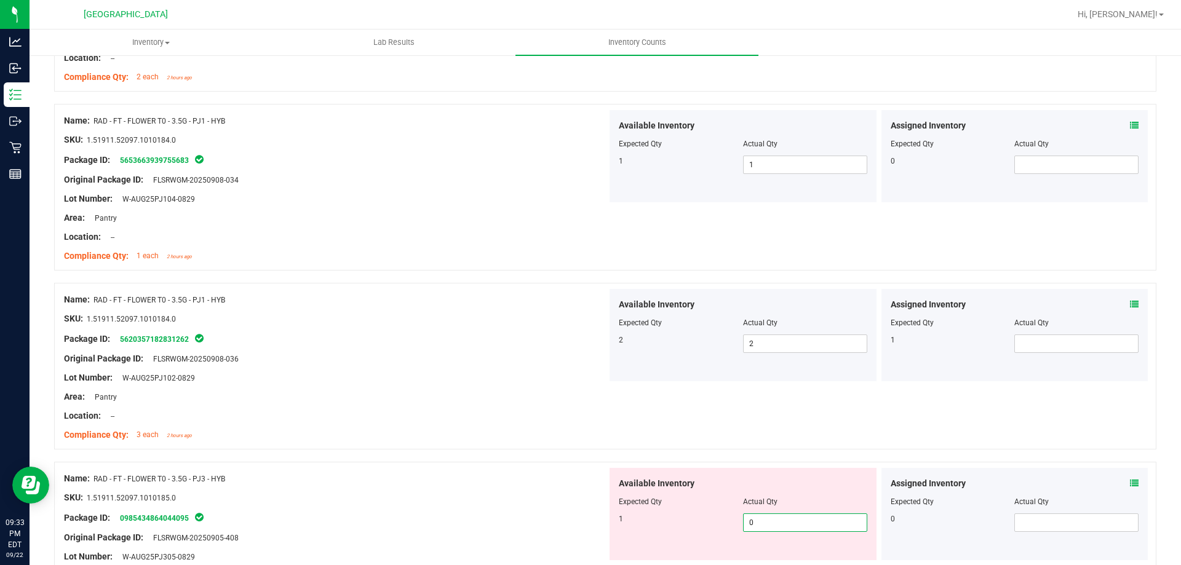
drag, startPoint x: 779, startPoint y: 516, endPoint x: 538, endPoint y: 507, distance: 240.6
click at [543, 509] on div "Name: RAD - FT - FLOWER T0 - 3.5G - PJ3 - HYB SKU: 1.51911.52097.1010185.0 Pack…" at bounding box center [605, 564] width 1102 height 205
type input "1"
click at [476, 490] on div at bounding box center [335, 488] width 543 height 6
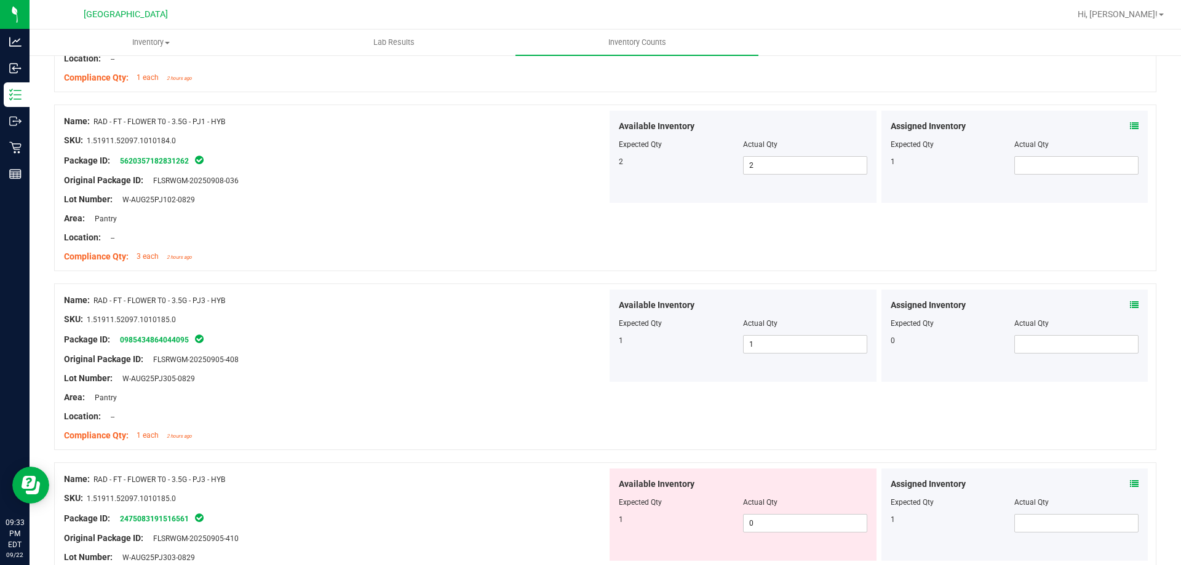
scroll to position [676, 0]
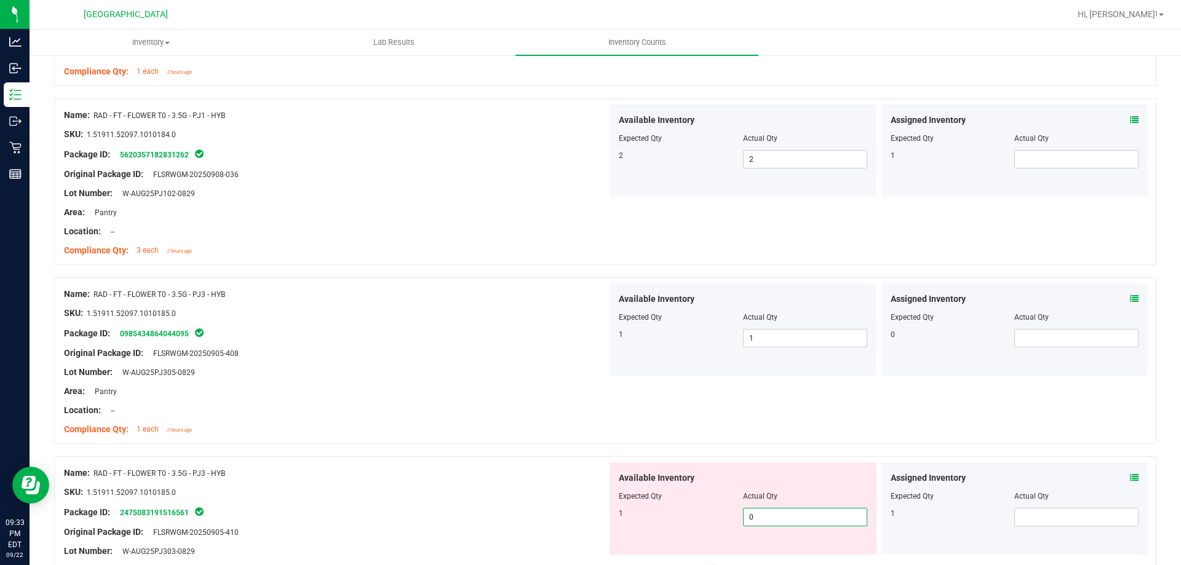
drag, startPoint x: 771, startPoint y: 523, endPoint x: 622, endPoint y: 517, distance: 149.6
click at [622, 517] on div "1 0 0" at bounding box center [743, 517] width 248 height 18
type input "1"
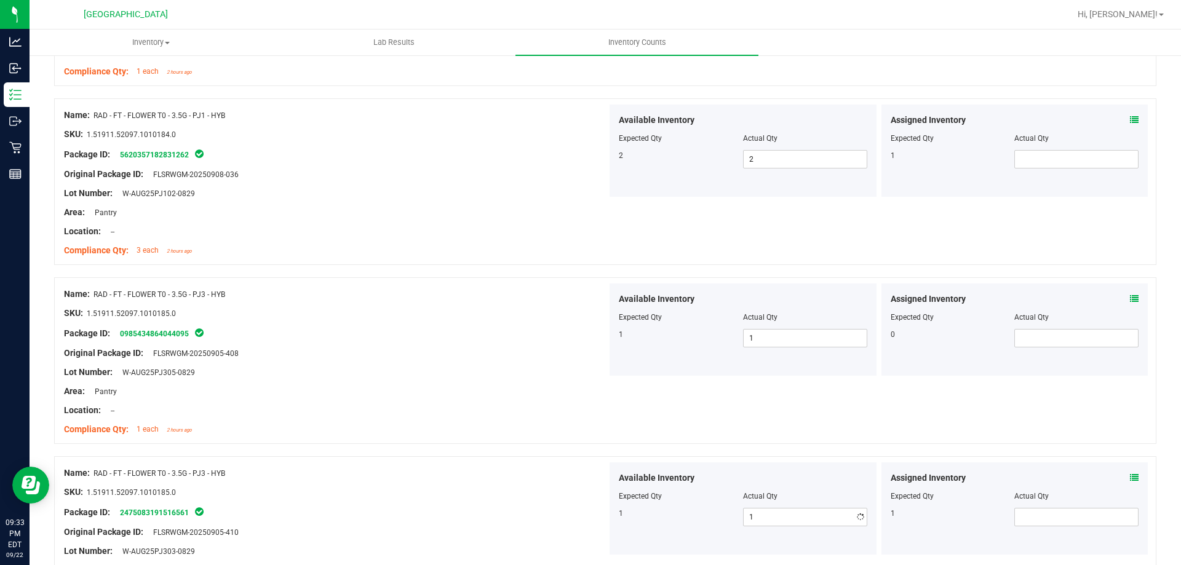
click at [513, 491] on div "SKU: 1.51911.52097.1010185.0" at bounding box center [335, 492] width 543 height 13
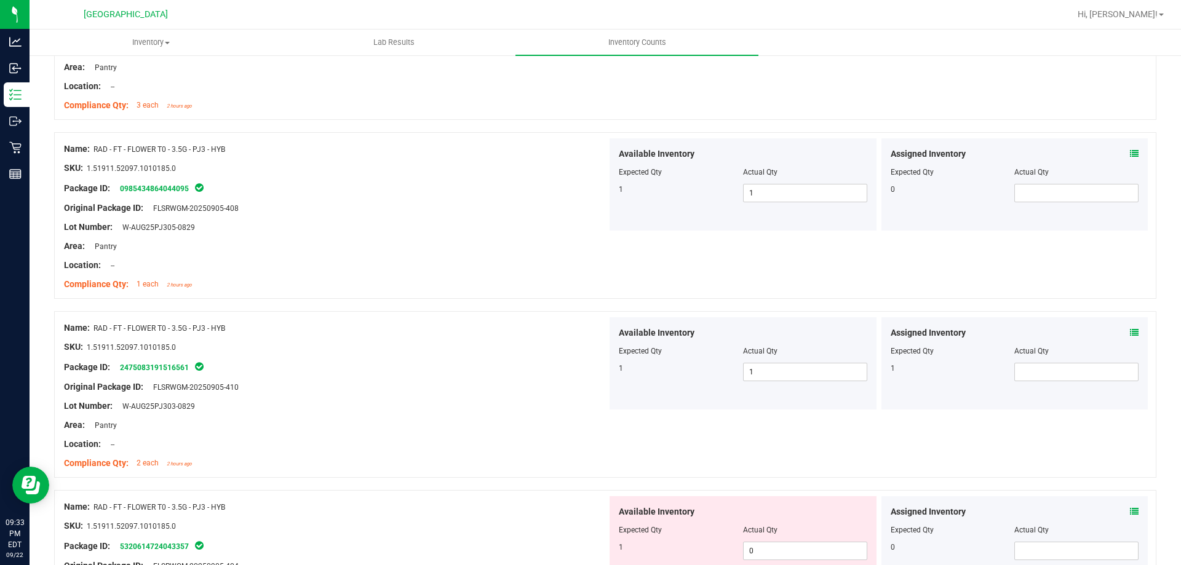
scroll to position [861, 0]
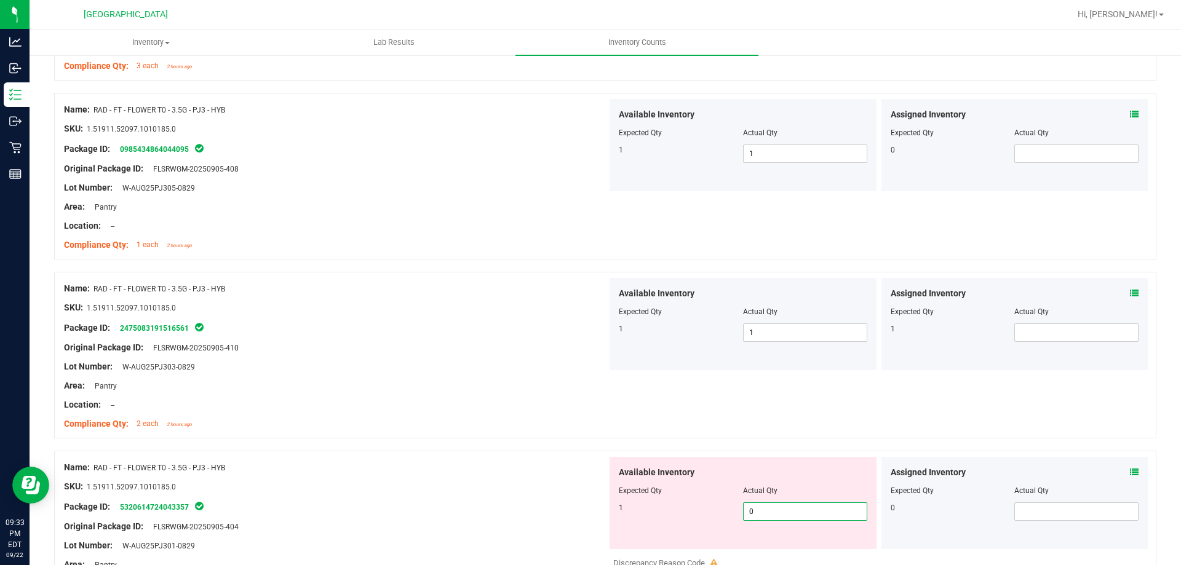
drag, startPoint x: 740, startPoint y: 509, endPoint x: 606, endPoint y: 501, distance: 133.7
click at [609, 501] on div "Available Inventory Expected Qty Actual Qty 1 0 0" at bounding box center [742, 503] width 267 height 92
type input "1"
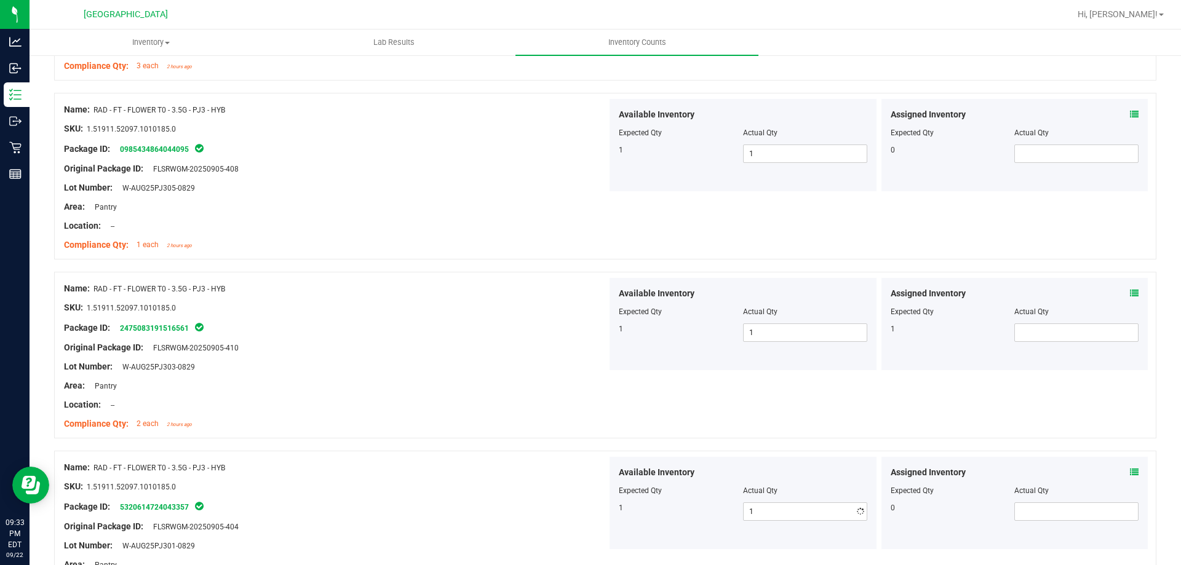
click at [495, 475] on div at bounding box center [335, 477] width 543 height 6
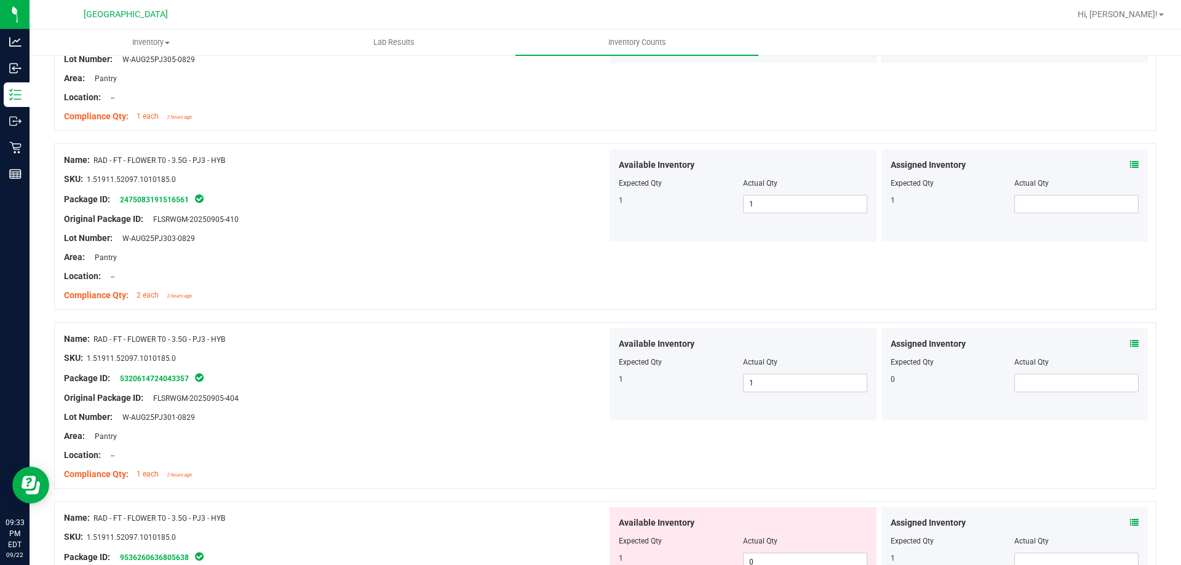
scroll to position [1045, 0]
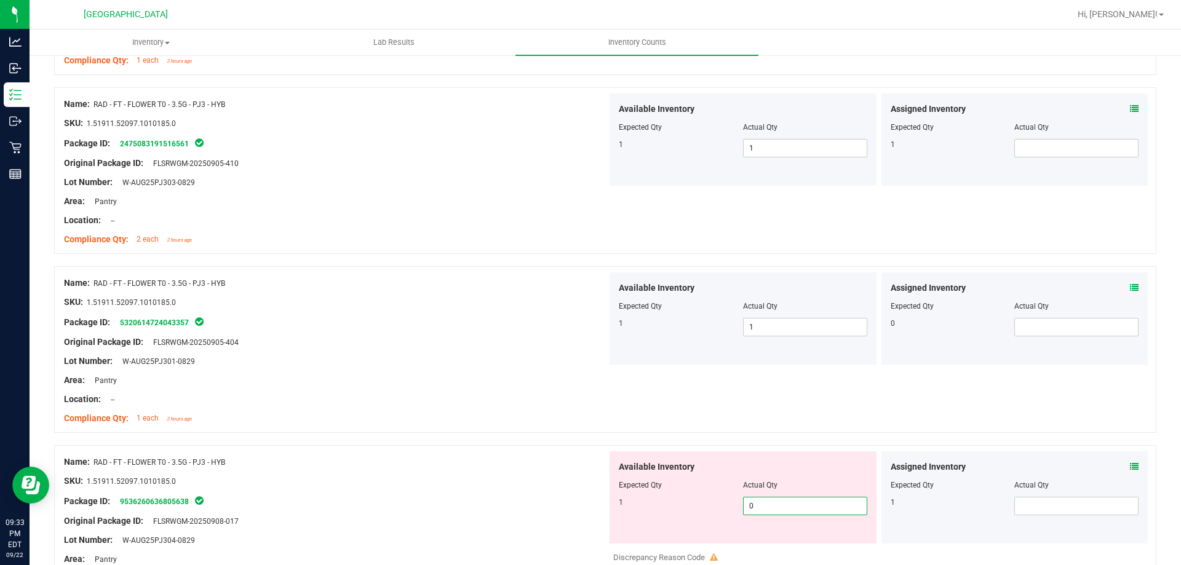
drag, startPoint x: 777, startPoint y: 513, endPoint x: 562, endPoint y: 513, distance: 215.2
click at [562, 513] on div "Name: RAD - FT - FLOWER T0 - 3.5G - PJ3 - HYB SKU: 1.51911.52097.1010185.0 Pack…" at bounding box center [605, 547] width 1102 height 205
type input "1"
click at [432, 482] on div "SKU: 1.51911.52097.1010185.0" at bounding box center [335, 481] width 543 height 13
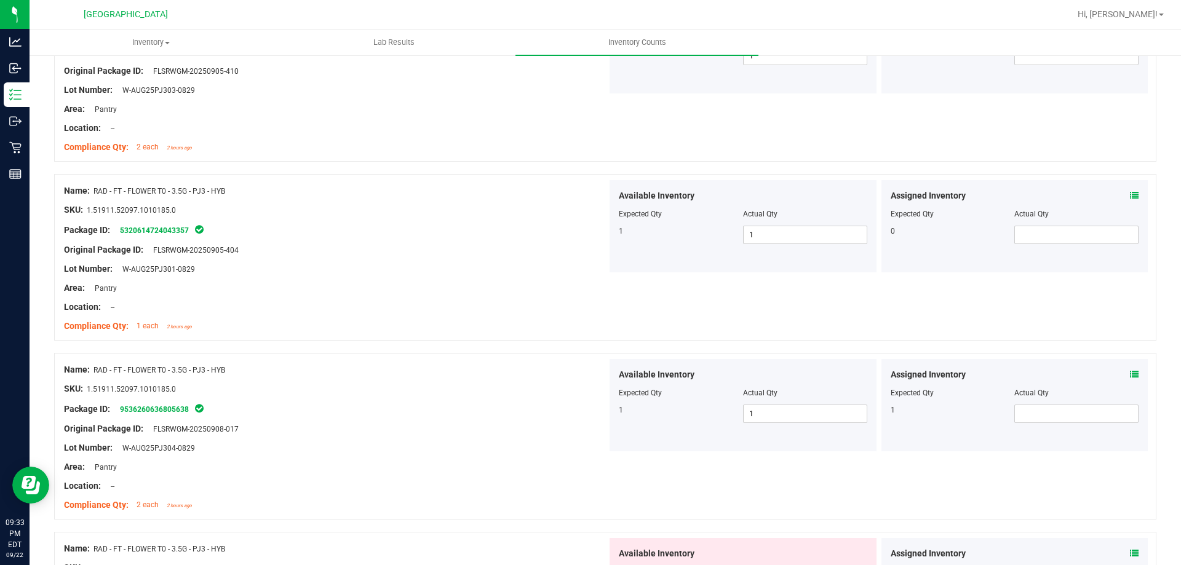
scroll to position [1230, 0]
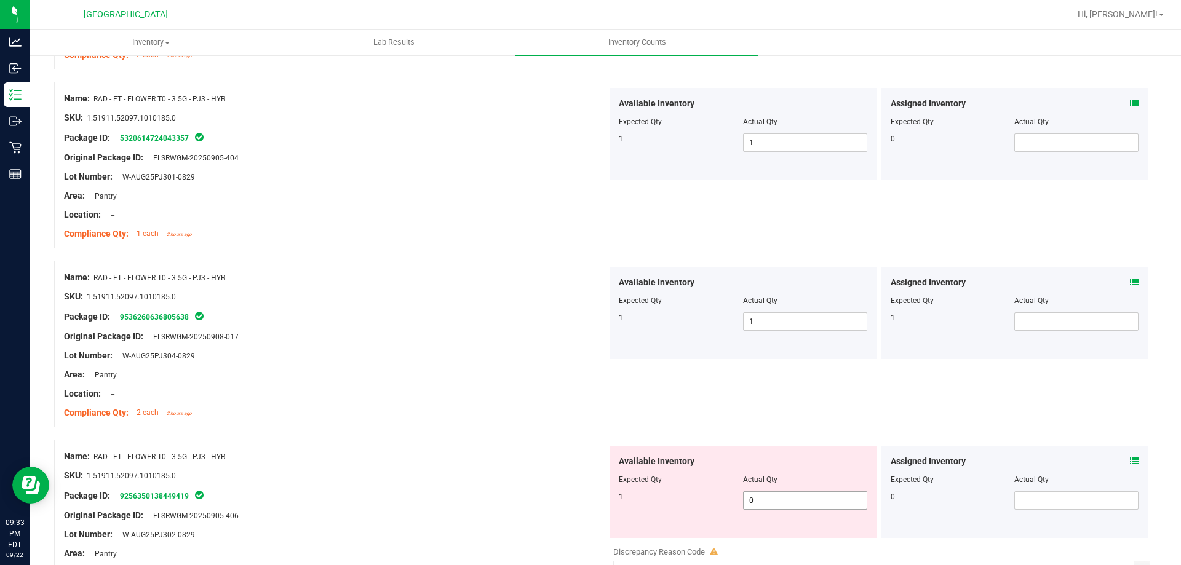
drag, startPoint x: 776, startPoint y: 503, endPoint x: 552, endPoint y: 504, distance: 224.5
click at [552, 504] on div "Name: RAD - FT - FLOWER T0 - 3.5G - PJ3 - HYB SKU: 1.51911.52097.1010185.0 Pack…" at bounding box center [605, 542] width 1102 height 205
type input "1"
click at [444, 478] on div "SKU: 1.51911.52097.1010185.0" at bounding box center [335, 475] width 543 height 13
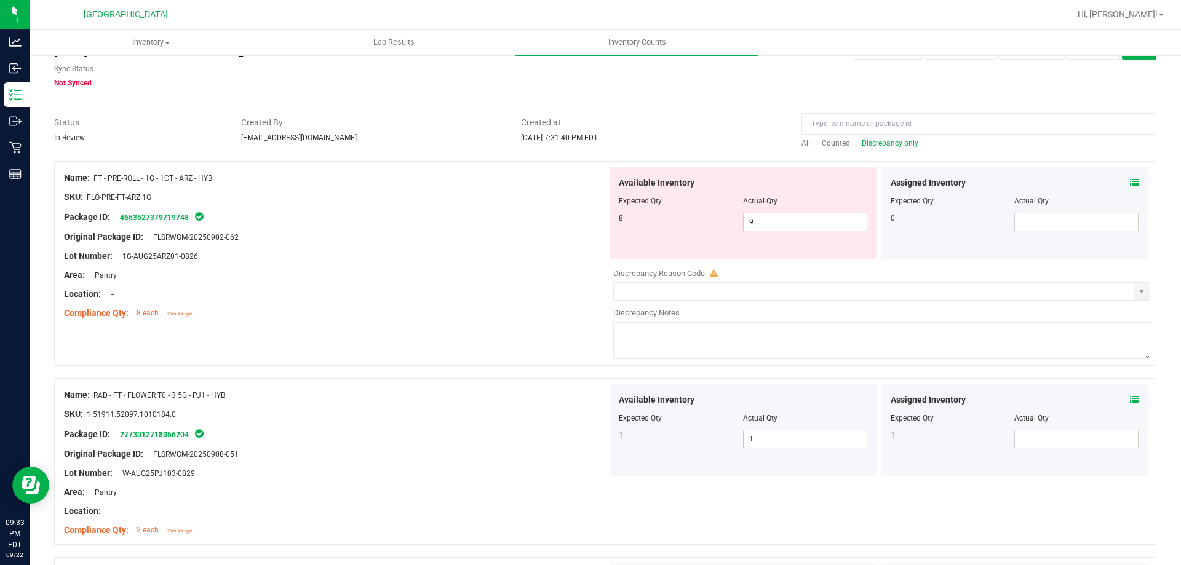
scroll to position [0, 0]
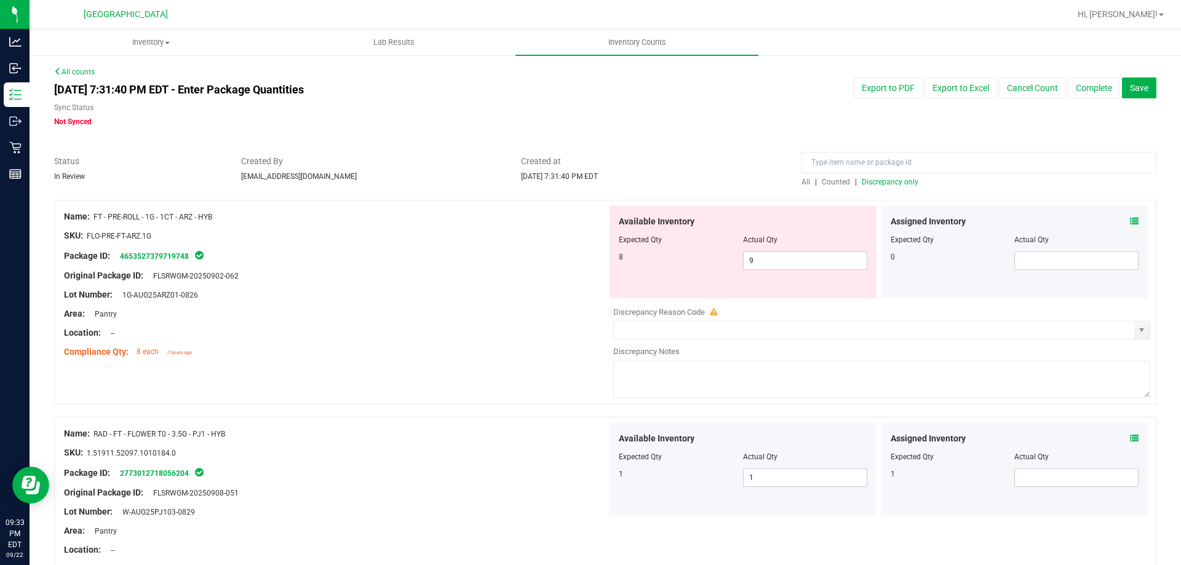
click at [865, 180] on span "Discrepancy only" at bounding box center [890, 182] width 57 height 9
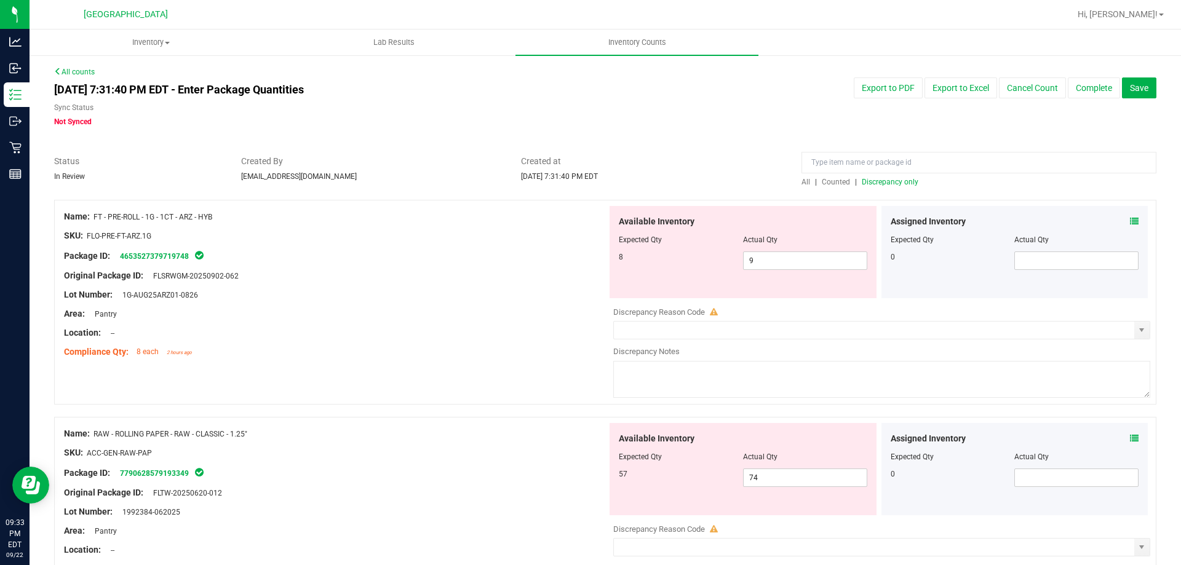
click at [1130, 436] on div "Assigned Inventory Expected Qty Actual Qty 0" at bounding box center [1014, 469] width 267 height 92
click at [1130, 436] on icon at bounding box center [1134, 438] width 9 height 9
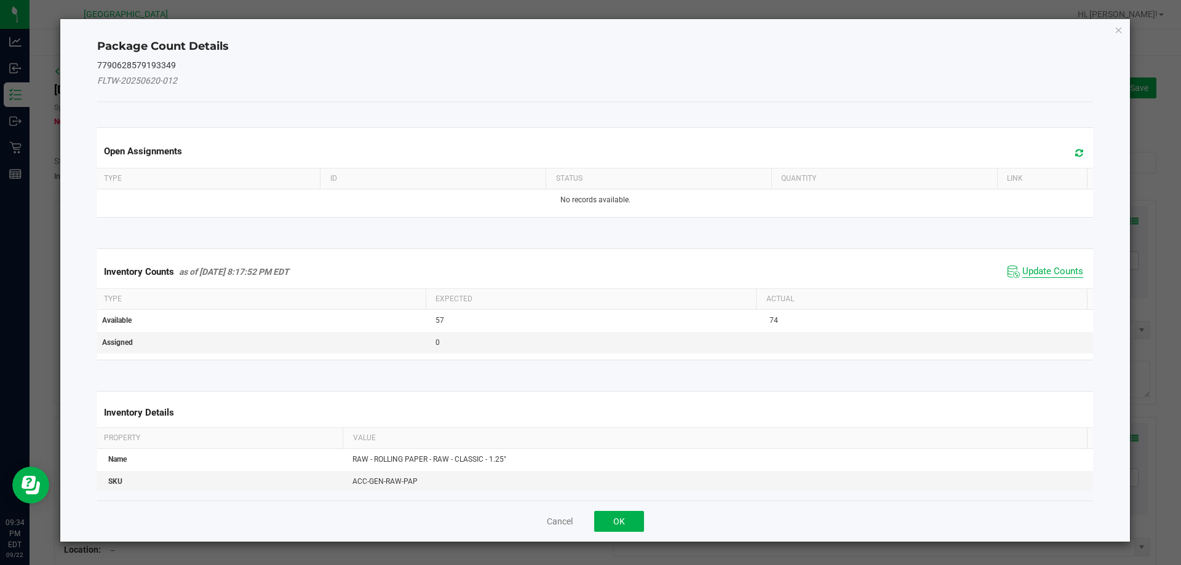
click at [1039, 275] on span "Update Counts" at bounding box center [1052, 272] width 61 height 12
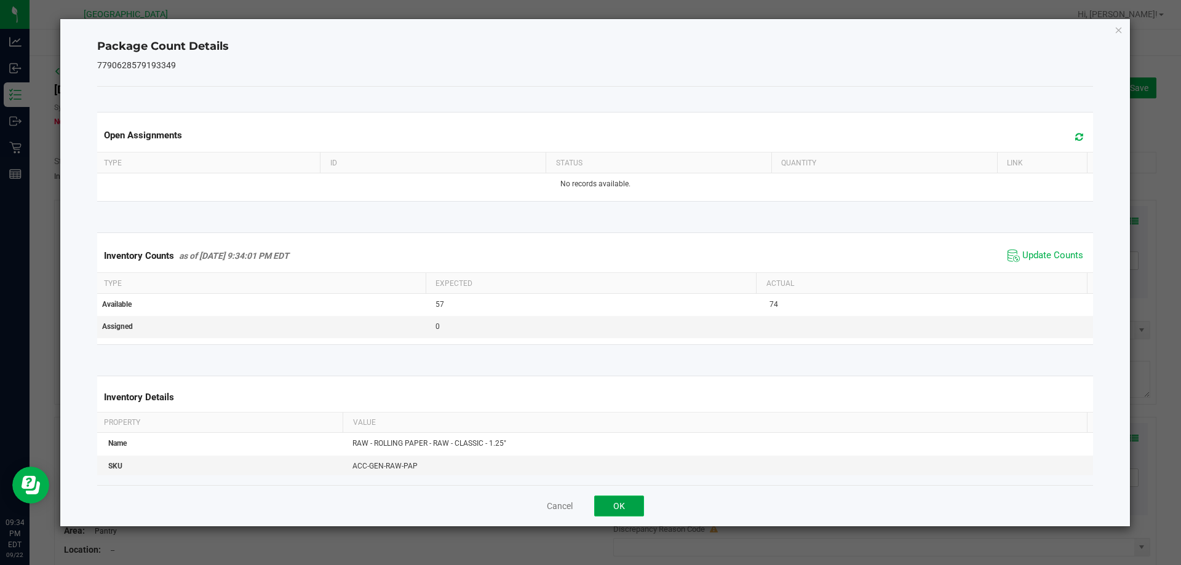
click at [639, 504] on button "OK" at bounding box center [619, 506] width 50 height 21
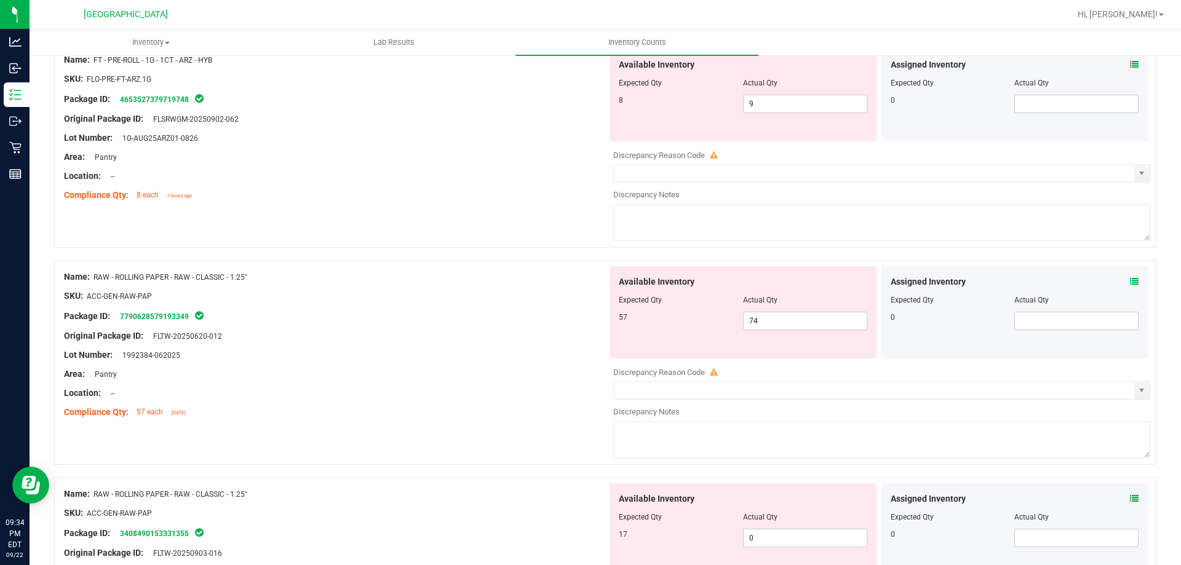
scroll to position [184, 0]
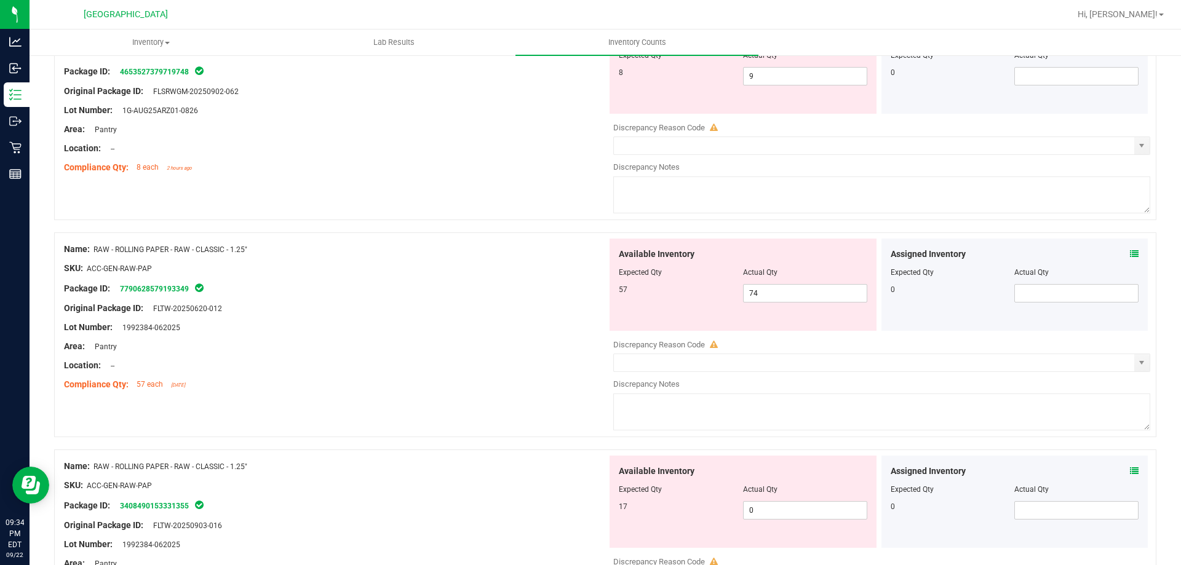
drag, startPoint x: 469, startPoint y: 304, endPoint x: 486, endPoint y: 304, distance: 16.6
click at [472, 304] on div "Original Package ID: FLTW-20250620-012" at bounding box center [335, 308] width 543 height 13
drag, startPoint x: 769, startPoint y: 297, endPoint x: 664, endPoint y: 302, distance: 105.9
click at [664, 302] on div "57 74 74" at bounding box center [743, 293] width 248 height 18
type input "57"
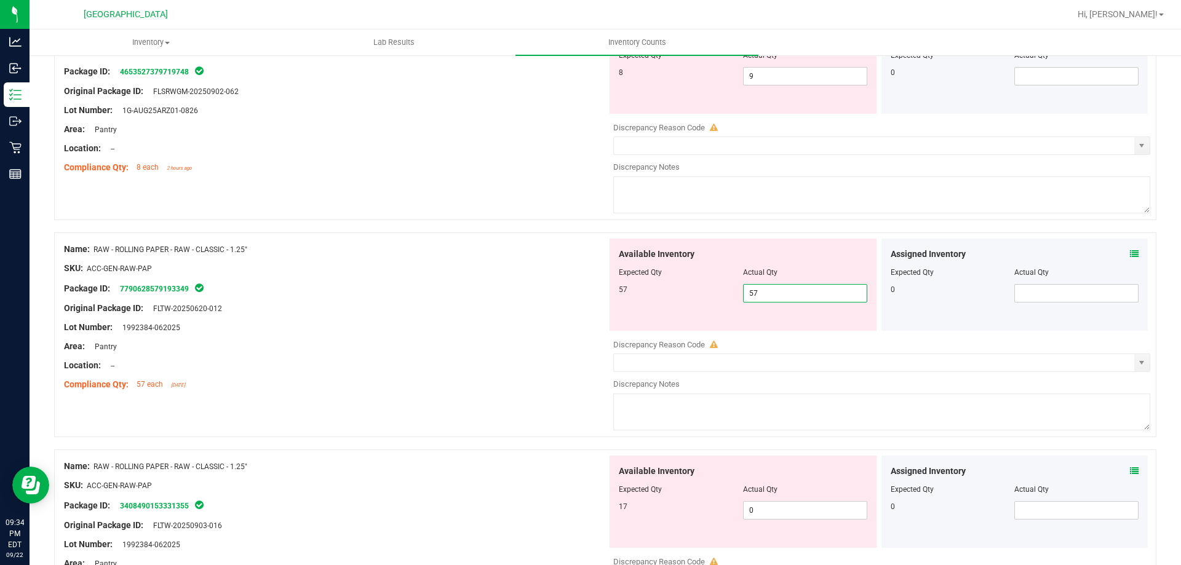
type input "57"
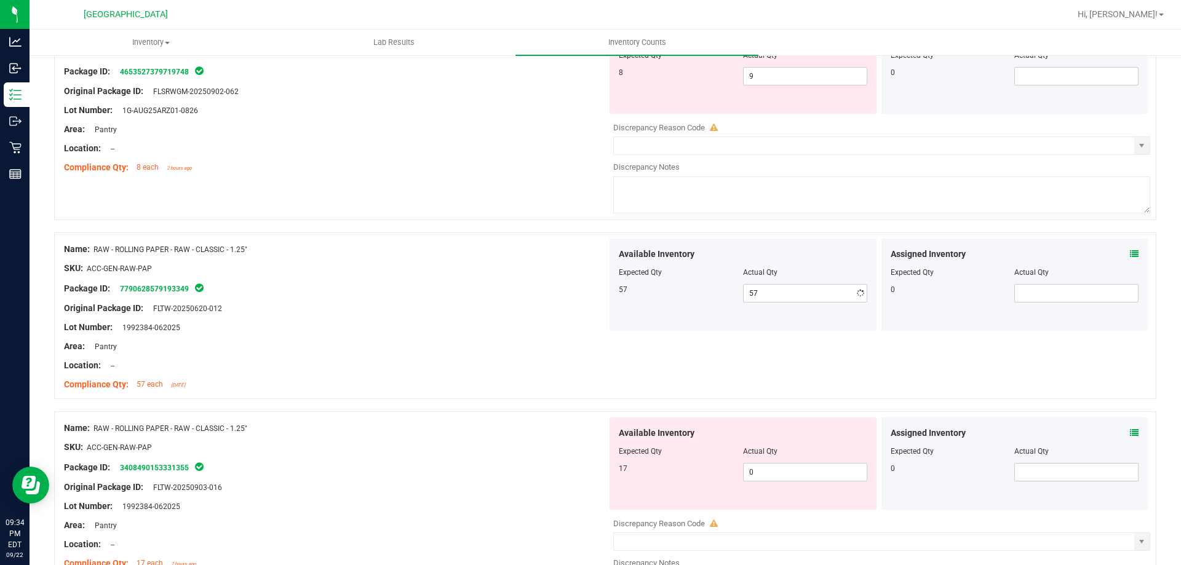
drag, startPoint x: 531, startPoint y: 290, endPoint x: 561, endPoint y: 308, distance: 34.5
click at [532, 290] on div "Package ID: 7790628579193349" at bounding box center [335, 288] width 543 height 15
drag, startPoint x: 772, startPoint y: 471, endPoint x: 633, endPoint y: 458, distance: 139.6
click at [633, 459] on div "Available Inventory Expected Qty Actual Qty 17 0 0" at bounding box center [742, 464] width 267 height 92
type input "17"
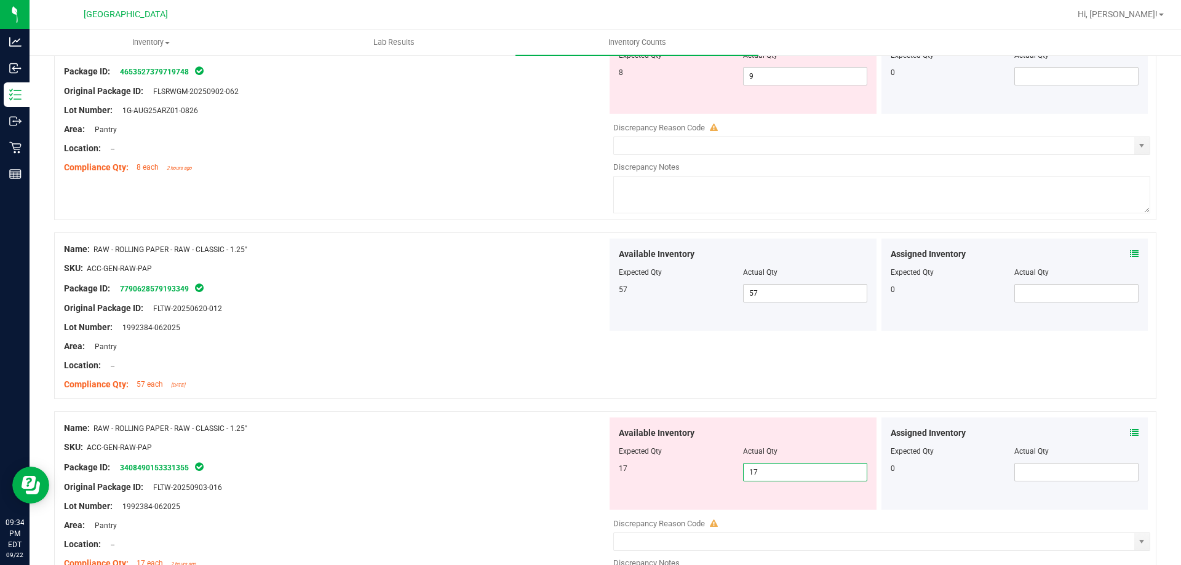
type input "17"
click at [976, 479] on div "0" at bounding box center [1014, 472] width 248 height 18
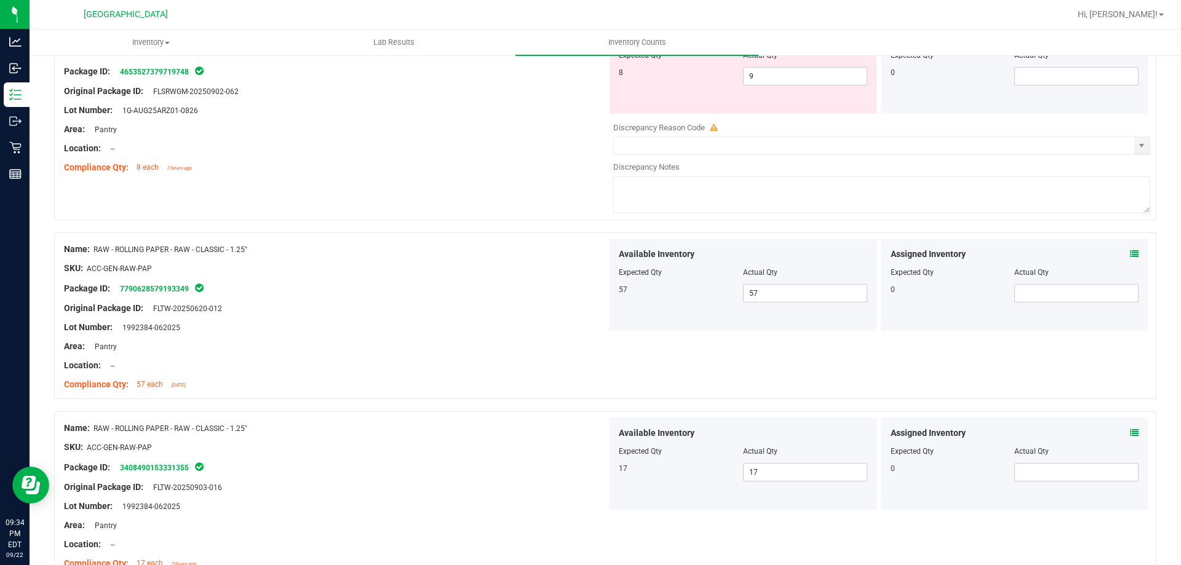
click at [1130, 434] on icon at bounding box center [1134, 433] width 9 height 9
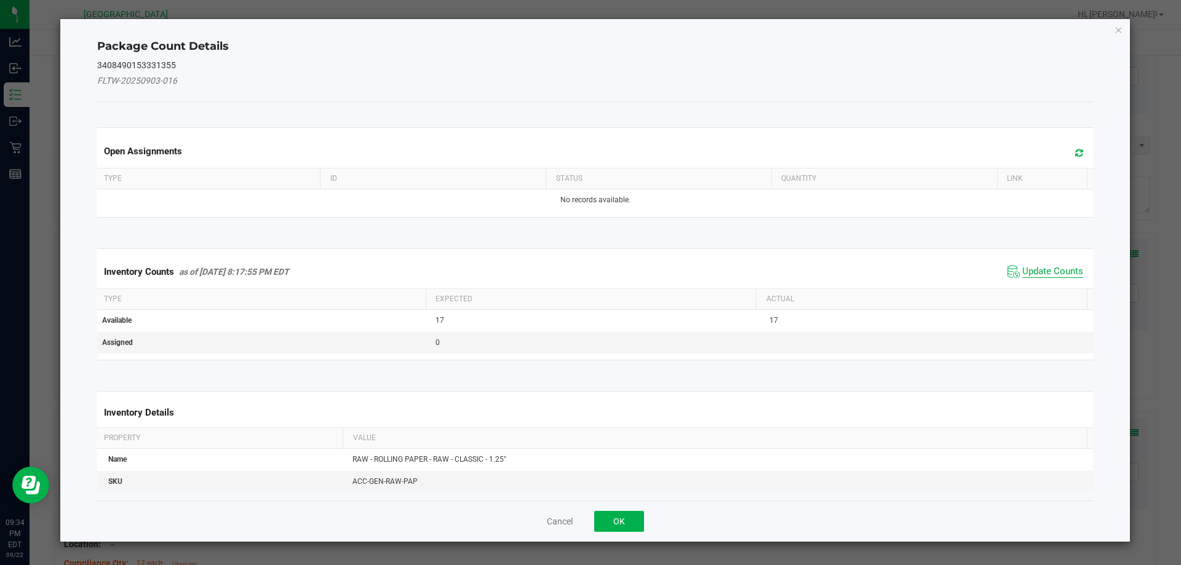
click at [1022, 274] on span "Update Counts" at bounding box center [1052, 272] width 61 height 12
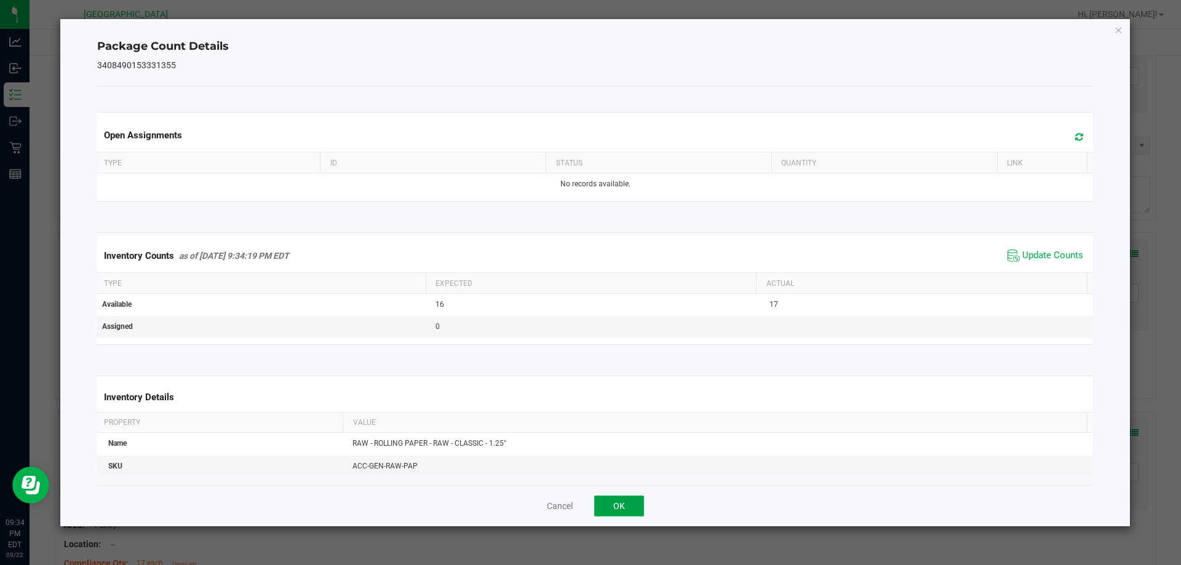
click at [635, 506] on button "OK" at bounding box center [619, 506] width 50 height 21
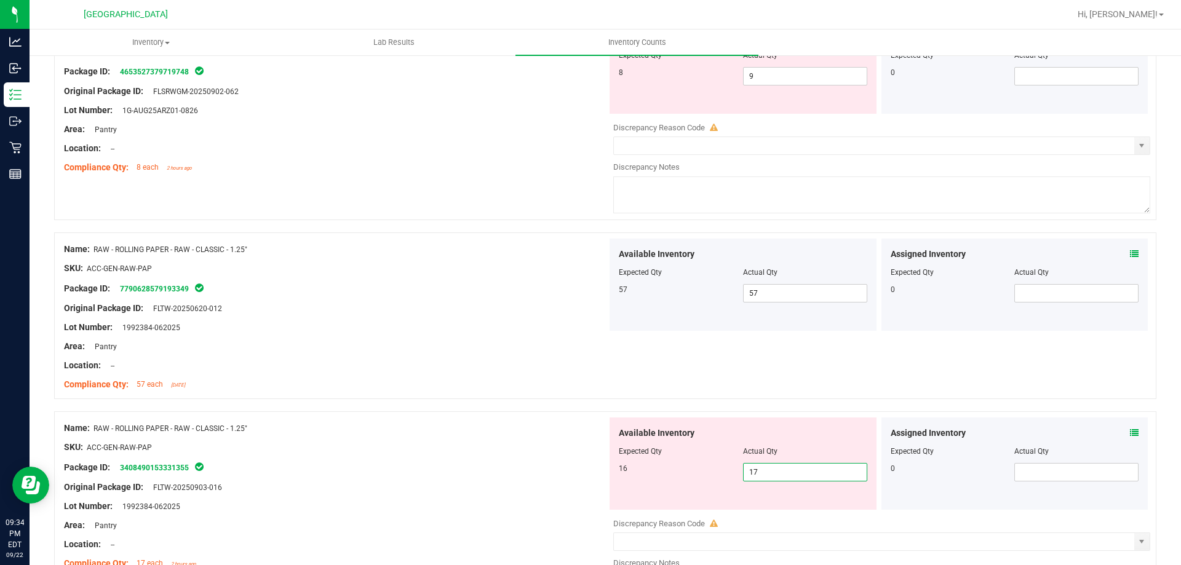
drag, startPoint x: 750, startPoint y: 470, endPoint x: 690, endPoint y: 470, distance: 60.3
click at [690, 470] on div "16 17 17" at bounding box center [743, 472] width 248 height 18
type input "16"
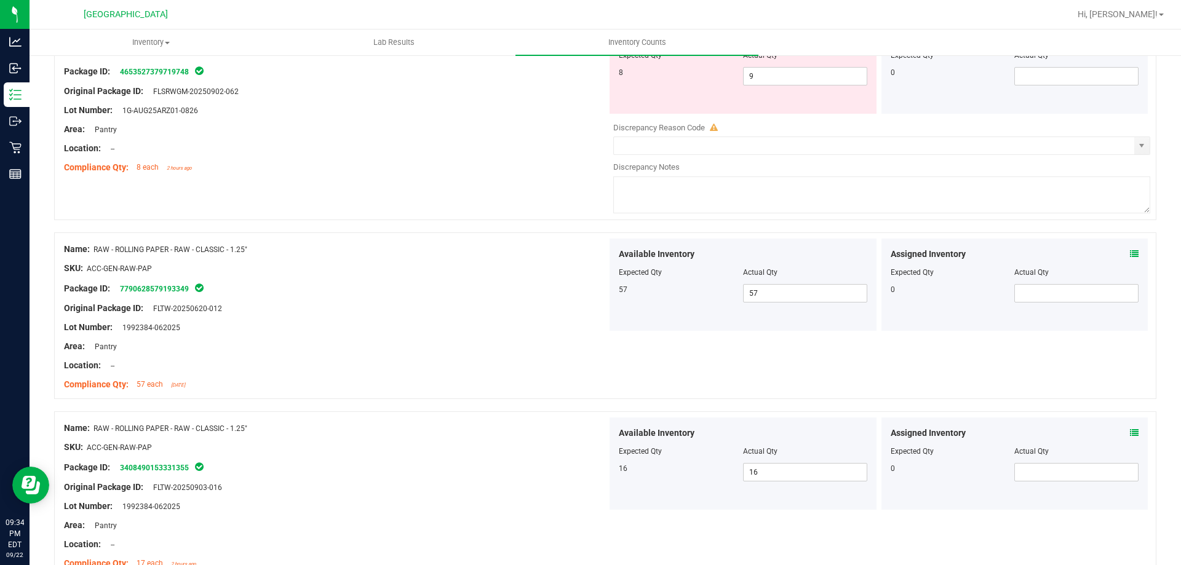
click at [483, 295] on div "Package ID: 7790628579193349" at bounding box center [335, 288] width 543 height 15
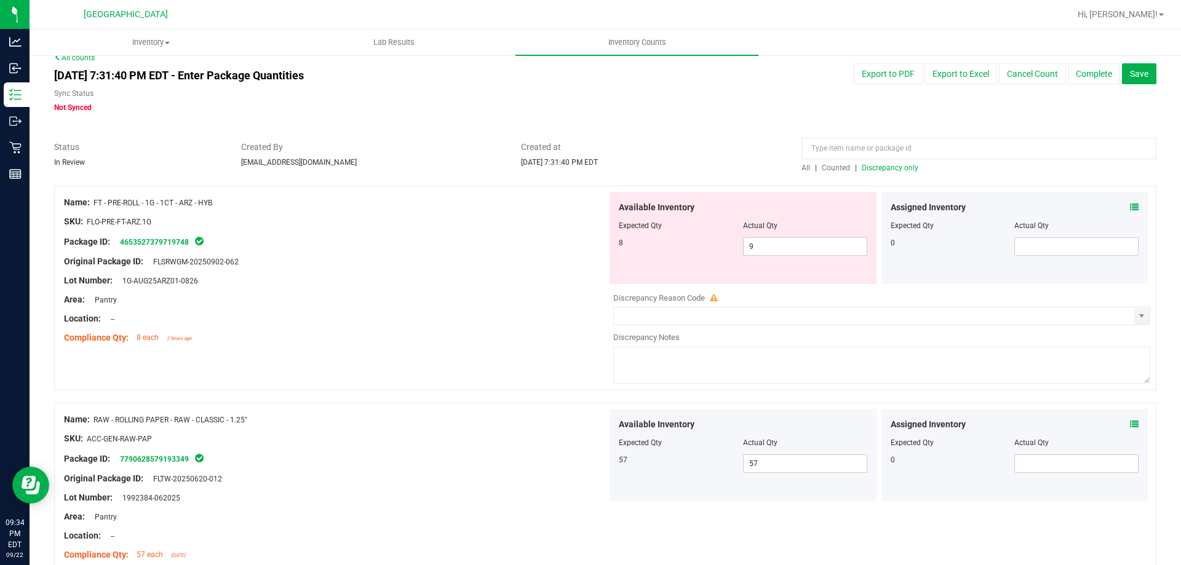
scroll to position [0, 0]
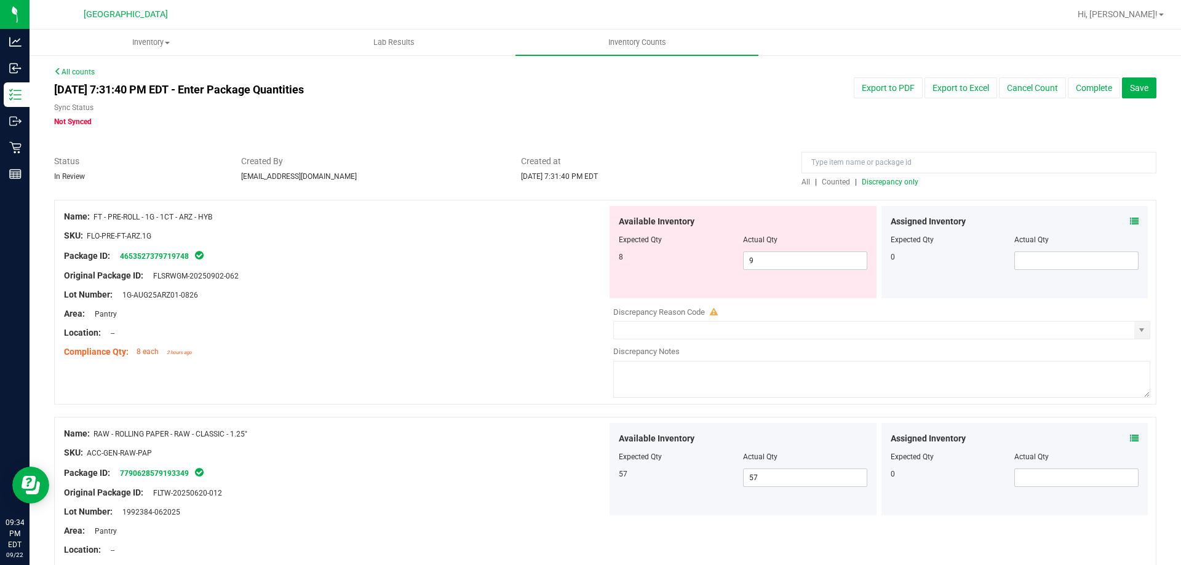
click at [883, 174] on div at bounding box center [978, 166] width 355 height 22
click at [883, 178] on span "Discrepancy only" at bounding box center [890, 182] width 57 height 9
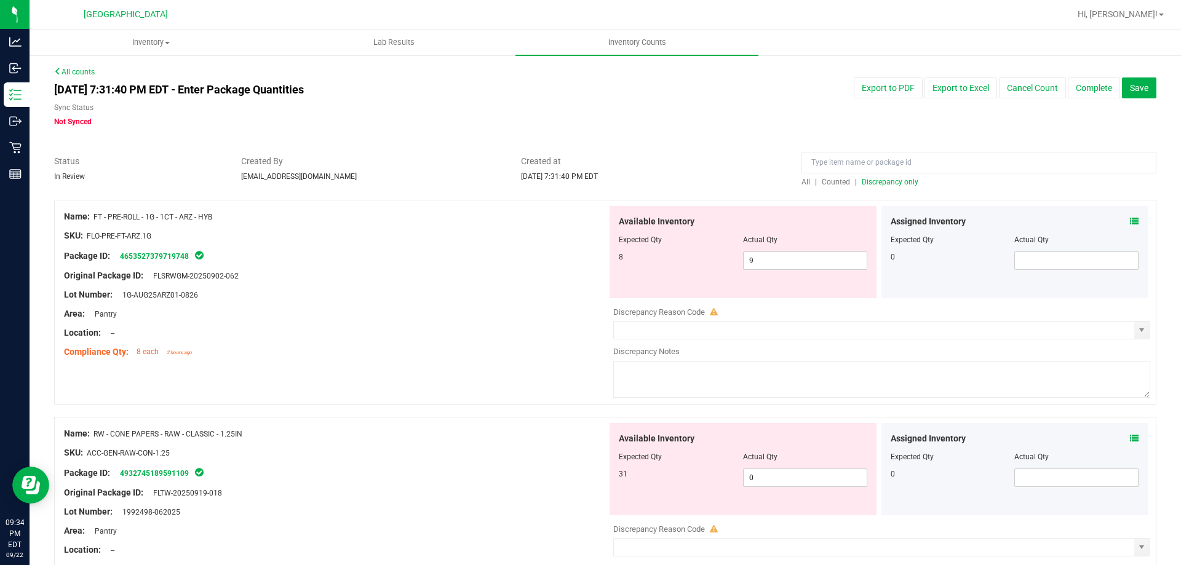
click at [1130, 435] on icon at bounding box center [1134, 438] width 9 height 9
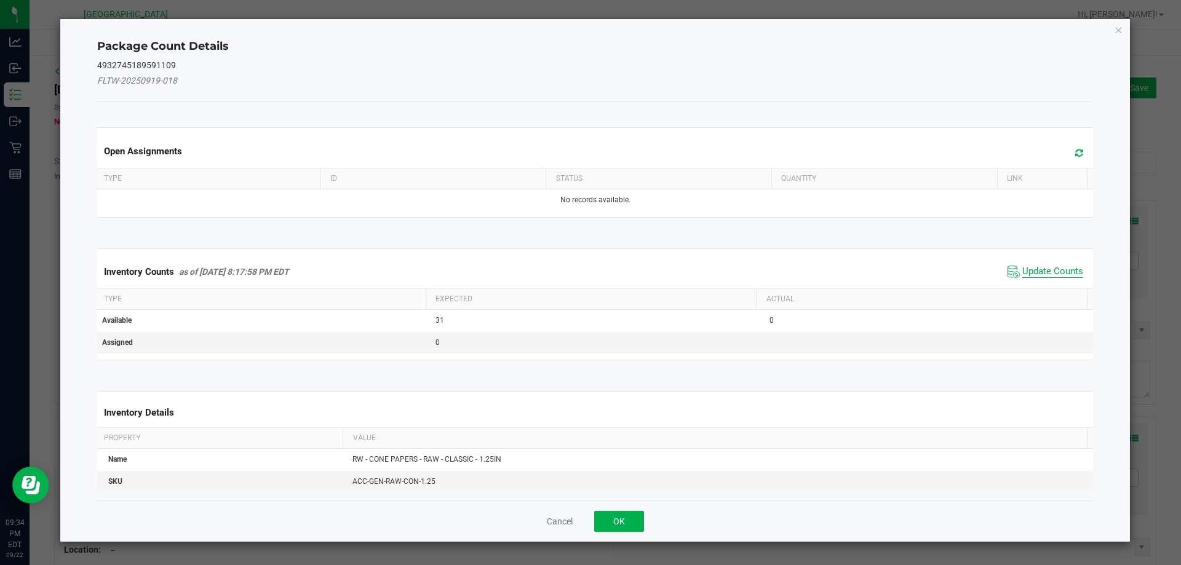
click at [1022, 273] on span "Update Counts" at bounding box center [1052, 272] width 61 height 12
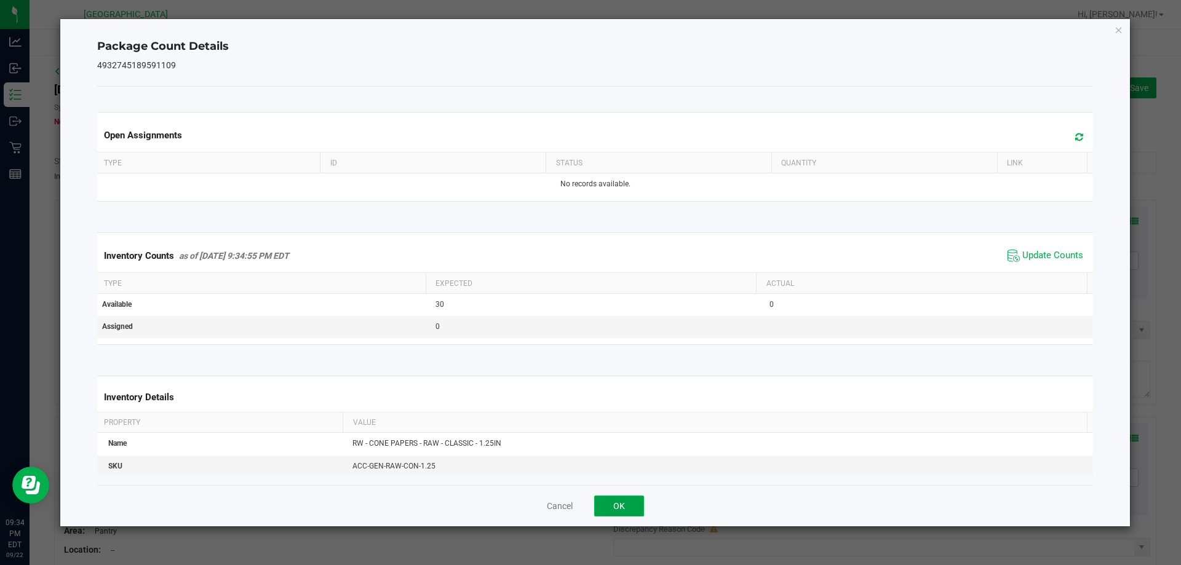
click at [616, 507] on button "OK" at bounding box center [619, 506] width 50 height 21
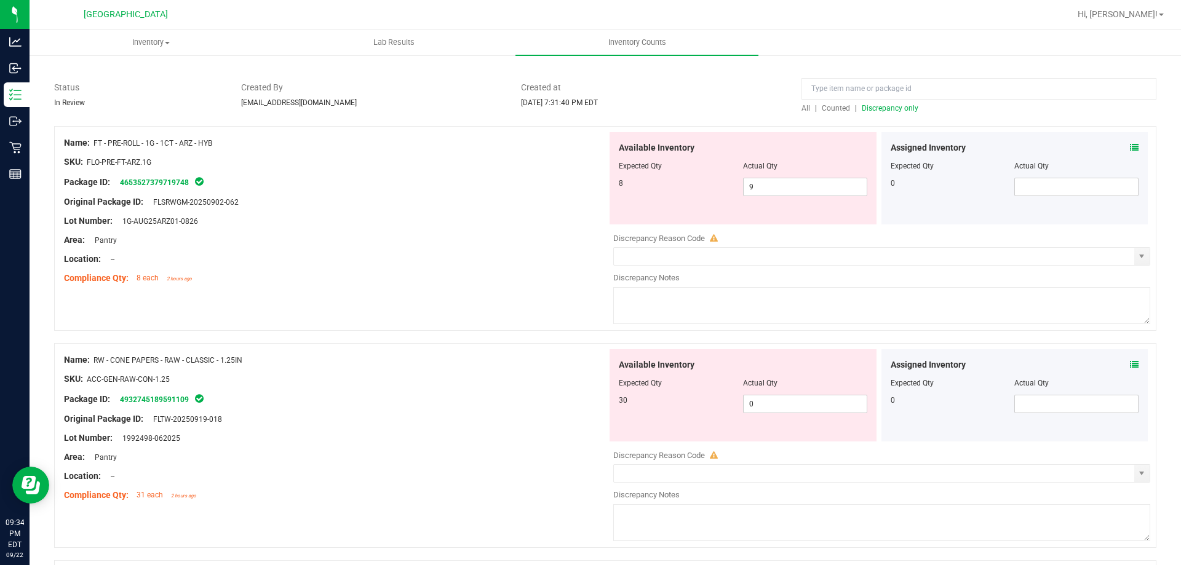
scroll to position [61, 0]
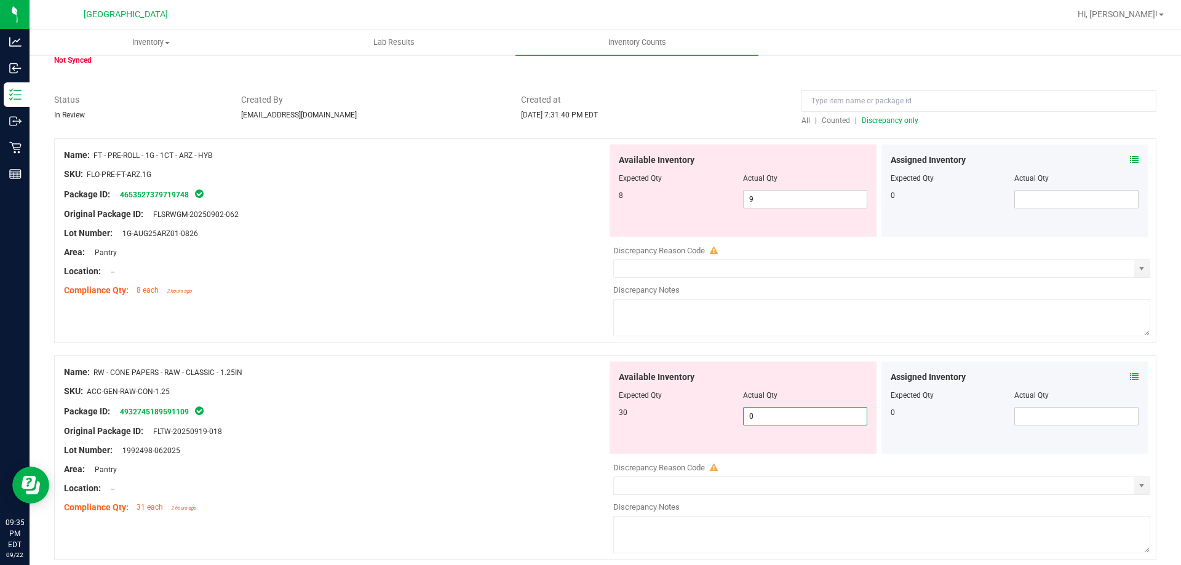
drag, startPoint x: 772, startPoint y: 419, endPoint x: 670, endPoint y: 420, distance: 102.1
click at [671, 420] on div "30 0 0" at bounding box center [743, 416] width 248 height 18
type input "30"
click at [382, 414] on div "Package ID: 4932745189591109" at bounding box center [335, 411] width 543 height 15
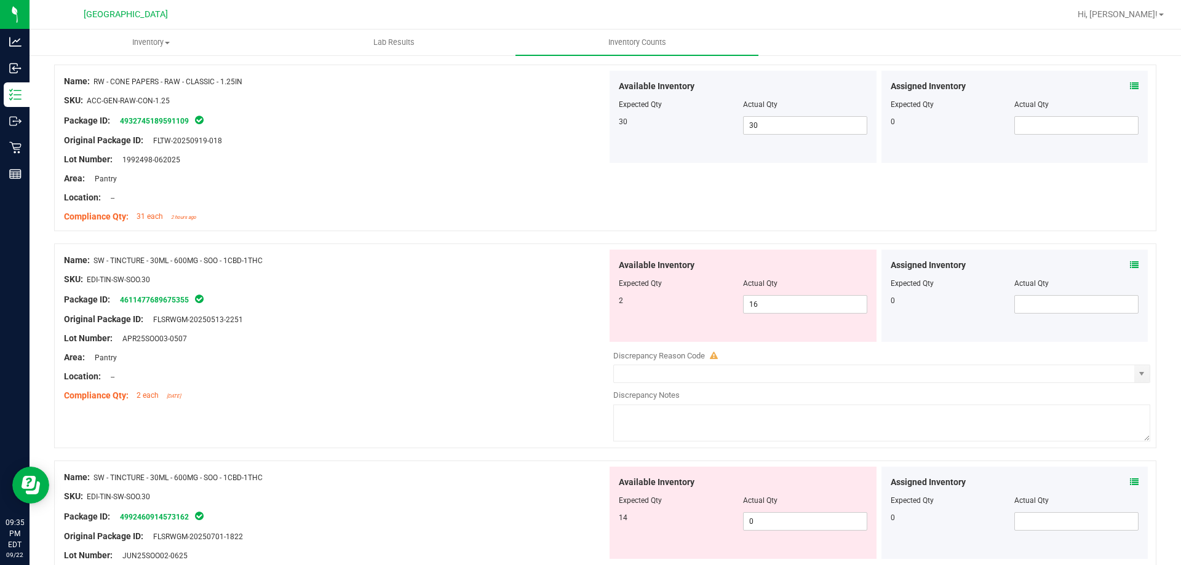
scroll to position [369, 0]
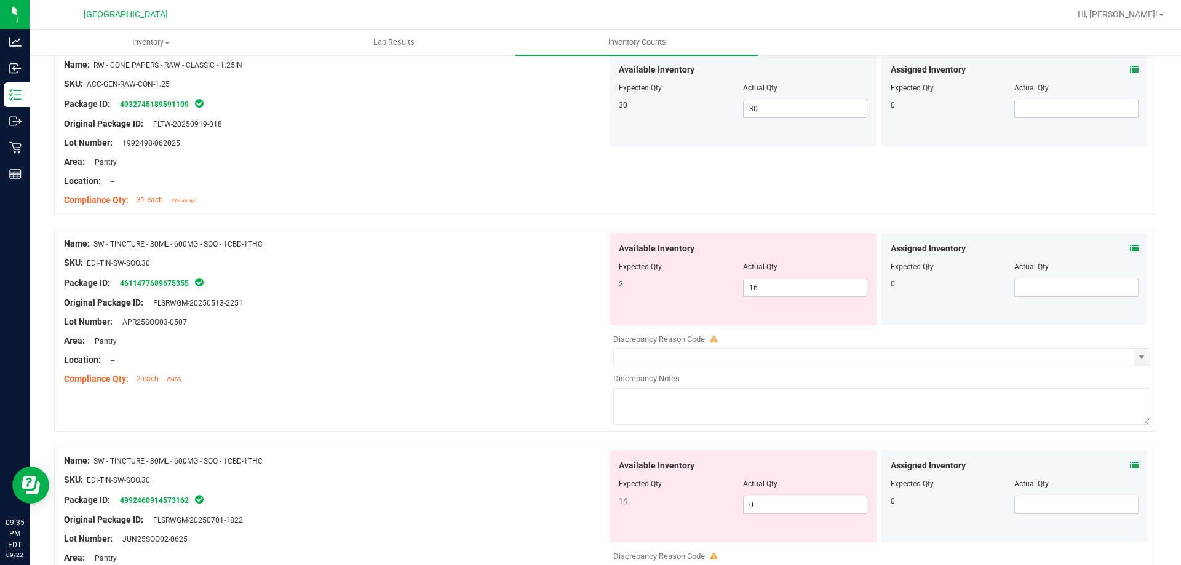
click at [477, 258] on div "SKU: EDI-TIN-SW-SOO.30" at bounding box center [335, 262] width 543 height 13
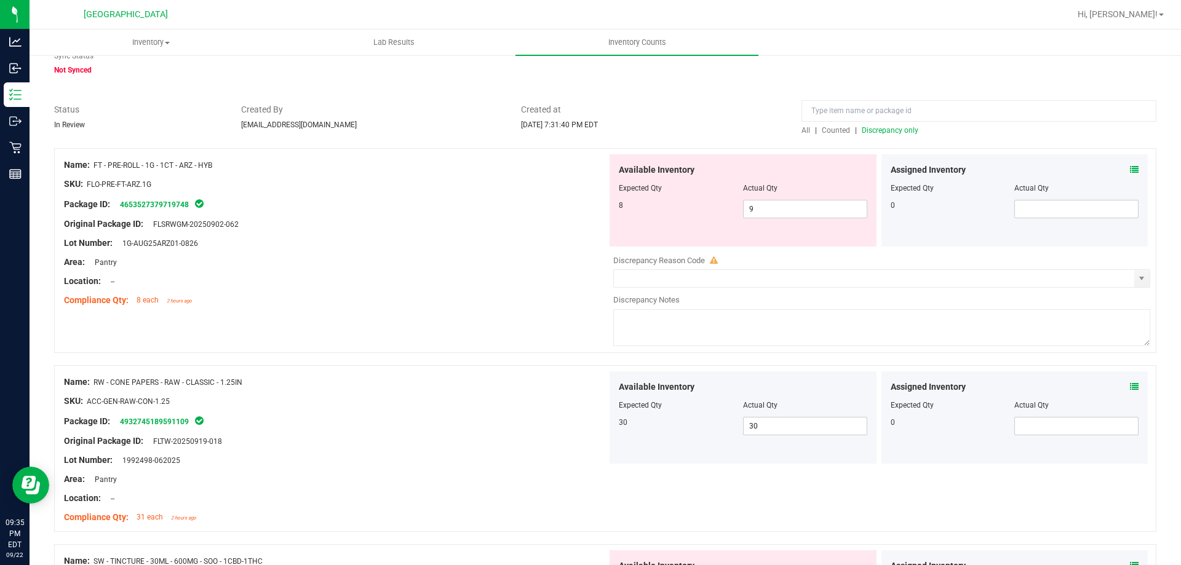
scroll to position [0, 0]
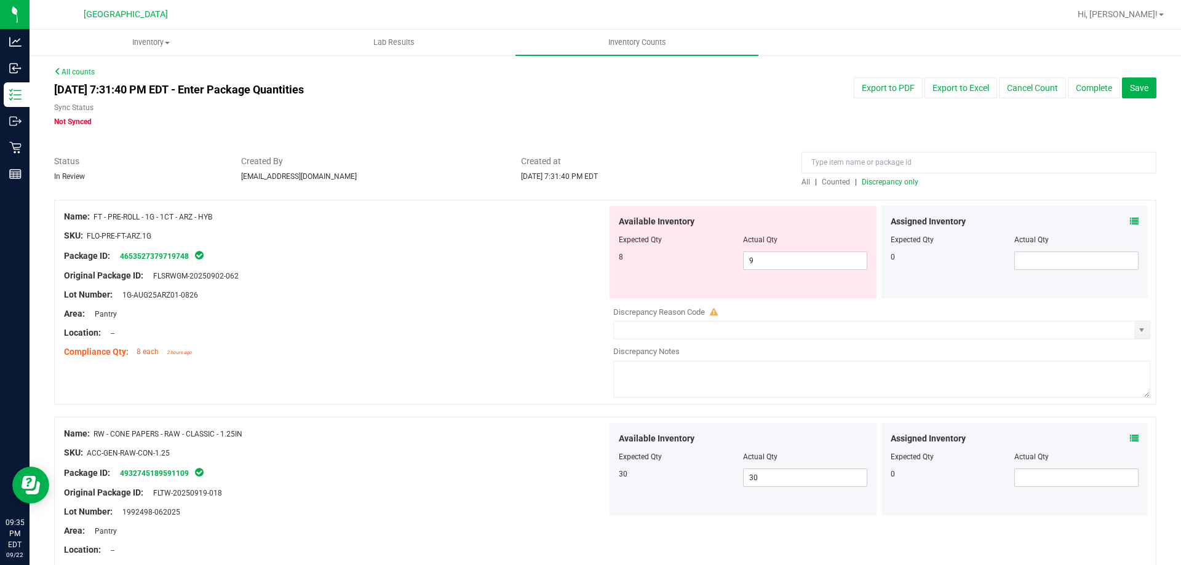
click at [882, 181] on span "Discrepancy only" at bounding box center [890, 182] width 57 height 9
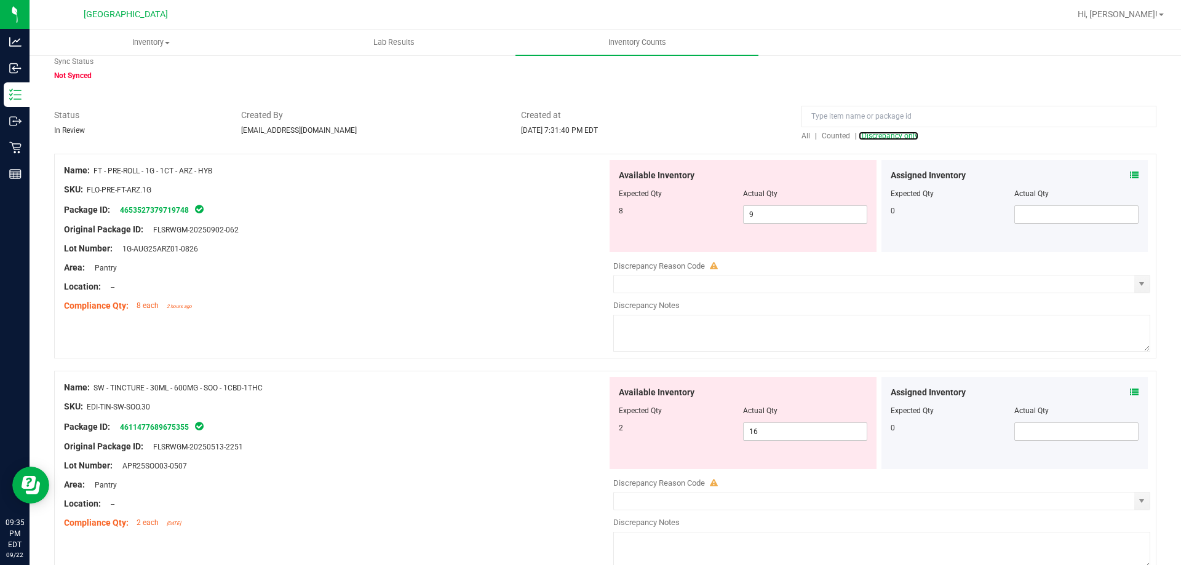
scroll to position [123, 0]
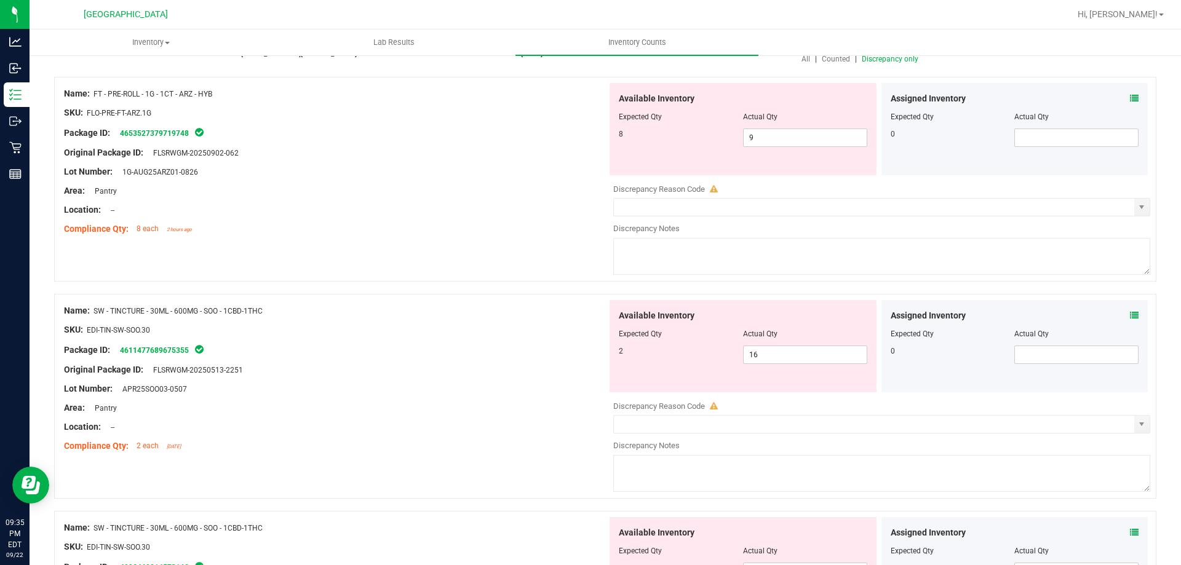
click at [1130, 315] on icon at bounding box center [1134, 315] width 9 height 9
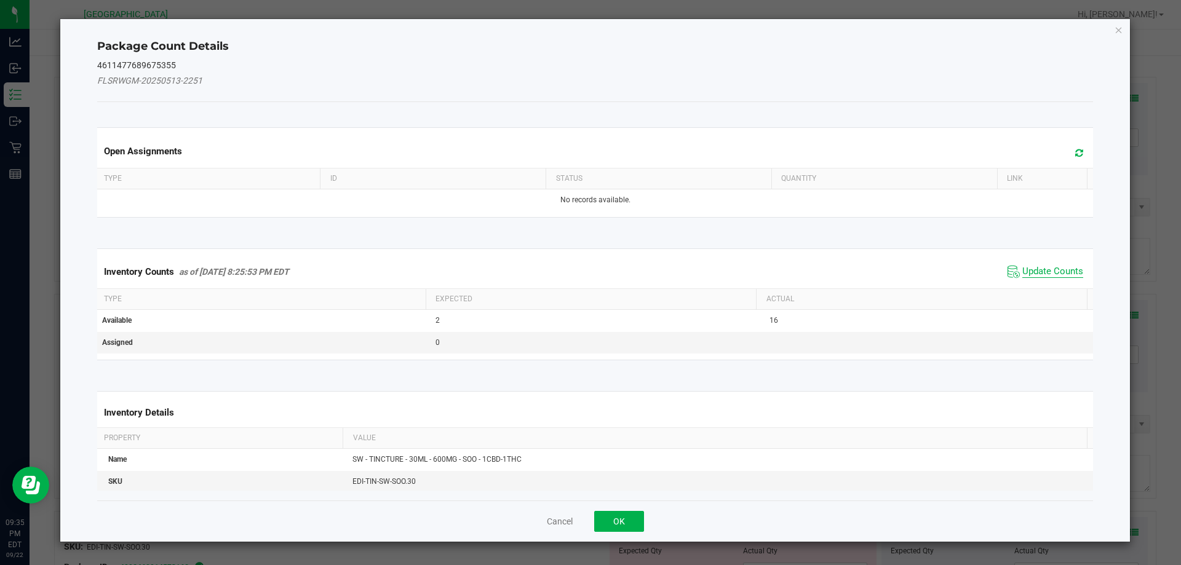
click at [1022, 269] on span "Update Counts" at bounding box center [1052, 272] width 61 height 12
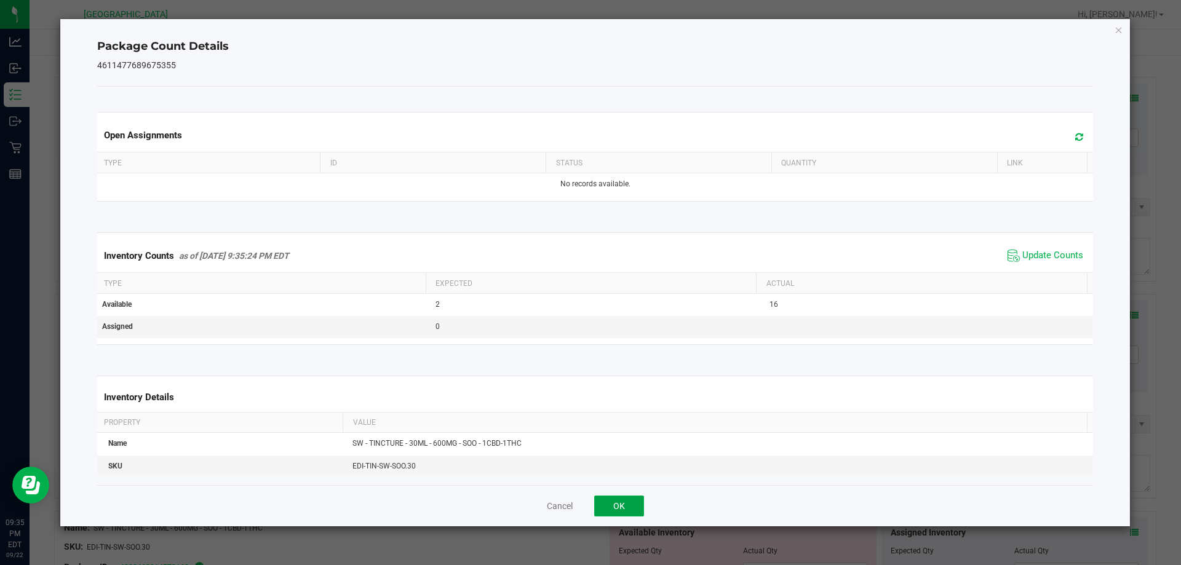
click at [634, 498] on button "OK" at bounding box center [619, 506] width 50 height 21
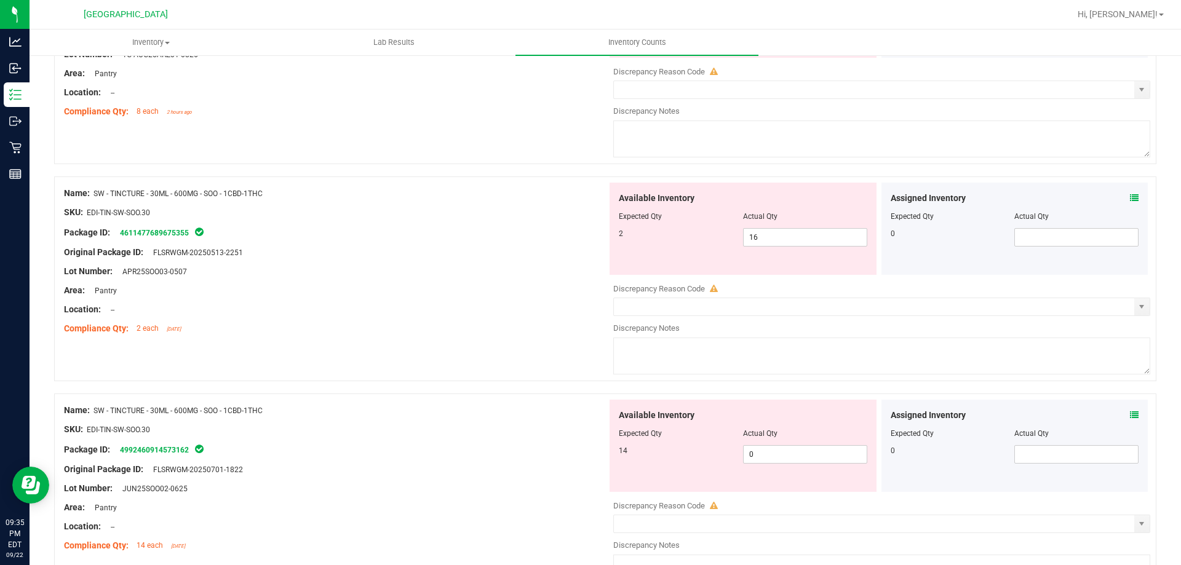
scroll to position [246, 0]
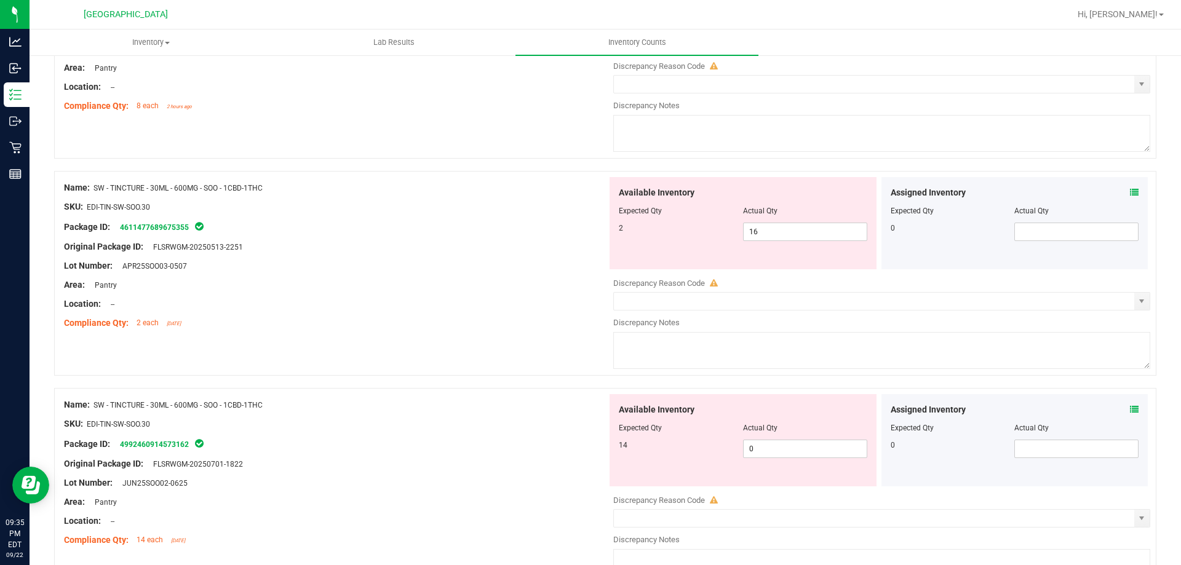
click at [1119, 410] on div "Assigned Inventory" at bounding box center [1014, 409] width 248 height 13
click at [1121, 409] on div "Assigned Inventory" at bounding box center [1014, 409] width 248 height 13
click at [1130, 409] on icon at bounding box center [1134, 409] width 9 height 9
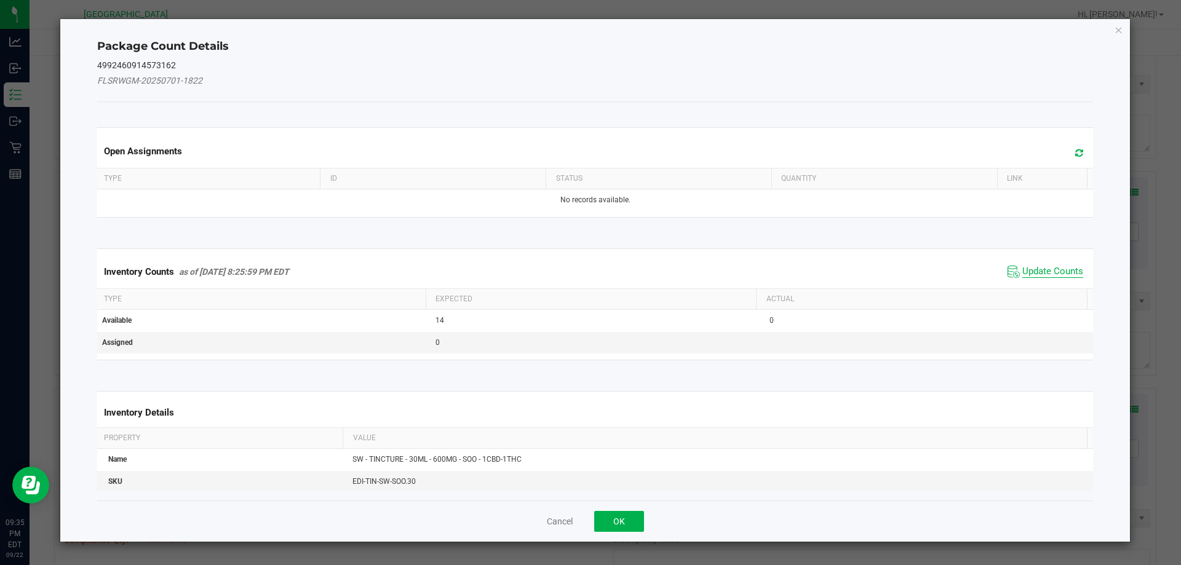
click at [1023, 274] on span "Update Counts" at bounding box center [1052, 272] width 61 height 12
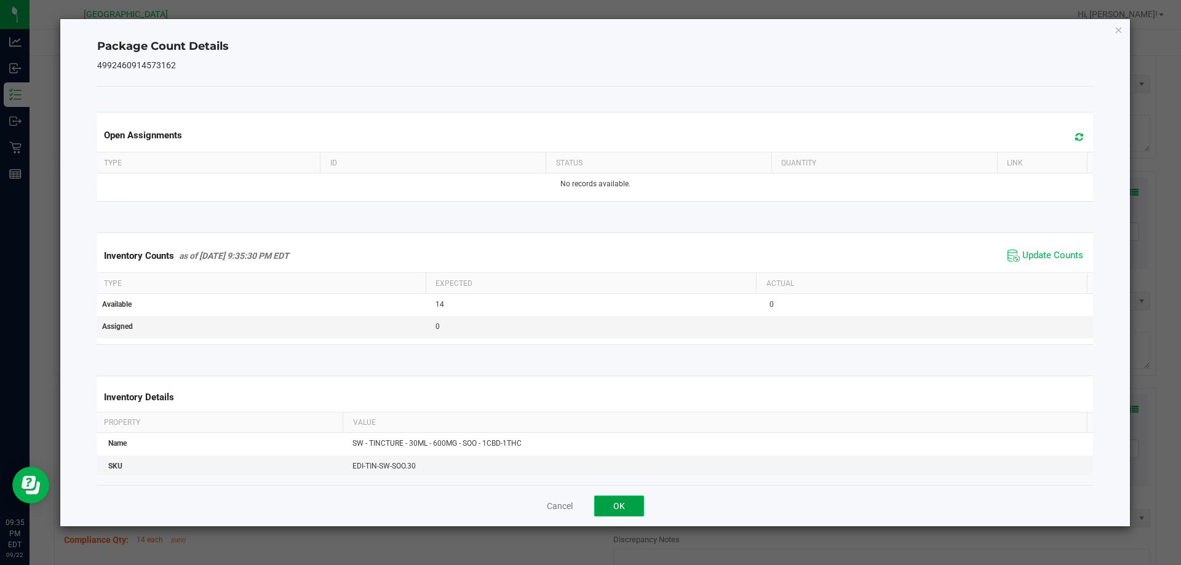
click at [626, 509] on button "OK" at bounding box center [619, 506] width 50 height 21
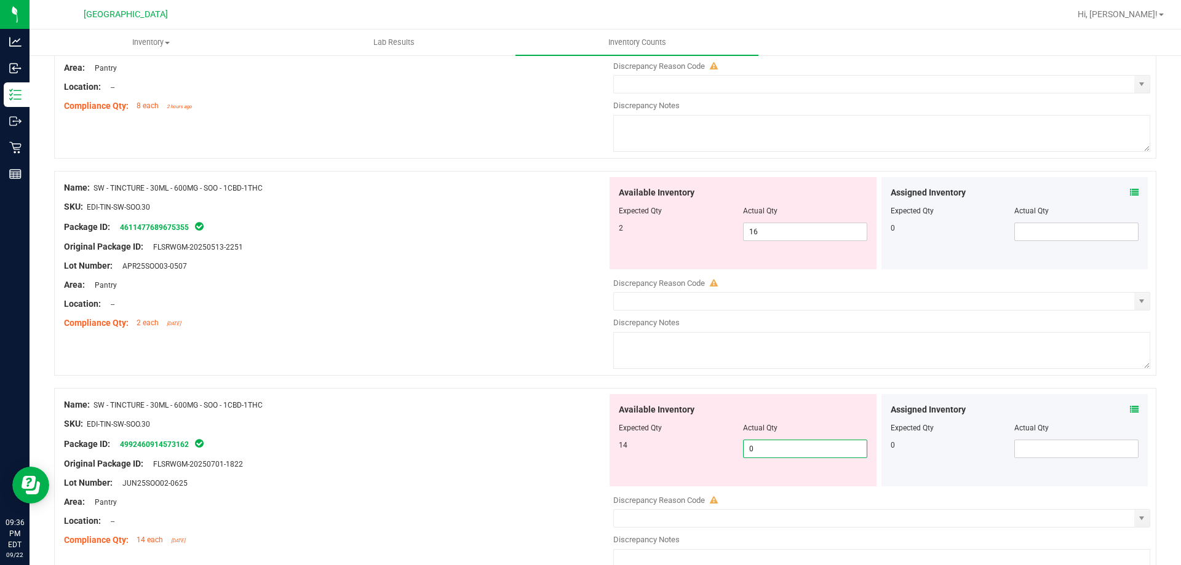
drag, startPoint x: 767, startPoint y: 451, endPoint x: 530, endPoint y: 437, distance: 237.2
click at [537, 442] on div "Name: SW - TINCTURE - 30ML - 600MG - SOO - 1CBD-1THC SKU: EDI-TIN-SW-SOO.30 Pac…" at bounding box center [605, 490] width 1102 height 205
type input "14"
drag, startPoint x: 635, startPoint y: 235, endPoint x: 614, endPoint y: 237, distance: 21.0
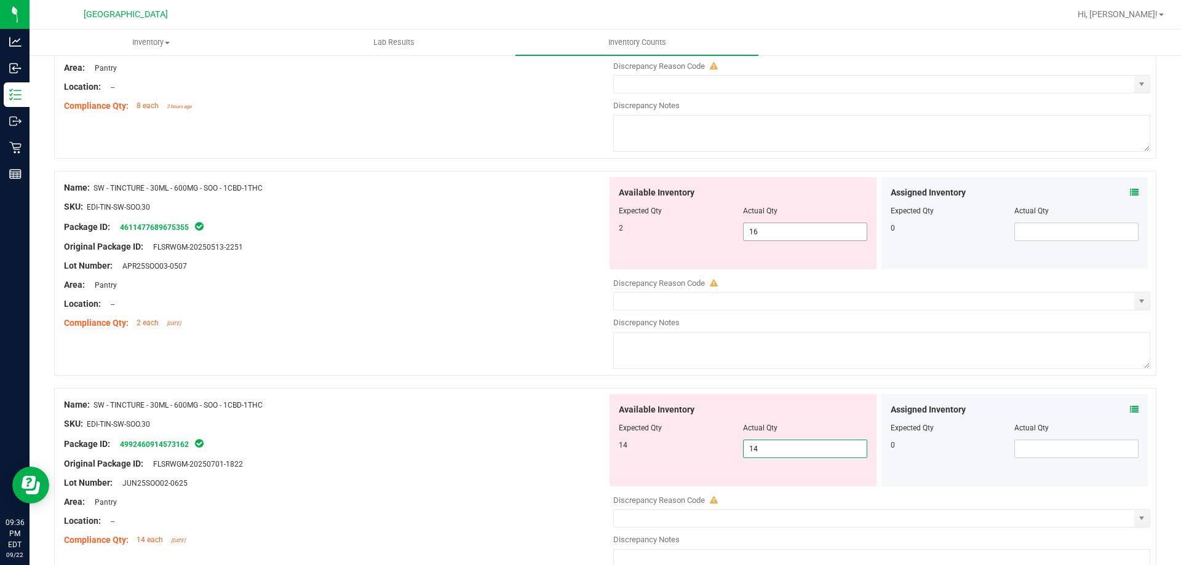
click at [621, 236] on div "2 16 16" at bounding box center [743, 232] width 248 height 18
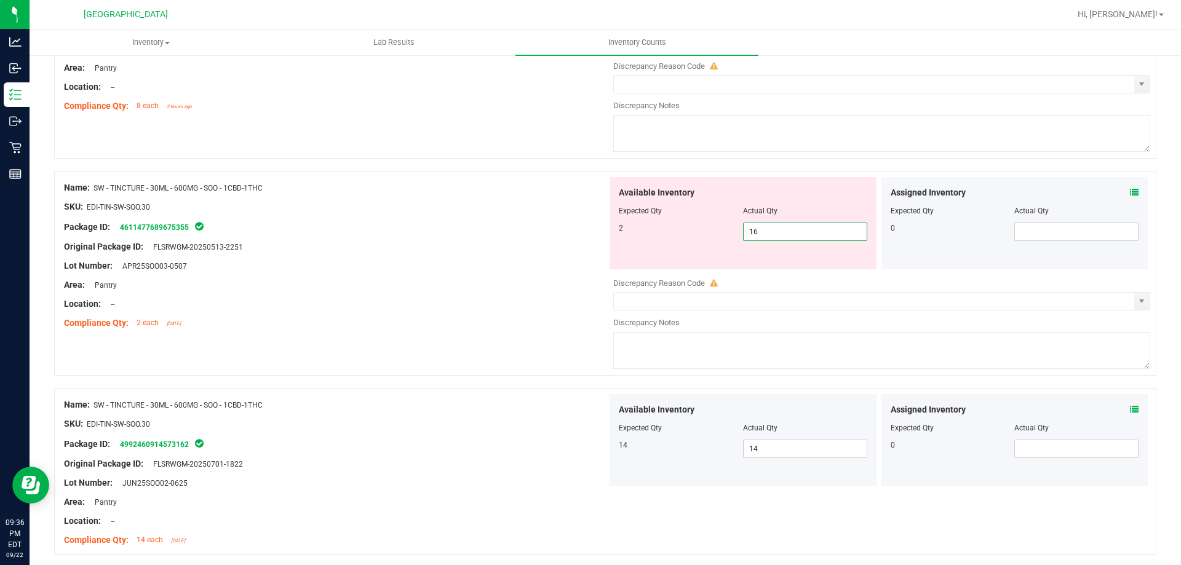
type input "2"
click at [493, 249] on div "Original Package ID: FLSRWGM-20250513-2251" at bounding box center [335, 246] width 543 height 13
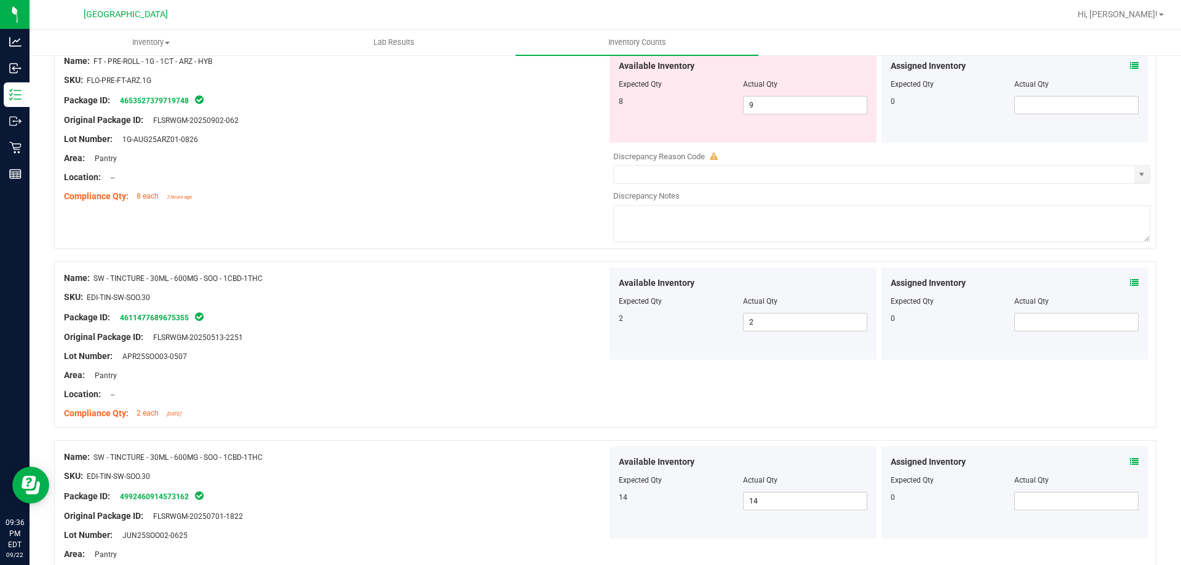
scroll to position [0, 0]
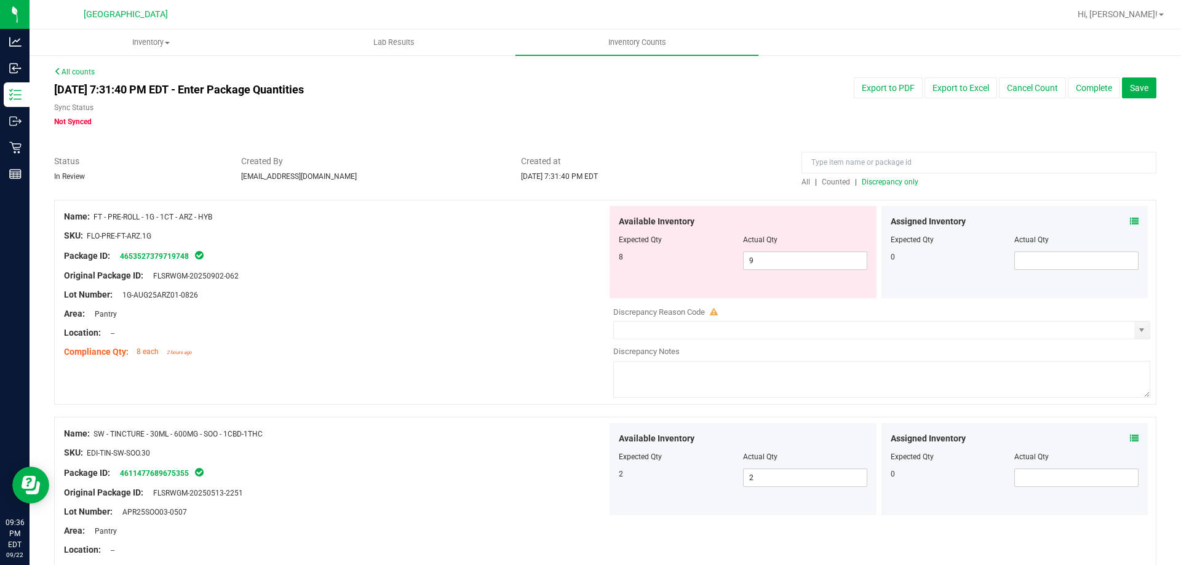
click at [888, 183] on span "Discrepancy only" at bounding box center [890, 182] width 57 height 9
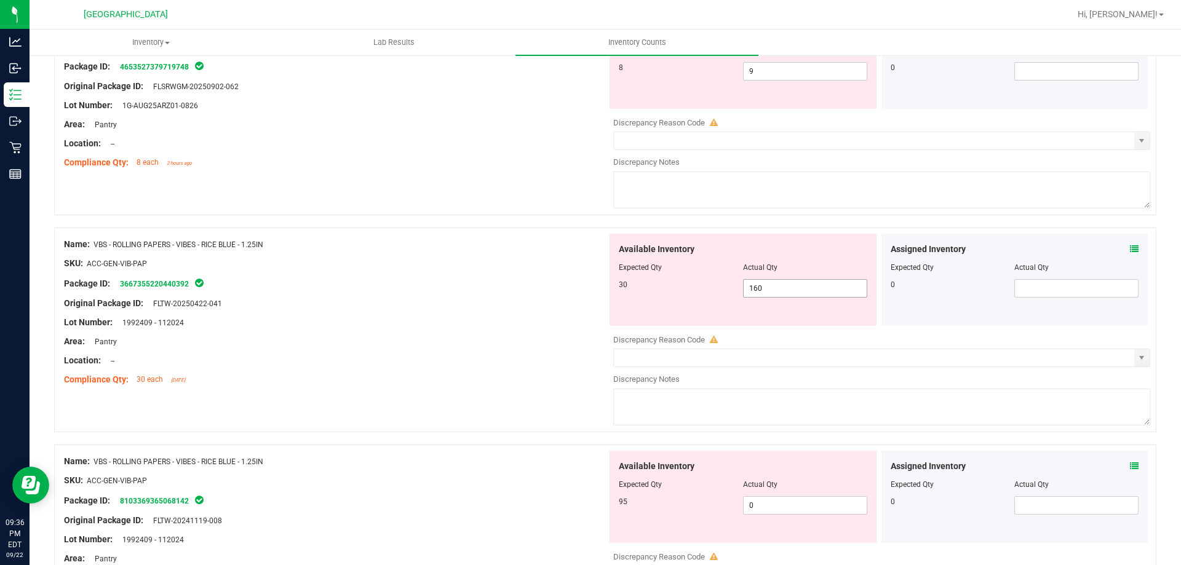
scroll to position [123, 0]
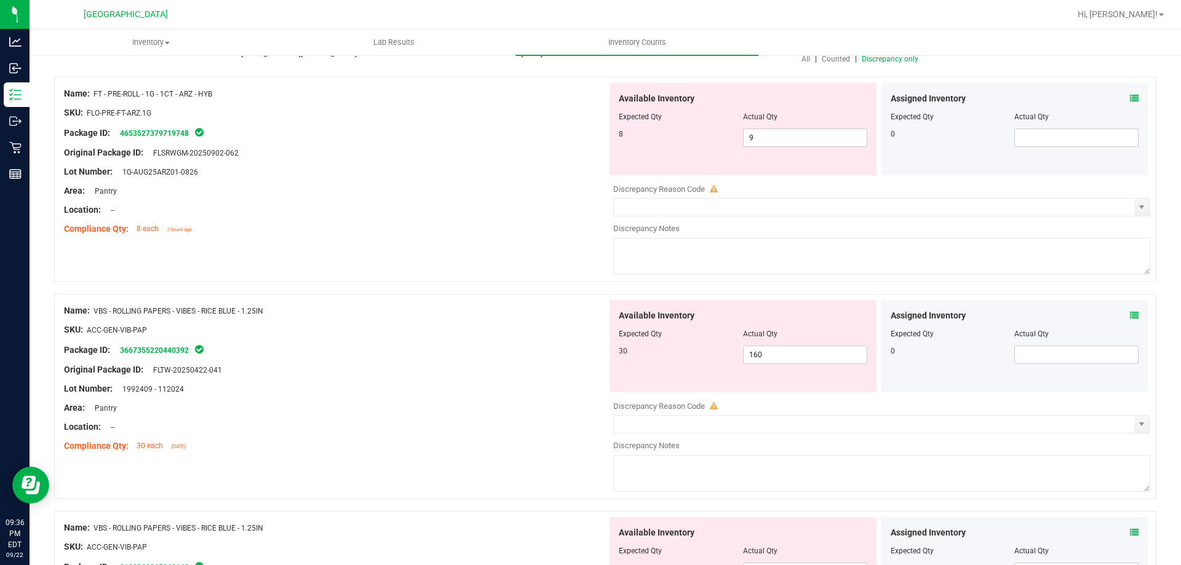
click at [1130, 314] on icon at bounding box center [1134, 315] width 9 height 9
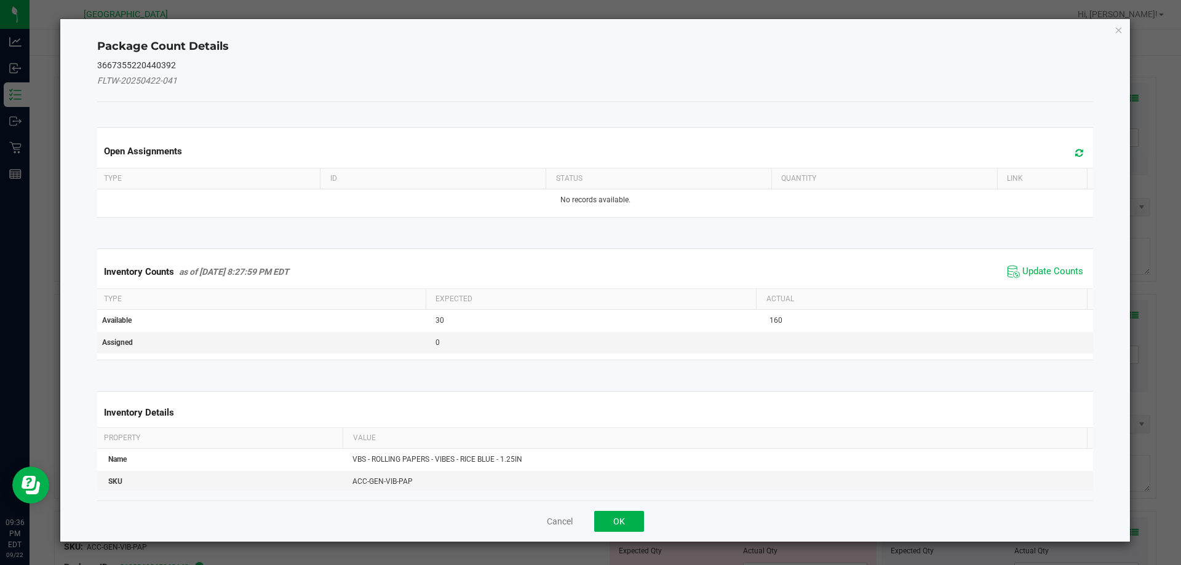
click at [1028, 264] on span "Update Counts" at bounding box center [1045, 272] width 82 height 18
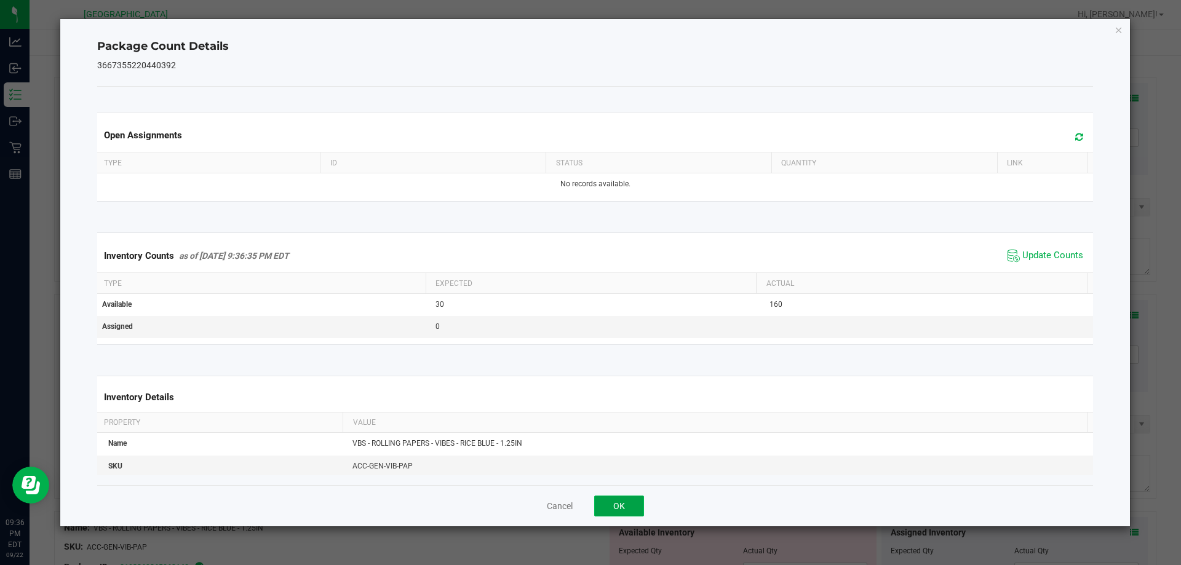
click at [622, 497] on button "OK" at bounding box center [619, 506] width 50 height 21
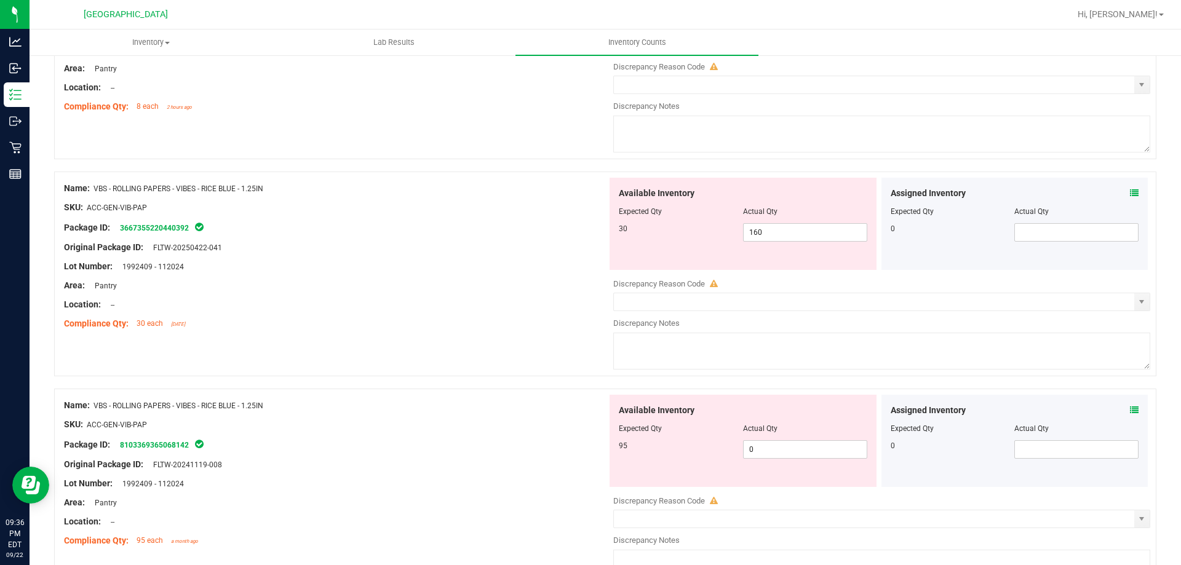
scroll to position [246, 0]
click at [1130, 410] on icon at bounding box center [1134, 409] width 9 height 9
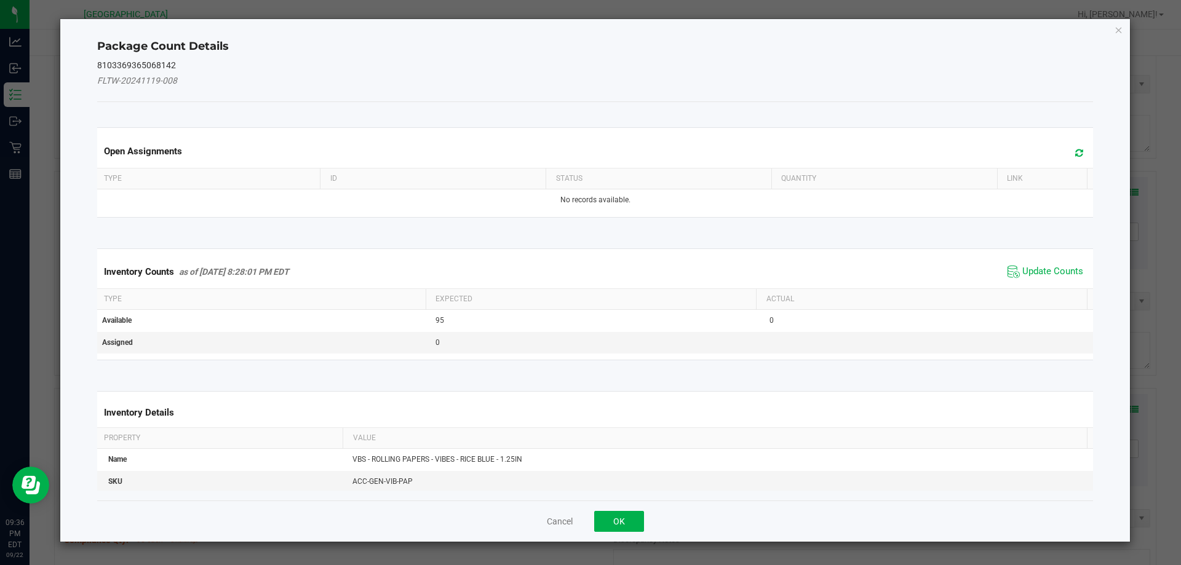
click at [1011, 272] on span "Update Counts" at bounding box center [1045, 272] width 82 height 18
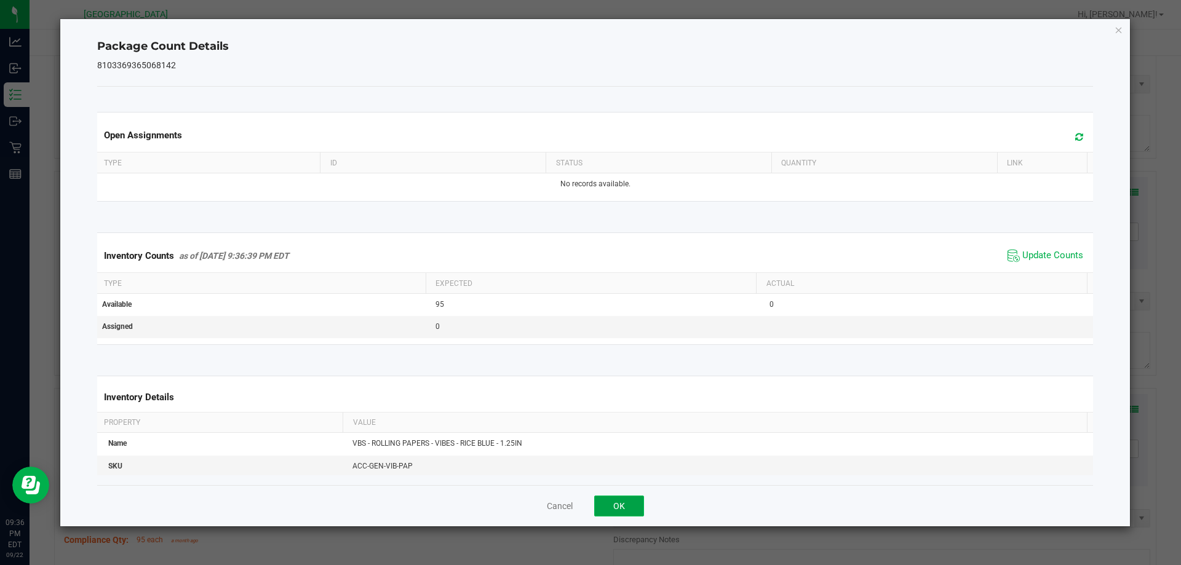
click at [628, 510] on button "OK" at bounding box center [619, 506] width 50 height 21
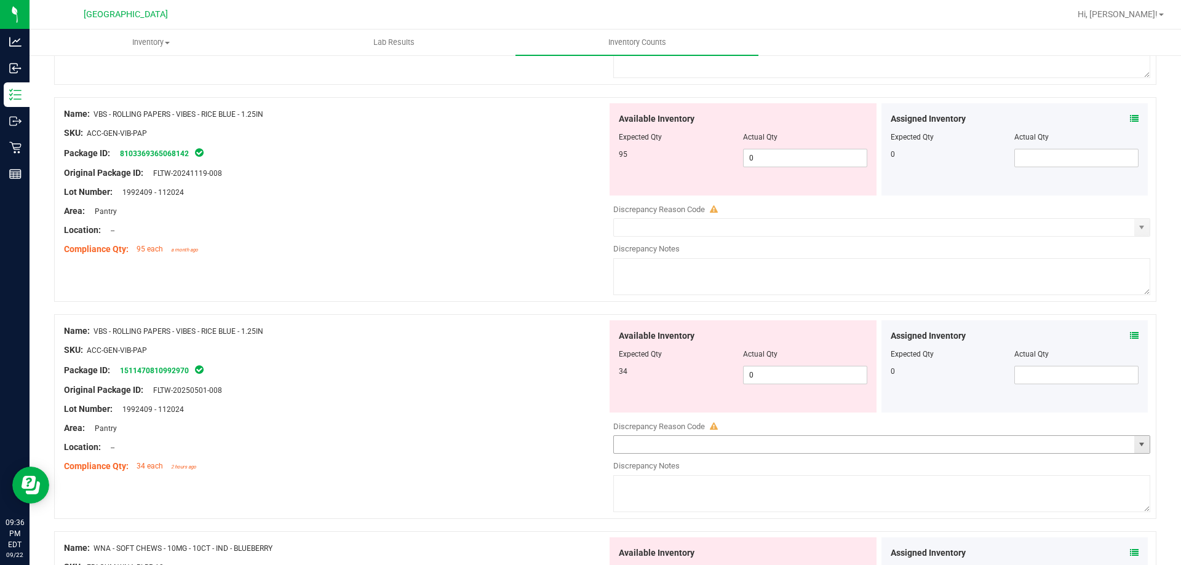
scroll to position [553, 0]
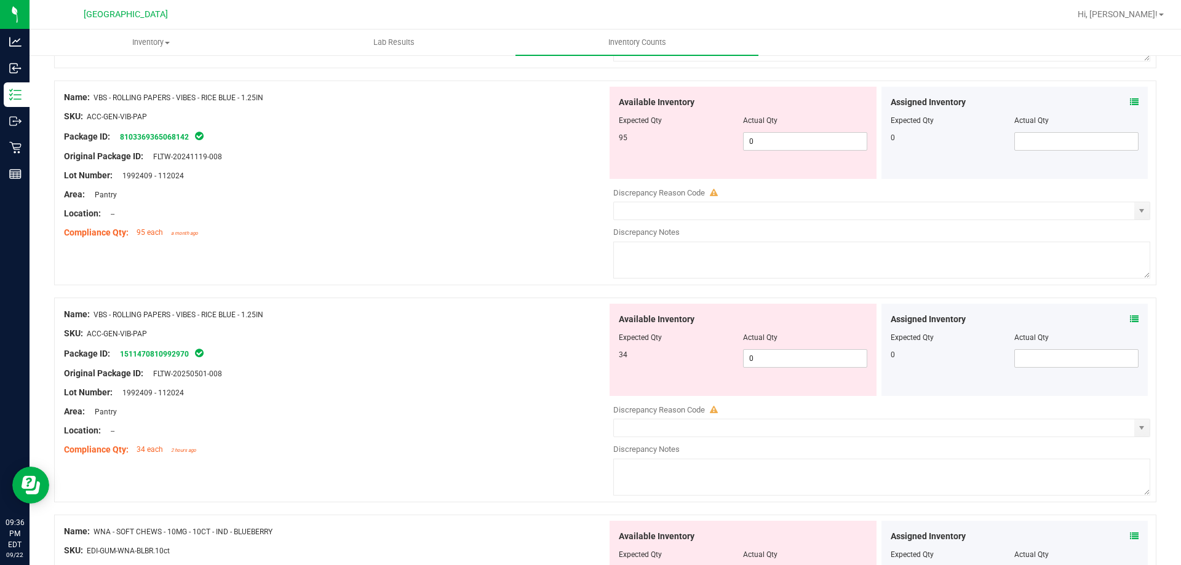
click at [1130, 317] on icon at bounding box center [1134, 319] width 9 height 9
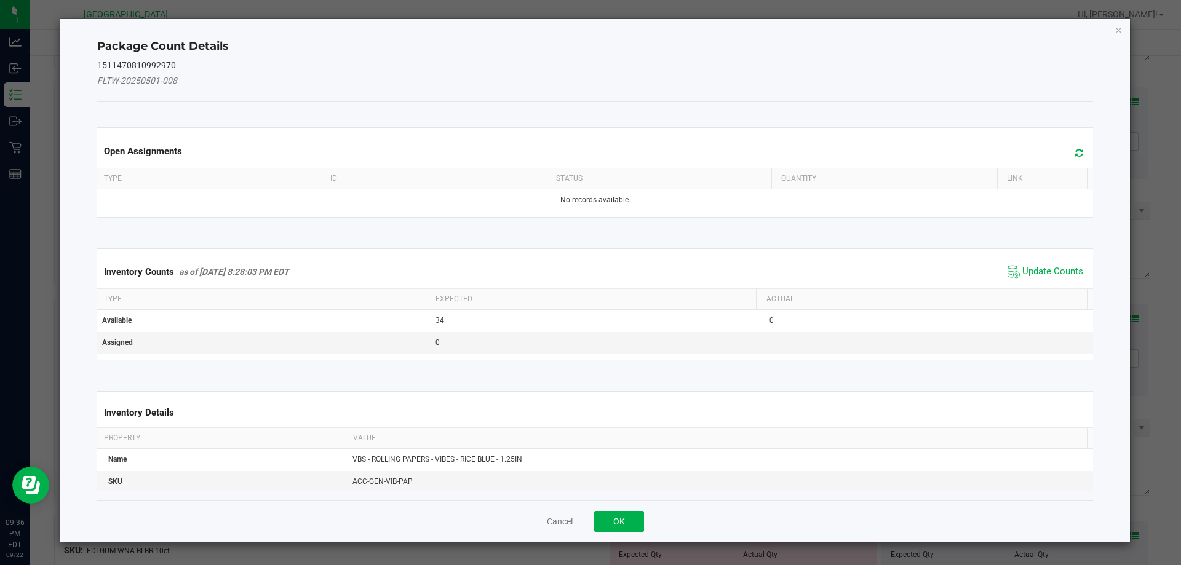
click at [1026, 252] on kendo-grid "Inventory Counts as of Sep 22, 2025 8:28:03 PM EDT Update Counts Type Expected …" at bounding box center [595, 304] width 1015 height 112
click at [1022, 269] on span "Update Counts" at bounding box center [1052, 272] width 61 height 12
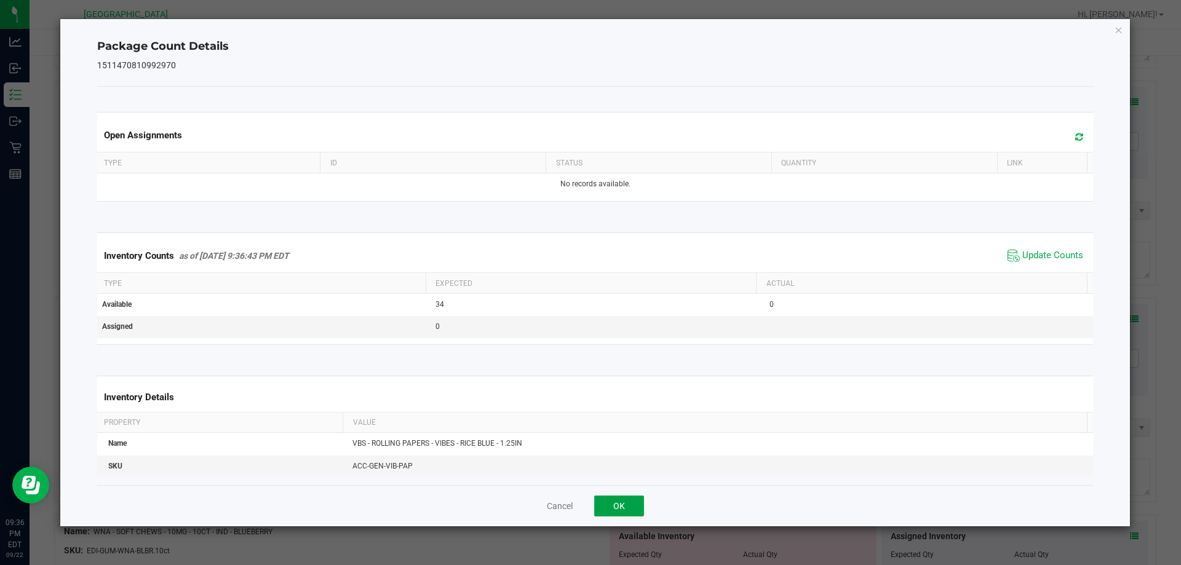
click at [620, 500] on button "OK" at bounding box center [619, 506] width 50 height 21
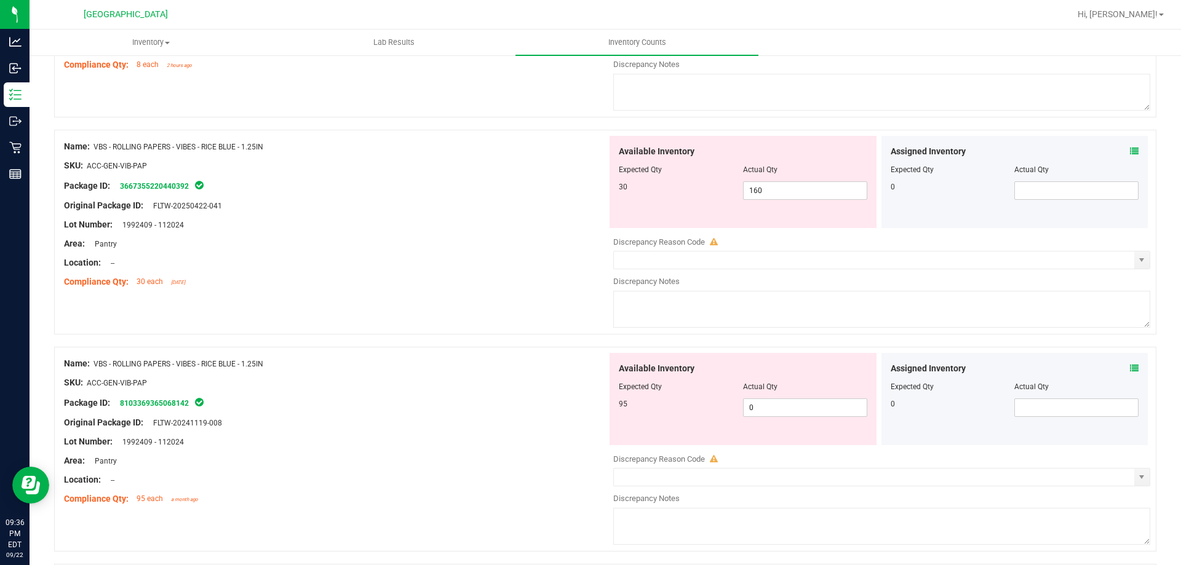
scroll to position [246, 0]
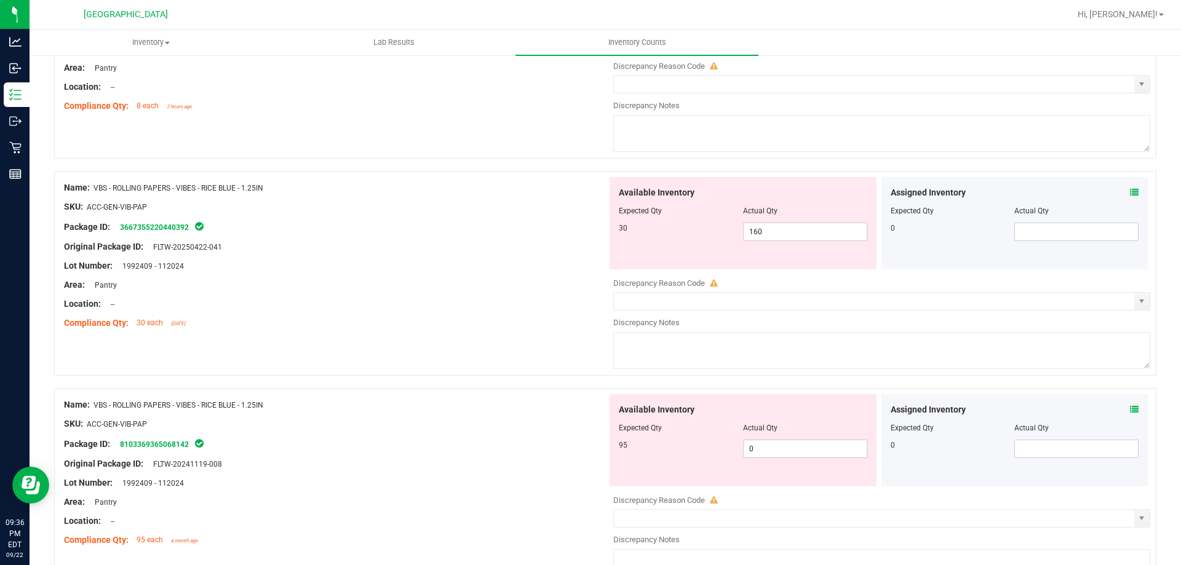
click at [294, 281] on div "Area: Pantry" at bounding box center [335, 285] width 543 height 13
drag, startPoint x: 810, startPoint y: 238, endPoint x: 639, endPoint y: 218, distance: 172.2
click at [639, 218] on div "Available Inventory Expected Qty Actual Qty 30 160 160" at bounding box center [742, 223] width 267 height 92
type input "30"
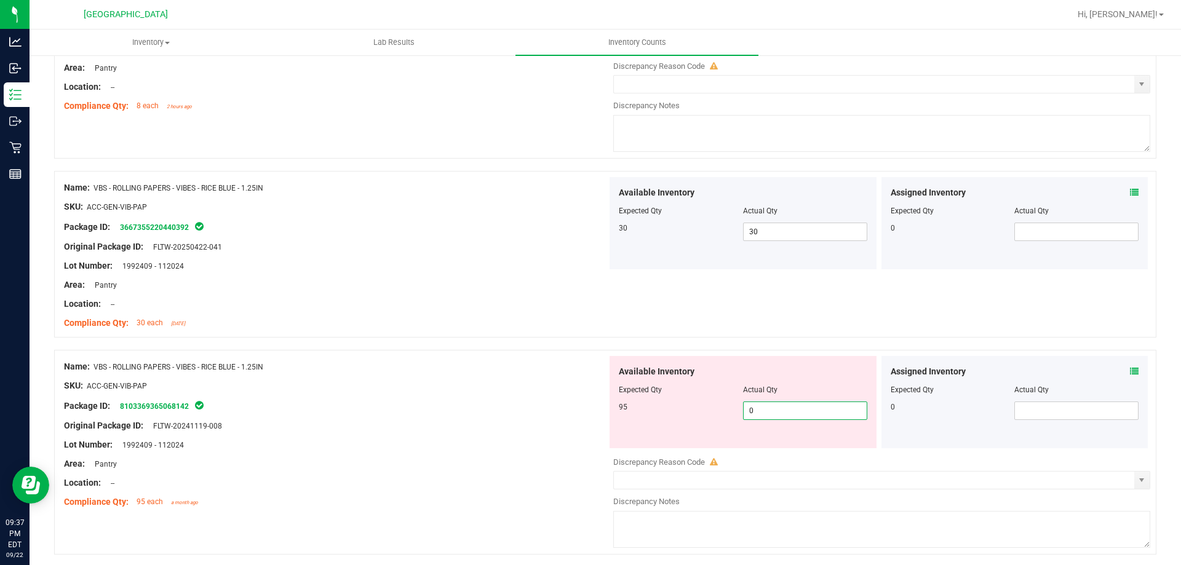
drag, startPoint x: 770, startPoint y: 414, endPoint x: 660, endPoint y: 416, distance: 110.1
click at [652, 416] on div "95 0 0" at bounding box center [743, 411] width 248 height 18
type input "95"
drag, startPoint x: 382, startPoint y: 396, endPoint x: 408, endPoint y: 396, distance: 25.8
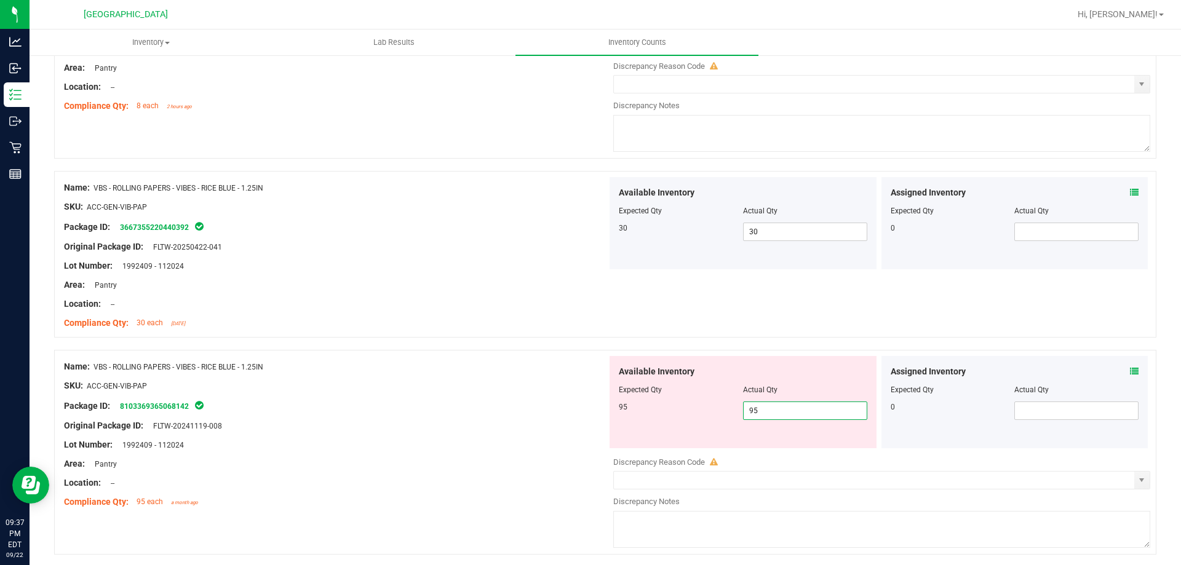
click at [384, 396] on div at bounding box center [335, 395] width 543 height 6
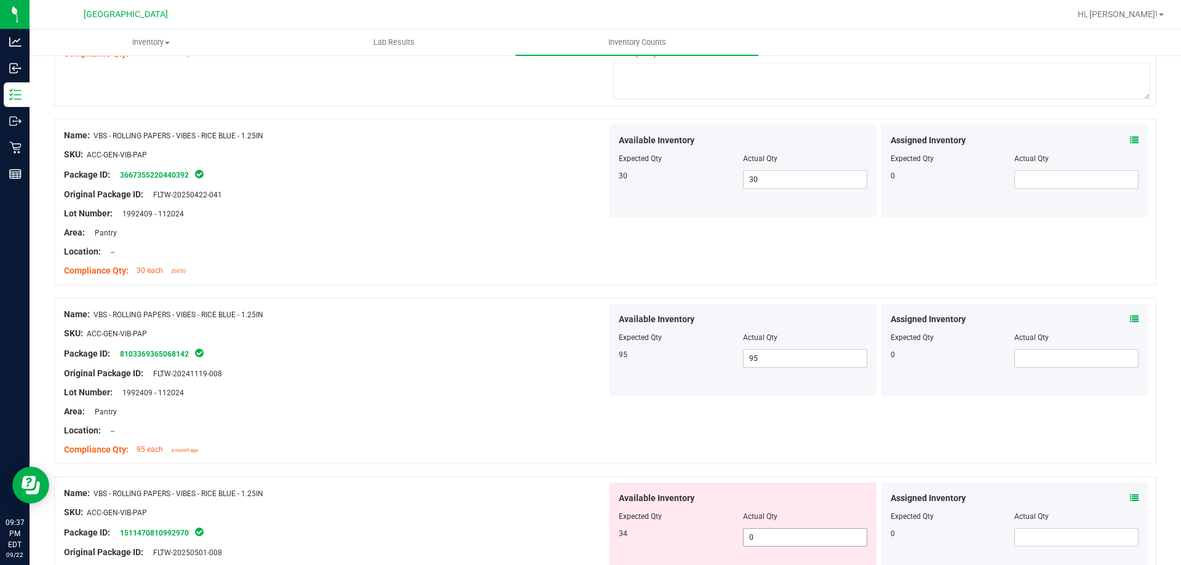
scroll to position [369, 0]
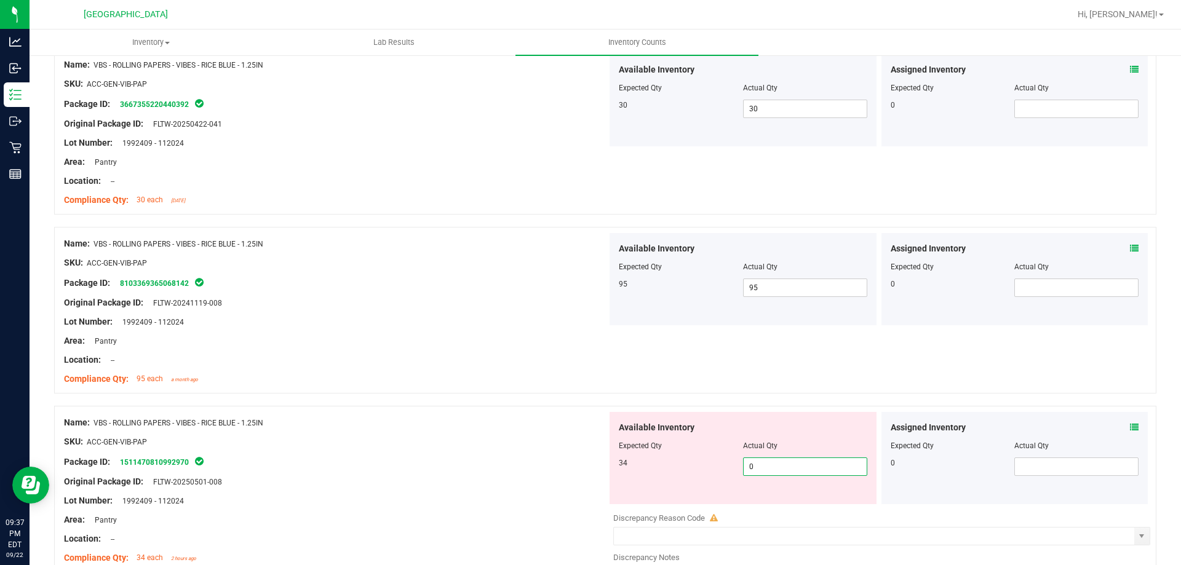
drag, startPoint x: 786, startPoint y: 471, endPoint x: 651, endPoint y: 451, distance: 136.1
click at [651, 451] on div "Available Inventory Expected Qty Actual Qty 34 0 0" at bounding box center [742, 458] width 267 height 92
type input "34"
drag, startPoint x: 412, startPoint y: 510, endPoint x: 413, endPoint y: 504, distance: 6.3
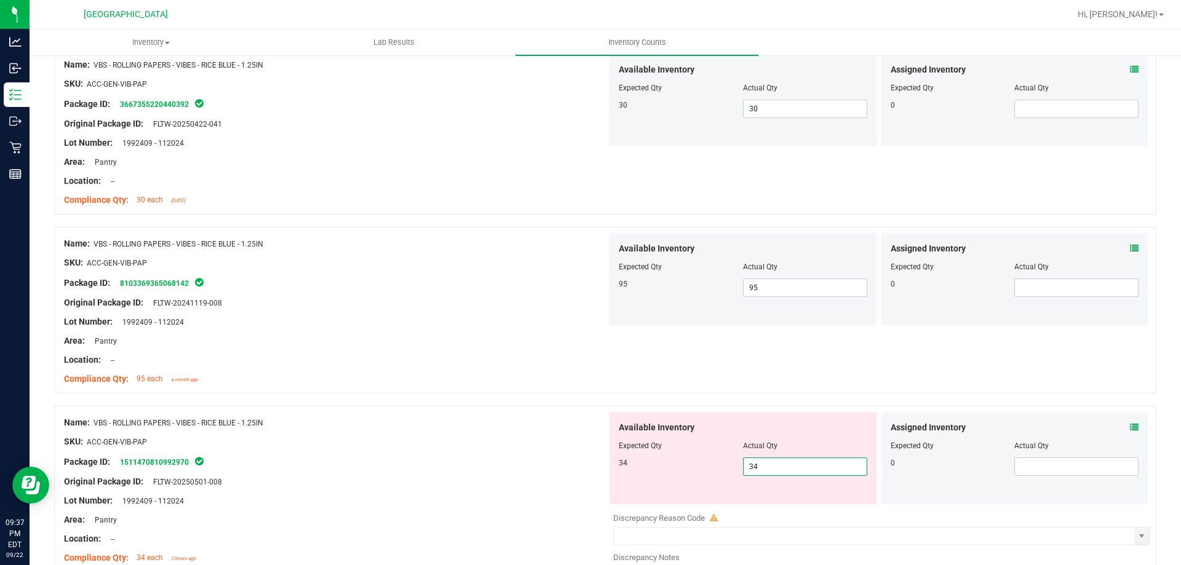
click at [412, 508] on div at bounding box center [335, 510] width 543 height 6
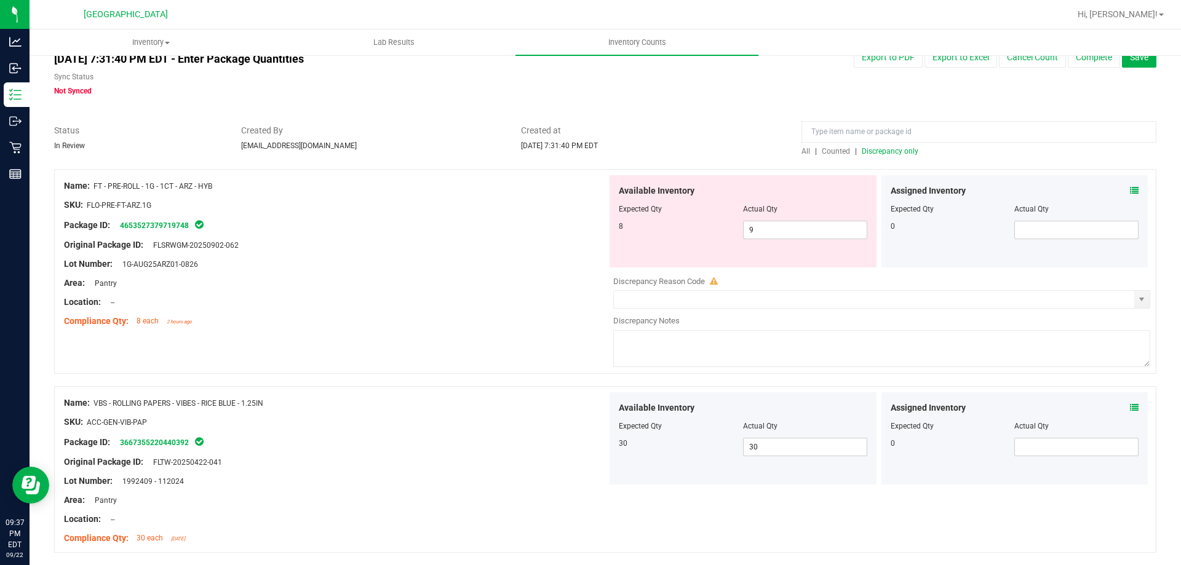
scroll to position [0, 0]
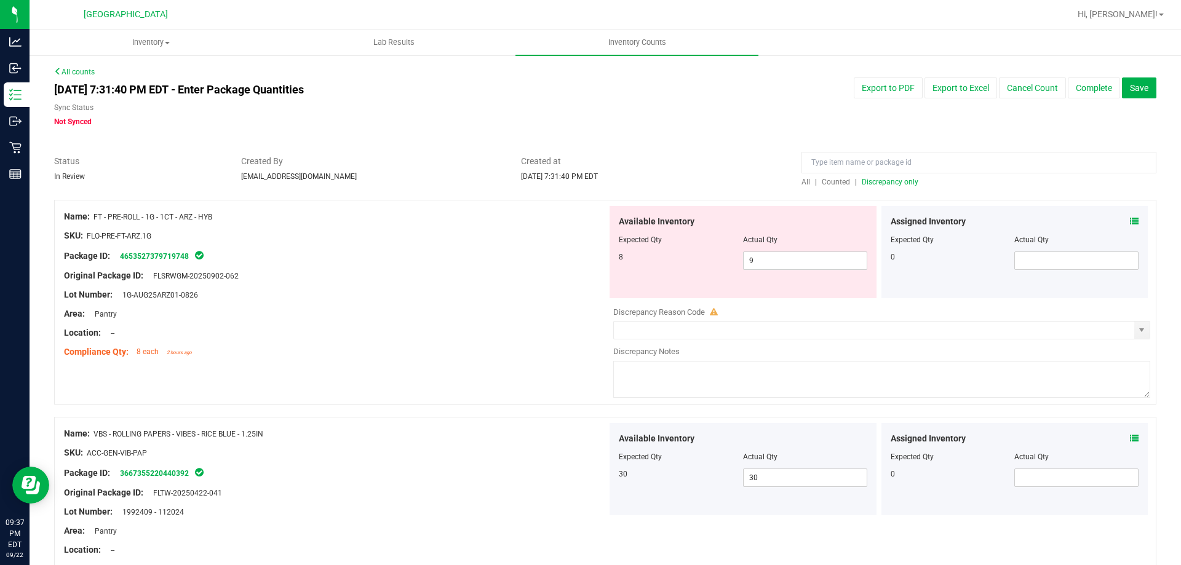
click at [862, 182] on span "Discrepancy only" at bounding box center [890, 182] width 57 height 9
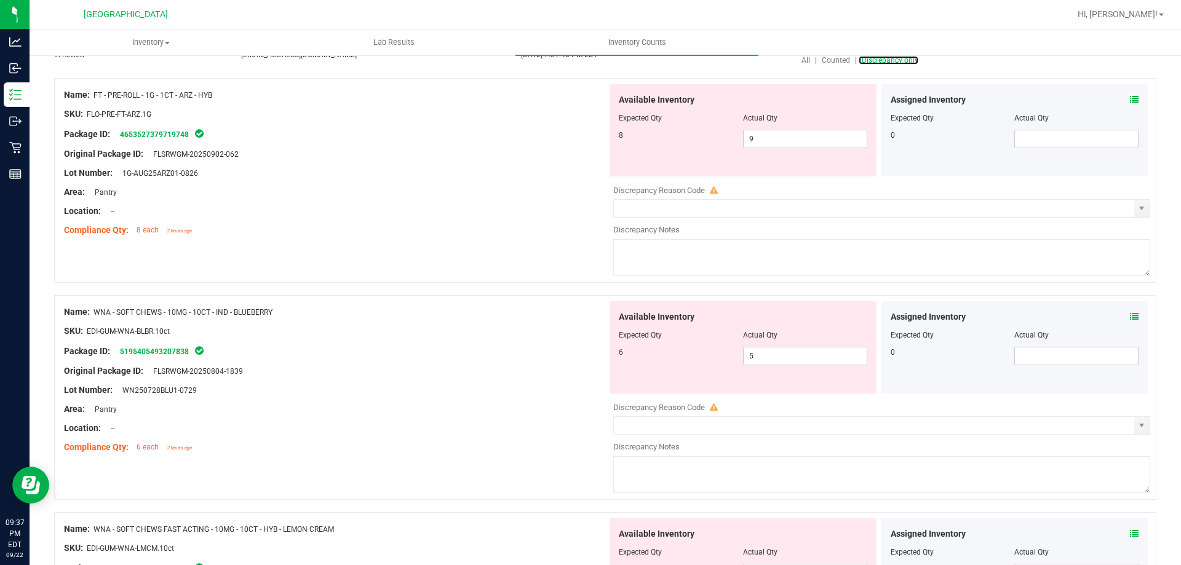
scroll to position [123, 0]
click at [1130, 312] on icon at bounding box center [1134, 315] width 9 height 9
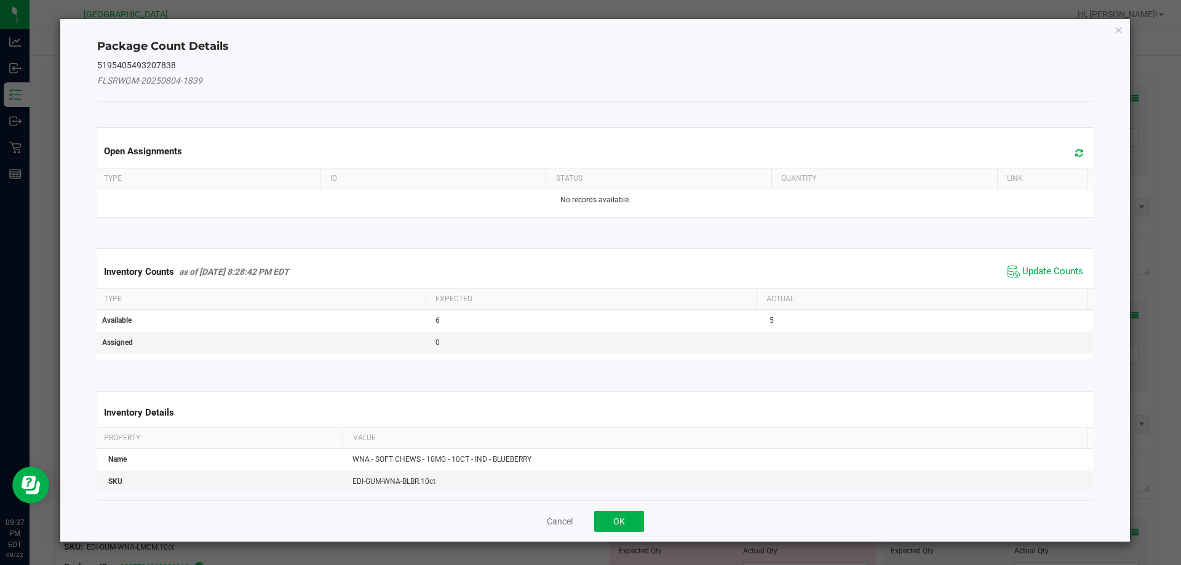
click at [1050, 261] on div "Inventory Counts as of Sep 22, 2025 8:28:42 PM EDT Update Counts" at bounding box center [595, 271] width 1001 height 33
click at [1042, 274] on span "Update Counts" at bounding box center [1052, 272] width 61 height 12
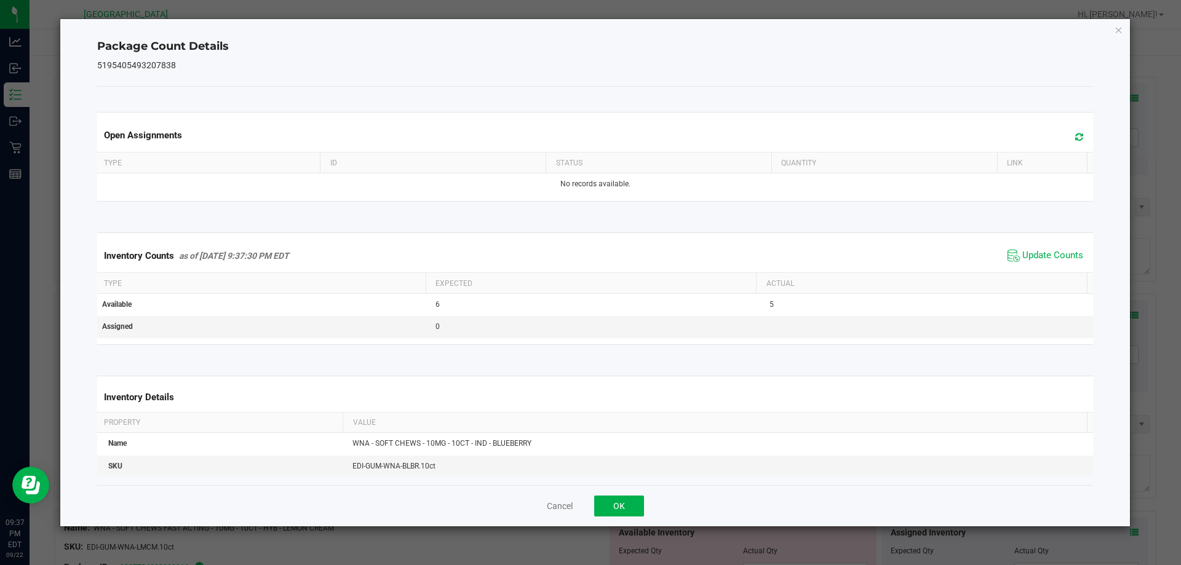
click at [618, 491] on div "Cancel OK" at bounding box center [595, 505] width 996 height 41
click at [621, 500] on button "OK" at bounding box center [619, 506] width 50 height 21
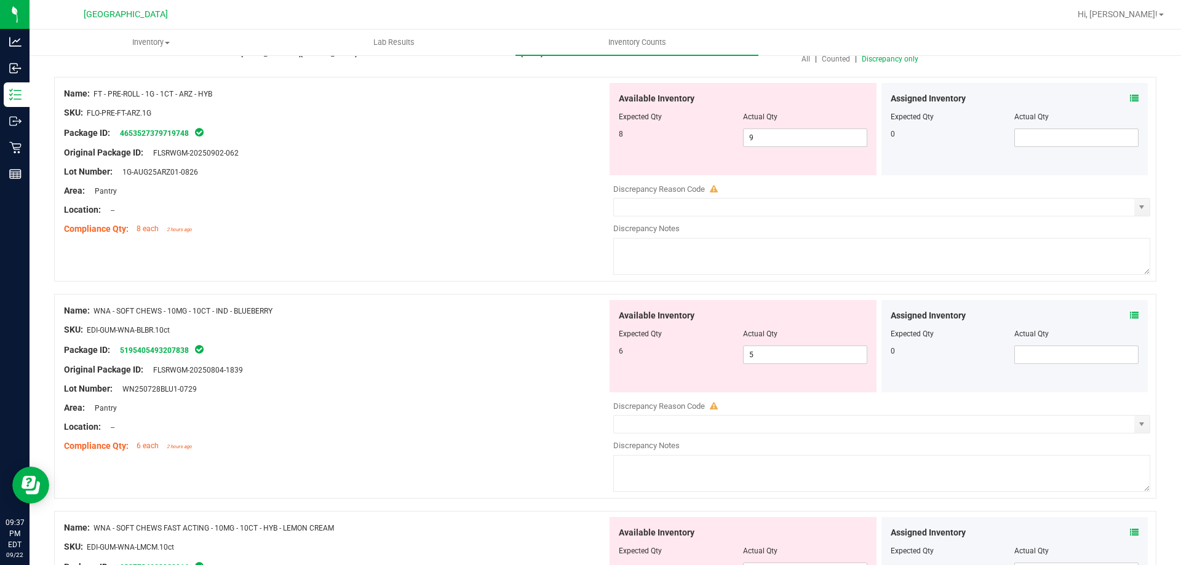
scroll to position [246, 0]
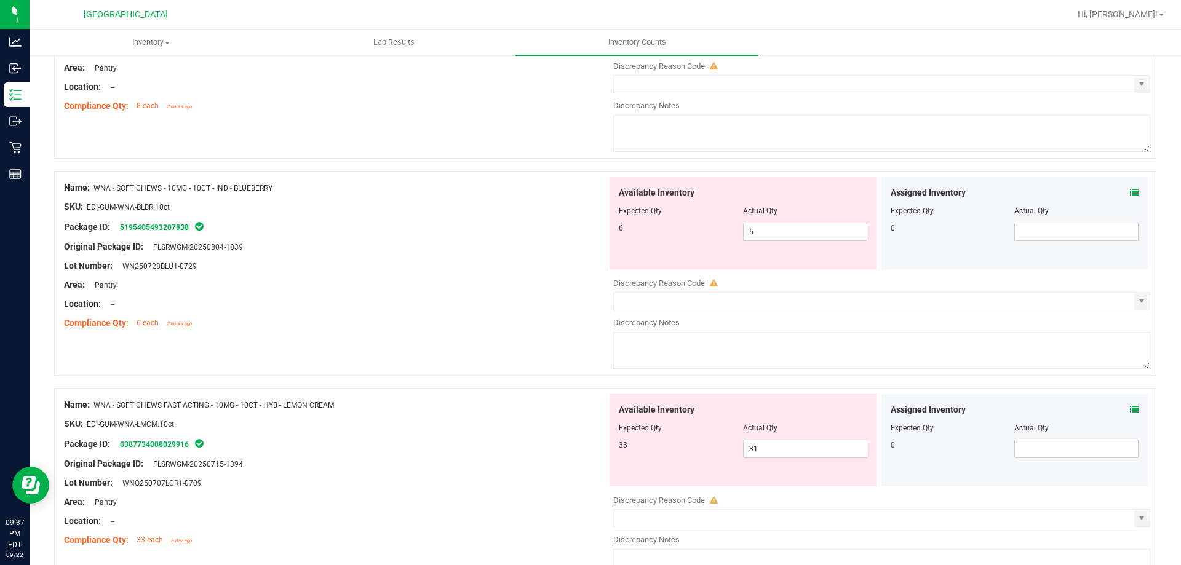
click at [1130, 406] on icon at bounding box center [1134, 409] width 9 height 9
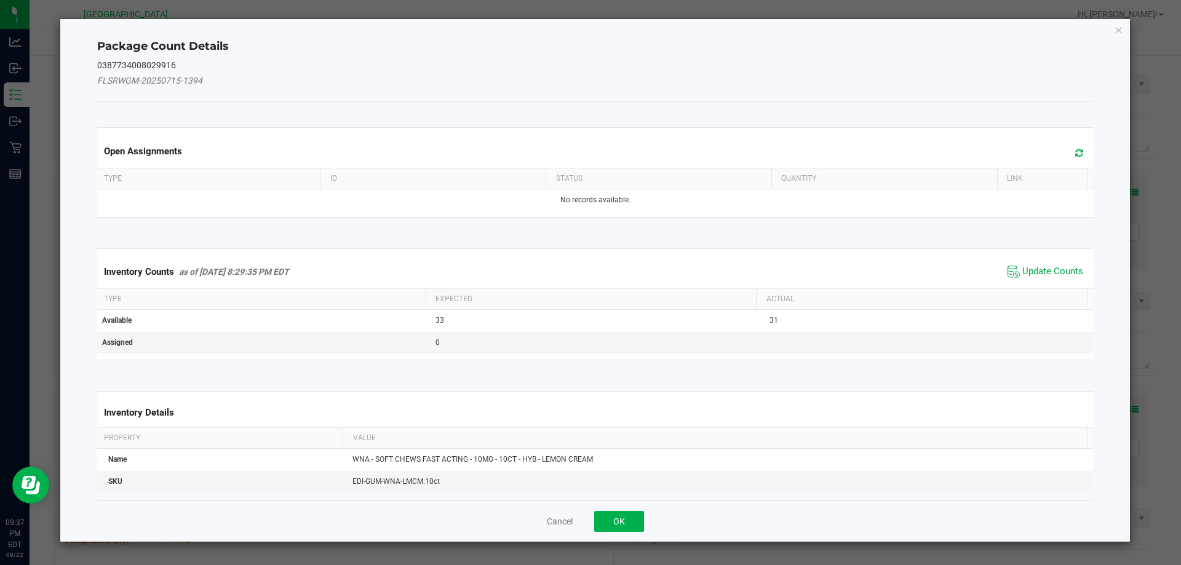
click at [1018, 263] on span "Update Counts" at bounding box center [1045, 272] width 82 height 18
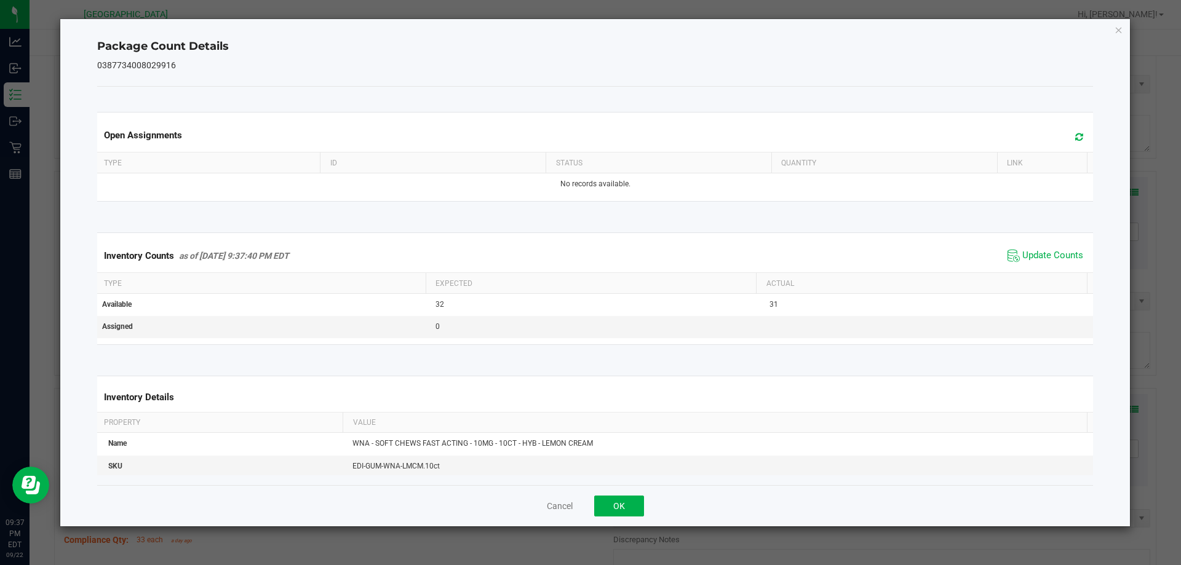
click at [633, 494] on div "Cancel OK" at bounding box center [595, 505] width 996 height 41
click at [631, 501] on button "OK" at bounding box center [619, 506] width 50 height 21
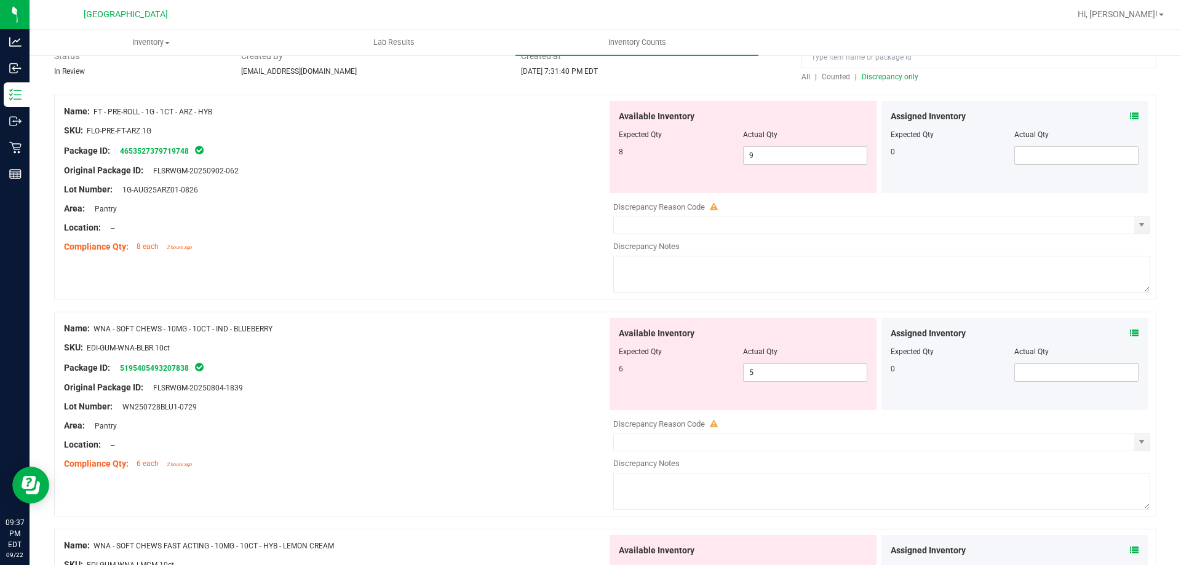
scroll to position [0, 0]
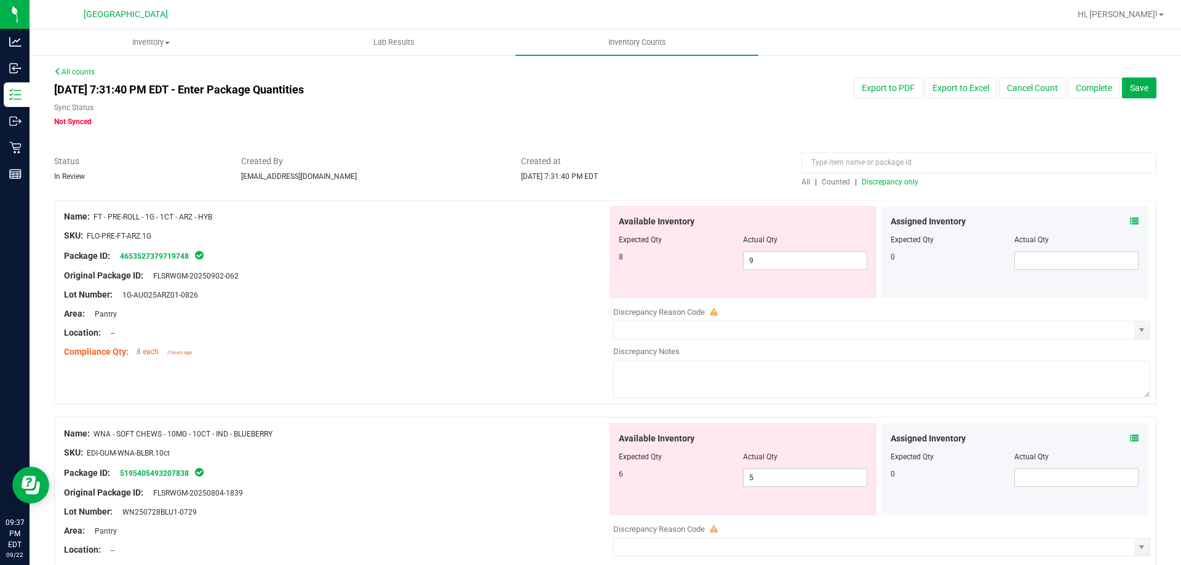
click at [895, 183] on span "Discrepancy only" at bounding box center [890, 182] width 57 height 9
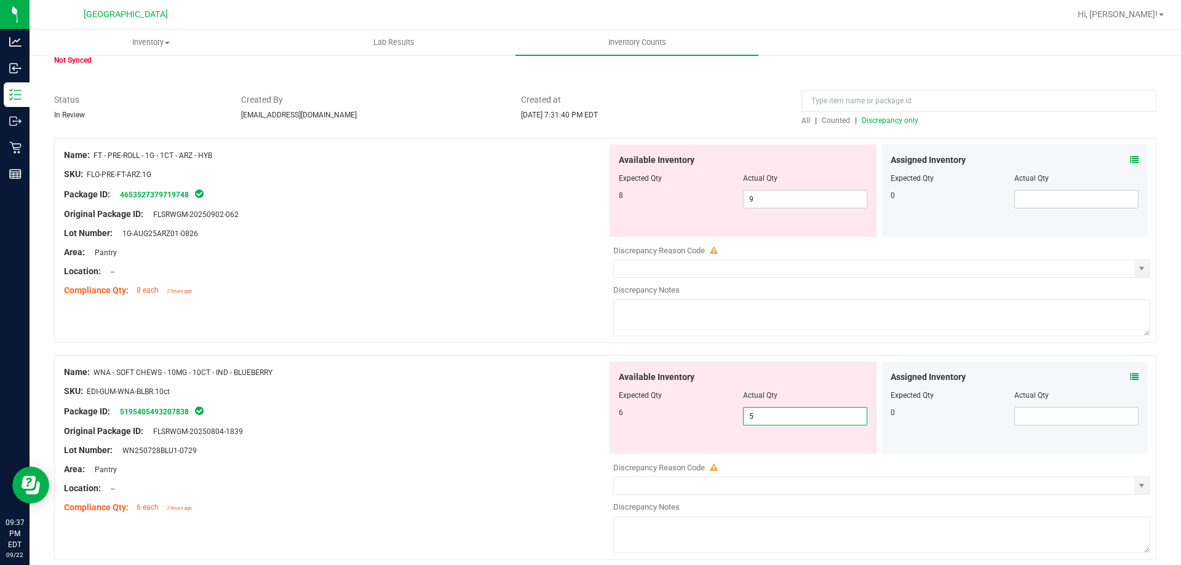
drag, startPoint x: 763, startPoint y: 416, endPoint x: 586, endPoint y: 409, distance: 176.6
click at [592, 409] on div "Name: WNA - SOFT CHEWS - 10MG - 10CT - IND - BLUEBERRY SKU: EDI-GUM-WNA-BLBR.10…" at bounding box center [605, 457] width 1102 height 205
type input "6"
drag, startPoint x: 509, startPoint y: 416, endPoint x: 523, endPoint y: 406, distance: 16.9
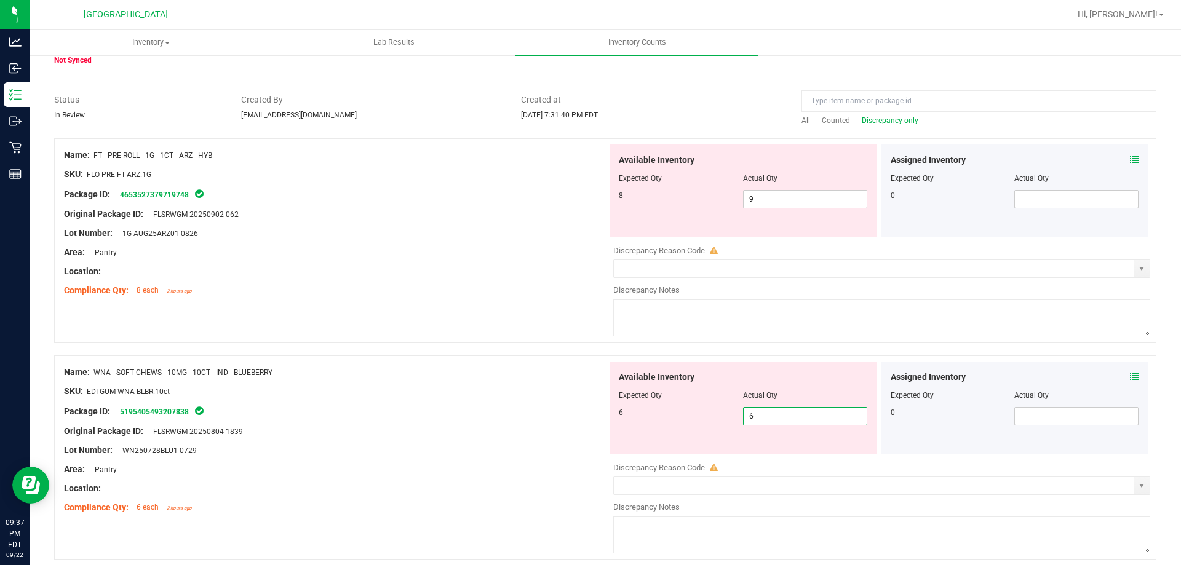
click at [513, 412] on div "Package ID: 5195405493207838" at bounding box center [335, 411] width 543 height 15
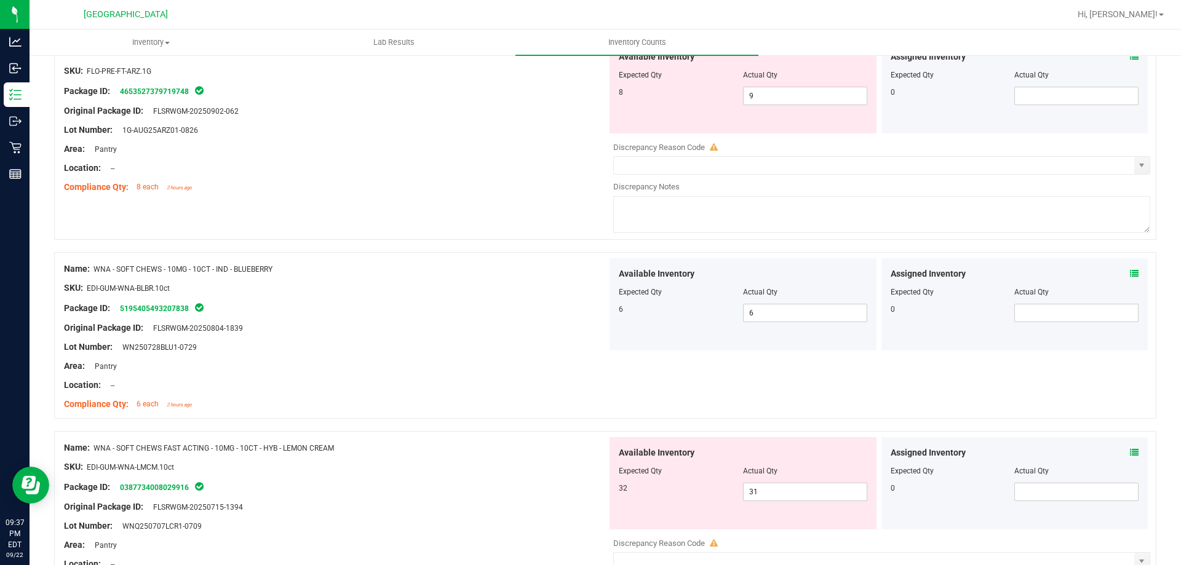
scroll to position [290, 0]
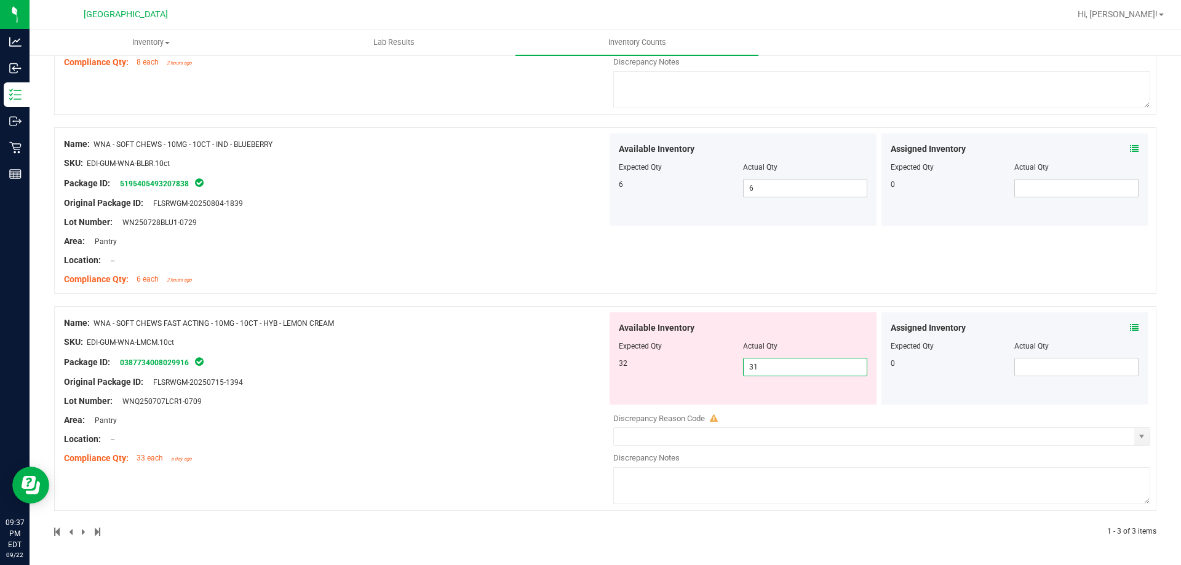
drag, startPoint x: 811, startPoint y: 368, endPoint x: 403, endPoint y: 346, distance: 409.0
click at [414, 347] on div "Name: WNA - SOFT CHEWS FAST ACTING - 10MG - 10CT - HYB - LEMON CREAM SKU: EDI-G…" at bounding box center [605, 408] width 1102 height 205
type input "32"
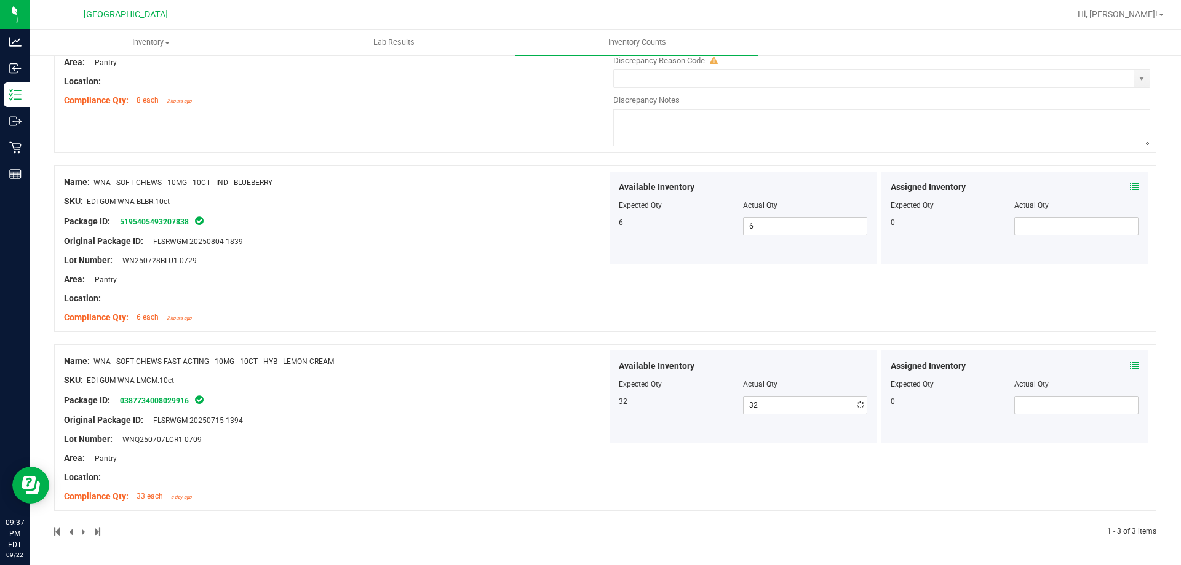
click at [1125, 329] on div "Name: FT - PRE-ROLL - 1G - 1CT - ARZ - HYB SKU: FLO-PRE-FT-ARZ.1G Package ID: 4…" at bounding box center [605, 242] width 1102 height 589
click at [1130, 367] on icon at bounding box center [1134, 366] width 9 height 9
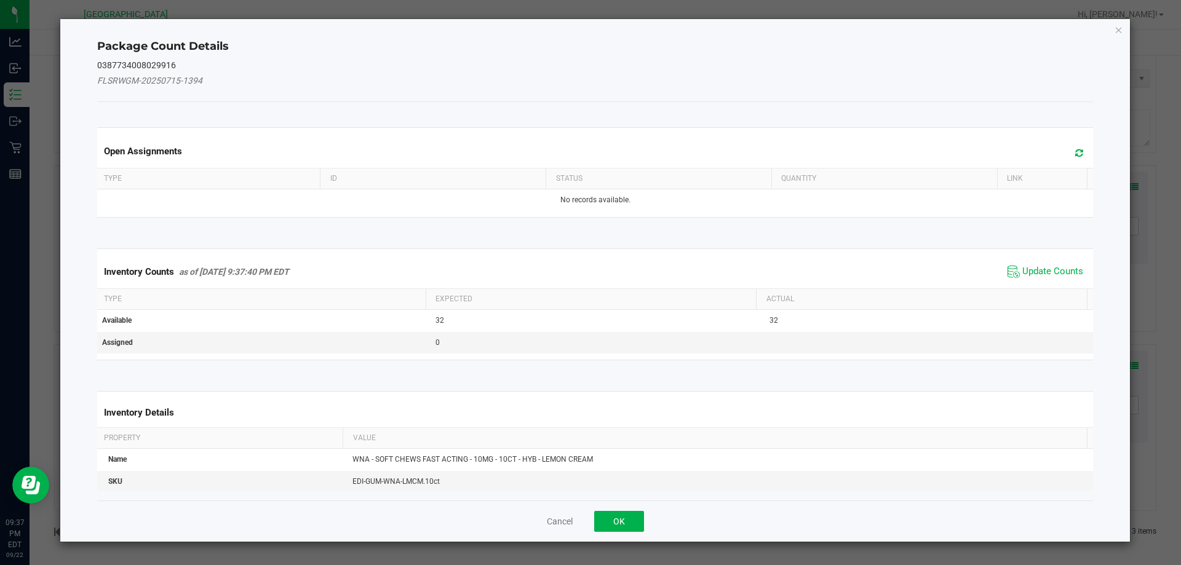
click at [1010, 269] on span "Update Counts" at bounding box center [1045, 272] width 82 height 18
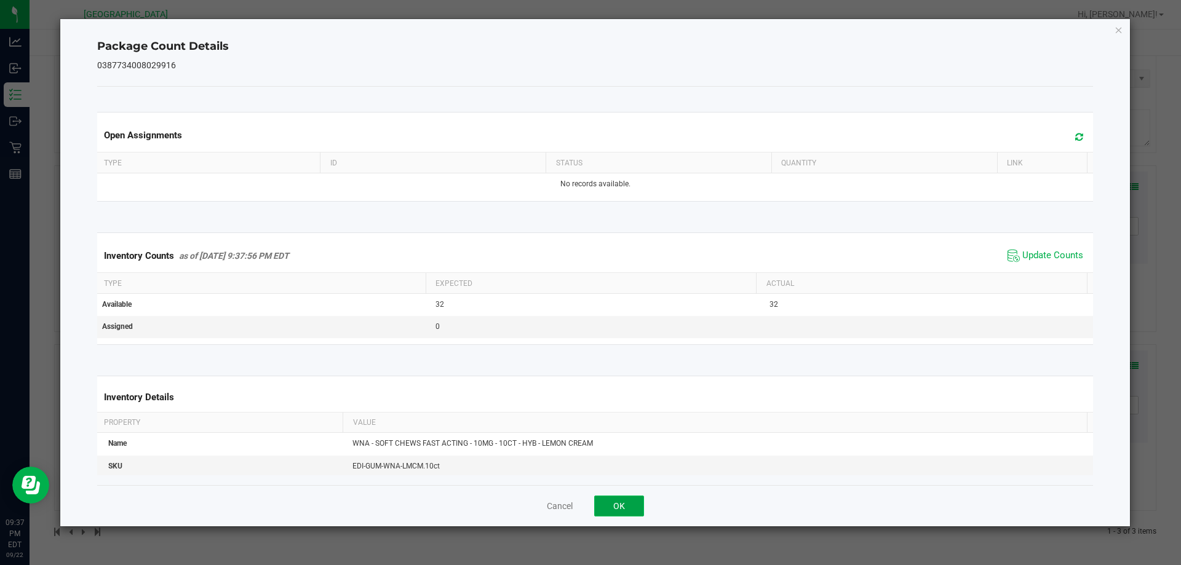
click at [617, 500] on button "OK" at bounding box center [619, 506] width 50 height 21
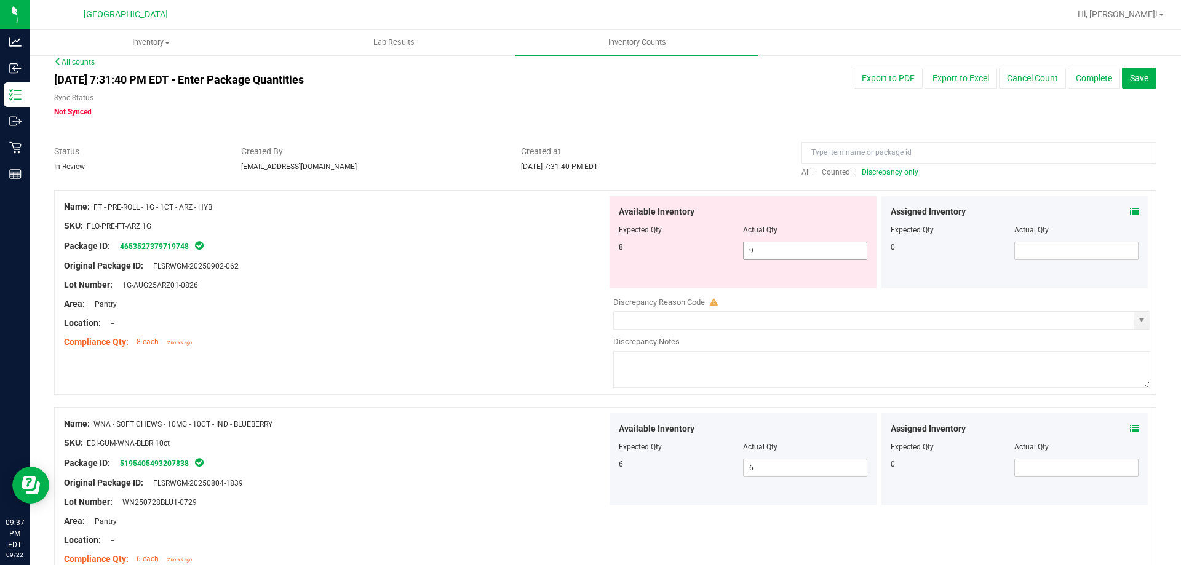
scroll to position [6, 0]
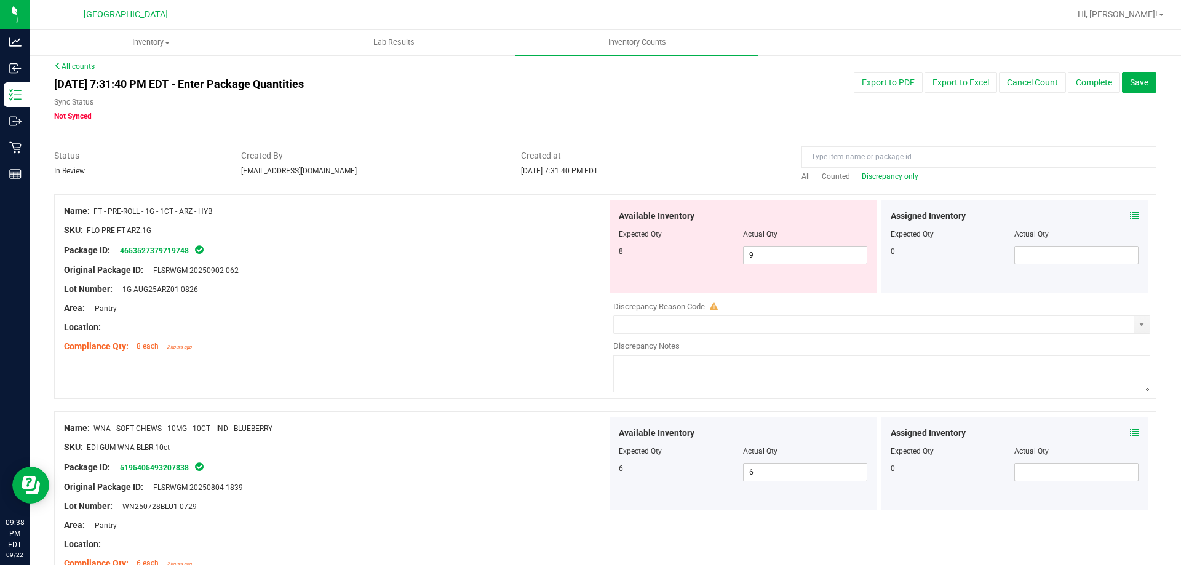
click at [879, 175] on span "Discrepancy only" at bounding box center [890, 176] width 57 height 9
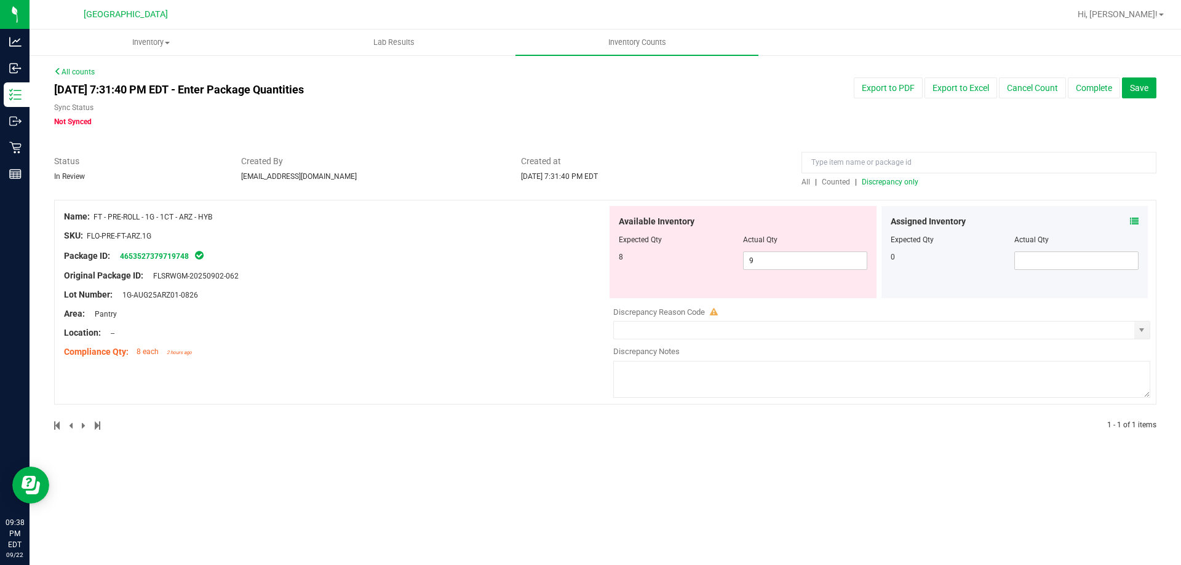
click at [880, 180] on span "Discrepancy only" at bounding box center [890, 182] width 57 height 9
click at [1137, 222] on div "Assigned Inventory Expected Qty Actual Qty 0" at bounding box center [1014, 252] width 267 height 92
click at [1134, 222] on icon at bounding box center [1134, 221] width 9 height 9
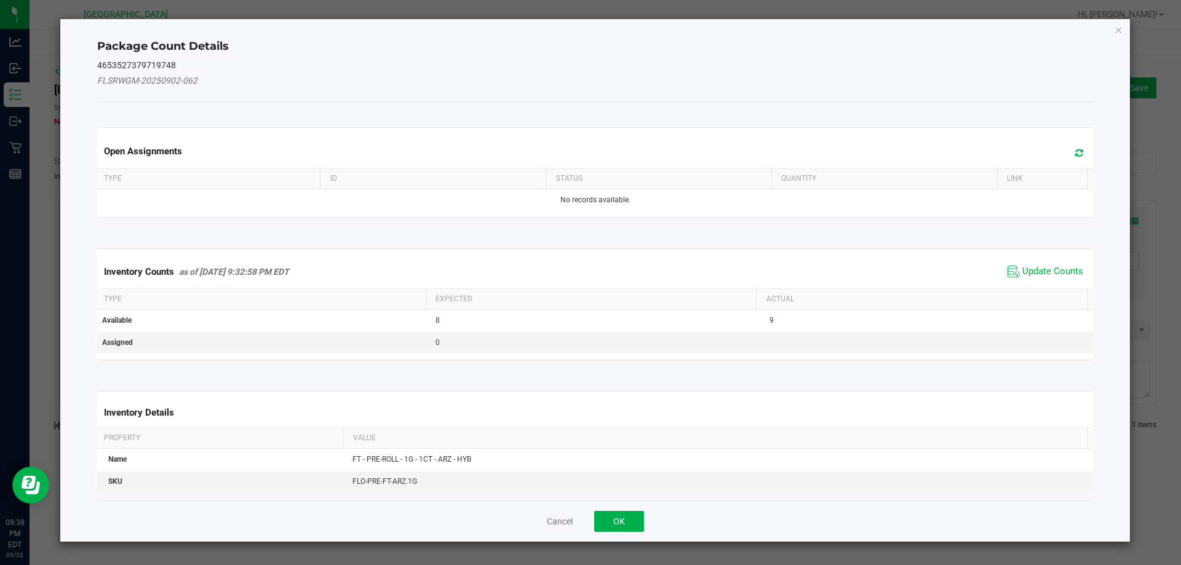
click at [1012, 263] on span "Update Counts" at bounding box center [1045, 272] width 82 height 18
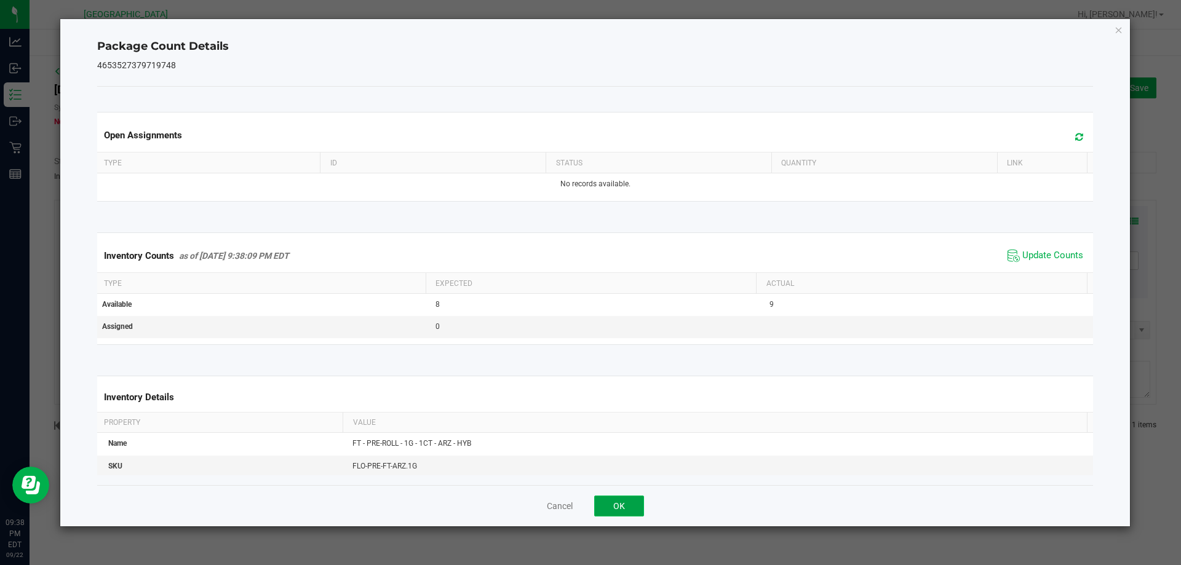
click at [628, 508] on button "OK" at bounding box center [619, 506] width 50 height 21
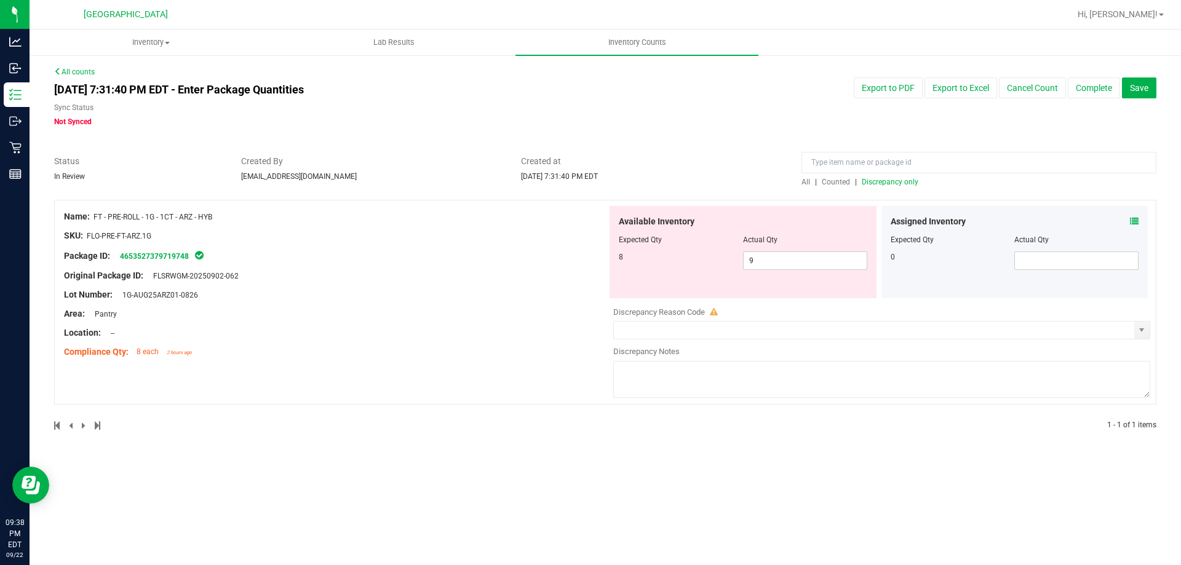
click at [902, 183] on span "Discrepancy only" at bounding box center [890, 182] width 57 height 9
click at [1141, 215] on div "Assigned Inventory Expected Qty Actual Qty 0" at bounding box center [1014, 252] width 267 height 92
click at [1140, 221] on div "Assigned Inventory Expected Qty Actual Qty 0" at bounding box center [1014, 252] width 267 height 92
click at [1136, 220] on icon at bounding box center [1134, 221] width 9 height 9
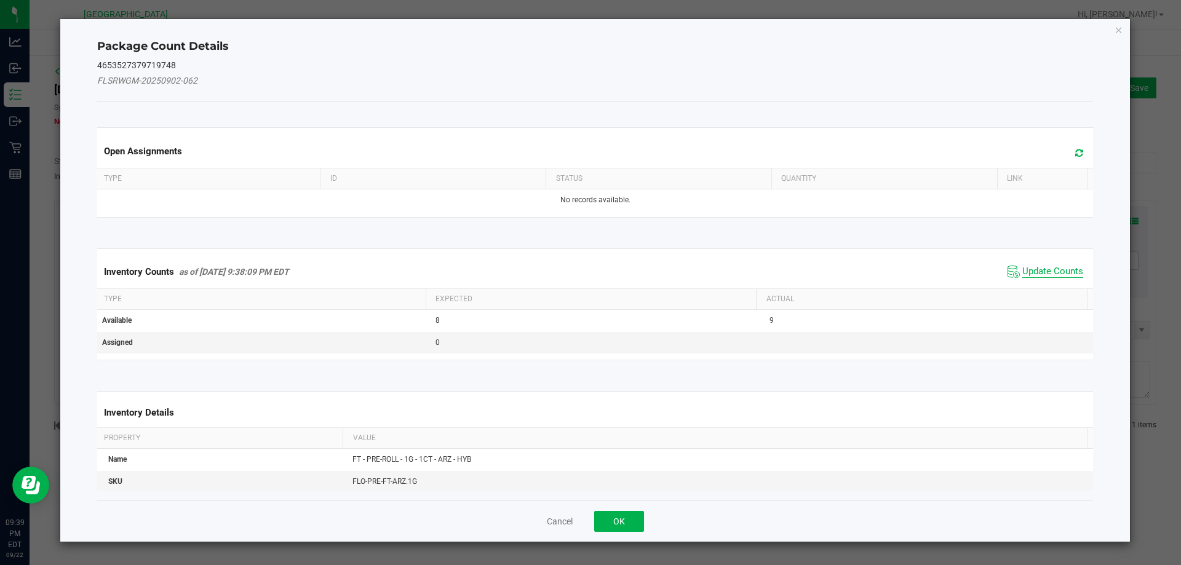
click at [1022, 266] on span "Update Counts" at bounding box center [1052, 272] width 61 height 12
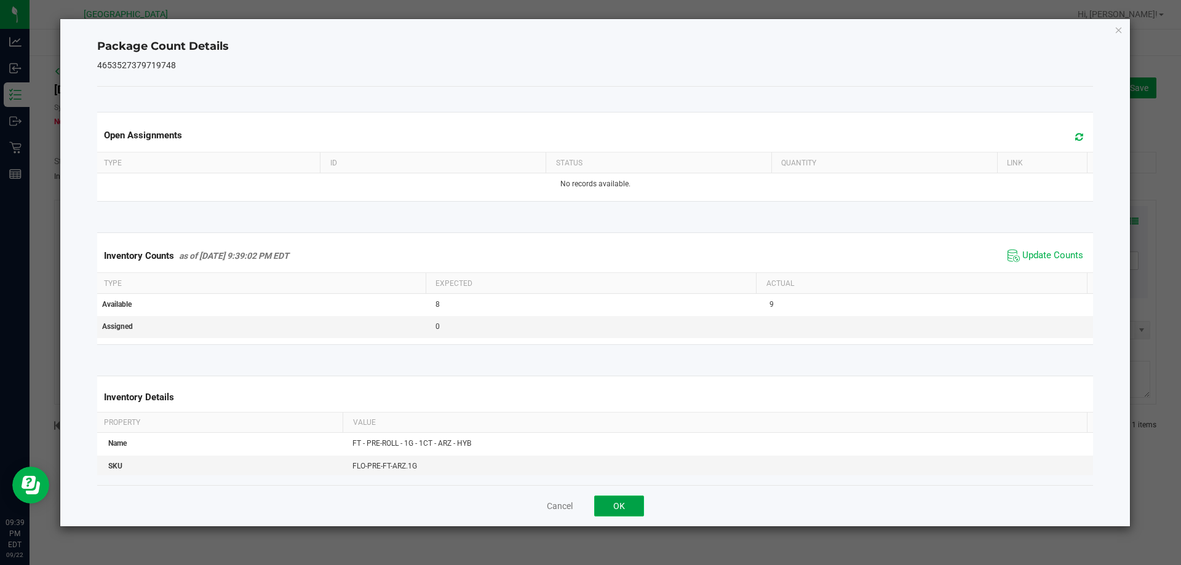
click at [625, 506] on button "OK" at bounding box center [619, 506] width 50 height 21
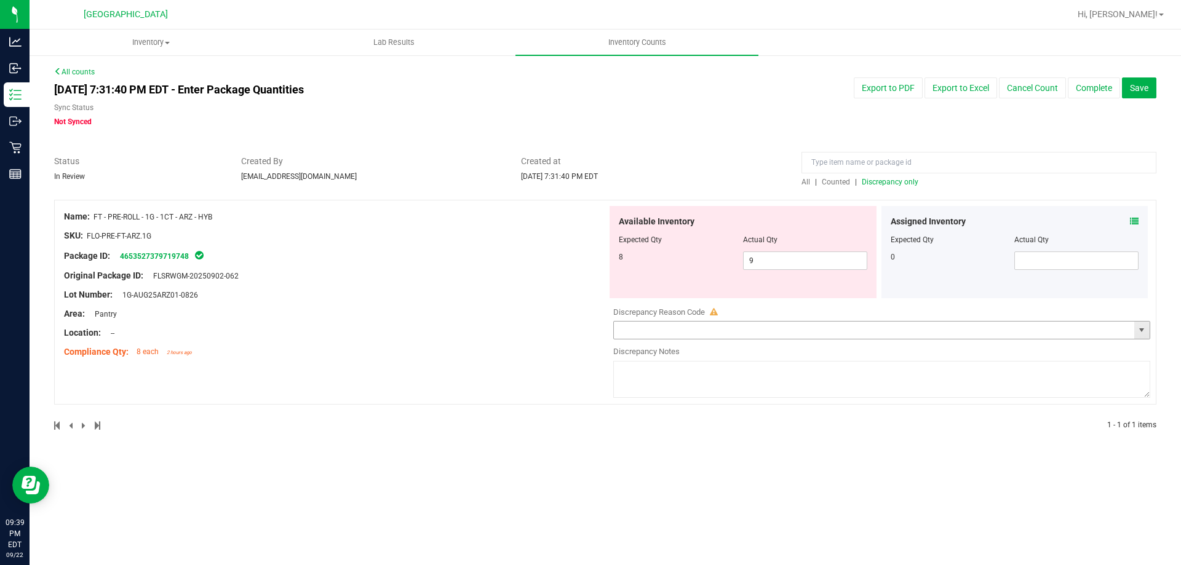
click at [1015, 325] on input "text" at bounding box center [874, 330] width 520 height 17
click at [1136, 330] on span "select" at bounding box center [1141, 330] width 15 height 17
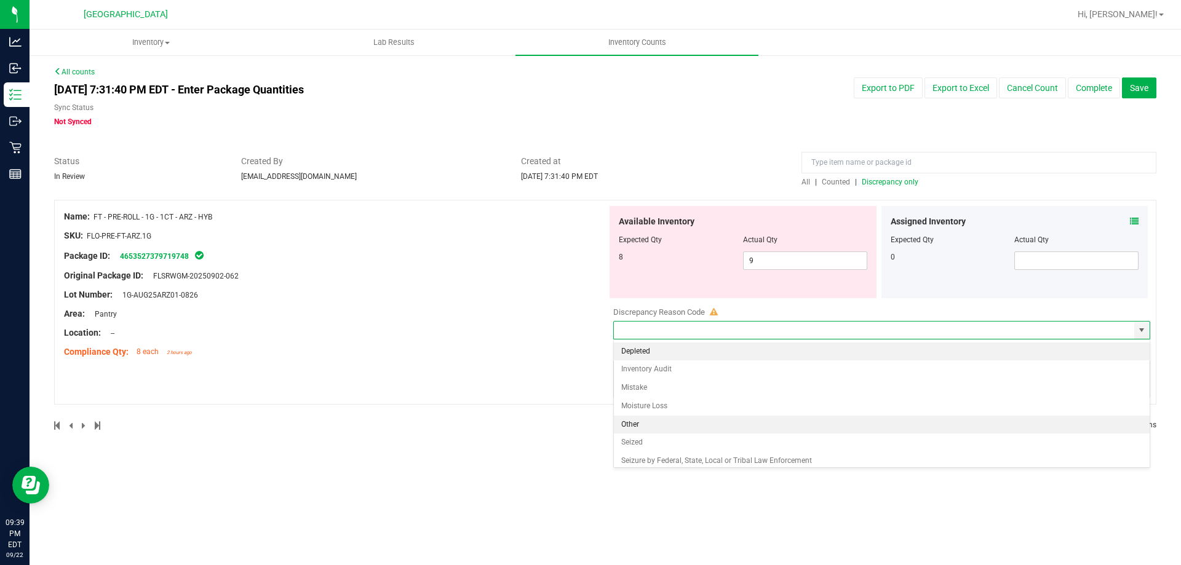
click at [644, 421] on li "Other" at bounding box center [882, 425] width 536 height 18
type input "Other"
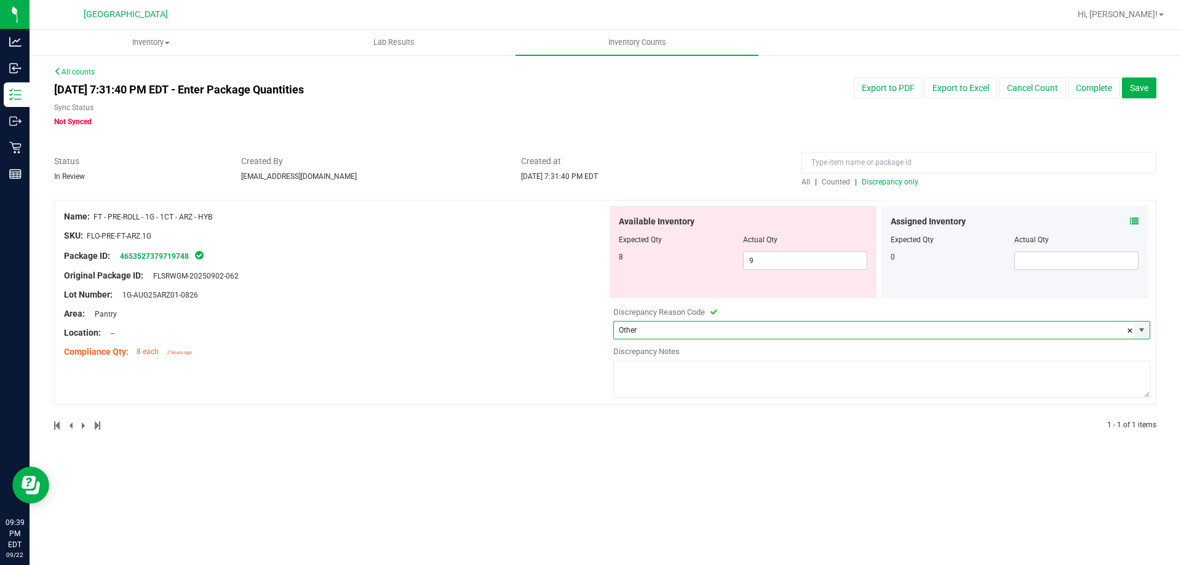
click at [702, 374] on textarea at bounding box center [881, 379] width 537 height 37
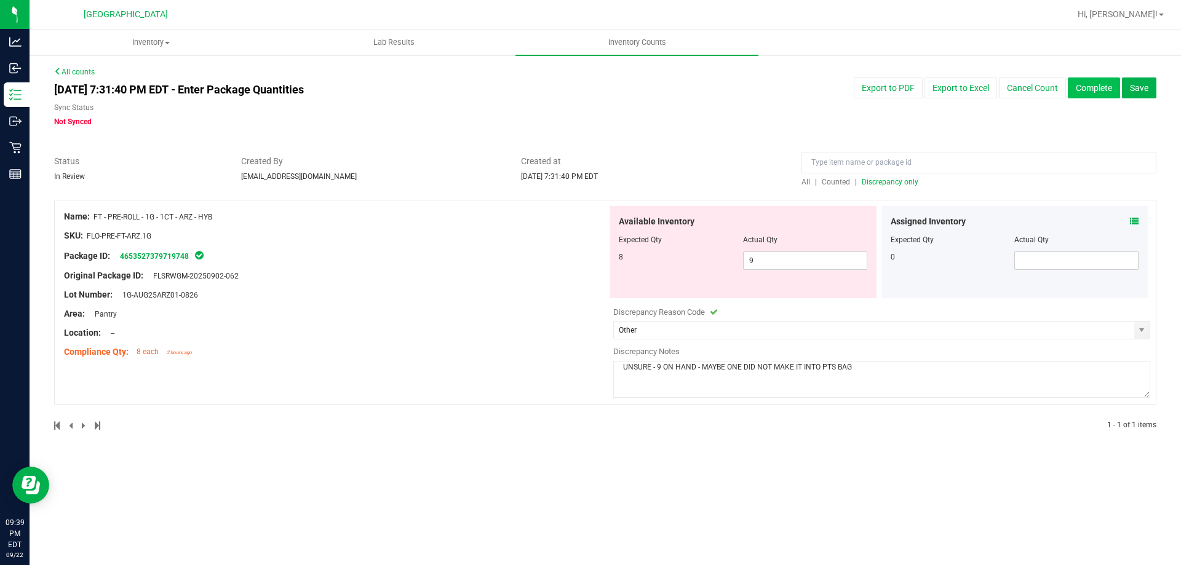
type textarea "UNSURE - 9 ON HAND - MAYBE ONE DID NOT MAKE IT INTO PTS BAG"
click at [1101, 92] on button "Complete" at bounding box center [1094, 87] width 52 height 21
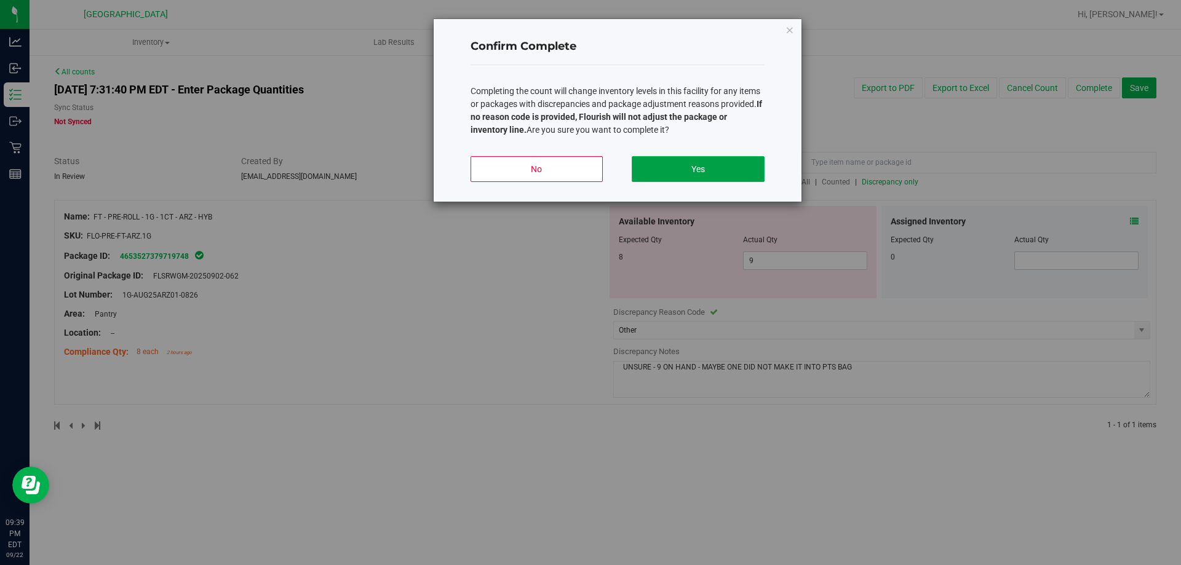
click at [729, 164] on button "Yes" at bounding box center [698, 169] width 132 height 26
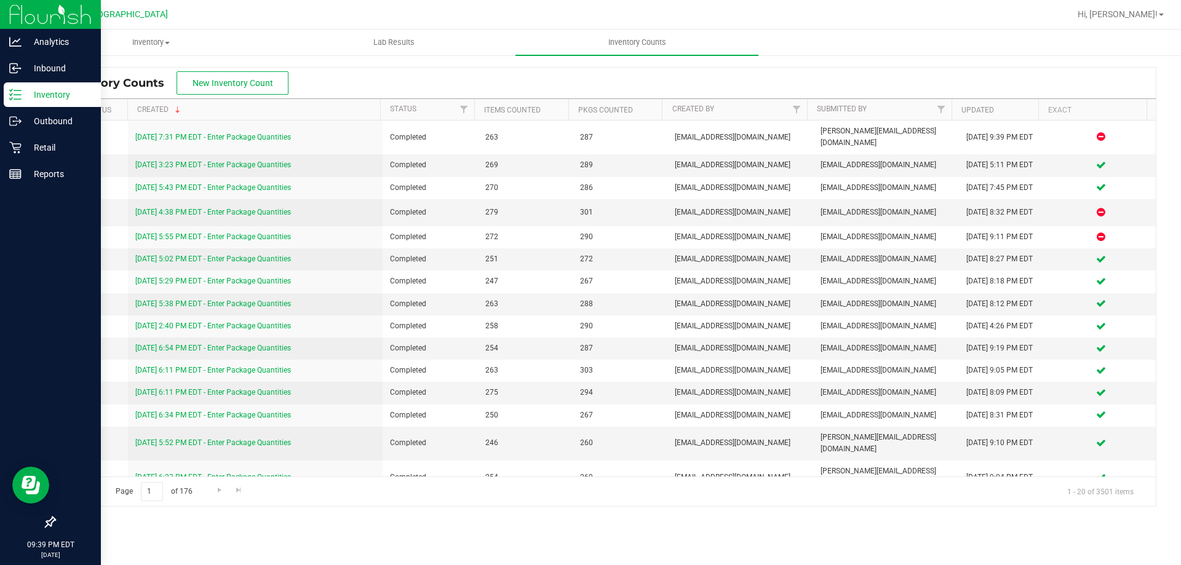
click at [20, 99] on line at bounding box center [17, 99] width 7 height 0
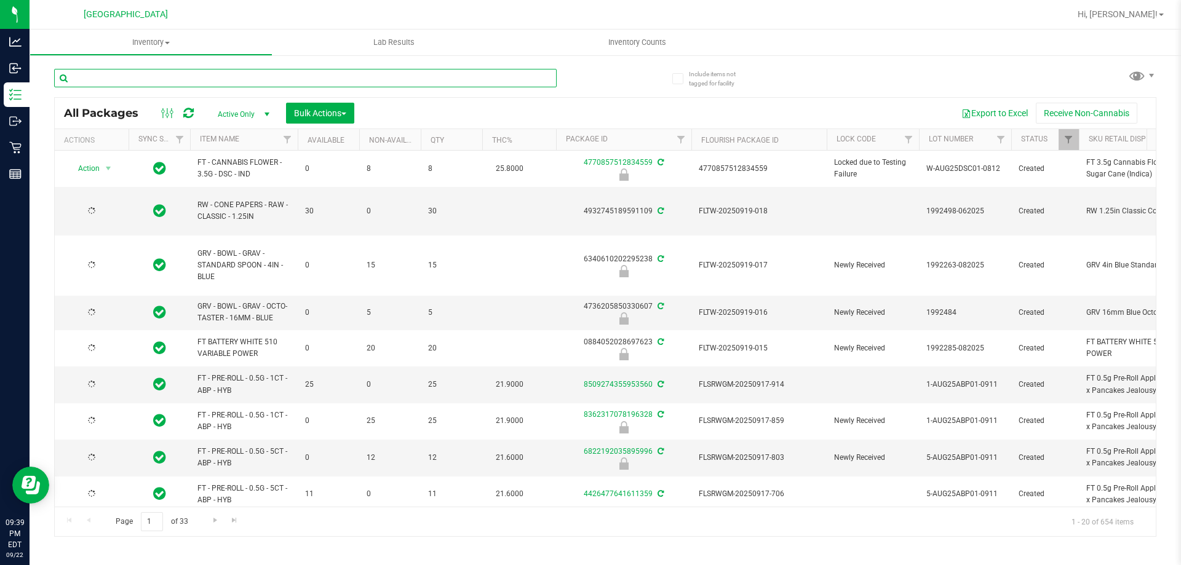
drag, startPoint x: 70, startPoint y: 102, endPoint x: 172, endPoint y: 81, distance: 103.6
click at [178, 86] on input "text" at bounding box center [305, 78] width 502 height 18
click at [169, 79] on input "text" at bounding box center [305, 78] width 502 height 18
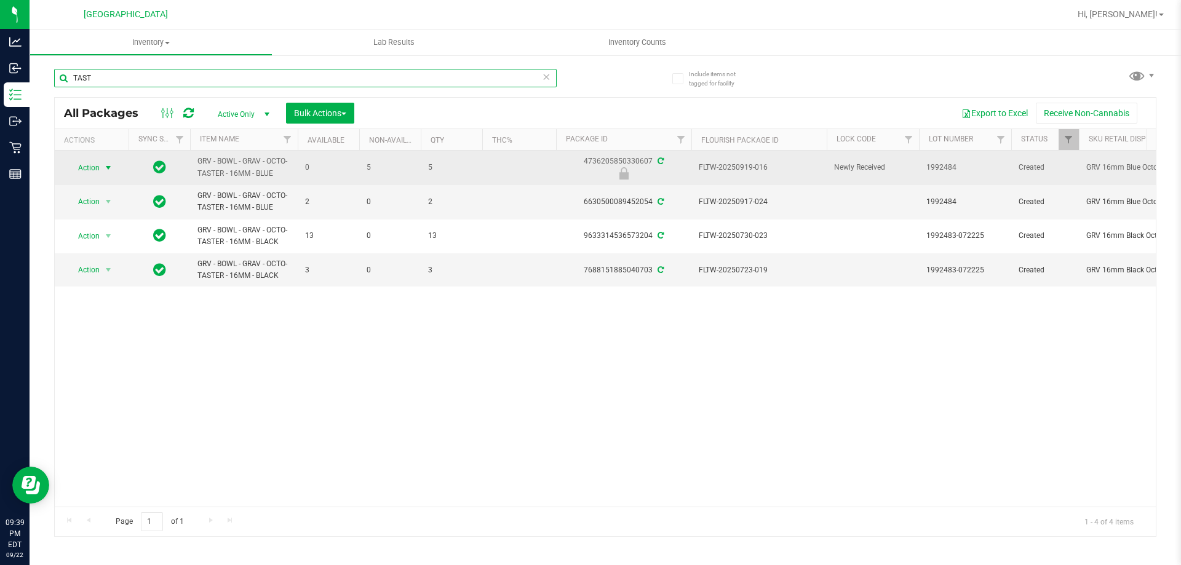
type input "TAST"
click at [101, 171] on span "select" at bounding box center [108, 167] width 15 height 17
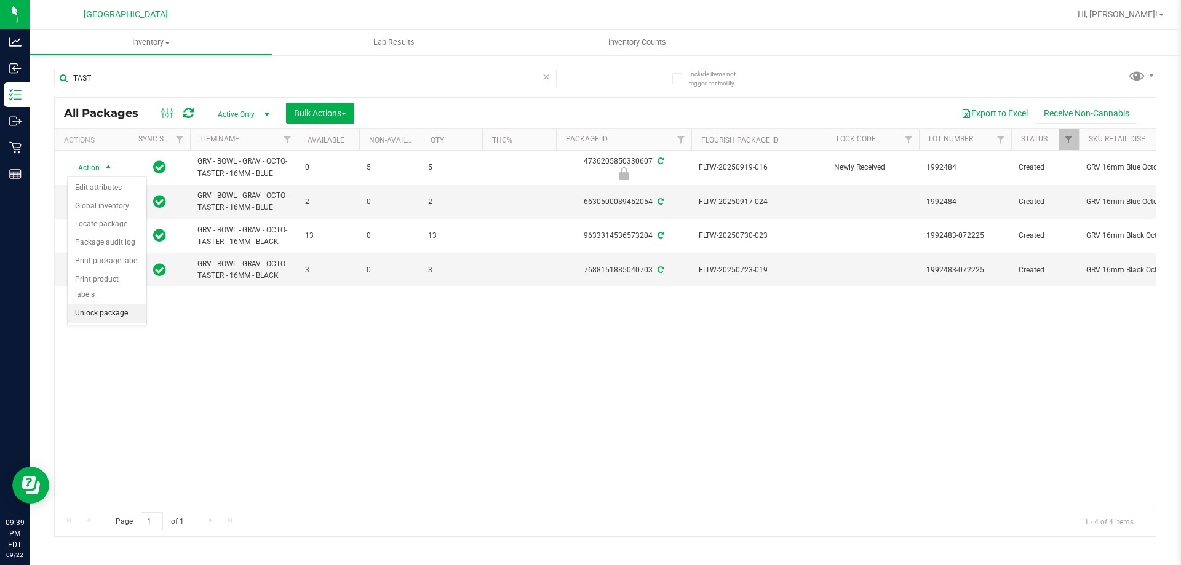
click at [103, 304] on li "Unlock package" at bounding box center [107, 313] width 79 height 18
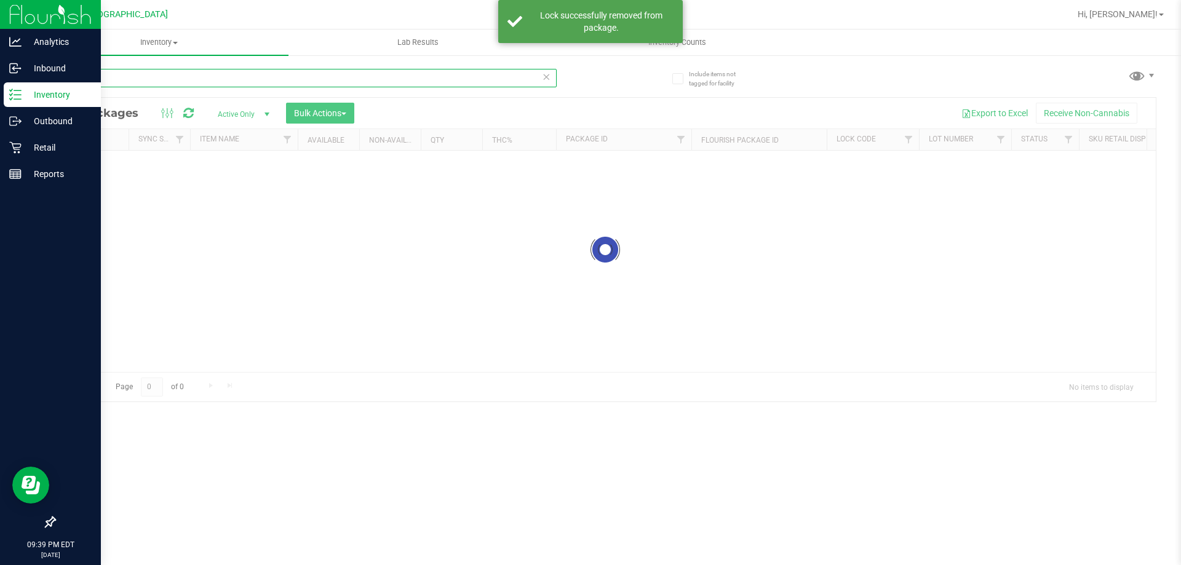
drag, startPoint x: 100, startPoint y: 78, endPoint x: 0, endPoint y: 84, distance: 99.8
click at [0, 84] on div "Analytics Inbound Inventory Outbound Retail Reports 09:39 PM EDT 09/22/2025 09/…" at bounding box center [590, 282] width 1181 height 565
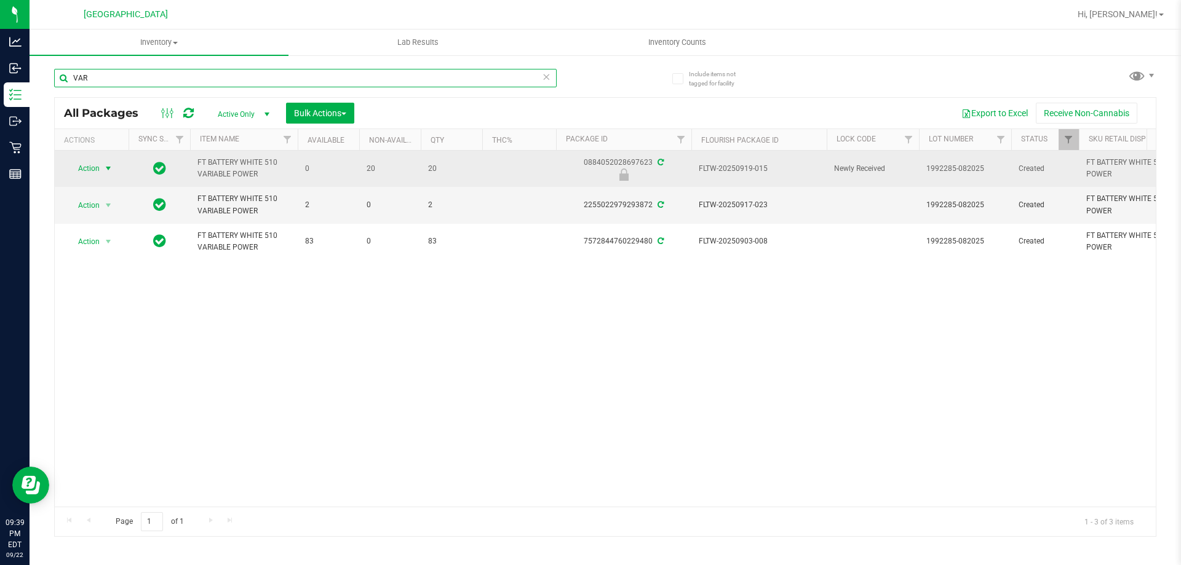
type input "VAR"
click at [106, 173] on span "select" at bounding box center [108, 169] width 10 height 10
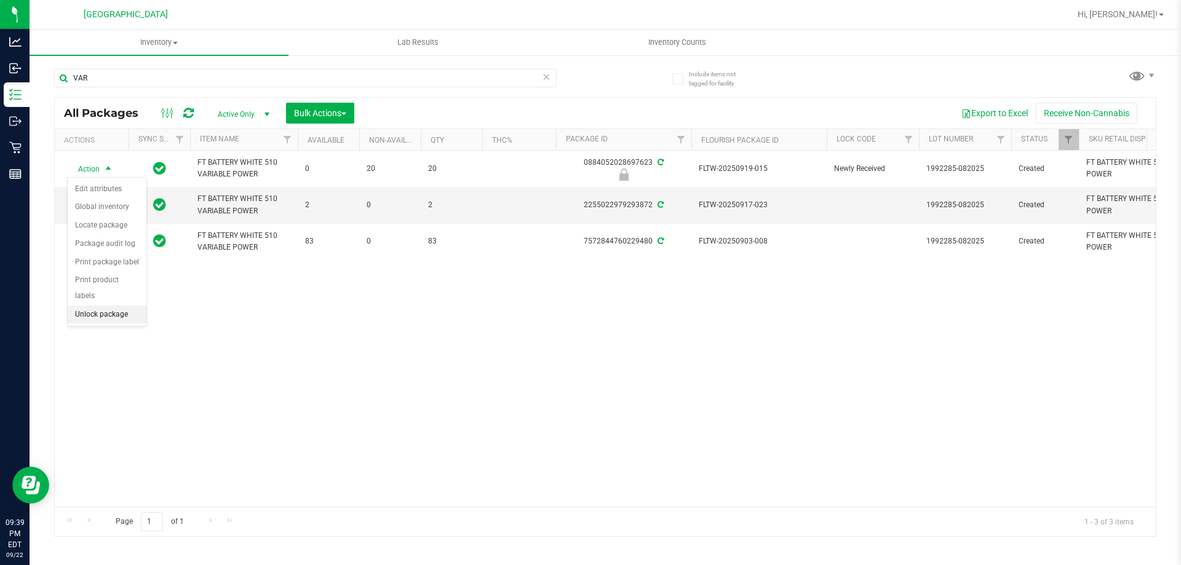
click at [123, 306] on li "Unlock package" at bounding box center [107, 315] width 79 height 18
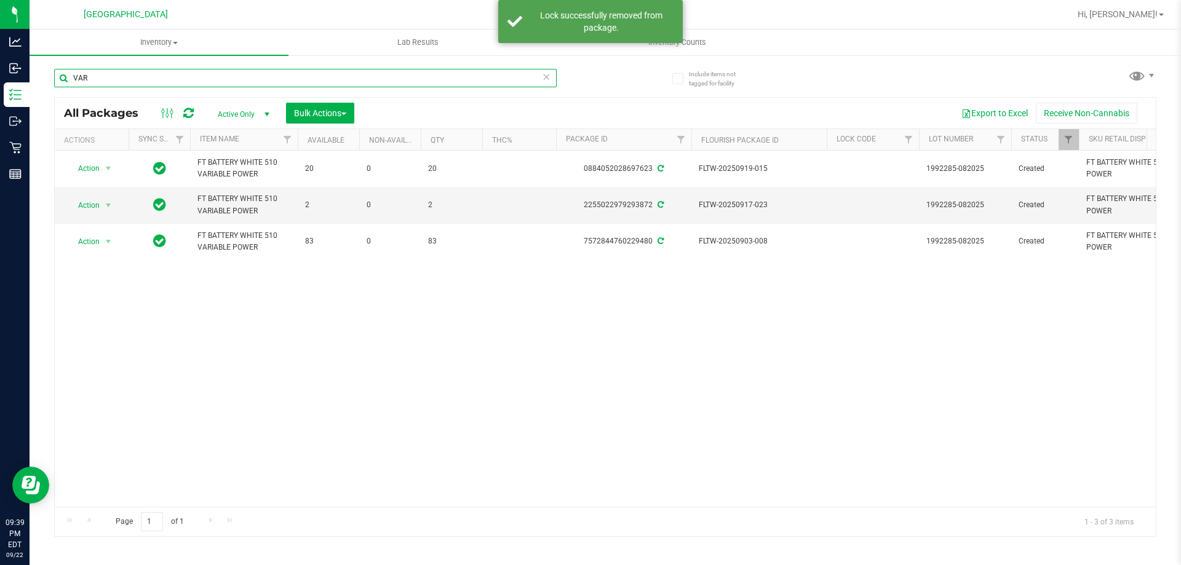
drag, startPoint x: 121, startPoint y: 82, endPoint x: 71, endPoint y: 87, distance: 49.4
drag, startPoint x: 71, startPoint y: 87, endPoint x: 101, endPoint y: 73, distance: 32.7
click at [101, 73] on input "VAR" at bounding box center [305, 78] width 502 height 18
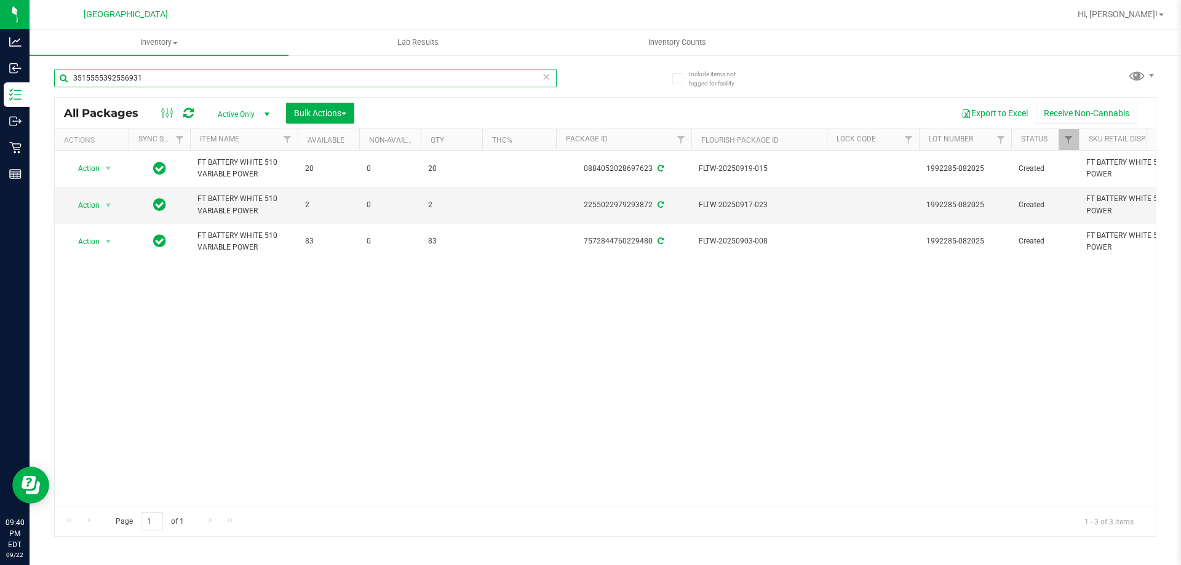
type input "3515555392556931"
click at [248, 370] on div "Action Action Adjust qty Create package Edit attributes Global inventory Locate…" at bounding box center [605, 329] width 1101 height 356
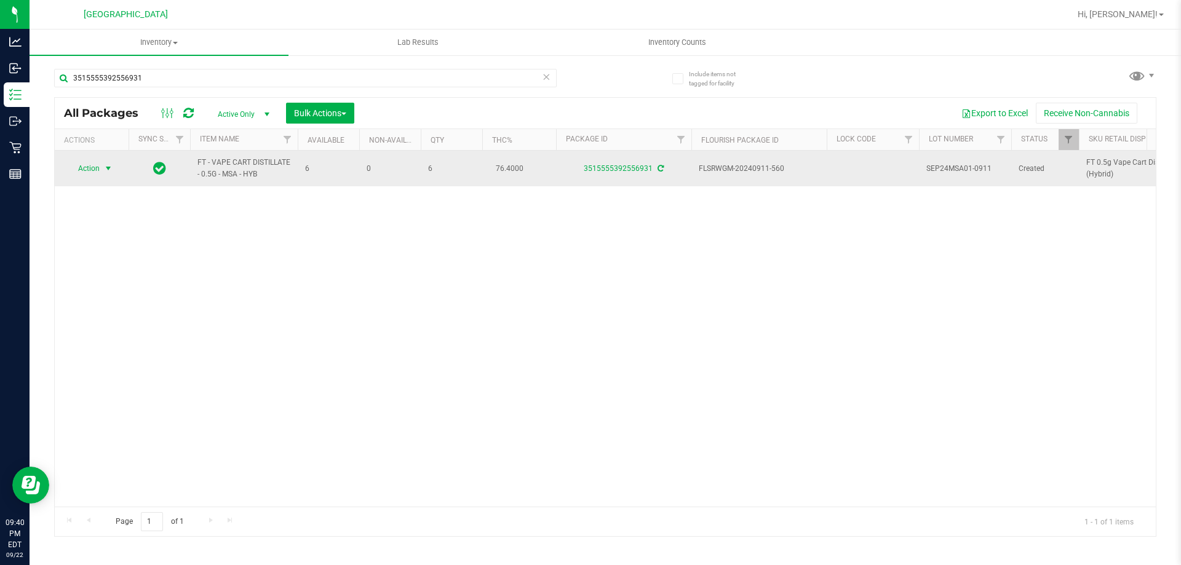
click at [109, 172] on span "select" at bounding box center [108, 169] width 10 height 10
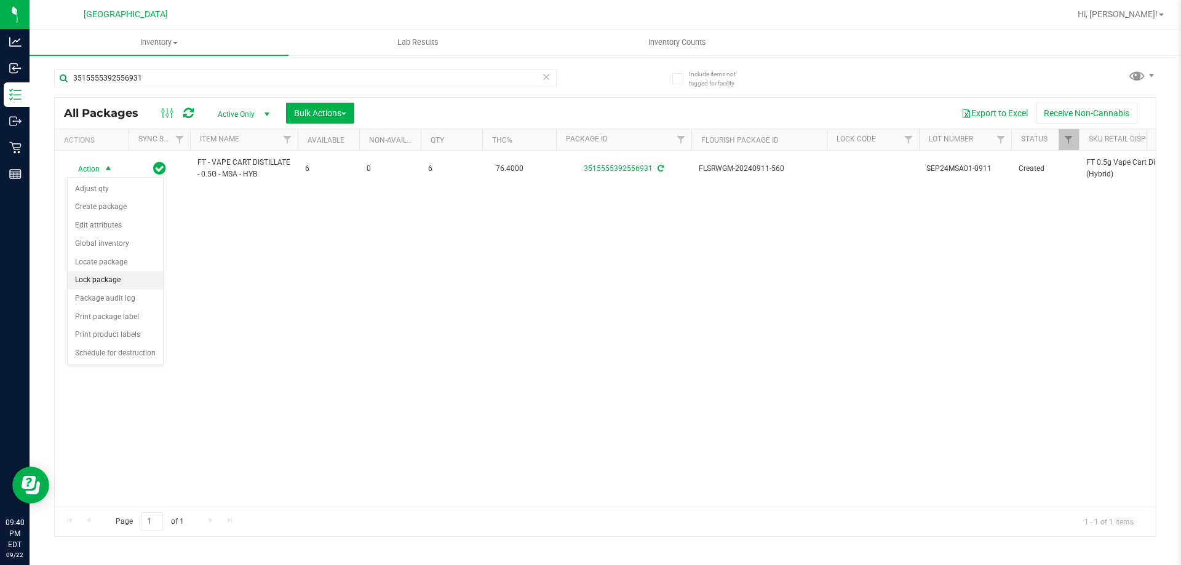
click at [84, 280] on li "Lock package" at bounding box center [115, 280] width 95 height 18
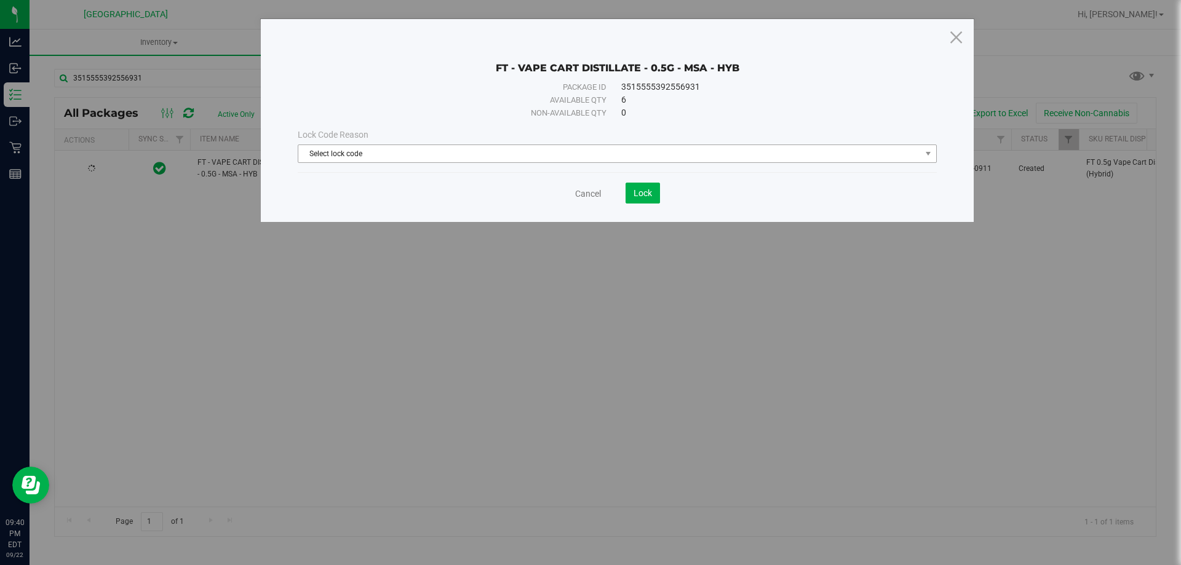
click at [377, 149] on span "Select lock code" at bounding box center [609, 153] width 622 height 17
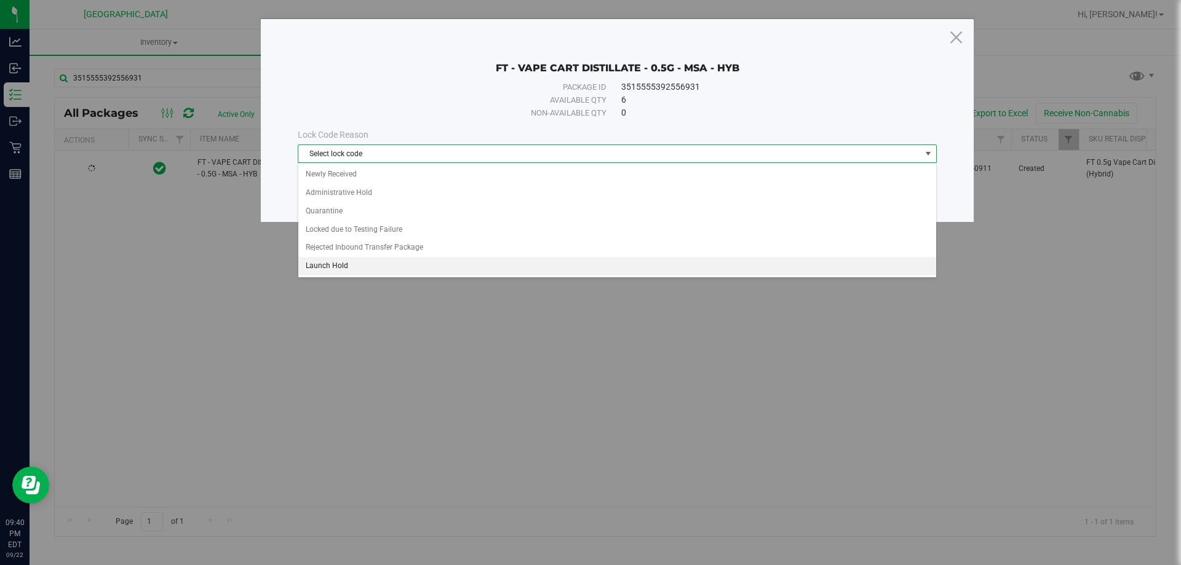
click at [335, 264] on li "Launch Hold" at bounding box center [617, 266] width 638 height 18
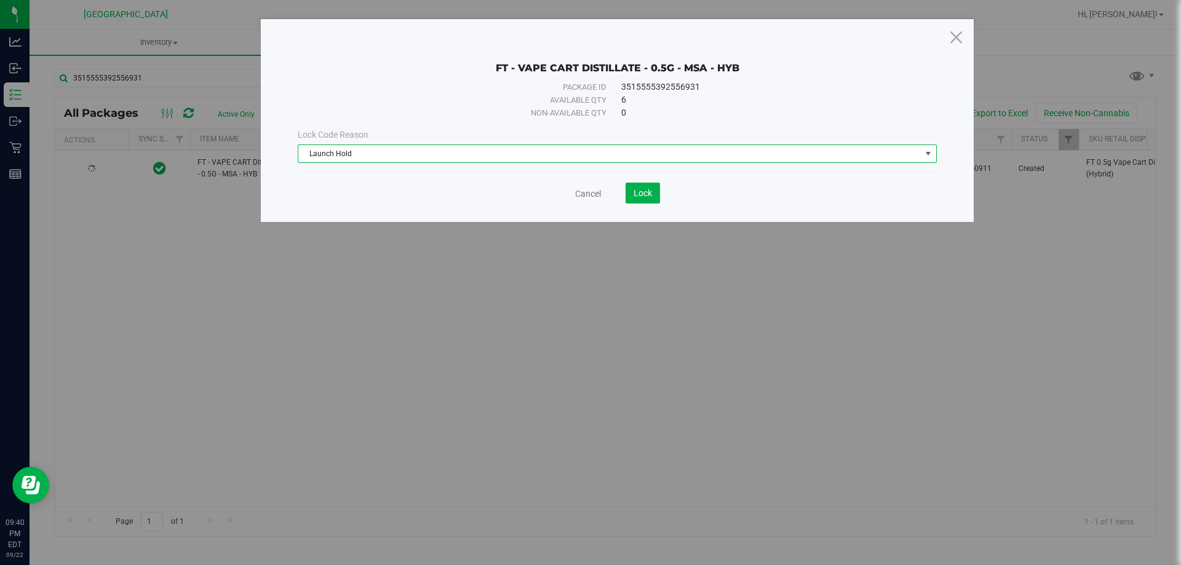
click at [488, 159] on span "Launch Hold" at bounding box center [609, 153] width 622 height 17
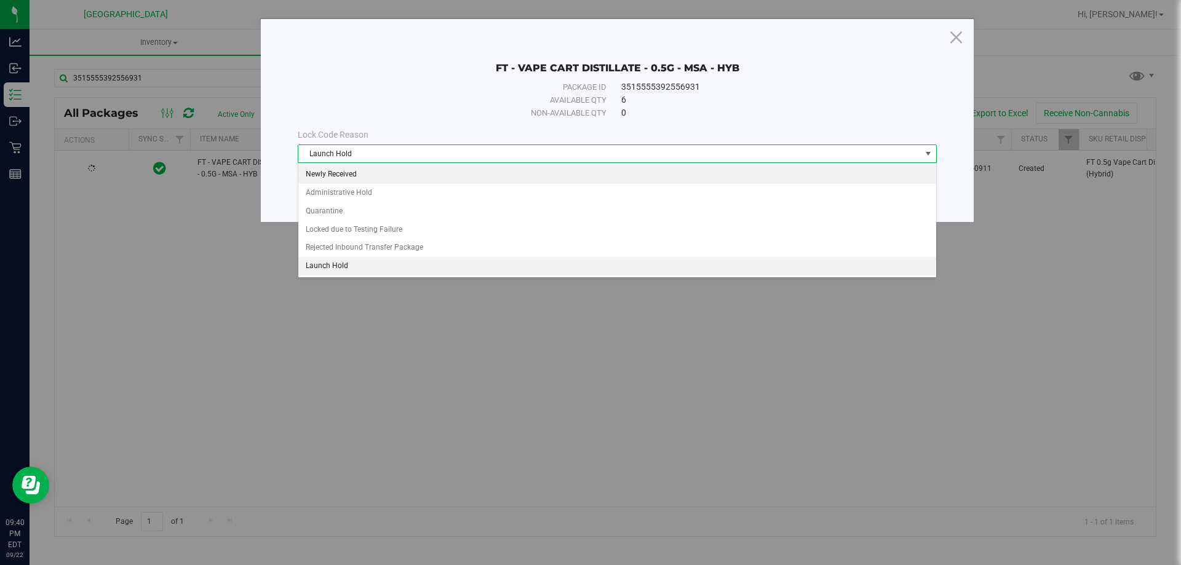
click at [369, 178] on li "Newly Received" at bounding box center [617, 174] width 638 height 18
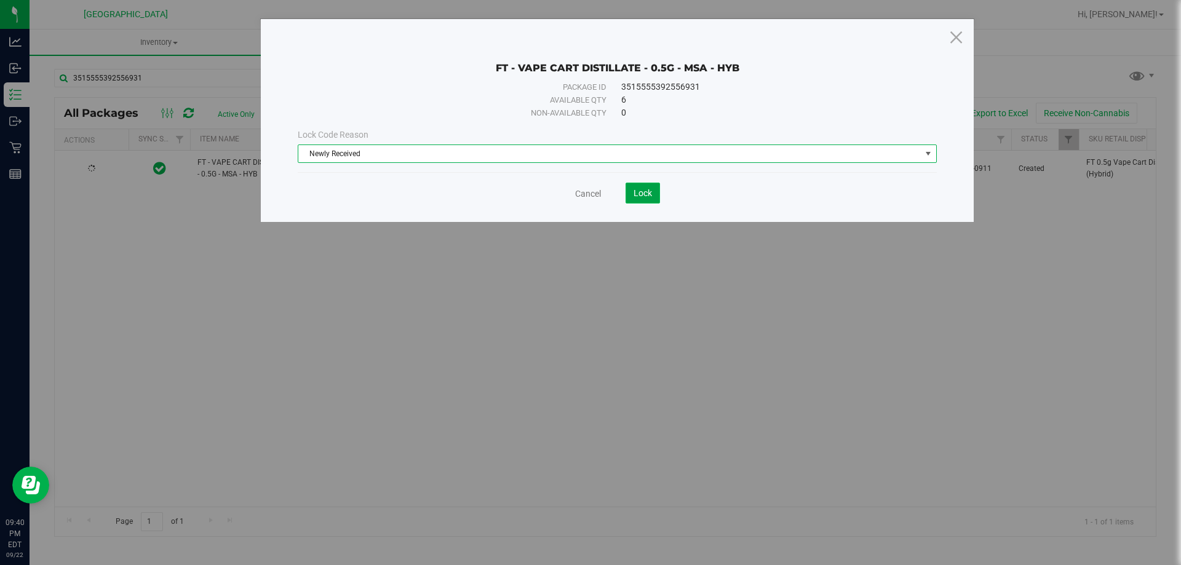
click at [643, 191] on span "Lock" at bounding box center [642, 193] width 18 height 10
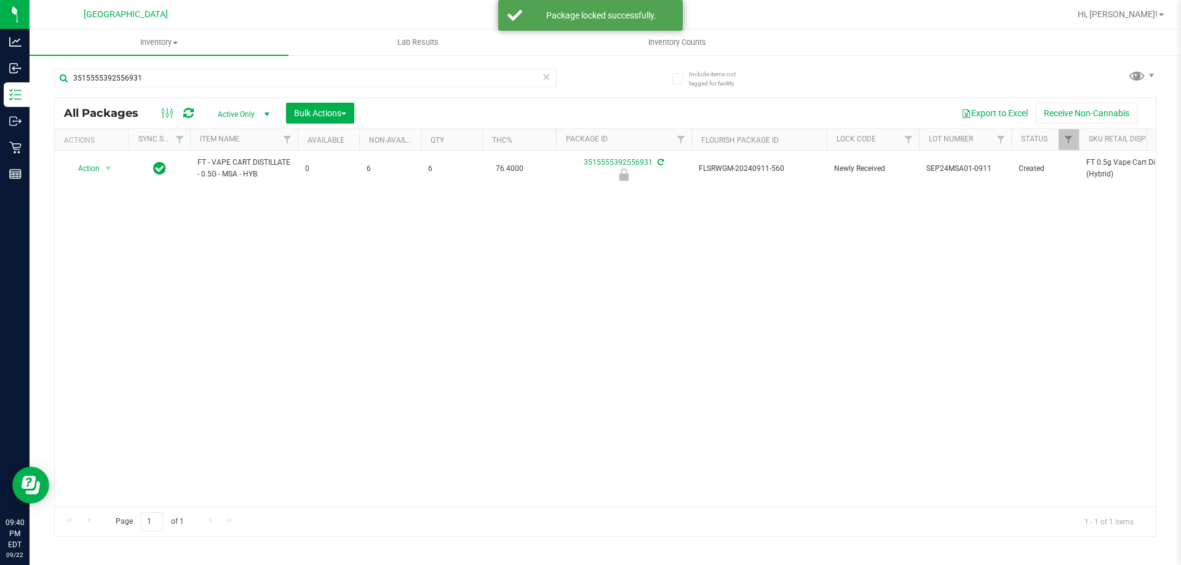
drag, startPoint x: 621, startPoint y: 307, endPoint x: 597, endPoint y: 298, distance: 25.9
click at [618, 309] on div "Action Action Edit attributes Global inventory Locate package Package audit log…" at bounding box center [605, 329] width 1101 height 356
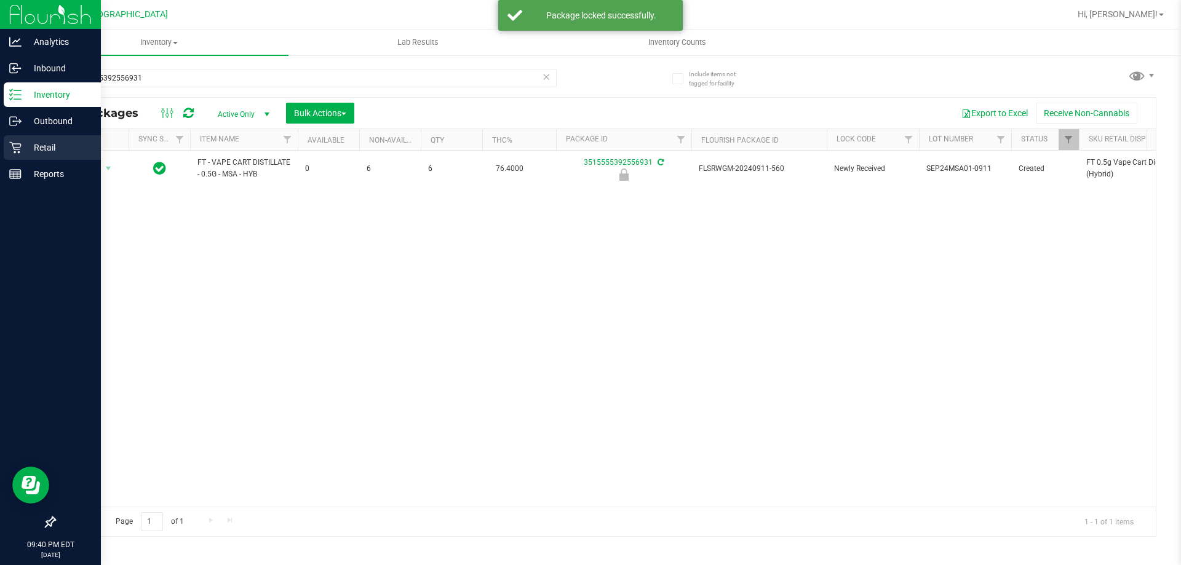
click at [49, 140] on div "Retail" at bounding box center [52, 147] width 97 height 25
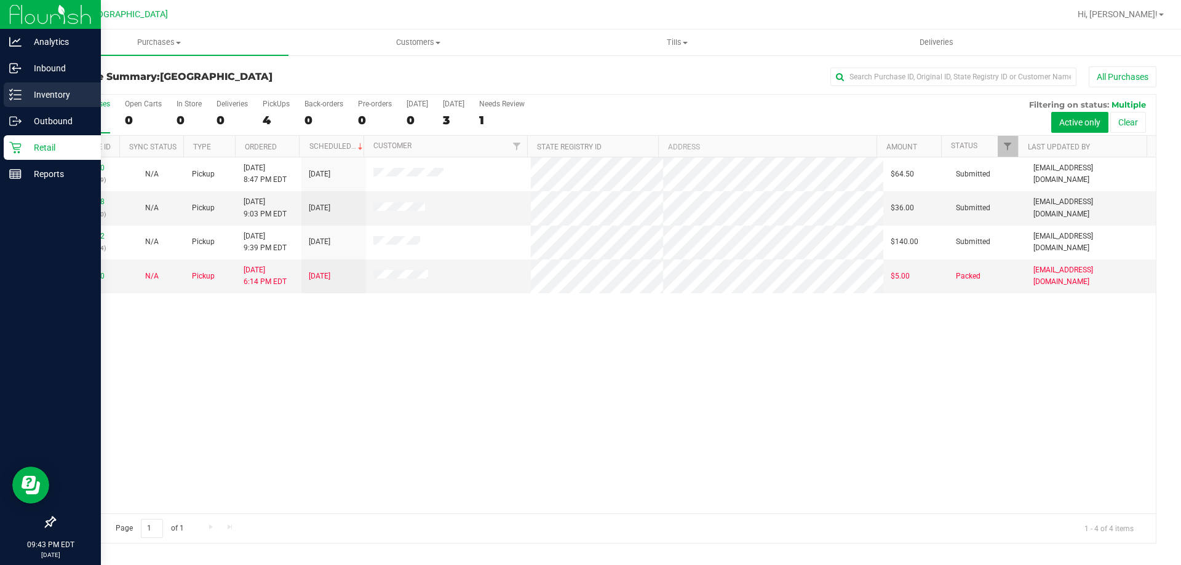
click at [41, 87] on p "Inventory" at bounding box center [59, 94] width 74 height 15
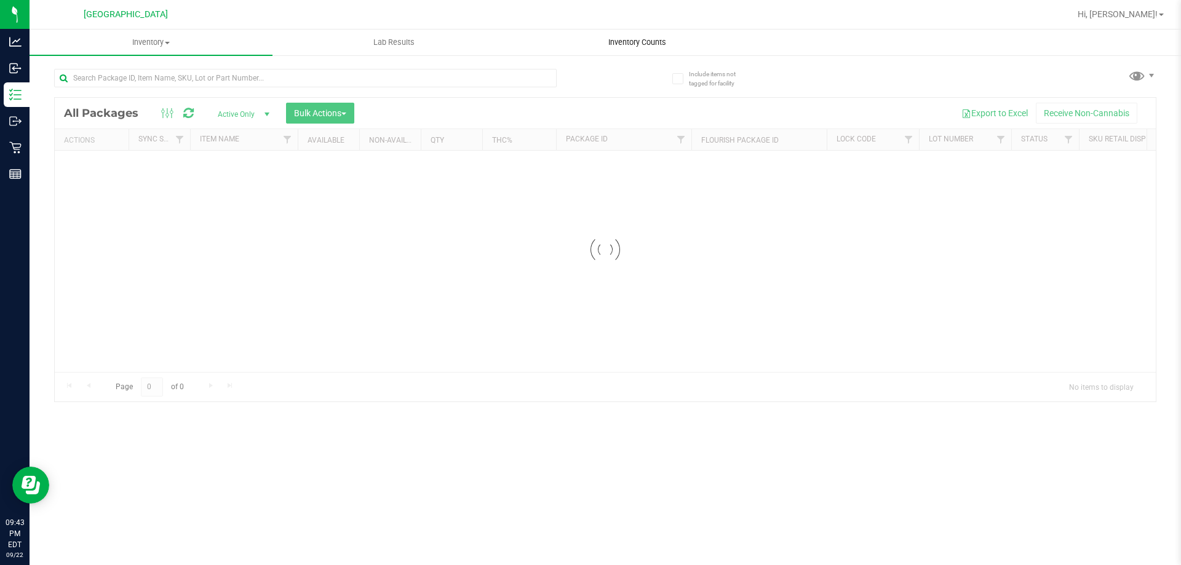
click at [643, 46] on span "Inventory Counts" at bounding box center [637, 42] width 91 height 11
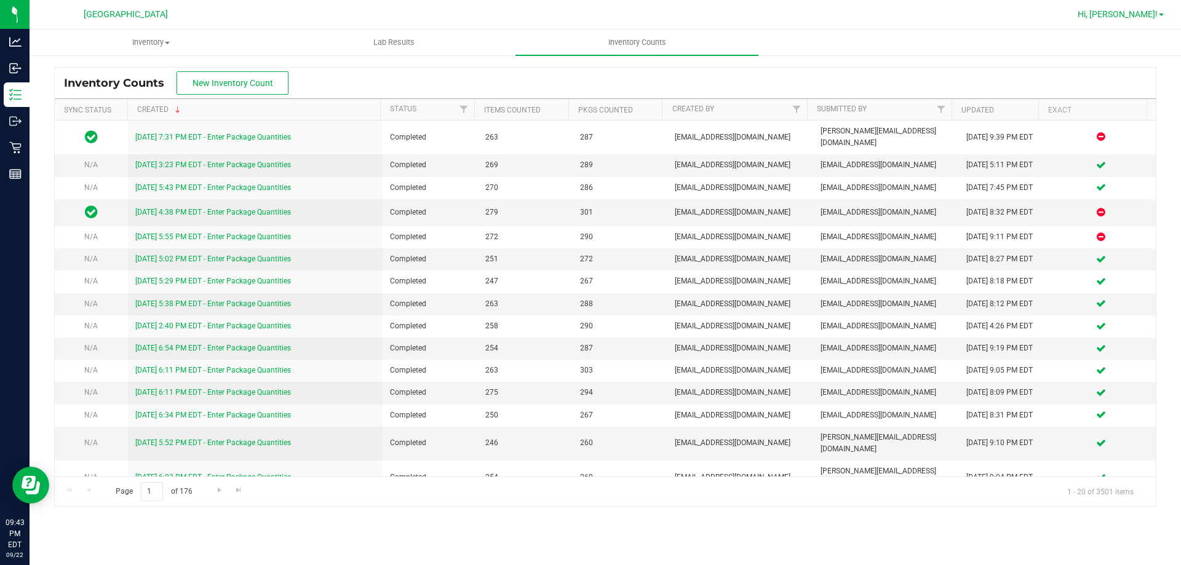
click at [1113, 11] on span "Hi, [PERSON_NAME]!" at bounding box center [1117, 14] width 80 height 10
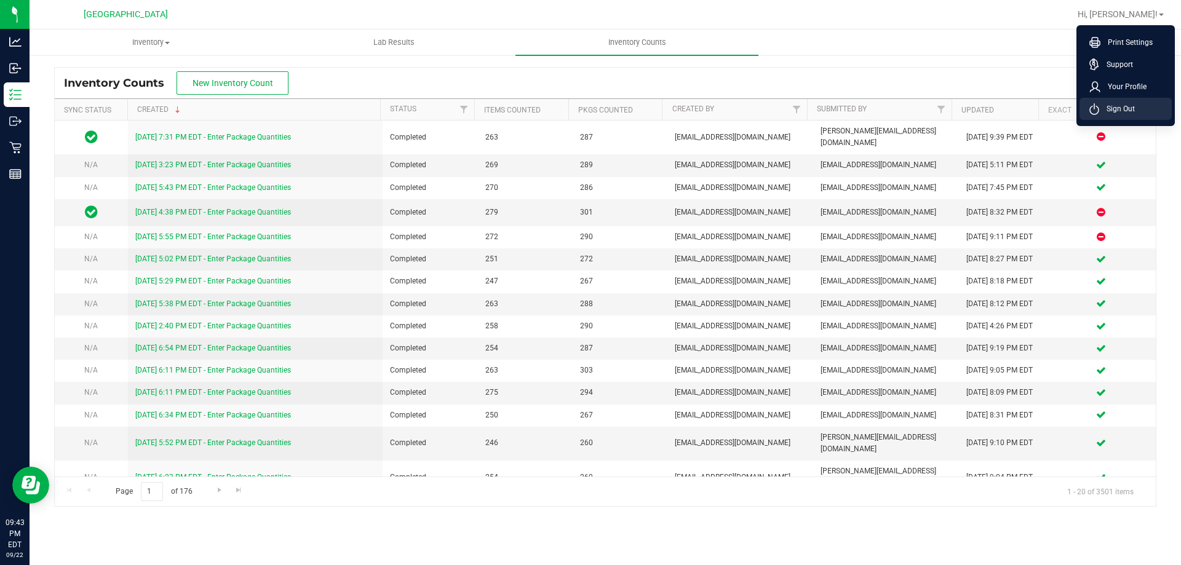
click at [1135, 100] on li "Sign Out" at bounding box center [1125, 109] width 92 height 22
